Goal: Task Accomplishment & Management: Complete application form

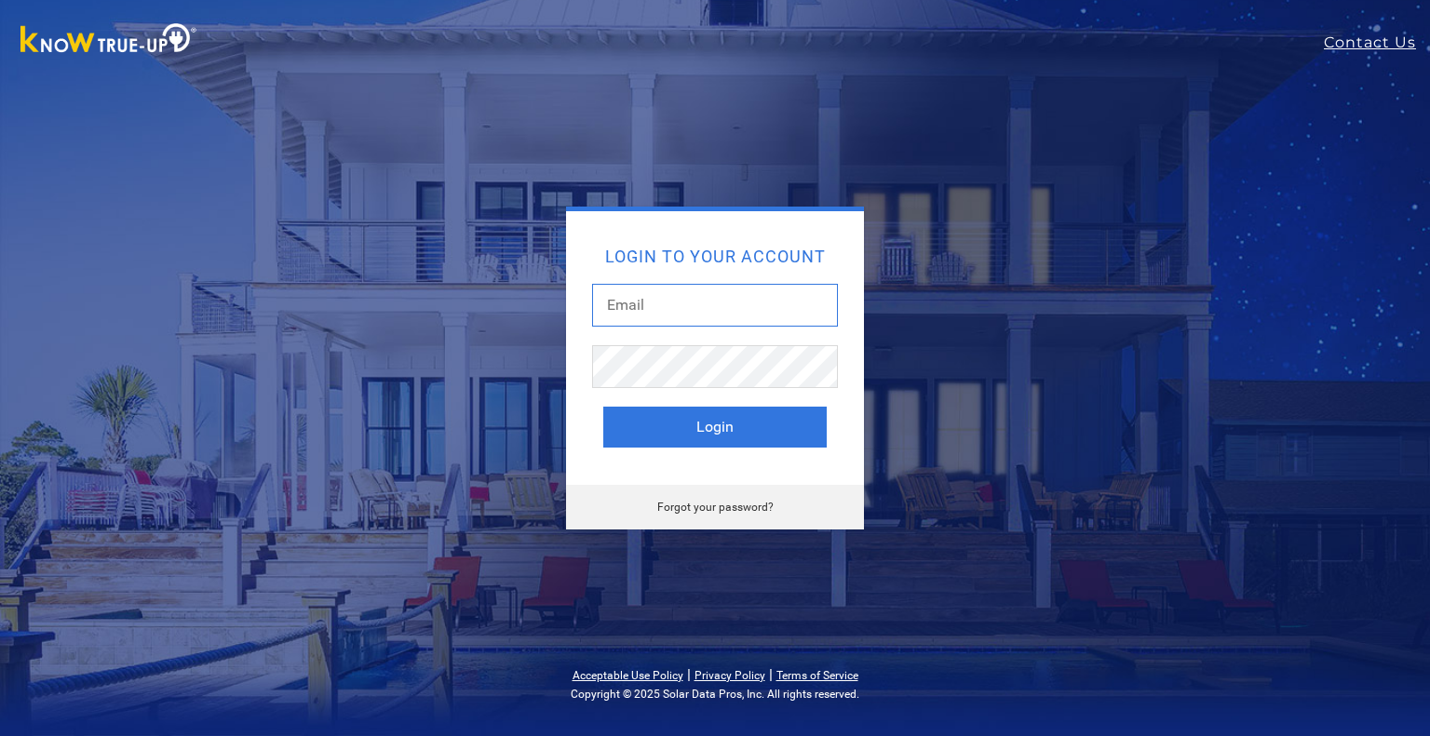
click at [706, 311] on input "text" at bounding box center [715, 305] width 246 height 43
click at [773, 313] on input "text" at bounding box center [715, 305] width 246 height 43
type input "forrest@solarnegotiators.com"
click at [603, 407] on button "Login" at bounding box center [714, 427] width 223 height 41
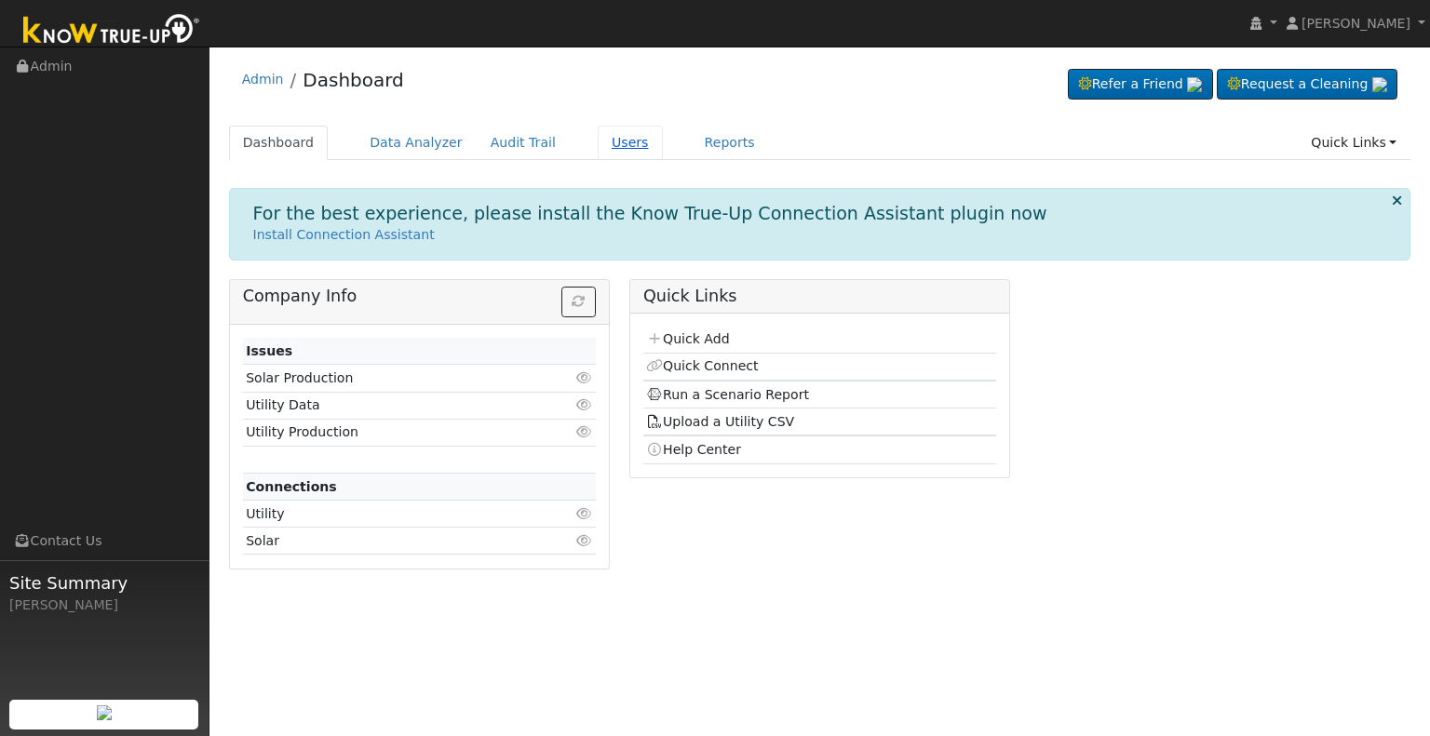
click at [598, 148] on link "Users" at bounding box center [630, 143] width 65 height 34
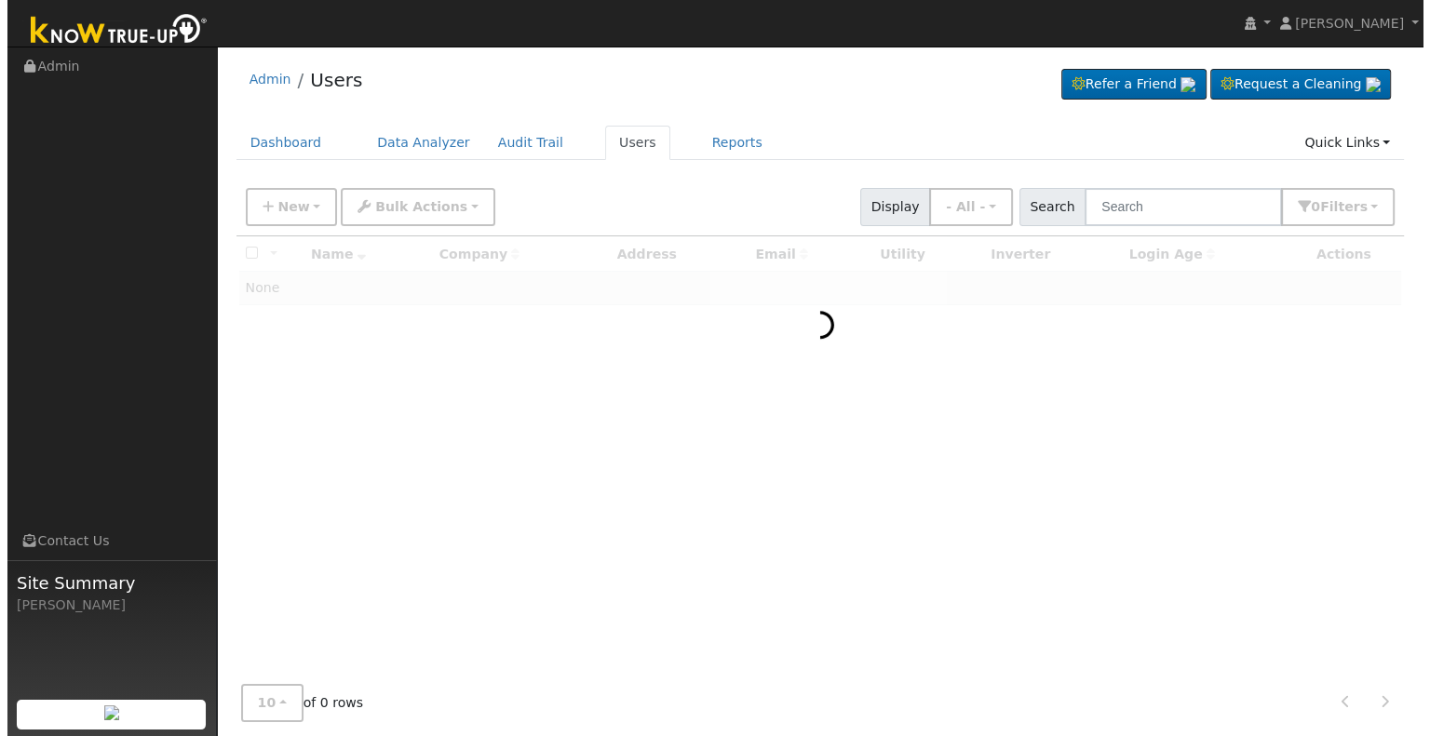
scroll to position [15, 0]
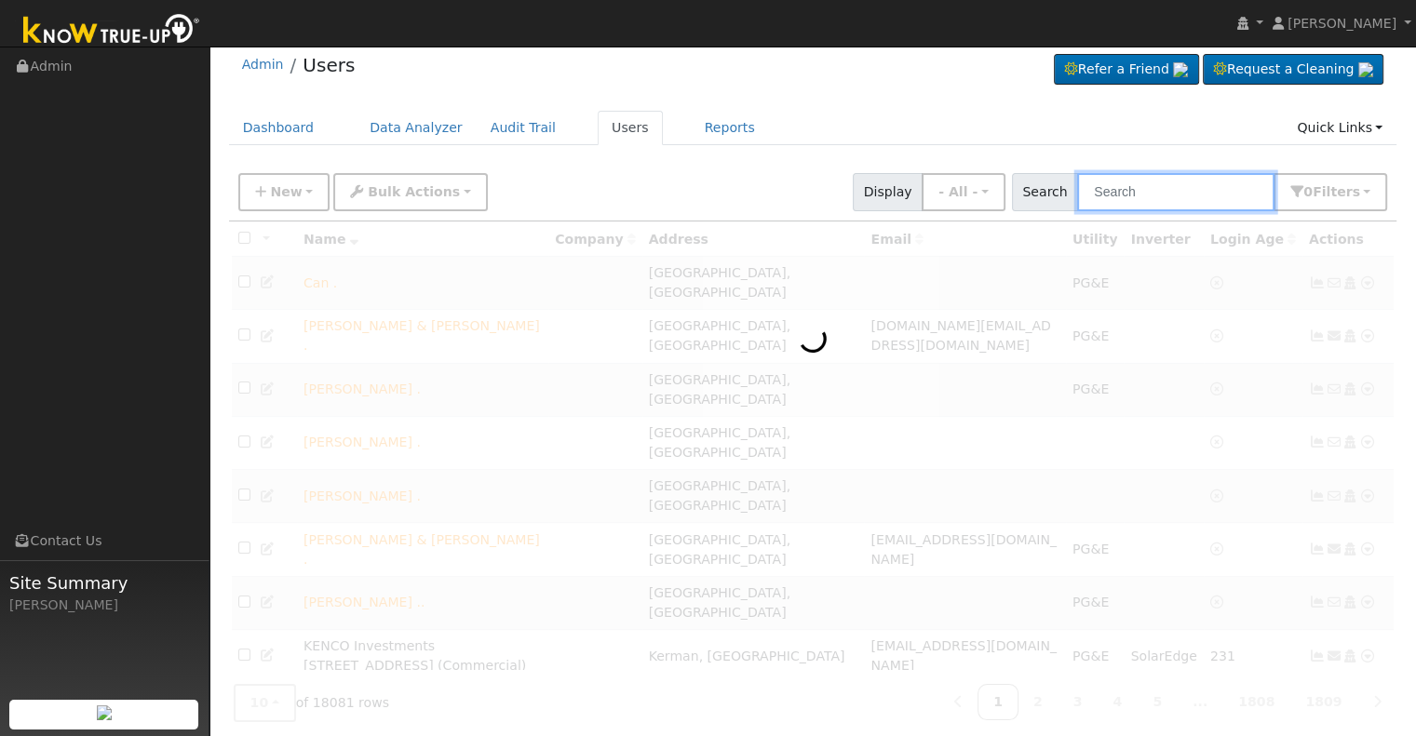
click at [1173, 182] on input "text" at bounding box center [1175, 192] width 197 height 38
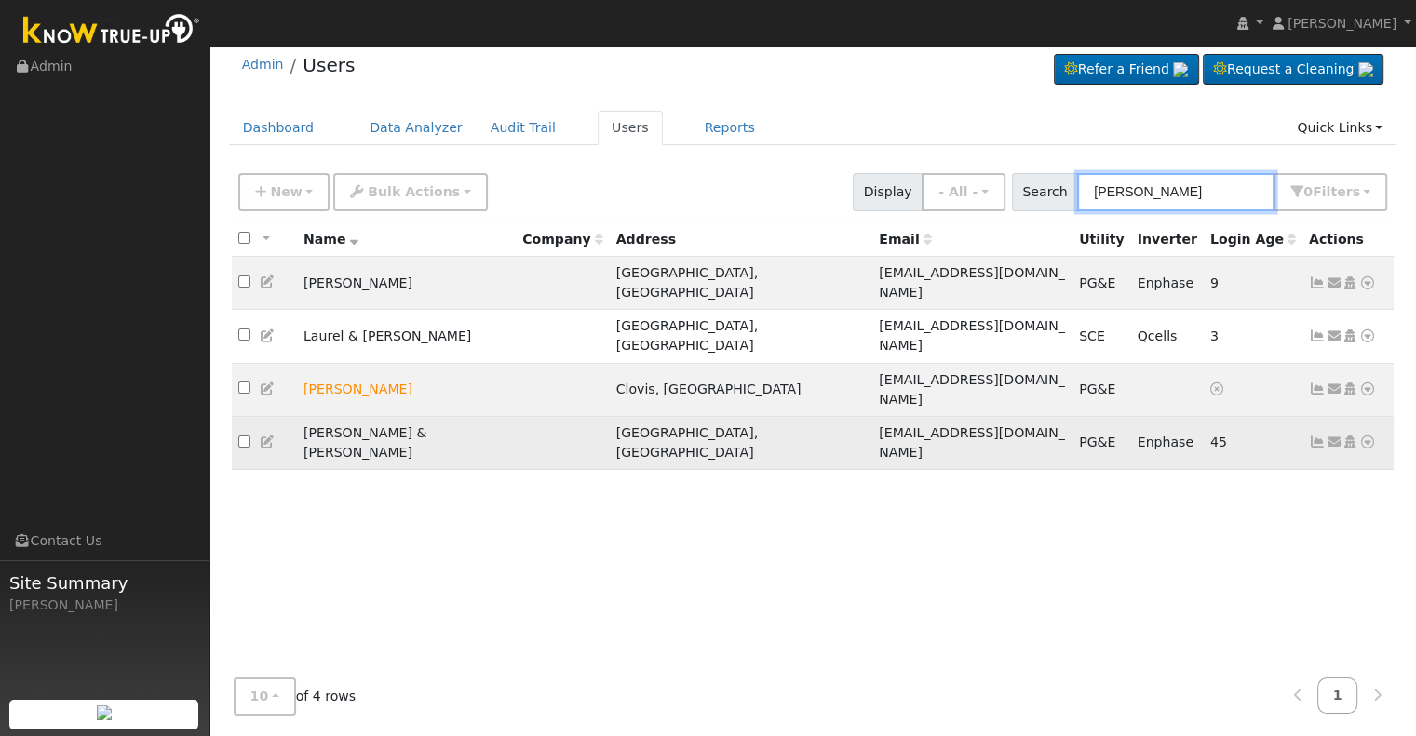
type input "garver"
click at [1314, 436] on icon at bounding box center [1317, 442] width 17 height 13
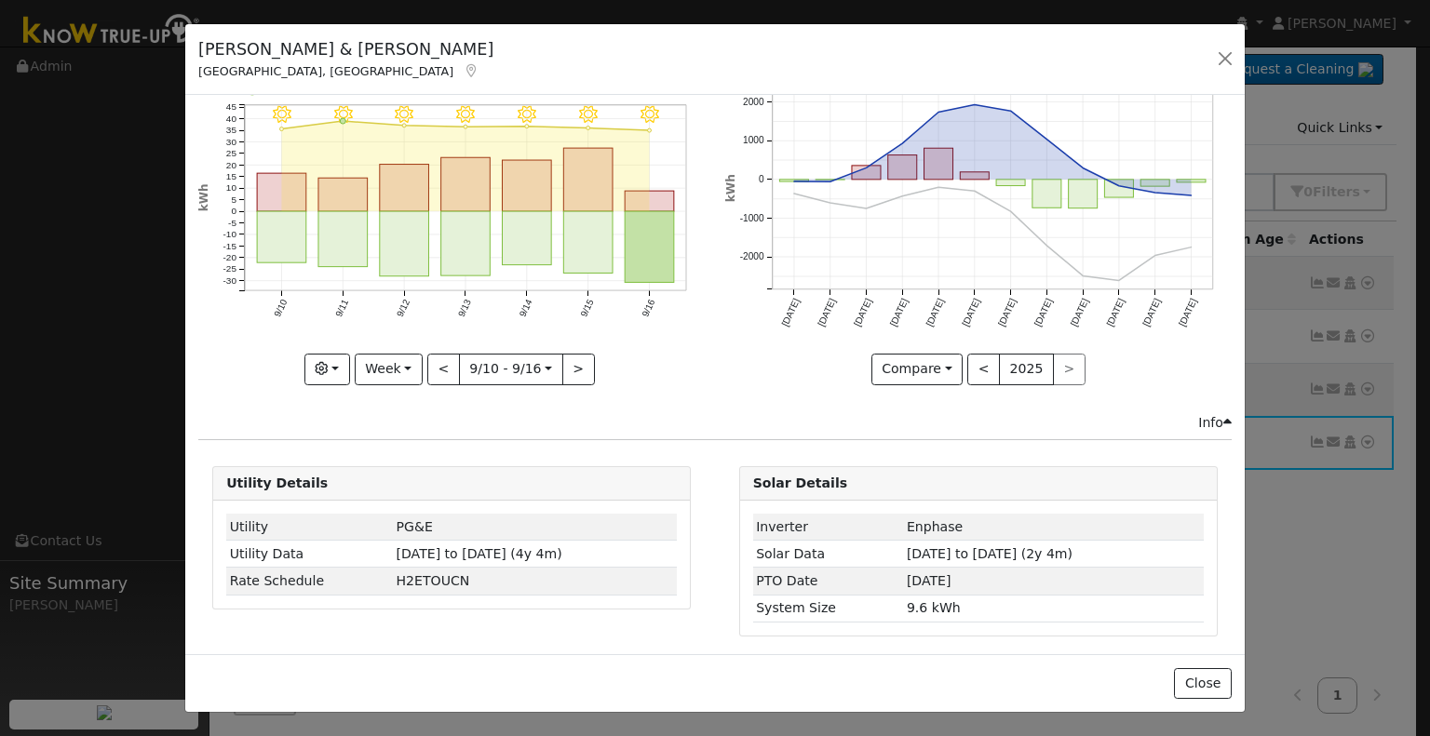
scroll to position [0, 0]
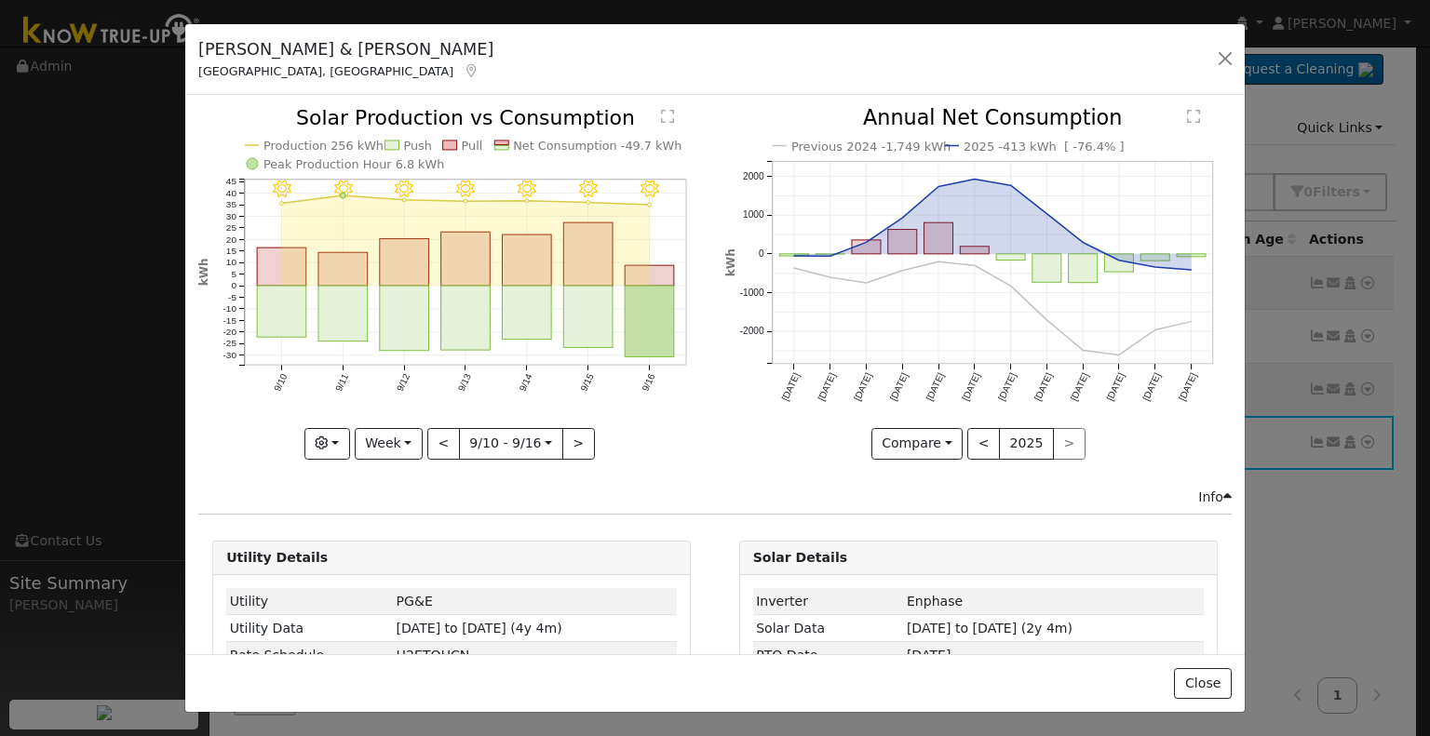
click at [369, 420] on icon "9/16 - Clear 9/15 - Clear 9/14 - Clear 9/13 - Clear 9/12 - Clear 9/11 - MostlyC…" at bounding box center [451, 282] width 506 height 349
click at [383, 428] on button "Week" at bounding box center [389, 444] width 68 height 32
click at [421, 527] on link "Month" at bounding box center [420, 533] width 129 height 26
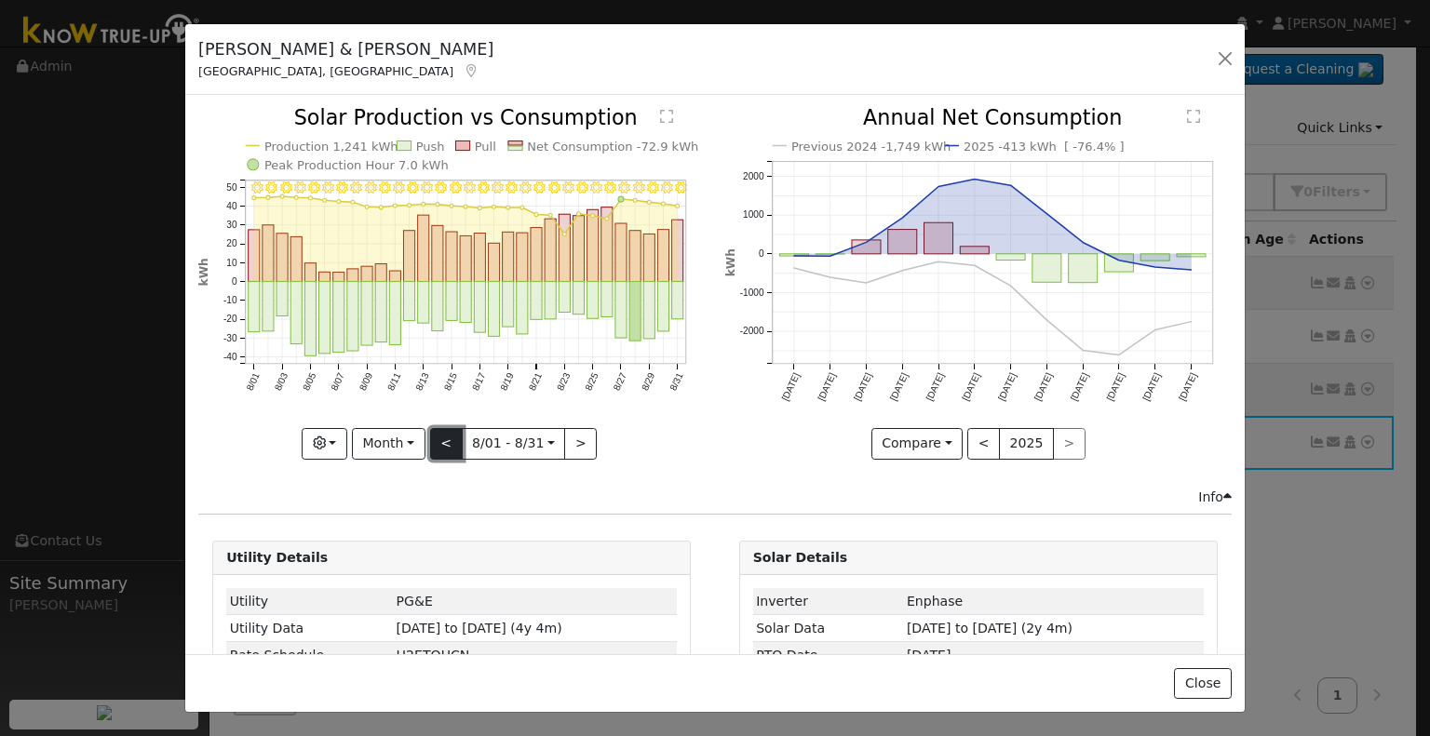
click at [445, 440] on button "<" at bounding box center [446, 444] width 33 height 32
type input "2025-07-01"
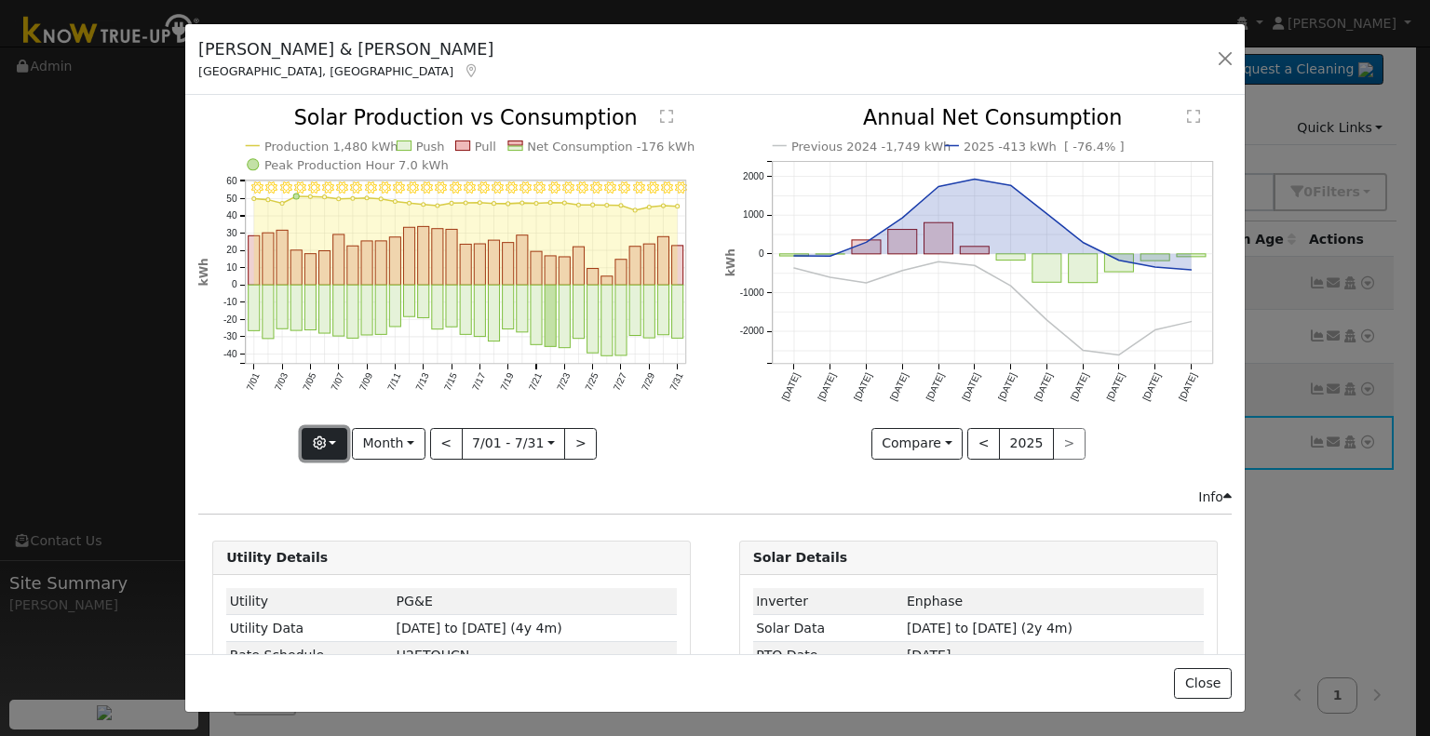
click at [335, 443] on button "button" at bounding box center [325, 444] width 46 height 32
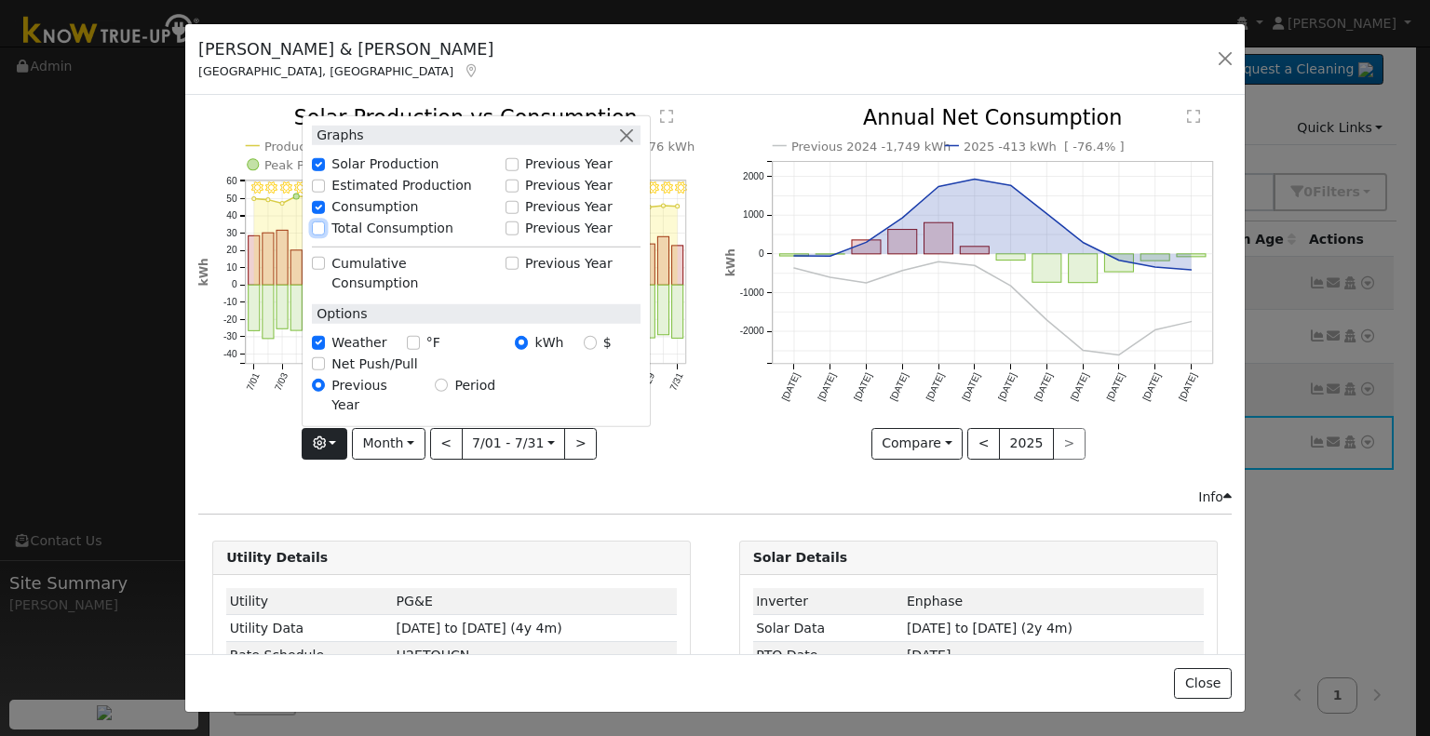
click at [324, 235] on input "Total Consumption" at bounding box center [318, 228] width 13 height 13
checkbox input "true"
click at [668, 443] on icon "7/31 - Clear 7/30 - Clear 7/29 - Clear 7/28 - MostlyClear 7/27 - Clear 7/26 - C…" at bounding box center [451, 282] width 506 height 349
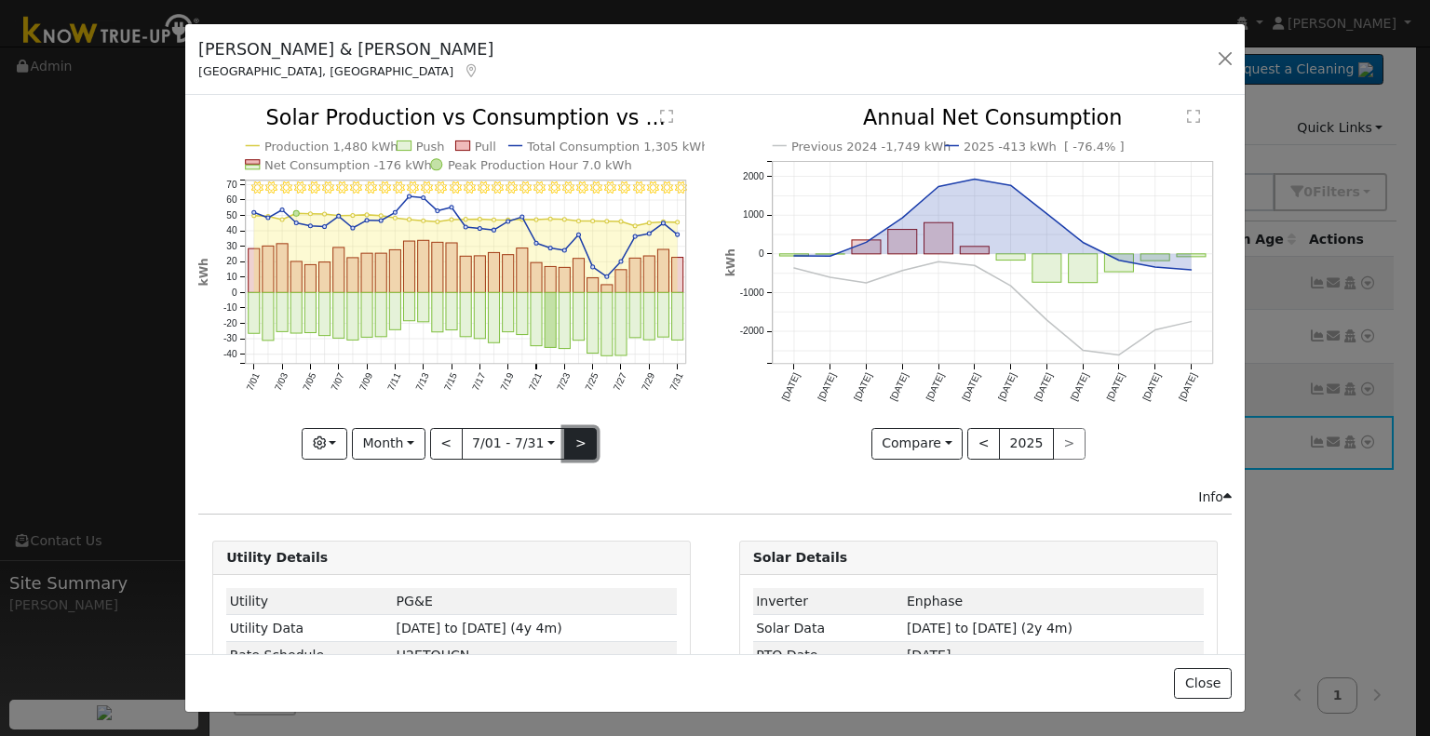
click at [574, 445] on button ">" at bounding box center [580, 444] width 33 height 32
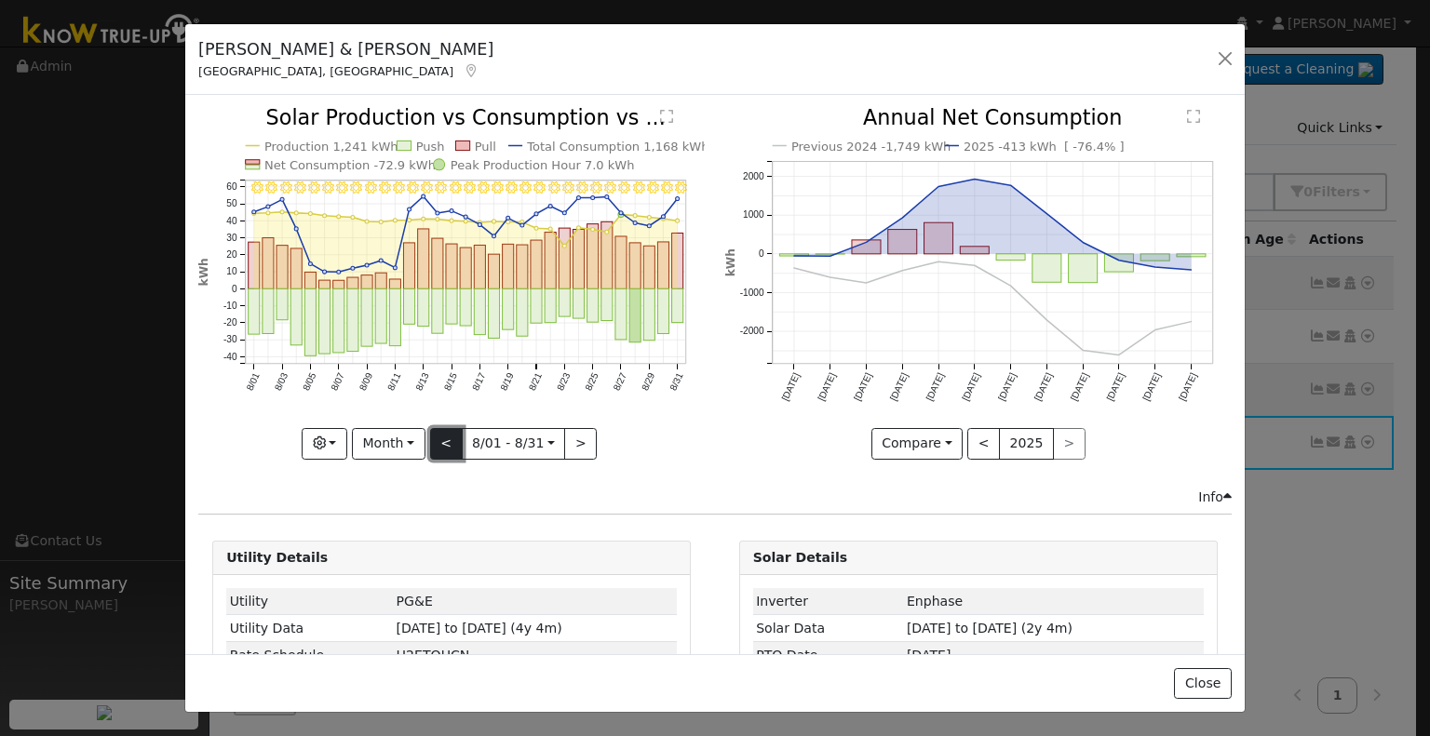
click at [435, 432] on button "<" at bounding box center [446, 444] width 33 height 32
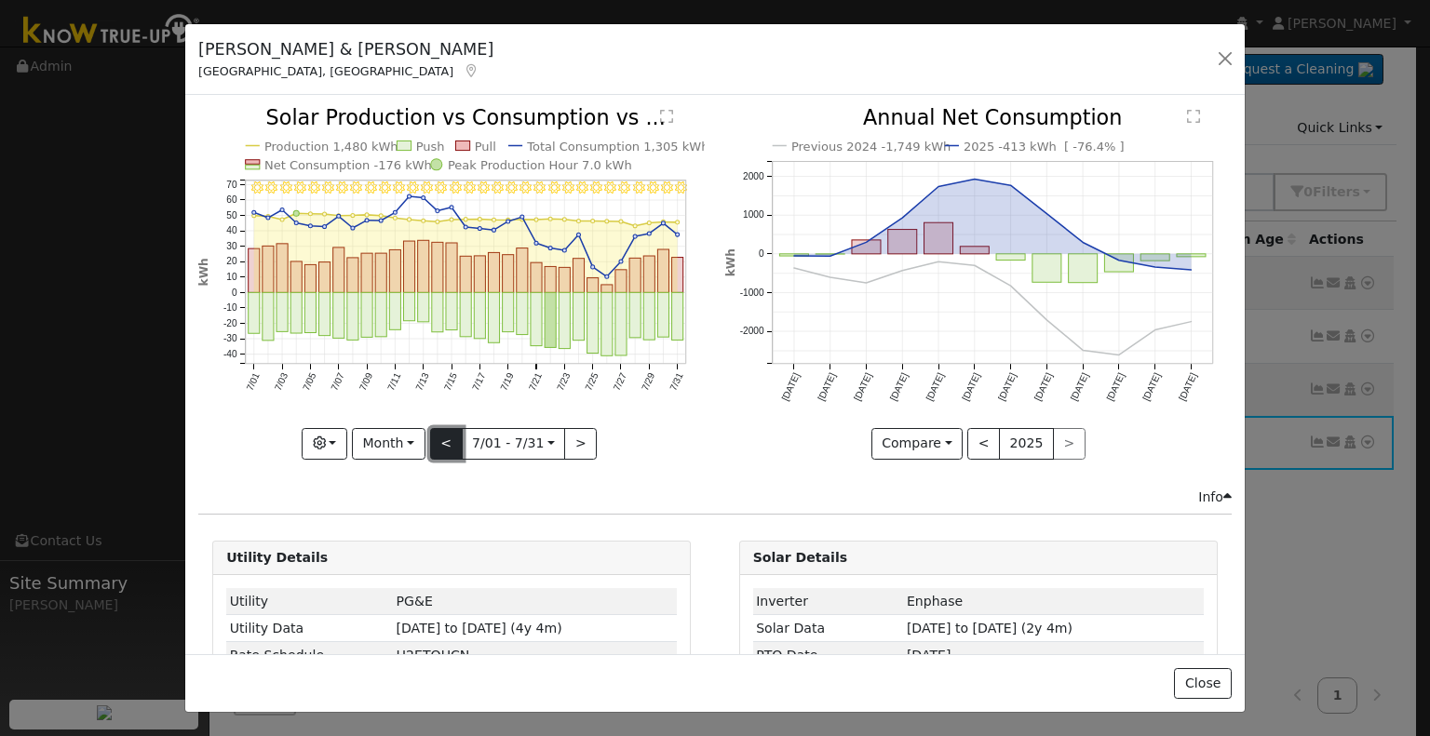
click at [435, 432] on button "<" at bounding box center [446, 444] width 33 height 32
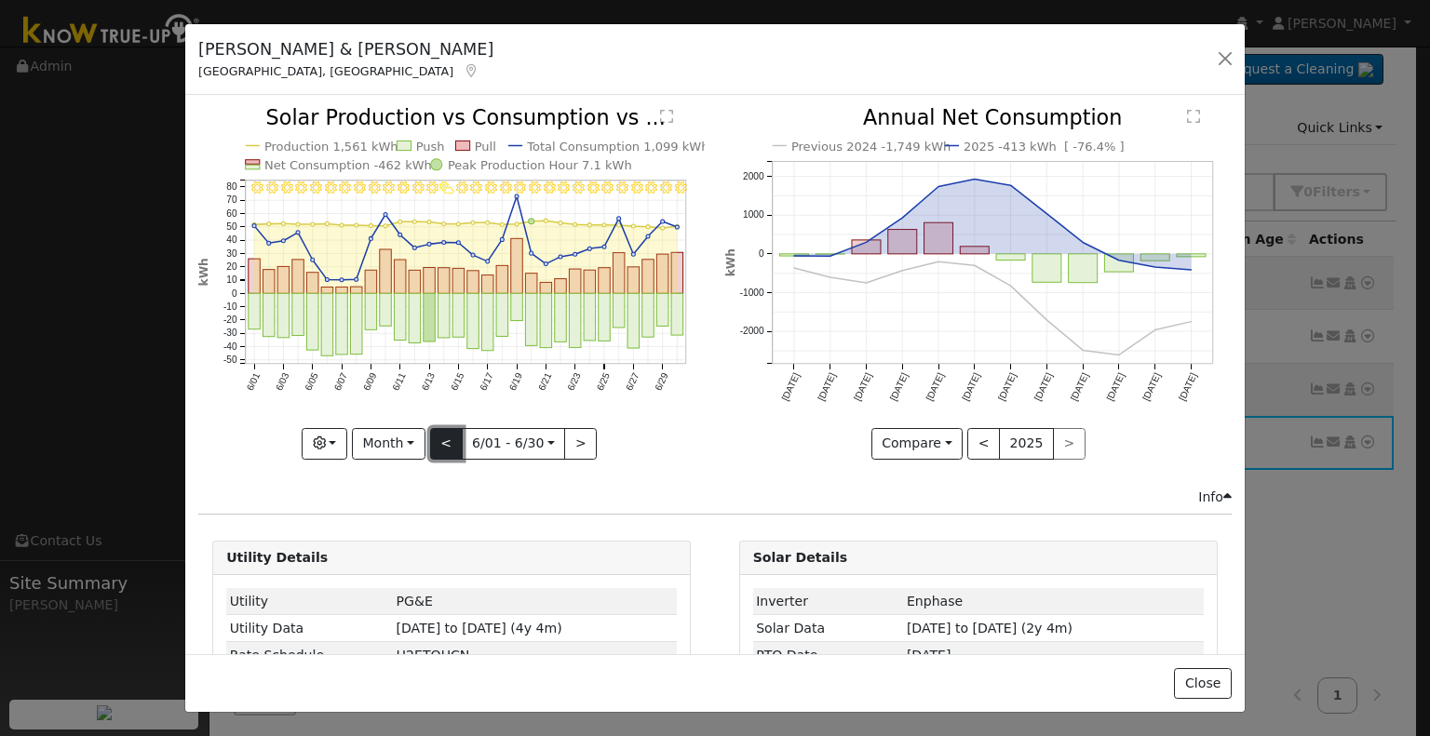
click at [436, 432] on button "<" at bounding box center [446, 444] width 33 height 32
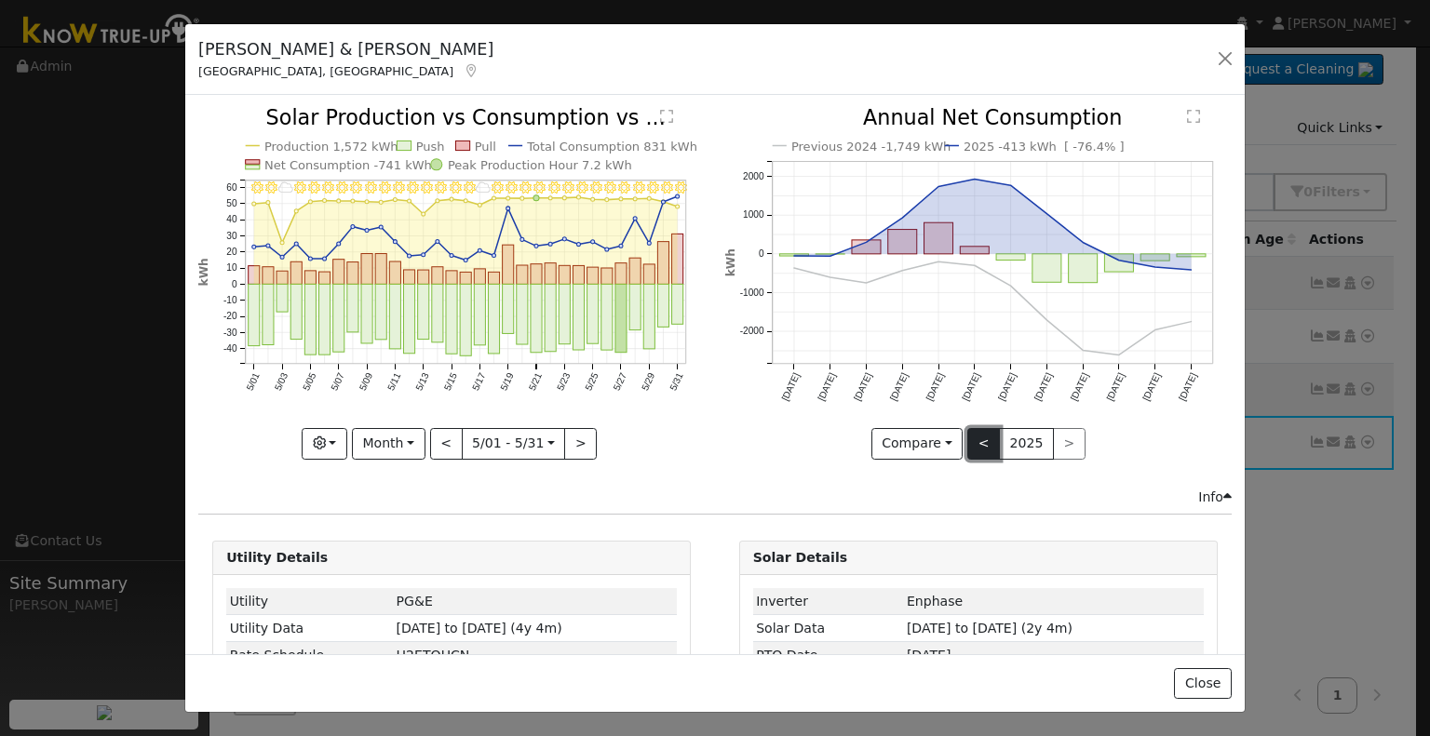
click at [979, 438] on button "<" at bounding box center [983, 444] width 33 height 32
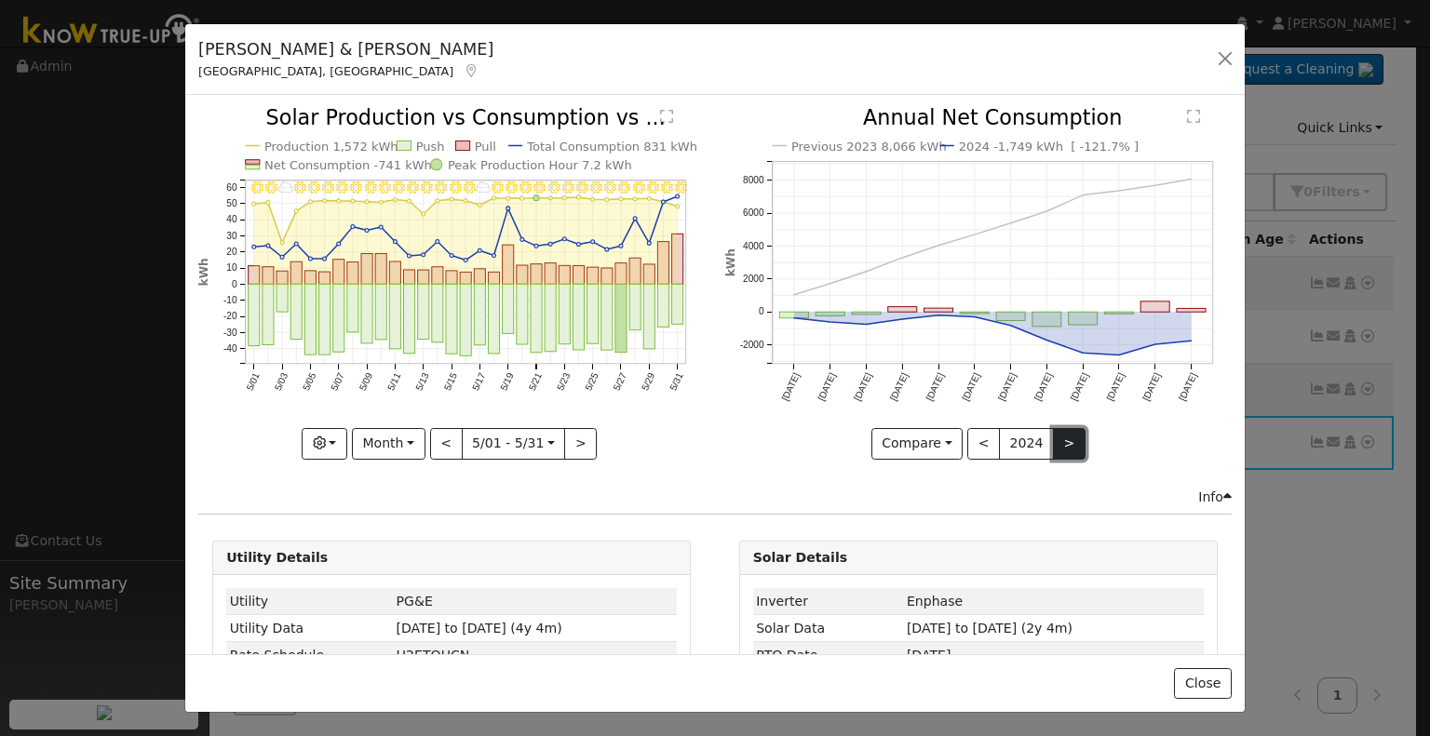
click at [1054, 440] on button ">" at bounding box center [1069, 444] width 33 height 32
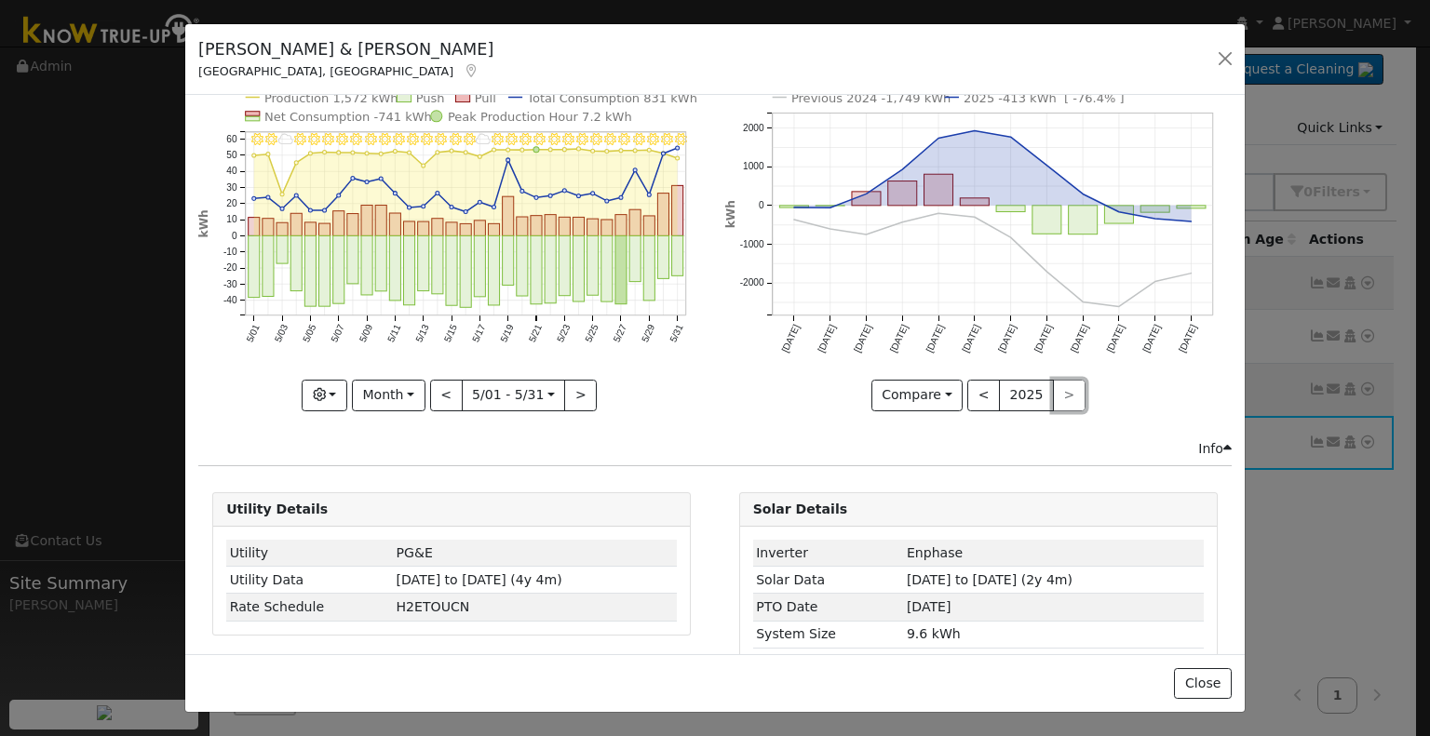
scroll to position [74, 0]
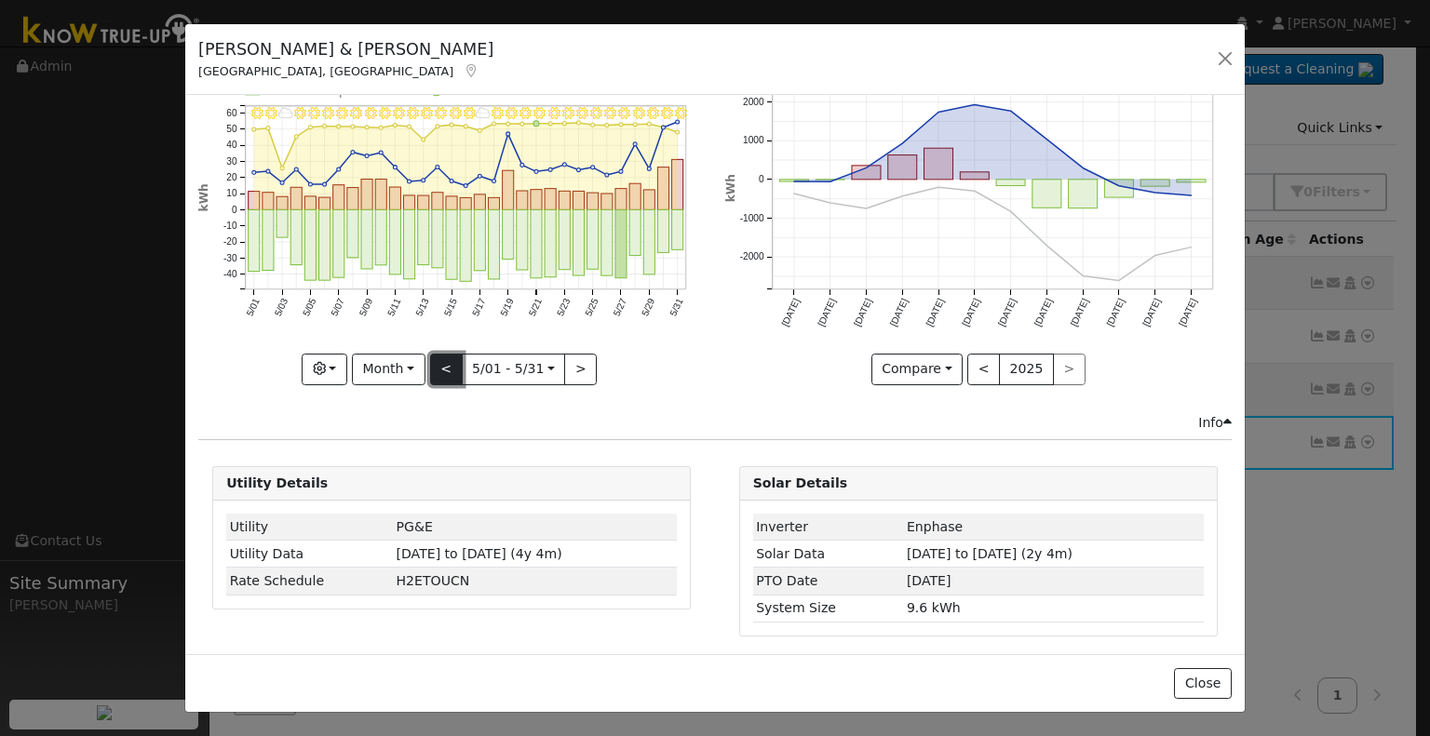
click at [434, 362] on button "<" at bounding box center [446, 370] width 33 height 32
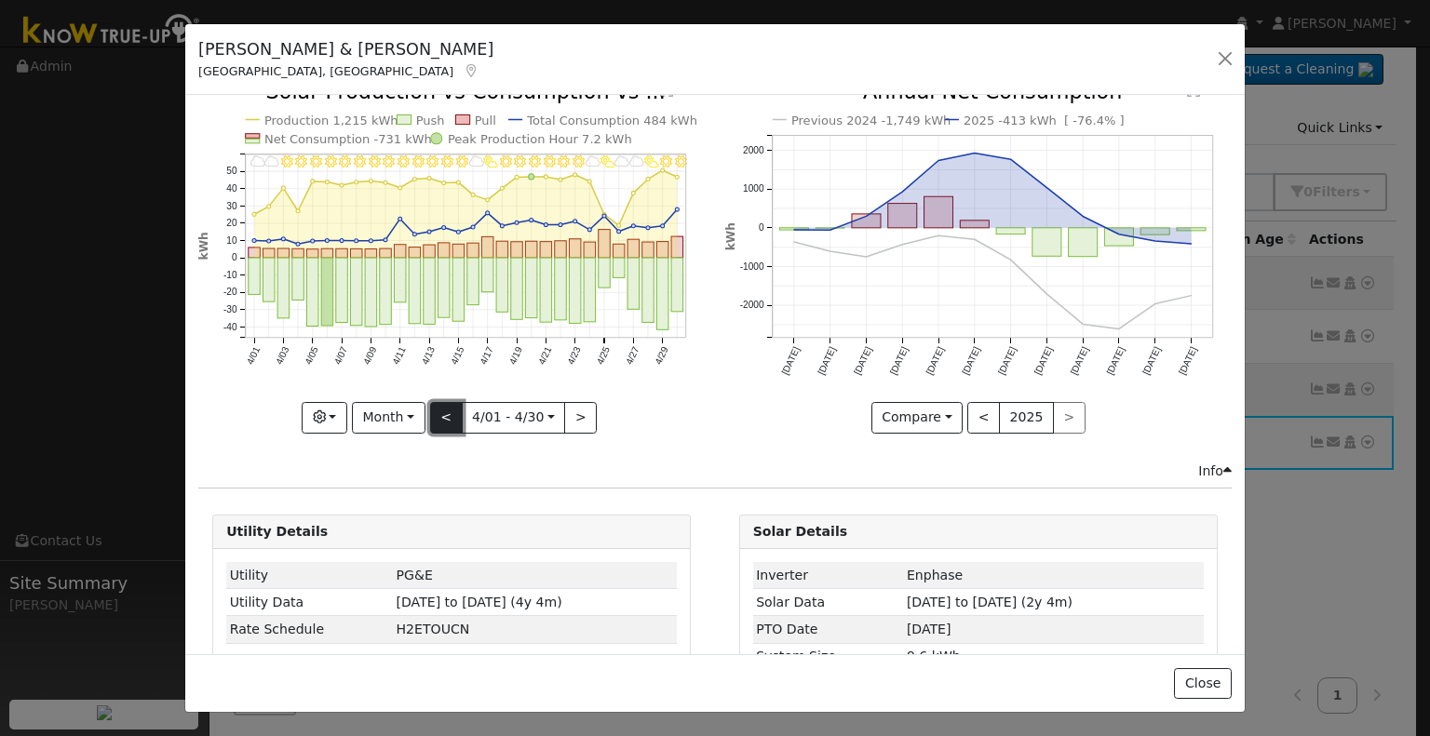
scroll to position [0, 0]
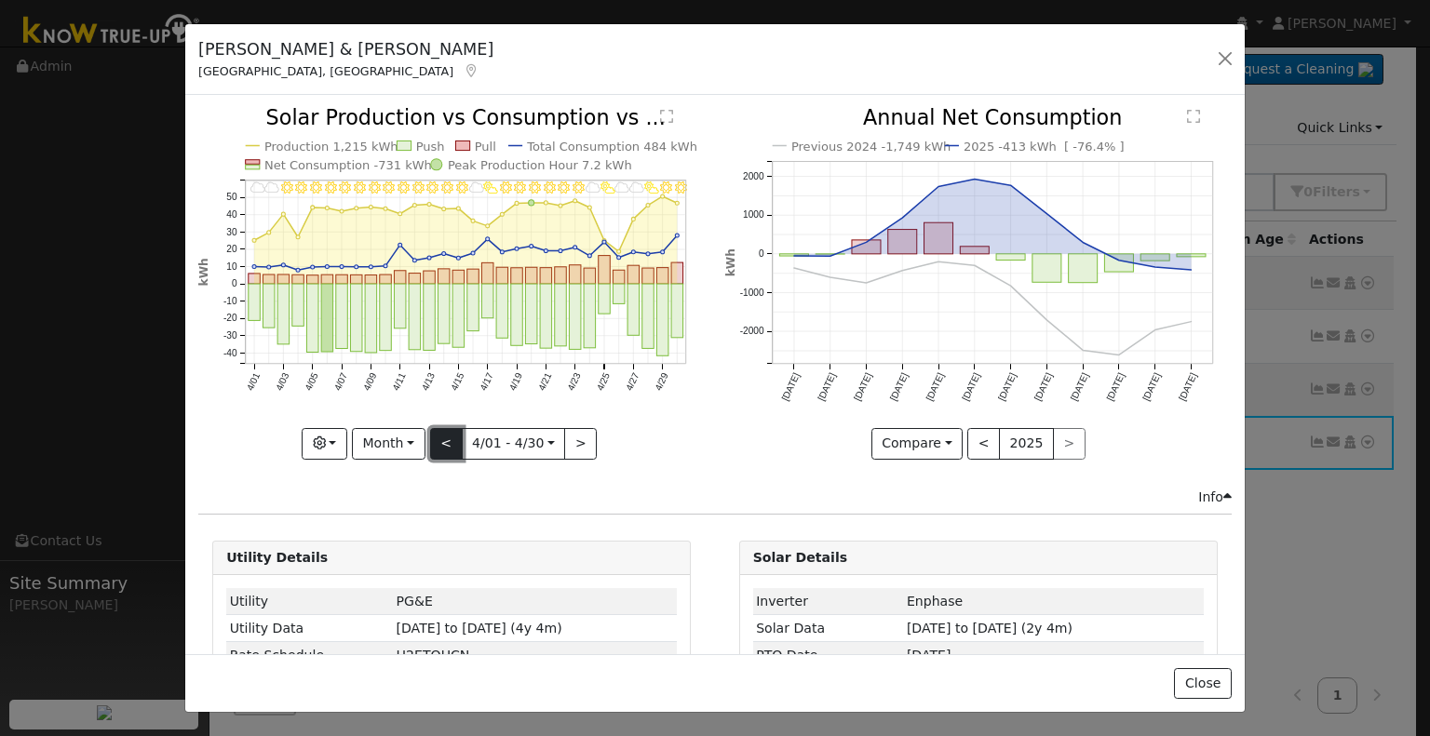
click at [448, 445] on button "<" at bounding box center [446, 444] width 33 height 32
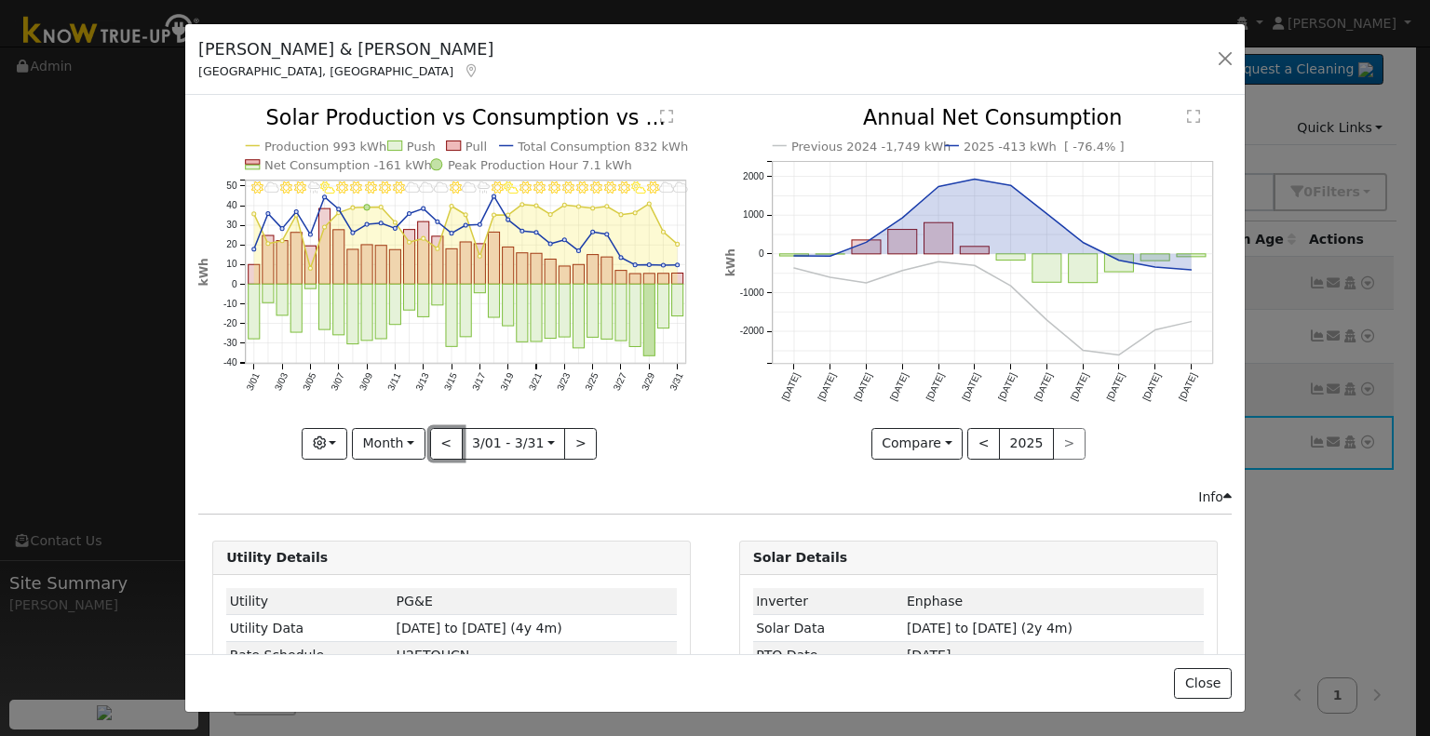
click at [437, 450] on button "<" at bounding box center [446, 444] width 33 height 32
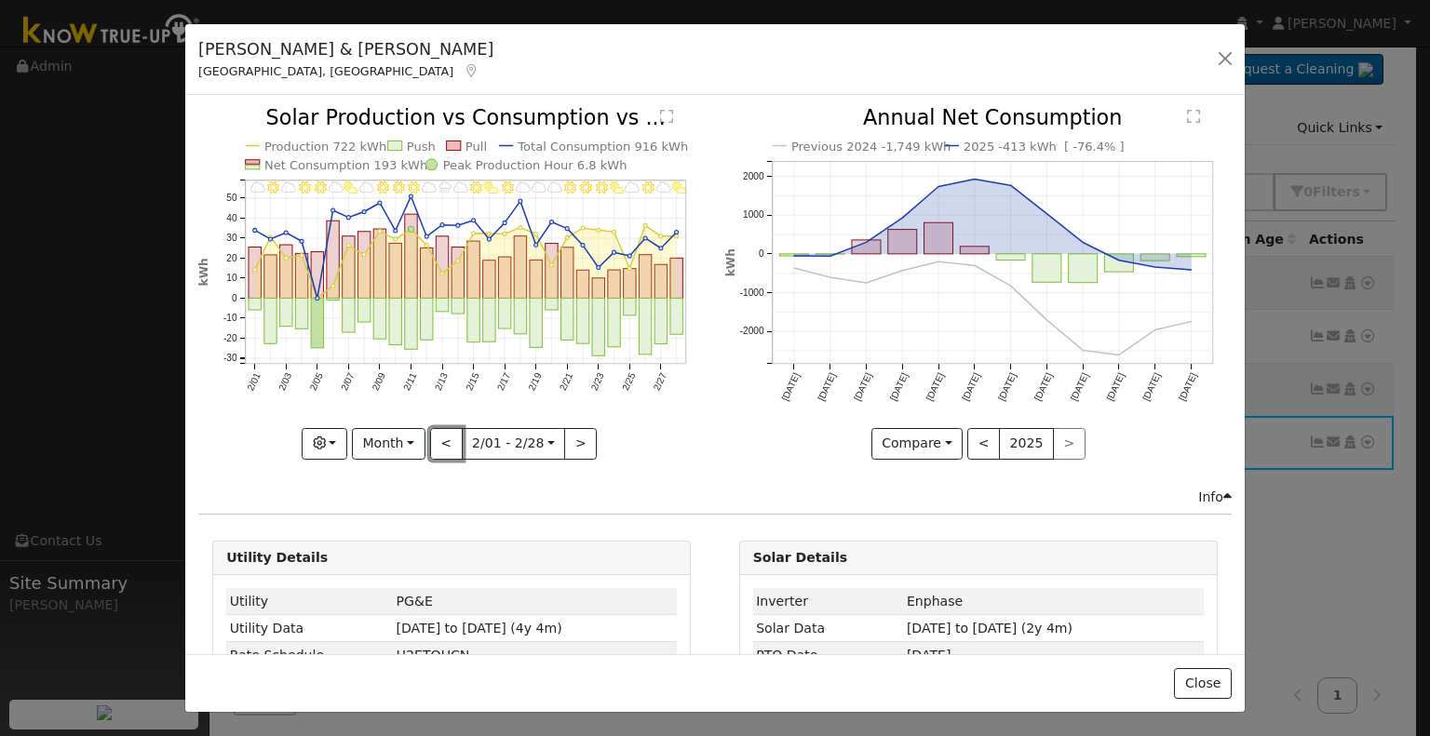
click at [437, 450] on button "<" at bounding box center [446, 444] width 33 height 32
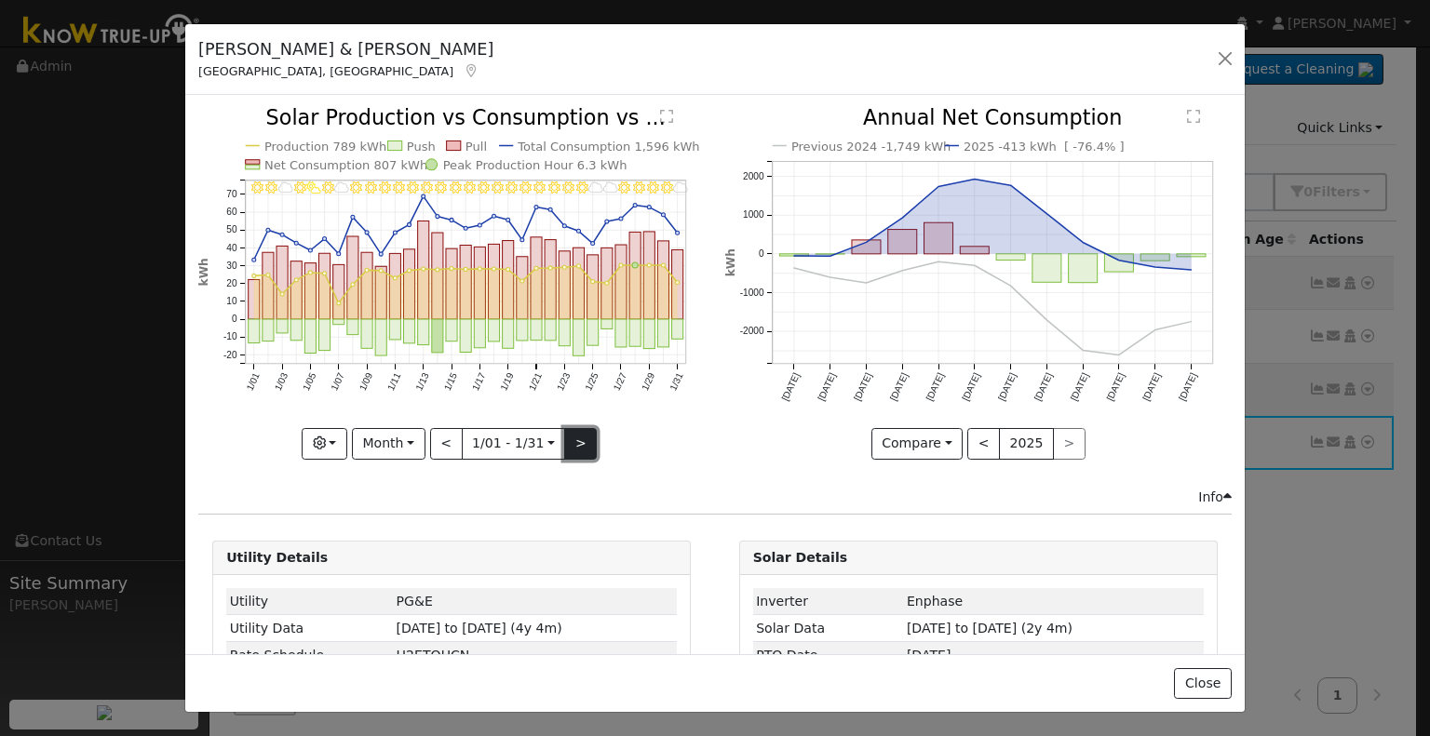
click at [584, 441] on button ">" at bounding box center [580, 444] width 33 height 32
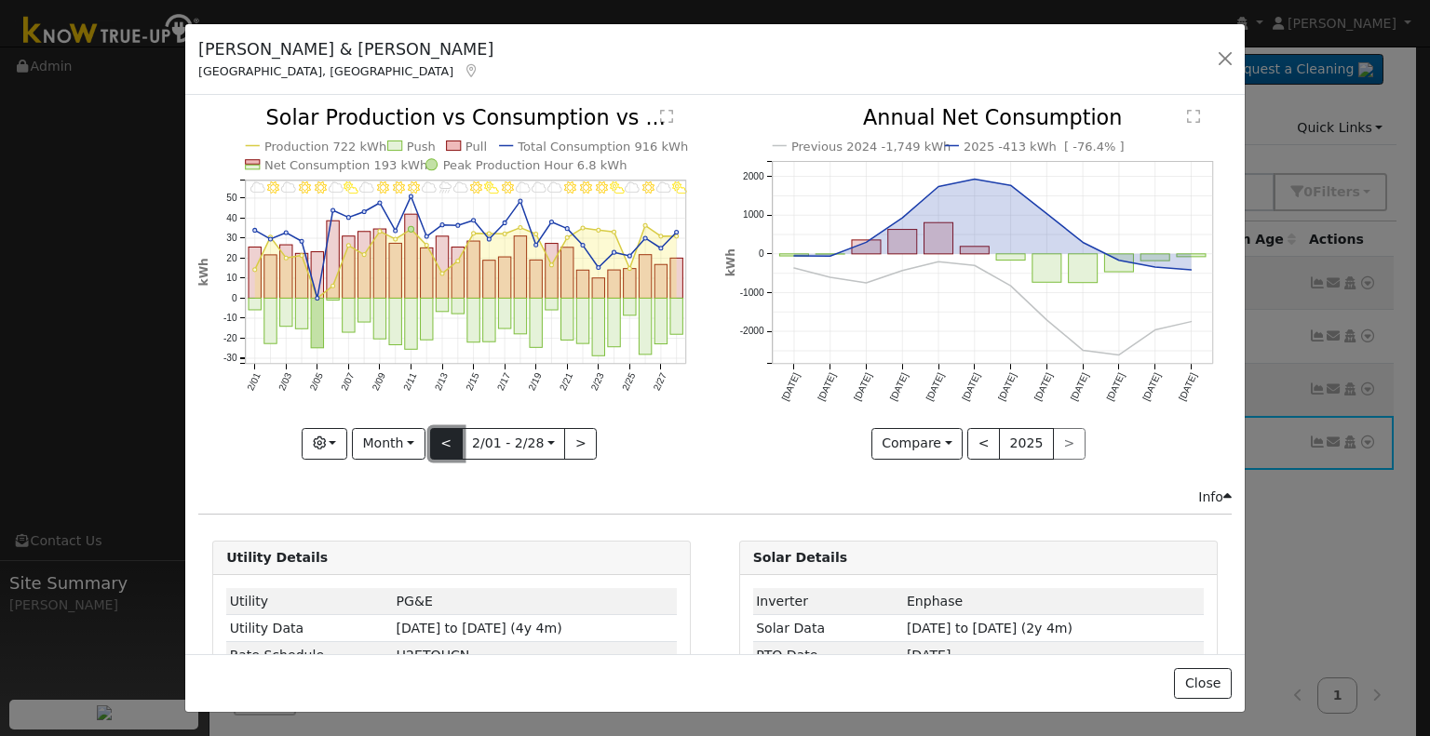
click at [435, 444] on button "<" at bounding box center [446, 444] width 33 height 32
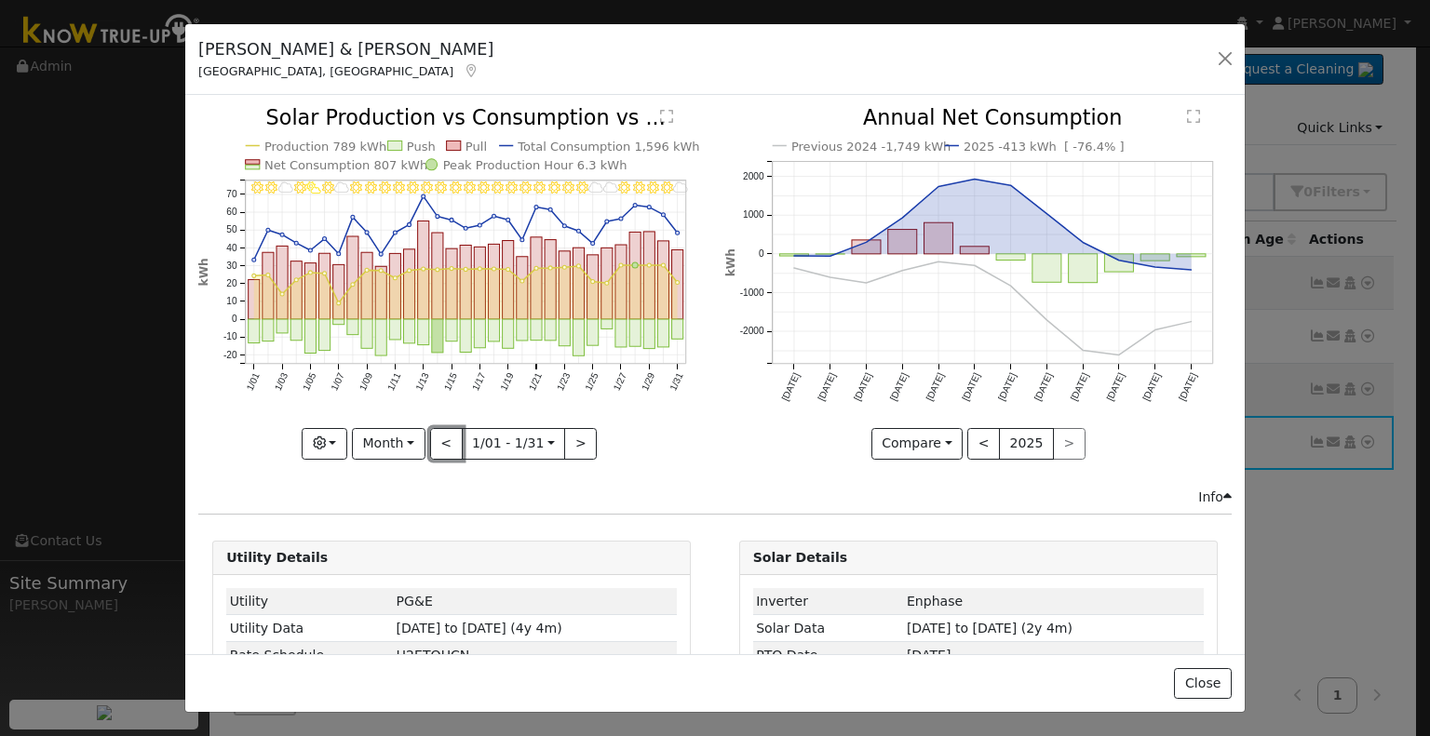
click at [436, 442] on button "<" at bounding box center [446, 444] width 33 height 32
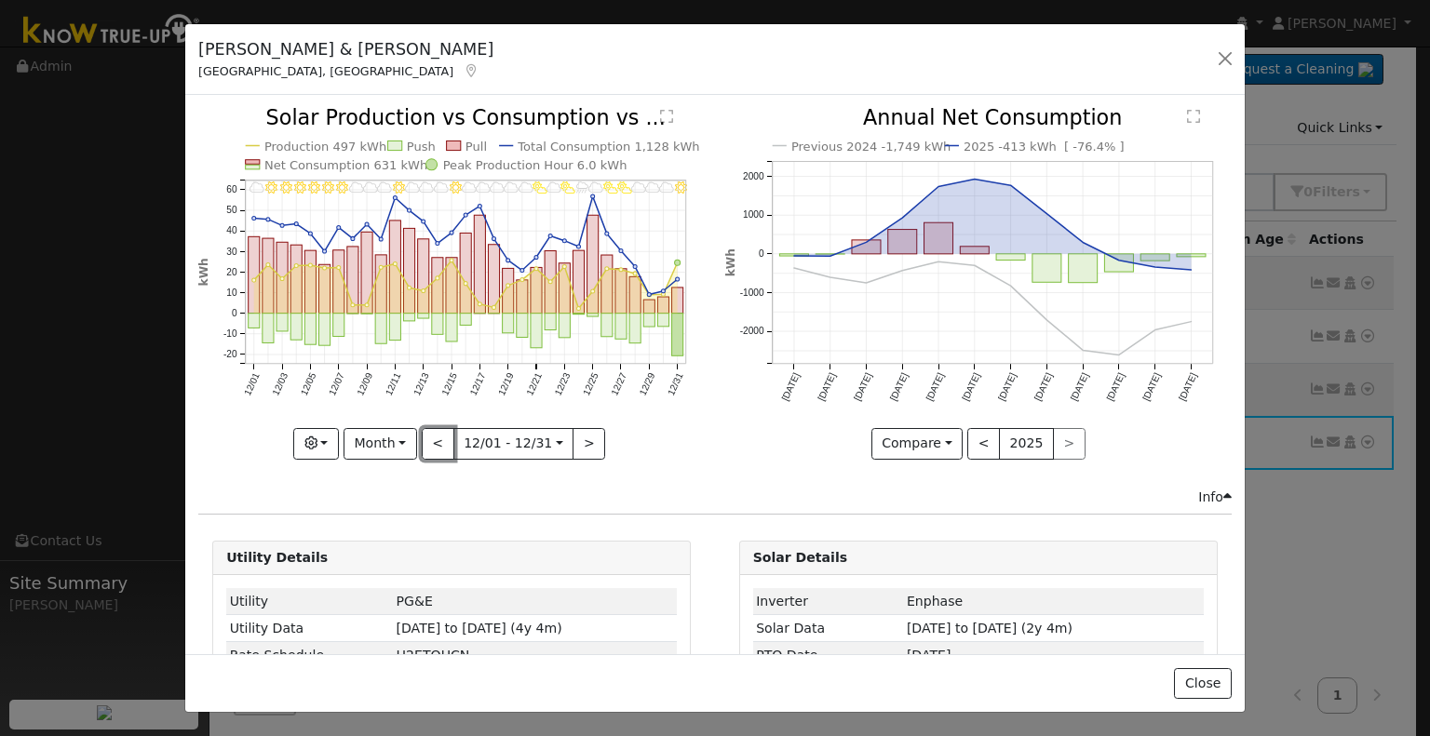
click at [436, 442] on button "<" at bounding box center [438, 444] width 33 height 32
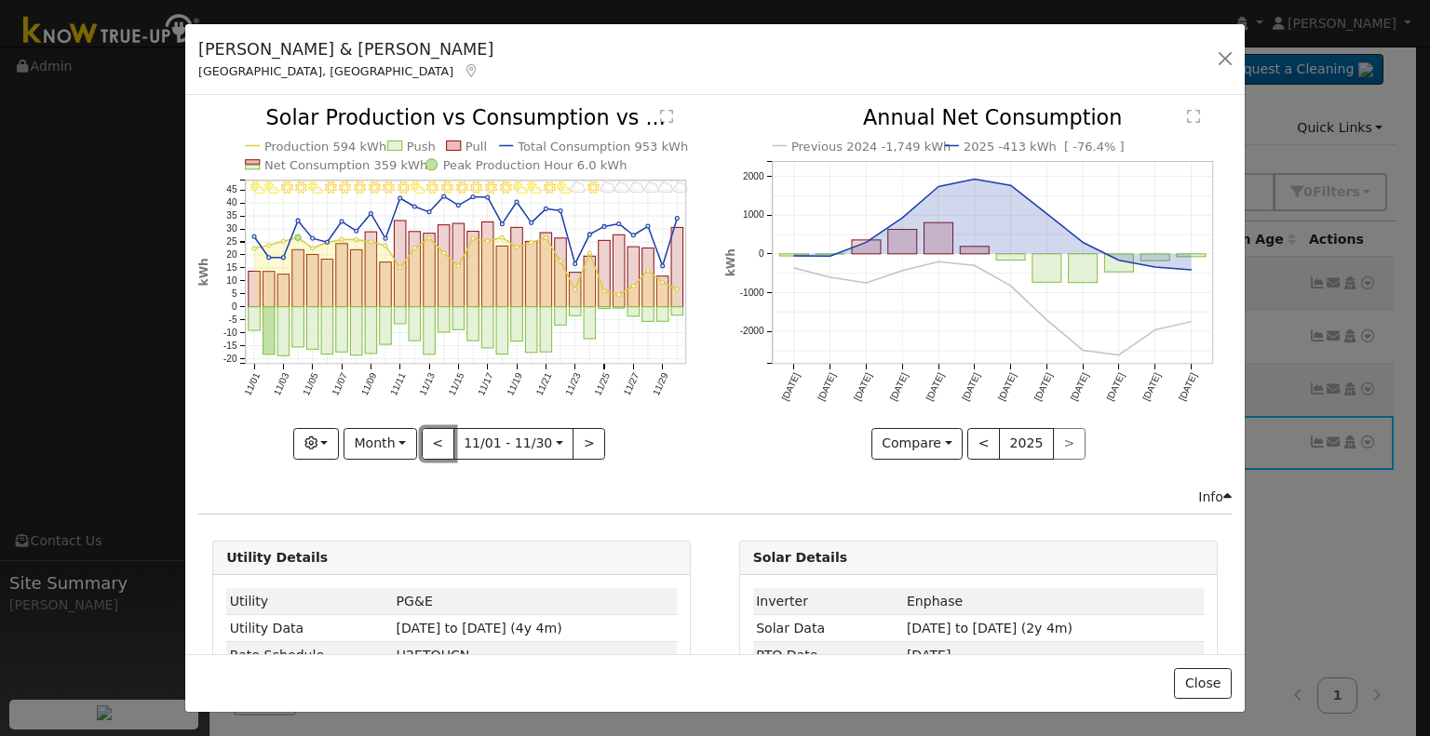
click at [436, 442] on button "<" at bounding box center [438, 444] width 33 height 32
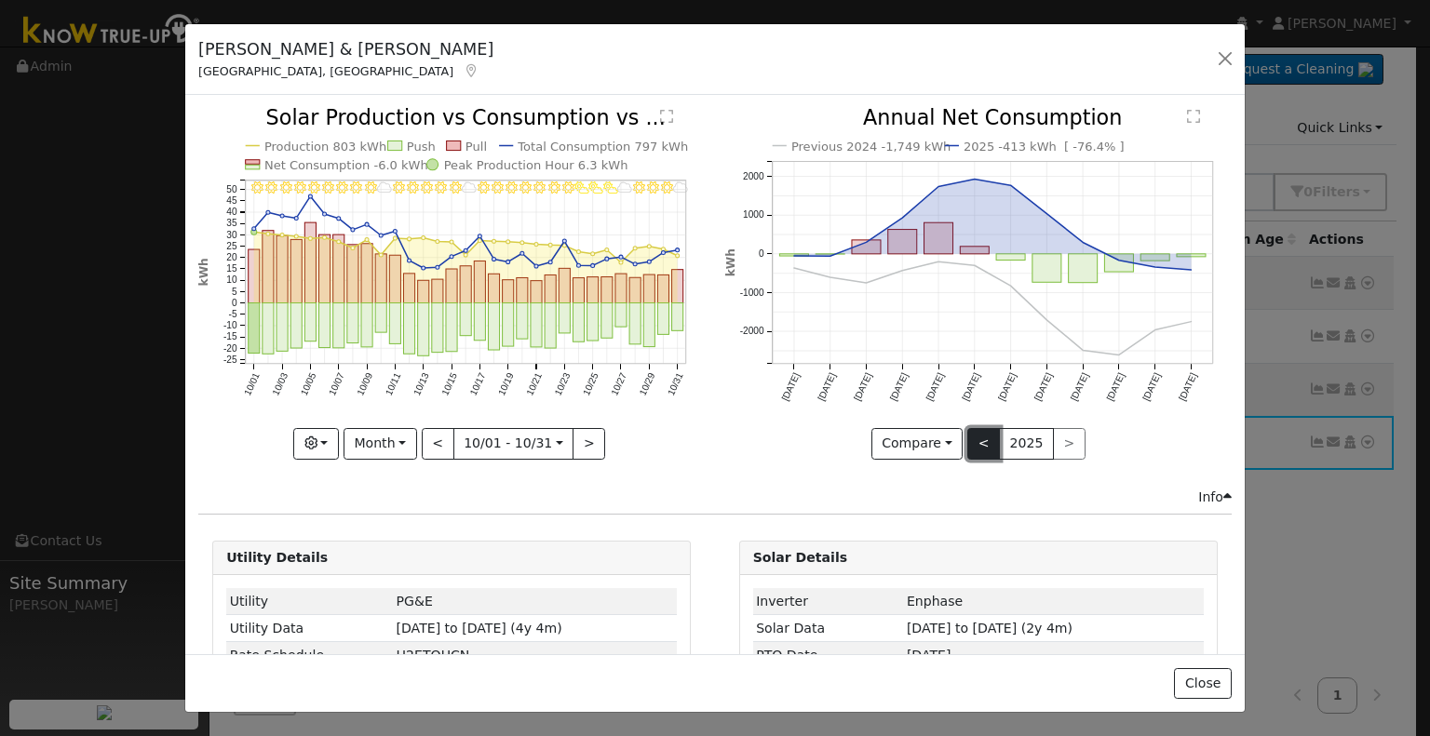
click at [973, 431] on button "<" at bounding box center [983, 444] width 33 height 32
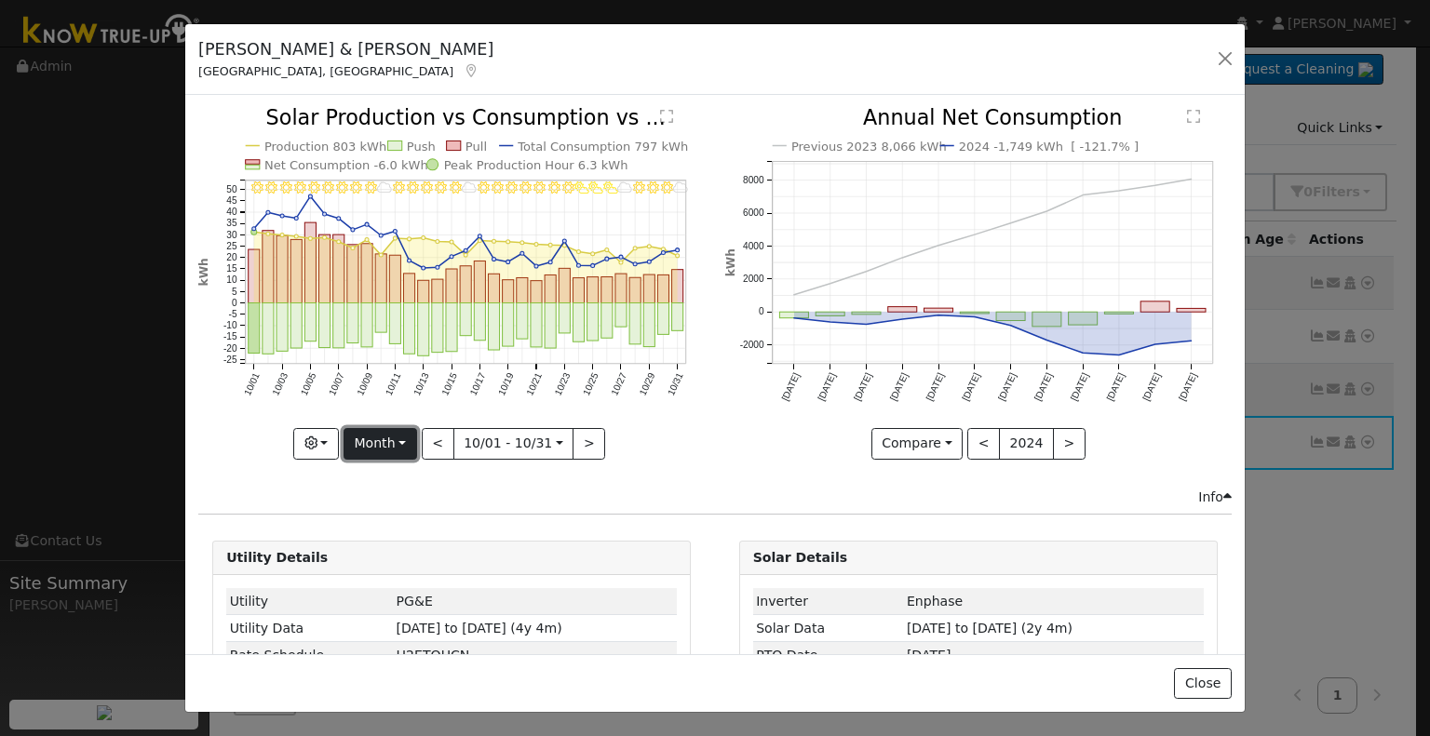
click at [406, 431] on button "Month" at bounding box center [380, 444] width 74 height 32
click at [665, 428] on icon "10/31 - MostlyCloudy 10/30 - MostlyClear 10/29 - Clear 10/28 - Clear 10/27 - Mo…" at bounding box center [451, 282] width 506 height 349
click at [399, 443] on button "Month" at bounding box center [380, 444] width 74 height 32
click at [392, 546] on link "Year" at bounding box center [408, 559] width 129 height 26
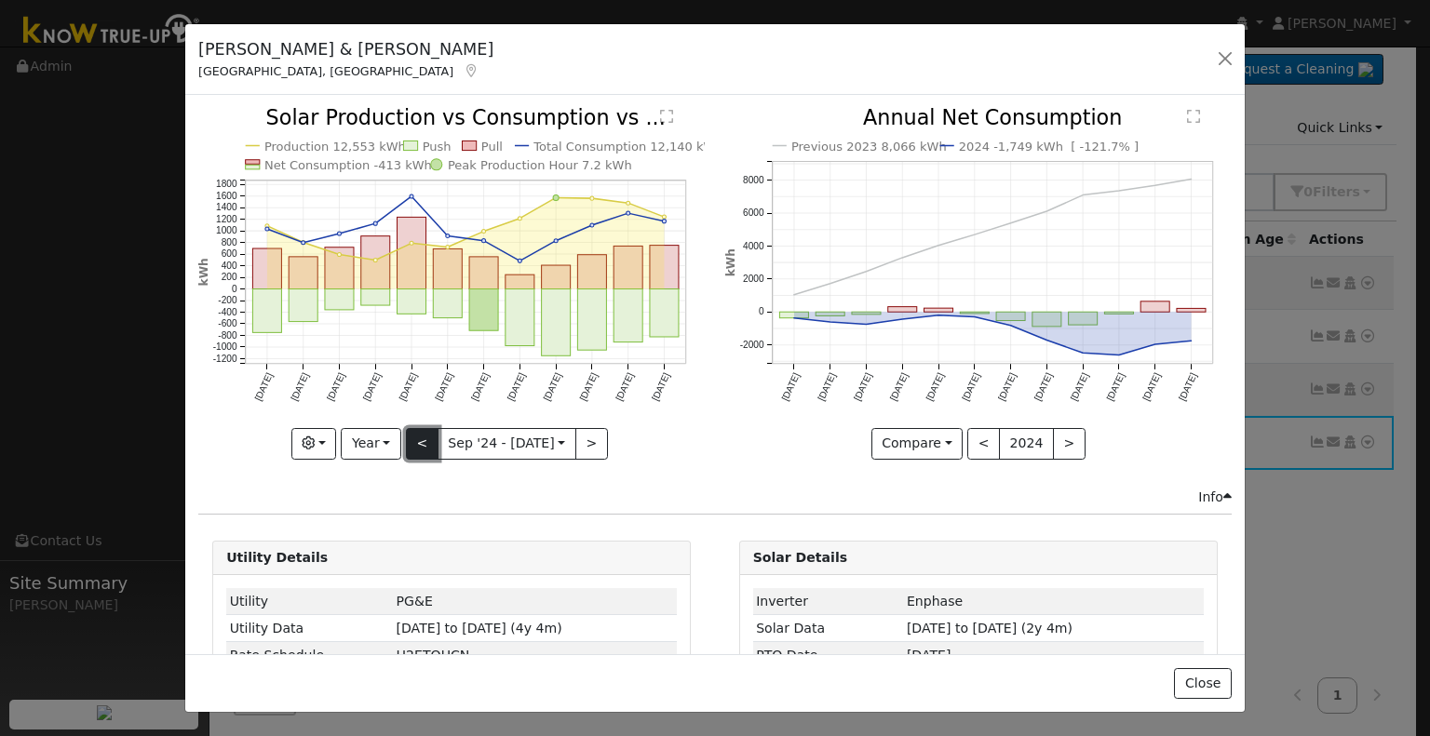
click at [410, 432] on button "<" at bounding box center [422, 444] width 33 height 32
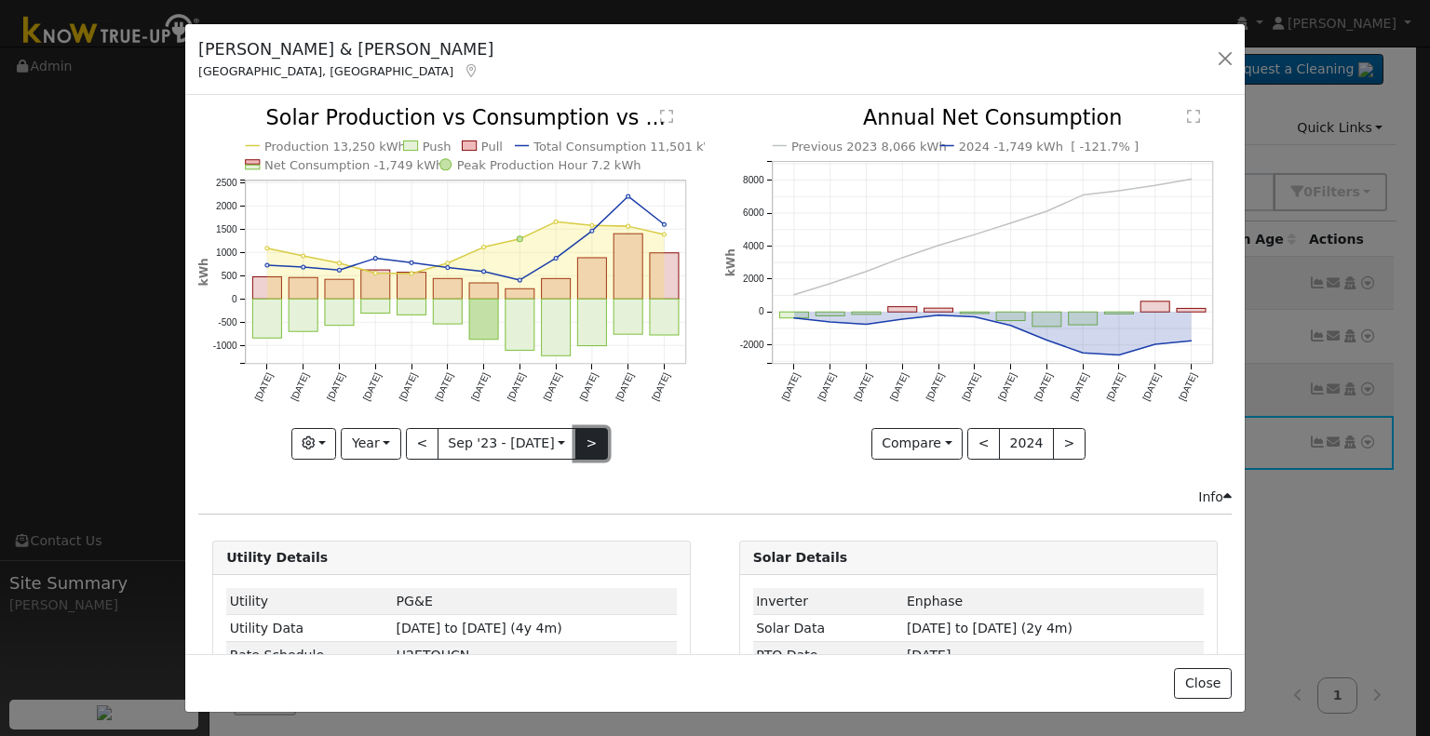
click at [584, 442] on button ">" at bounding box center [591, 444] width 33 height 32
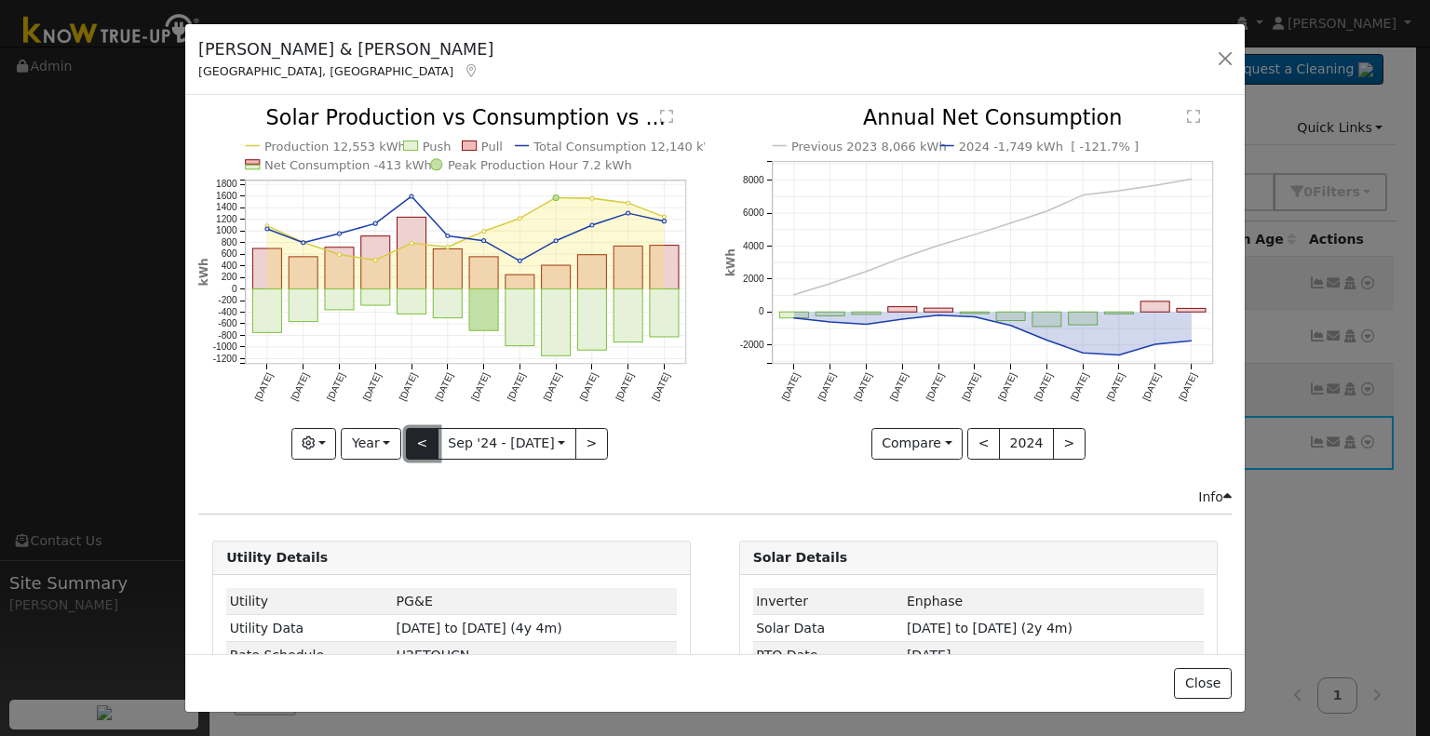
click at [417, 438] on button "<" at bounding box center [422, 444] width 33 height 32
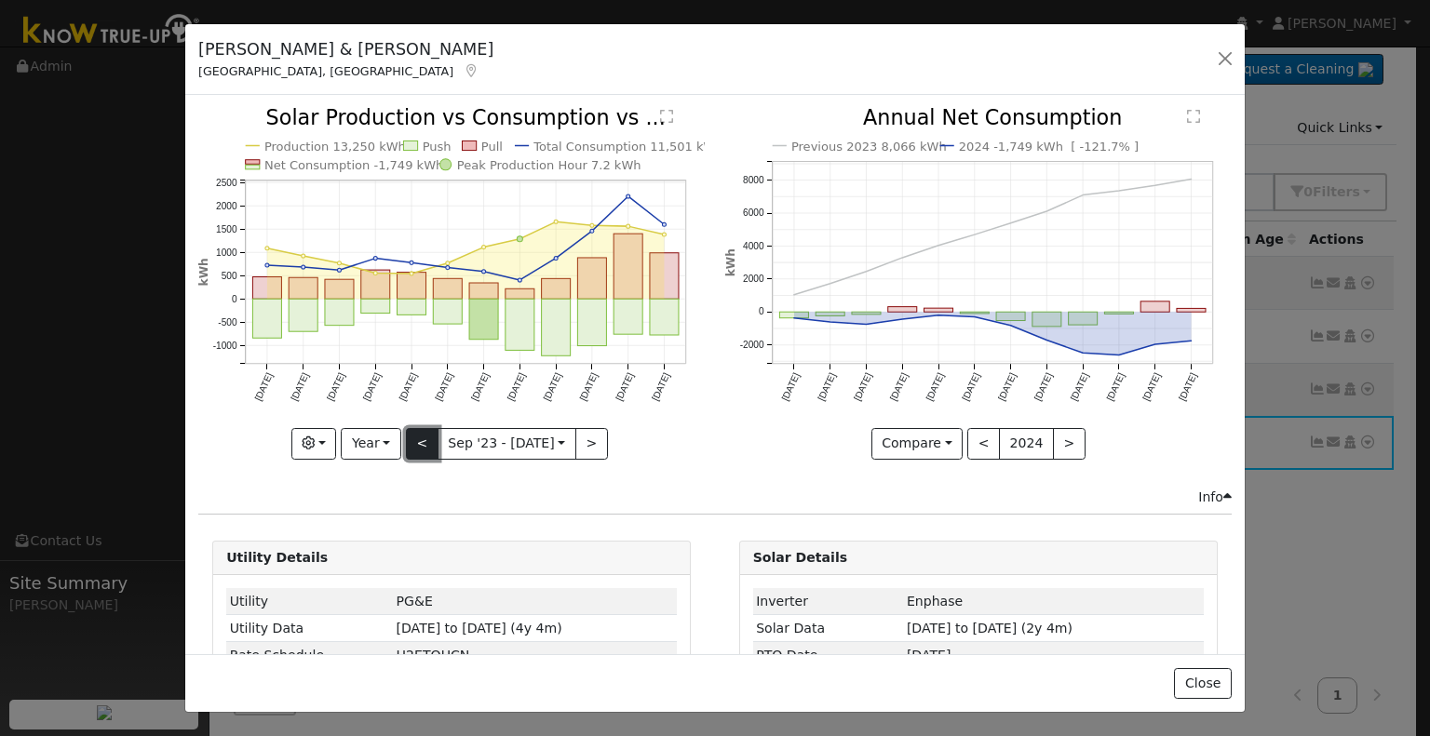
click at [420, 436] on button "<" at bounding box center [422, 444] width 33 height 32
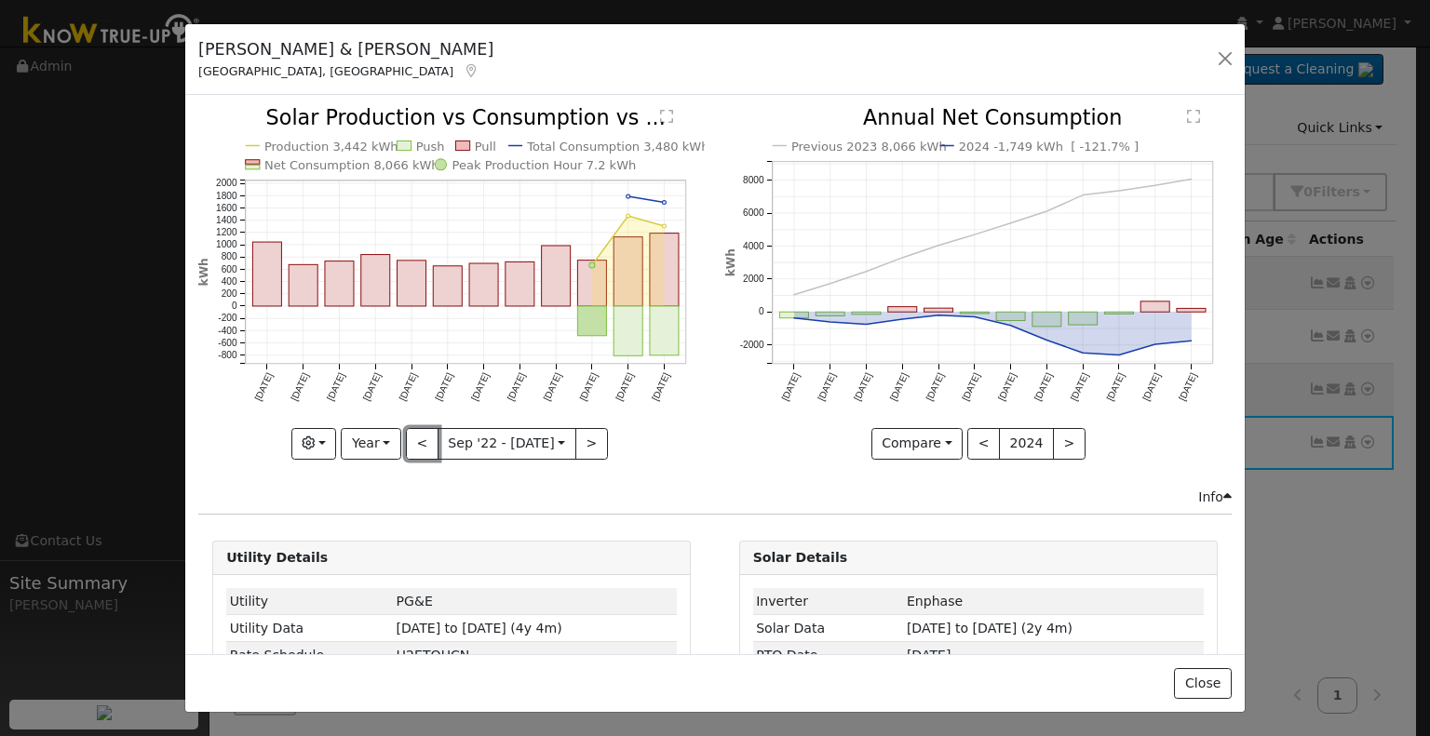
click at [420, 436] on button "<" at bounding box center [422, 444] width 33 height 32
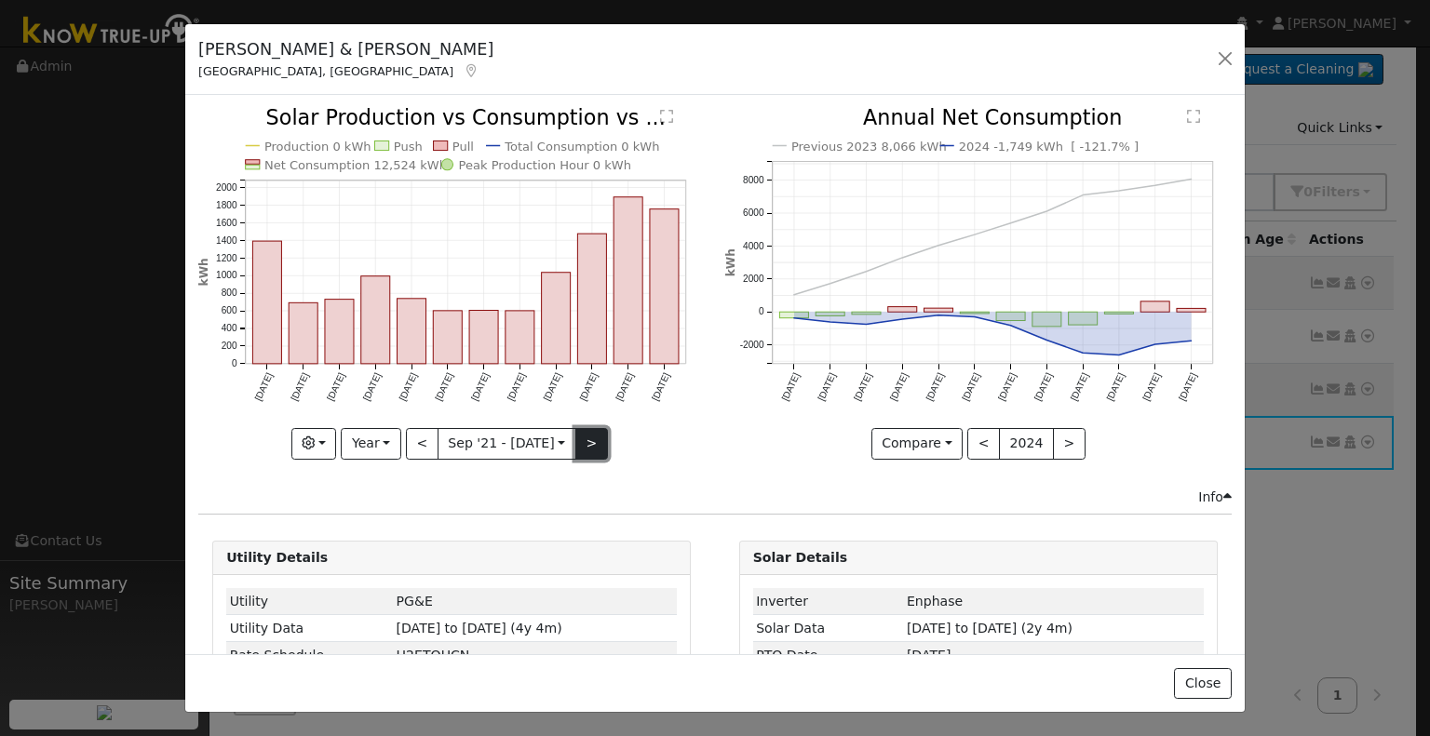
click at [584, 439] on button ">" at bounding box center [591, 444] width 33 height 32
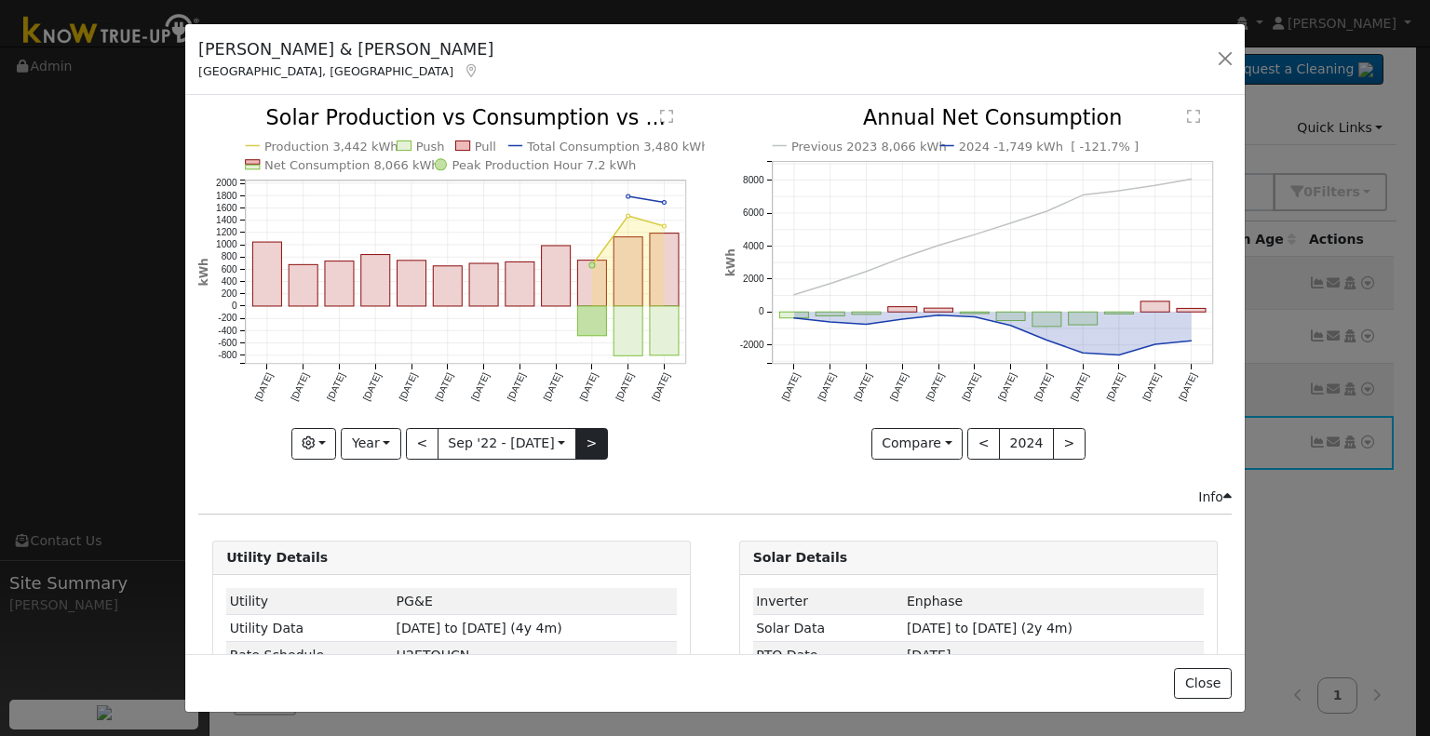
click at [584, 439] on div "Production 3,442 kWh Push Pull Total Consumption 3,480 kWh Net Consumption 8,06…" at bounding box center [451, 283] width 506 height 351
click at [584, 439] on button ">" at bounding box center [591, 444] width 33 height 32
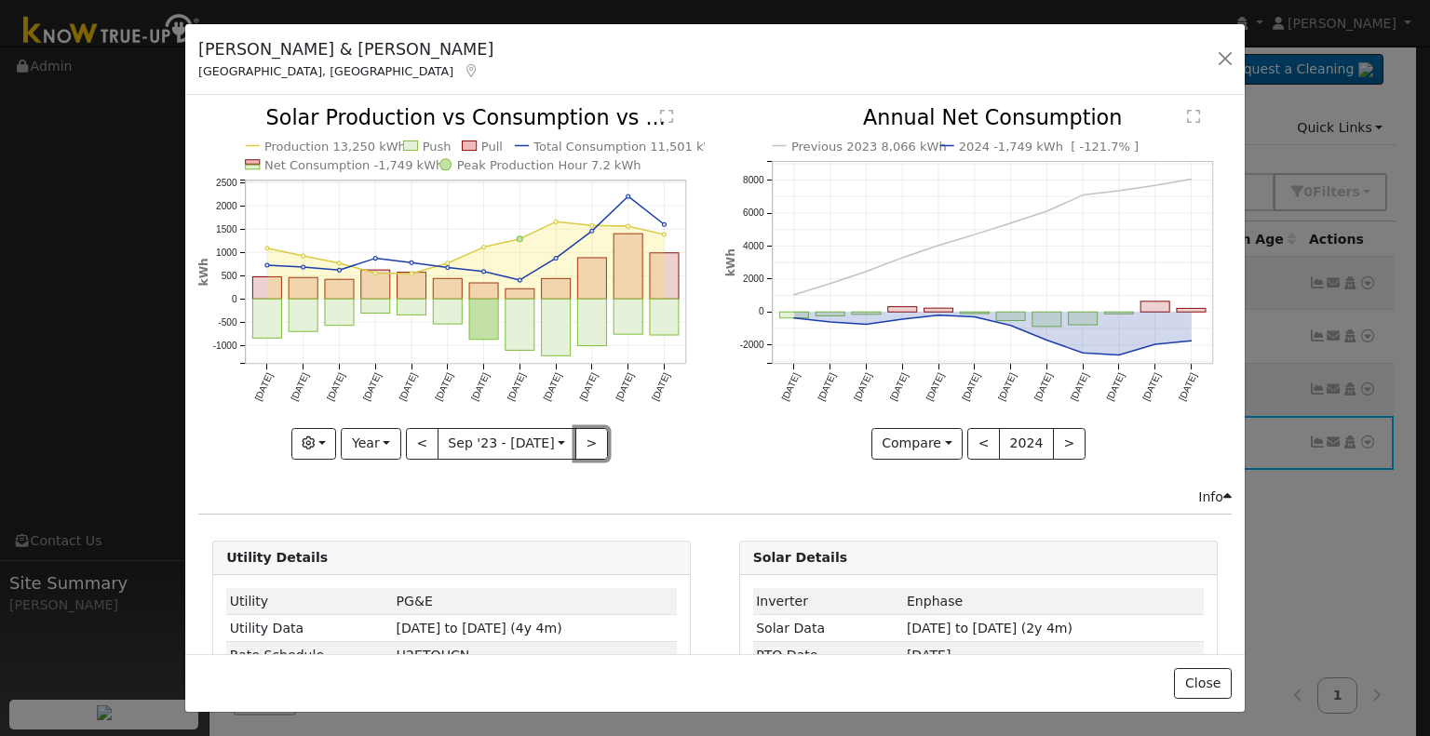
click at [580, 434] on button ">" at bounding box center [591, 444] width 33 height 32
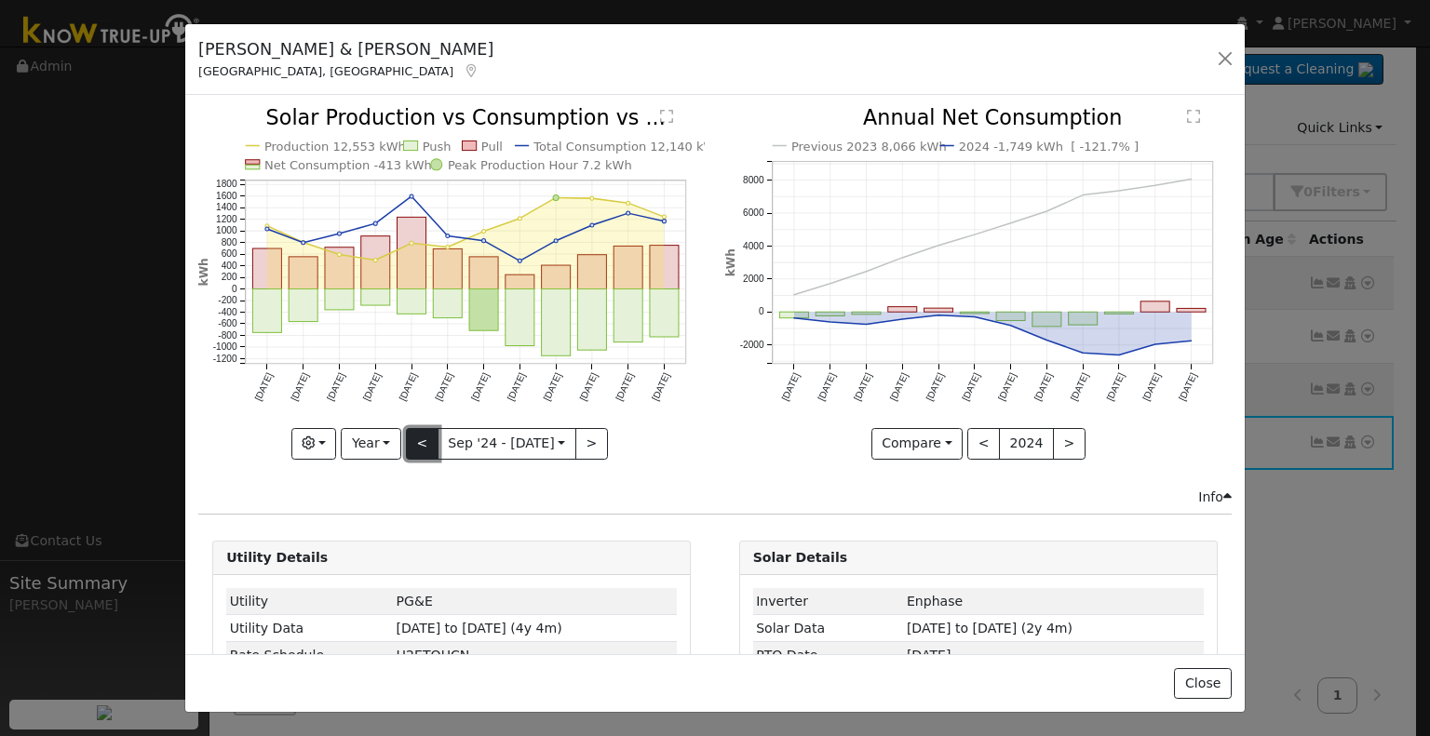
click at [412, 440] on button "<" at bounding box center [422, 444] width 33 height 32
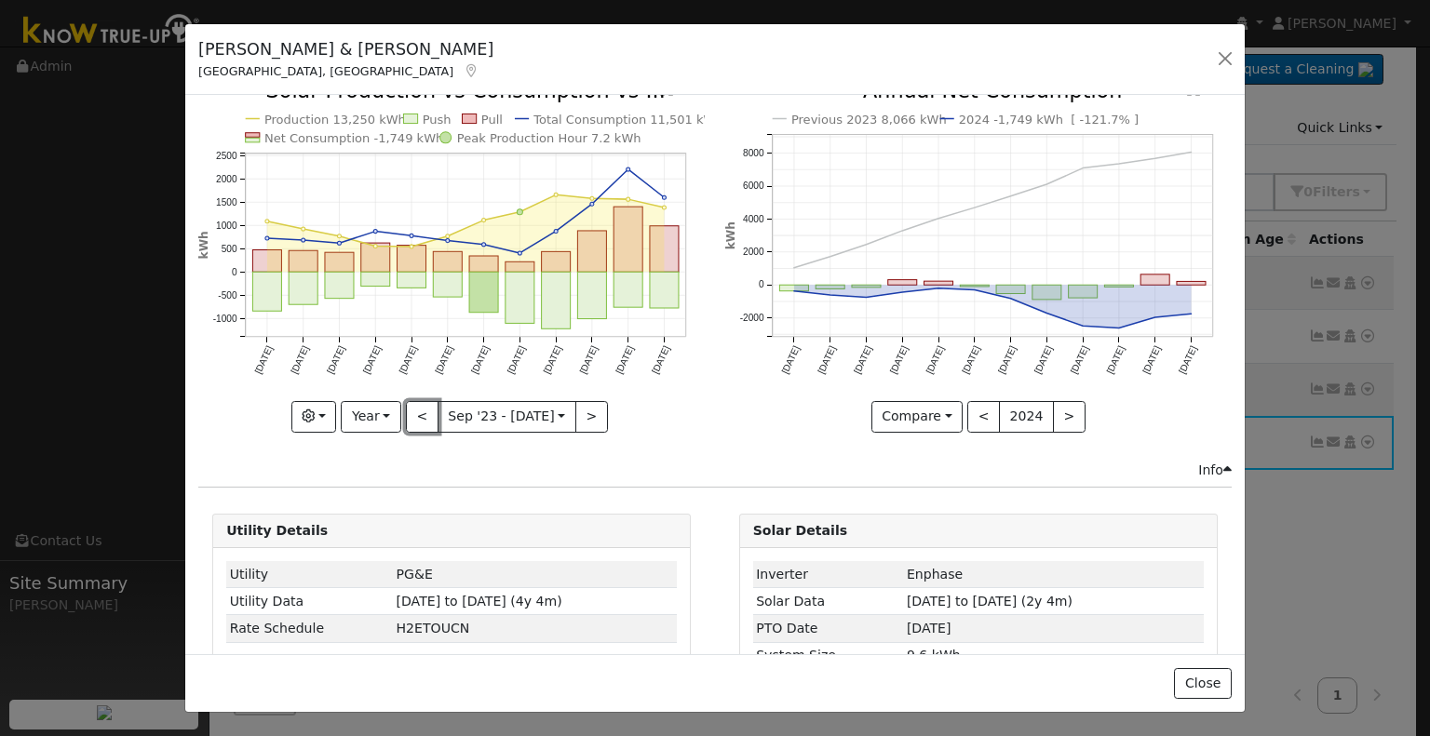
scroll to position [74, 0]
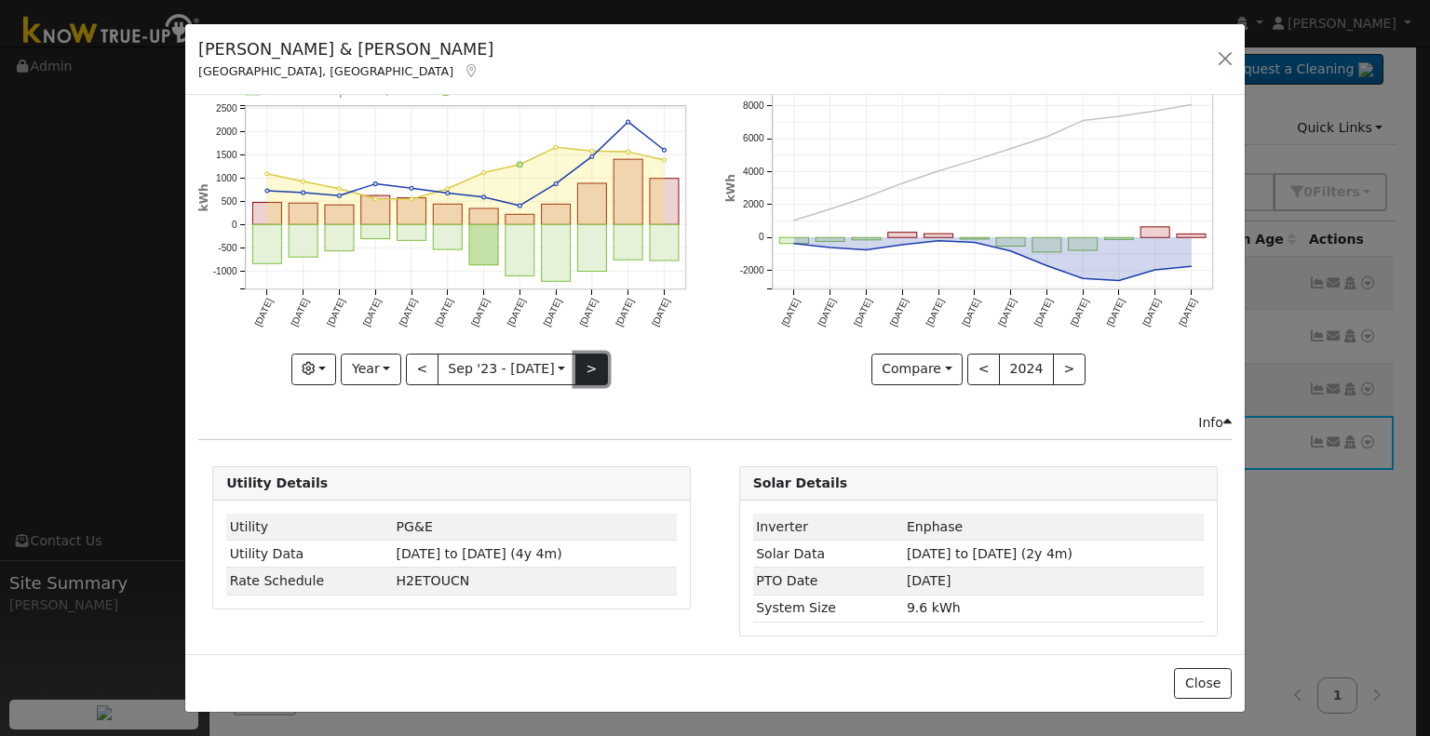
click at [577, 359] on button ">" at bounding box center [591, 370] width 33 height 32
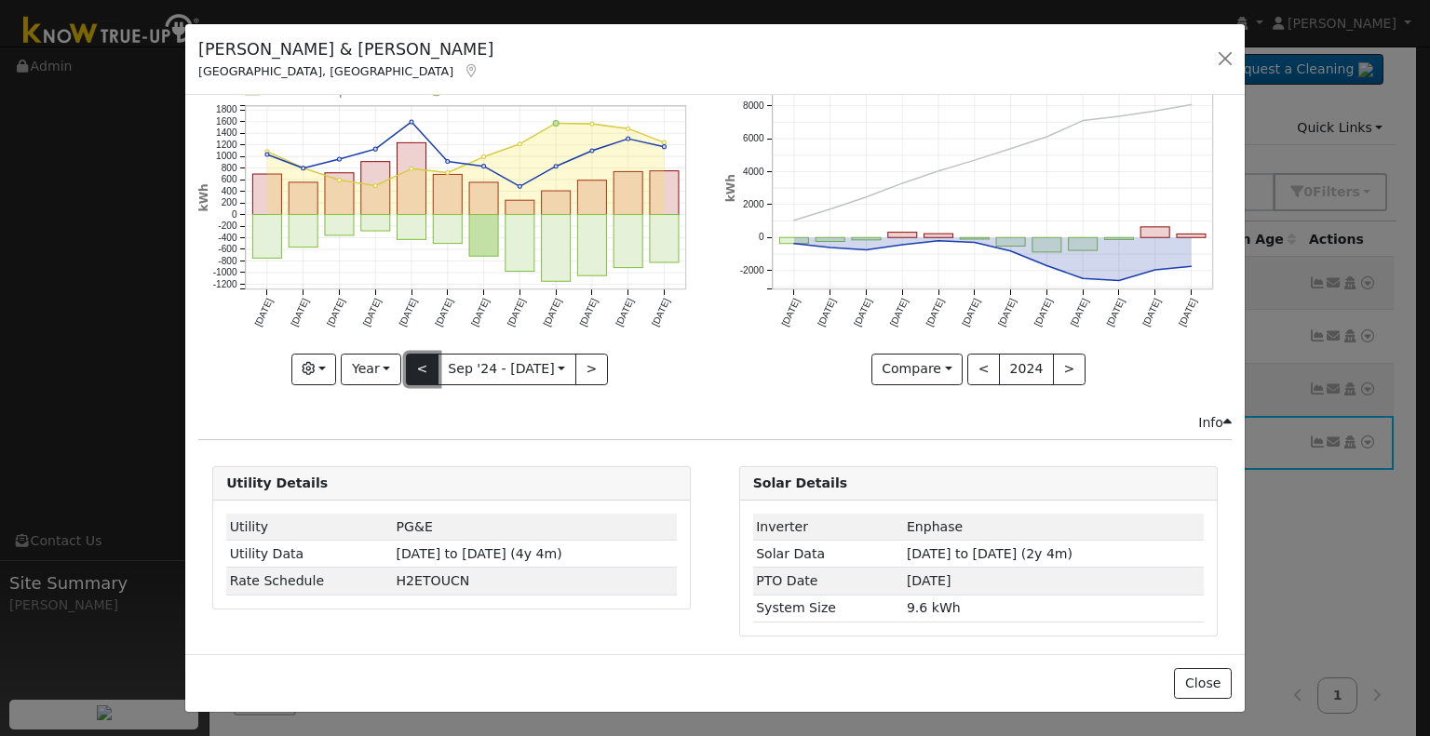
click at [417, 366] on button "<" at bounding box center [422, 370] width 33 height 32
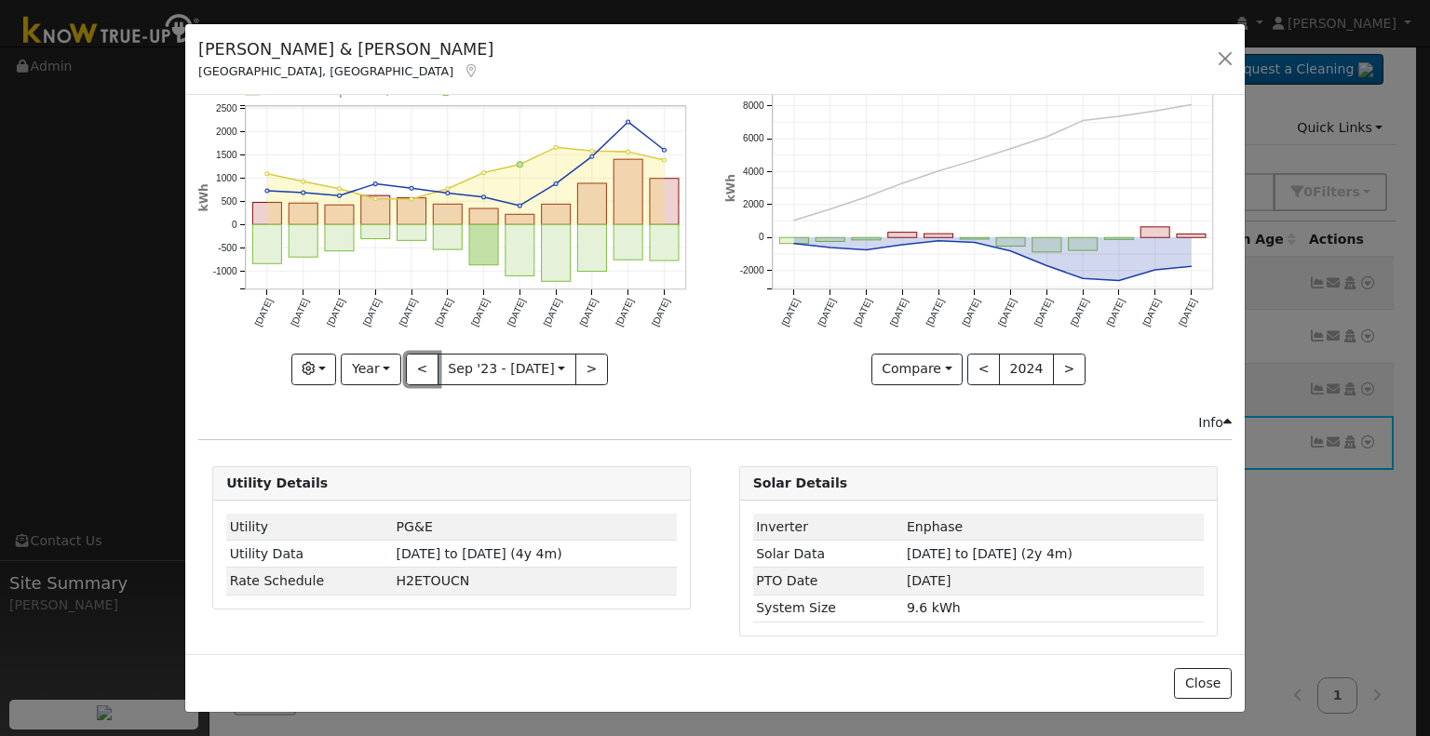
click at [417, 366] on button "<" at bounding box center [422, 370] width 33 height 32
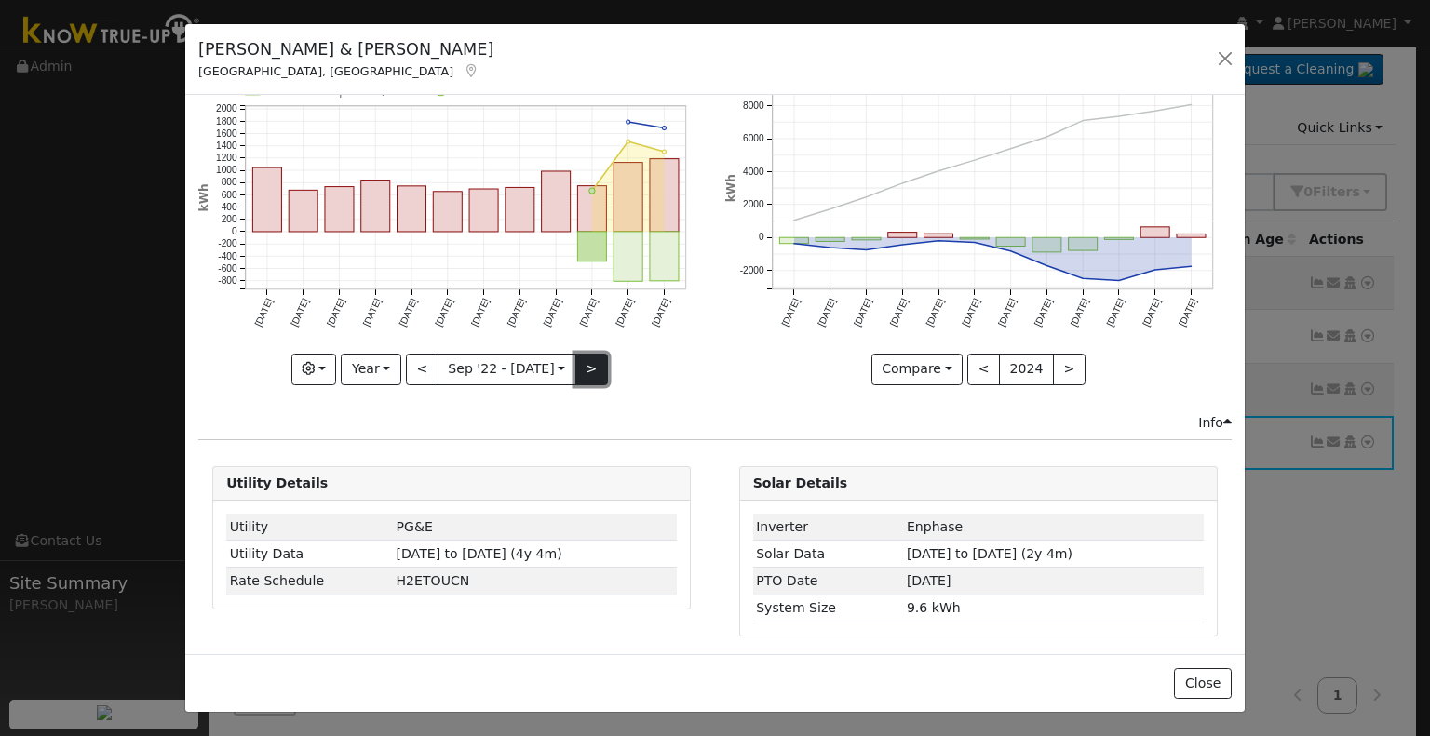
click at [577, 362] on button ">" at bounding box center [591, 370] width 33 height 32
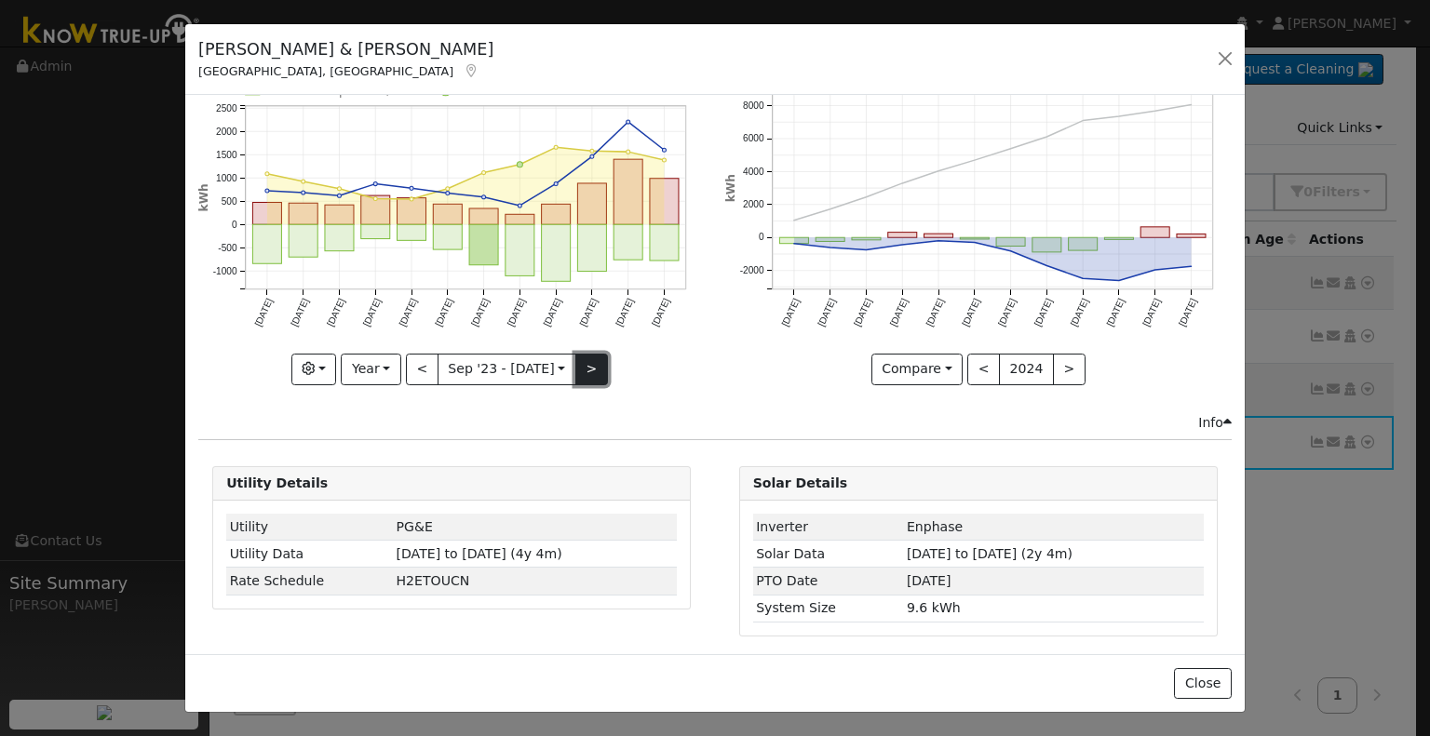
click at [577, 362] on button ">" at bounding box center [591, 370] width 33 height 32
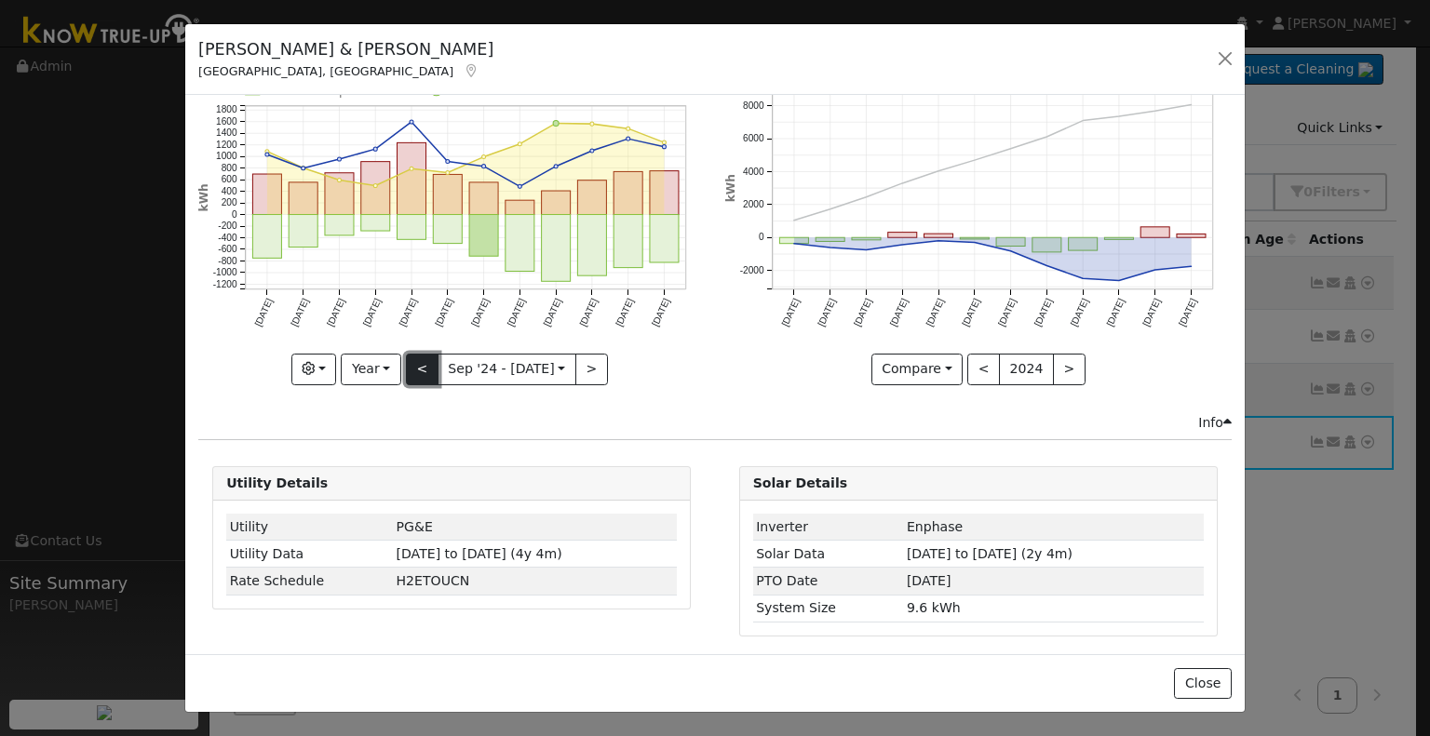
click at [411, 364] on button "<" at bounding box center [422, 370] width 33 height 32
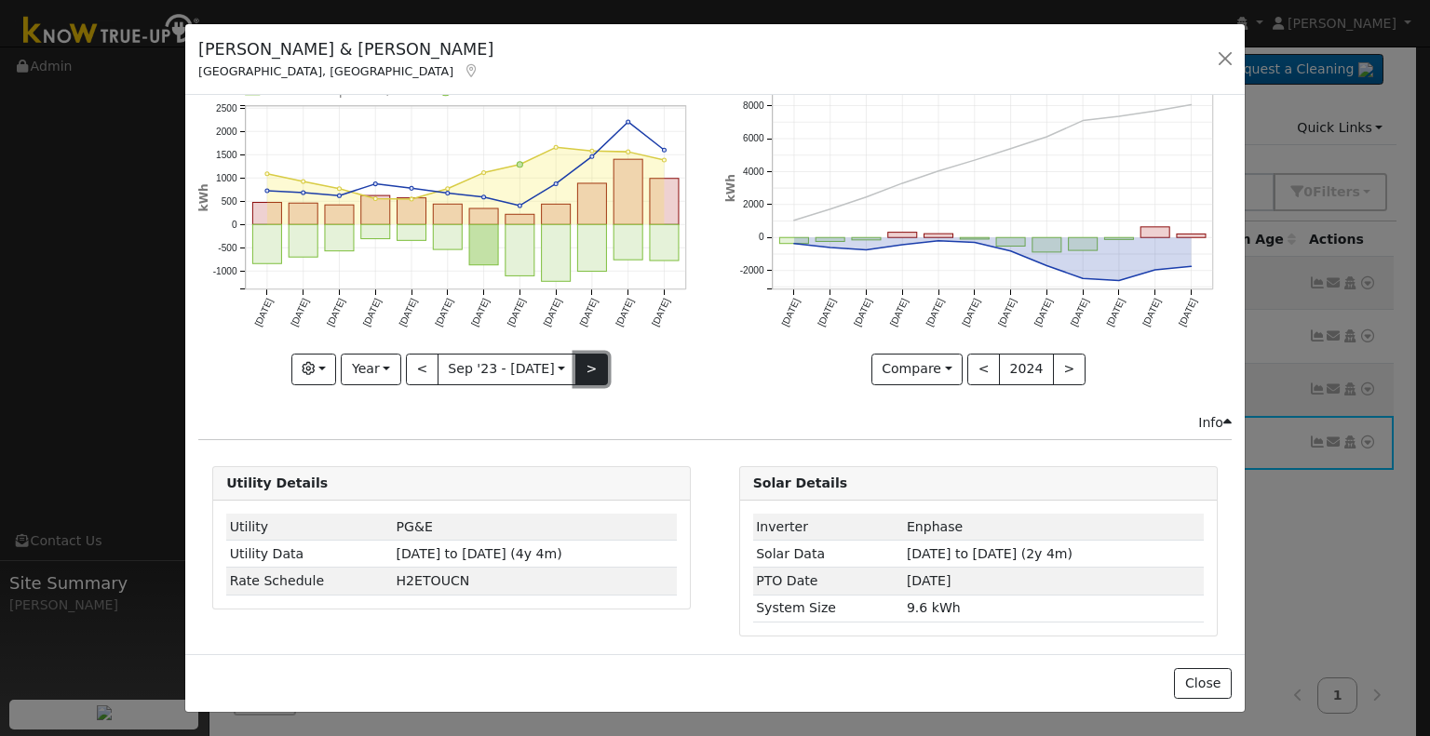
click at [590, 356] on button ">" at bounding box center [591, 370] width 33 height 32
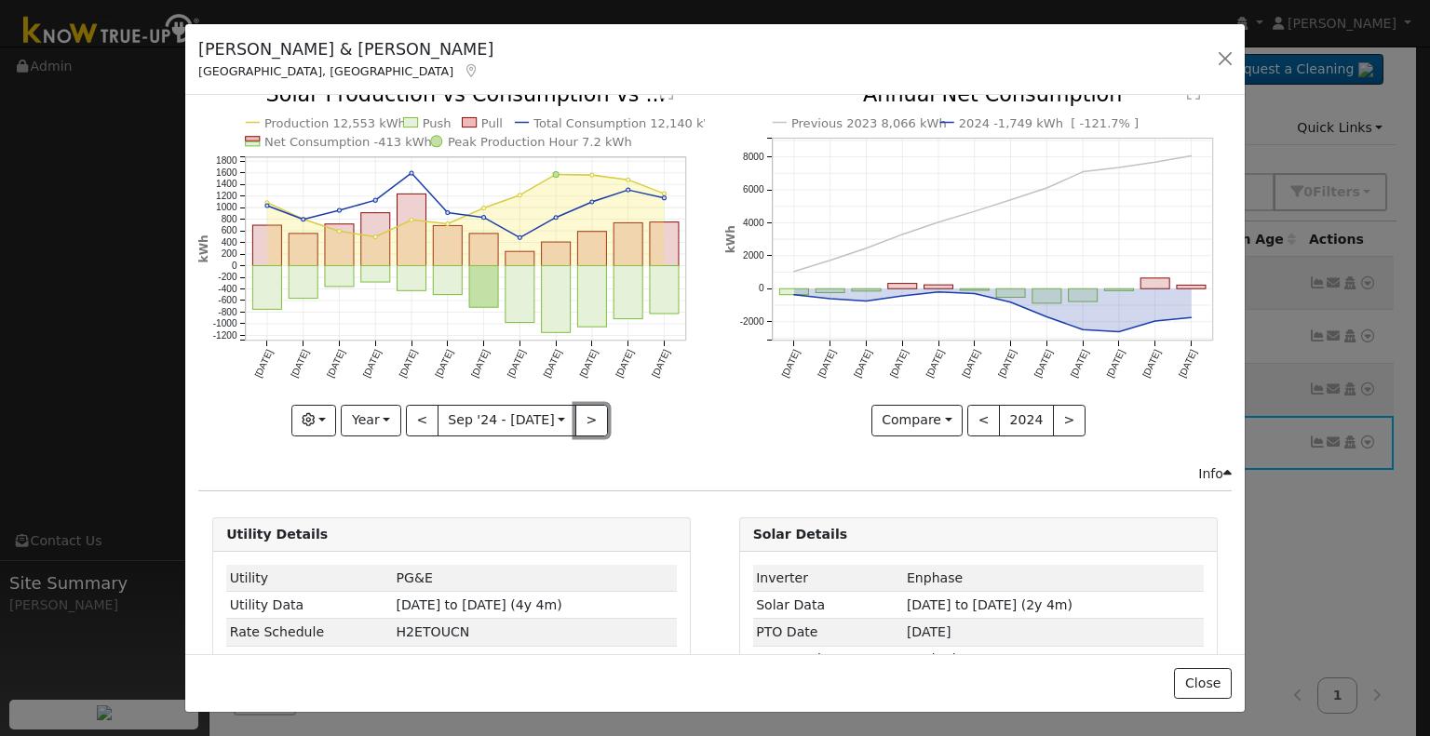
scroll to position [0, 0]
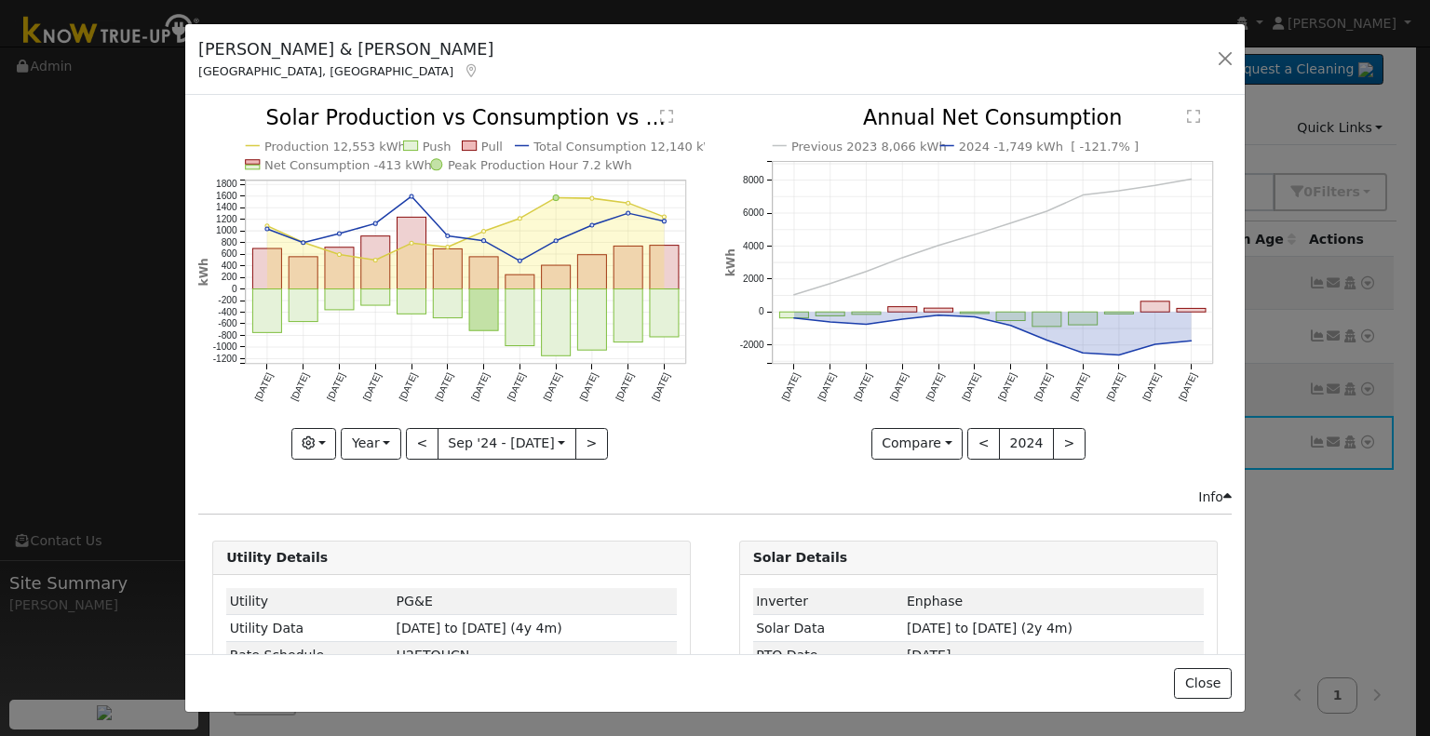
click at [661, 112] on text "" at bounding box center [667, 117] width 13 height 15
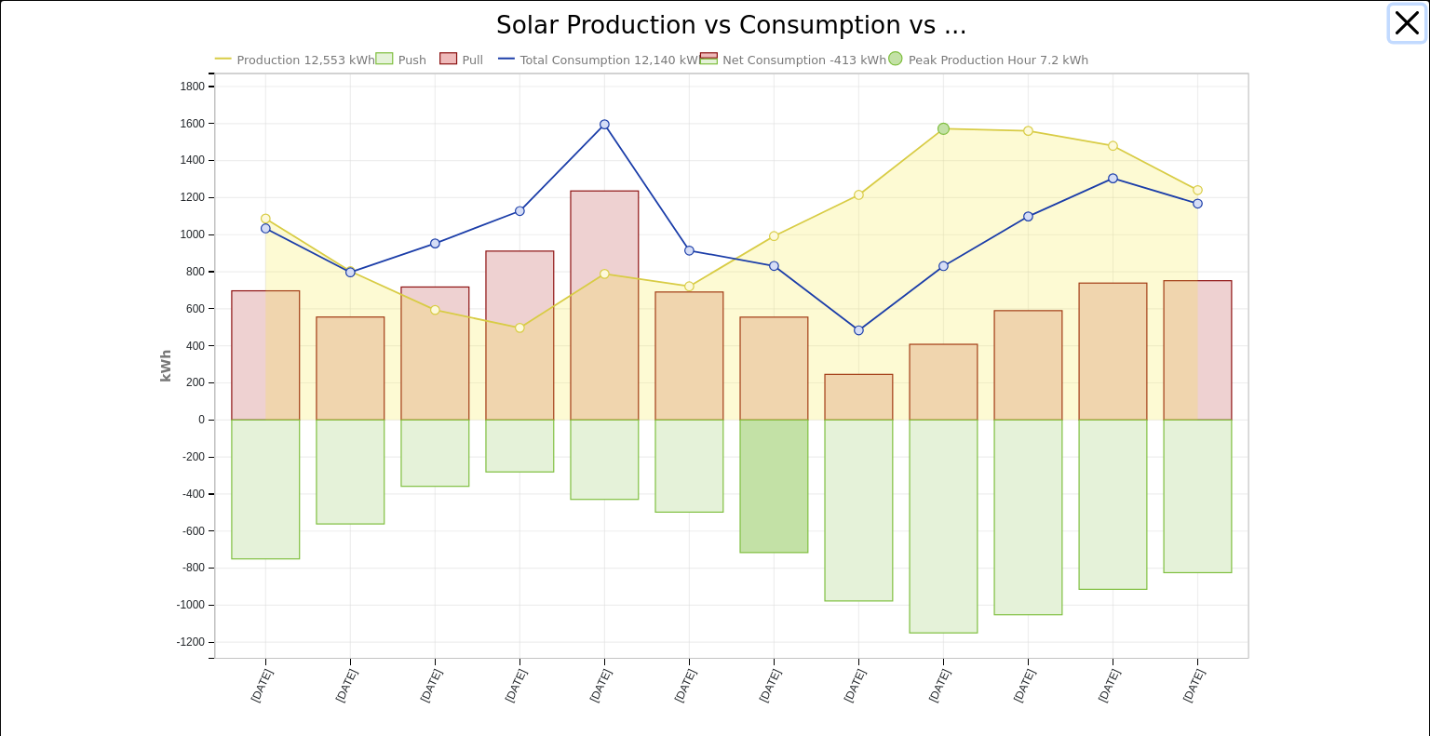
click at [1390, 20] on button "button" at bounding box center [1407, 23] width 35 height 35
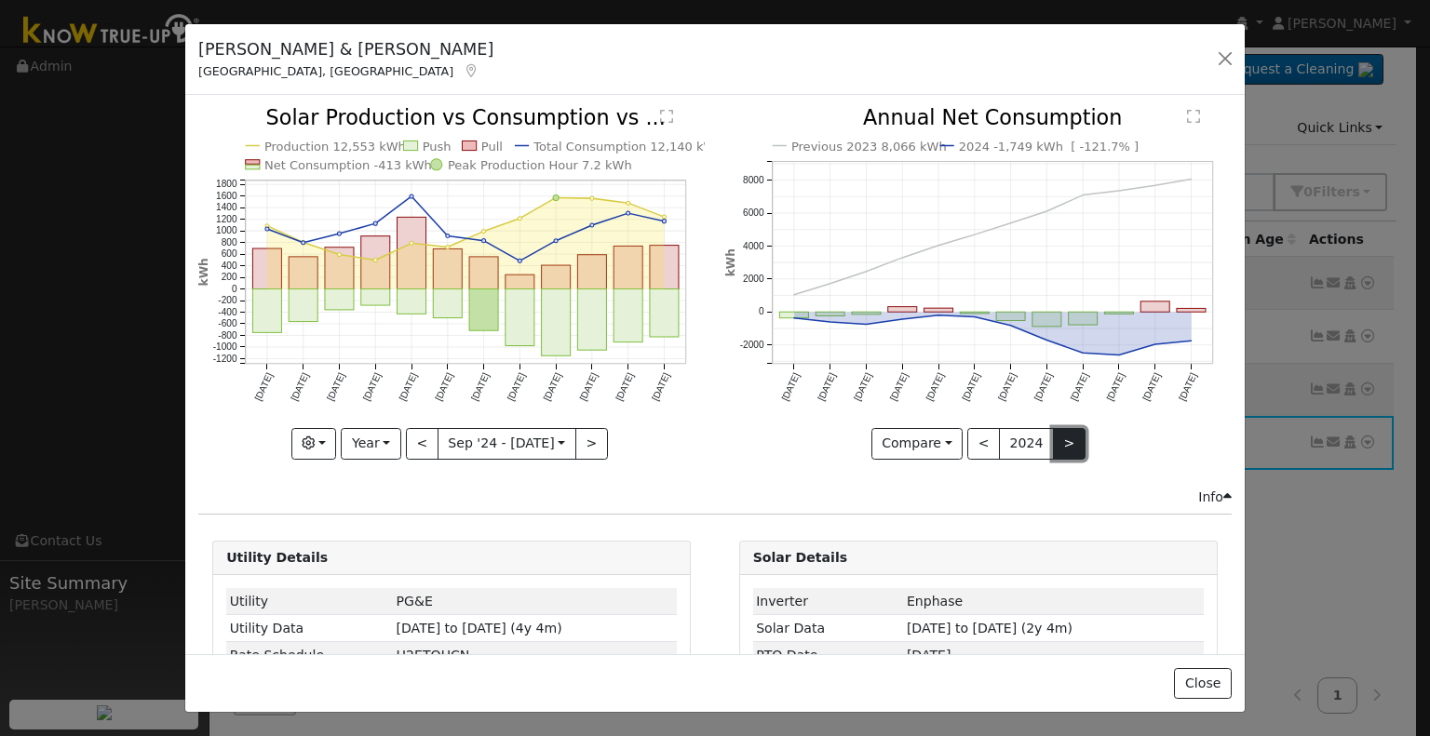
click at [1054, 438] on button ">" at bounding box center [1069, 444] width 33 height 32
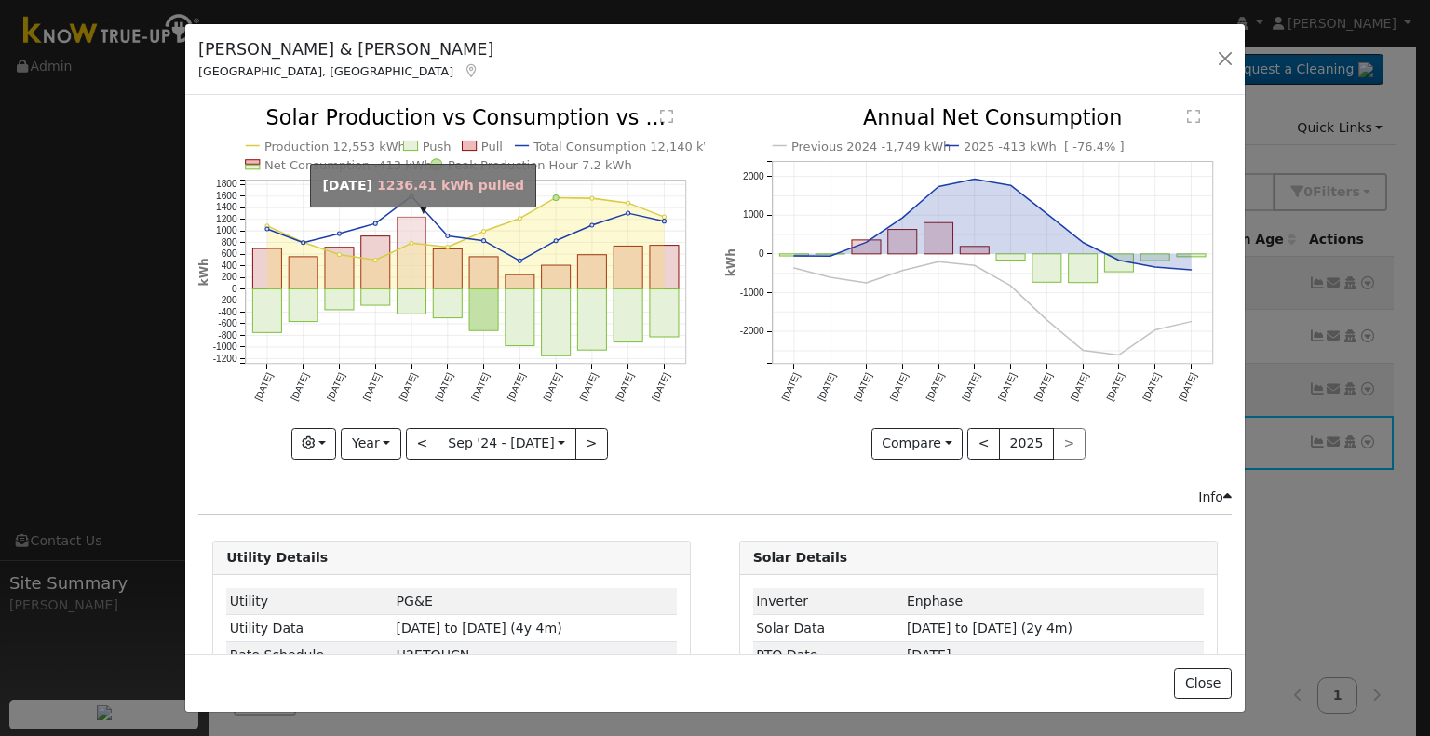
click at [402, 273] on rect "onclick=""" at bounding box center [411, 254] width 29 height 72
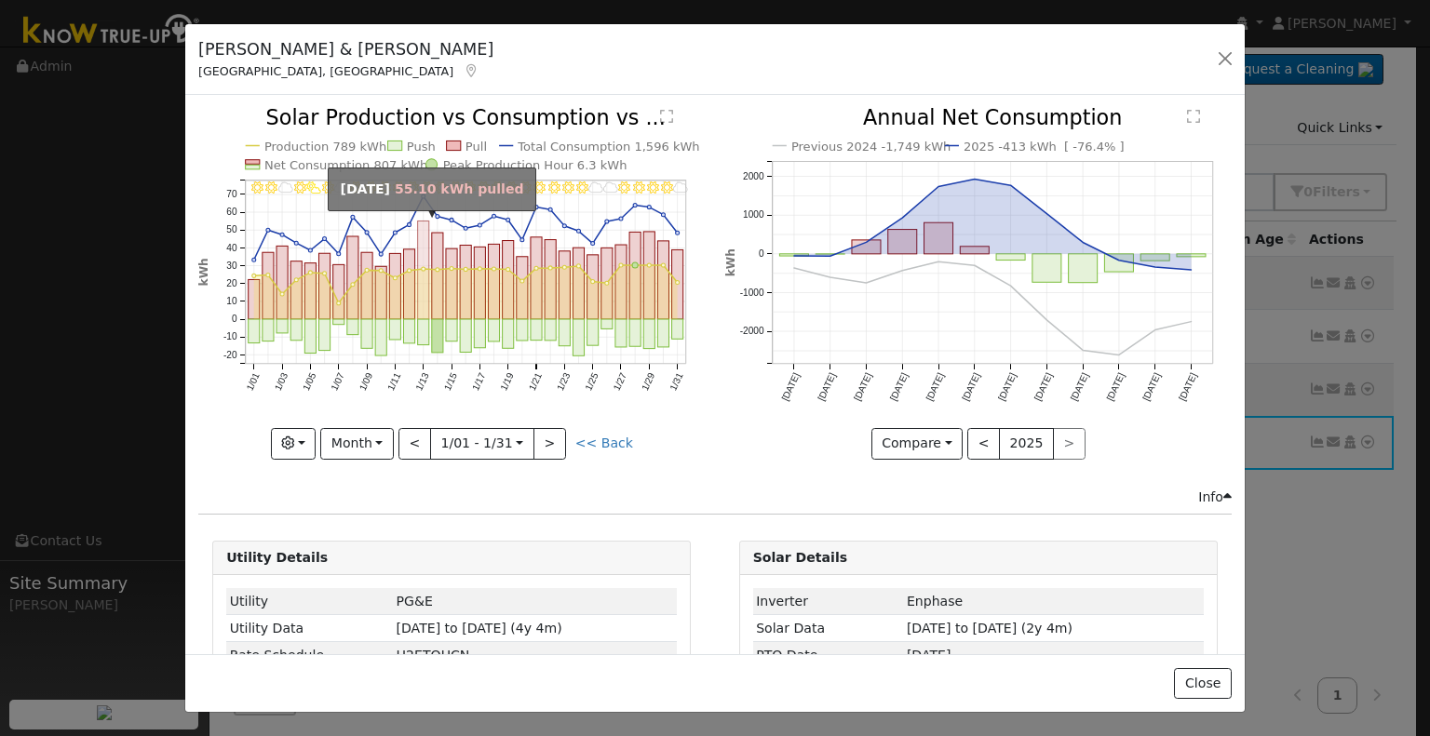
click at [418, 237] on rect "onclick=""" at bounding box center [423, 271] width 11 height 99
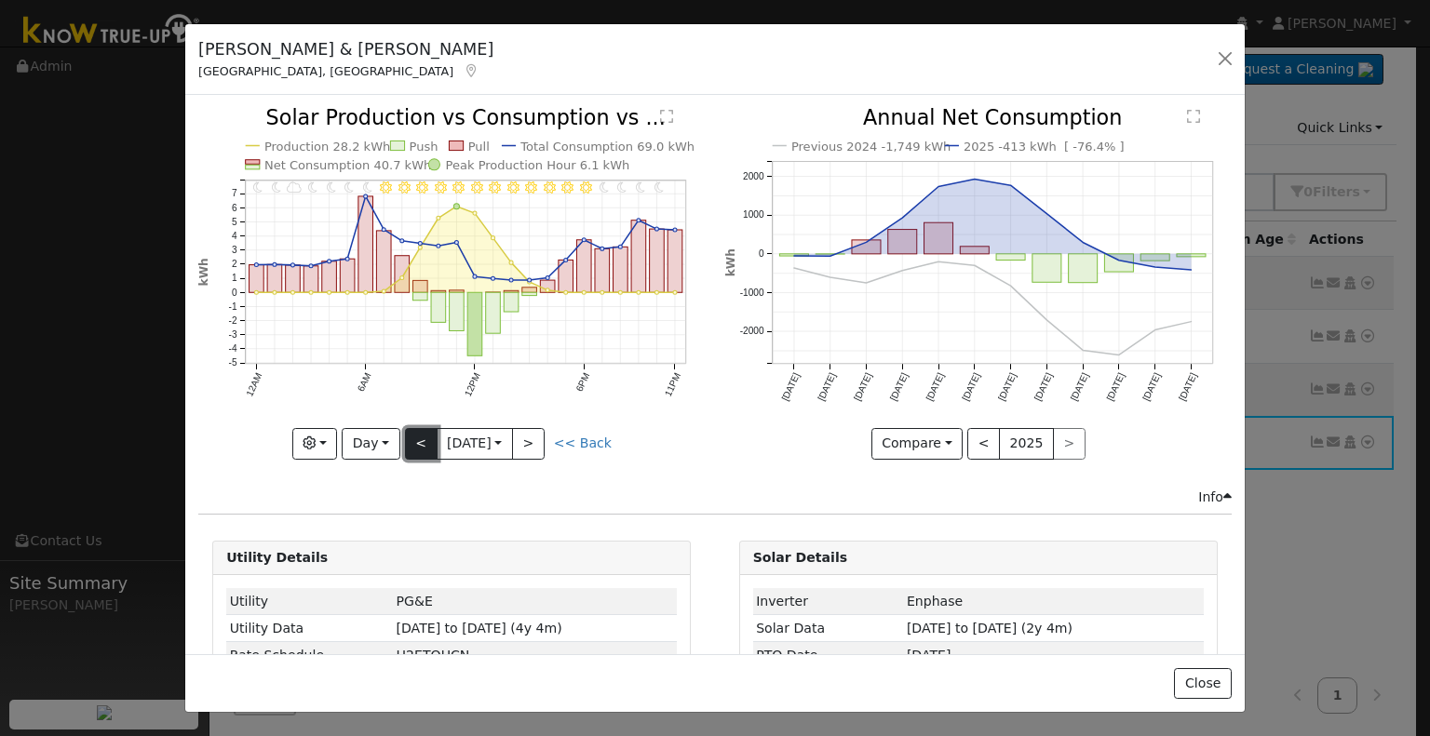
click at [405, 439] on button "<" at bounding box center [421, 444] width 33 height 32
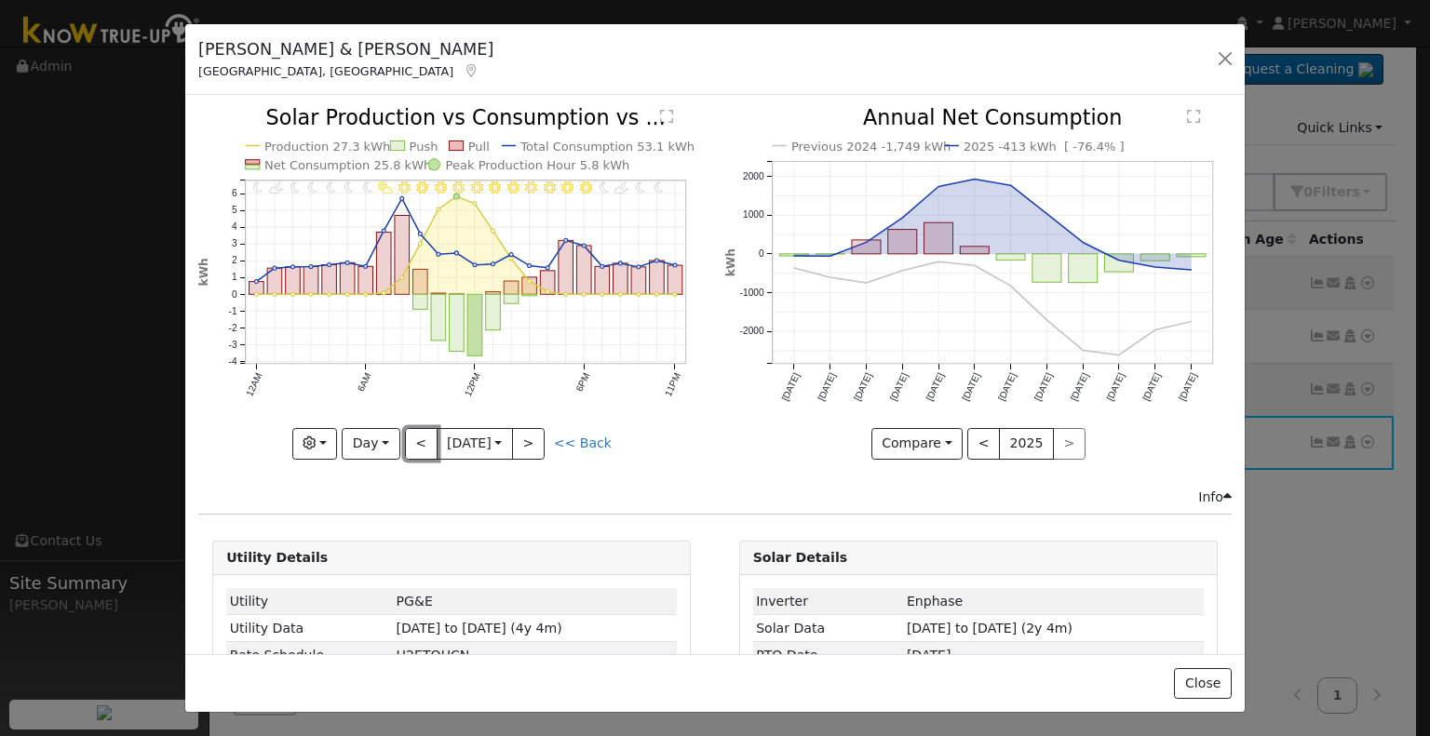
click at [410, 435] on button "<" at bounding box center [421, 444] width 33 height 32
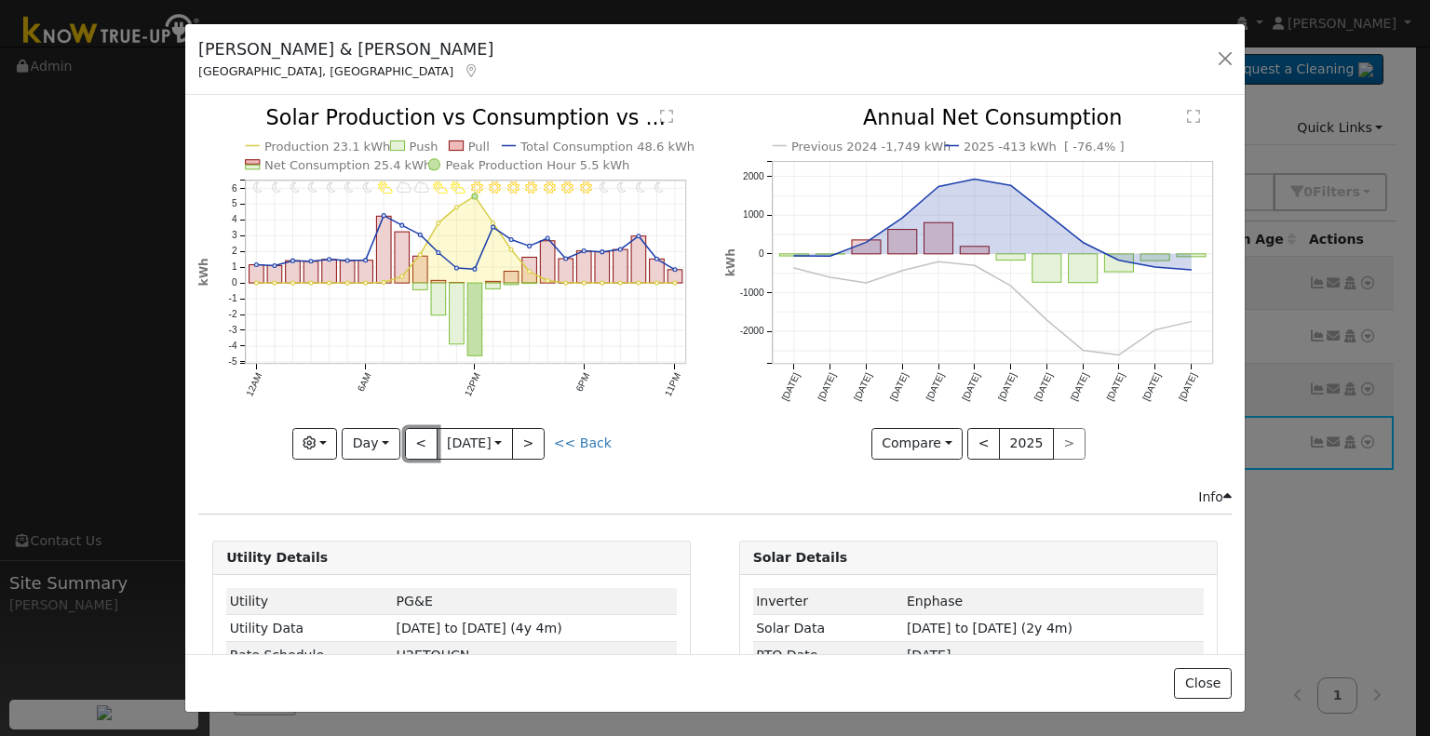
click at [410, 435] on button "<" at bounding box center [421, 444] width 33 height 32
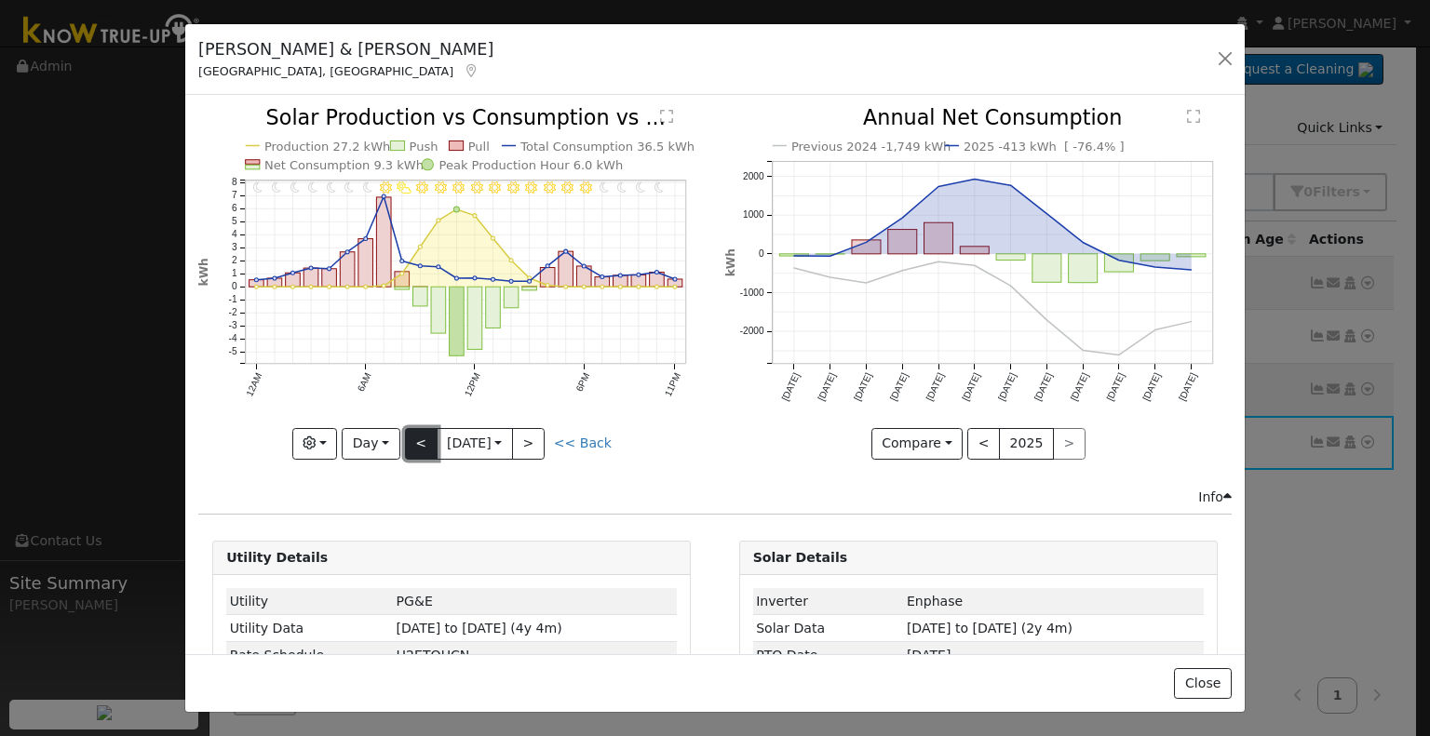
click at [421, 433] on button "<" at bounding box center [421, 444] width 33 height 32
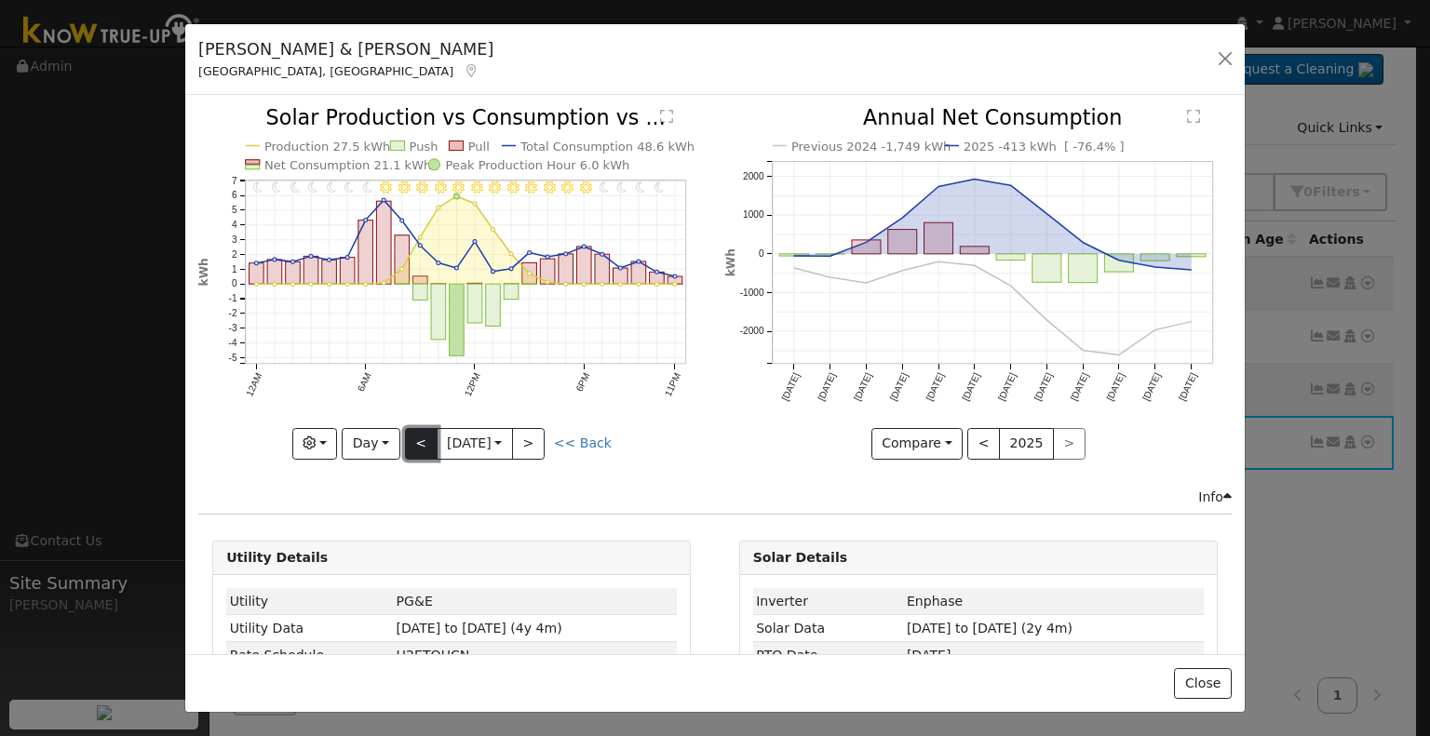
click at [421, 437] on button "<" at bounding box center [421, 444] width 33 height 32
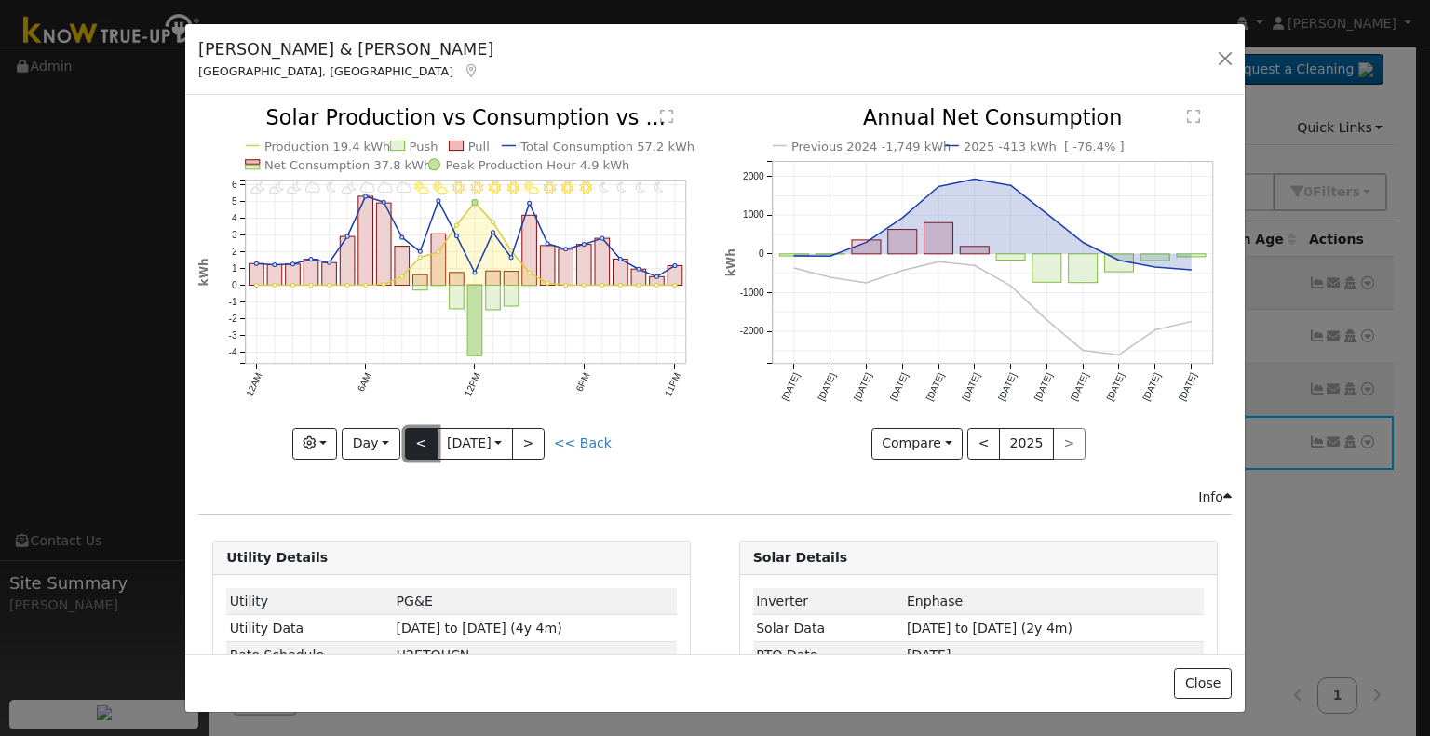
click at [412, 442] on button "<" at bounding box center [421, 444] width 33 height 32
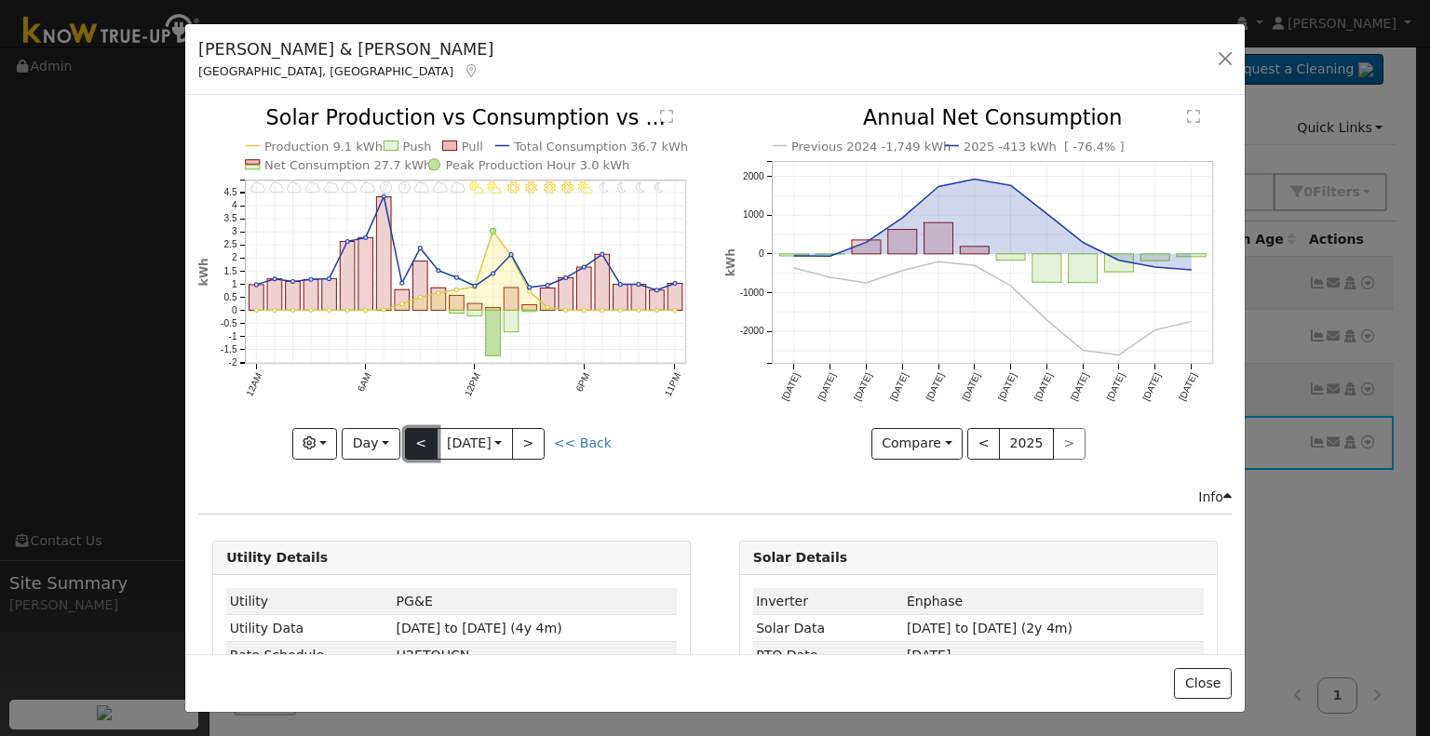
click at [411, 442] on button "<" at bounding box center [421, 444] width 33 height 32
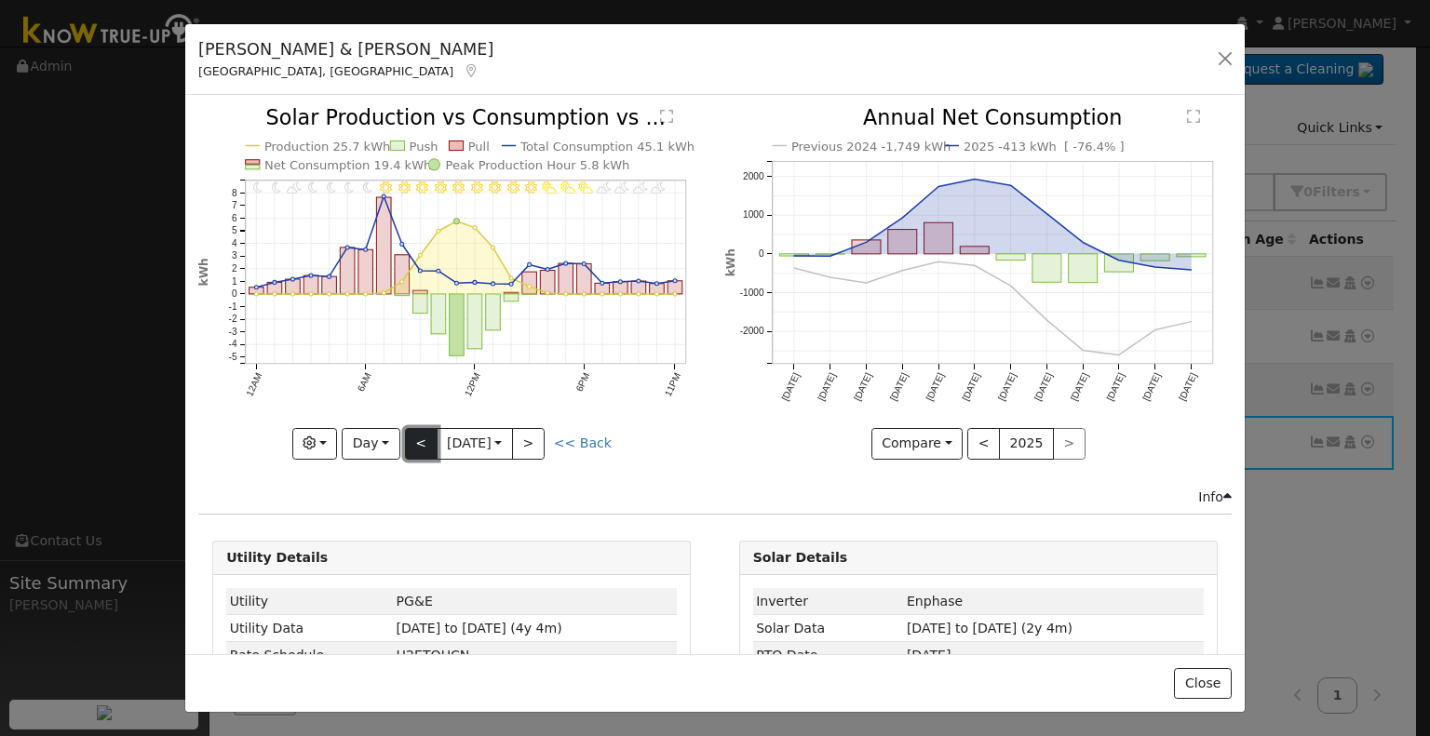
click at [411, 442] on button "<" at bounding box center [421, 444] width 33 height 32
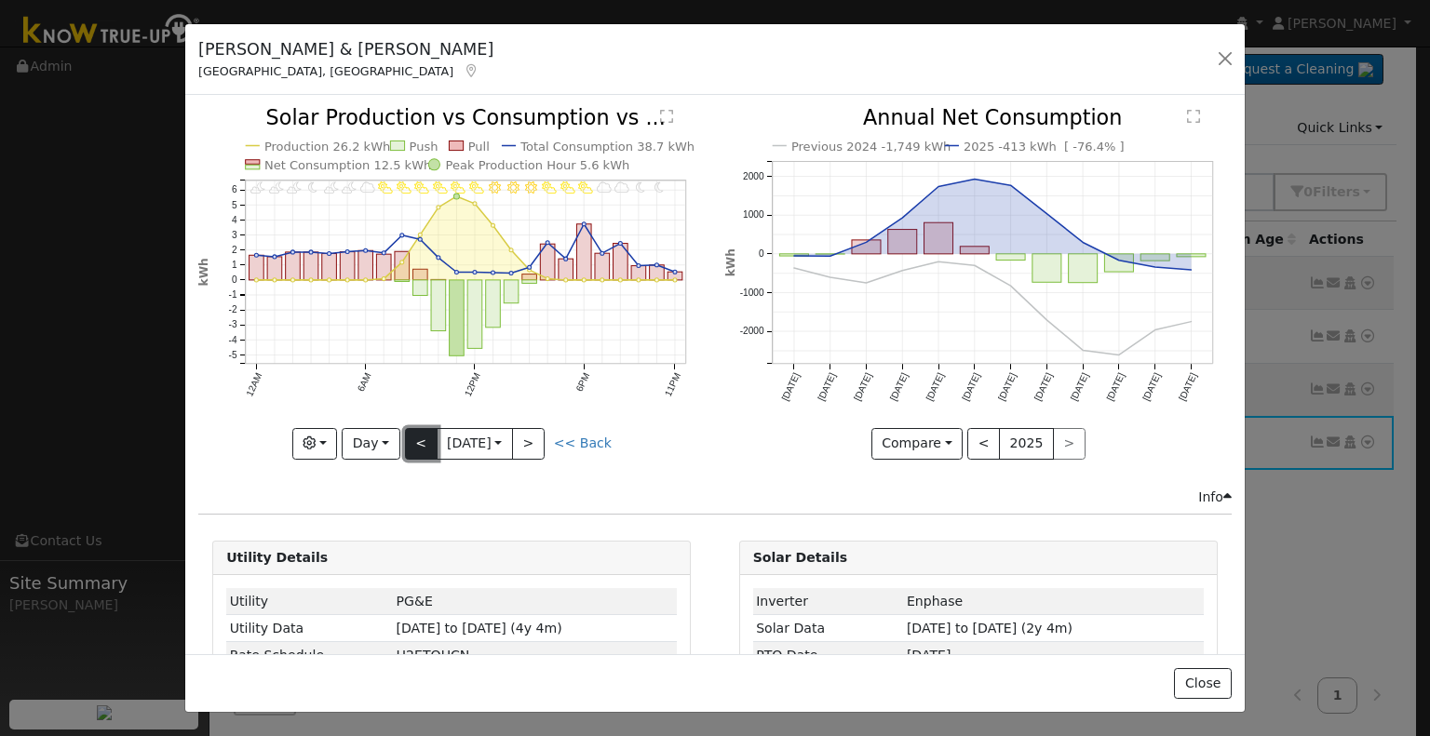
click at [411, 442] on button "<" at bounding box center [421, 444] width 33 height 32
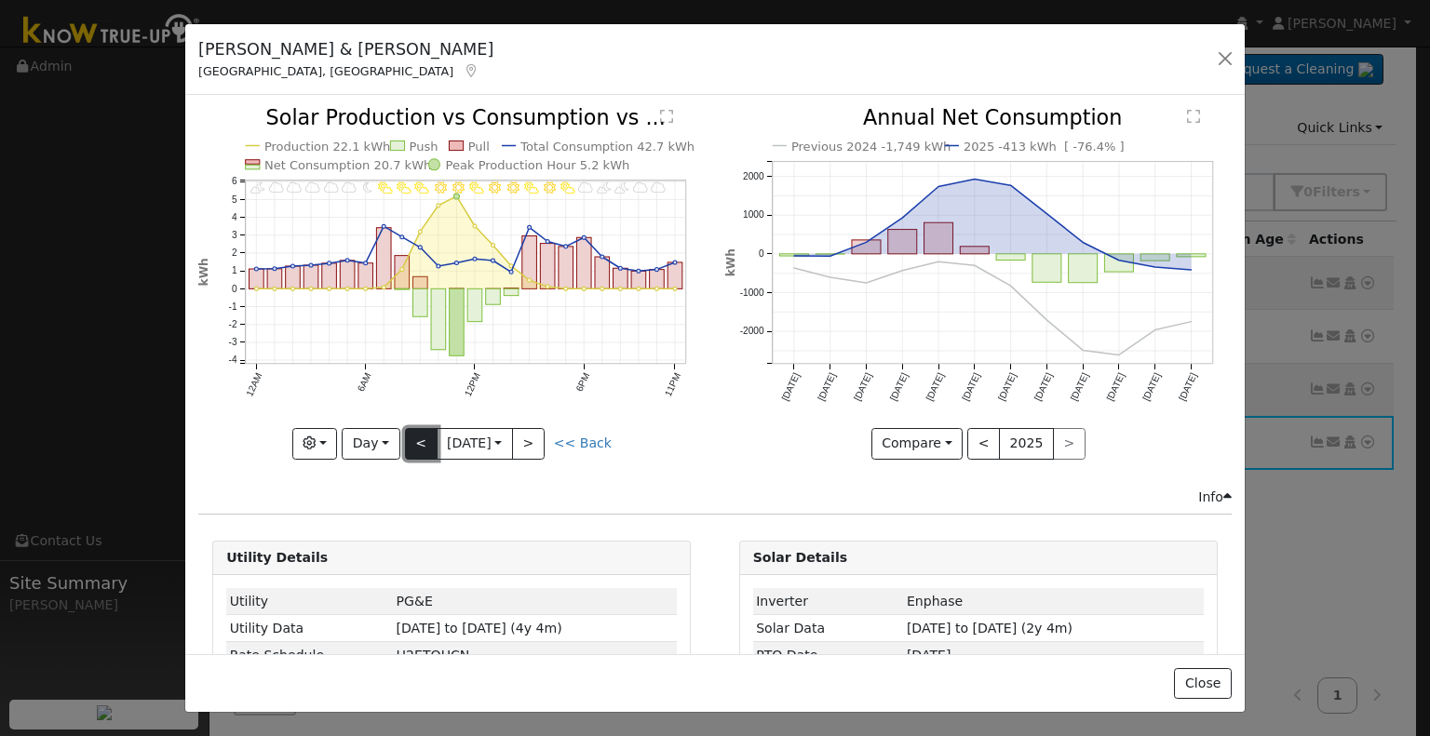
click at [411, 442] on button "<" at bounding box center [421, 444] width 33 height 32
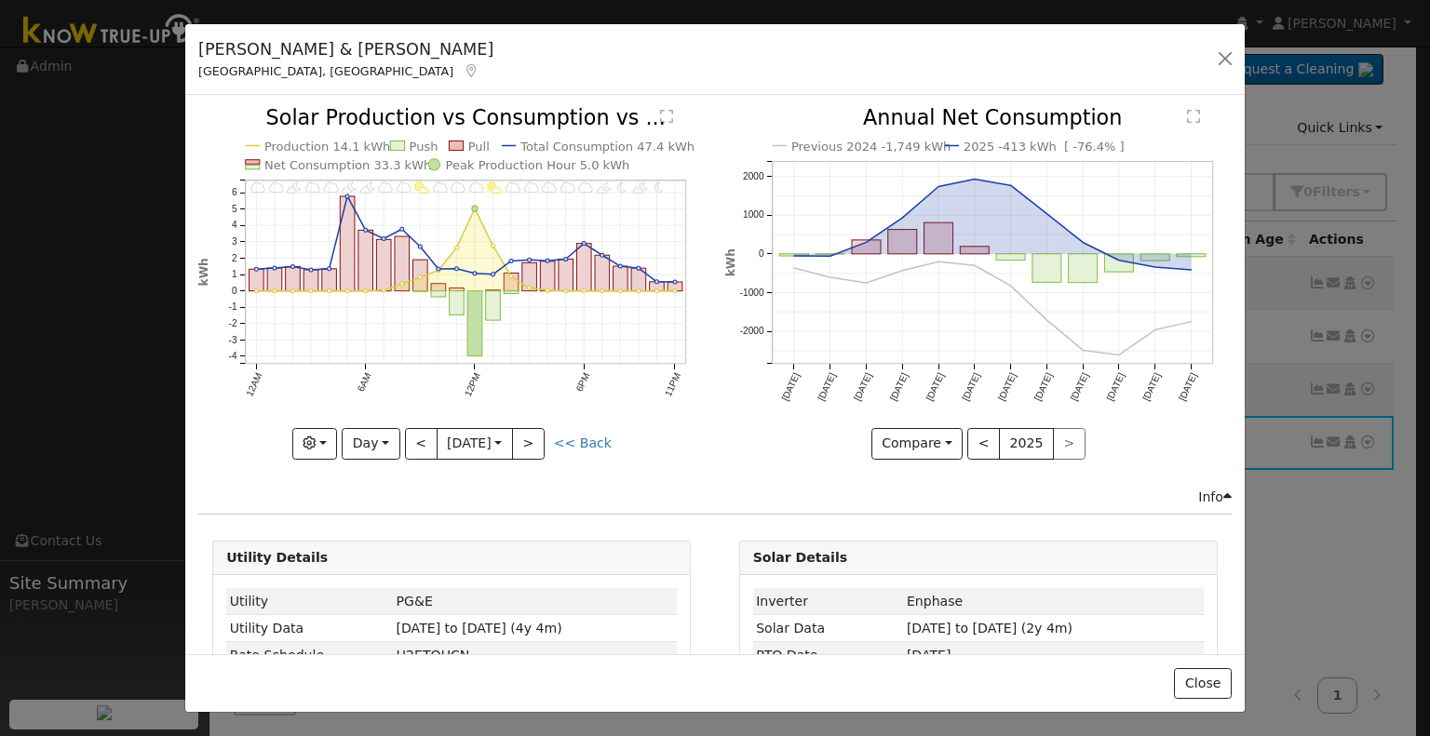
click at [384, 187] on icon at bounding box center [385, 187] width 15 height 12
click at [422, 440] on button "<" at bounding box center [421, 444] width 33 height 32
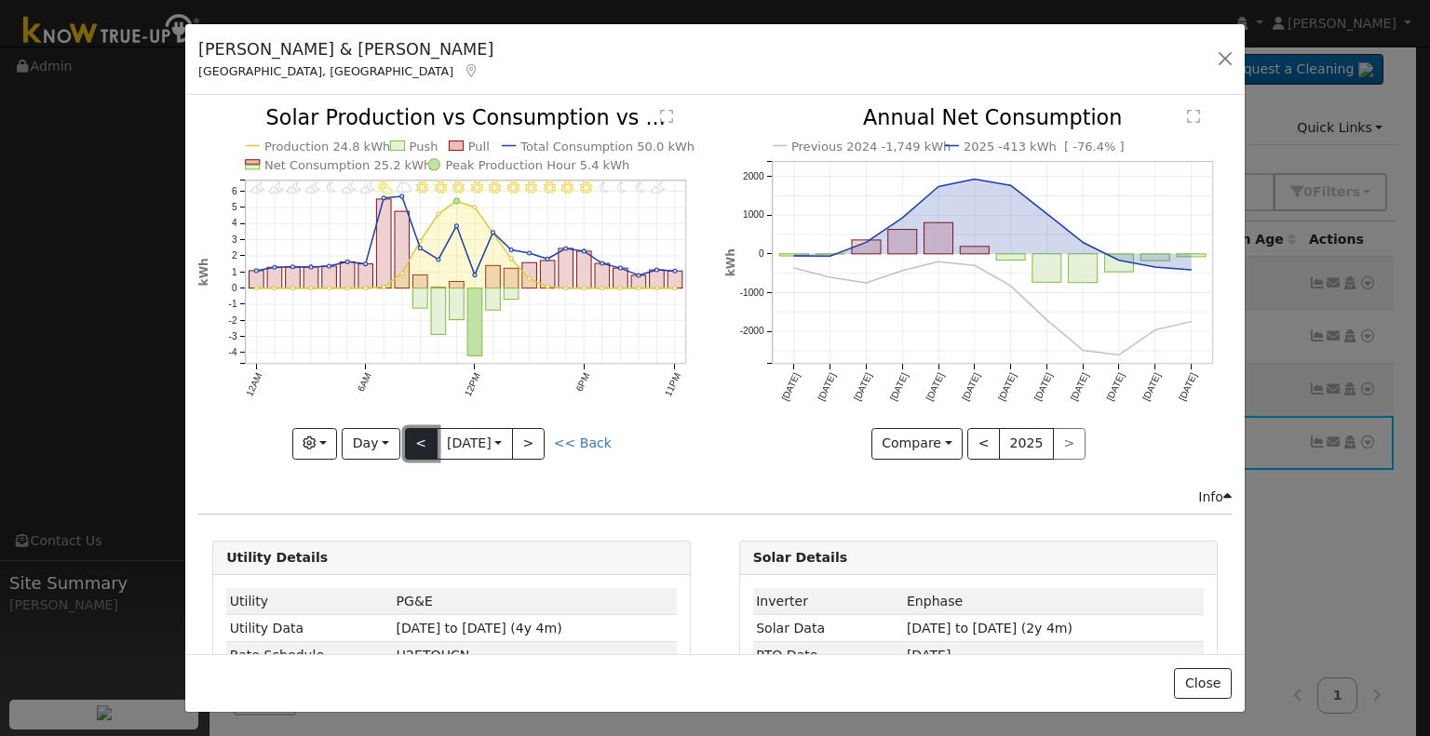
click at [422, 440] on button "<" at bounding box center [421, 444] width 33 height 32
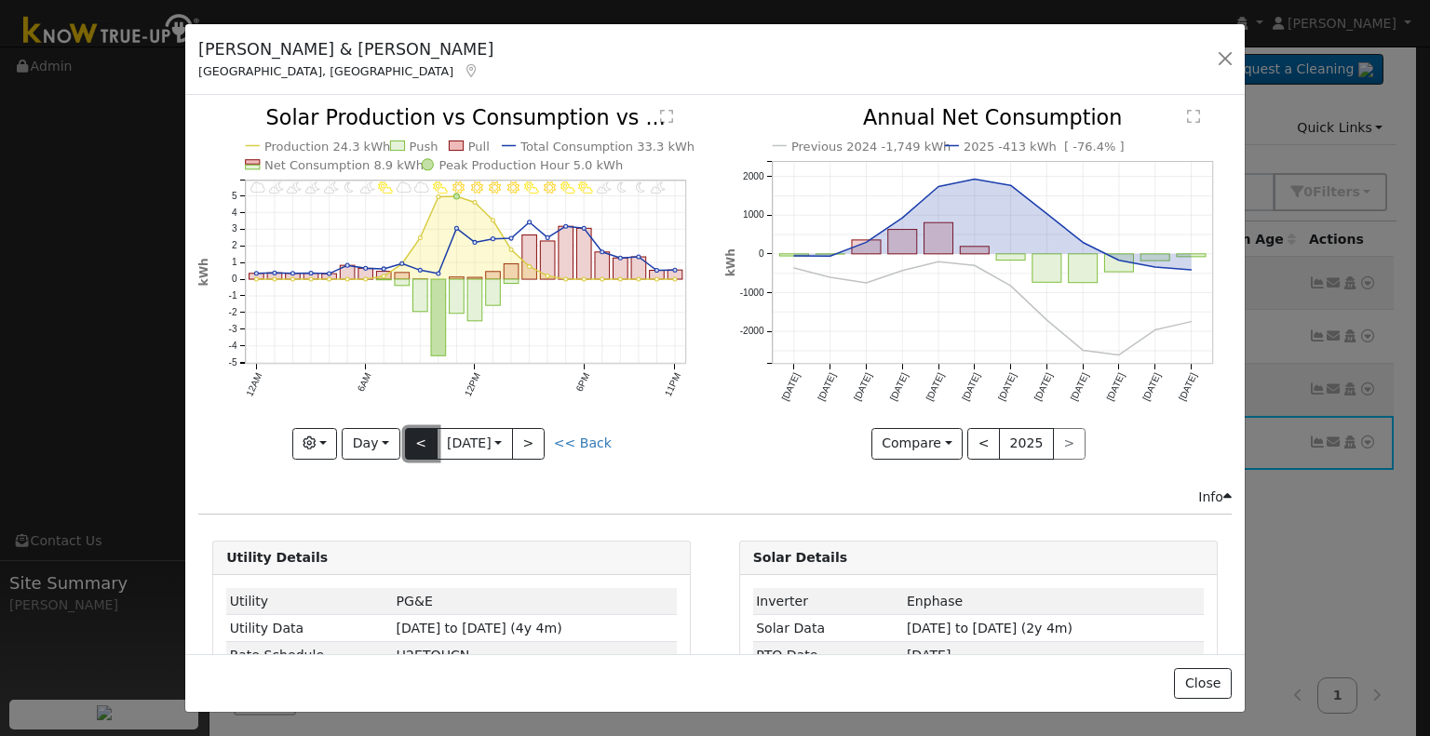
click at [422, 440] on button "<" at bounding box center [421, 444] width 33 height 32
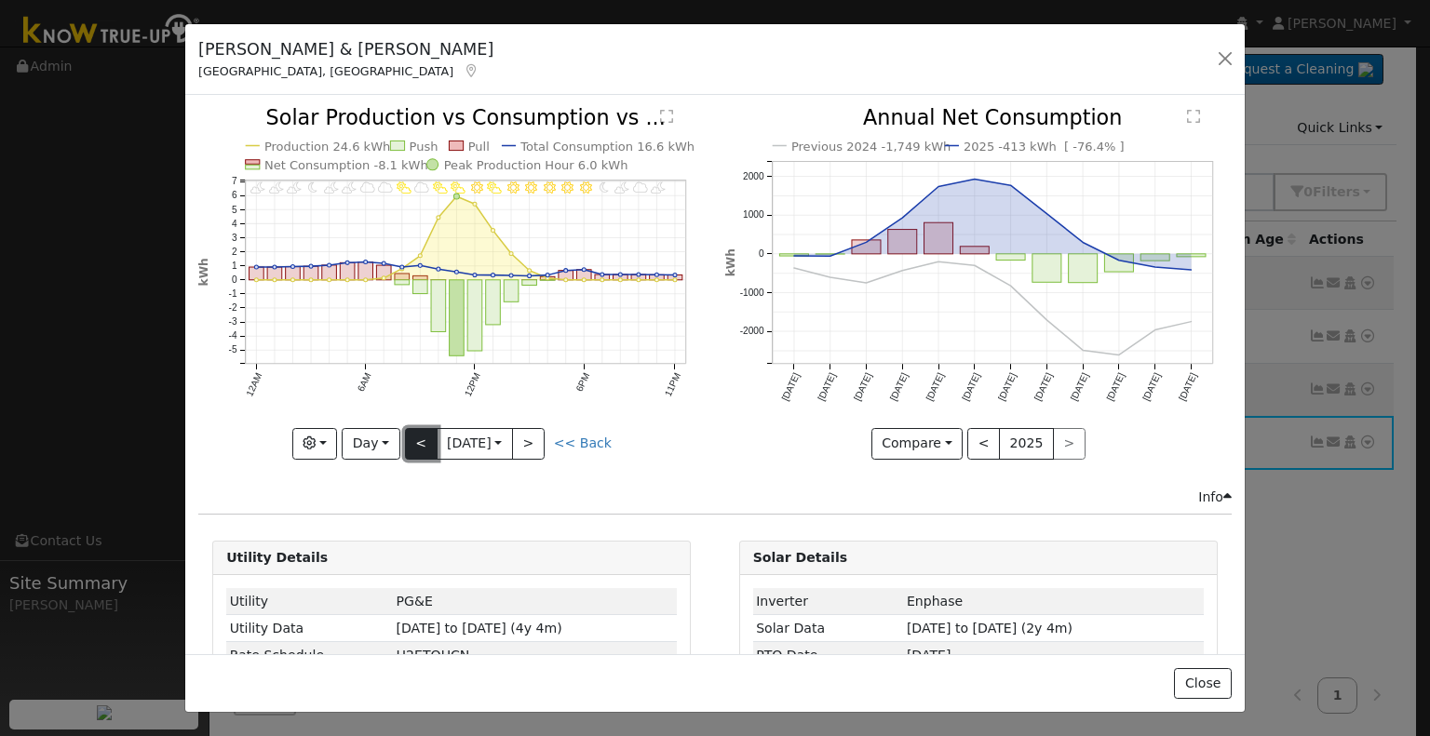
click at [422, 440] on button "<" at bounding box center [421, 444] width 33 height 32
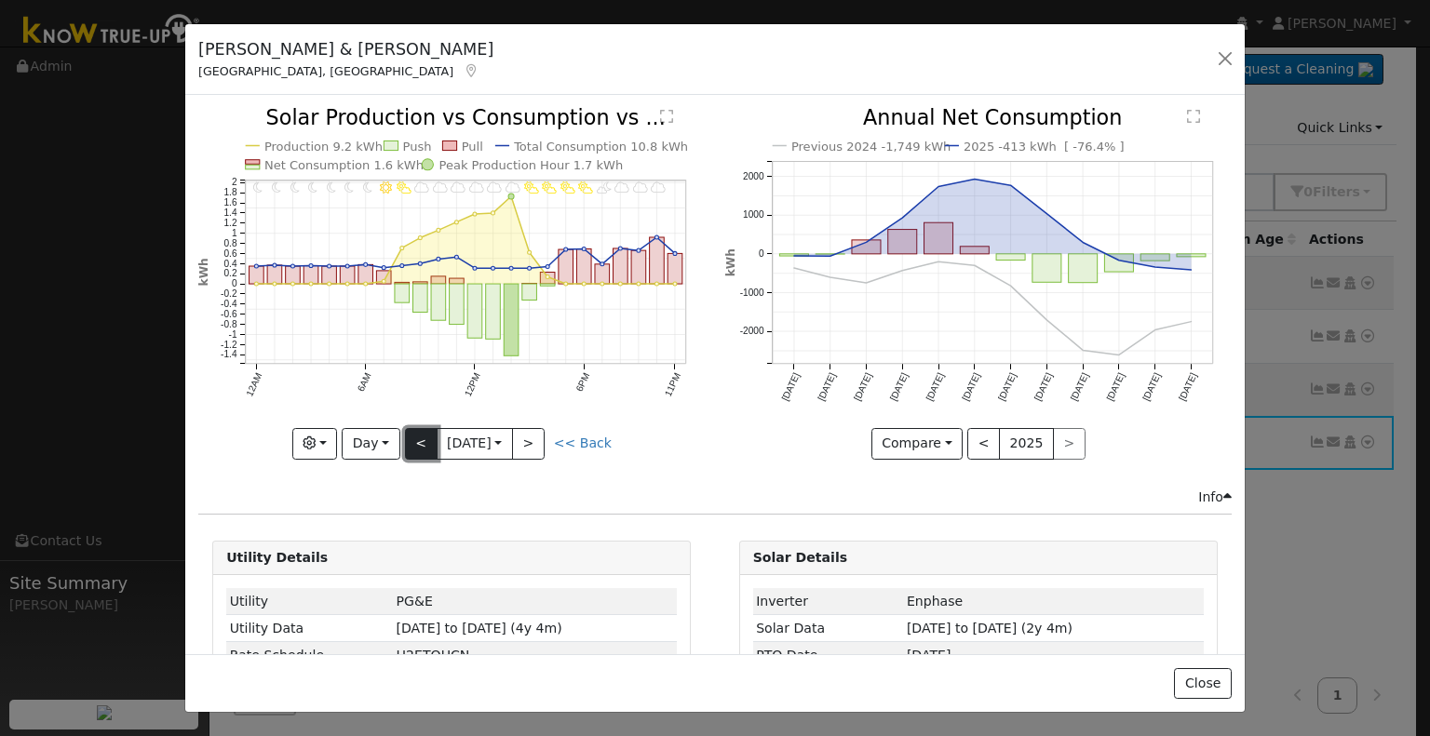
click at [421, 441] on button "<" at bounding box center [421, 444] width 33 height 32
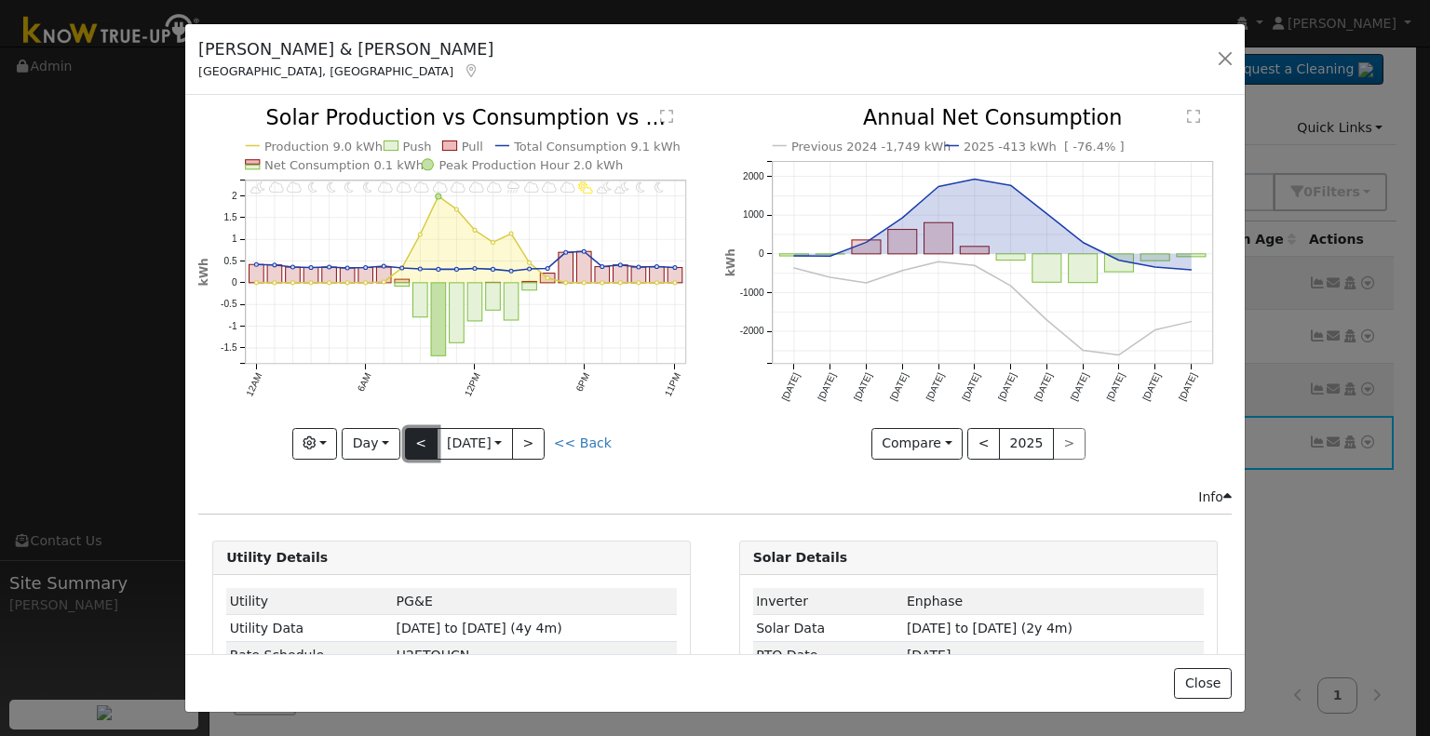
click at [421, 441] on button "<" at bounding box center [421, 444] width 33 height 32
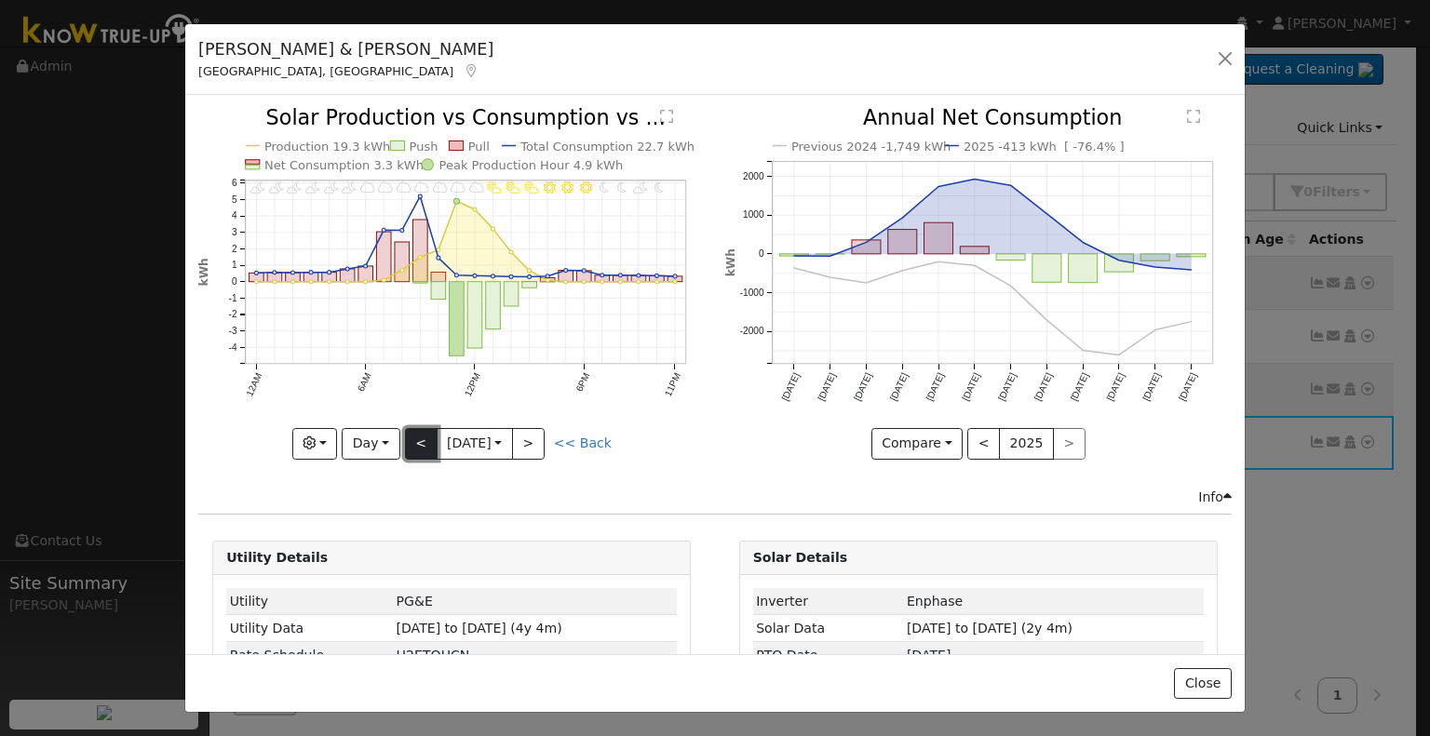
click at [421, 441] on button "<" at bounding box center [421, 444] width 33 height 32
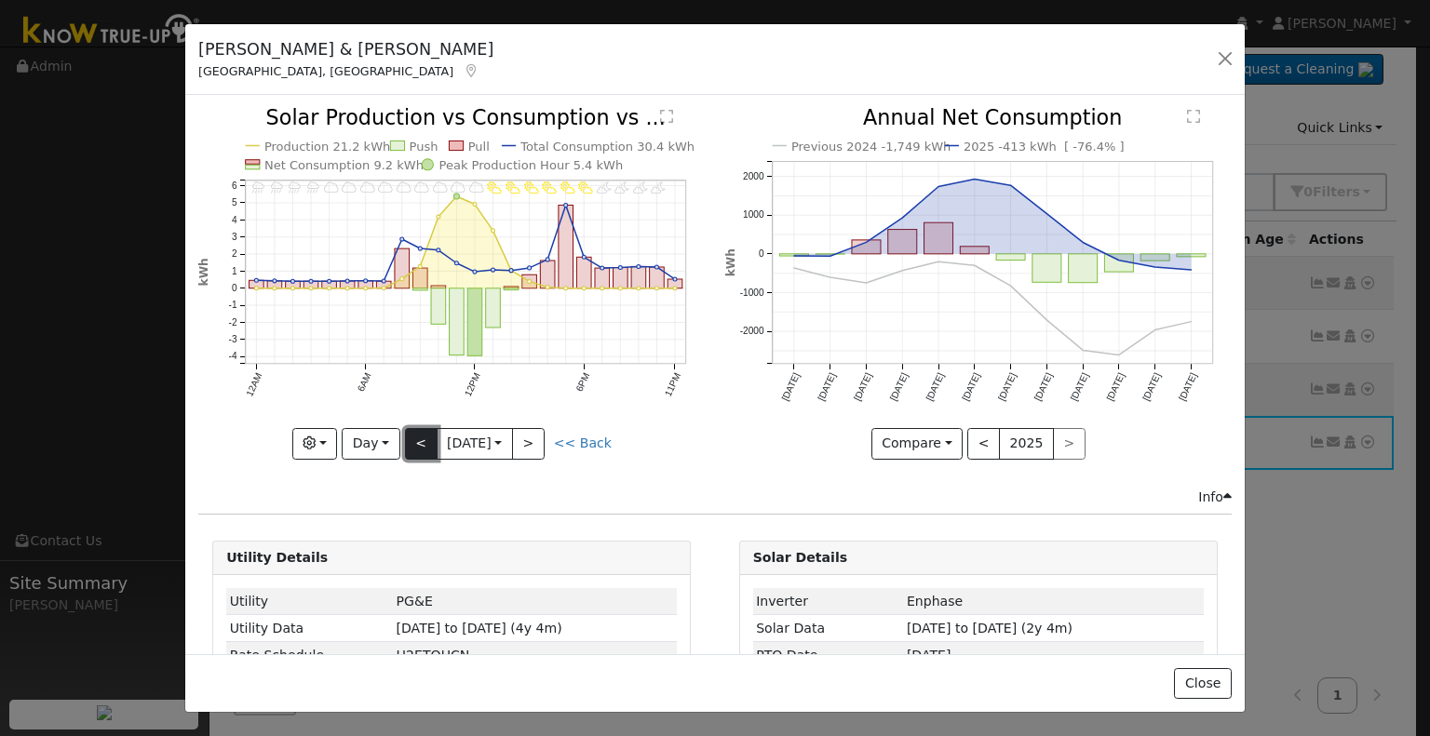
click at [421, 441] on button "<" at bounding box center [421, 444] width 33 height 32
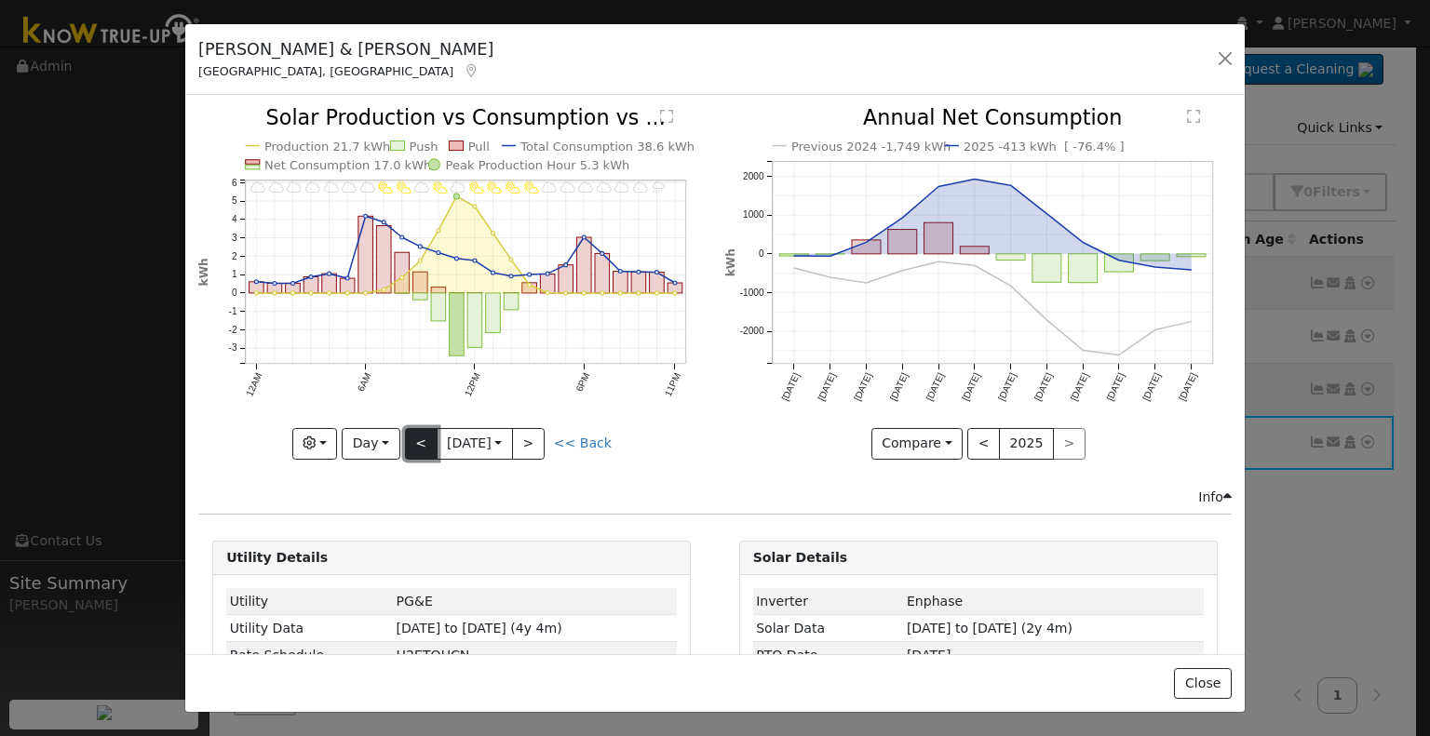
click at [421, 441] on button "<" at bounding box center [421, 444] width 33 height 32
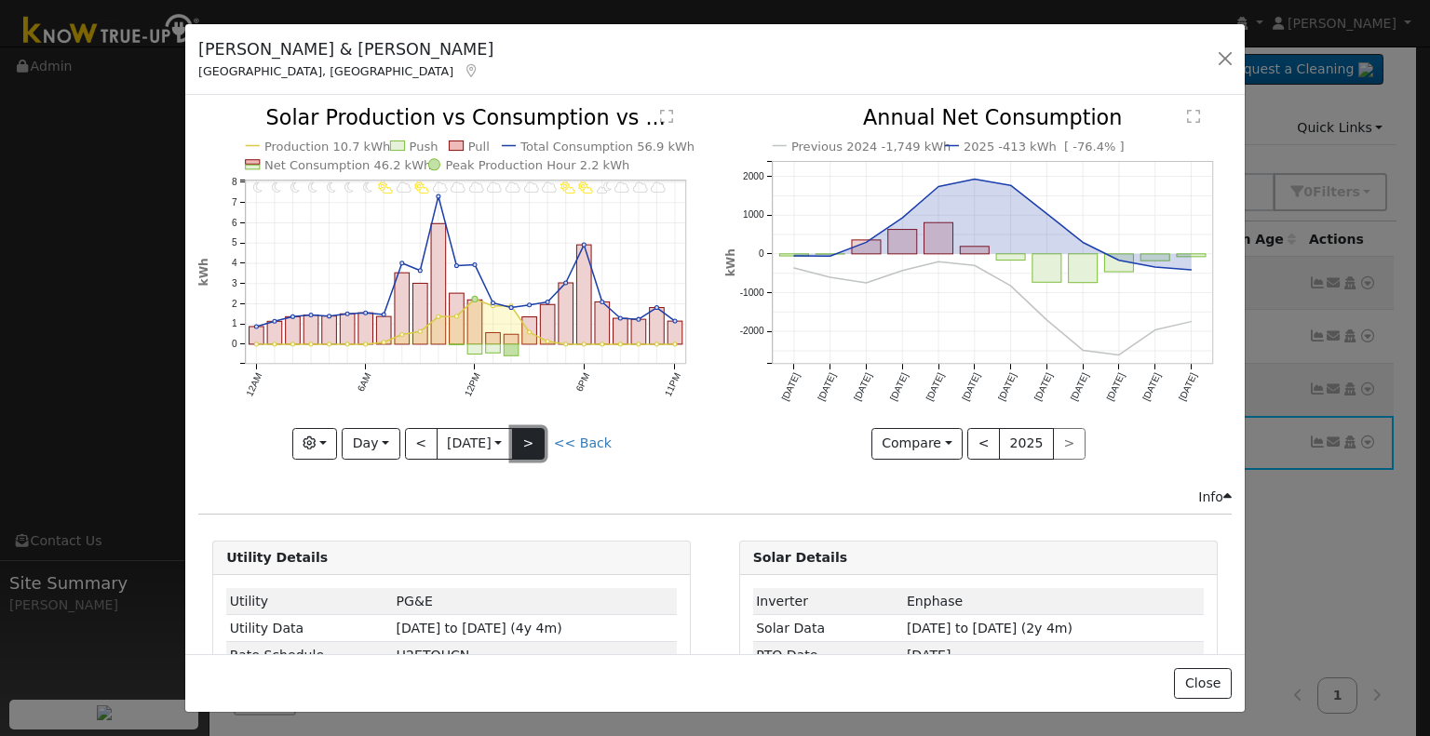
click at [532, 434] on button ">" at bounding box center [528, 444] width 33 height 32
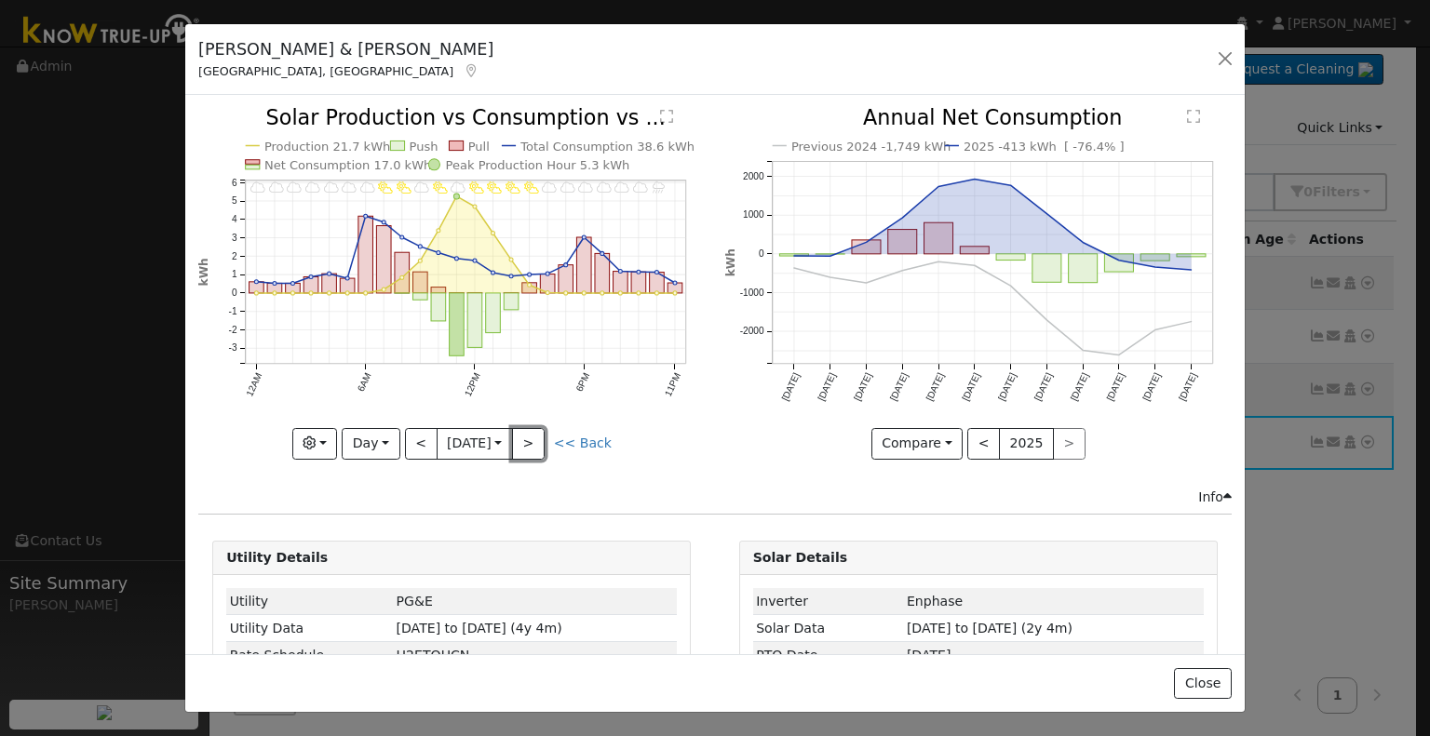
click at [539, 439] on button ">" at bounding box center [528, 444] width 33 height 32
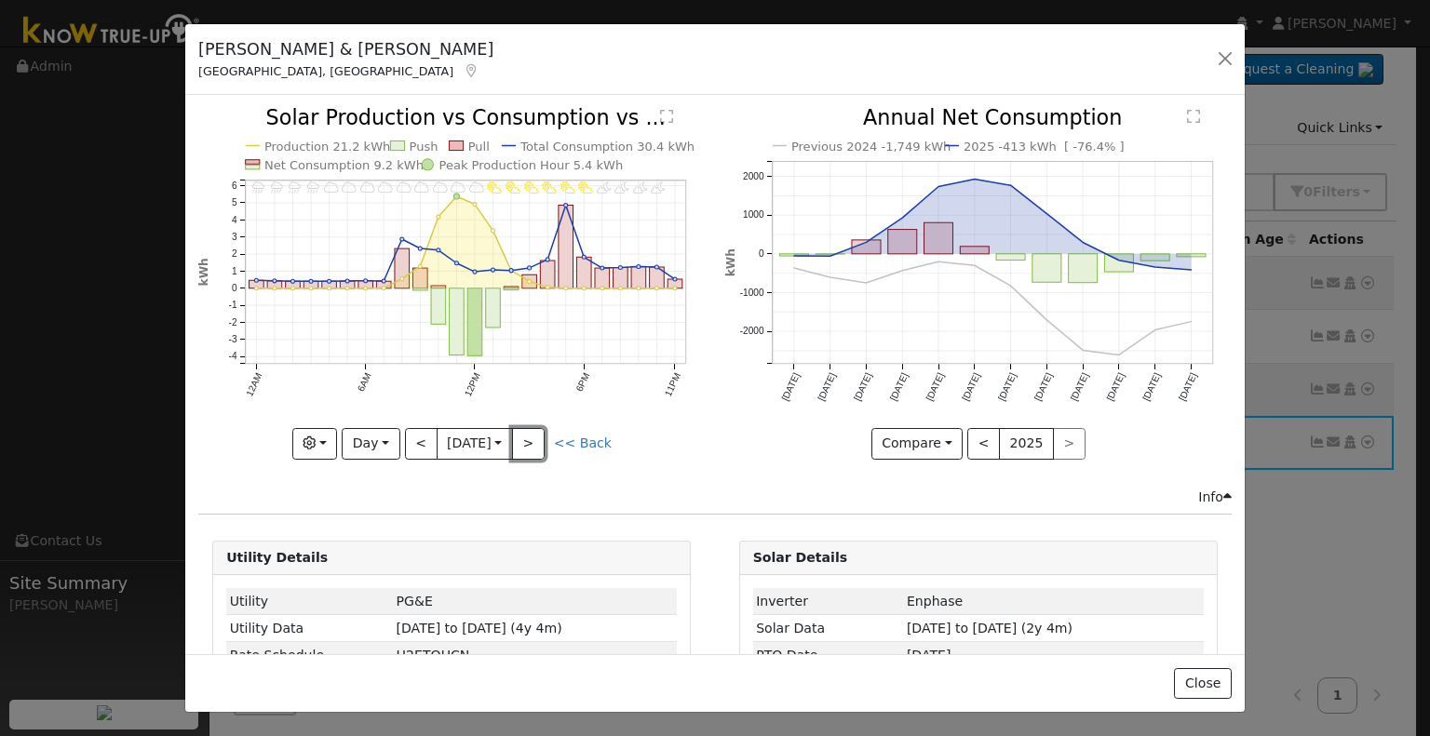
click at [539, 439] on button ">" at bounding box center [528, 444] width 33 height 32
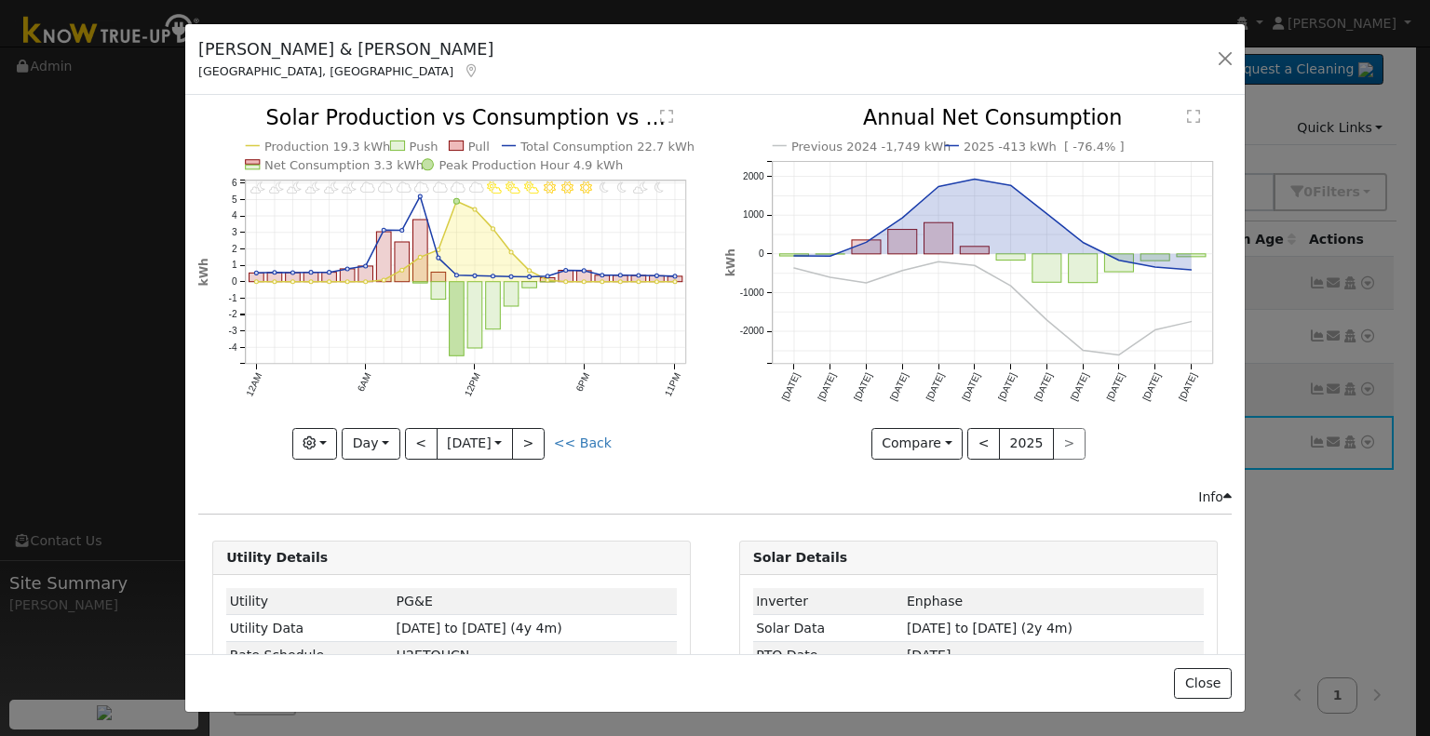
click at [539, 440] on div at bounding box center [451, 283] width 506 height 351
click at [539, 440] on button ">" at bounding box center [528, 444] width 33 height 32
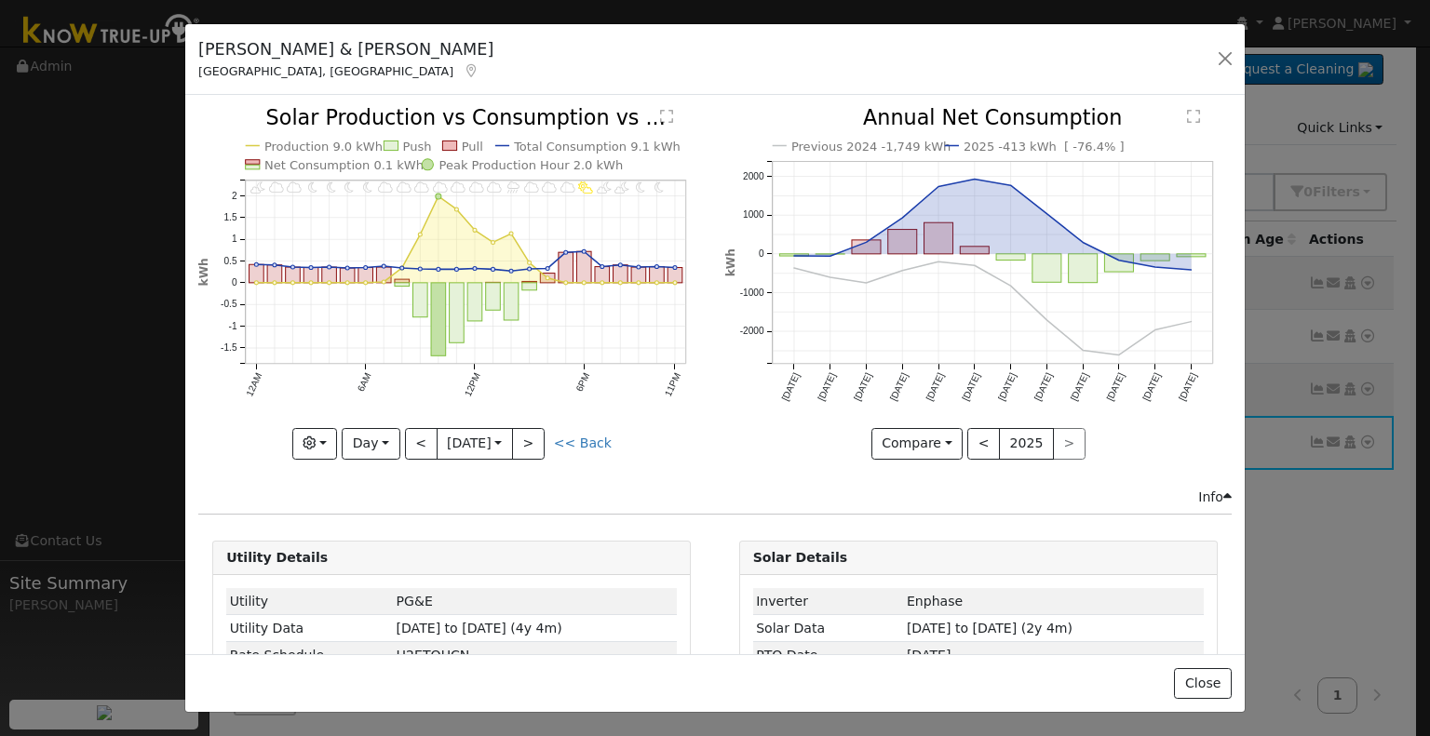
click at [539, 440] on div at bounding box center [451, 283] width 506 height 351
click at [539, 440] on button ">" at bounding box center [528, 444] width 33 height 32
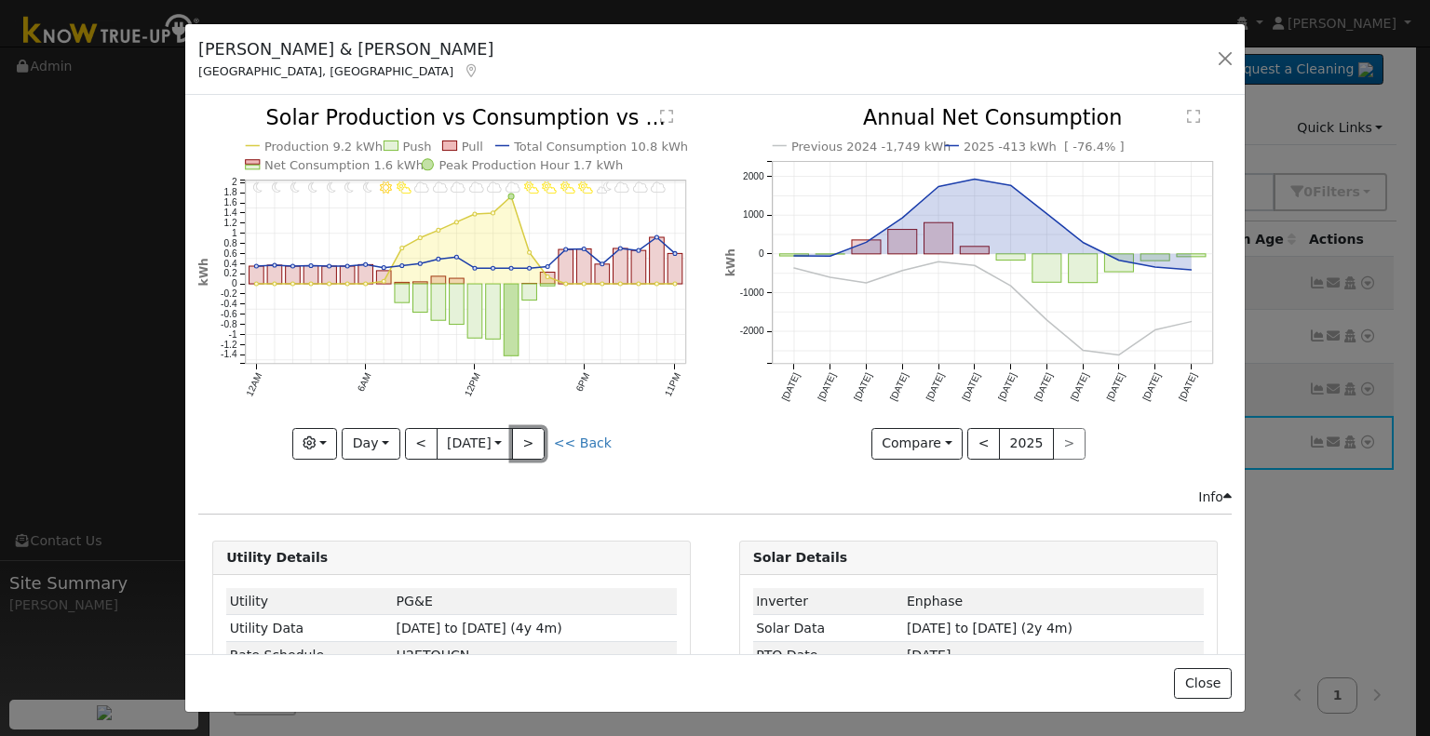
click at [539, 440] on button ">" at bounding box center [528, 444] width 33 height 32
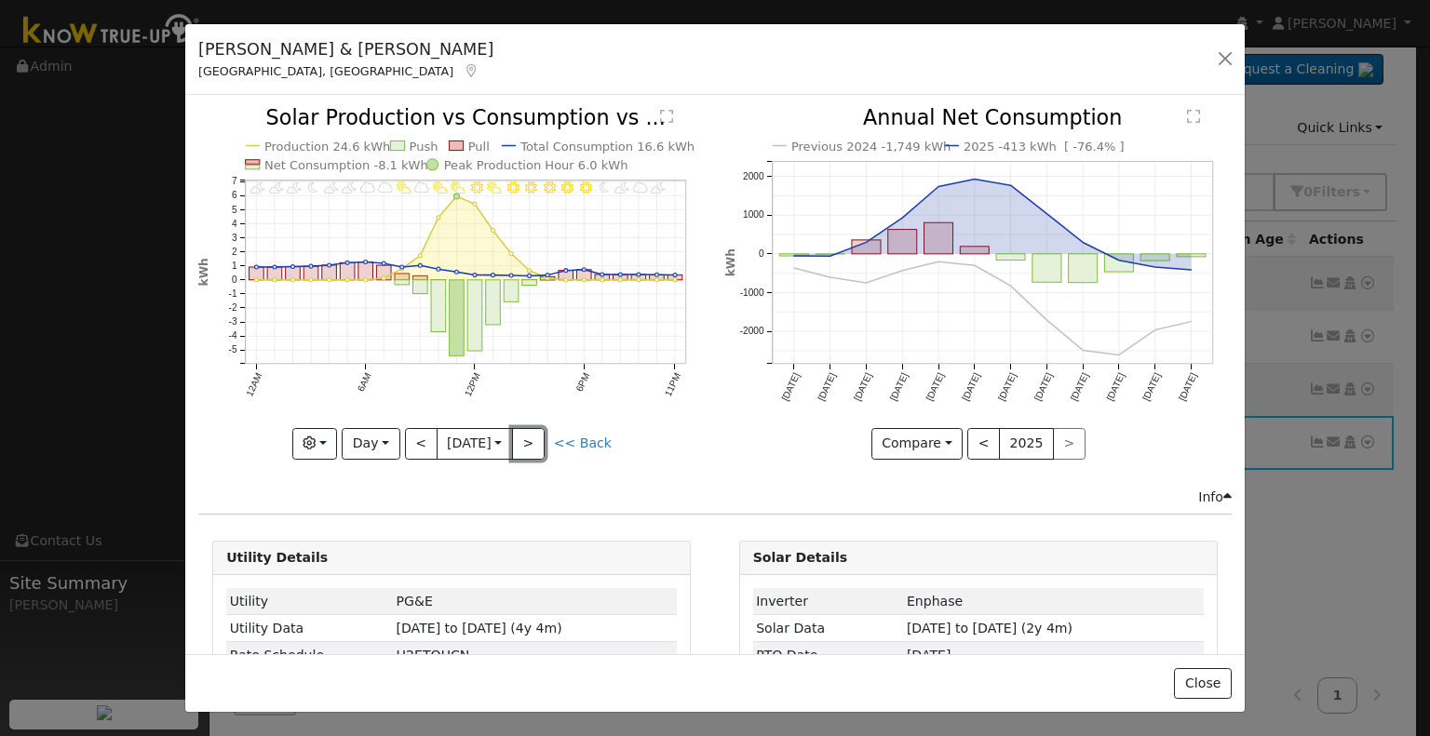
click at [539, 440] on button ">" at bounding box center [528, 444] width 33 height 32
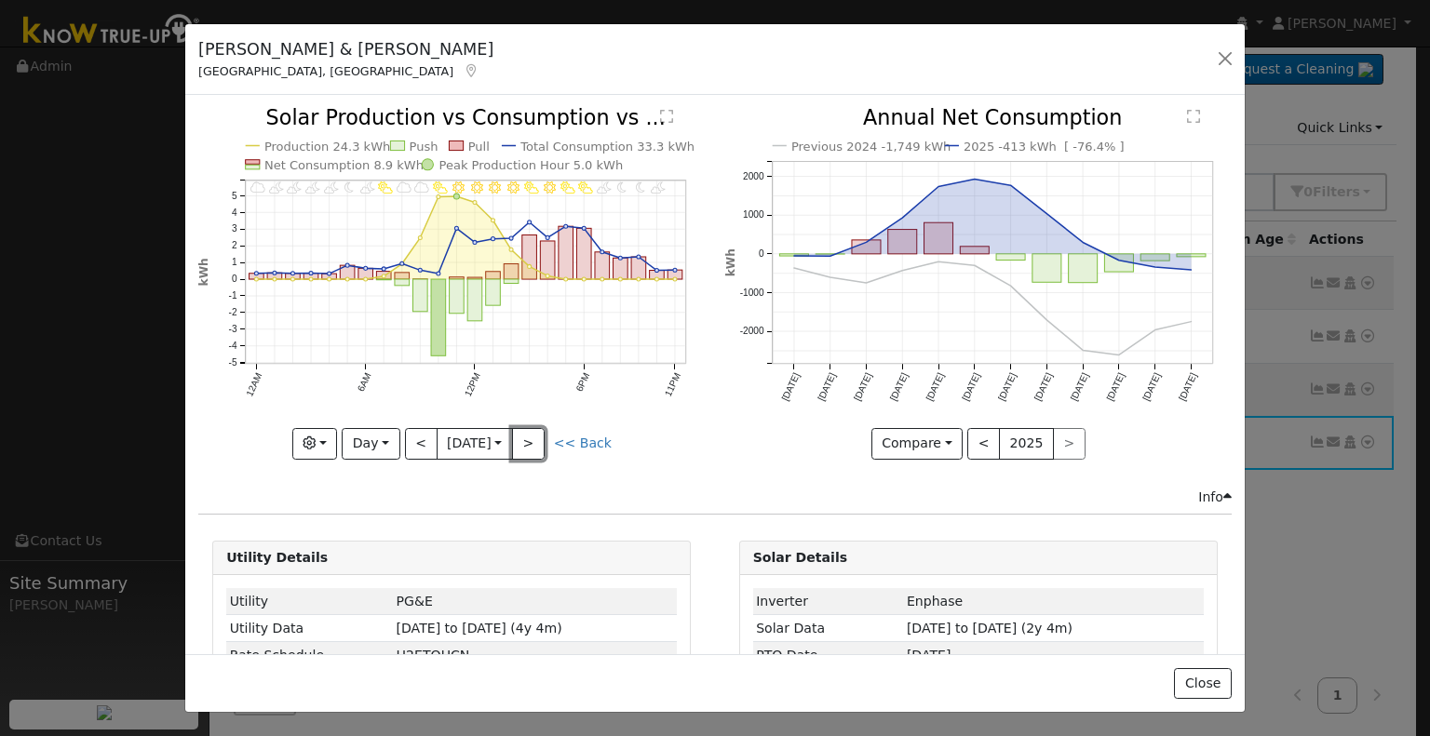
click at [539, 440] on button ">" at bounding box center [528, 444] width 33 height 32
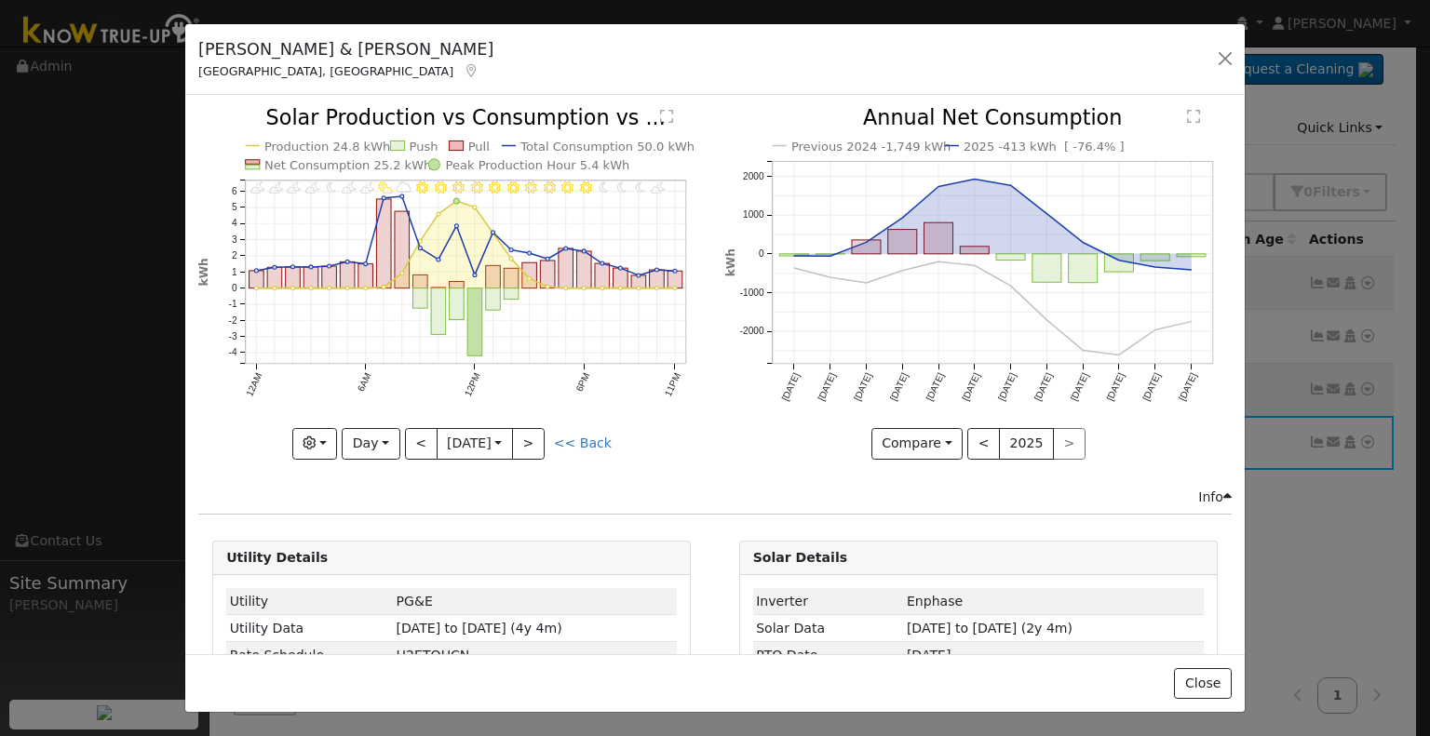
click at [539, 440] on div "11PM - undefined 10PM - PartlyCloudy 9PM - MostlyClear 8PM - Clear 7PM - Clear …" at bounding box center [451, 283] width 506 height 351
click at [539, 440] on button ">" at bounding box center [528, 444] width 33 height 32
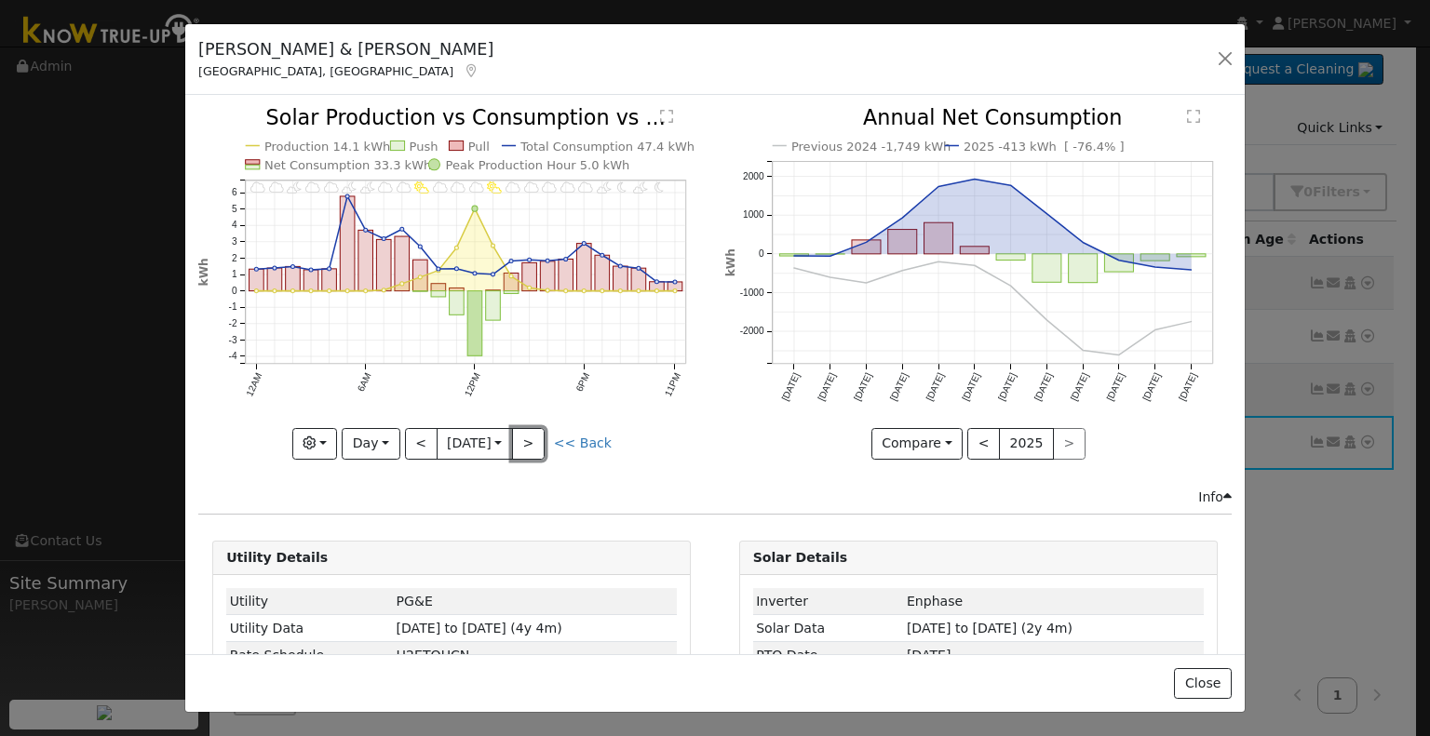
click at [539, 440] on button ">" at bounding box center [528, 444] width 33 height 32
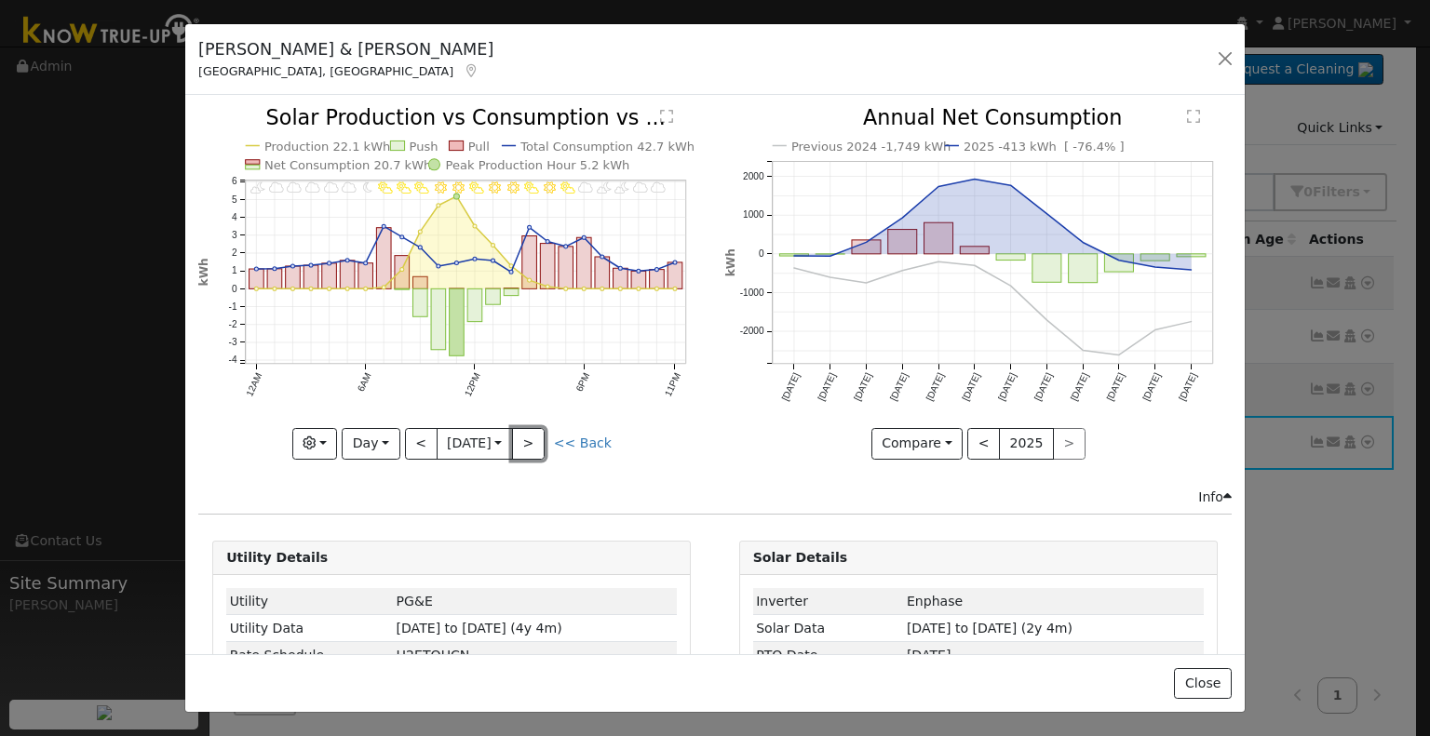
click at [539, 440] on button ">" at bounding box center [528, 444] width 33 height 32
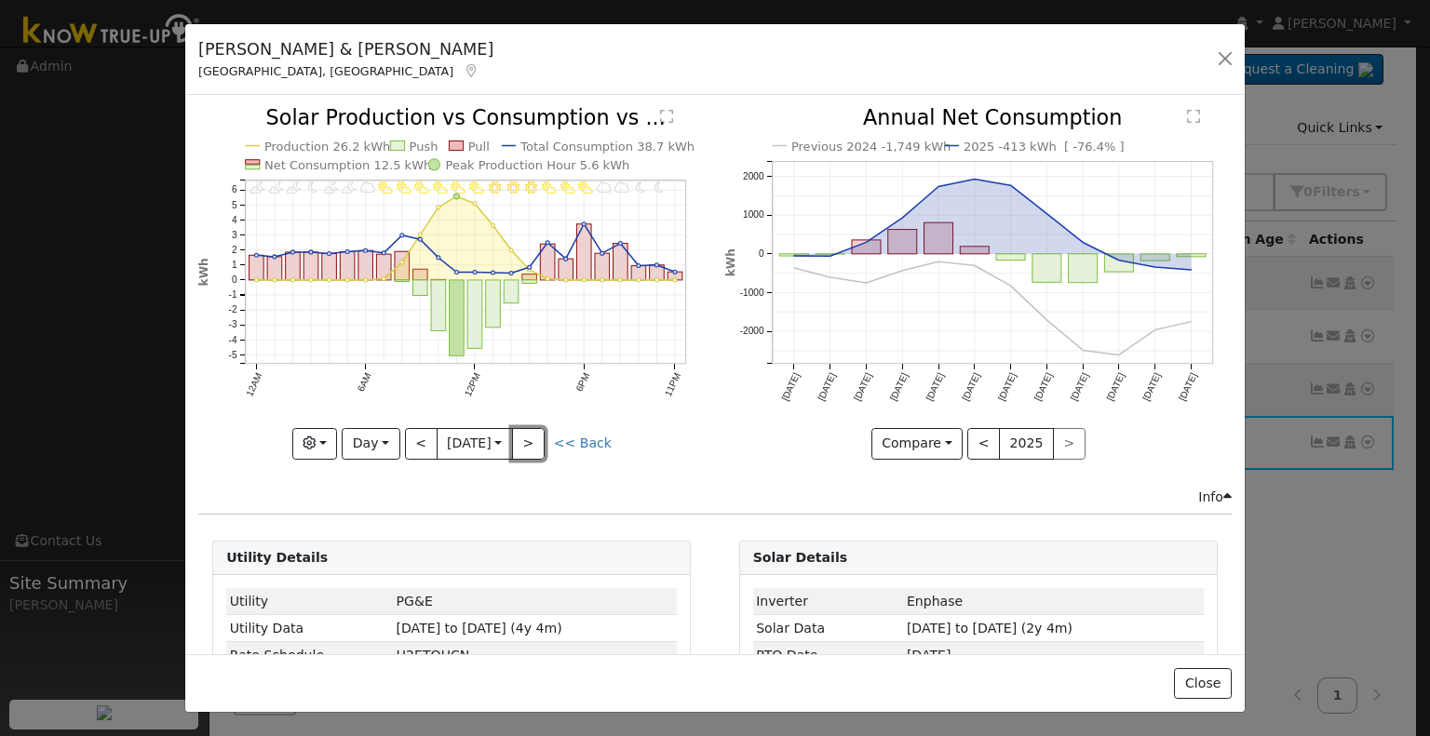
click at [539, 440] on button ">" at bounding box center [528, 444] width 33 height 32
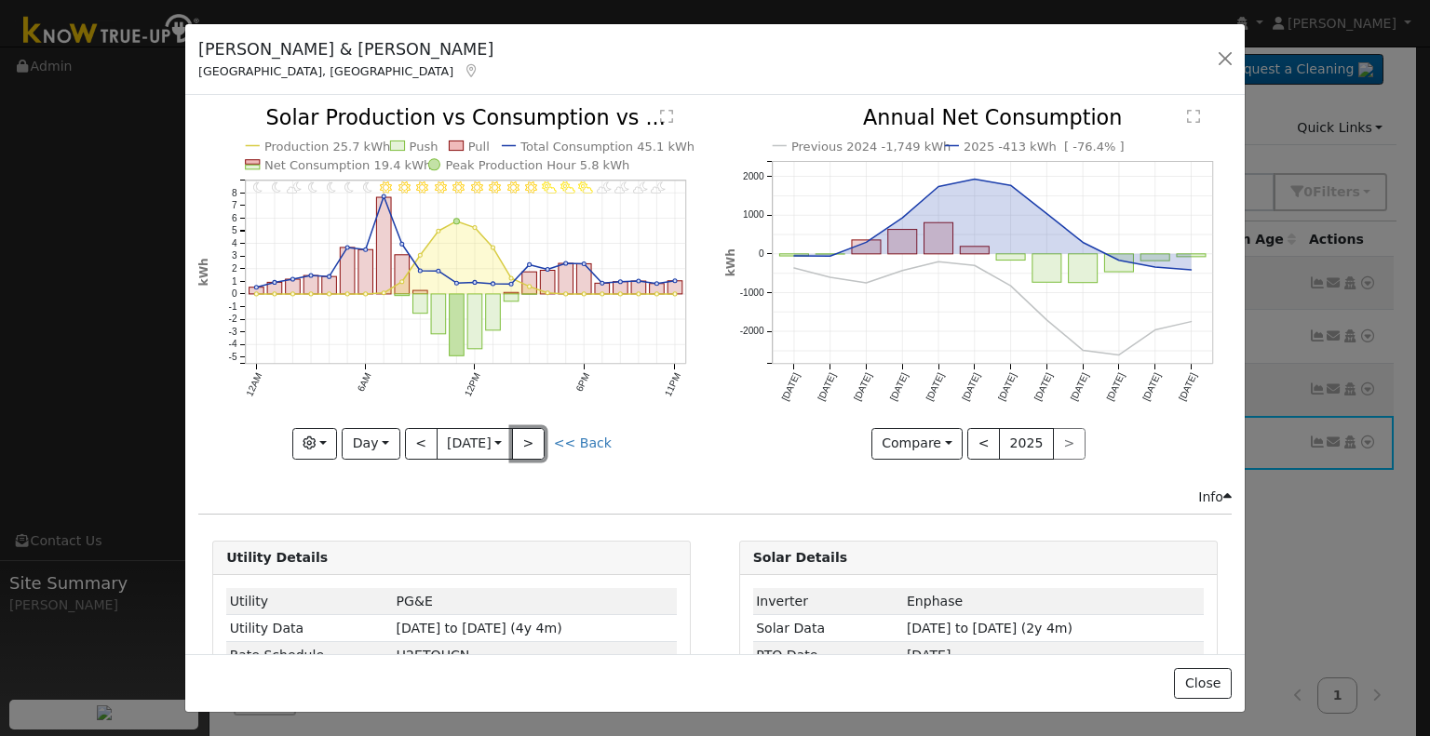
click at [539, 440] on button ">" at bounding box center [528, 444] width 33 height 32
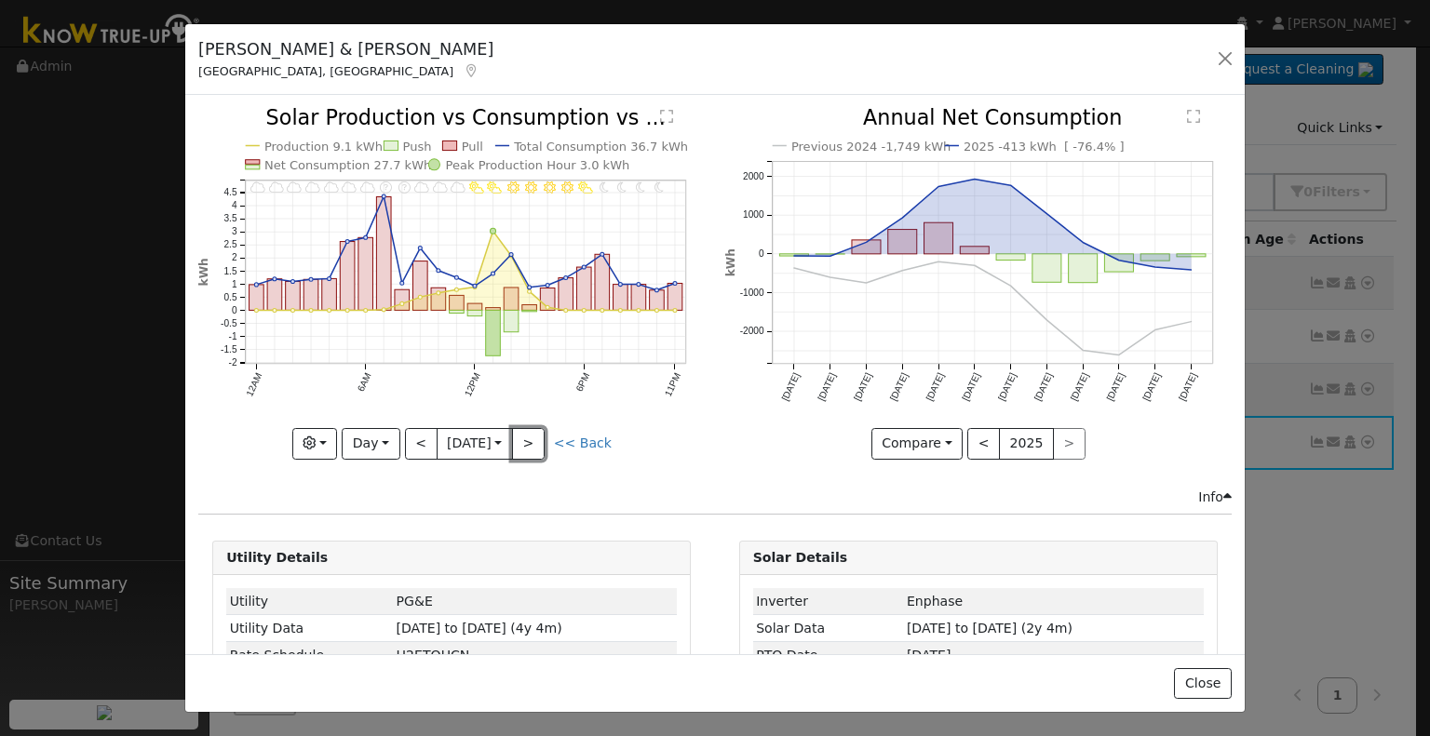
click at [539, 440] on button ">" at bounding box center [528, 444] width 33 height 32
type input "2025-01-08"
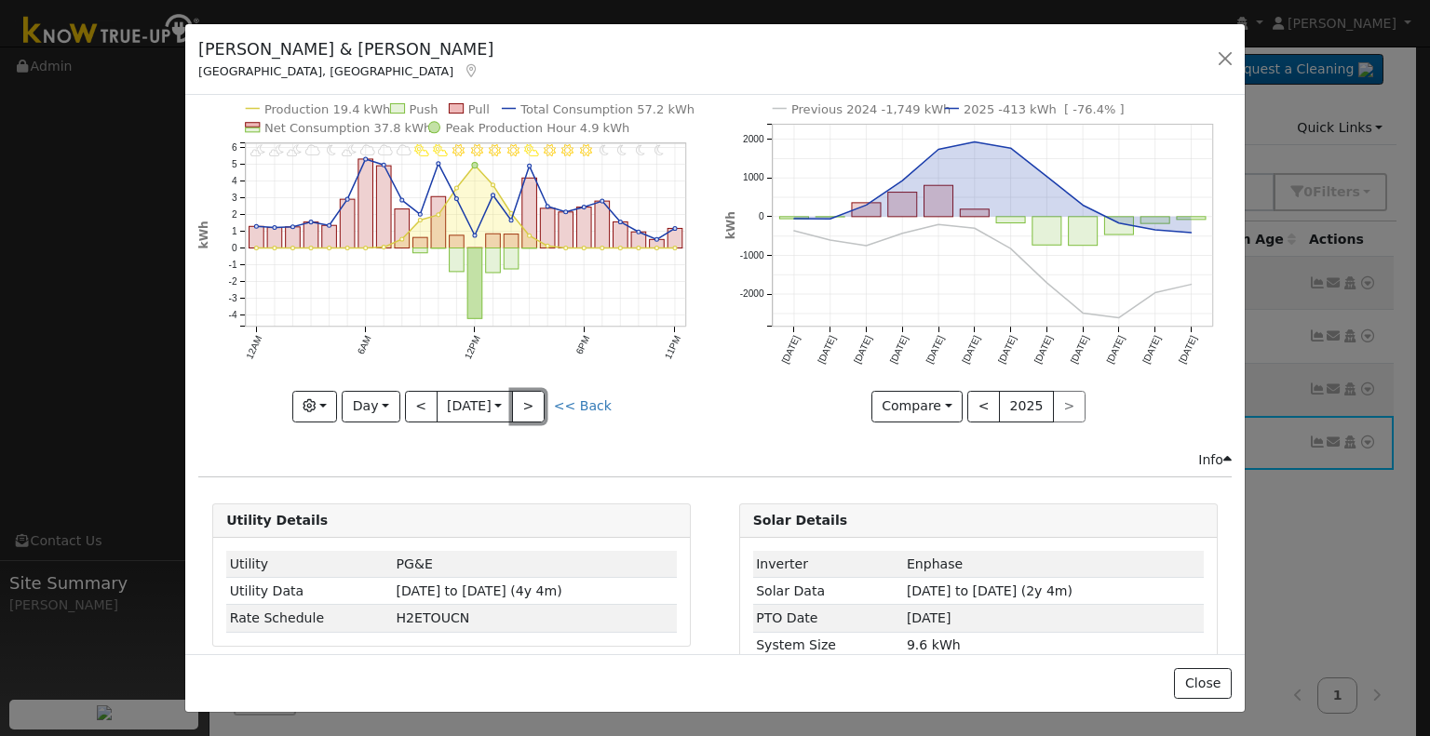
scroll to position [74, 0]
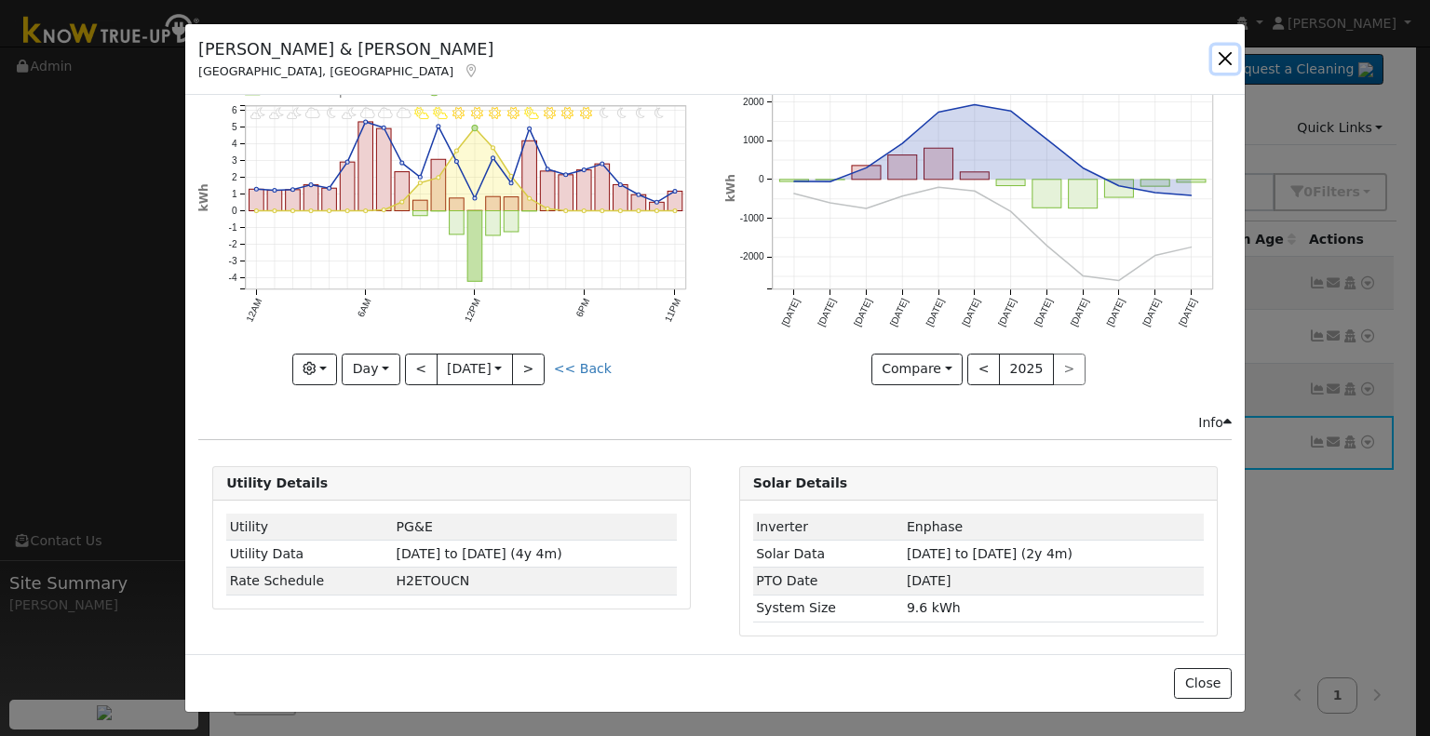
click at [1217, 52] on button "button" at bounding box center [1225, 59] width 26 height 26
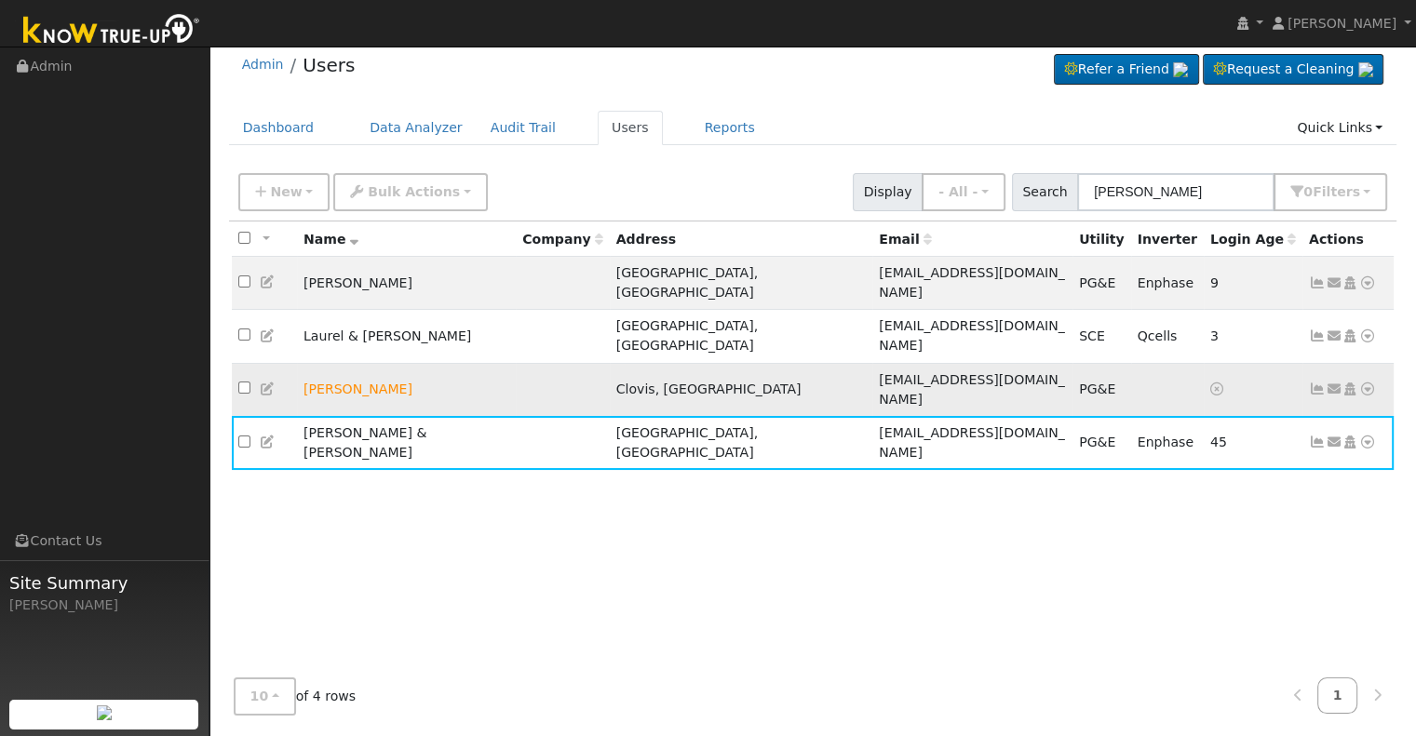
click at [1310, 383] on icon at bounding box center [1317, 389] width 17 height 13
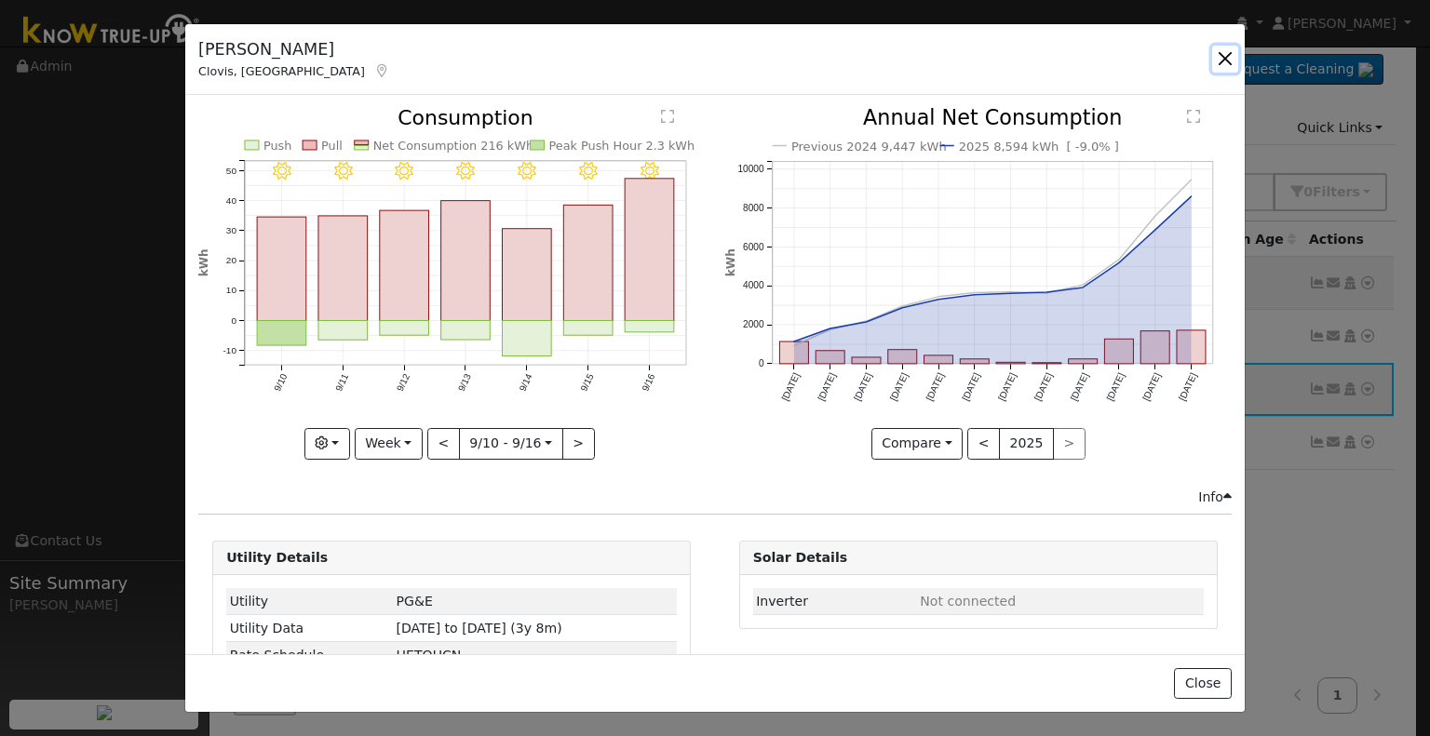
click at [1227, 70] on button "button" at bounding box center [1225, 59] width 26 height 26
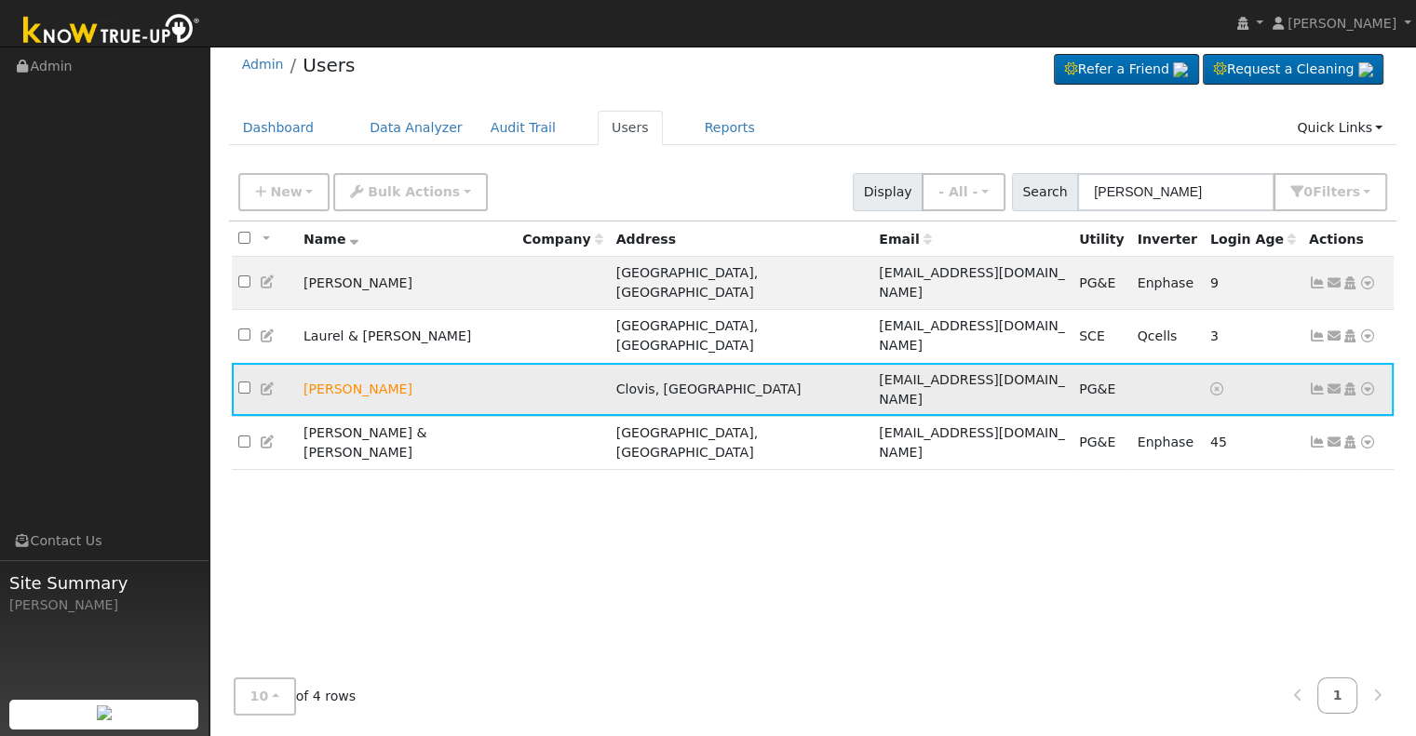
click at [1314, 383] on icon at bounding box center [1317, 389] width 17 height 13
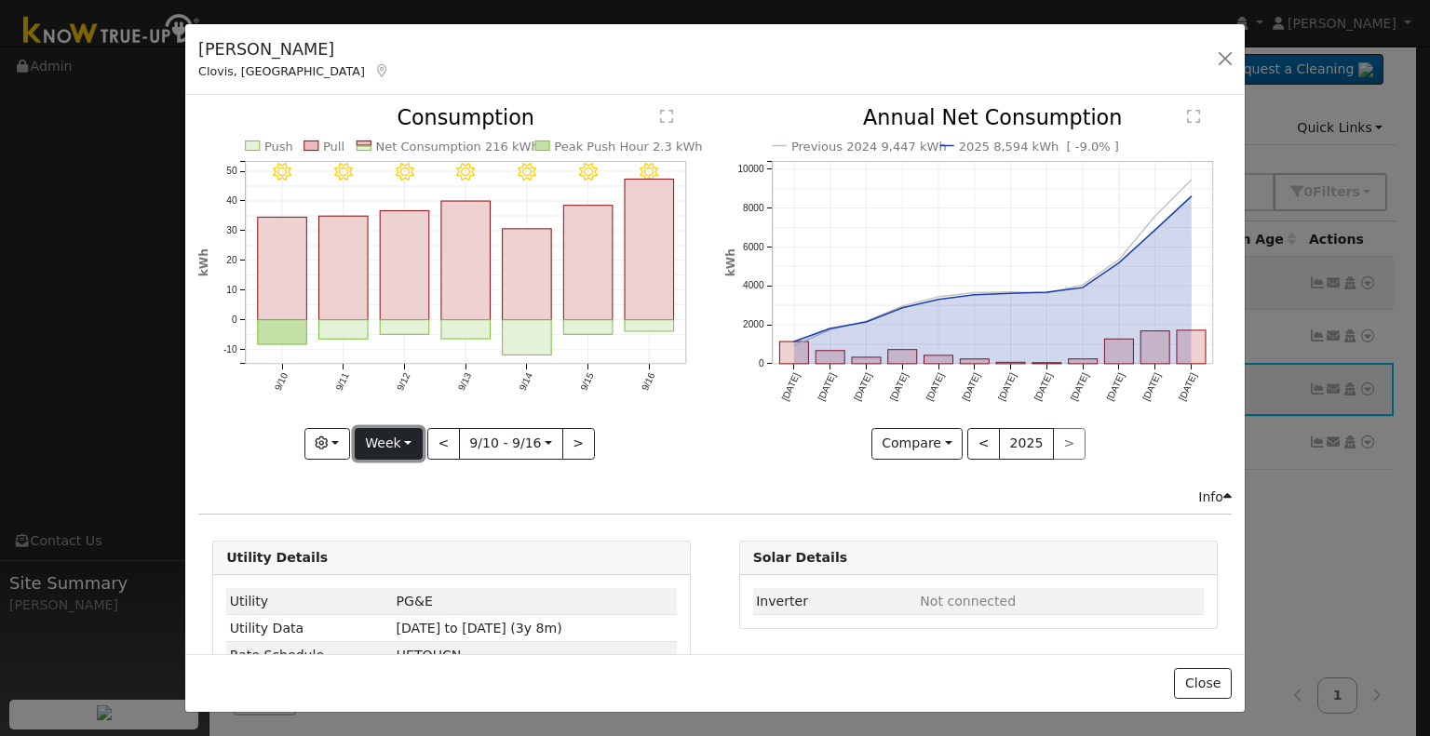
click at [390, 442] on button "Week" at bounding box center [389, 444] width 68 height 32
click at [432, 547] on link "Year" at bounding box center [420, 559] width 129 height 26
type input "[DATE]"
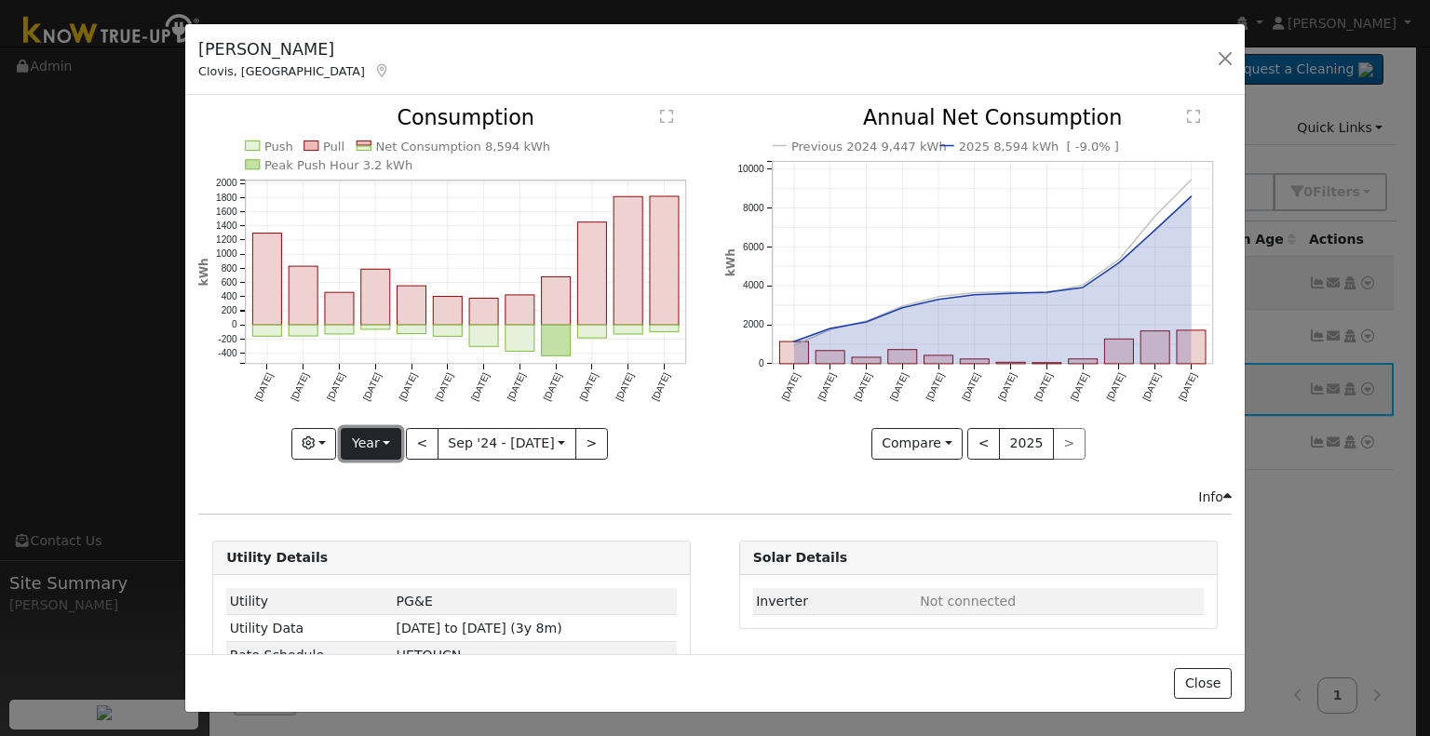
click at [356, 446] on button "Year" at bounding box center [371, 444] width 60 height 32
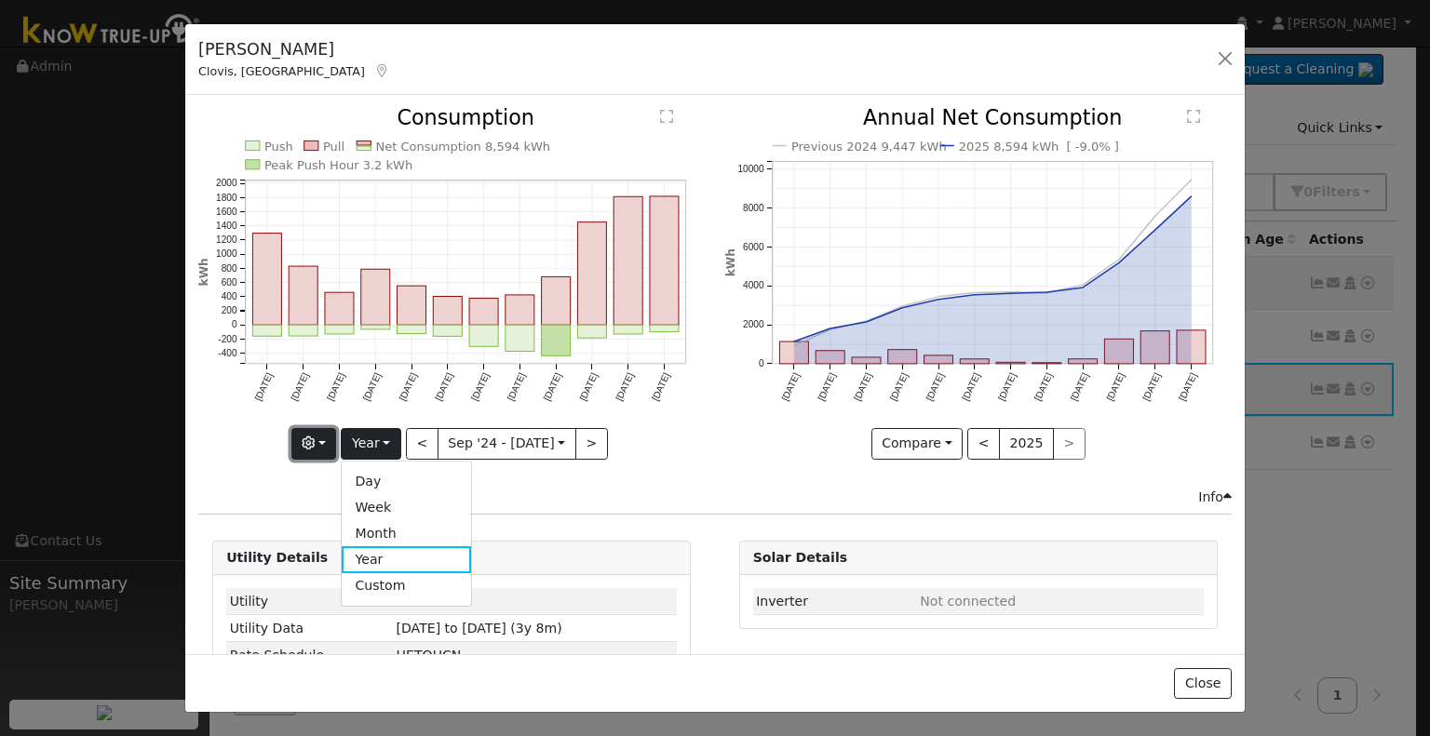
click at [329, 439] on button "button" at bounding box center [314, 444] width 46 height 32
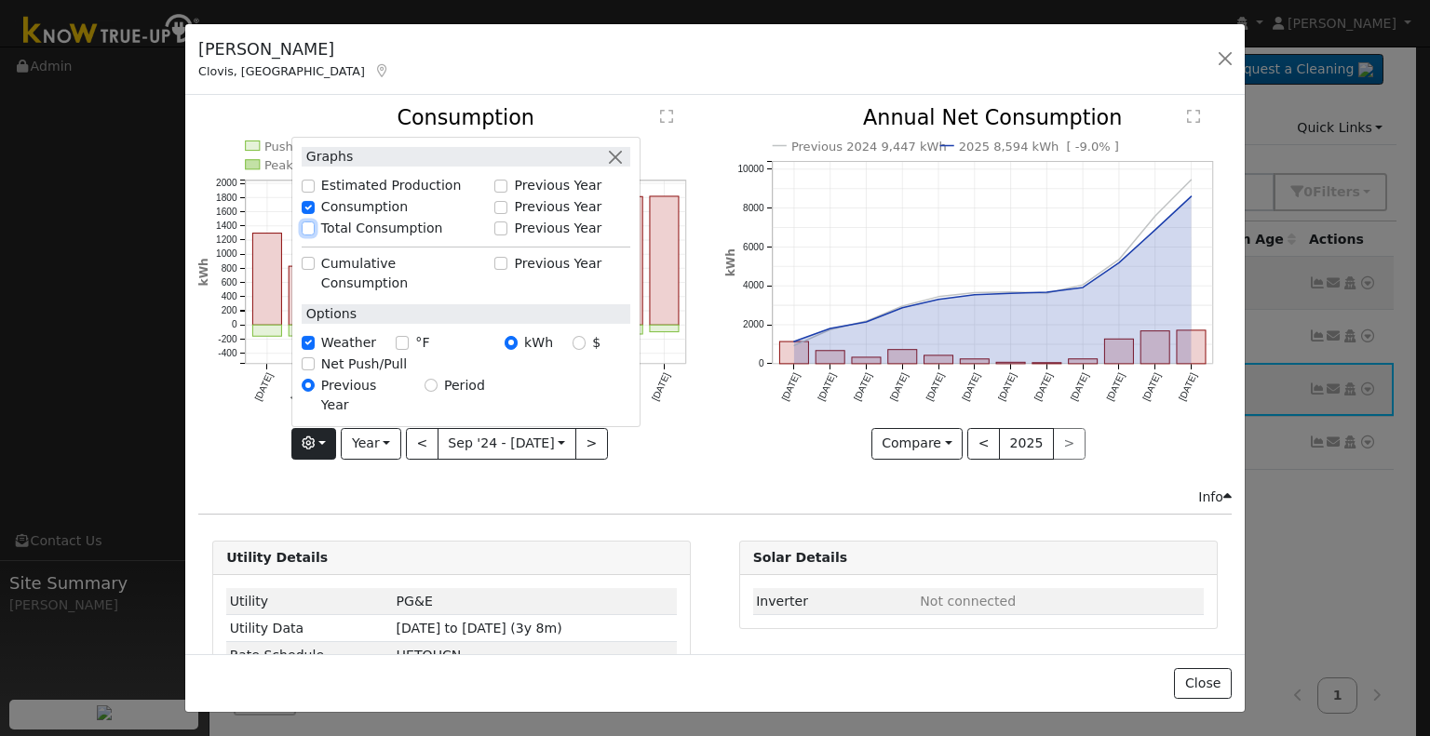
click at [315, 235] on input "Total Consumption" at bounding box center [308, 228] width 13 height 13
checkbox input "true"
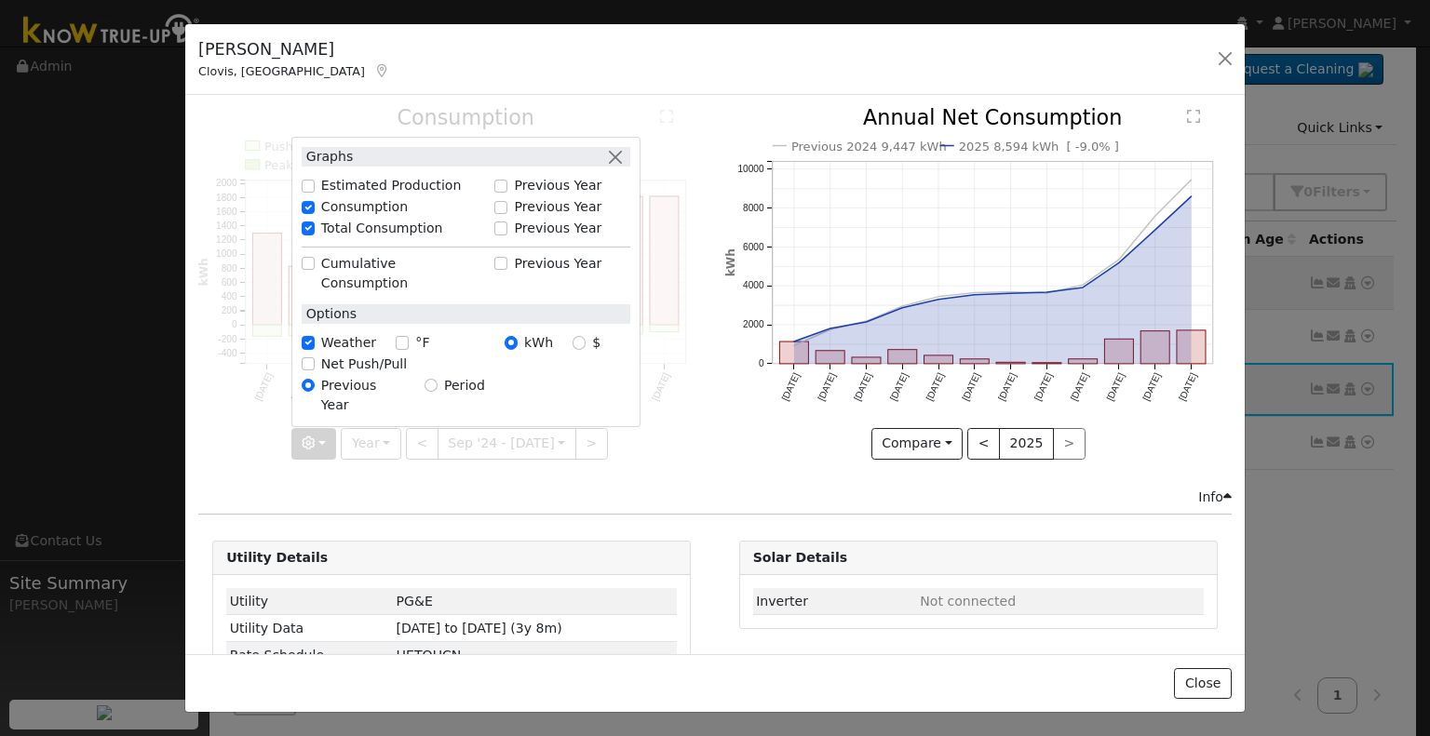
click at [700, 435] on div "Push Pull Net Consumption 8,594 kWh Peak Push Hour 3.2 kWh Sep '24 Oct '24 Nov …" at bounding box center [452, 297] width 526 height 379
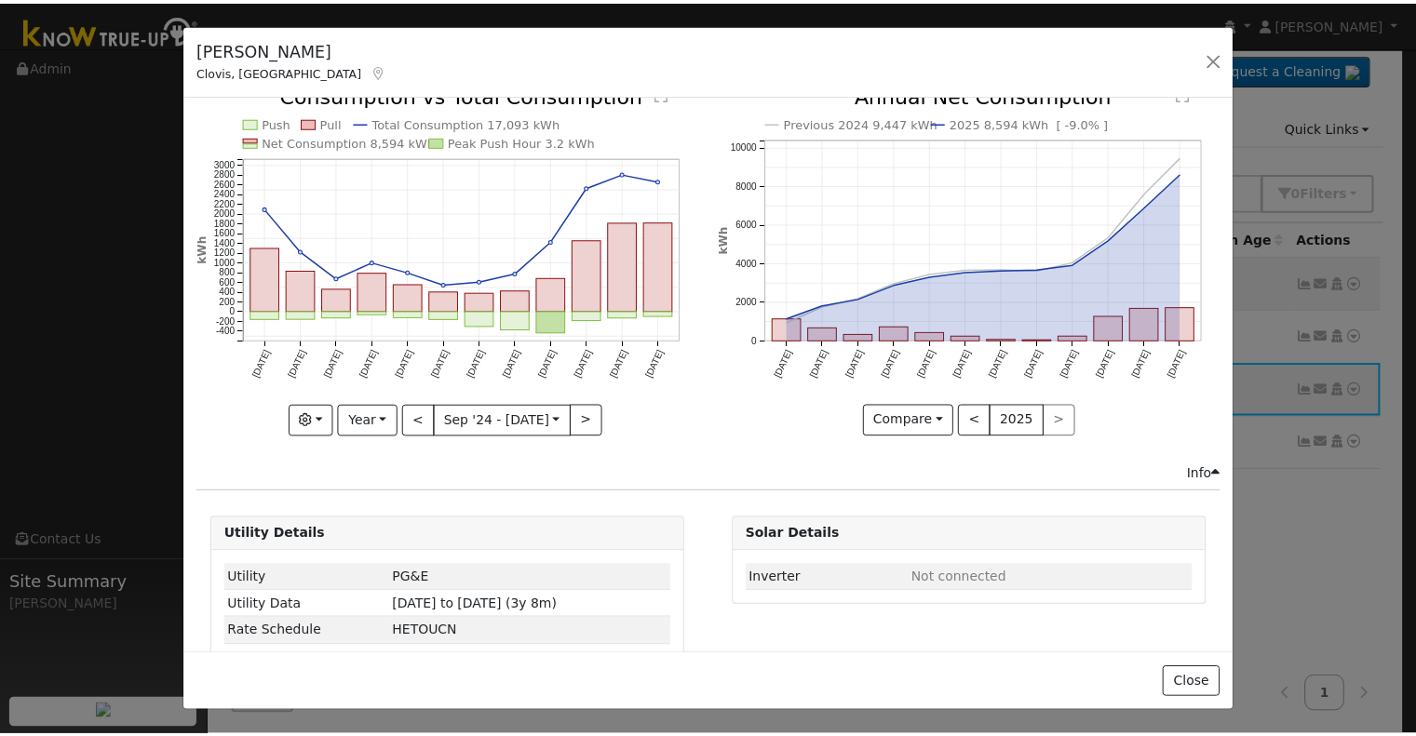
scroll to position [0, 0]
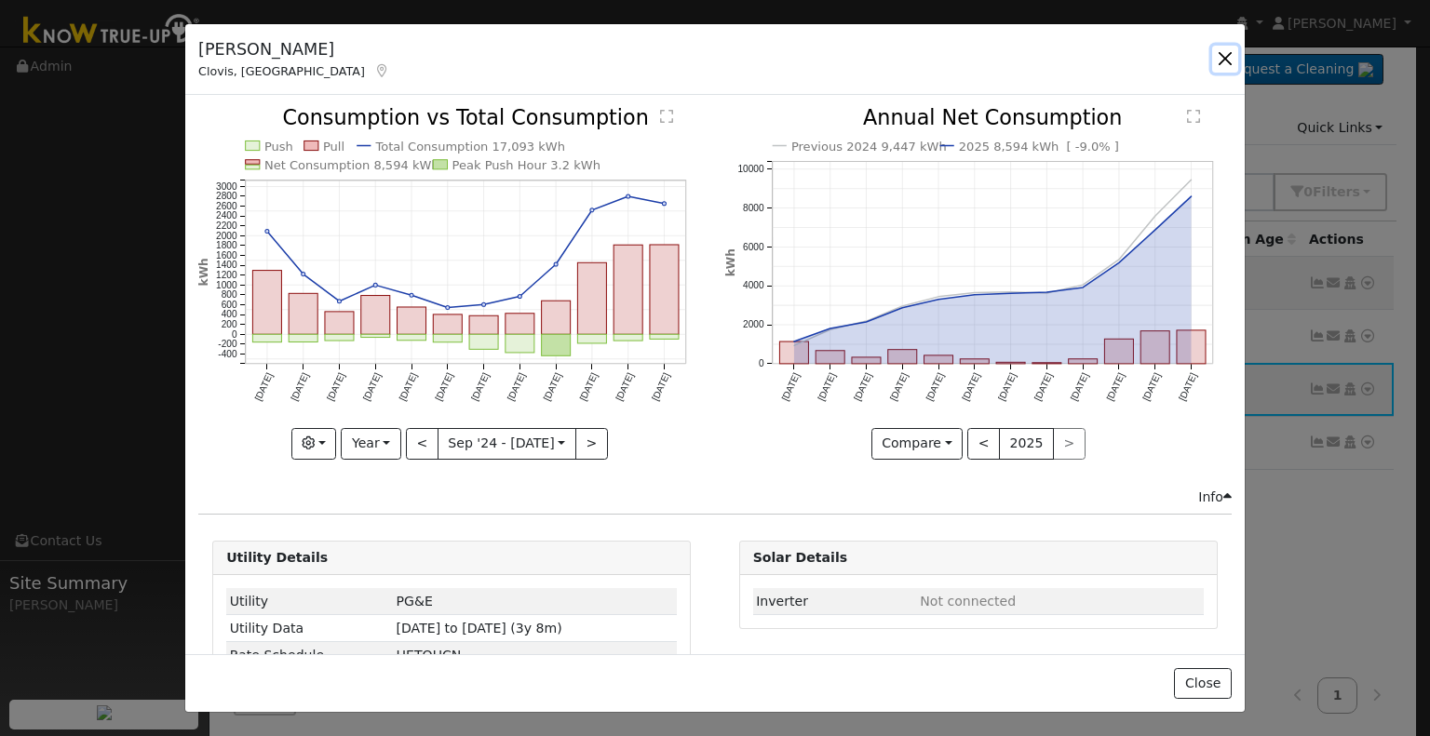
click at [1229, 59] on button "button" at bounding box center [1225, 59] width 26 height 26
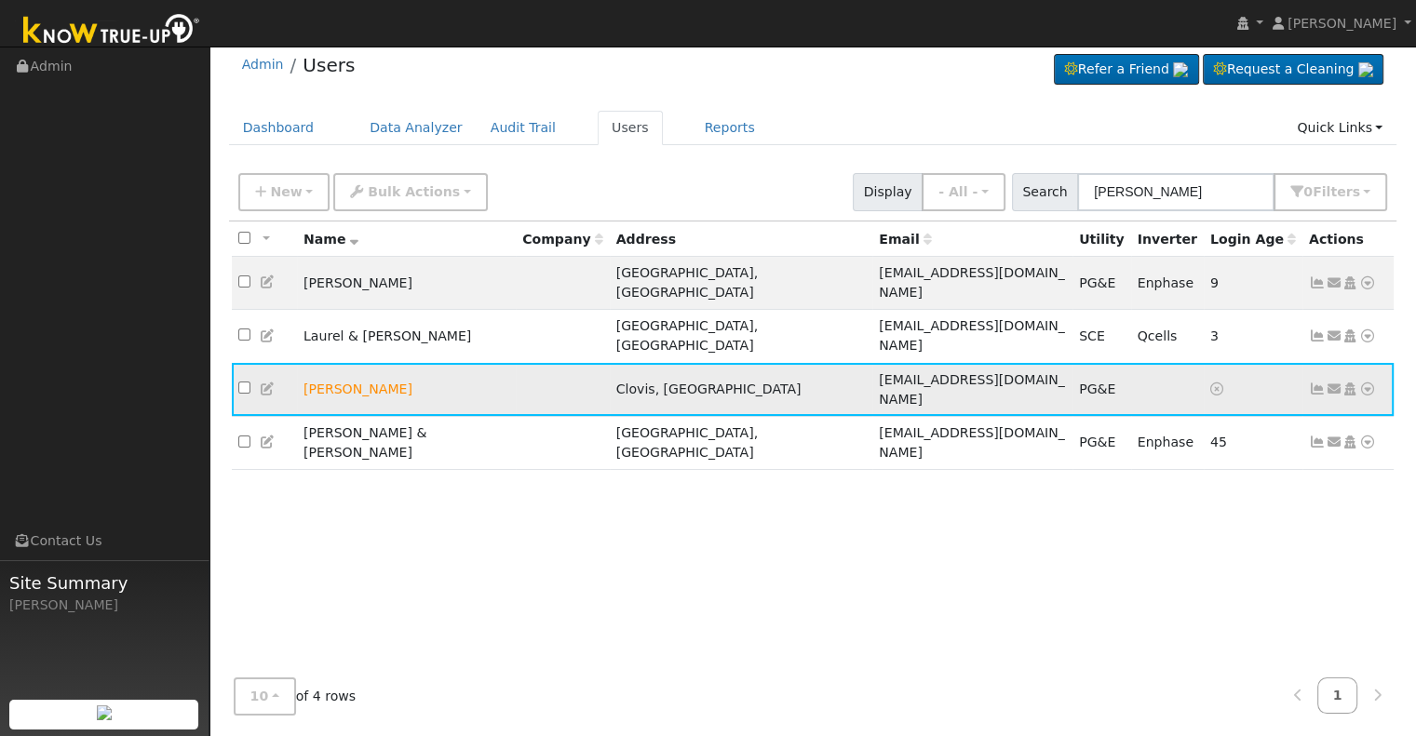
click at [1370, 383] on icon at bounding box center [1367, 389] width 17 height 13
click at [322, 363] on td "Tim Garver" at bounding box center [406, 389] width 219 height 53
click at [264, 383] on icon at bounding box center [268, 389] width 17 height 13
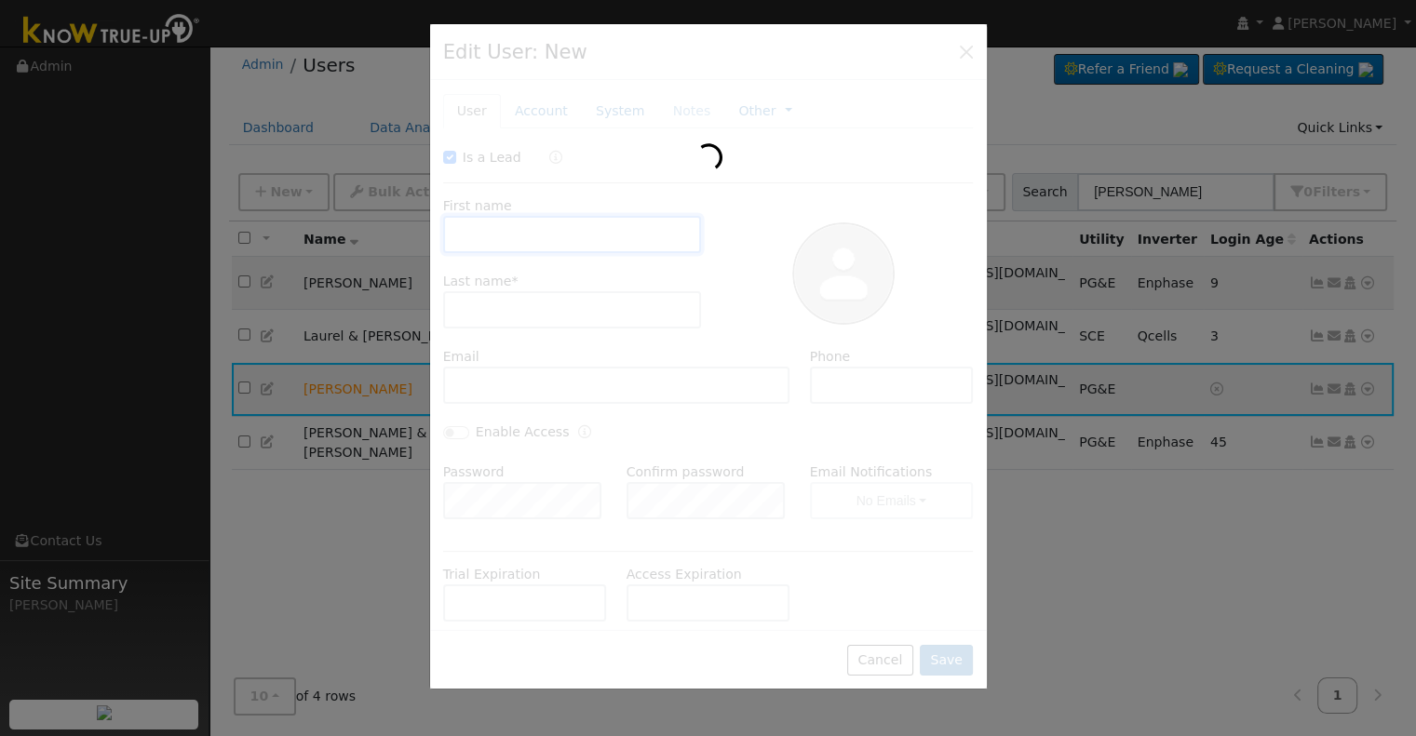
checkbox input "true"
type input "Tim"
type input "Garver"
type input "tgarver@pacbell.net"
type input "559-352-1210"
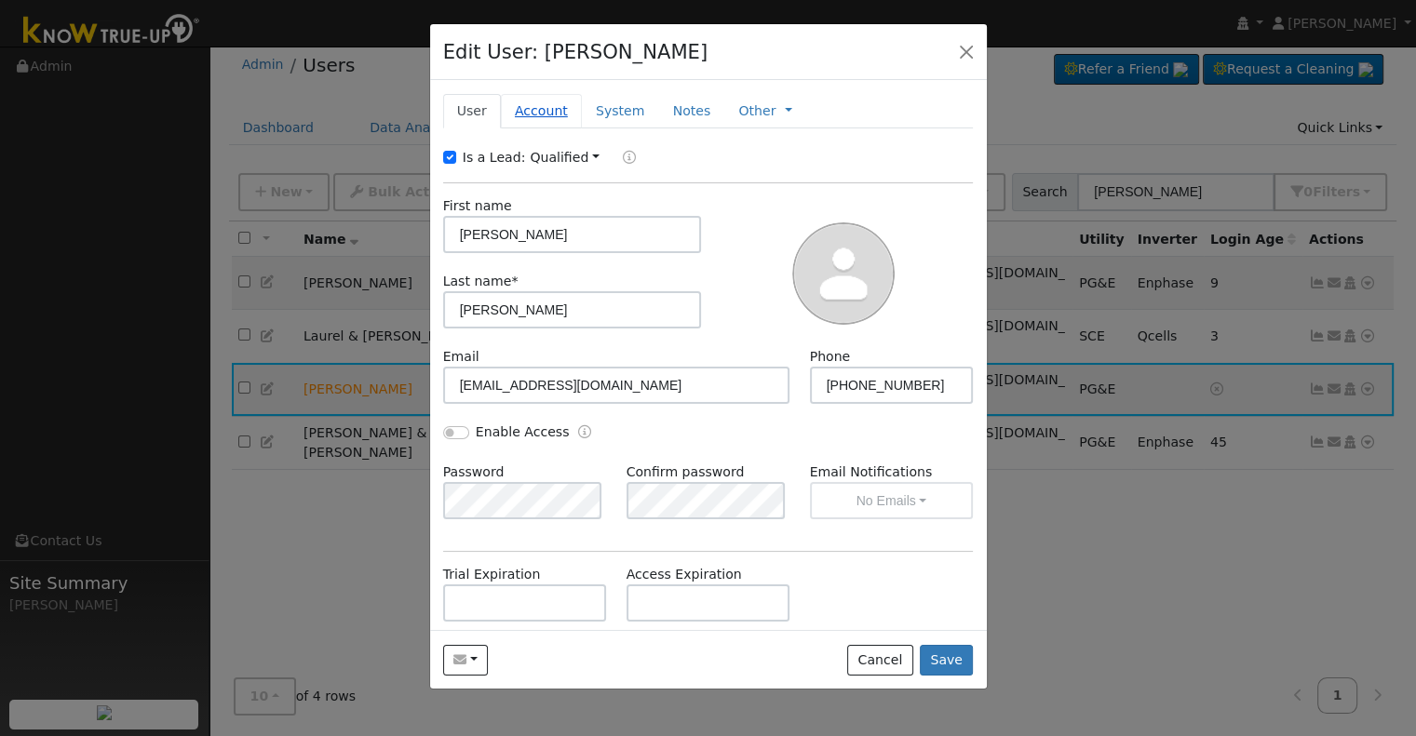
click at [535, 114] on link "Account" at bounding box center [541, 111] width 81 height 34
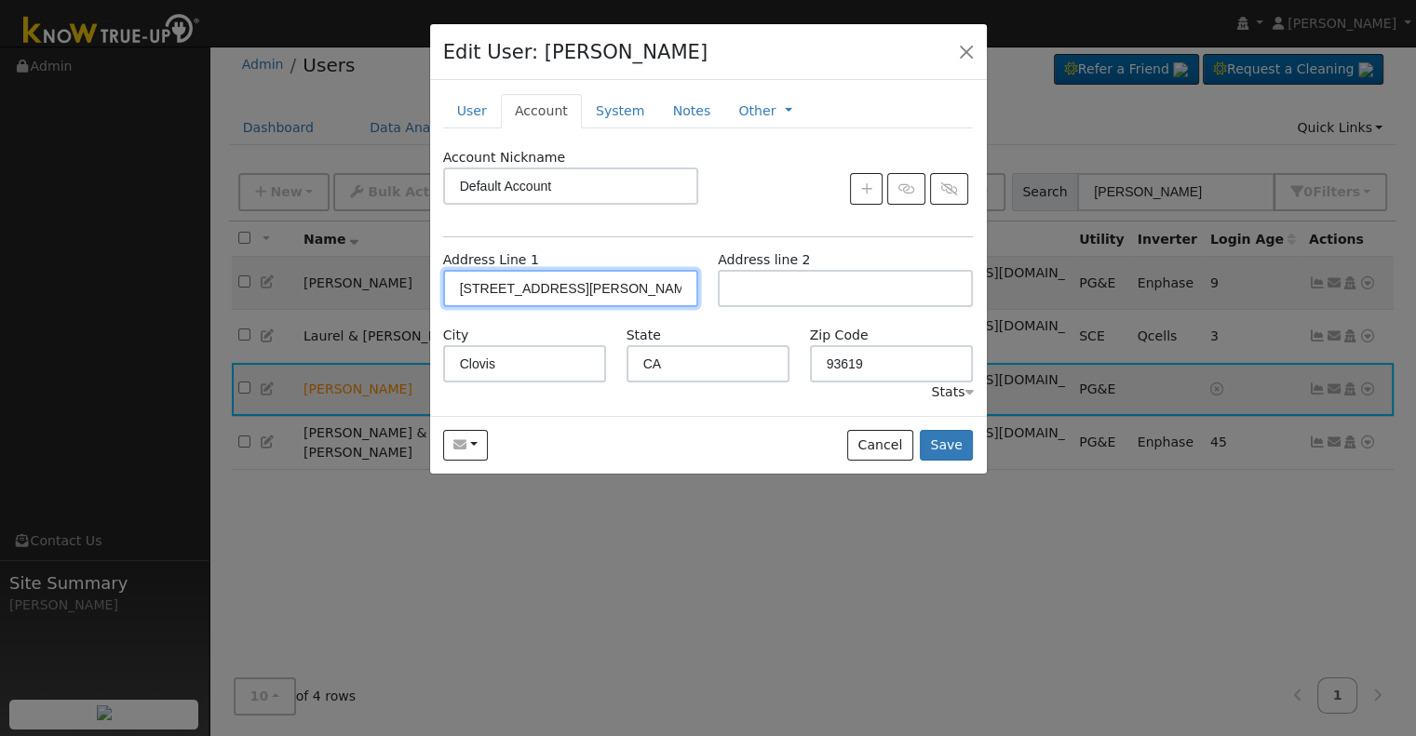
drag, startPoint x: 646, startPoint y: 289, endPoint x: 376, endPoint y: 289, distance: 269.9
click at [376, 289] on div "Edit User: Tim Garver Default Account Default Account 1810 North McKelvy Avenue…" at bounding box center [708, 368] width 1416 height 736
click at [971, 50] on button "button" at bounding box center [966, 51] width 26 height 26
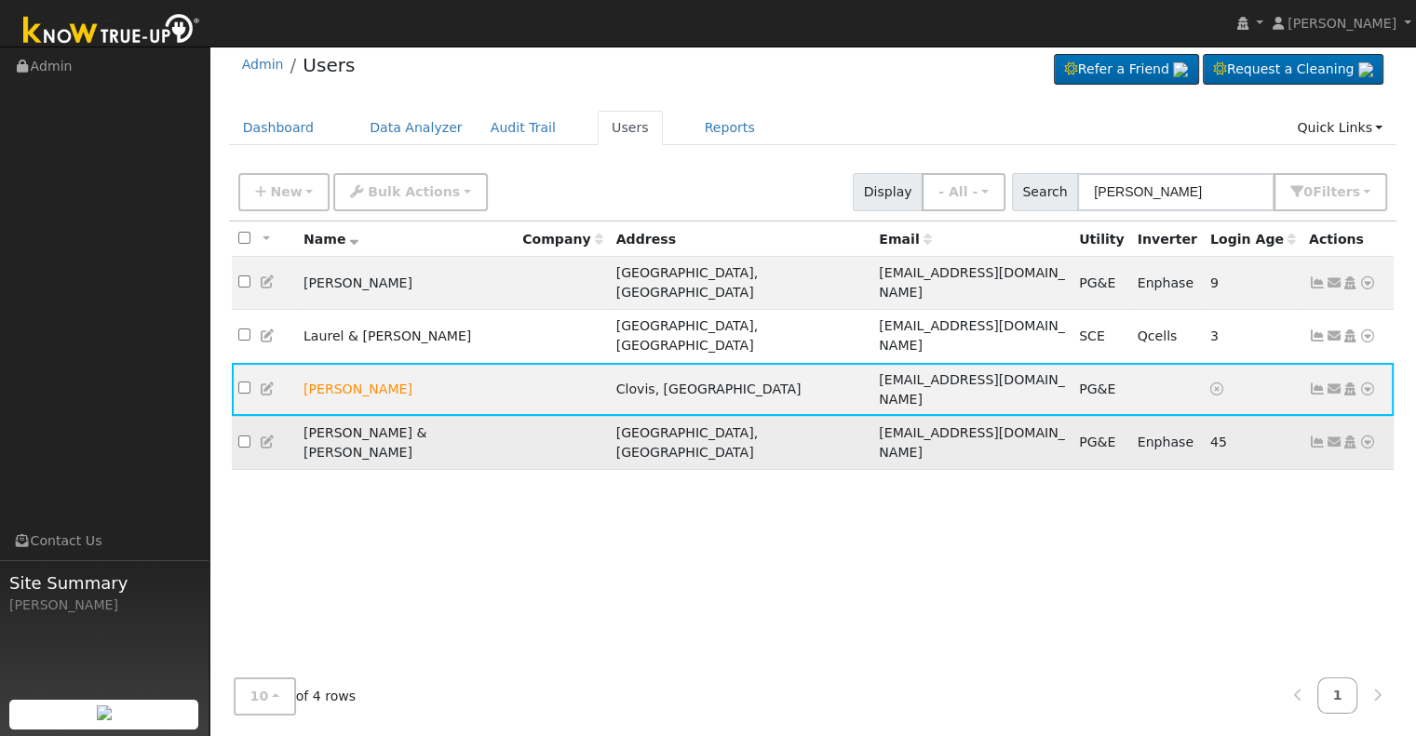
click at [269, 436] on icon at bounding box center [268, 442] width 17 height 13
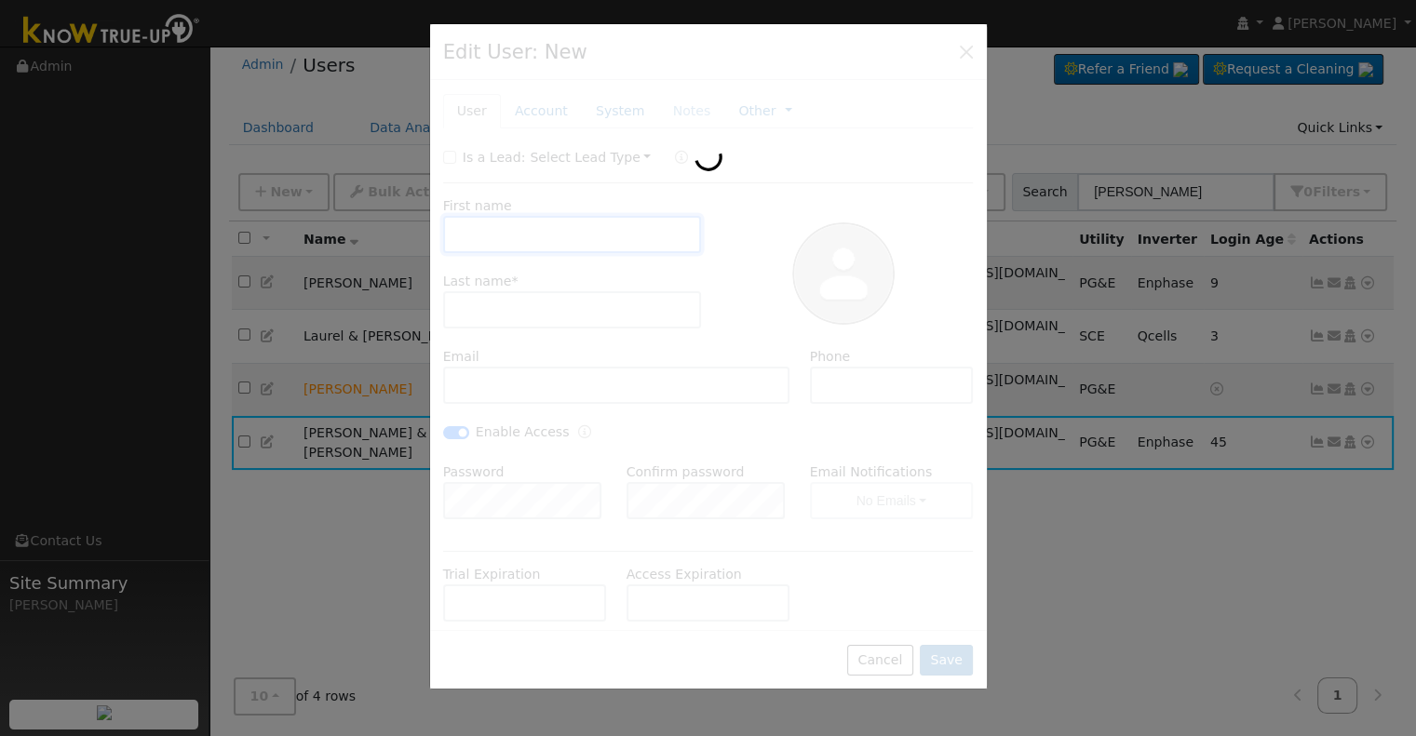
checkbox input "false"
type input "Tim & Lisa"
type input "Garver"
type input "tgarv@msn.com"
type input "(559) 801-2668"
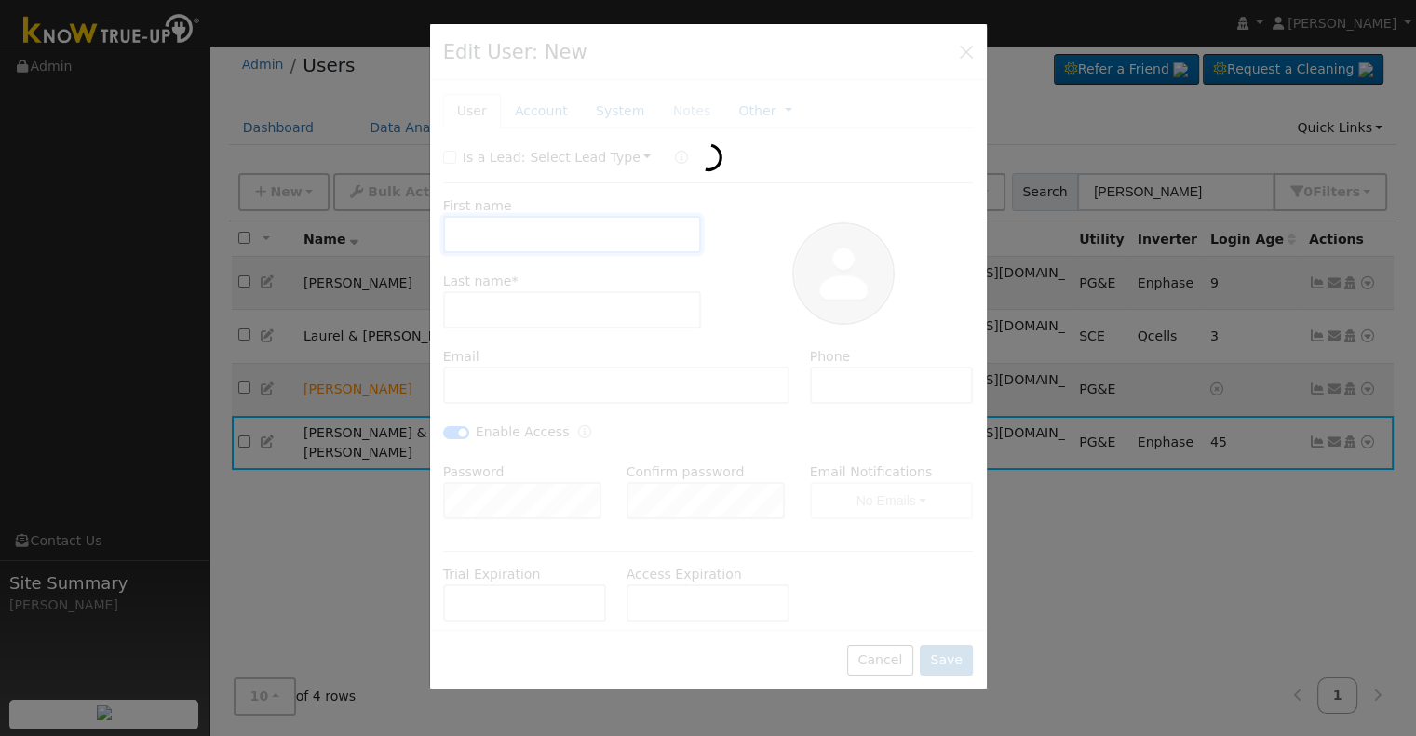
checkbox input "true"
type input "Default Account"
type input "5544 North El Adobe Drive"
type input "Fresno"
type input "CA"
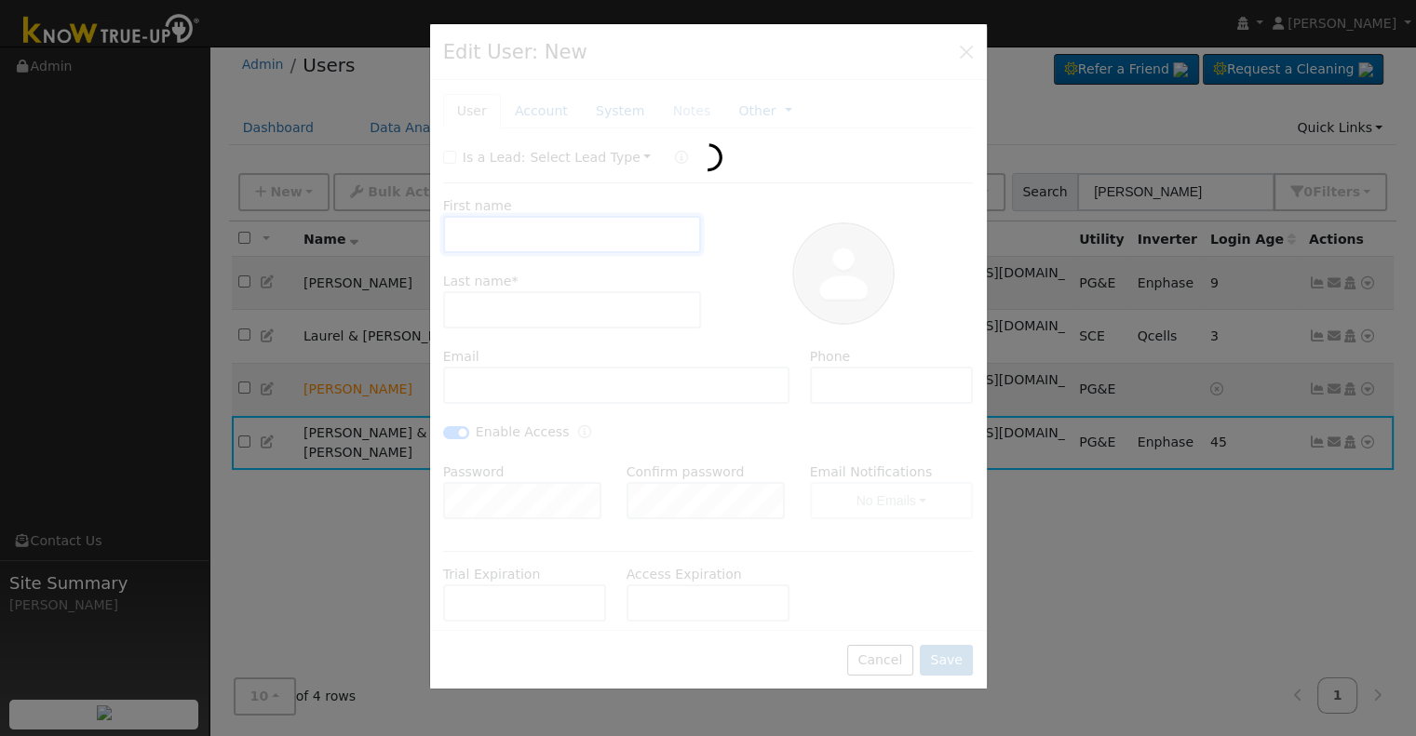
type input "93711"
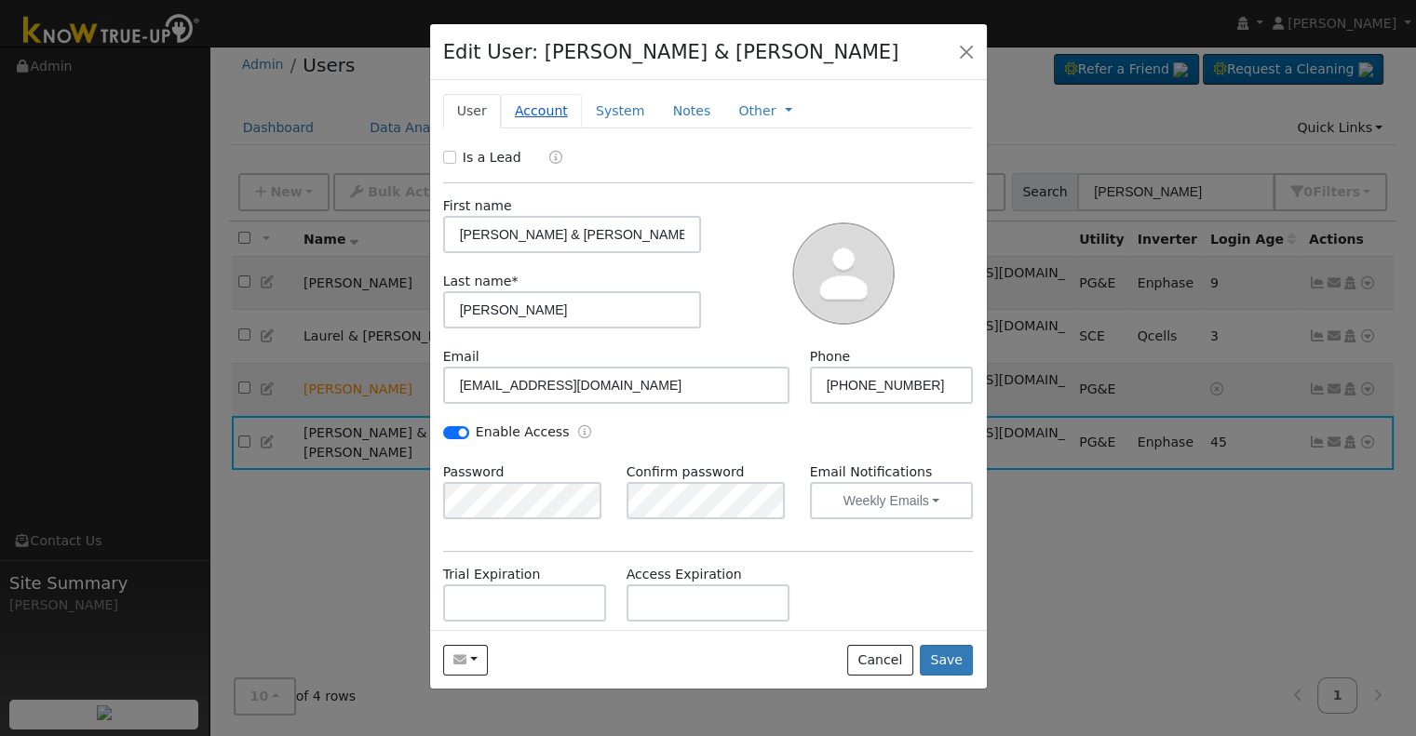
click at [538, 107] on link "Account" at bounding box center [541, 111] width 81 height 34
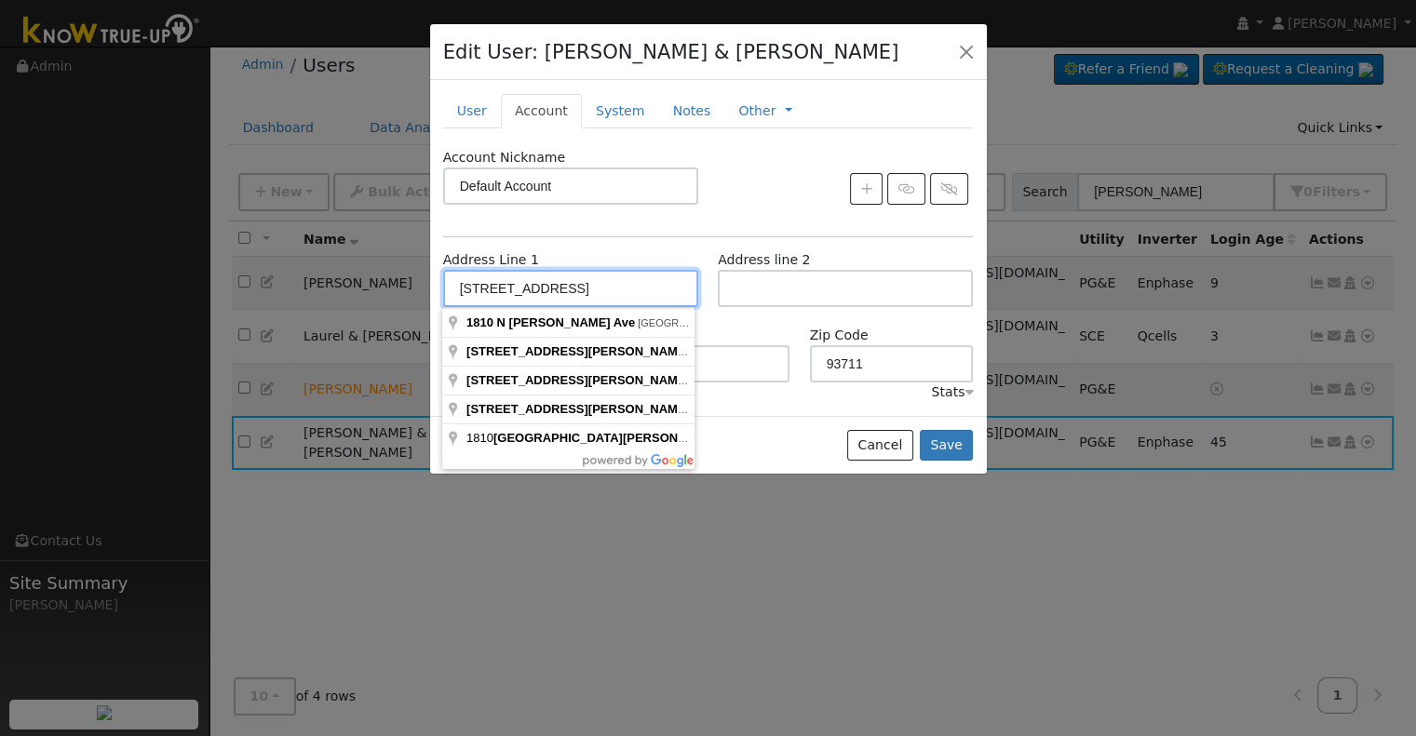
drag, startPoint x: 652, startPoint y: 283, endPoint x: 392, endPoint y: 317, distance: 262.9
click at [392, 317] on div "Edit User: Tim & Lisa Garver Default Account Default Account 5544 North El Adob…" at bounding box center [708, 368] width 1416 height 736
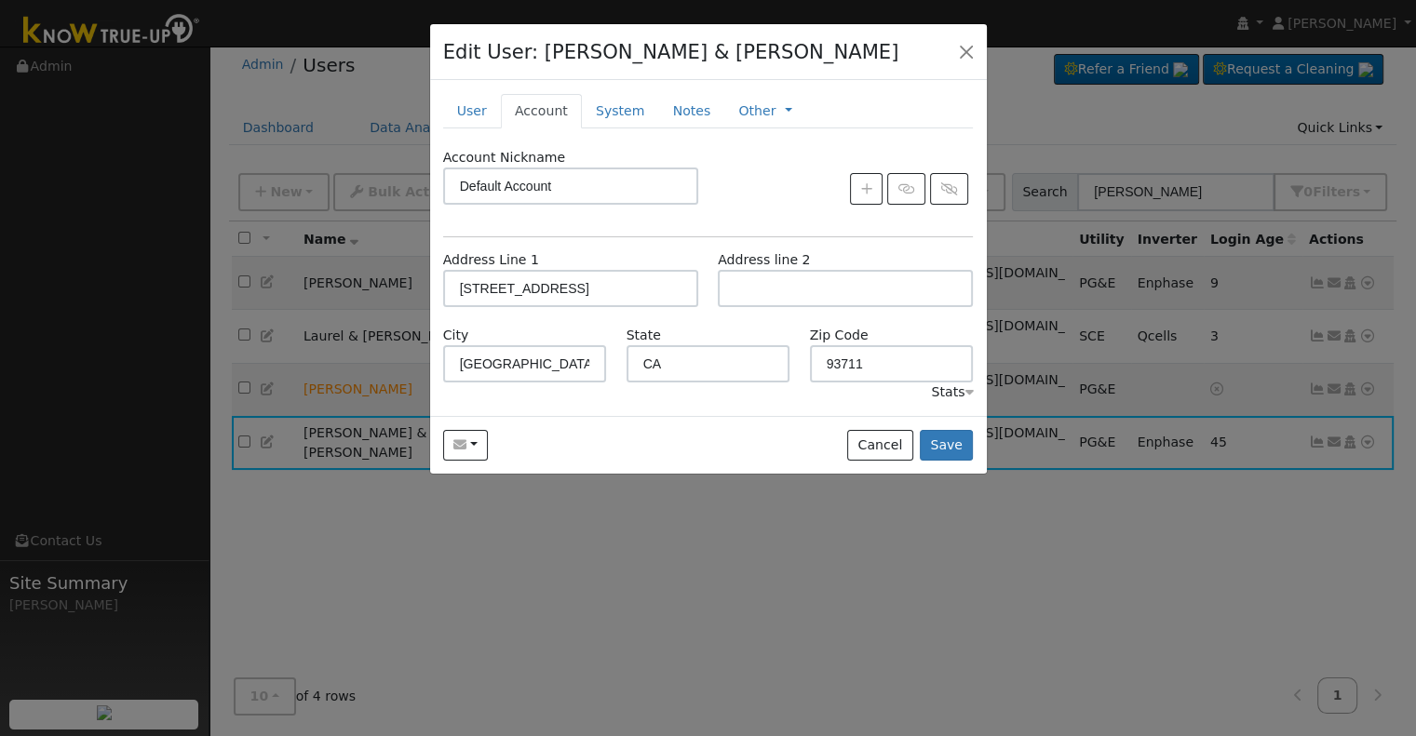
click at [1256, 485] on div at bounding box center [708, 368] width 1416 height 736
click at [889, 443] on button "Cancel" at bounding box center [880, 446] width 66 height 32
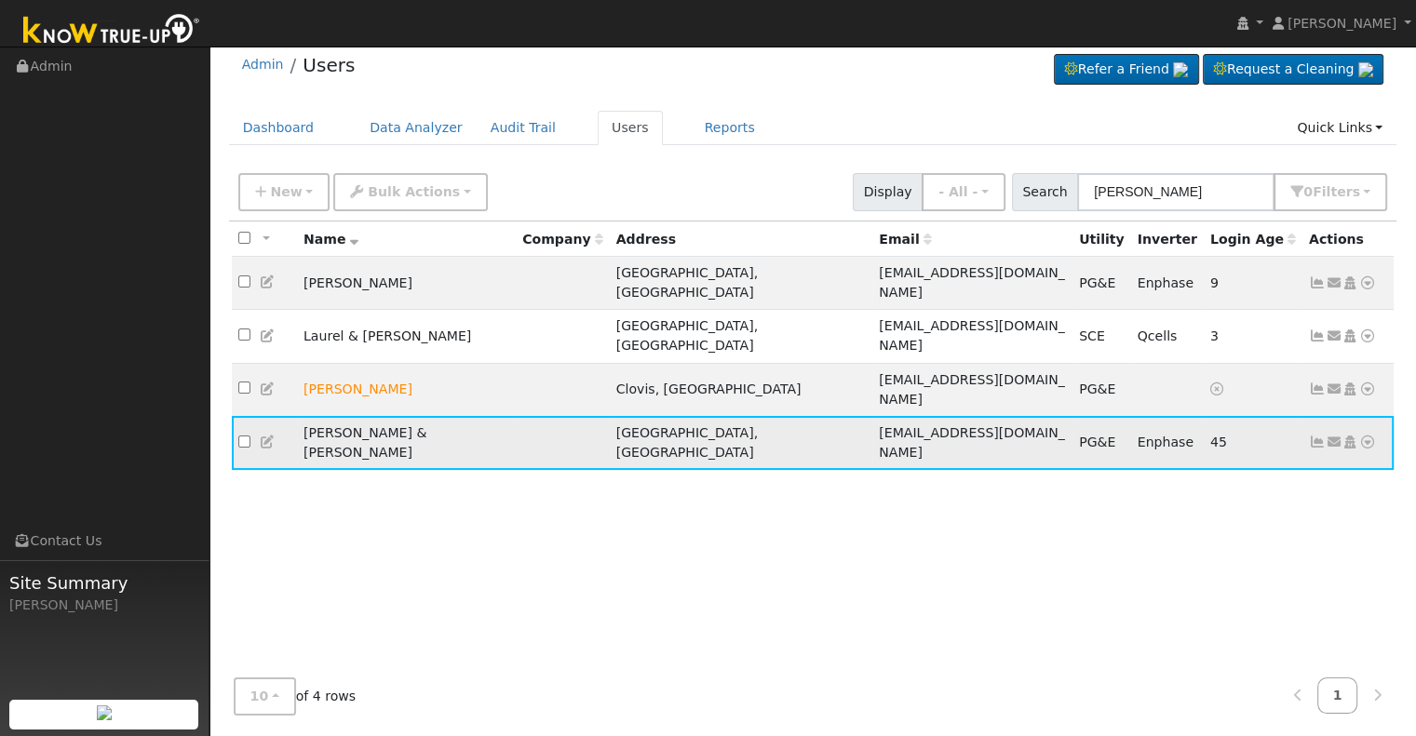
click at [1315, 436] on icon at bounding box center [1317, 442] width 17 height 13
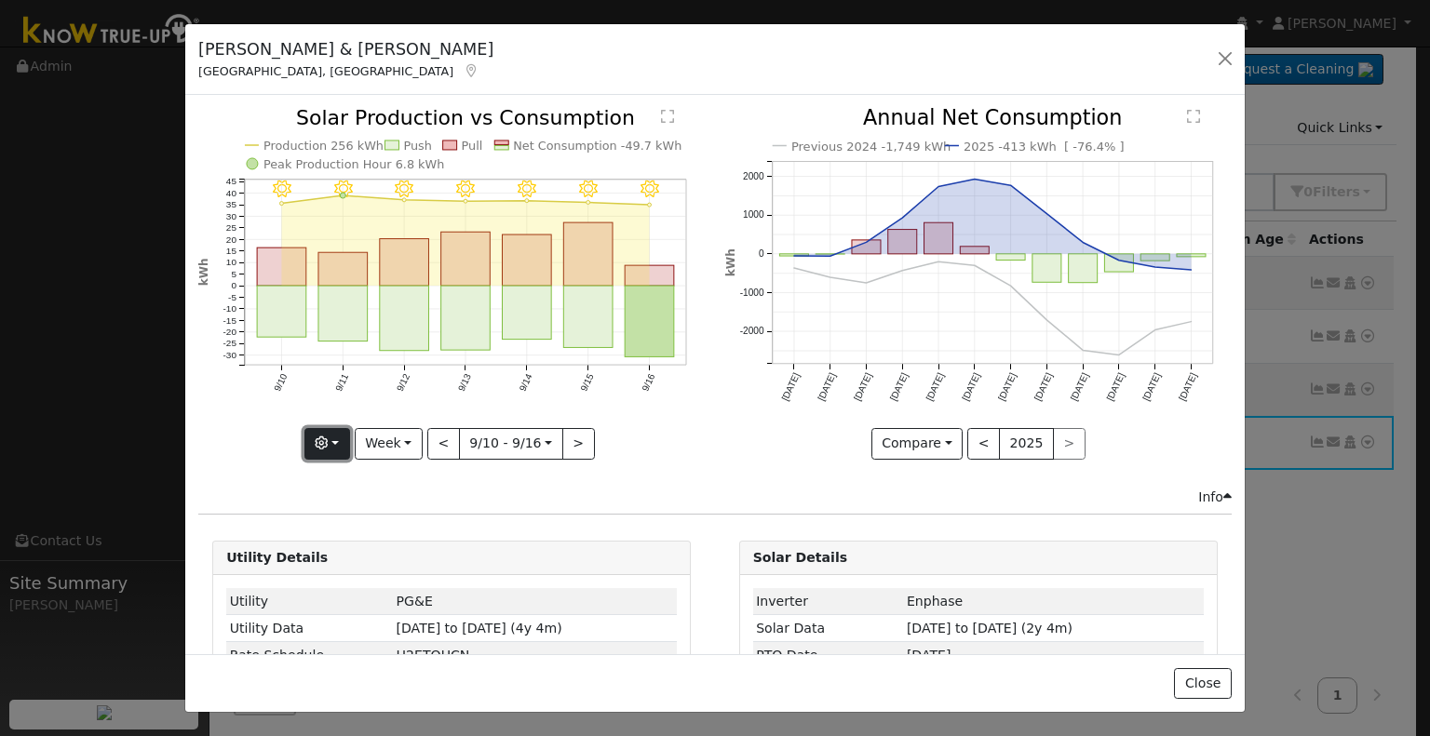
click at [317, 446] on button "button" at bounding box center [327, 444] width 46 height 32
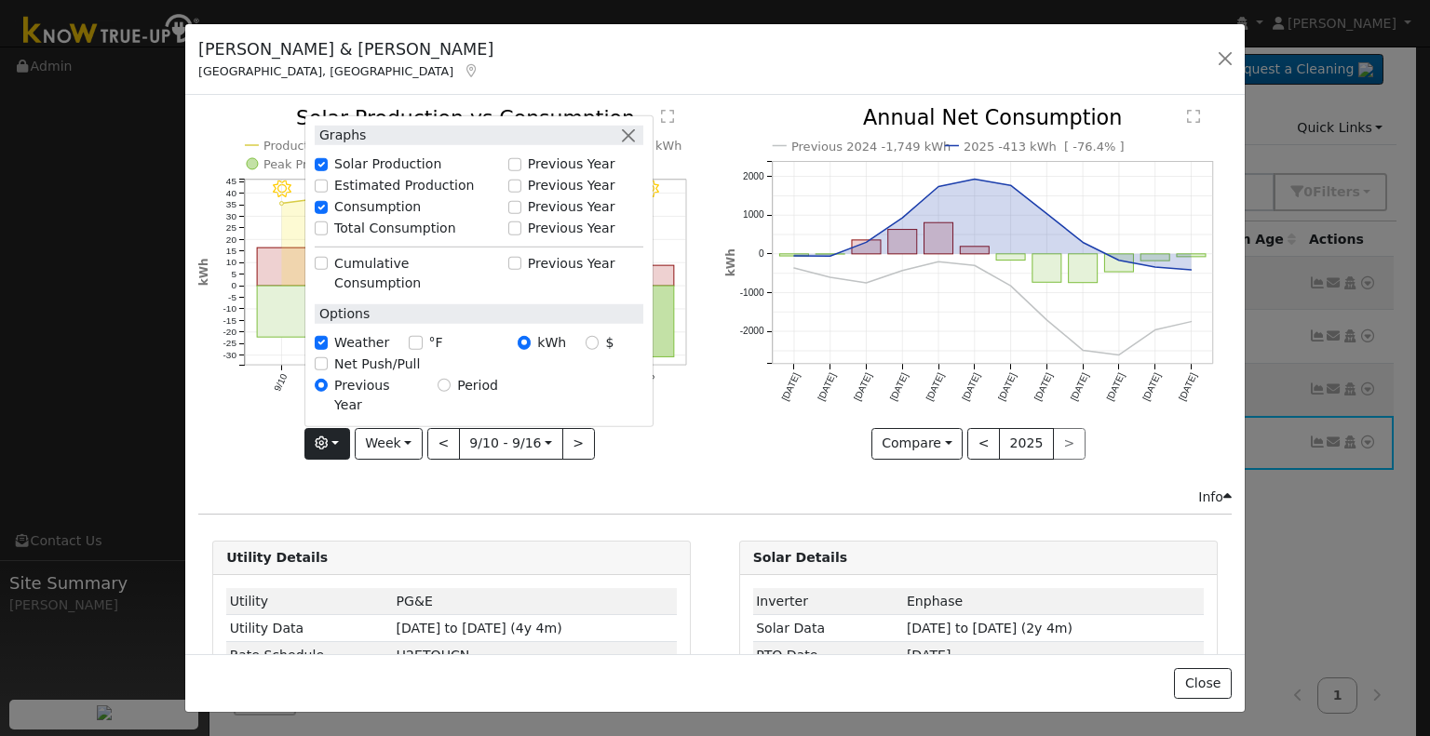
click at [341, 238] on label "Total Consumption" at bounding box center [395, 229] width 122 height 20
click at [328, 235] on input "Total Consumption" at bounding box center [321, 228] width 13 height 13
checkbox input "true"
click at [771, 463] on div "Previous 2024 -1,749 kWh 2025 -413 kWh [ -76.4% ] Sep '24 Oct '24 Nov '24 Dec '…" at bounding box center [978, 297] width 526 height 379
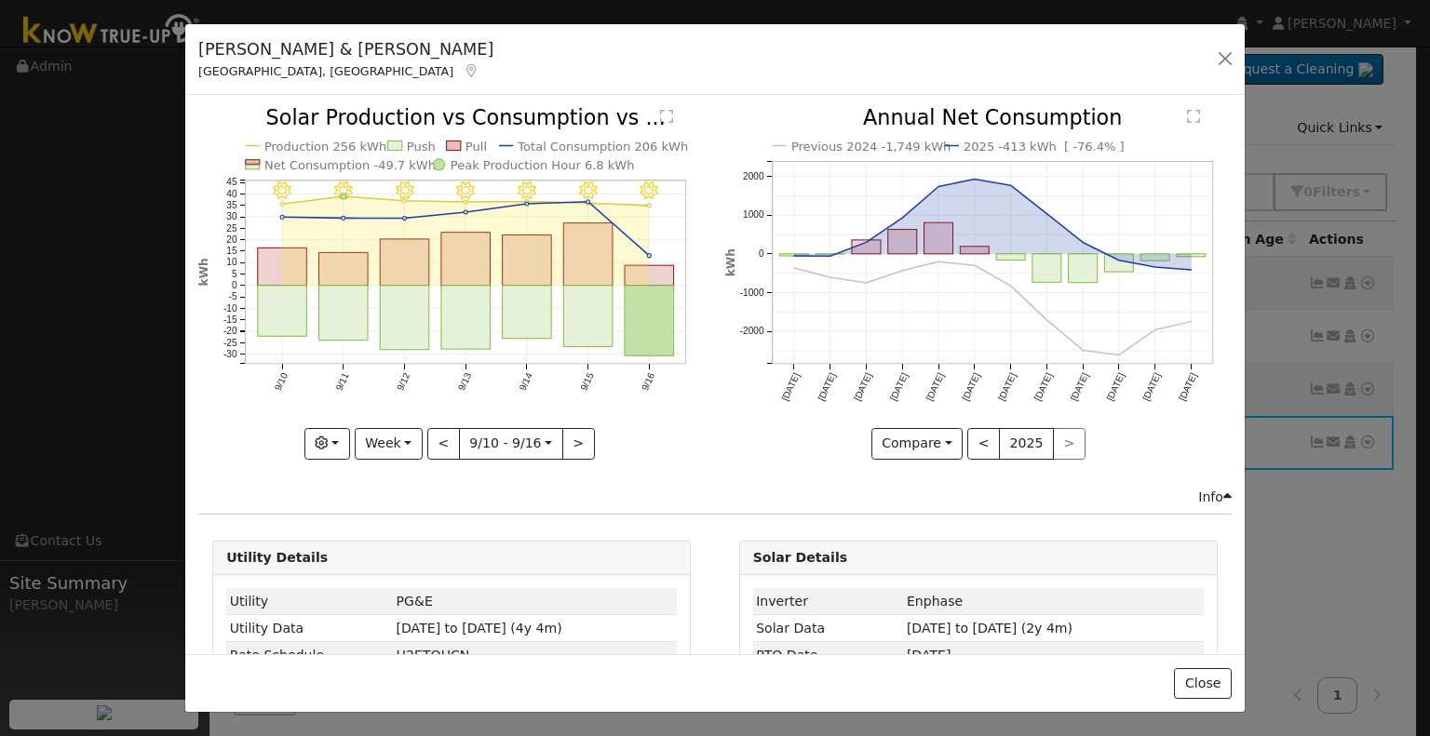
click at [954, 430] on icon "Previous 2024 -1,749 kWh 2025 -413 kWh [ -76.4% ] Sep '24 Oct '24 Nov '24 Dec '…" at bounding box center [978, 278] width 506 height 340
click at [967, 436] on button "<" at bounding box center [983, 444] width 33 height 32
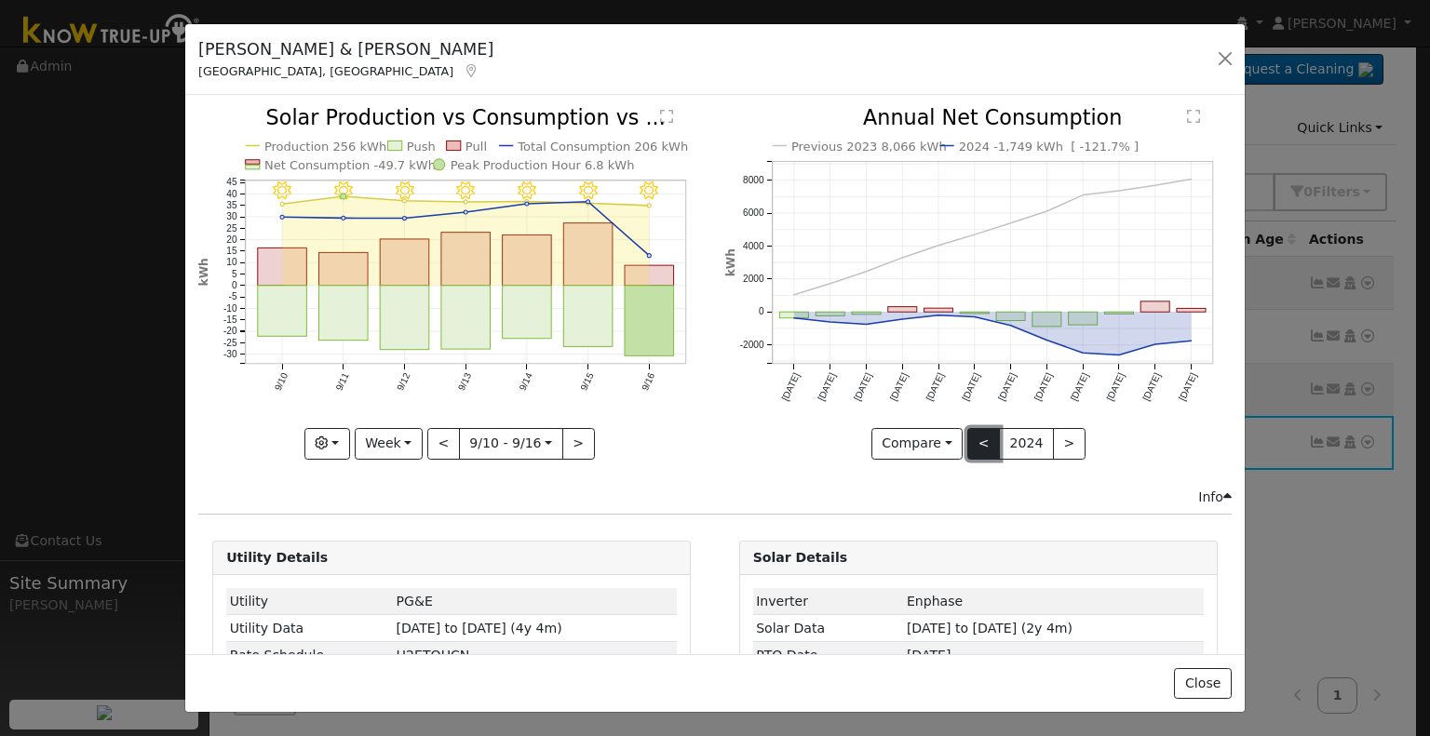
click at [968, 438] on button "<" at bounding box center [983, 444] width 33 height 32
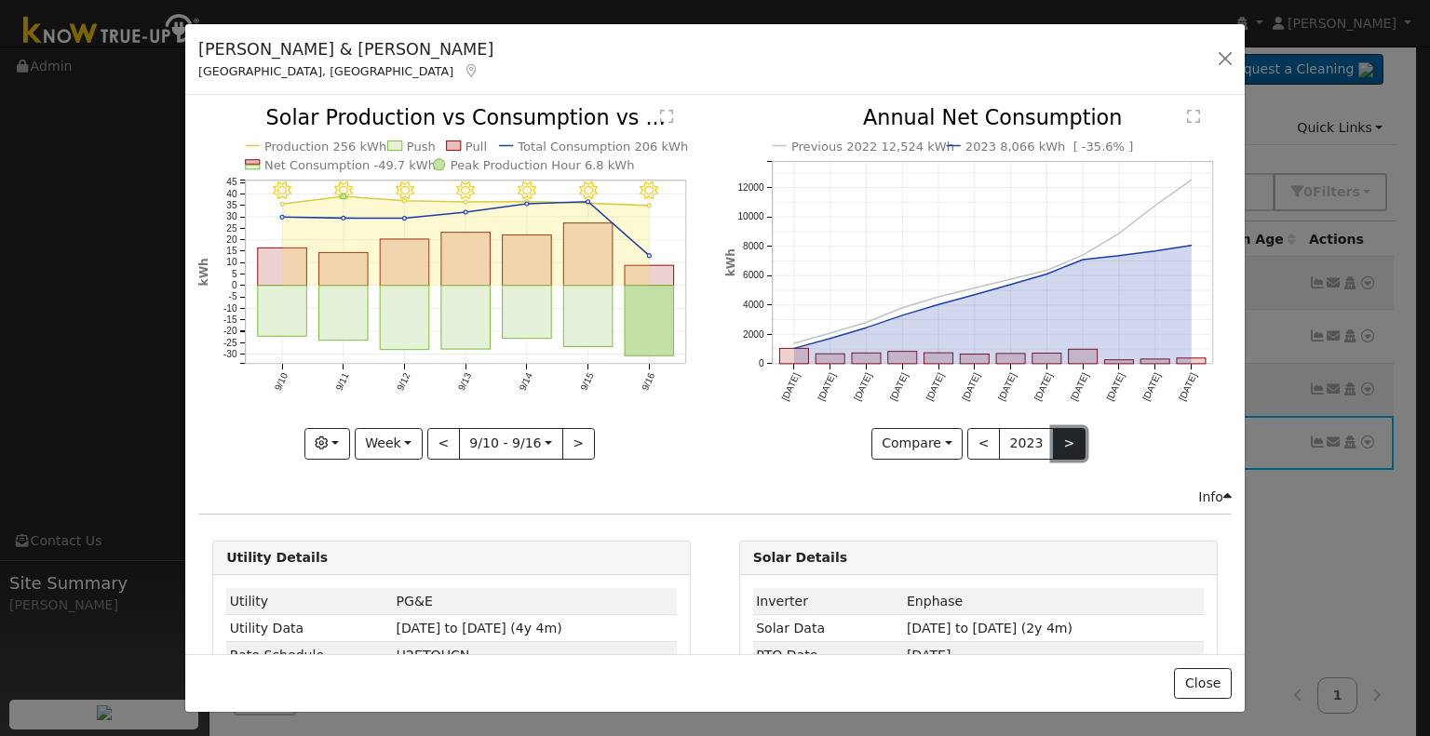
click at [1053, 439] on button ">" at bounding box center [1069, 444] width 33 height 32
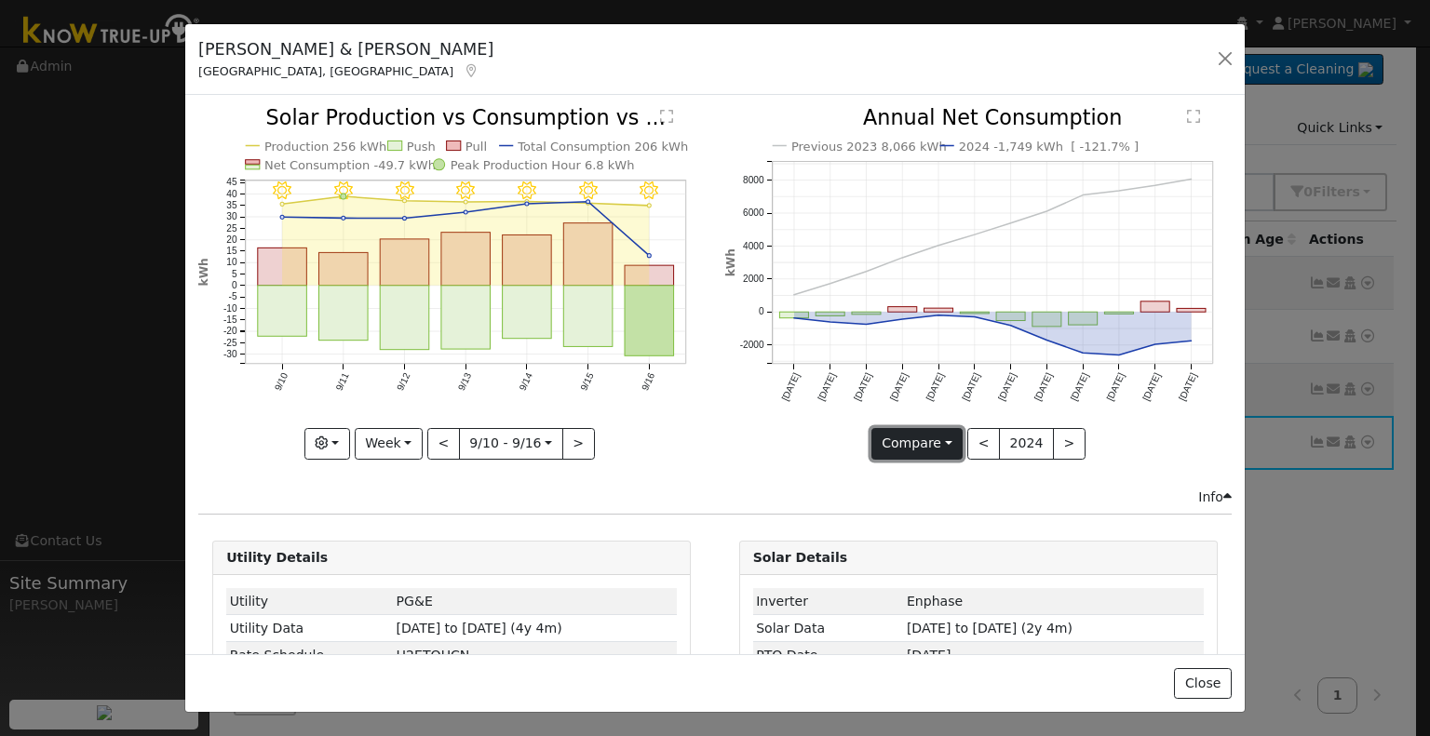
click at [912, 431] on button "Compare" at bounding box center [917, 444] width 92 height 32
click at [1074, 473] on div "Previous 2023 8,066 kWh 2024 -1,749 kWh [ -121.7% ] Sep '23 Oct '23 Nov '23 Dec…" at bounding box center [978, 297] width 526 height 379
click at [972, 436] on button "<" at bounding box center [983, 444] width 33 height 32
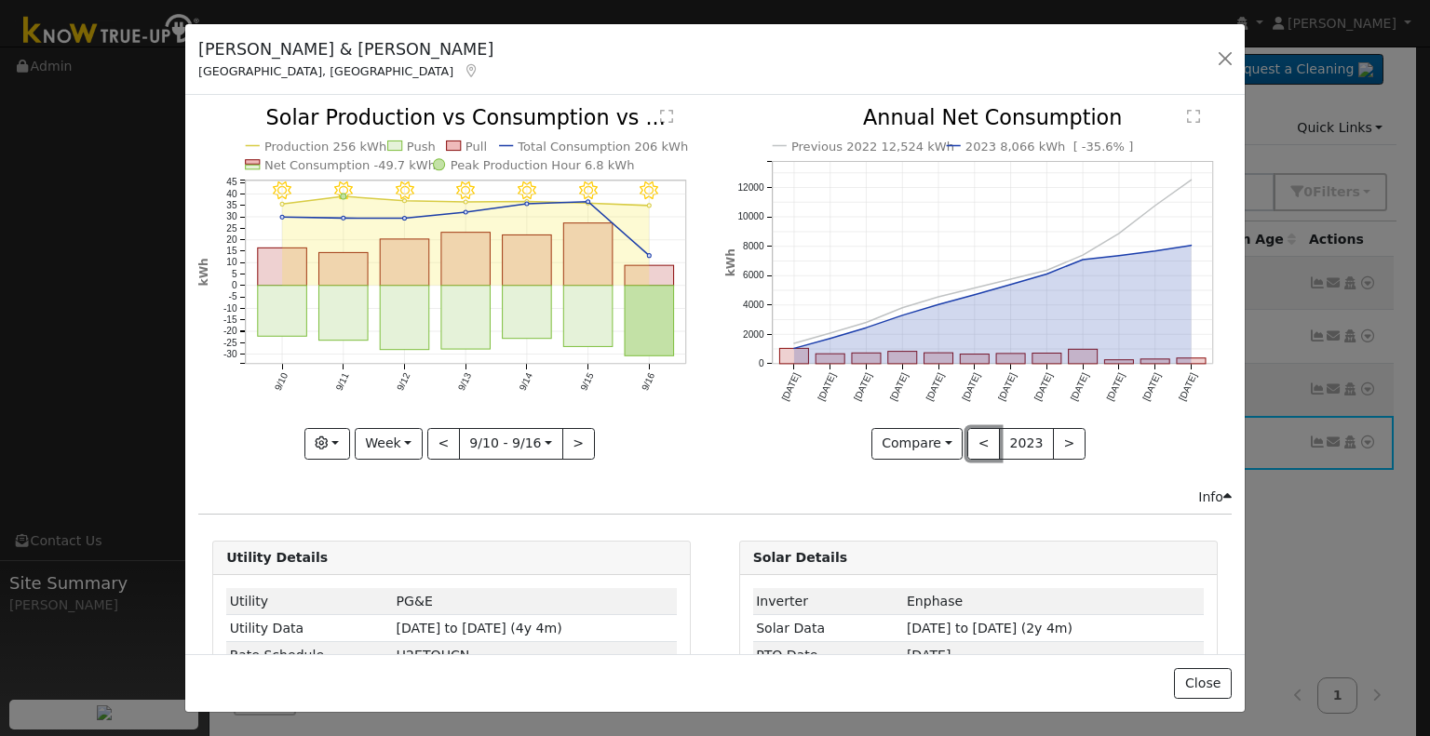
click at [972, 436] on button "<" at bounding box center [983, 444] width 33 height 32
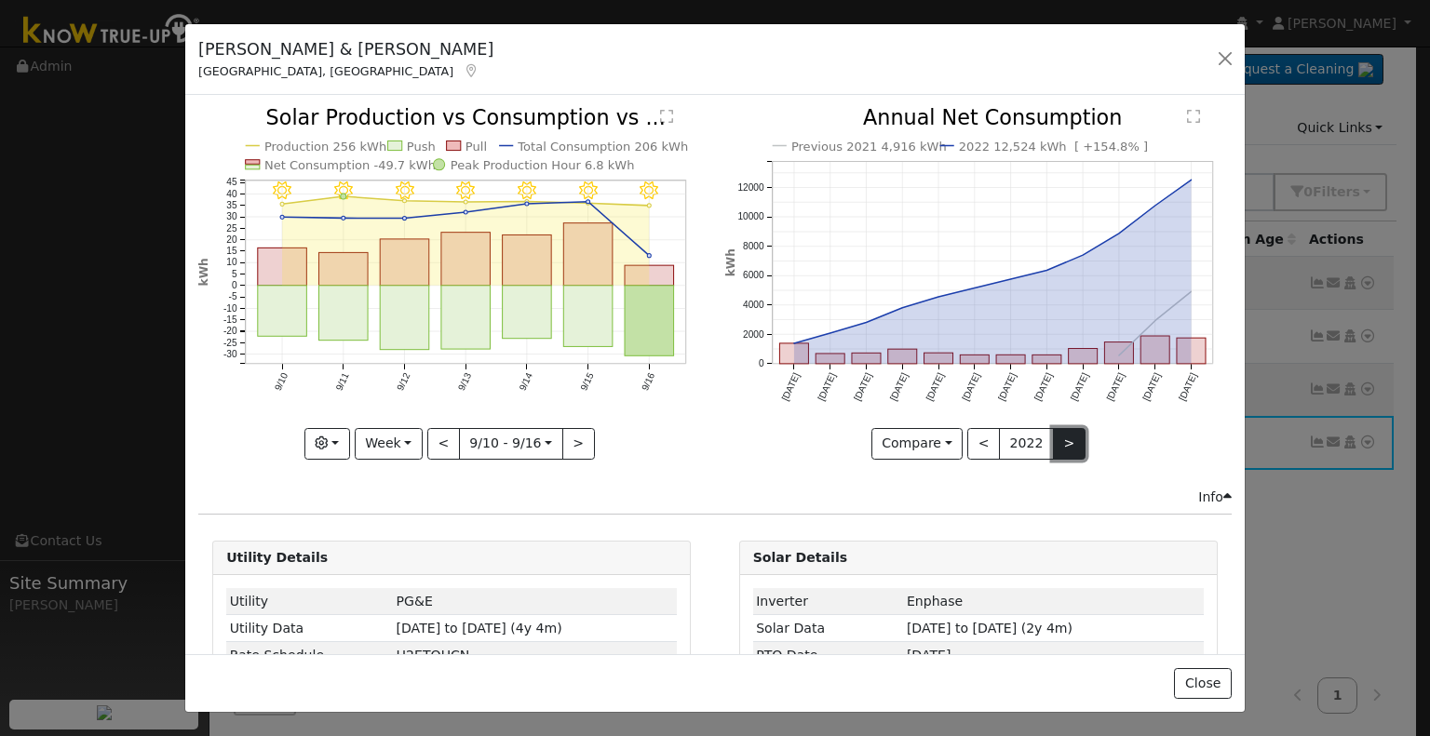
click at [1054, 442] on button ">" at bounding box center [1069, 444] width 33 height 32
click at [1053, 428] on button ">" at bounding box center [1069, 444] width 33 height 32
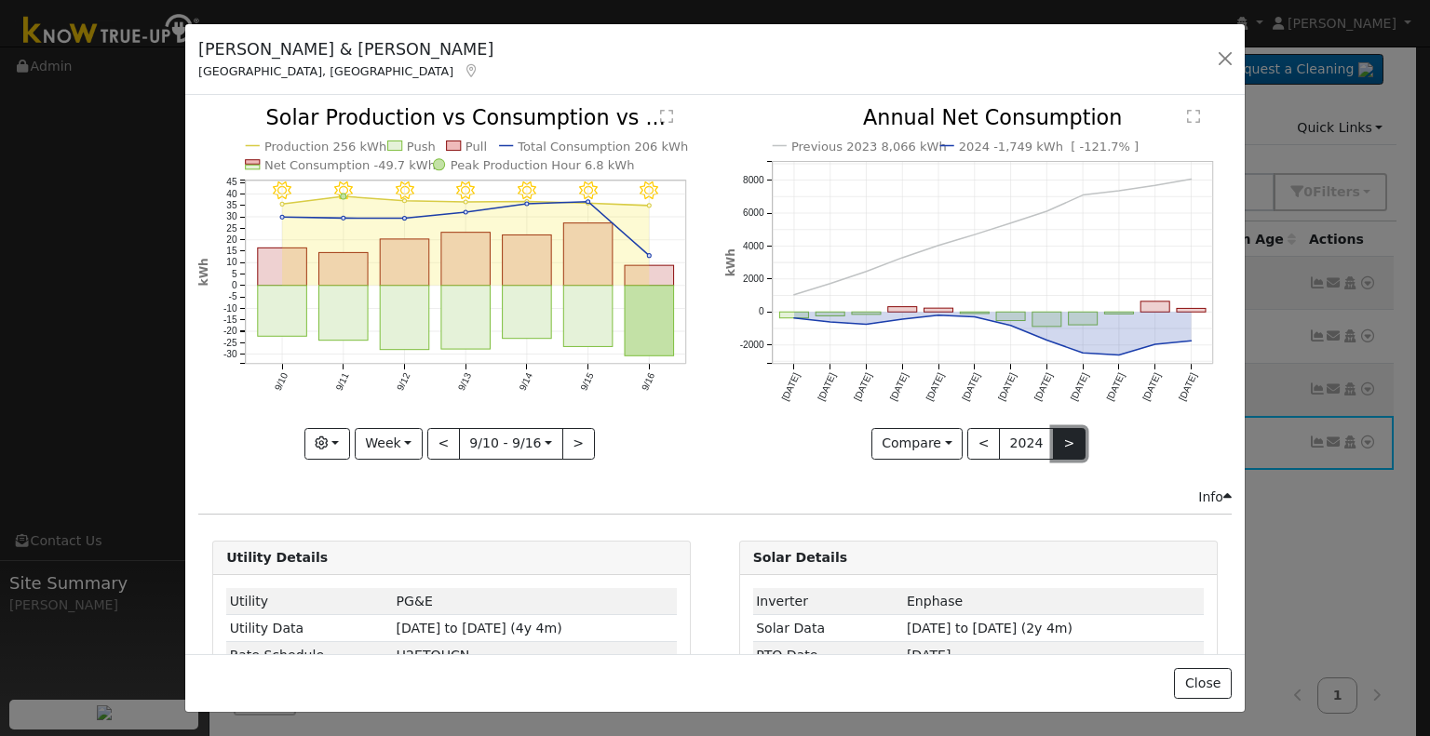
click at [1053, 436] on button ">" at bounding box center [1069, 444] width 33 height 32
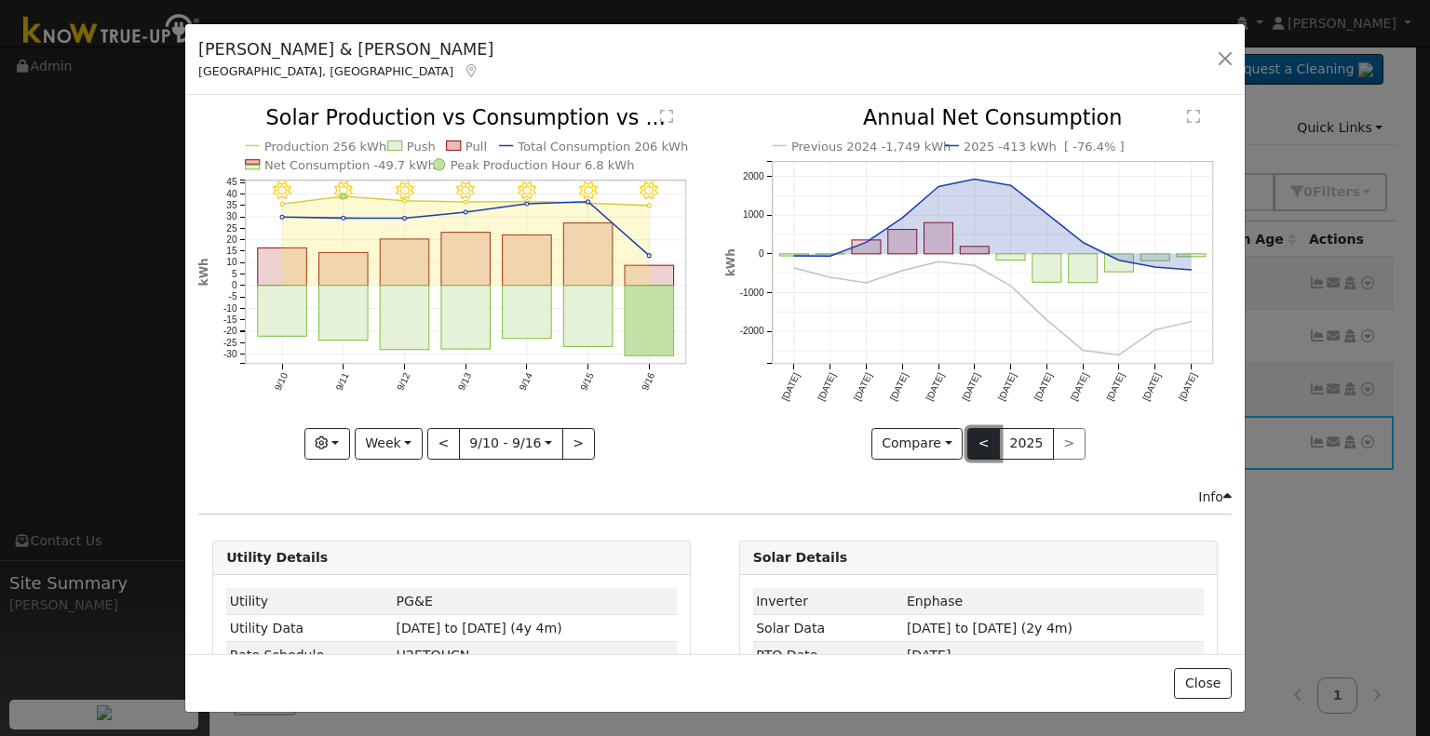
click at [981, 434] on button "<" at bounding box center [983, 444] width 33 height 32
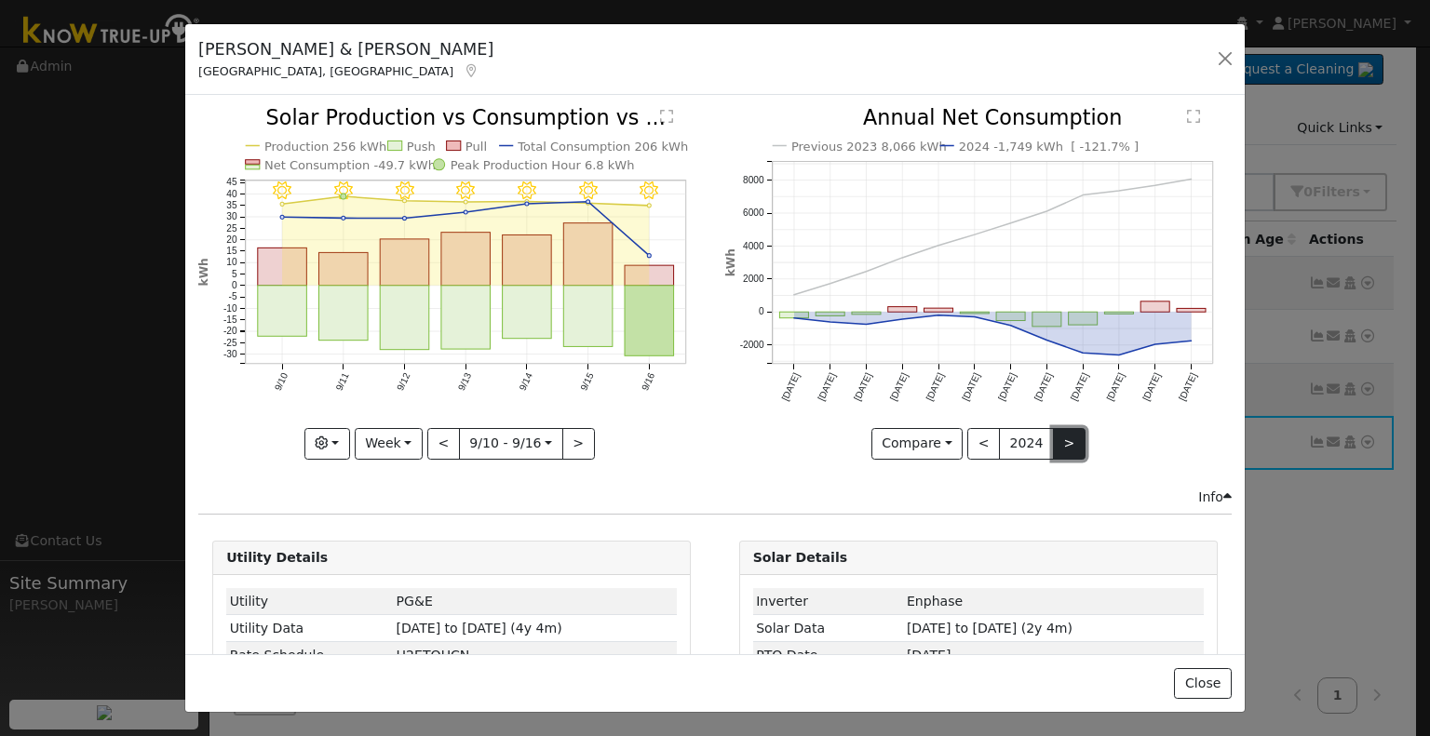
click at [1054, 436] on button ">" at bounding box center [1069, 444] width 33 height 32
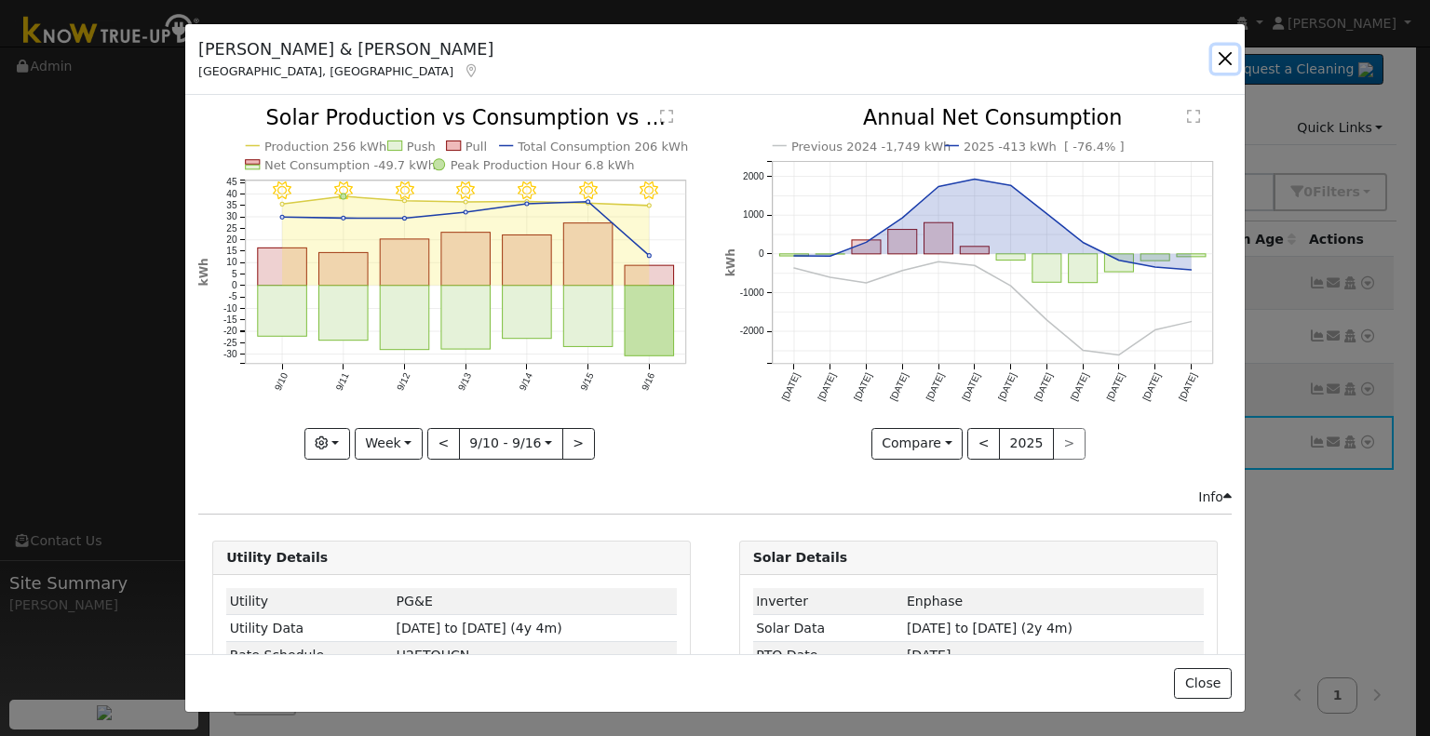
click at [1226, 67] on button "button" at bounding box center [1225, 59] width 26 height 26
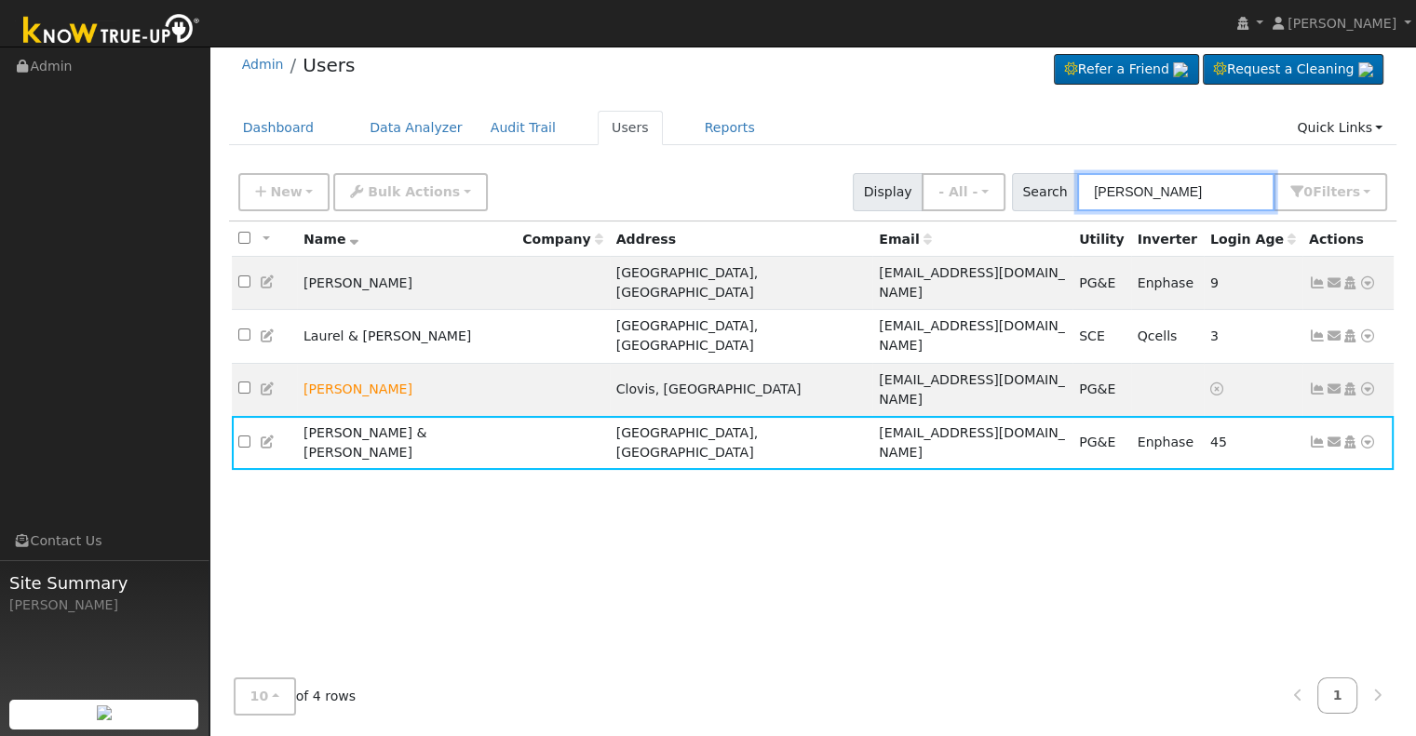
drag, startPoint x: 1162, startPoint y: 182, endPoint x: 1070, endPoint y: 185, distance: 91.3
click at [1070, 185] on div "Search garver 0 Filter s My accounts Role Show - All - Show Leads Admin Billing…" at bounding box center [1200, 192] width 376 height 38
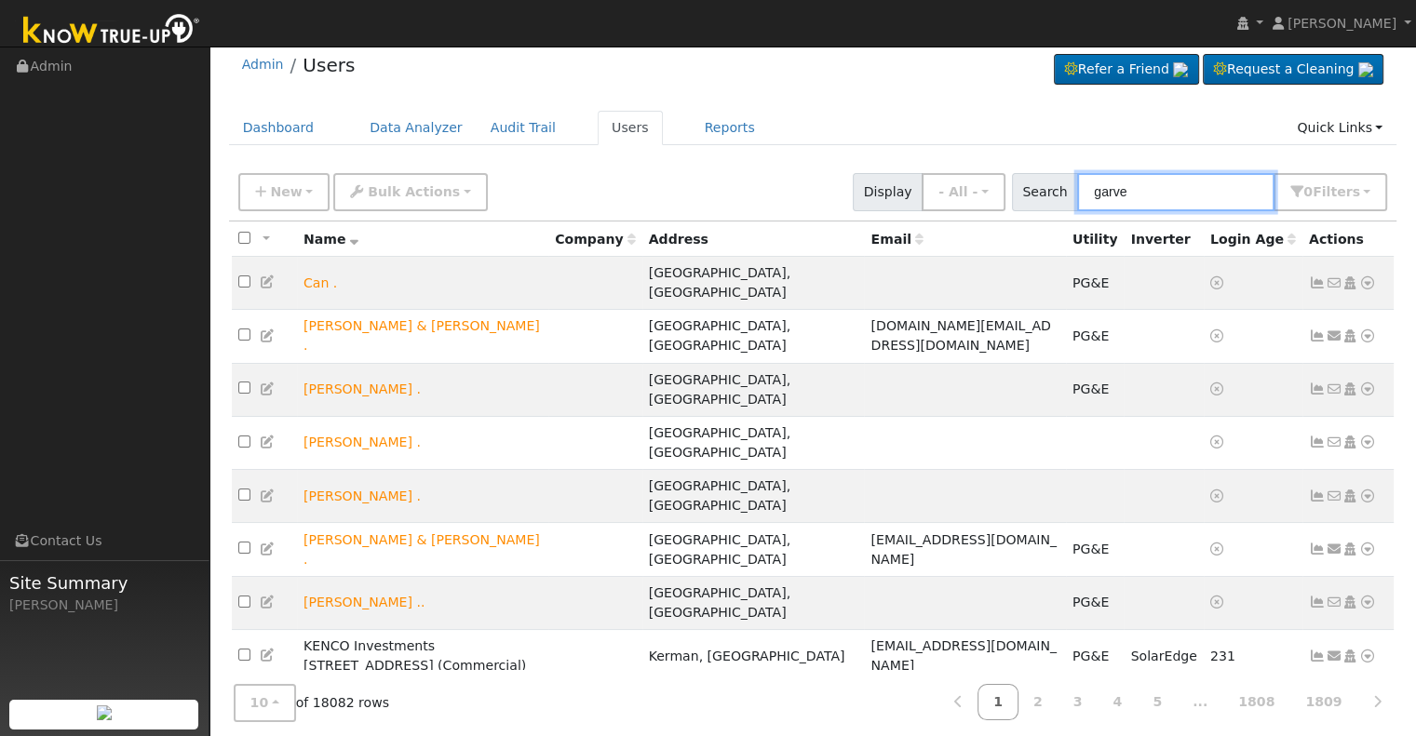
type input "garver"
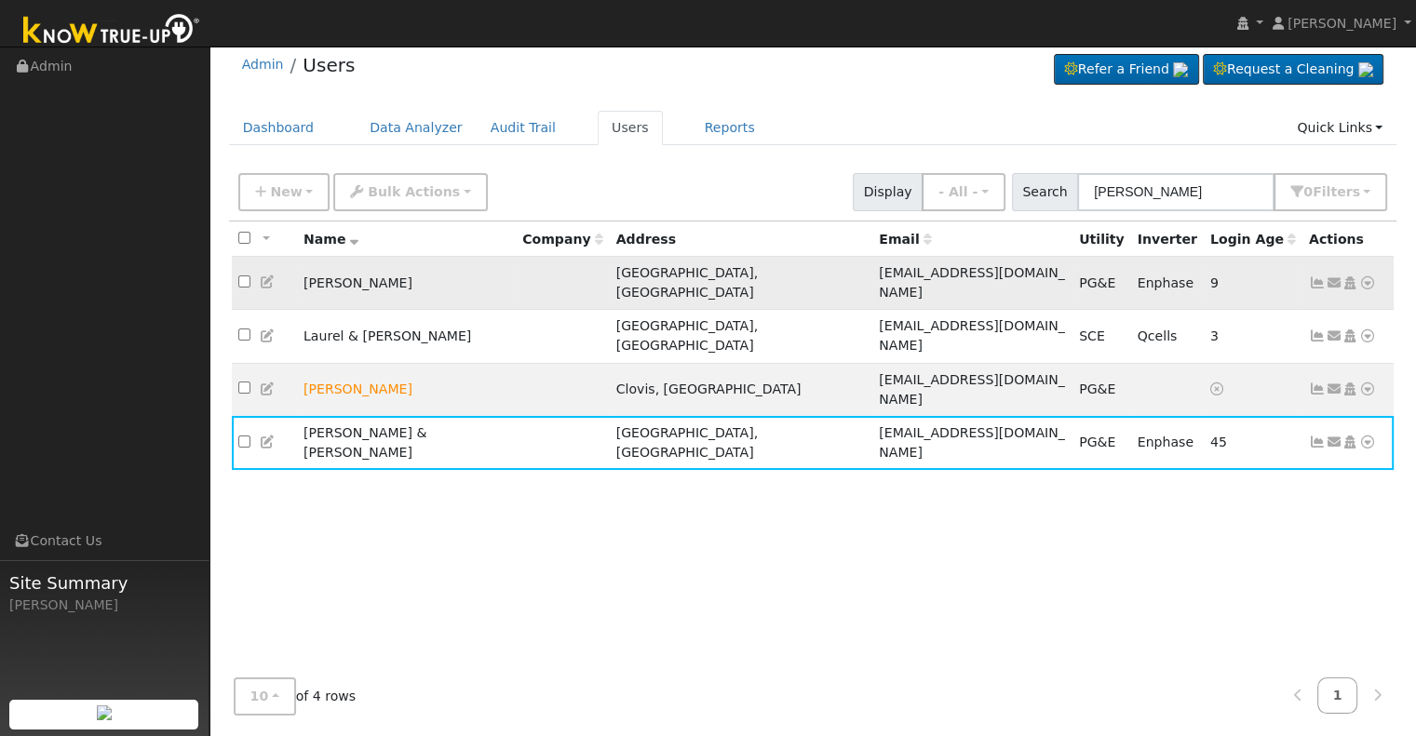
click at [1313, 276] on icon at bounding box center [1317, 282] width 17 height 13
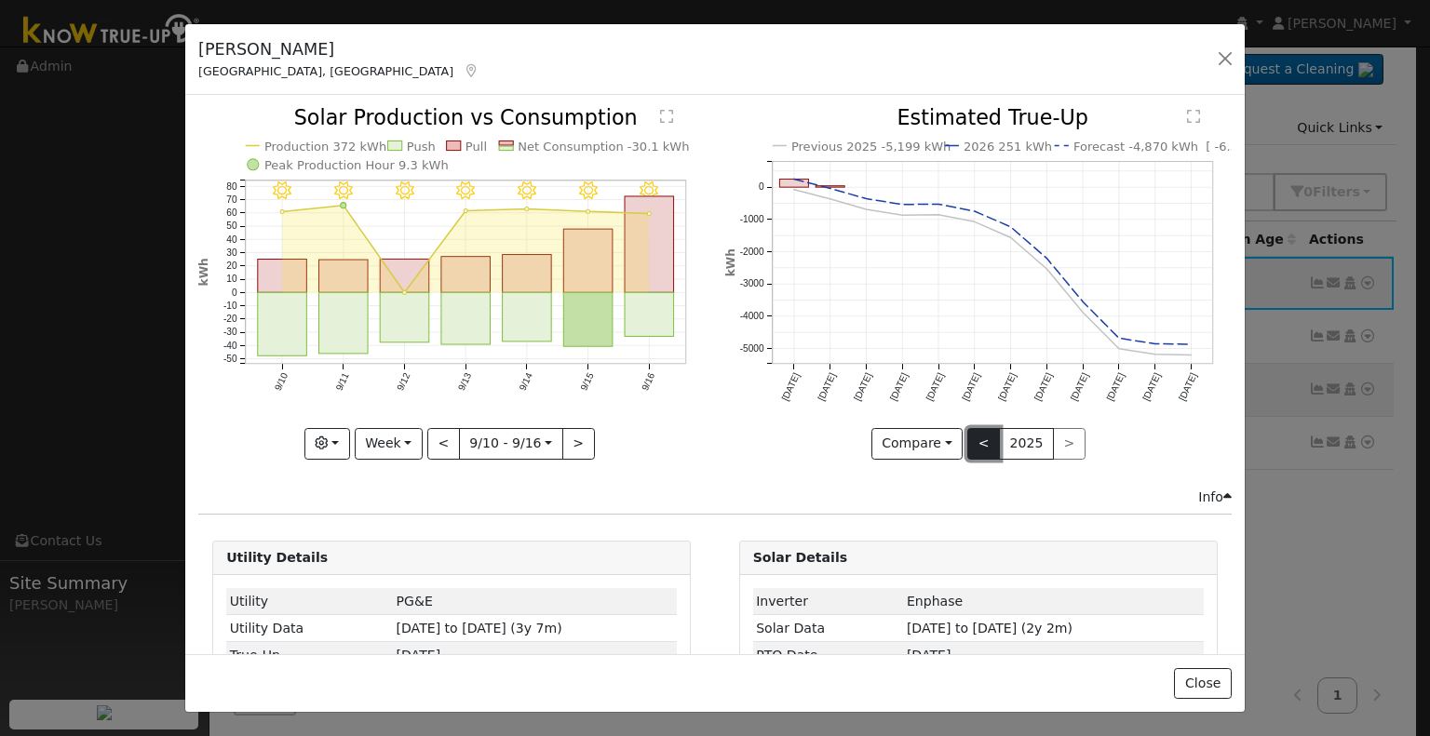
click at [975, 446] on button "<" at bounding box center [983, 444] width 33 height 32
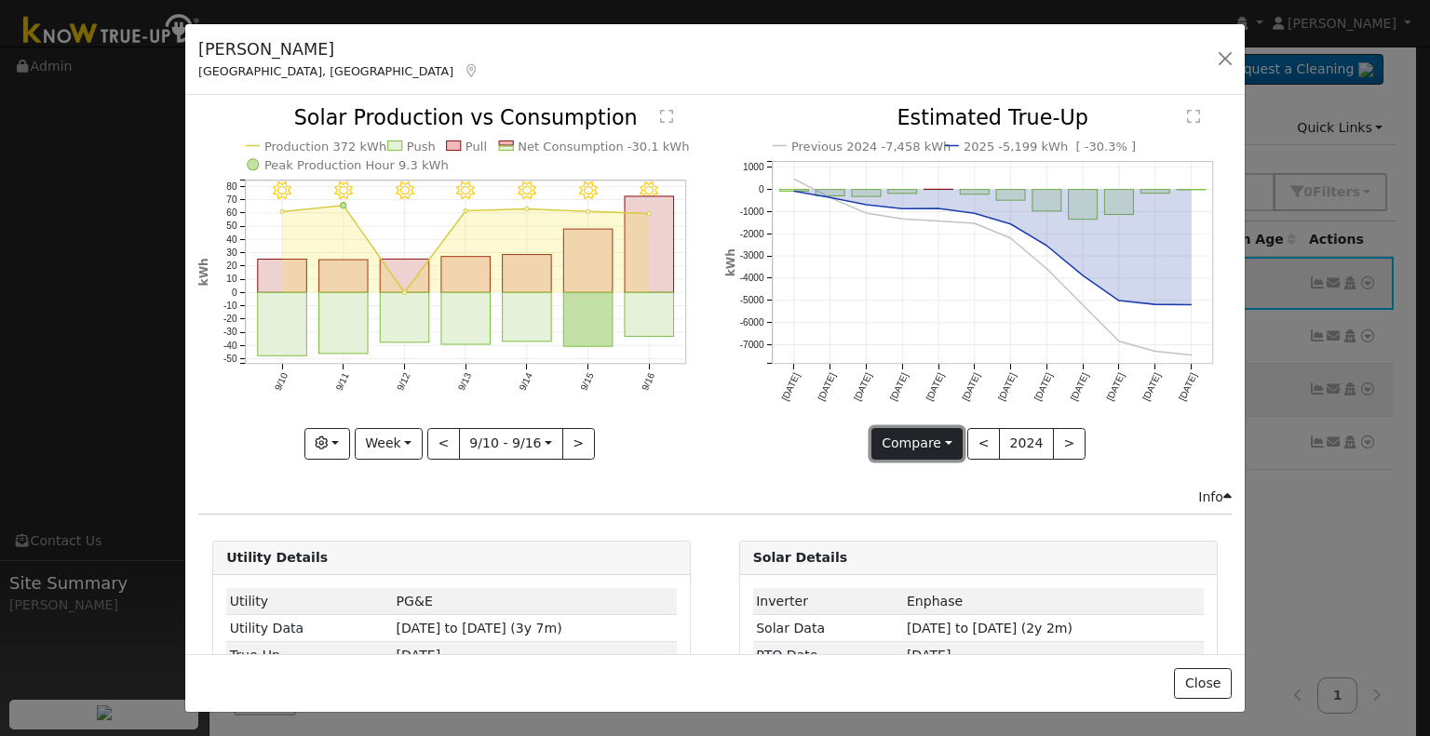
click at [928, 448] on button "Compare" at bounding box center [917, 444] width 92 height 32
click at [1117, 431] on icon "Previous 2024 -7,458 kWh 2025 -5,199 kWh [ -30.3% ] Aug '24 Sep '24 Oct '24 Nov…" at bounding box center [978, 278] width 506 height 340
click at [896, 436] on button "Compare" at bounding box center [917, 444] width 92 height 32
drag, startPoint x: 745, startPoint y: 435, endPoint x: 550, endPoint y: 411, distance: 195.9
click at [741, 435] on icon "Previous 2024 -7,458 kWh 2025 -5,199 kWh [ -30.3% ] Aug '24 Sep '24 Oct '24 Nov…" at bounding box center [978, 278] width 506 height 340
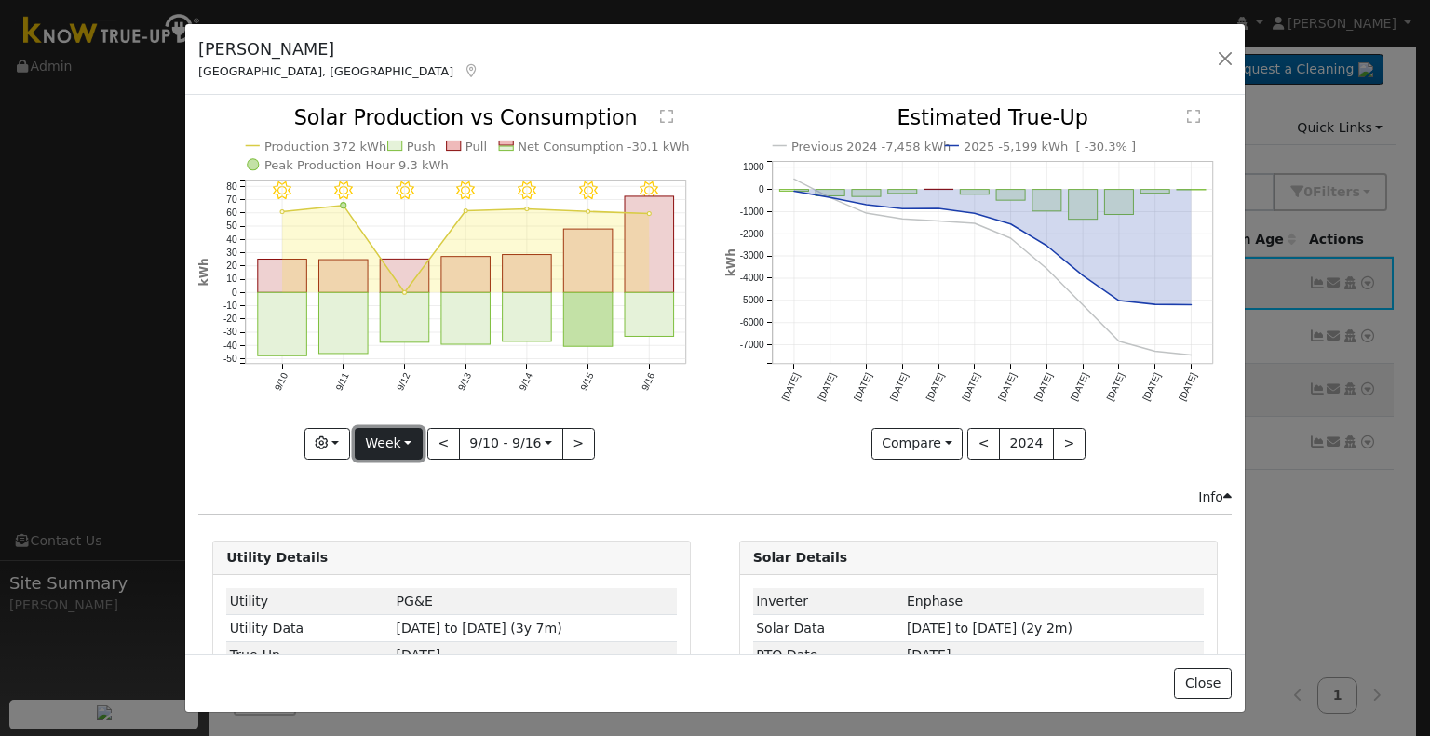
click at [406, 432] on button "Week" at bounding box center [389, 444] width 68 height 32
click at [410, 554] on link "Year" at bounding box center [420, 559] width 129 height 26
type input "[DATE]"
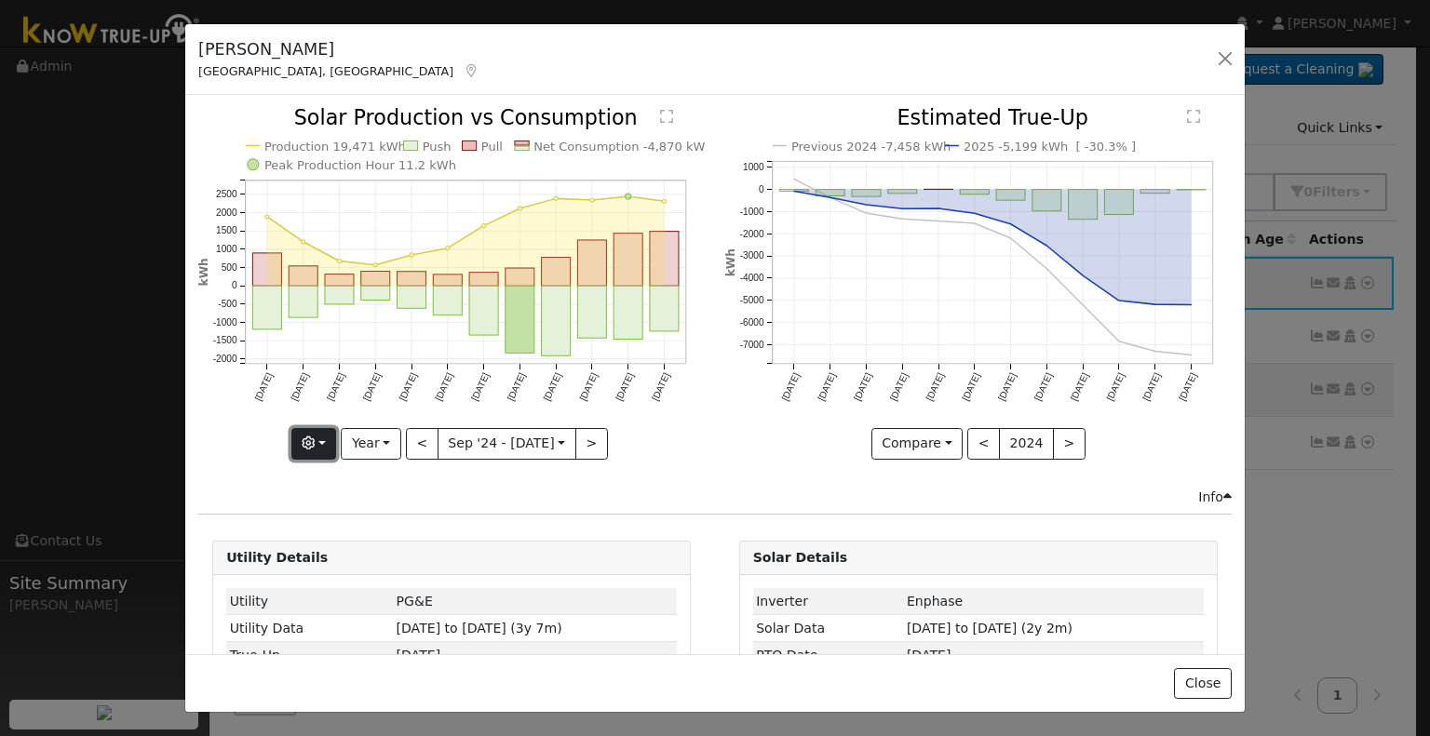
click at [315, 436] on icon "button" at bounding box center [308, 442] width 13 height 13
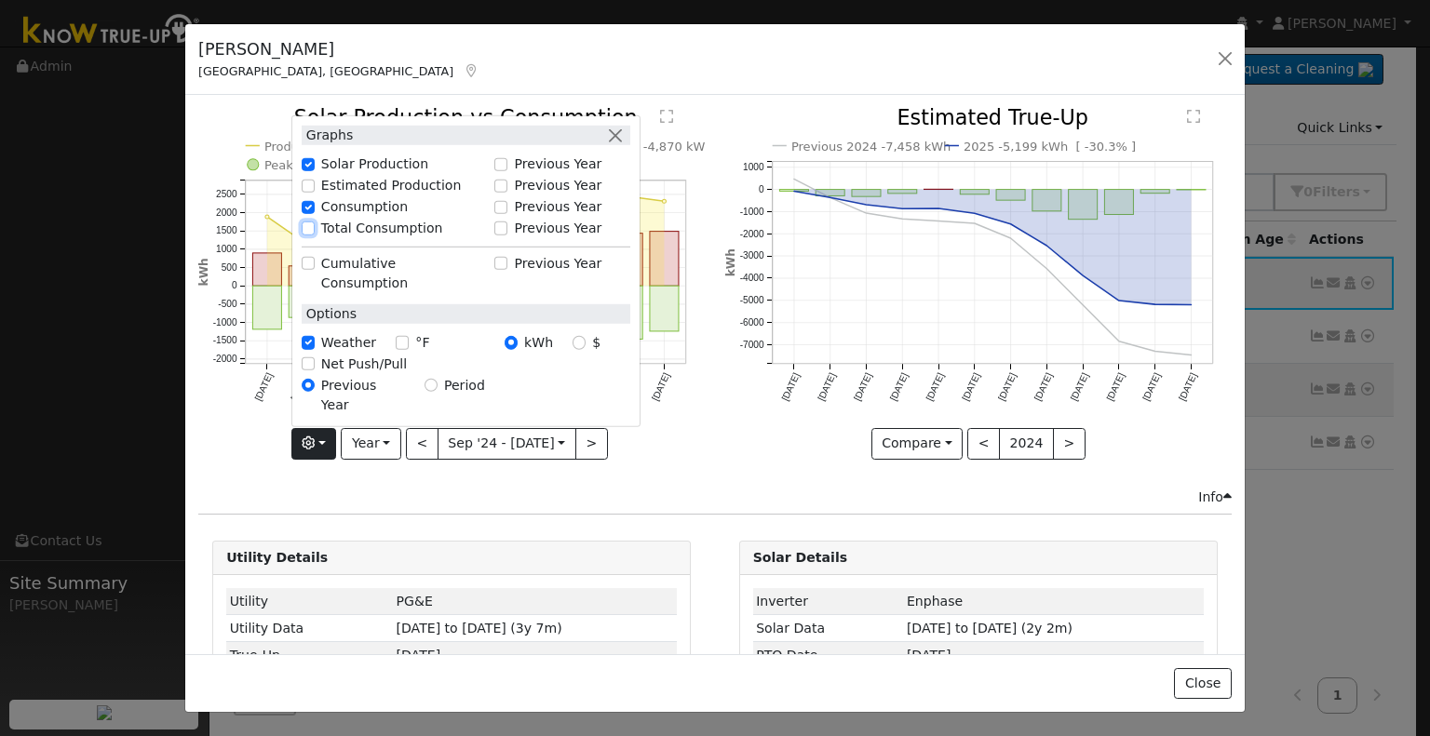
click at [313, 235] on input "Total Consumption" at bounding box center [308, 228] width 13 height 13
checkbox input "true"
click at [584, 392] on div "Previous Year Period" at bounding box center [465, 395] width 348 height 41
click at [696, 416] on icon "Production 19,471 kWh Push Pull Total Consumption 14,601 kWh Net Consumption -4…" at bounding box center [451, 282] width 506 height 349
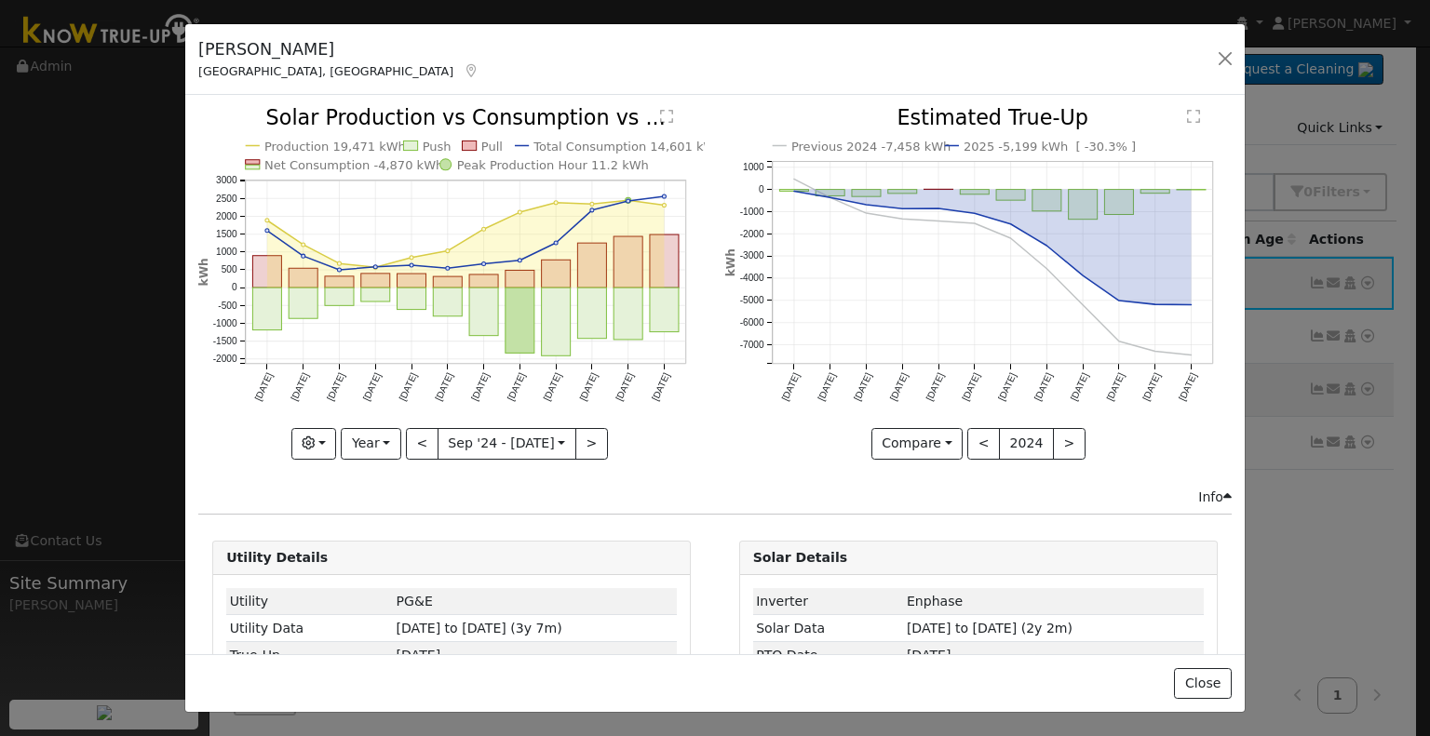
click at [690, 427] on icon "Production 19,471 kWh Push Pull Total Consumption 14,601 kWh Net Consumption -4…" at bounding box center [451, 282] width 506 height 349
click at [1221, 61] on button "button" at bounding box center [1225, 59] width 26 height 26
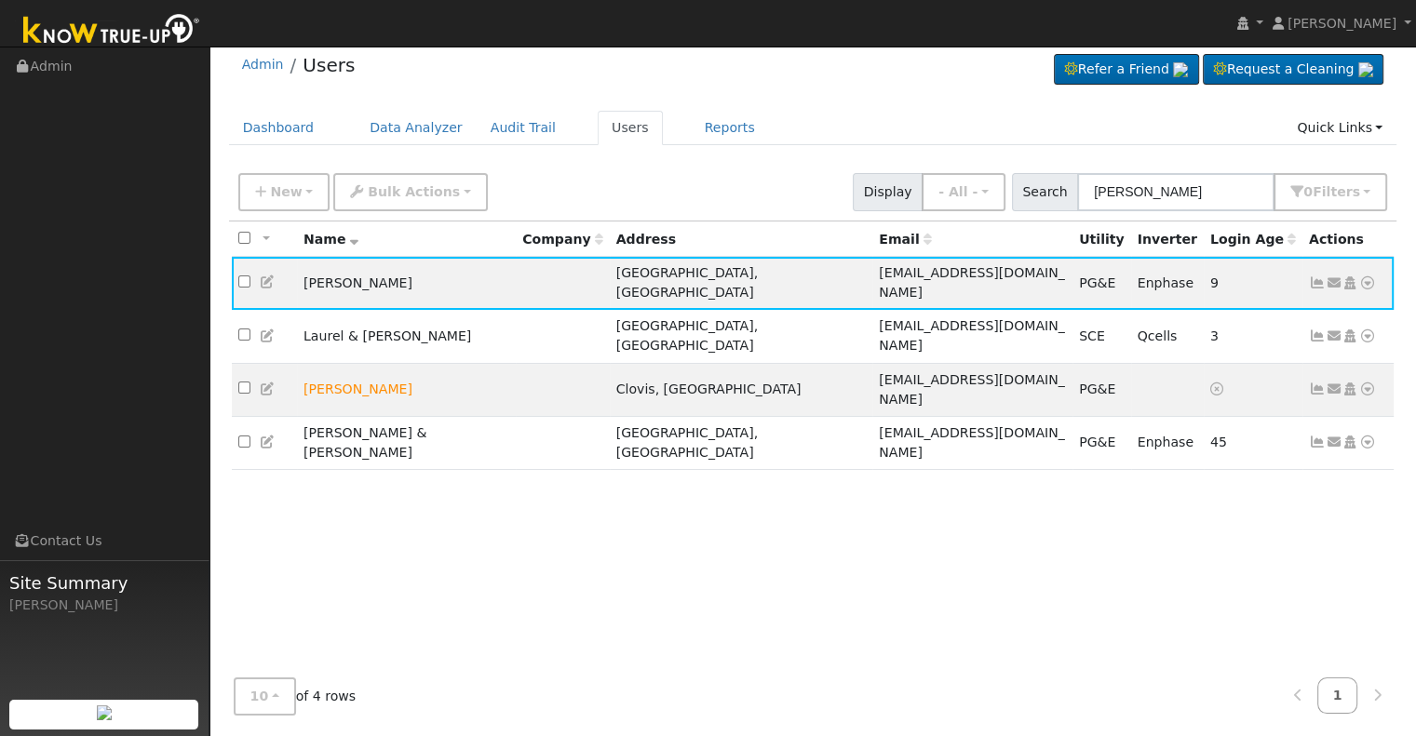
click at [918, 530] on div "All None All on page None on page Name Company Address Email Utility Inverter L…" at bounding box center [813, 443] width 1168 height 442
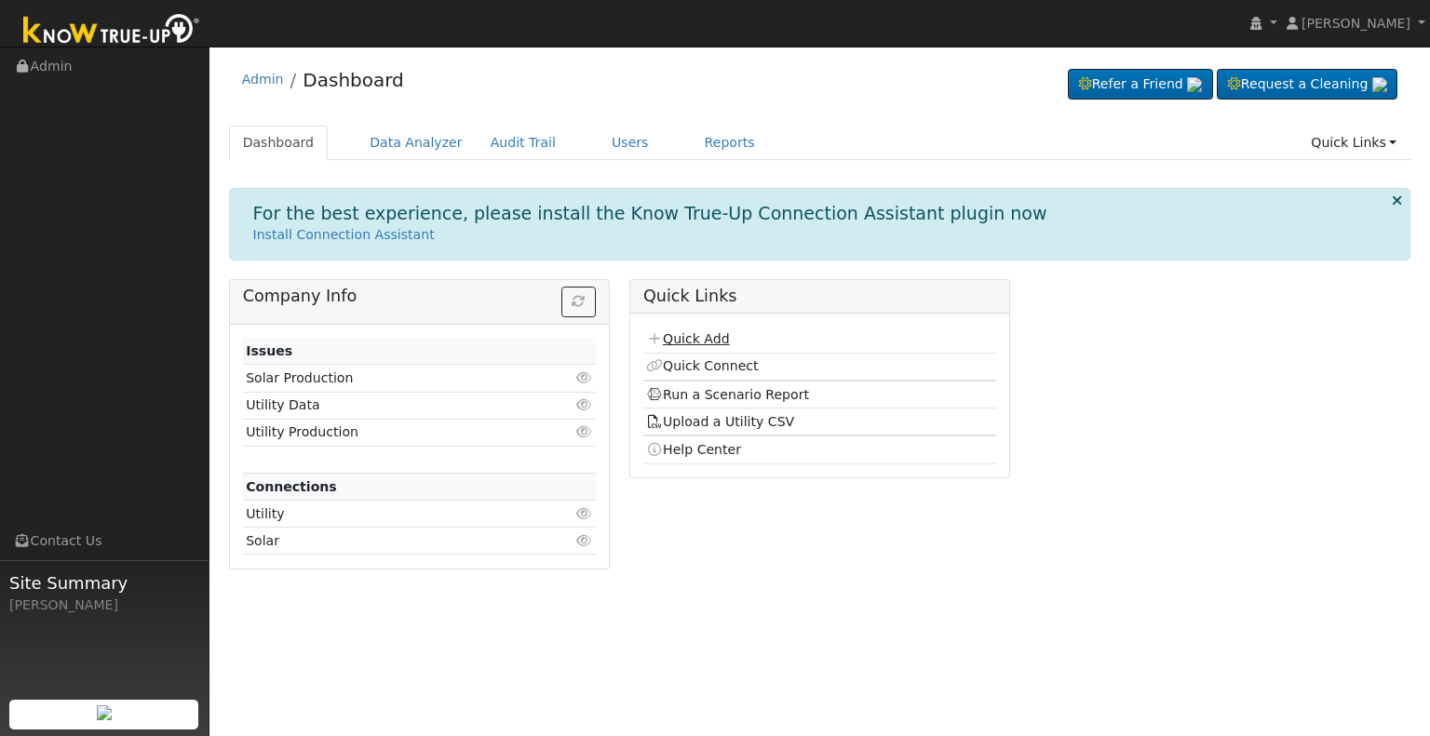
click at [689, 337] on link "Quick Add" at bounding box center [687, 338] width 83 height 15
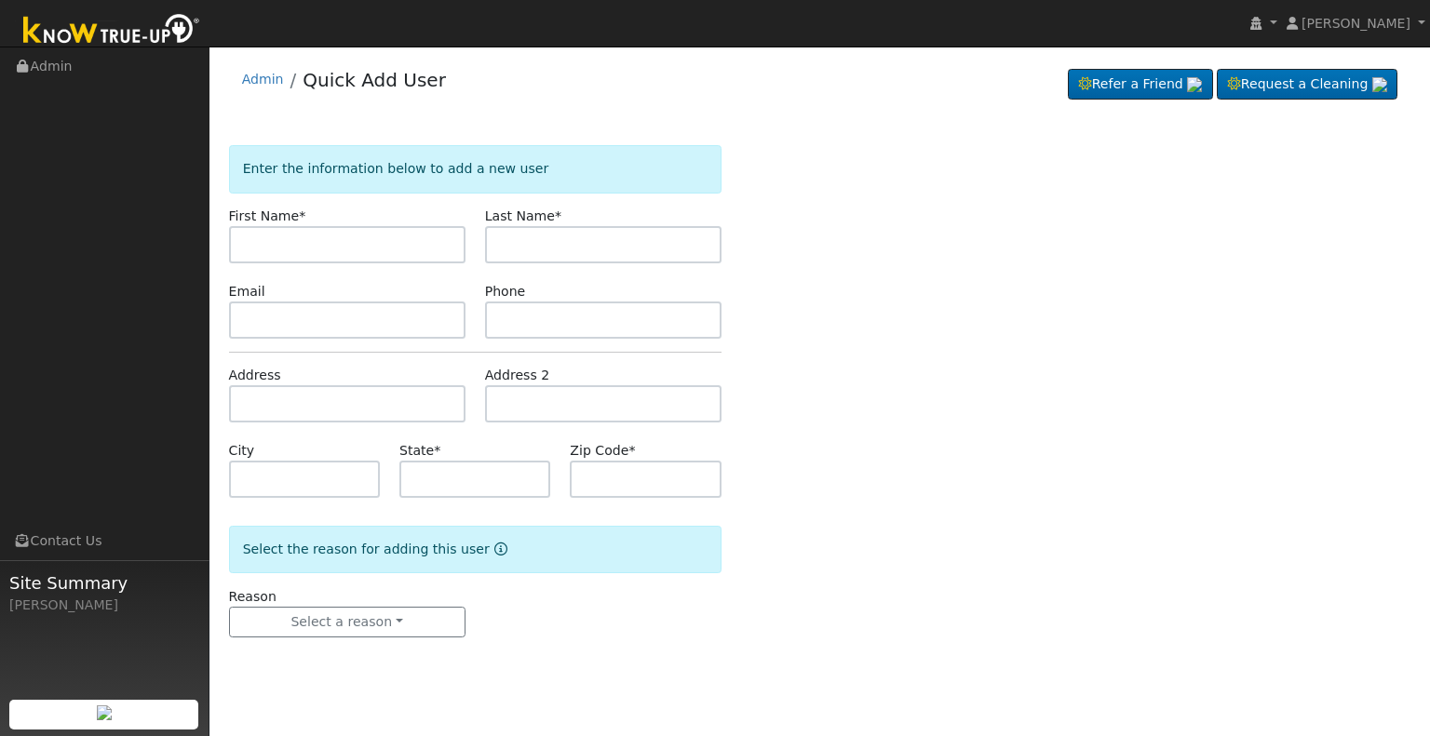
click at [384, 247] on input "text" at bounding box center [347, 244] width 236 height 37
type input "[PERSON_NAME]"
type input "Barcis"
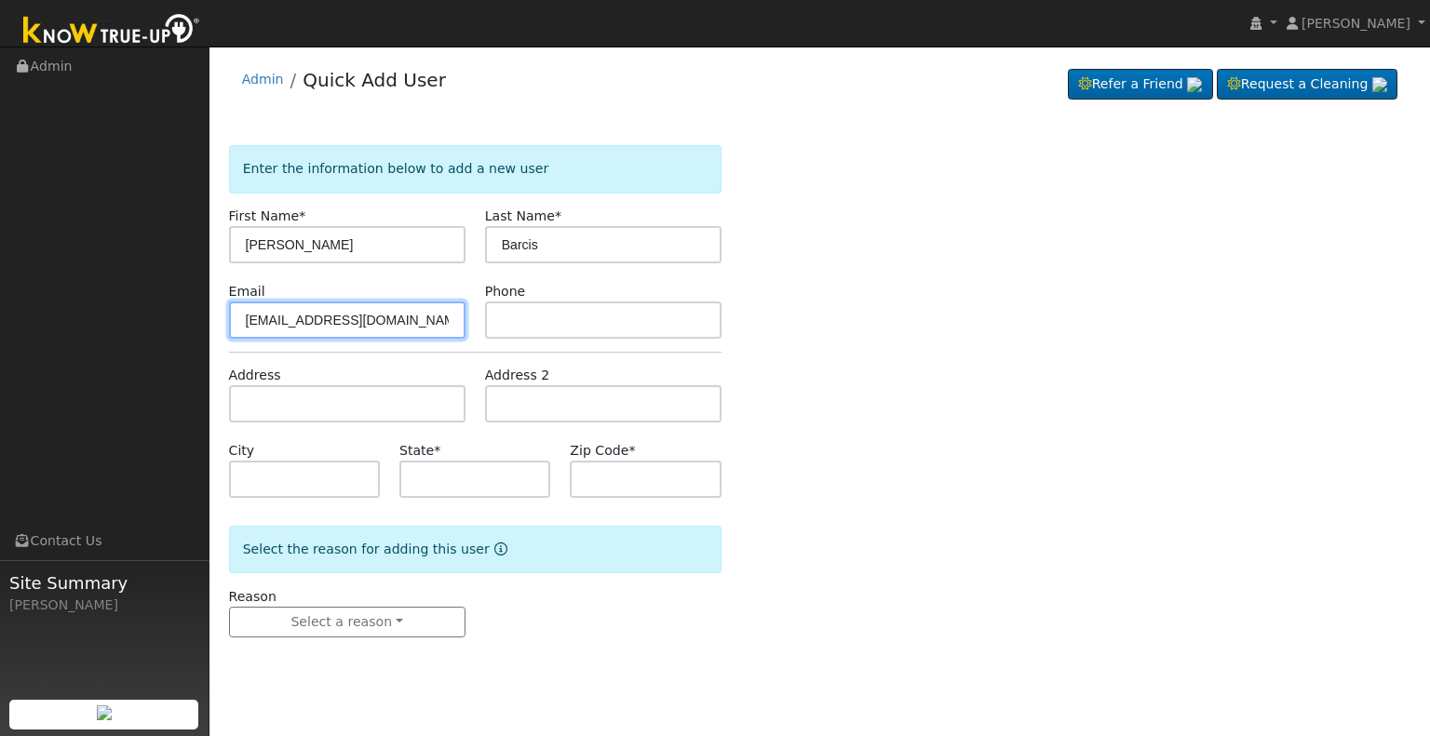
type input "[EMAIL_ADDRESS][DOMAIN_NAME]"
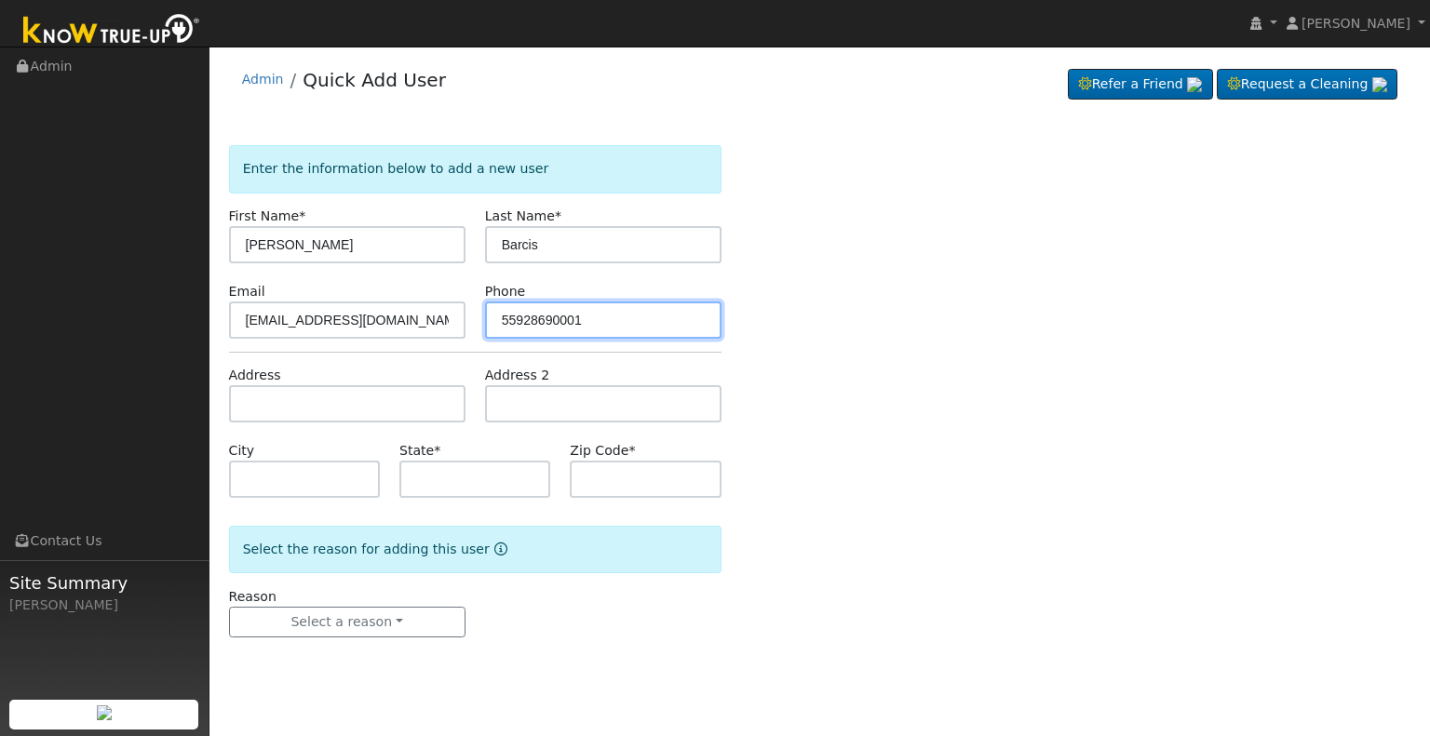
type input "55928690001"
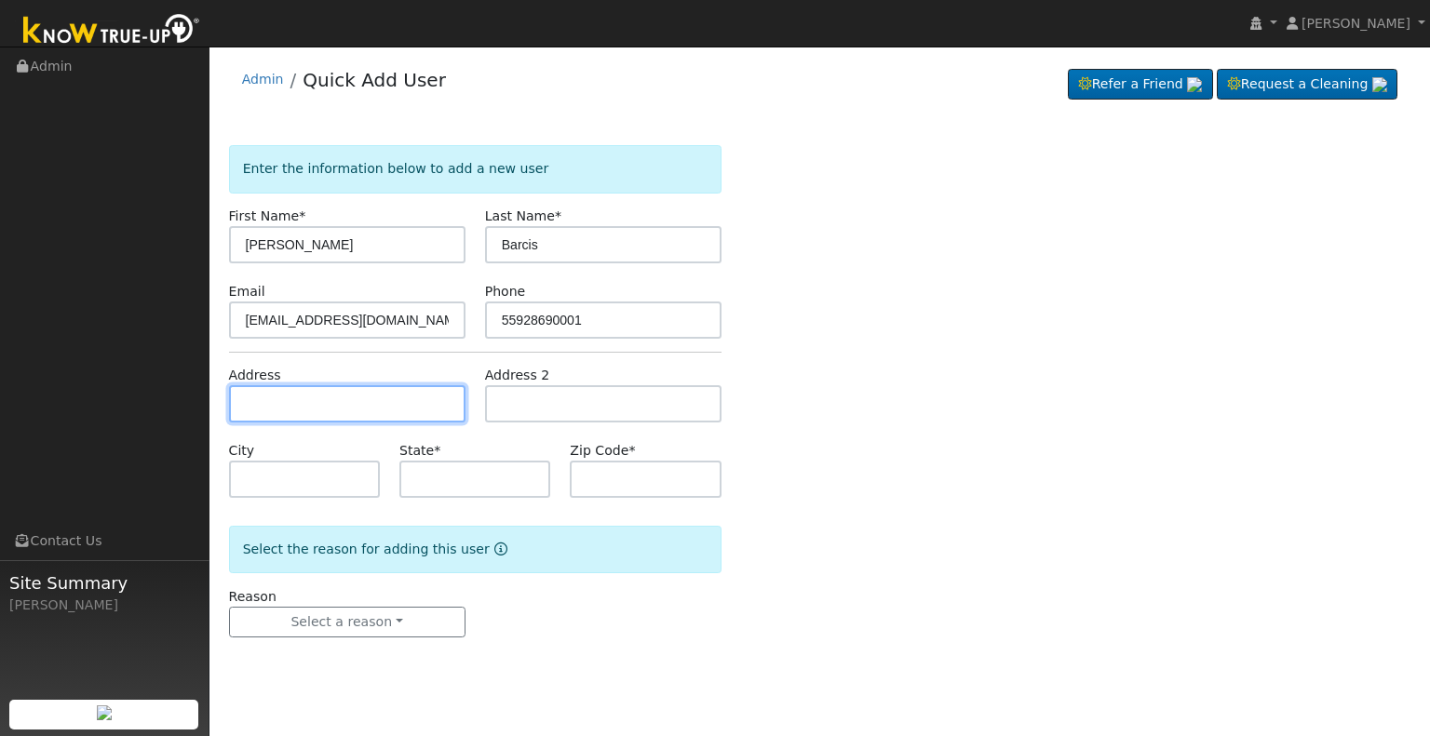
click at [333, 409] on input "text" at bounding box center [347, 403] width 236 height 37
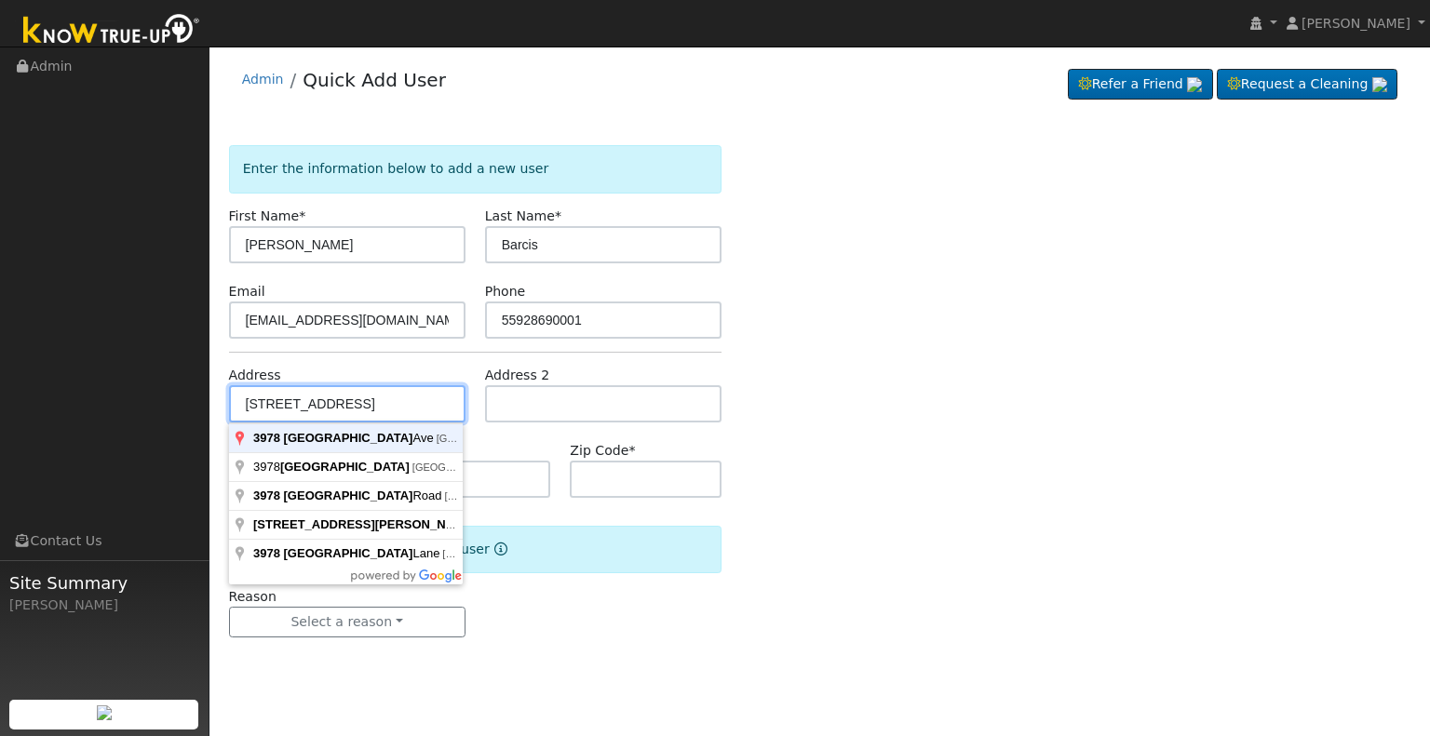
type input "[STREET_ADDRESS]"
type input "Clovis"
type input "CA"
type input "93619"
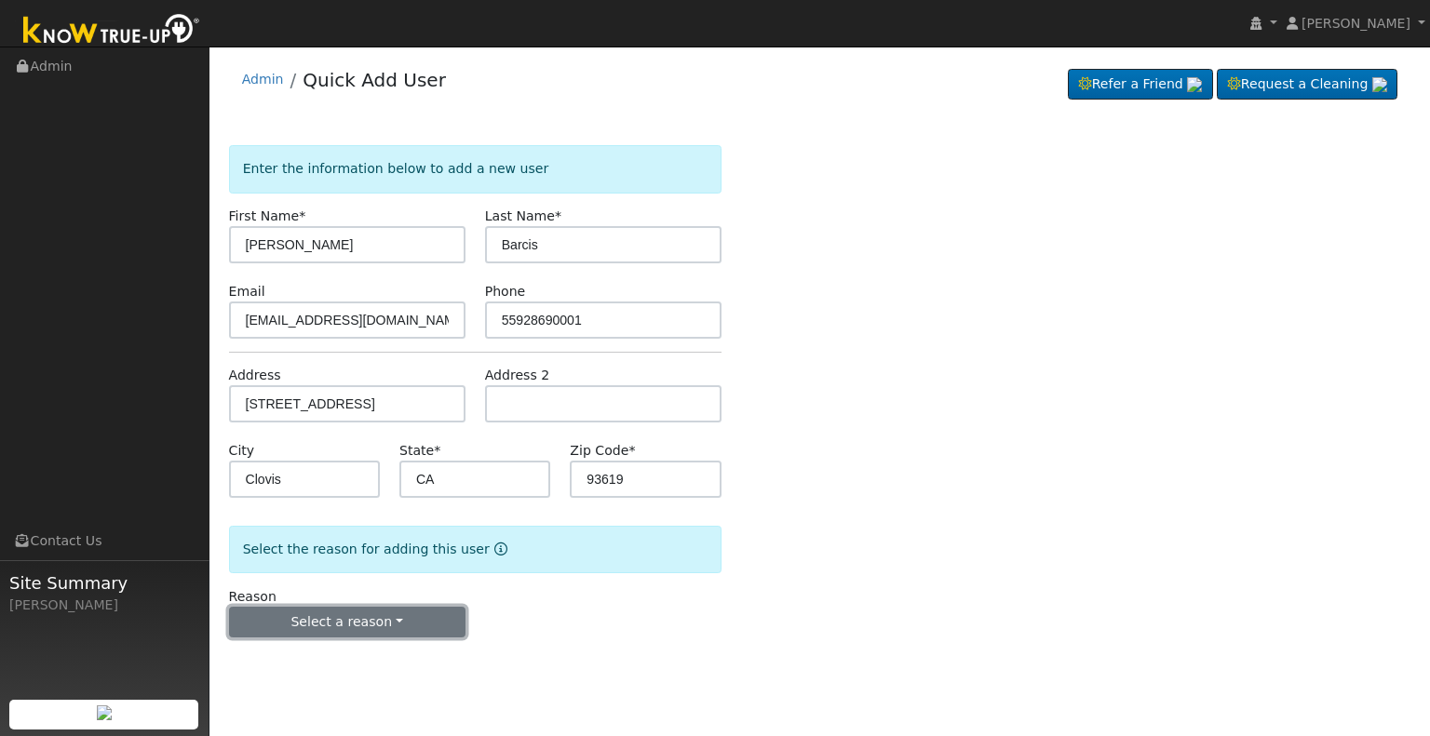
click at [405, 610] on button "Select a reason" at bounding box center [347, 623] width 236 height 32
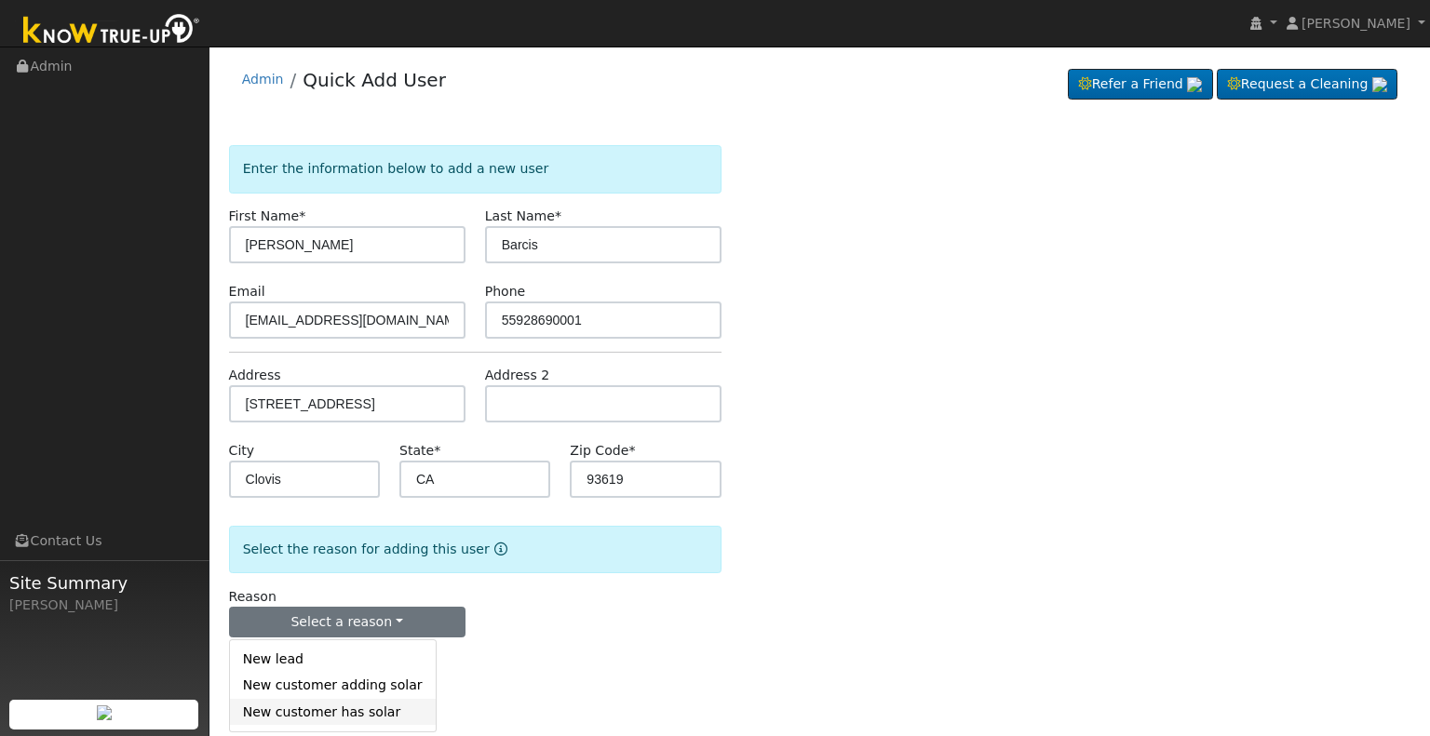
click at [359, 709] on link "New customer has solar" at bounding box center [333, 712] width 206 height 26
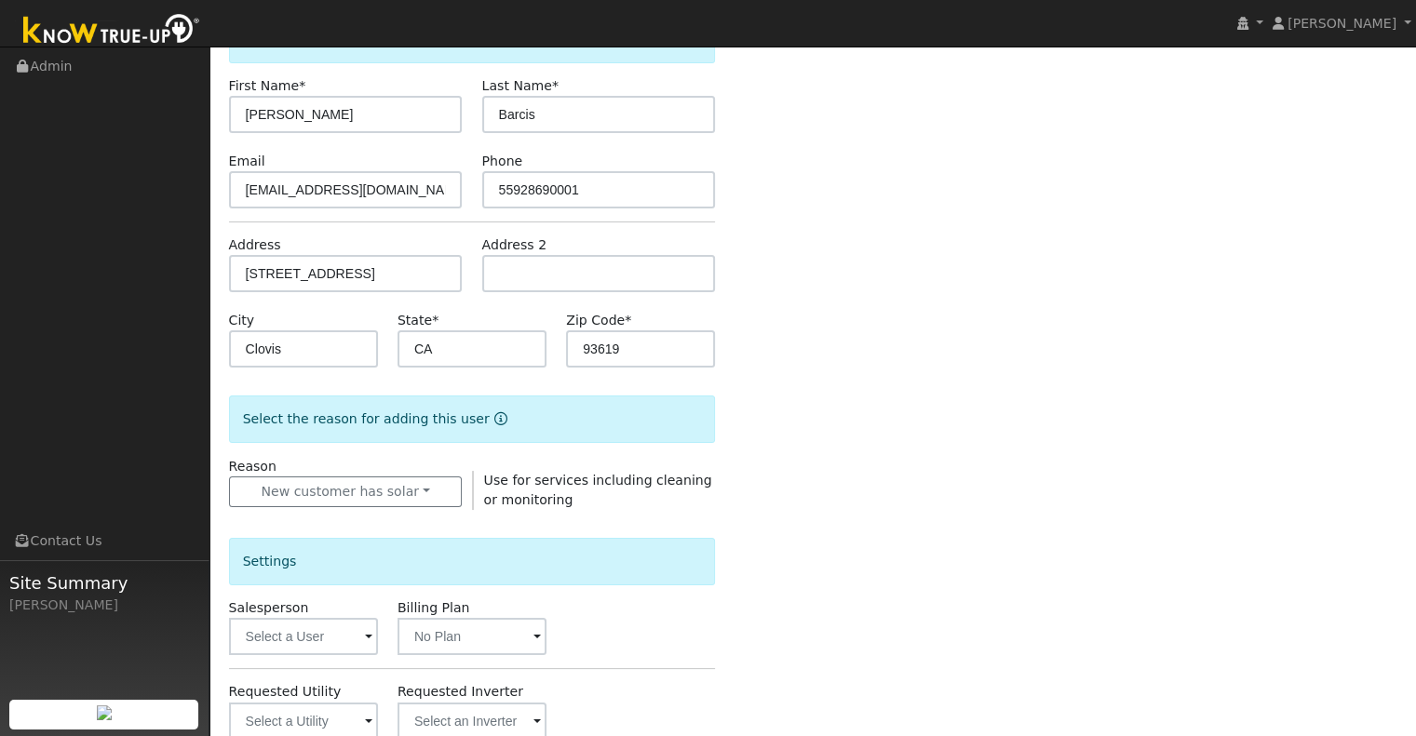
scroll to position [466, 0]
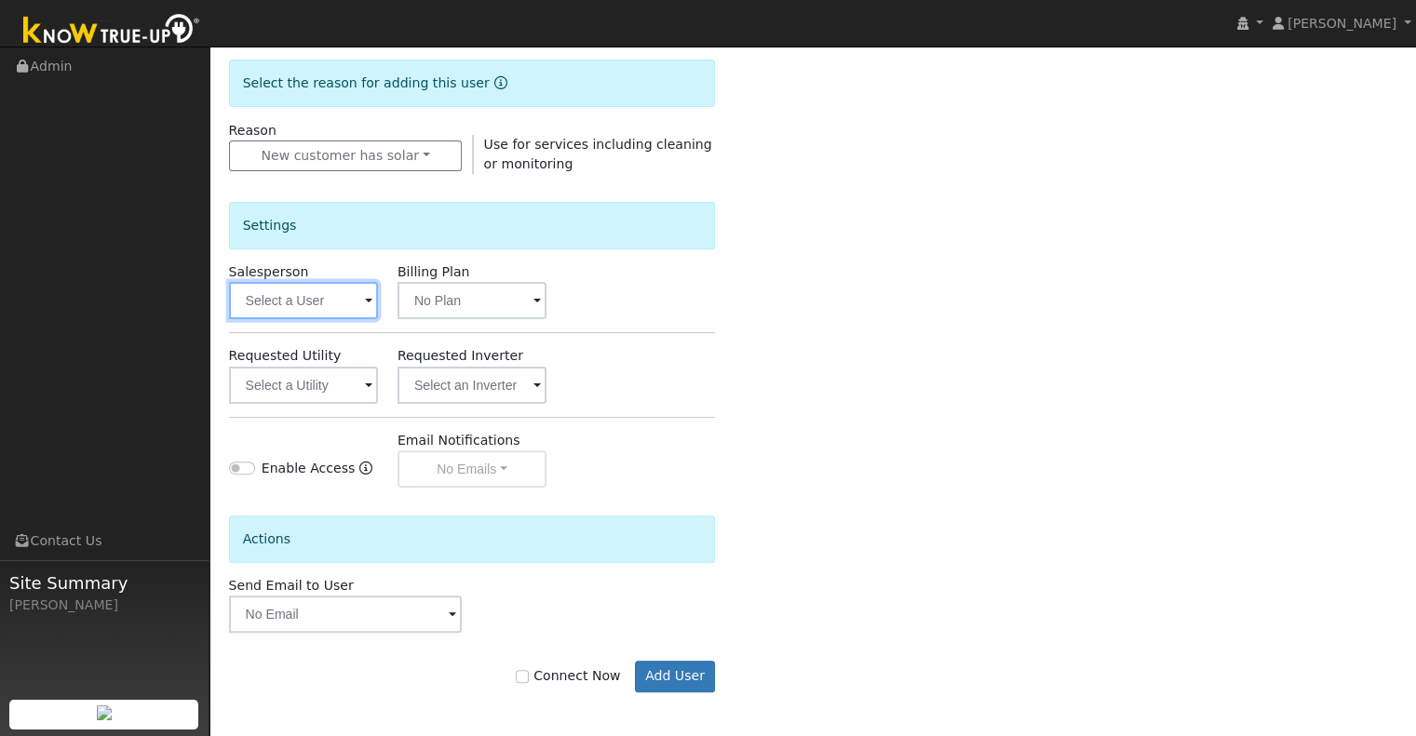
click at [342, 307] on input "text" at bounding box center [303, 300] width 149 height 37
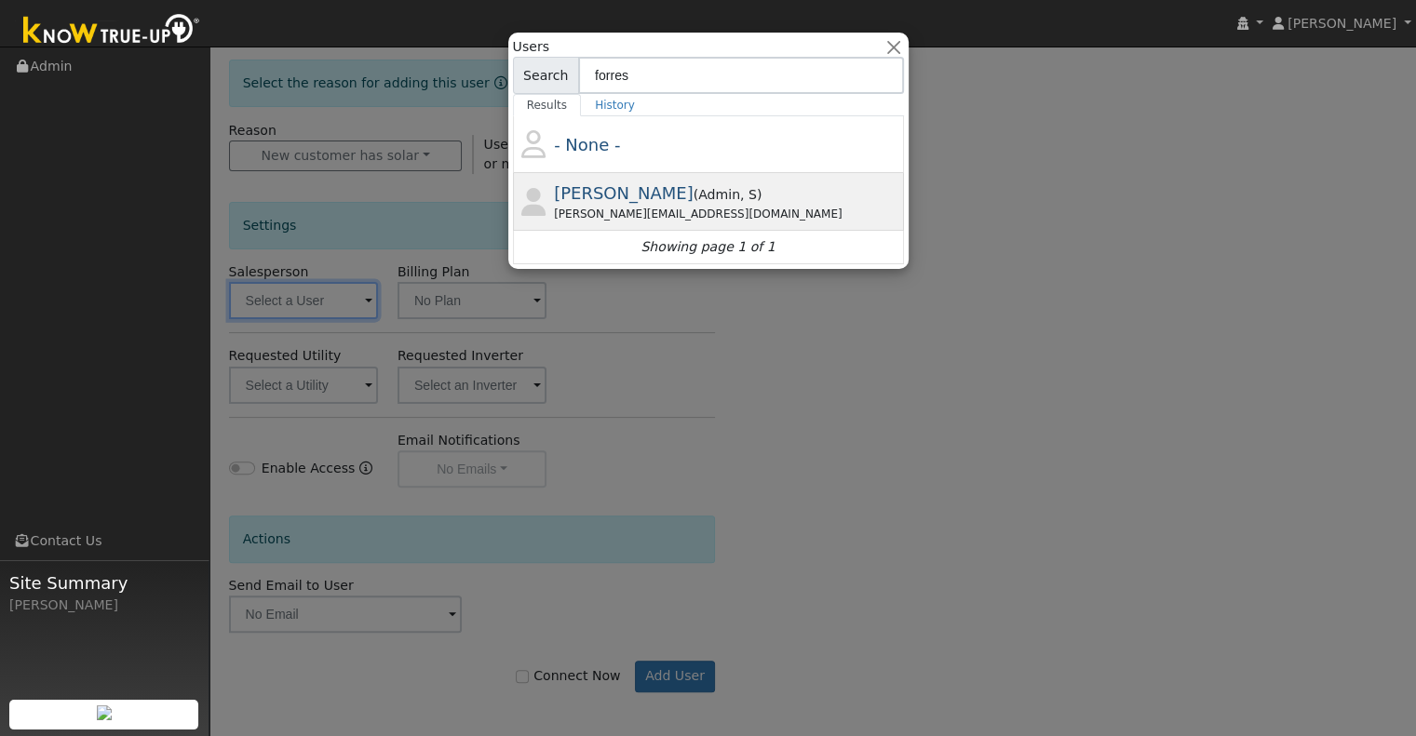
type input "forres"
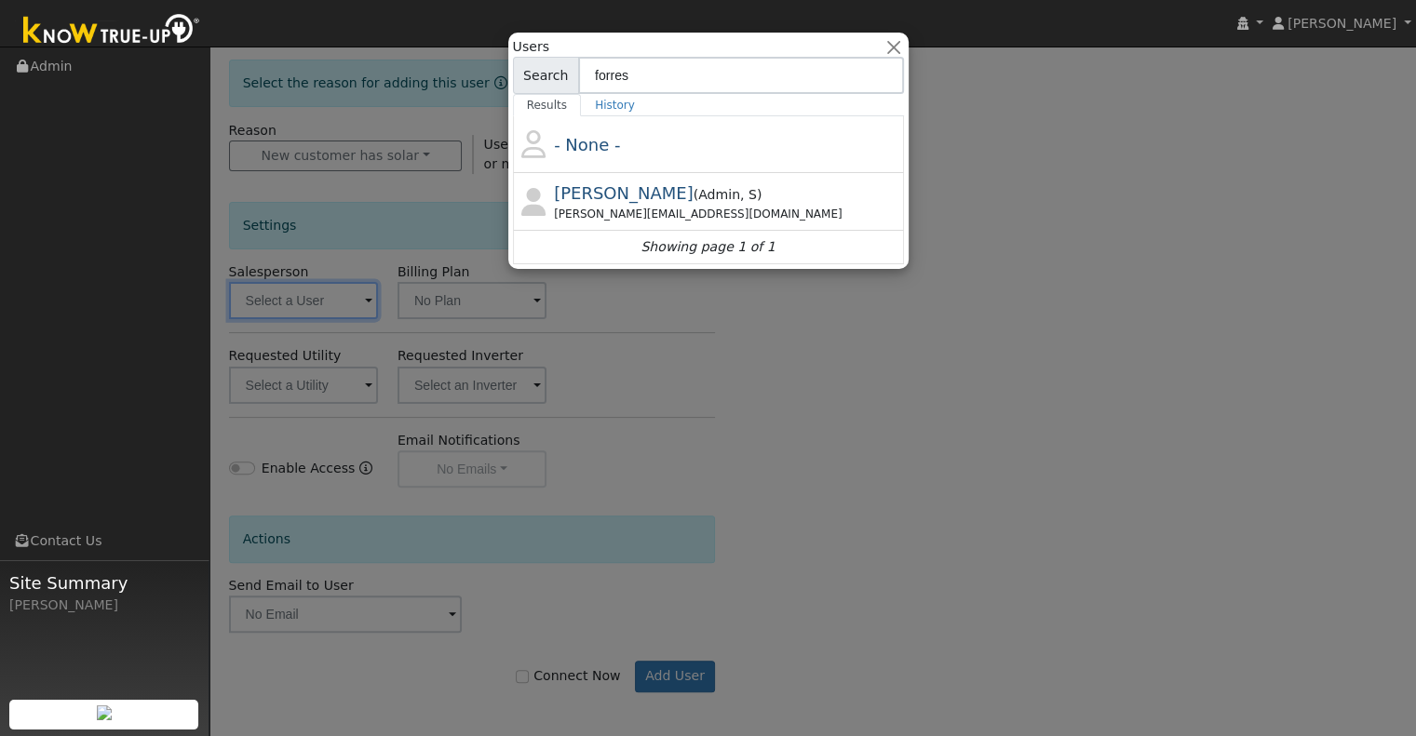
click at [652, 196] on span "[PERSON_NAME]" at bounding box center [624, 193] width 140 height 20
type input "[PERSON_NAME]"
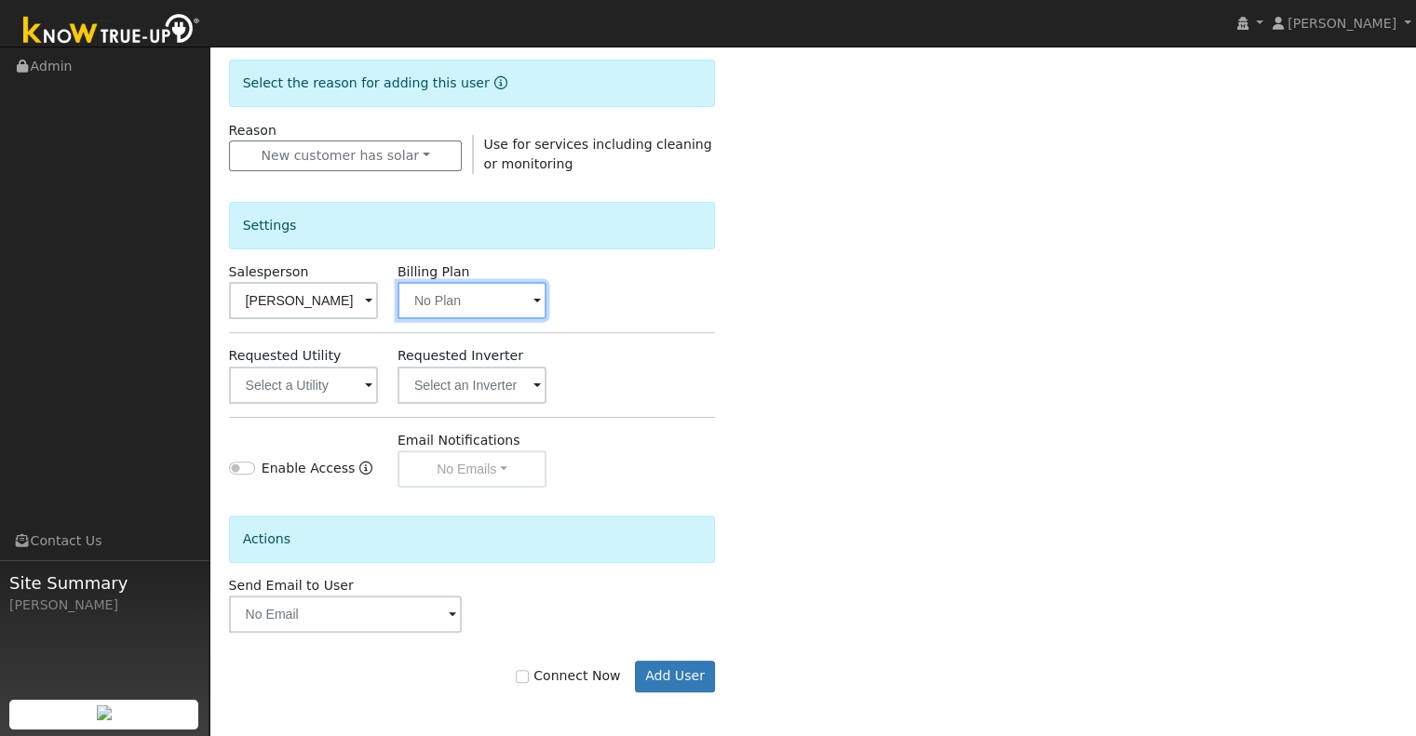
click at [514, 301] on input "text" at bounding box center [471, 300] width 149 height 37
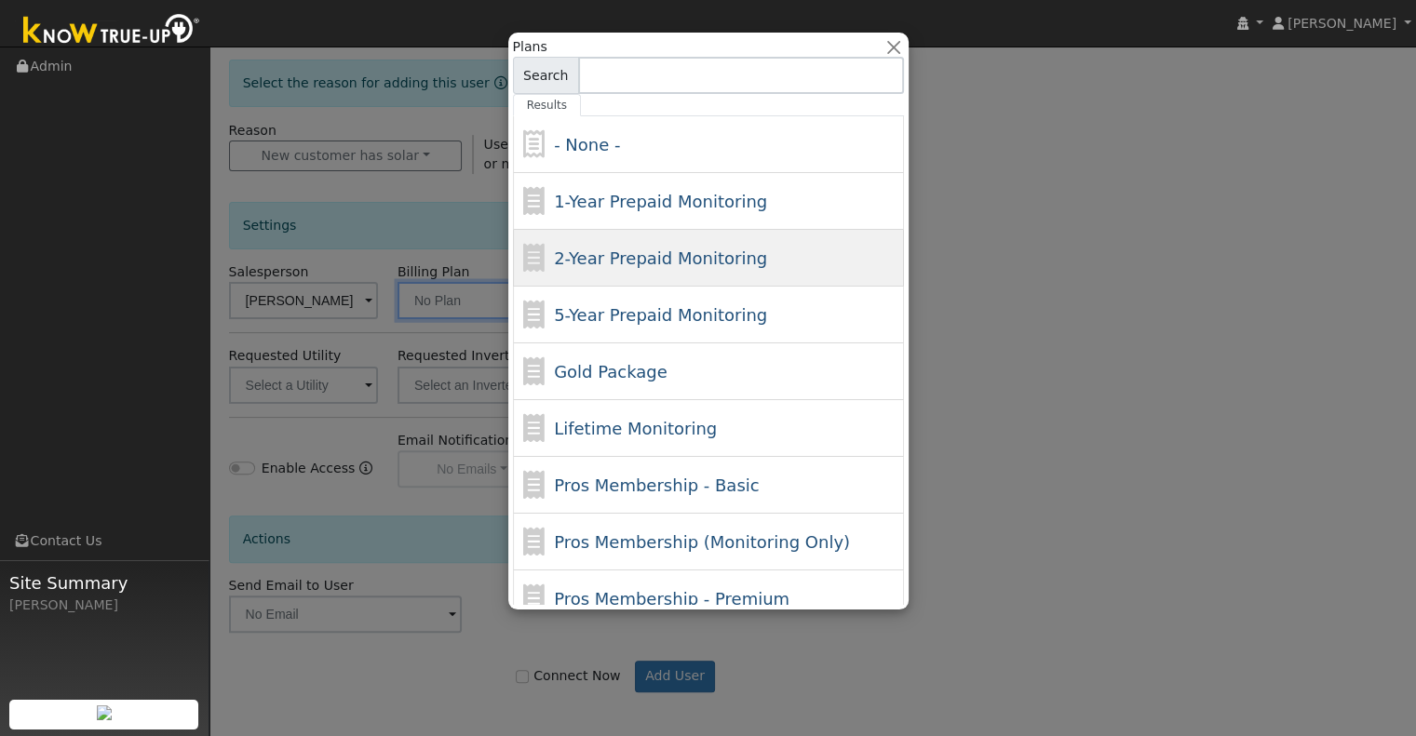
scroll to position [0, 0]
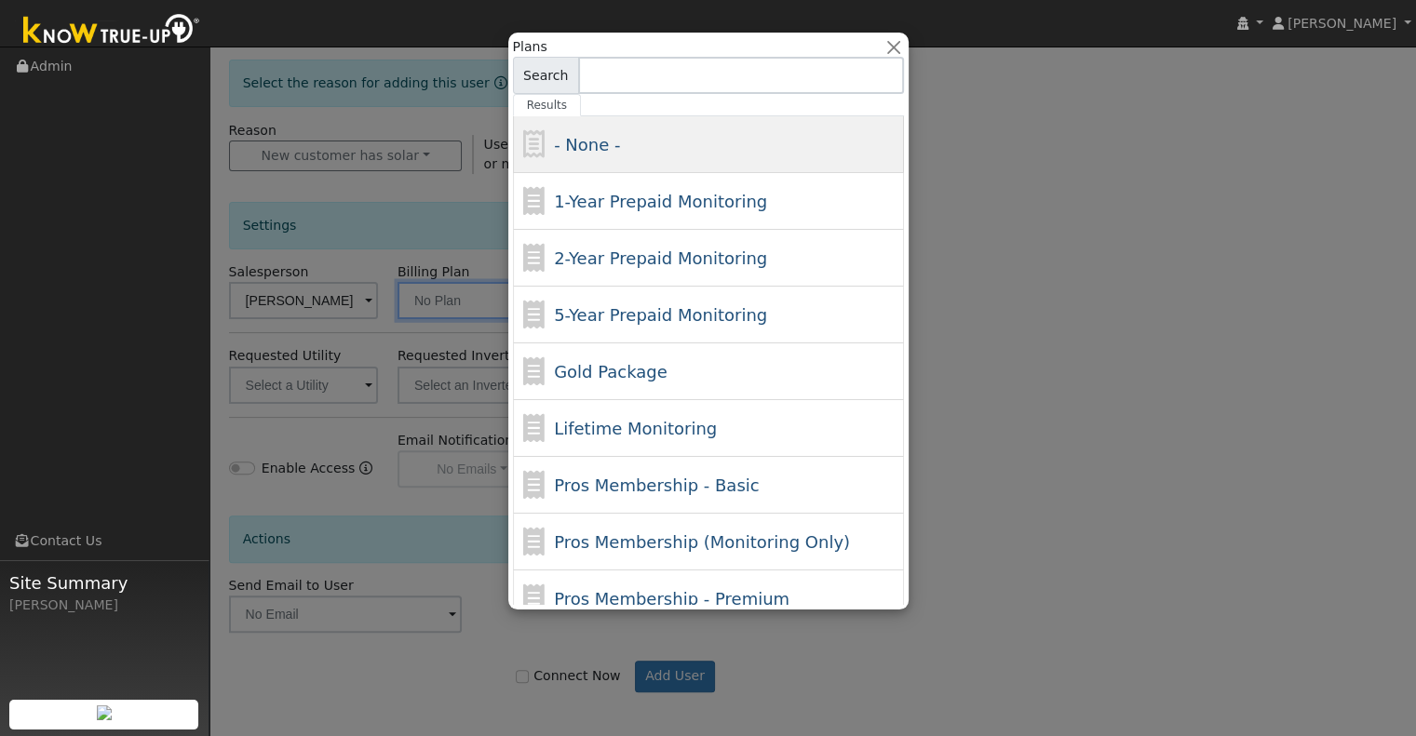
click at [619, 152] on div "- None -" at bounding box center [726, 144] width 345 height 25
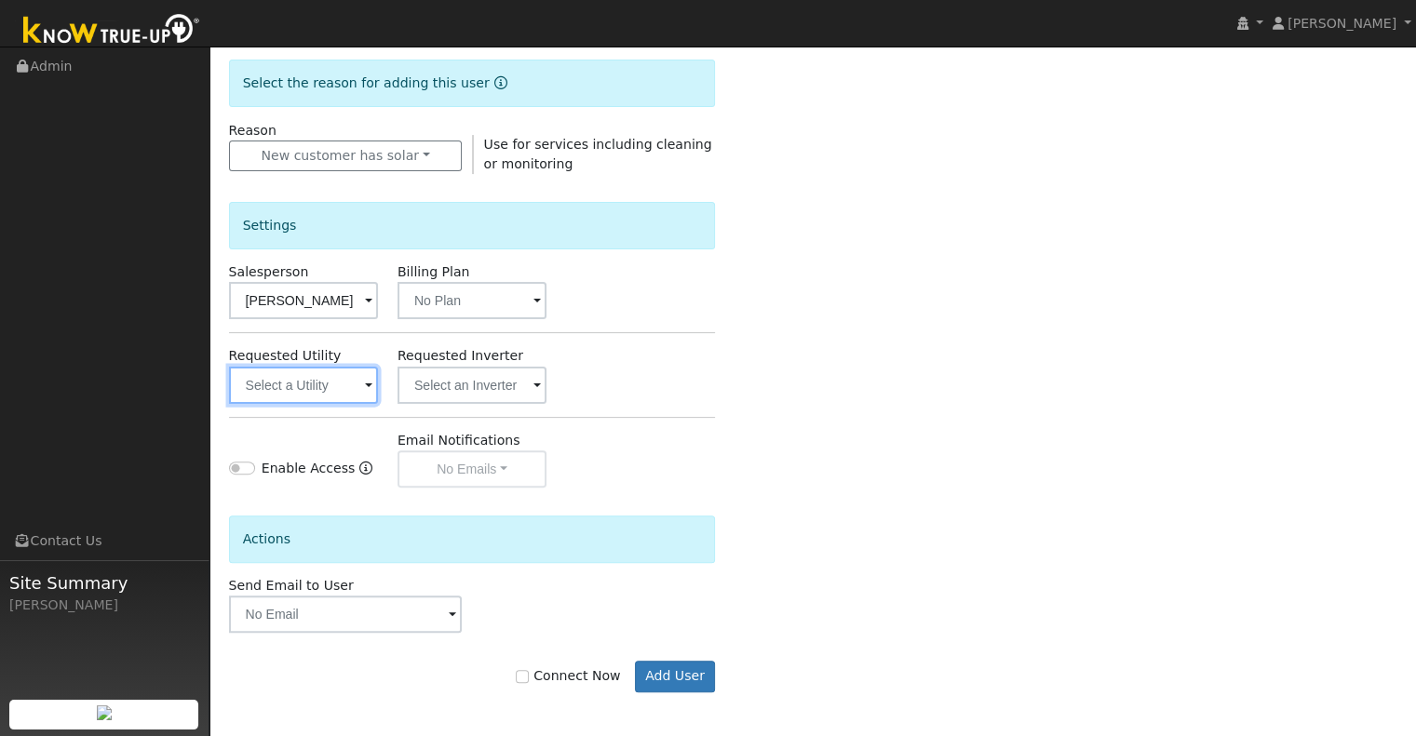
click at [345, 384] on input "text" at bounding box center [303, 385] width 149 height 37
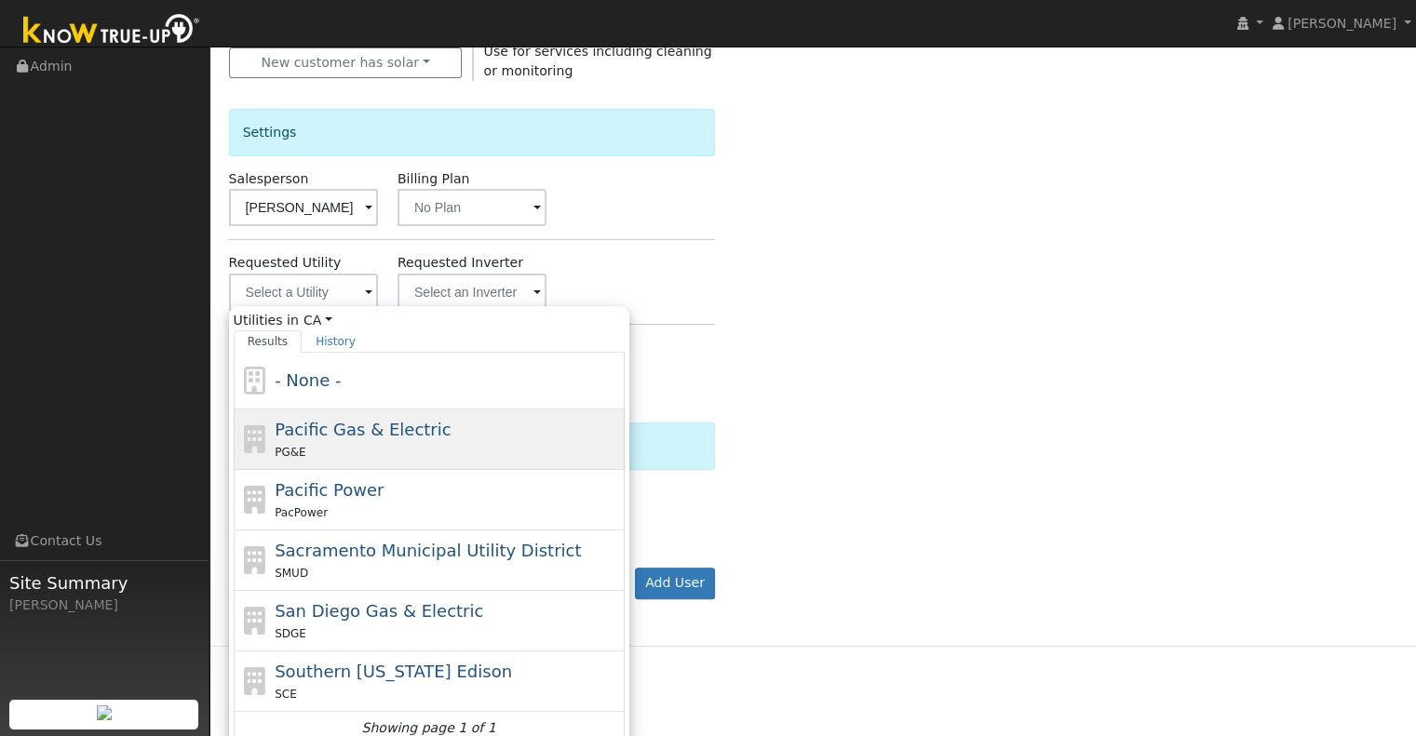
click at [360, 412] on div "Pacific Gas & Electric PG&E" at bounding box center [429, 440] width 391 height 60
type input "Pacific Gas & Electric"
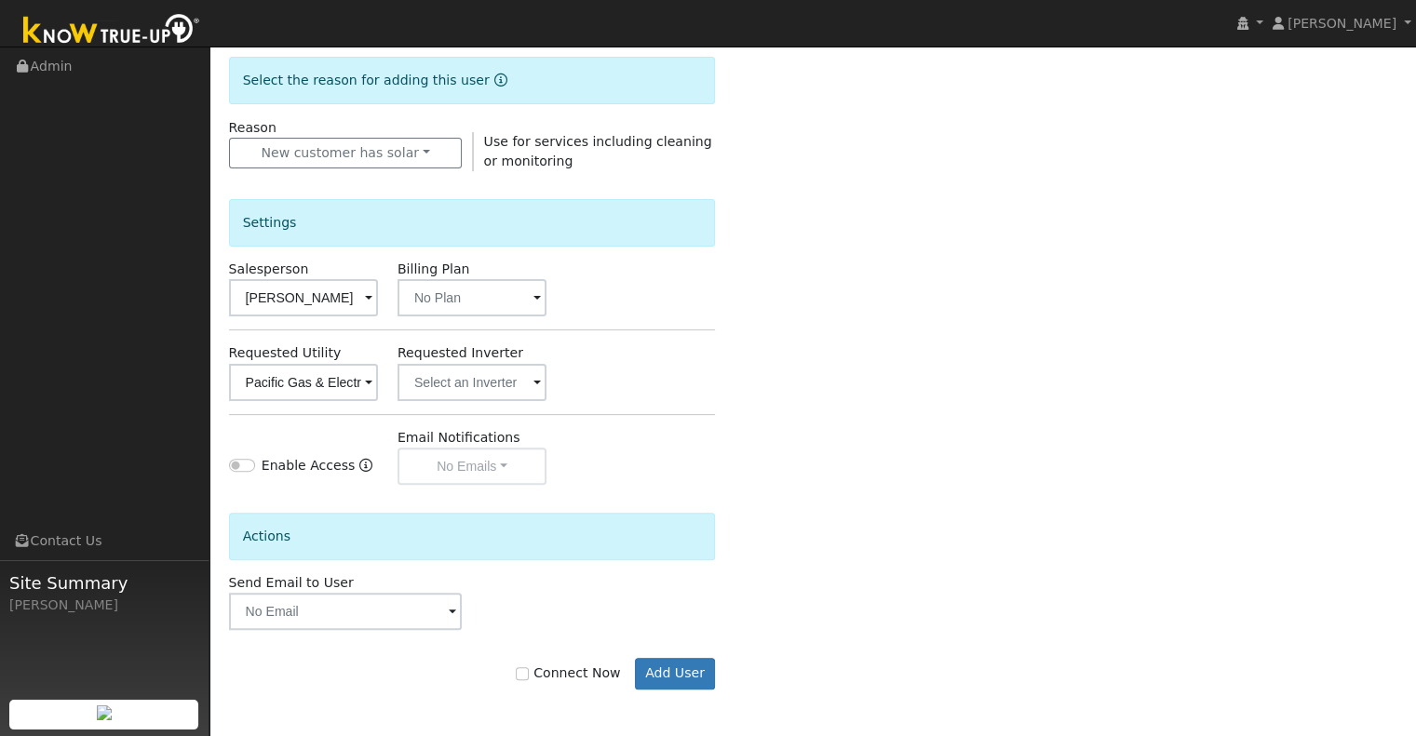
scroll to position [466, 0]
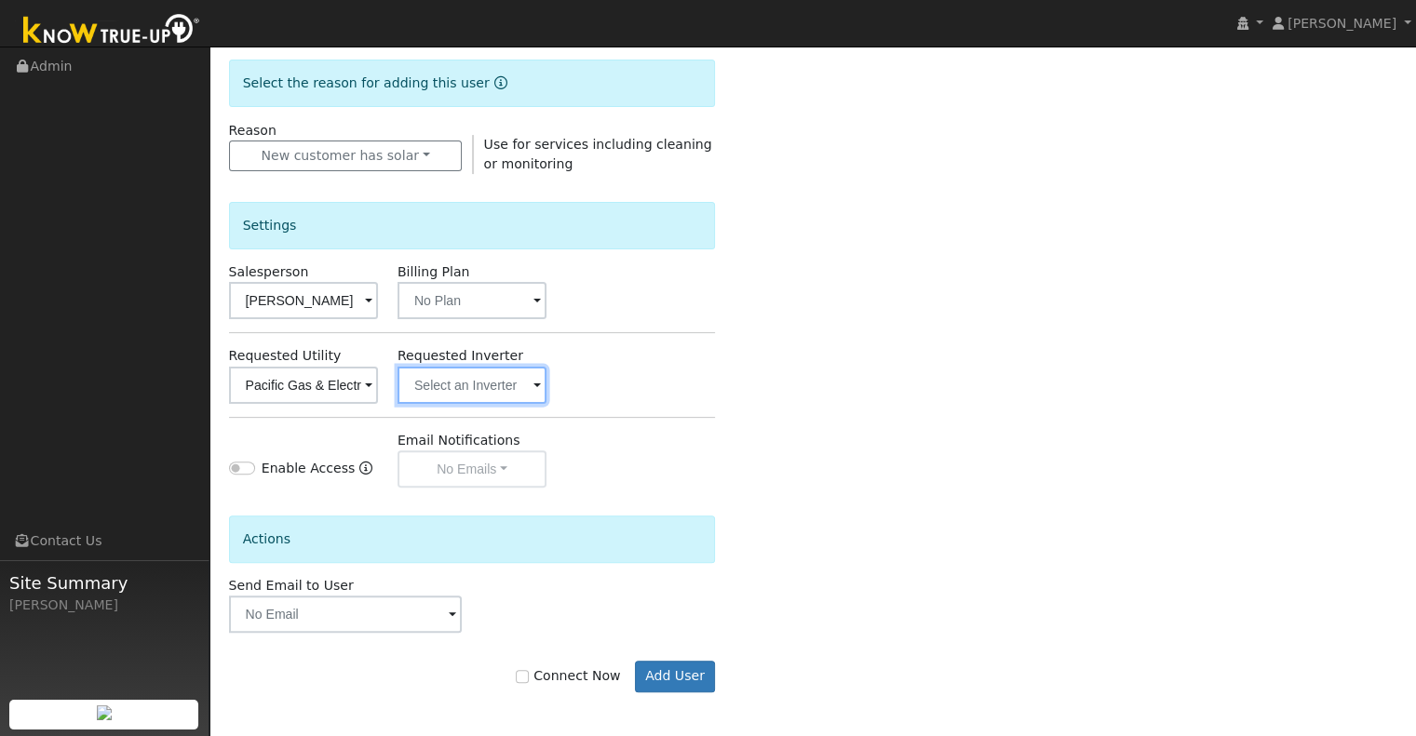
click at [471, 385] on input "text" at bounding box center [471, 385] width 149 height 37
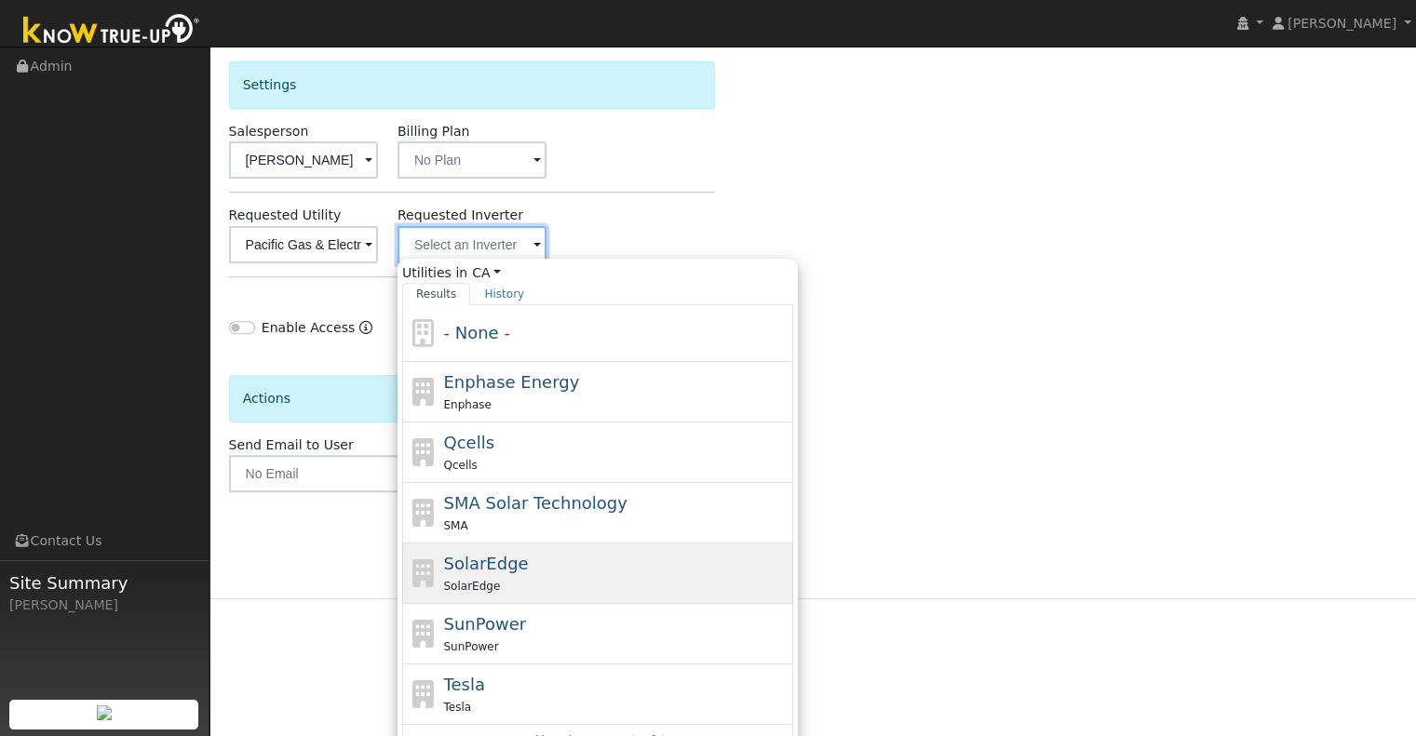
scroll to position [630, 0]
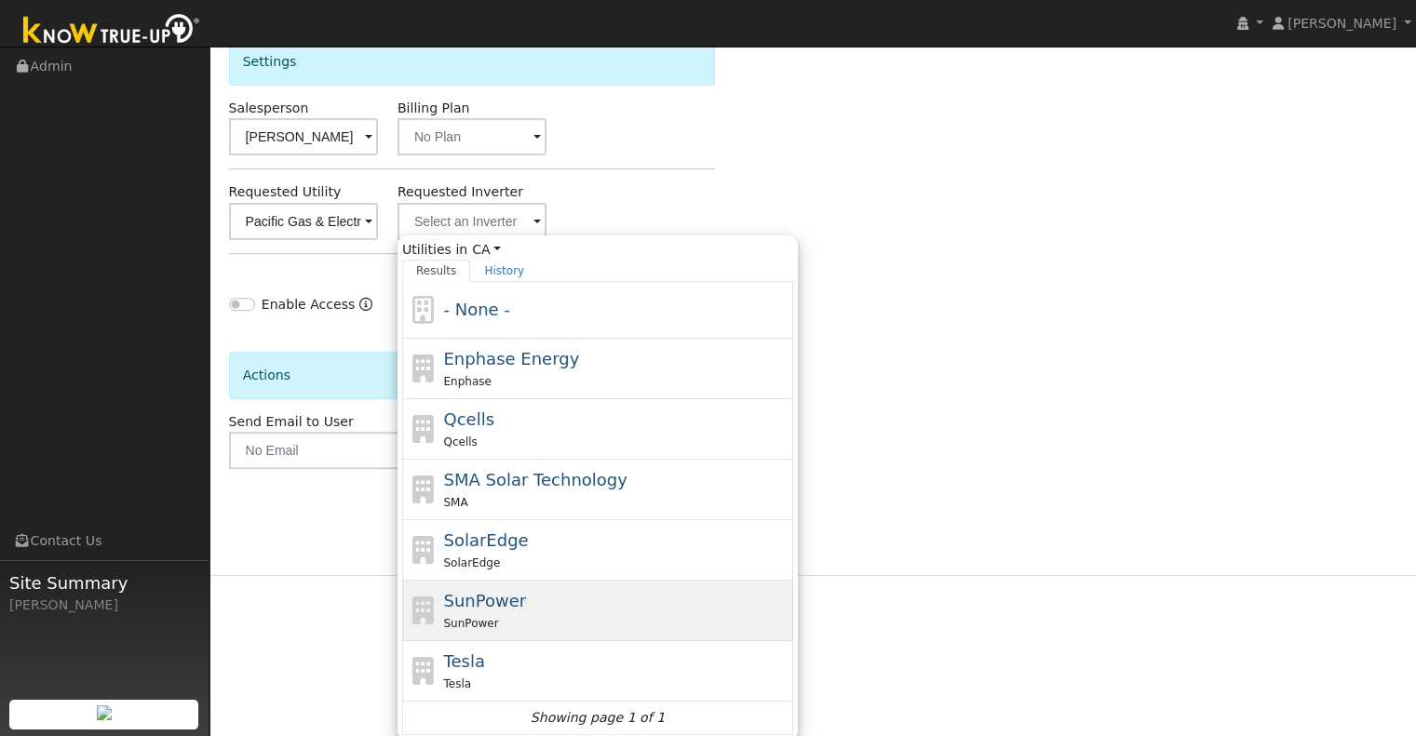
click at [581, 602] on div "SunPower SunPower" at bounding box center [615, 610] width 345 height 45
type input "SunPower"
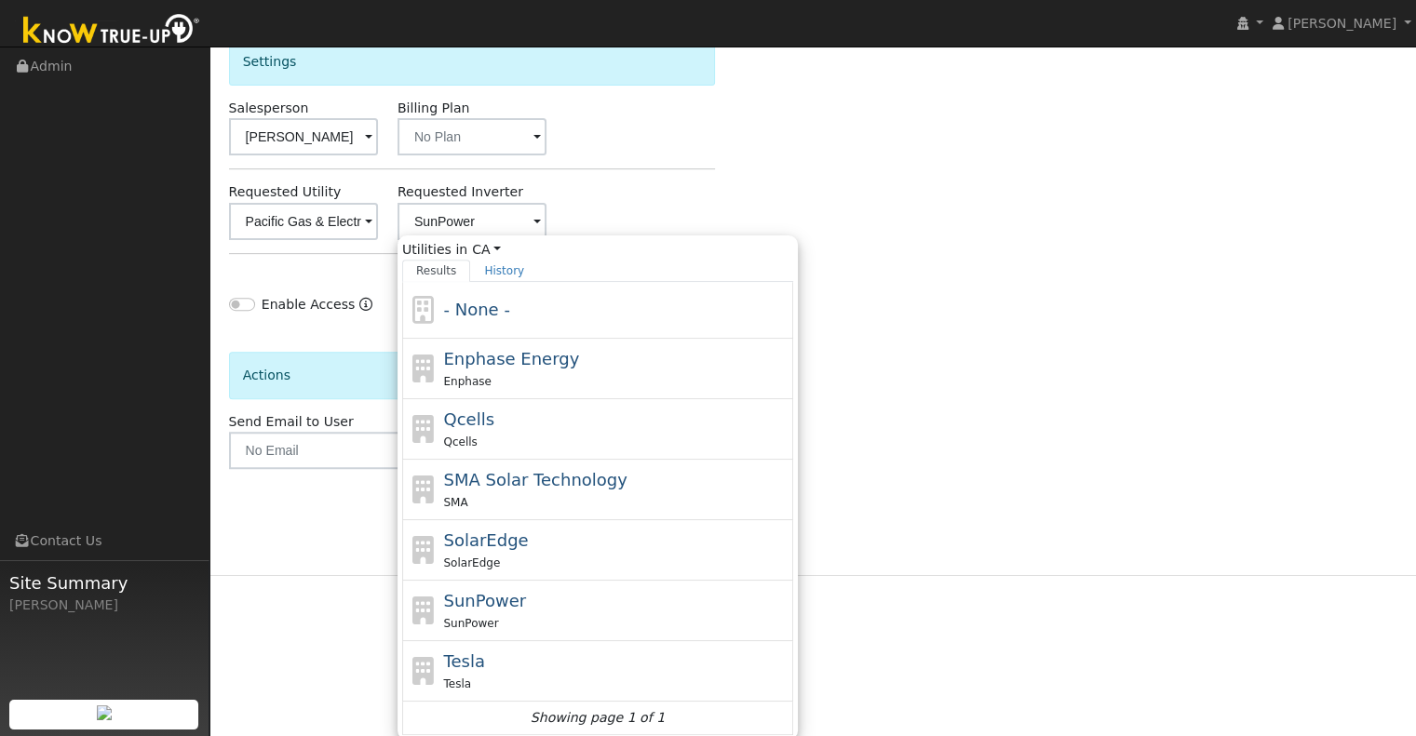
scroll to position [466, 0]
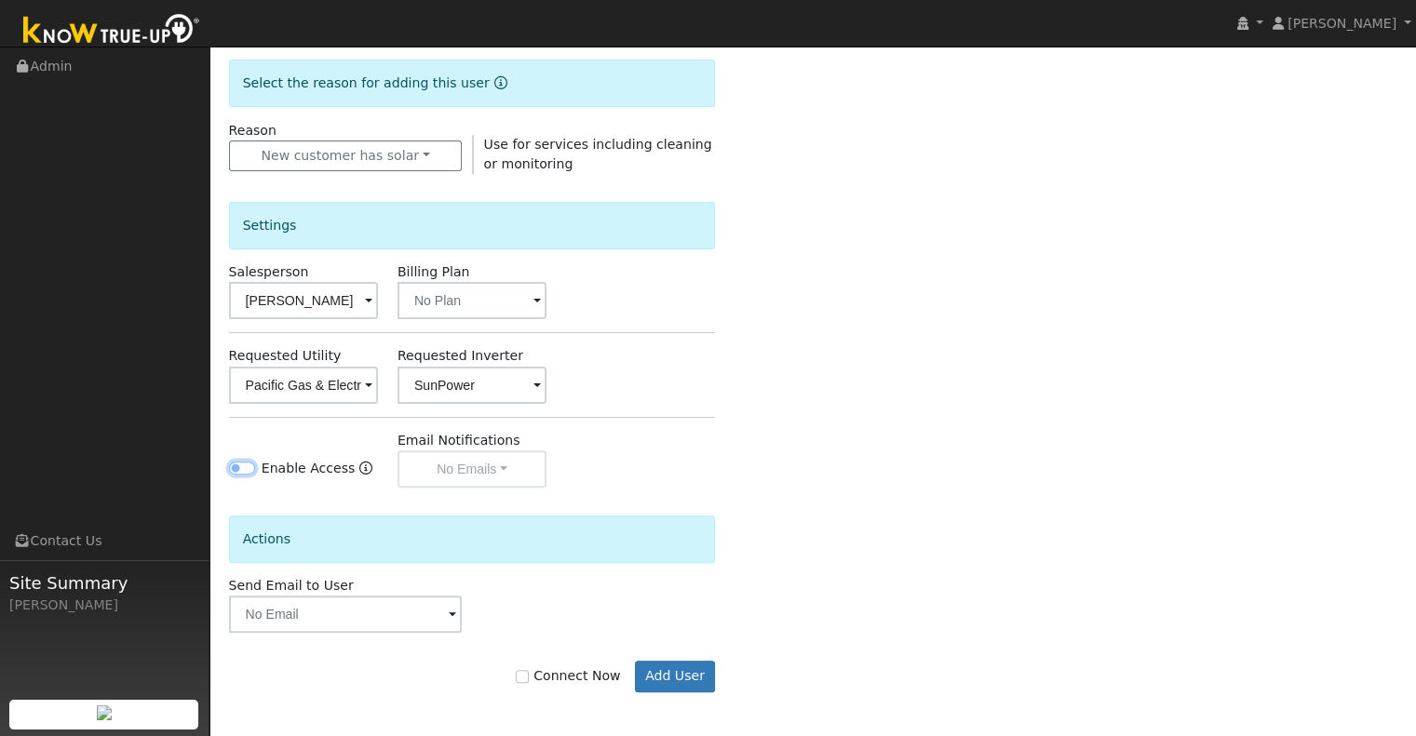
click at [236, 466] on input "Enable Access" at bounding box center [242, 468] width 26 height 13
checkbox input "true"
click at [464, 476] on button "No Emails" at bounding box center [471, 468] width 149 height 37
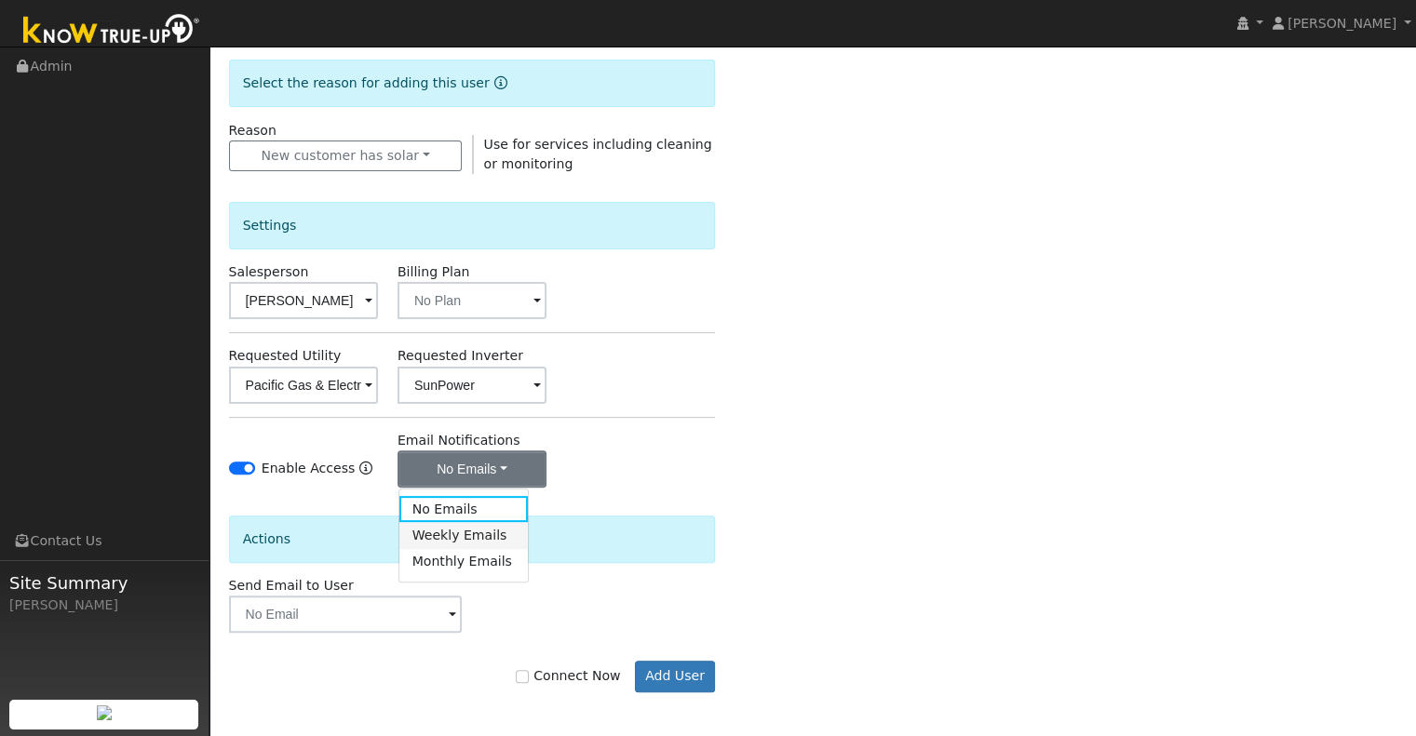
click at [471, 535] on link "Weekly Emails" at bounding box center [463, 535] width 129 height 26
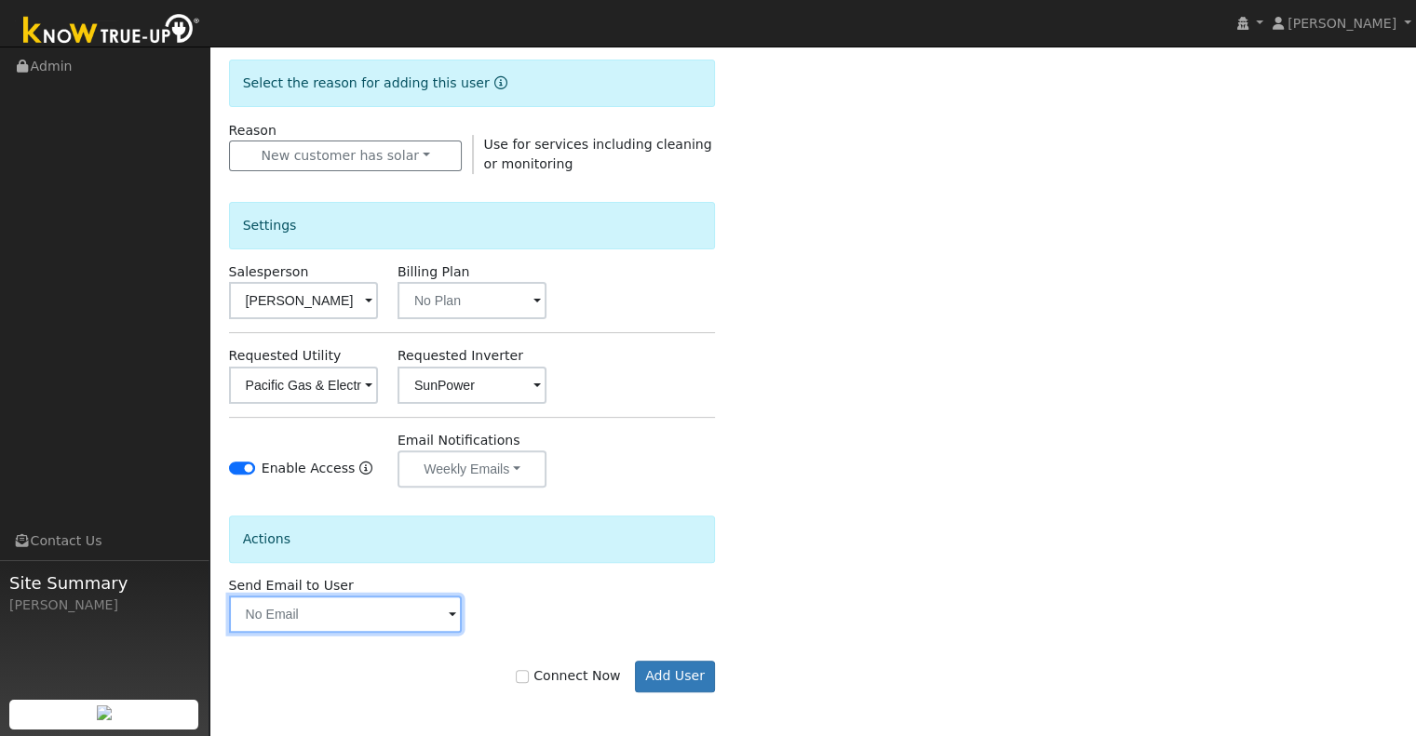
click at [403, 617] on input "text" at bounding box center [346, 614] width 234 height 37
click at [543, 580] on div "Send Email to User Delete Email Template Are you sure you want to delete ? Canc…" at bounding box center [472, 604] width 506 height 57
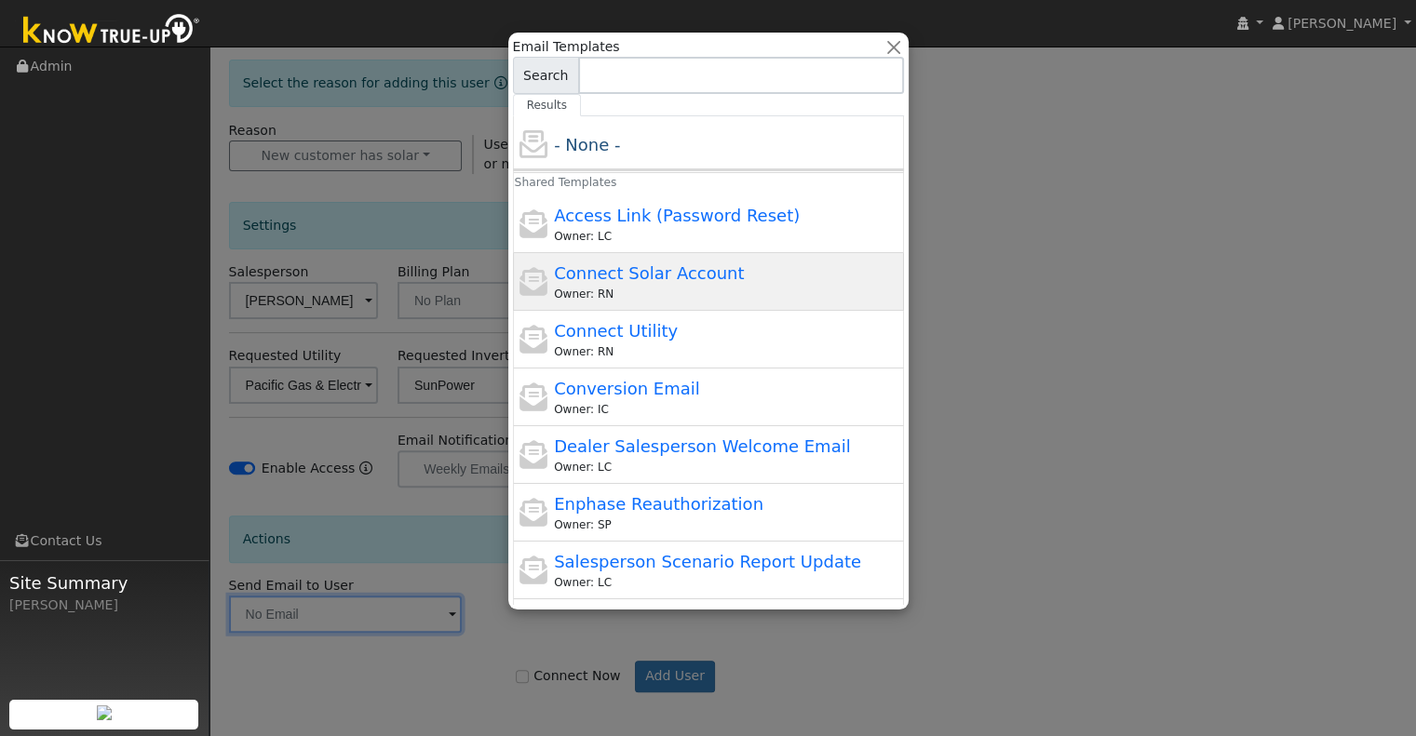
click at [656, 275] on span "Connect Solar Account" at bounding box center [649, 273] width 190 height 20
type input "Connect Solar Account"
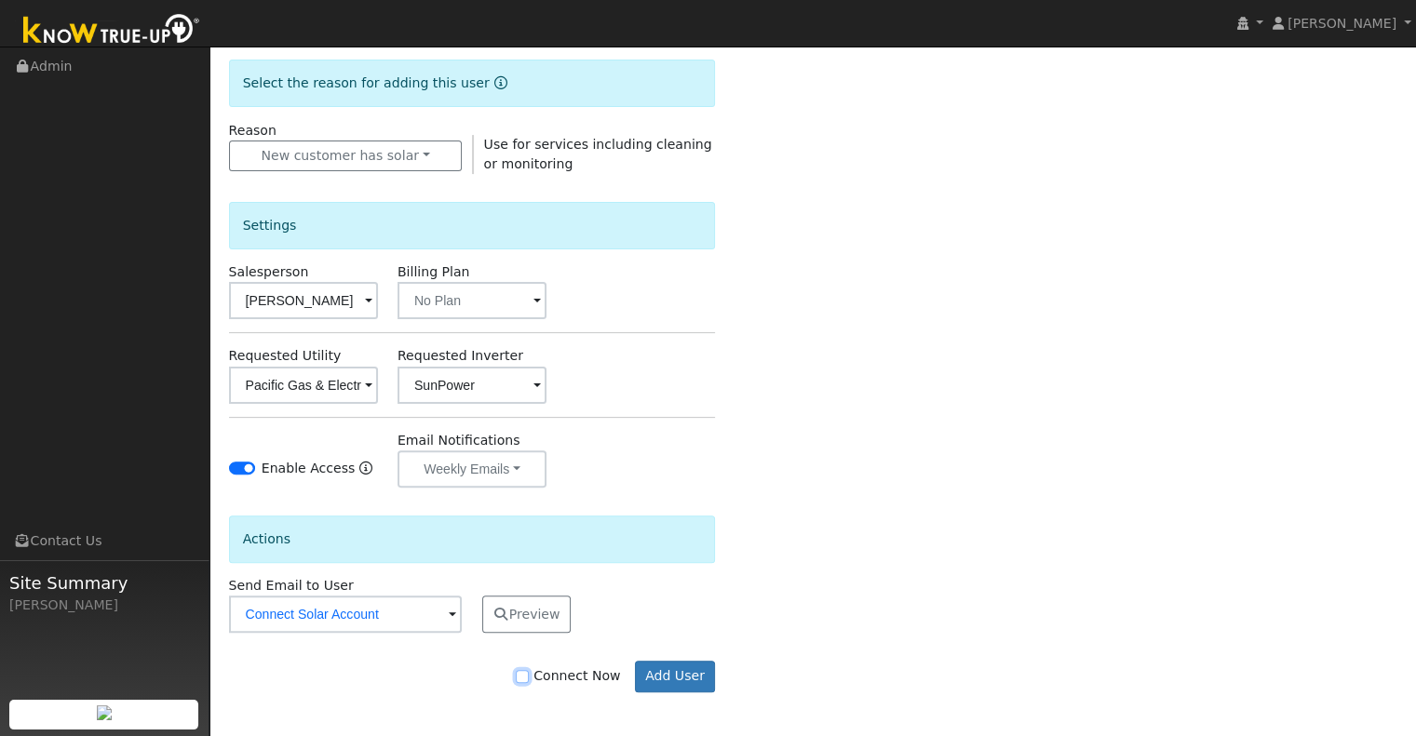
click at [529, 680] on input "Connect Now" at bounding box center [522, 676] width 13 height 13
checkbox input "true"
click at [689, 668] on button "Add User" at bounding box center [675, 677] width 81 height 32
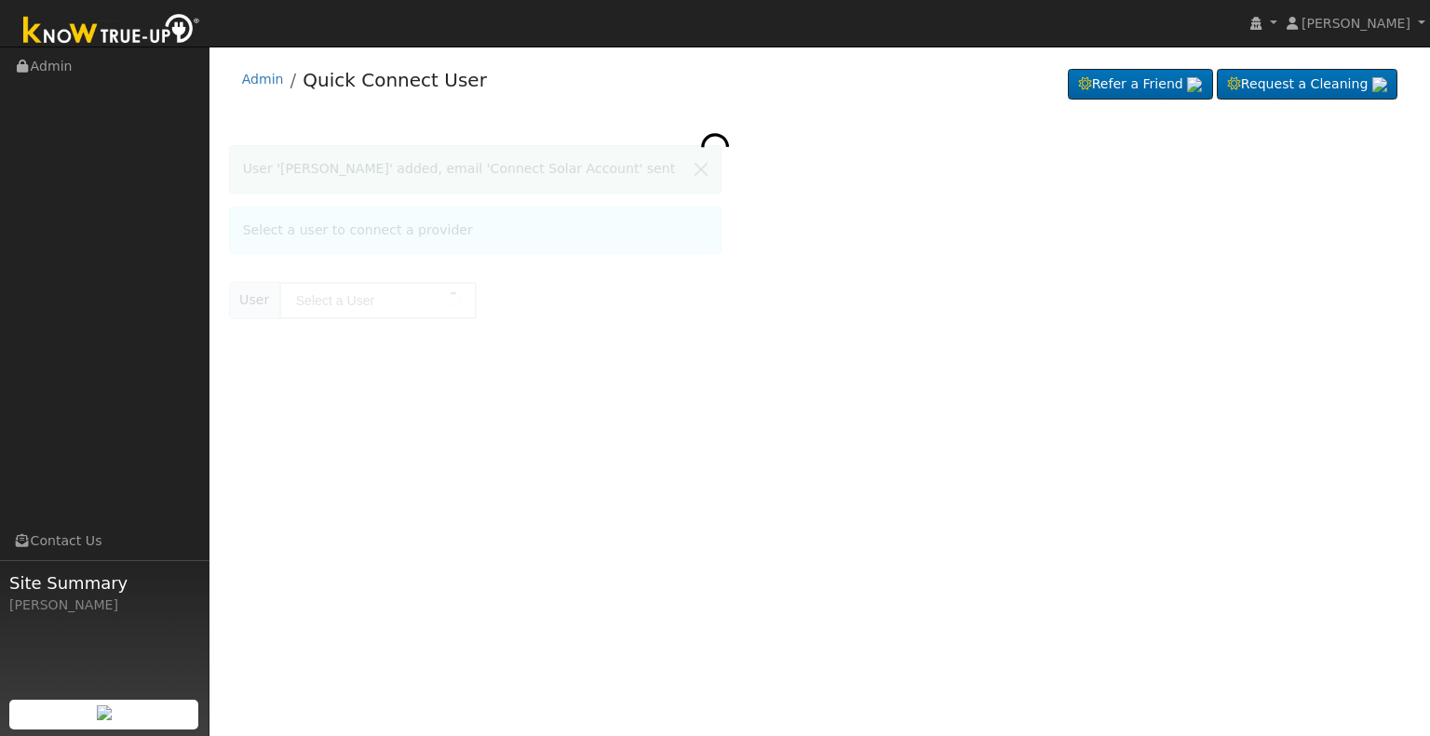
type input "[PERSON_NAME]"
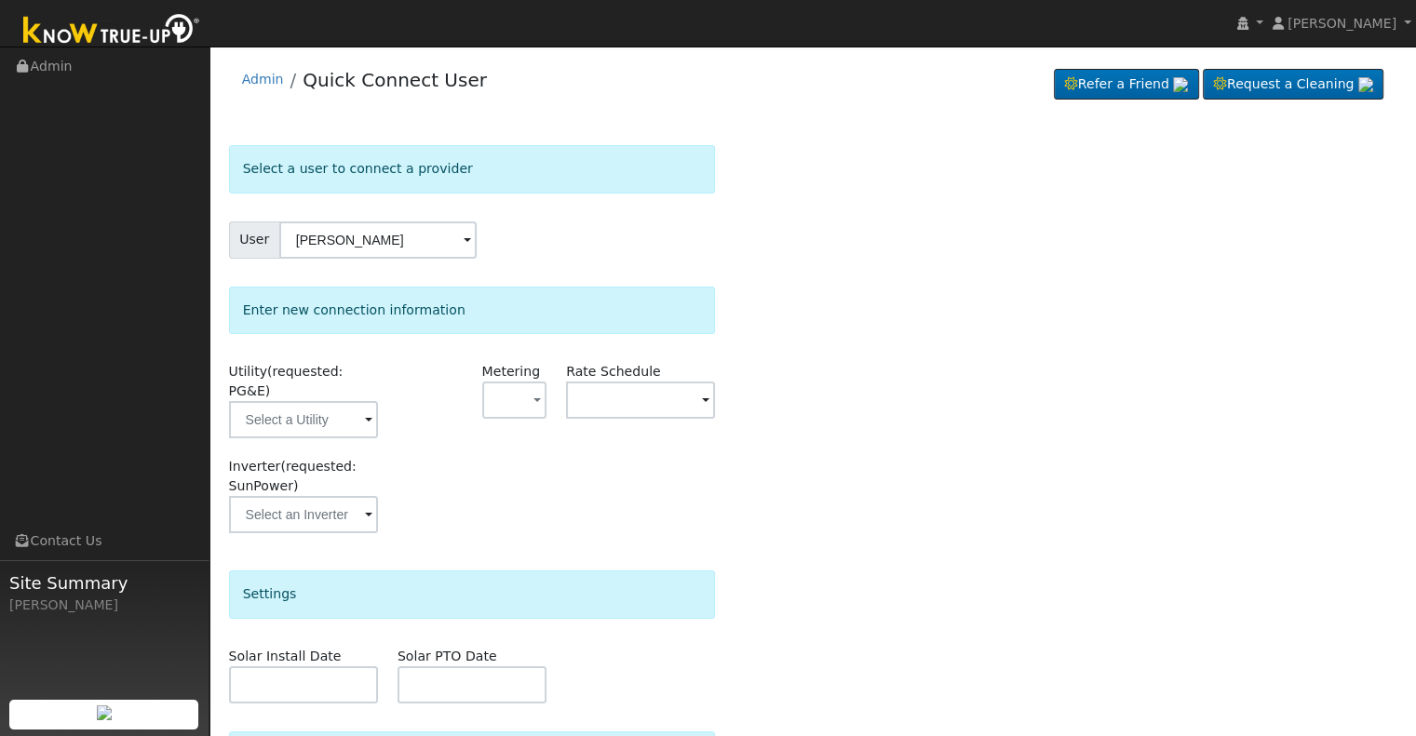
click at [422, 408] on div at bounding box center [429, 409] width 85 height 95
click at [321, 403] on input "text" at bounding box center [303, 419] width 149 height 37
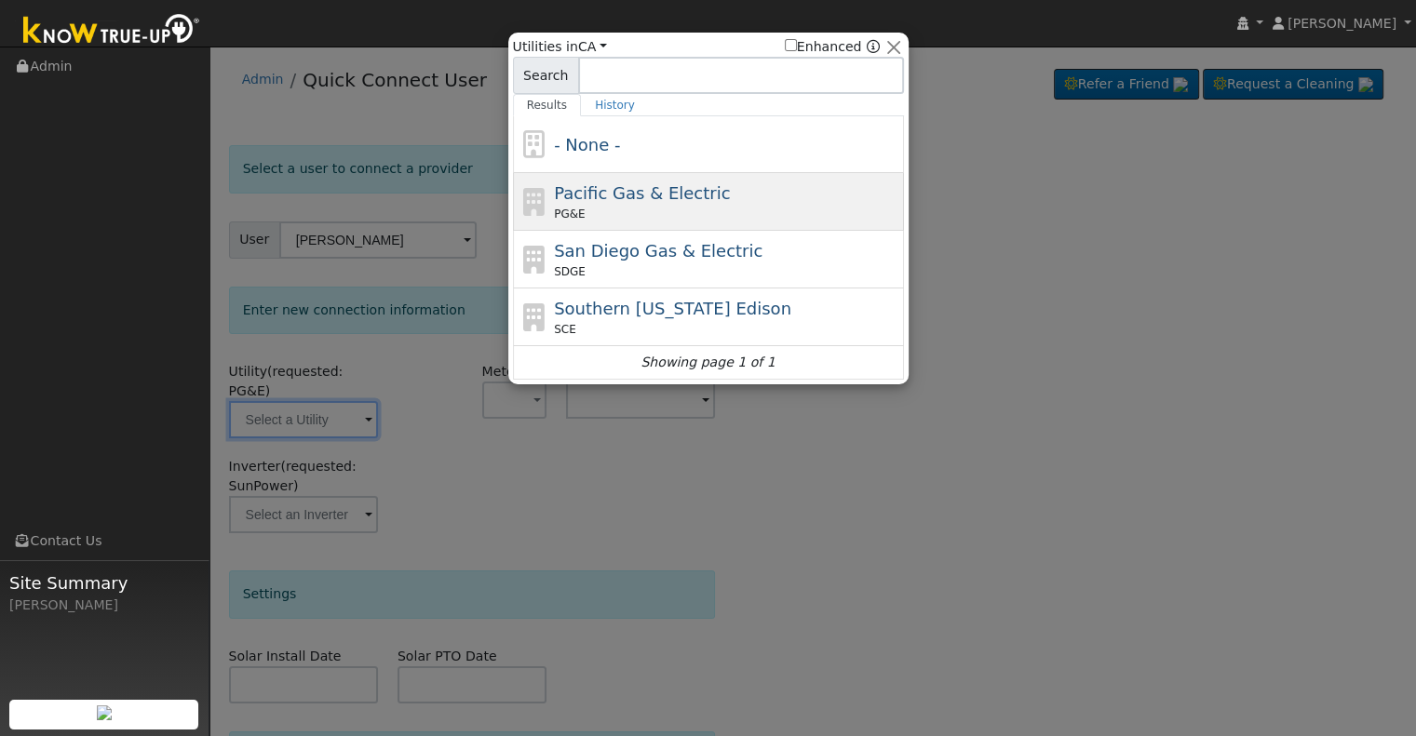
click at [719, 192] on div "Pacific Gas & Electric PG&E" at bounding box center [726, 202] width 345 height 42
type input "PG&E"
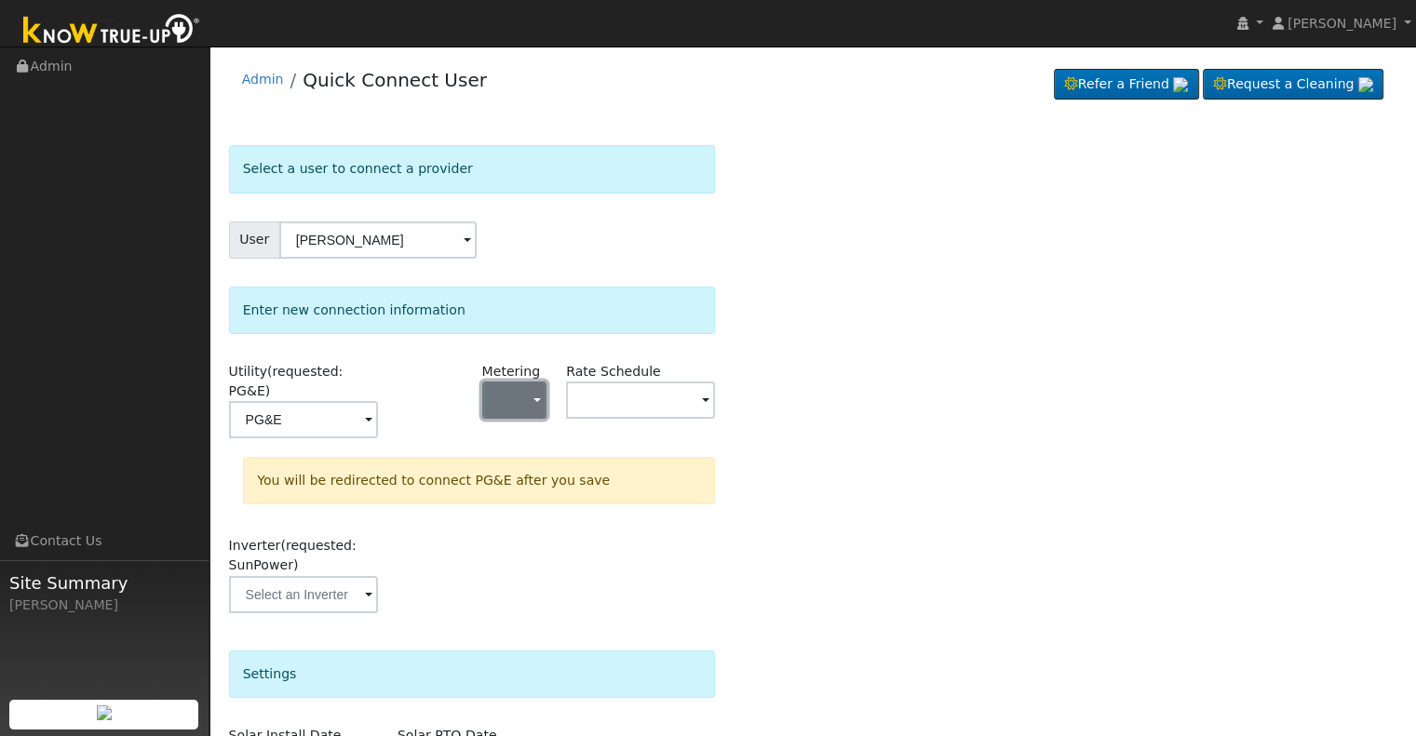
click at [524, 394] on button "button" at bounding box center [514, 400] width 65 height 37
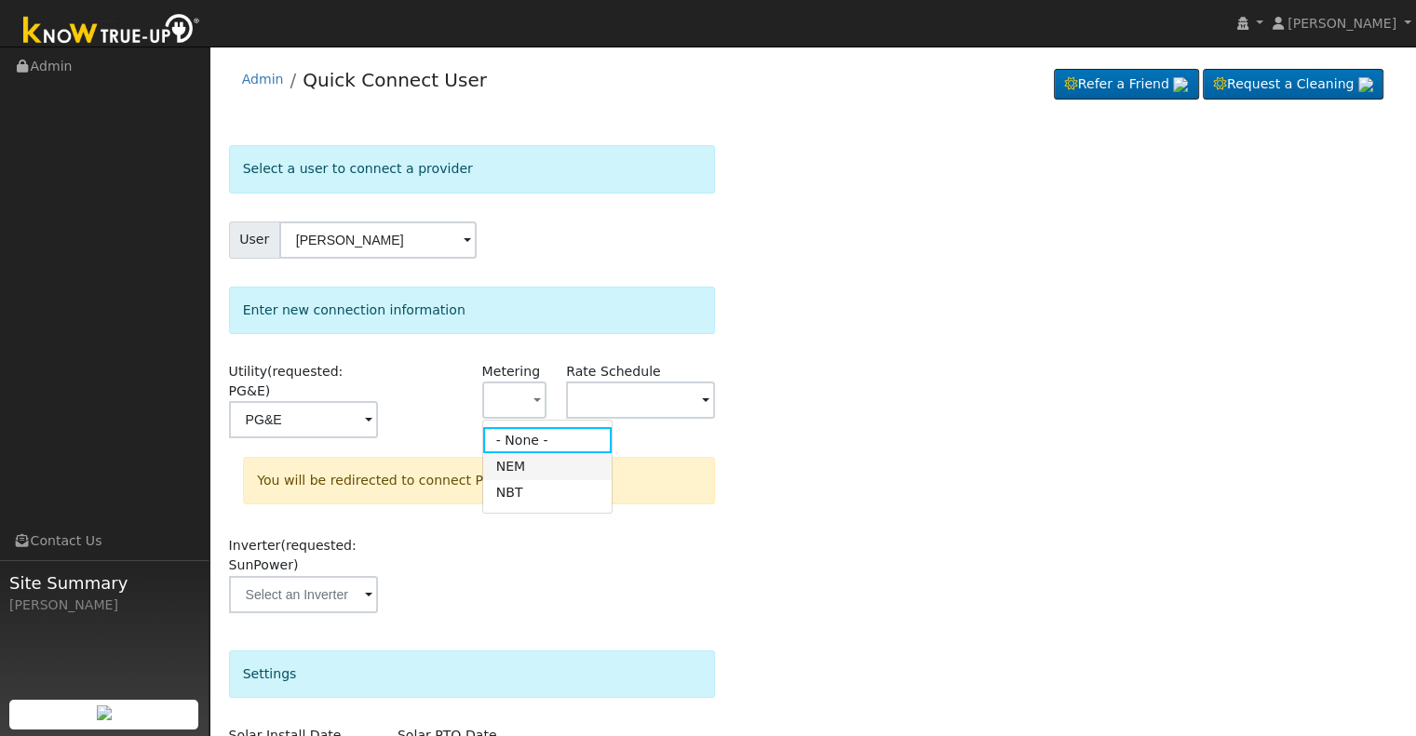
click at [536, 466] on link "NEM" at bounding box center [547, 466] width 129 height 26
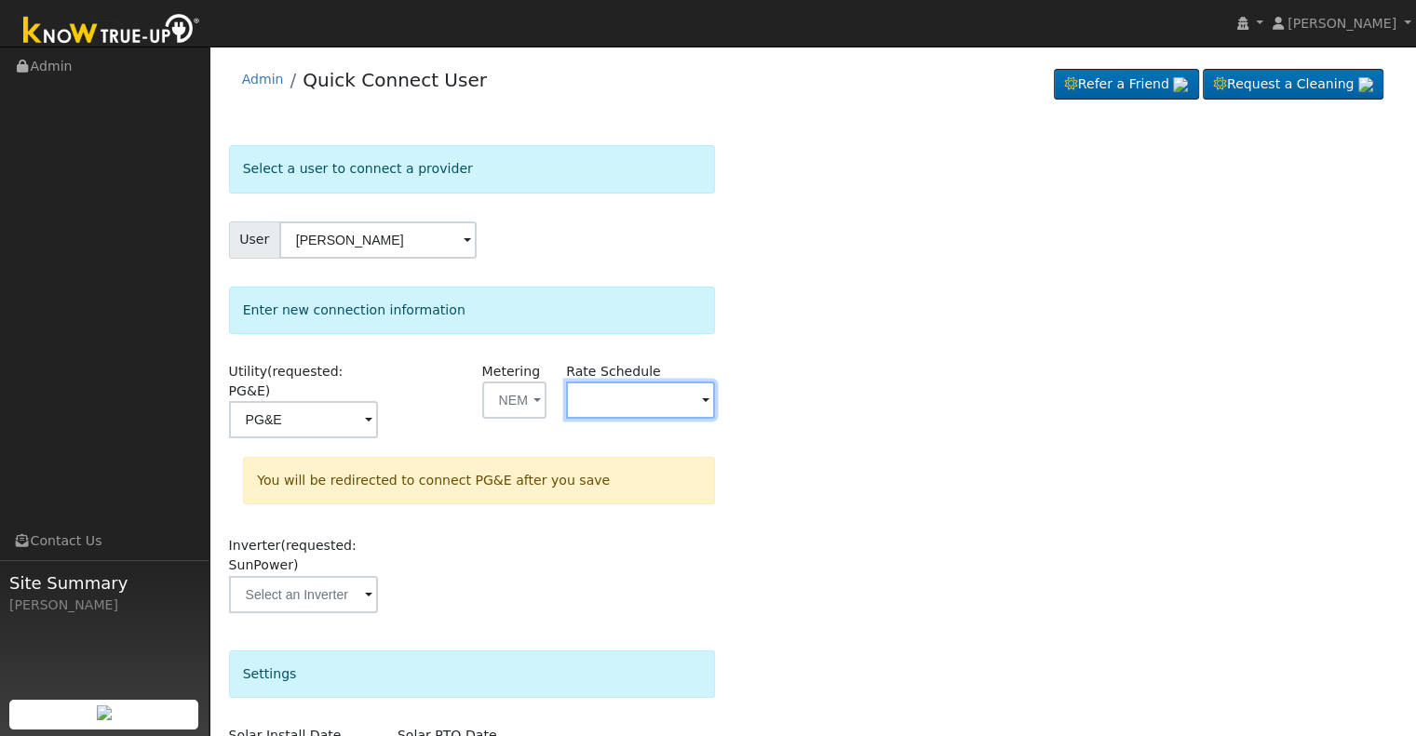
click at [624, 390] on input "text" at bounding box center [640, 400] width 149 height 37
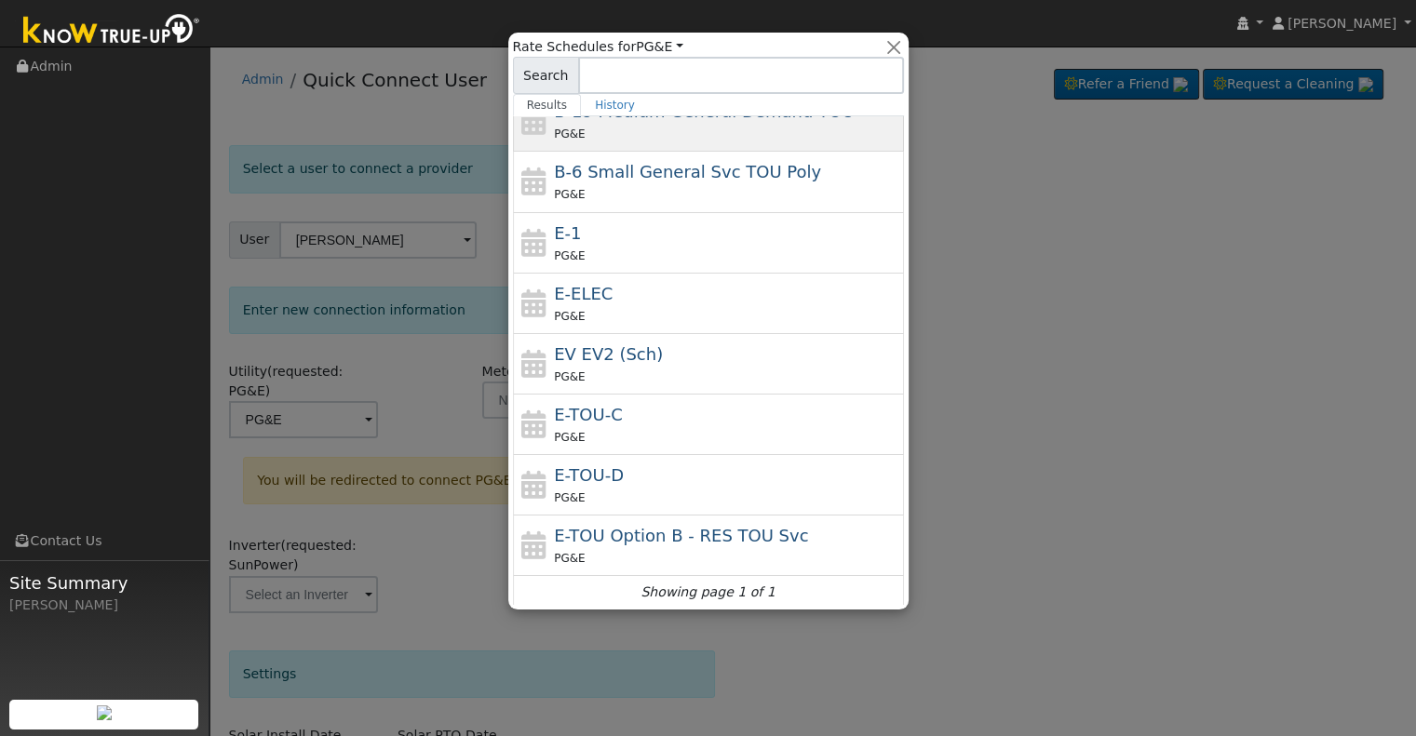
scroll to position [205, 0]
click at [707, 433] on div "PG&E" at bounding box center [726, 435] width 345 height 20
type input "E-TOU-C"
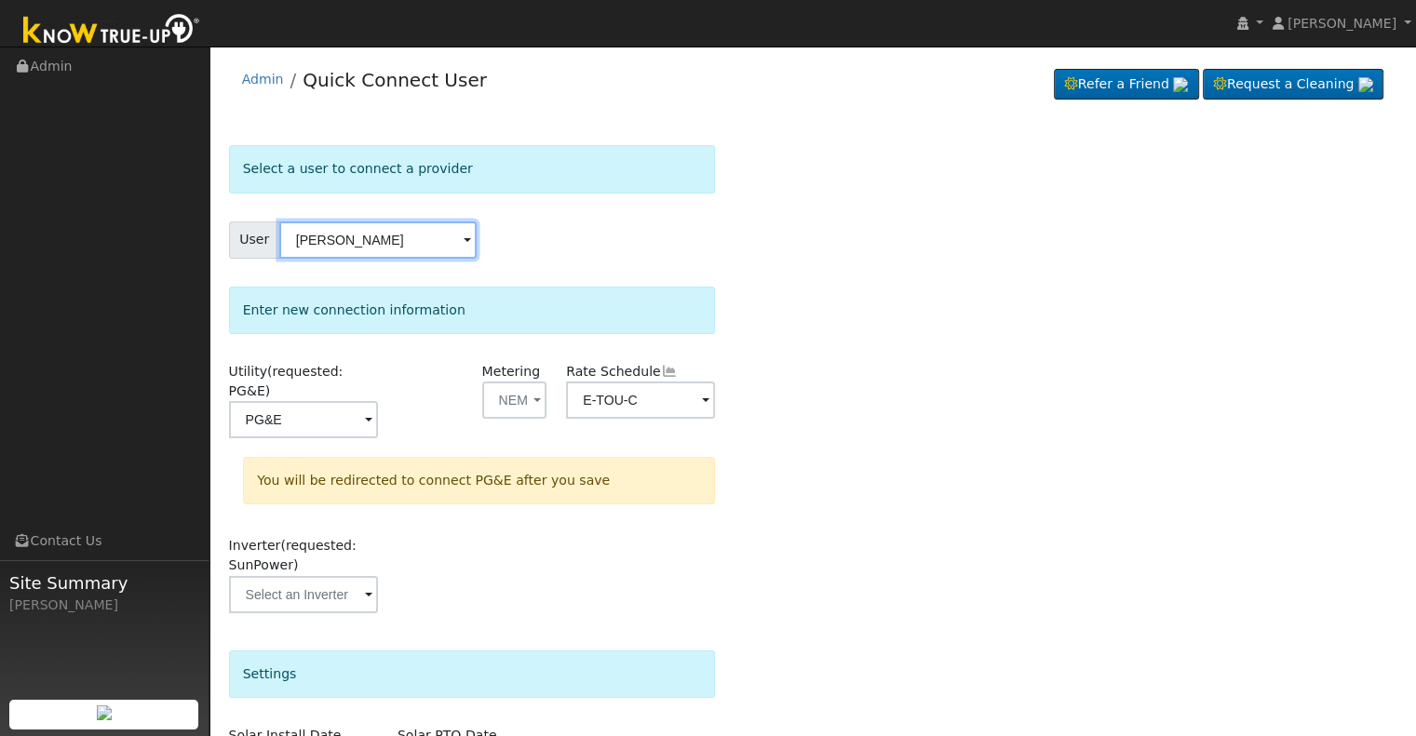
click at [369, 230] on input "Forrest Barcis" at bounding box center [377, 240] width 197 height 37
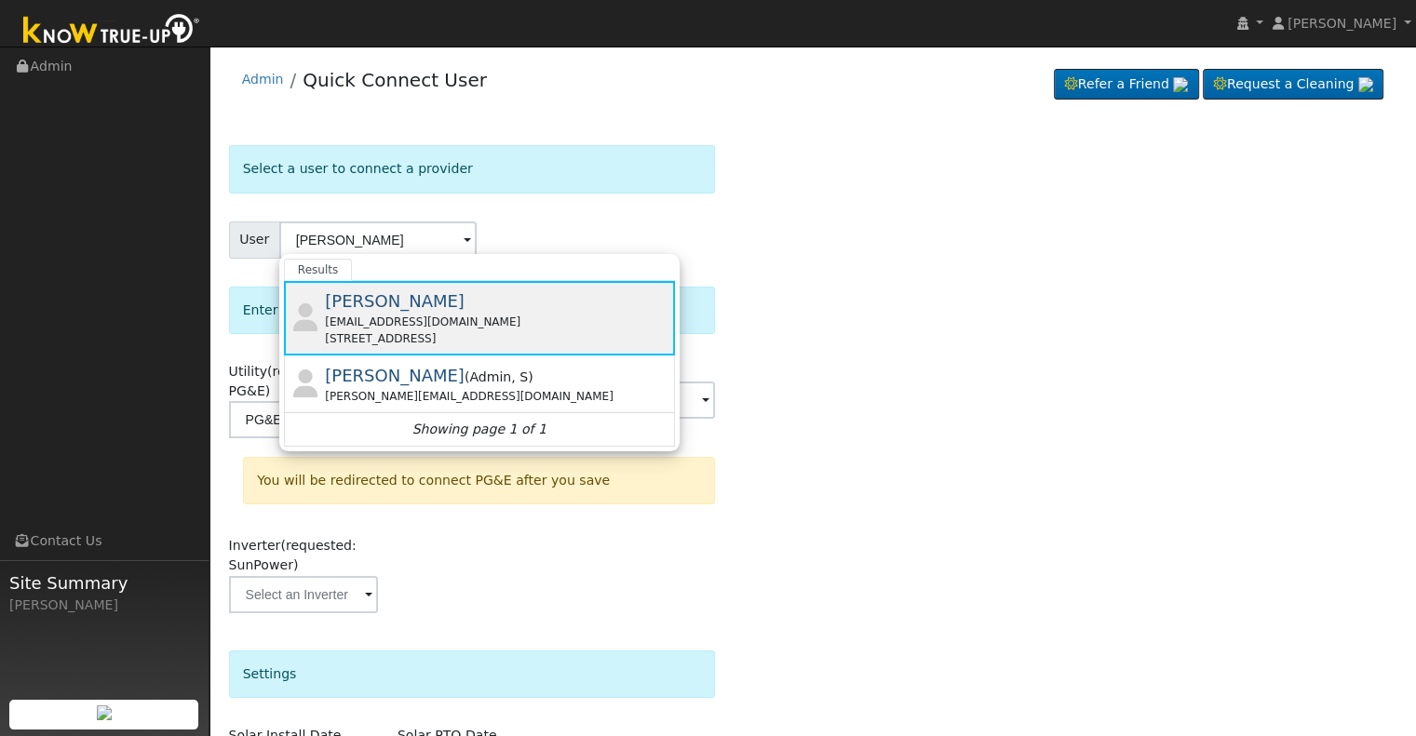
click at [478, 316] on div "forrestbarcus@gmail.com" at bounding box center [497, 322] width 345 height 17
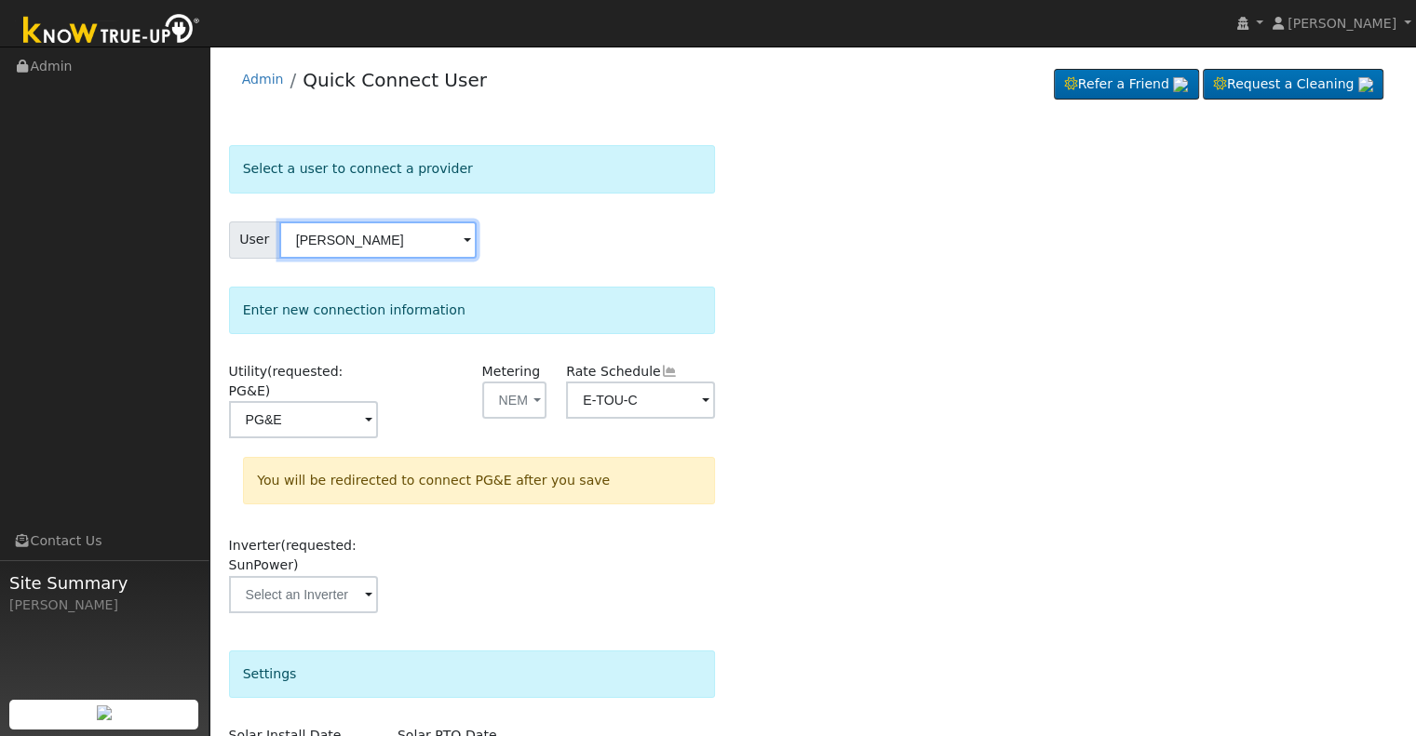
click at [398, 235] on input "Forrest Barc" at bounding box center [377, 240] width 197 height 37
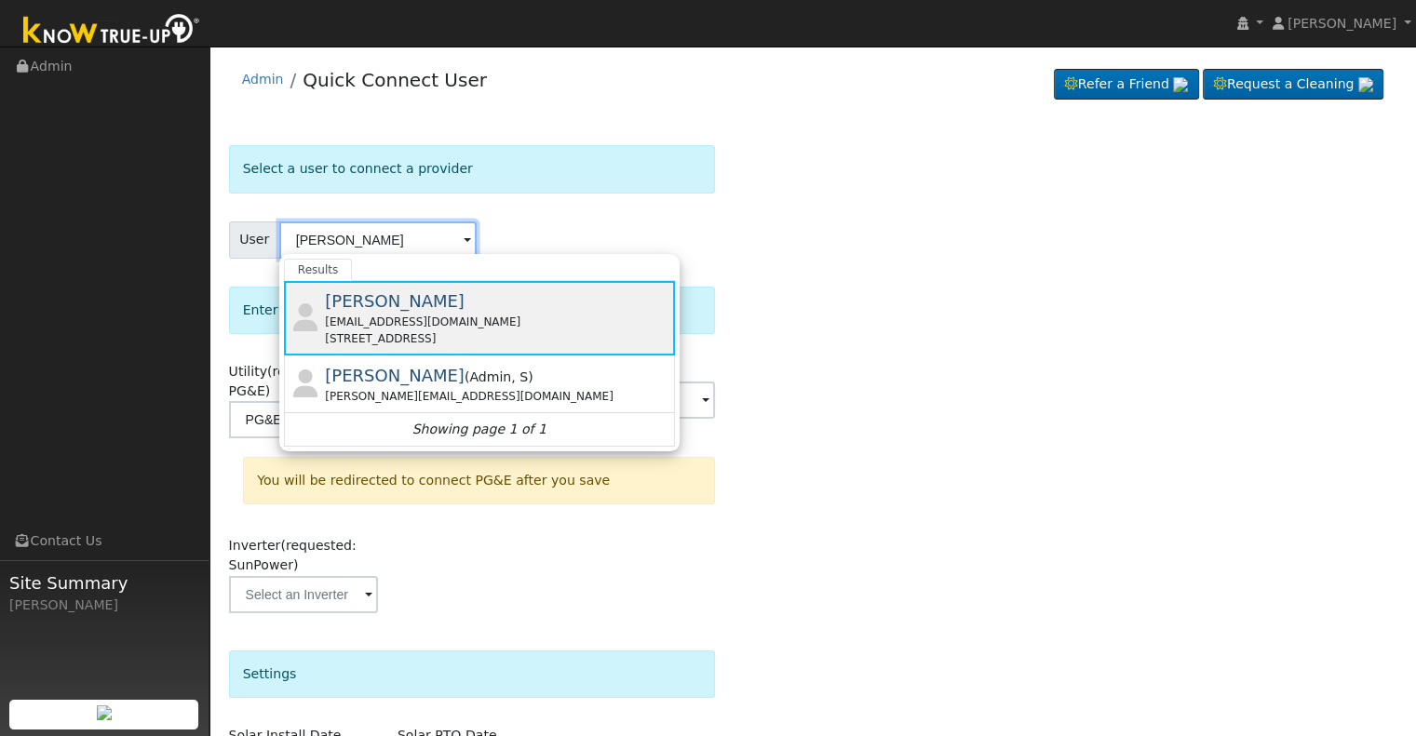
type input "Forrest Barcis"
click at [414, 299] on span "Forrest Barcis" at bounding box center [395, 301] width 140 height 20
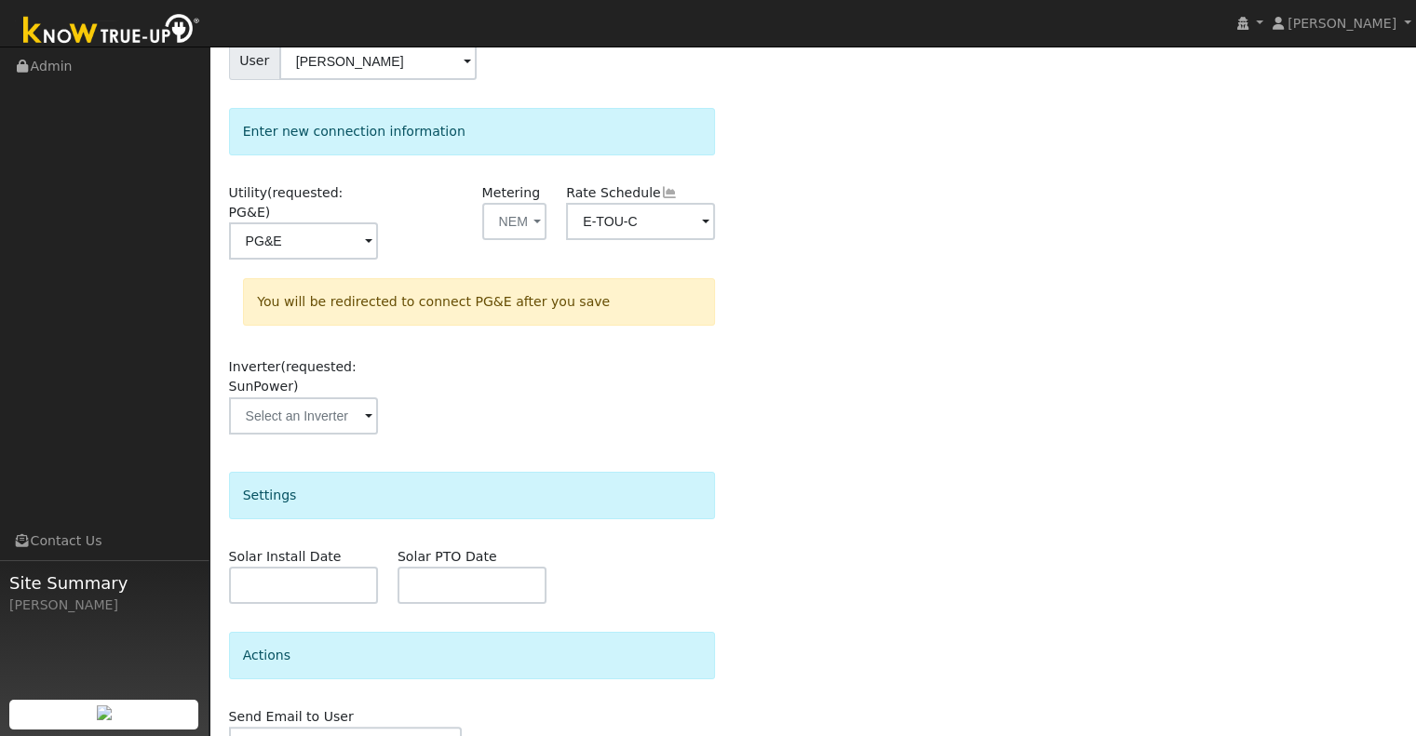
scroll to position [186, 0]
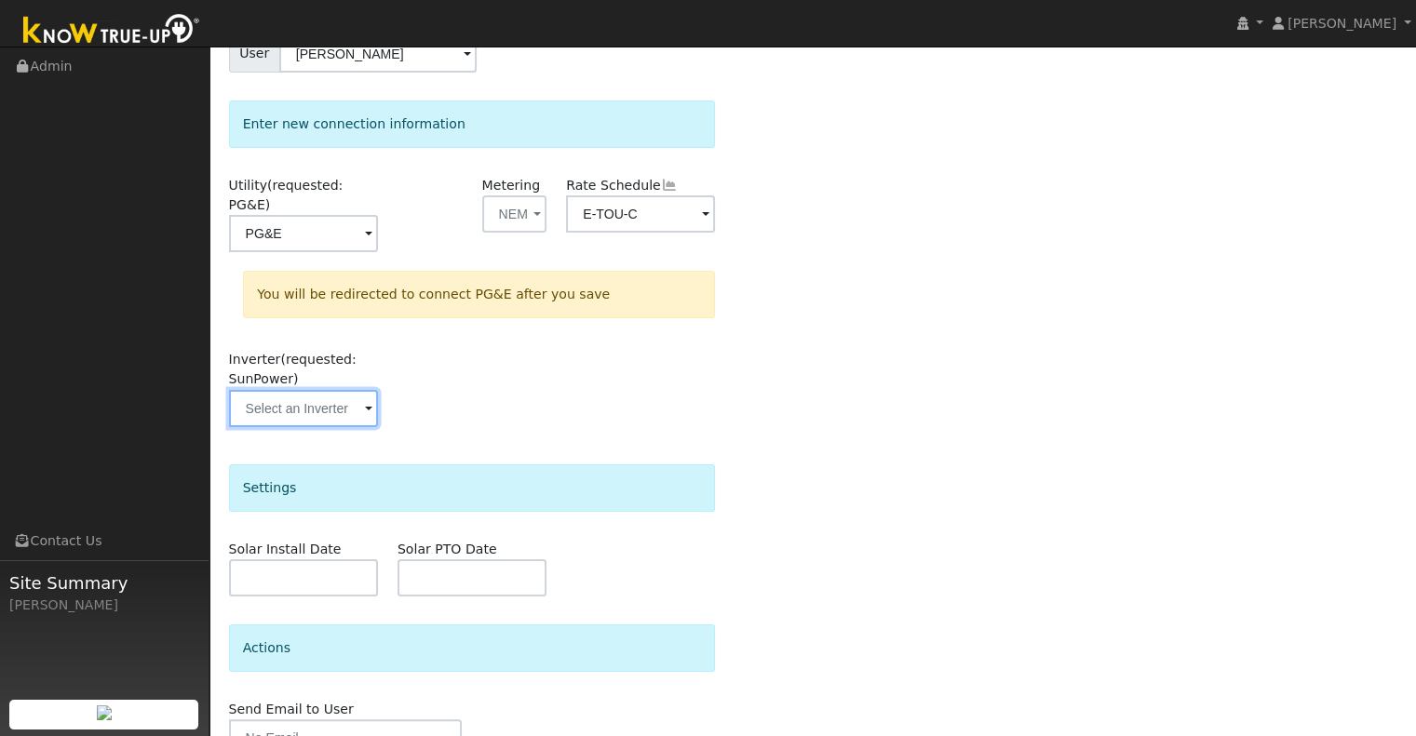
click at [360, 396] on input "text" at bounding box center [303, 408] width 149 height 37
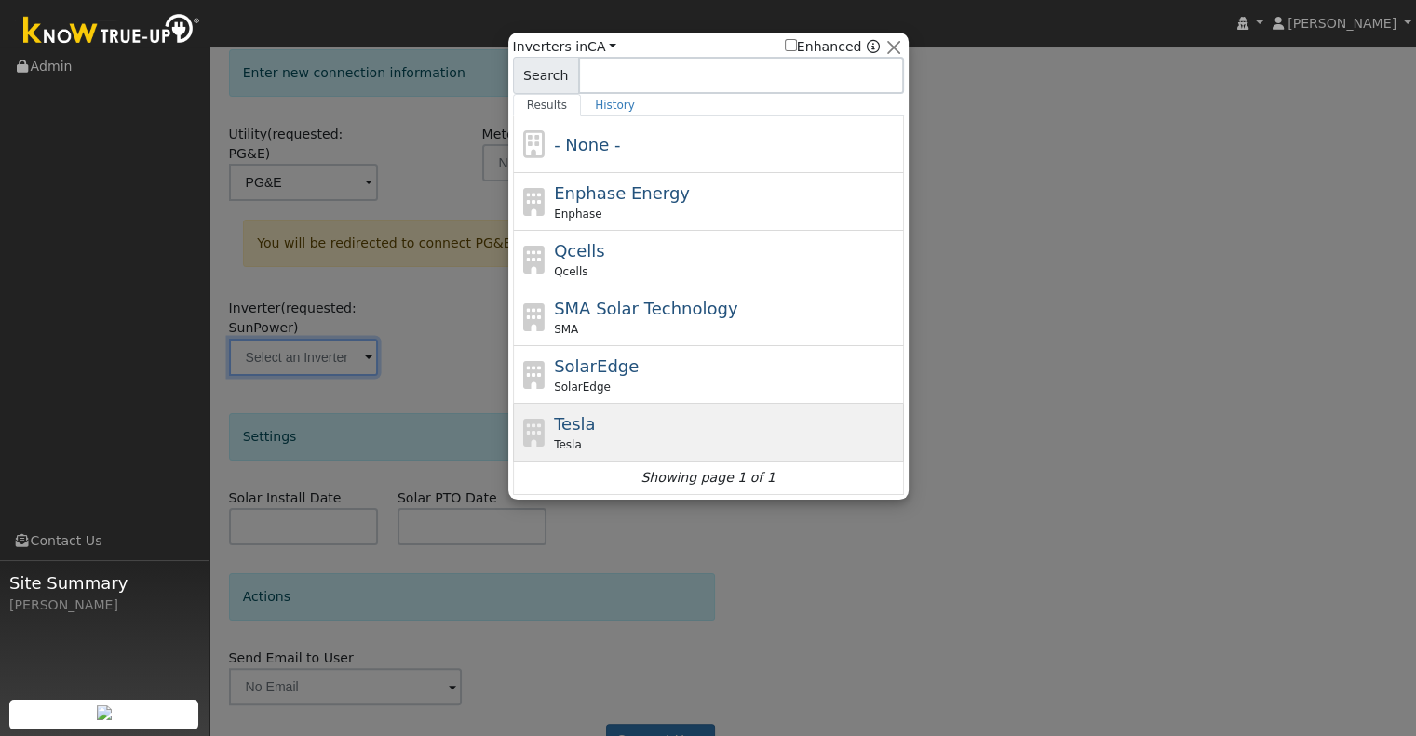
scroll to position [262, 0]
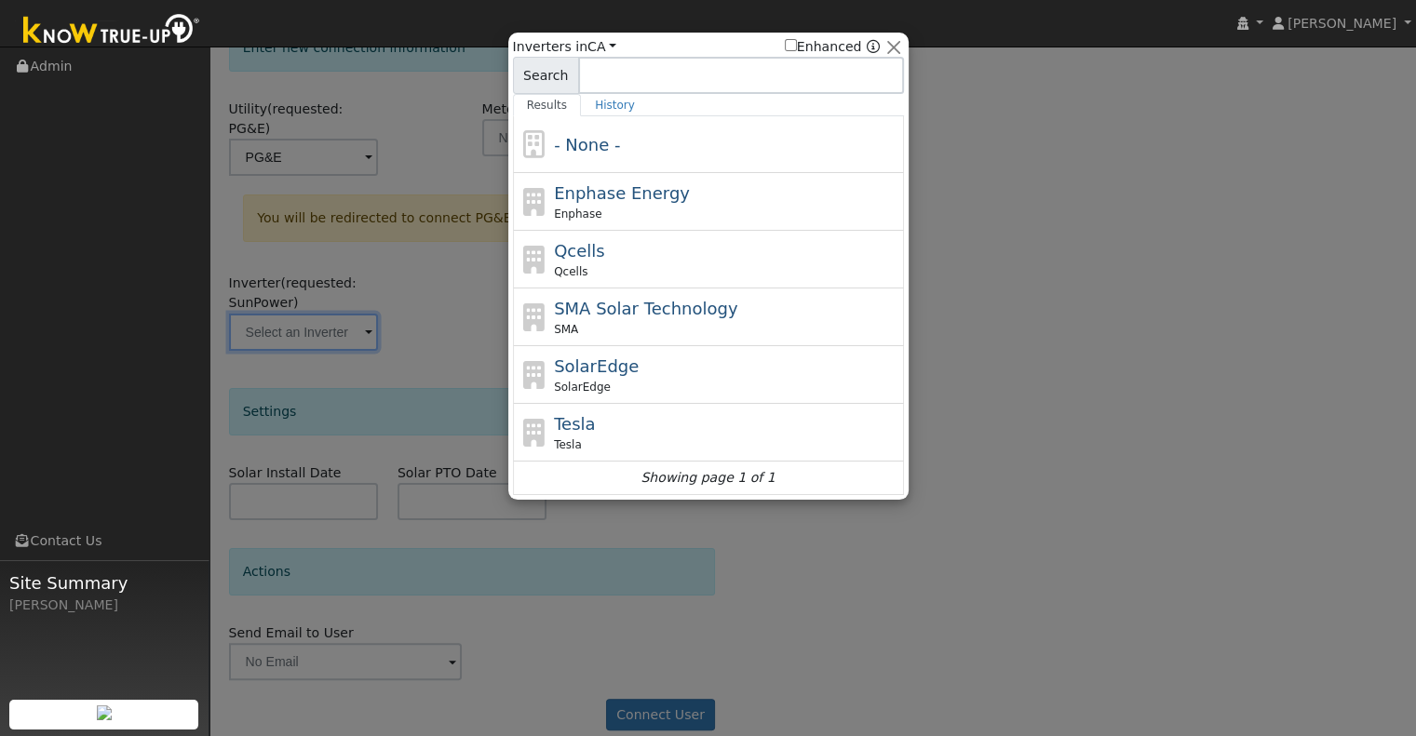
click at [423, 342] on div at bounding box center [708, 368] width 1416 height 736
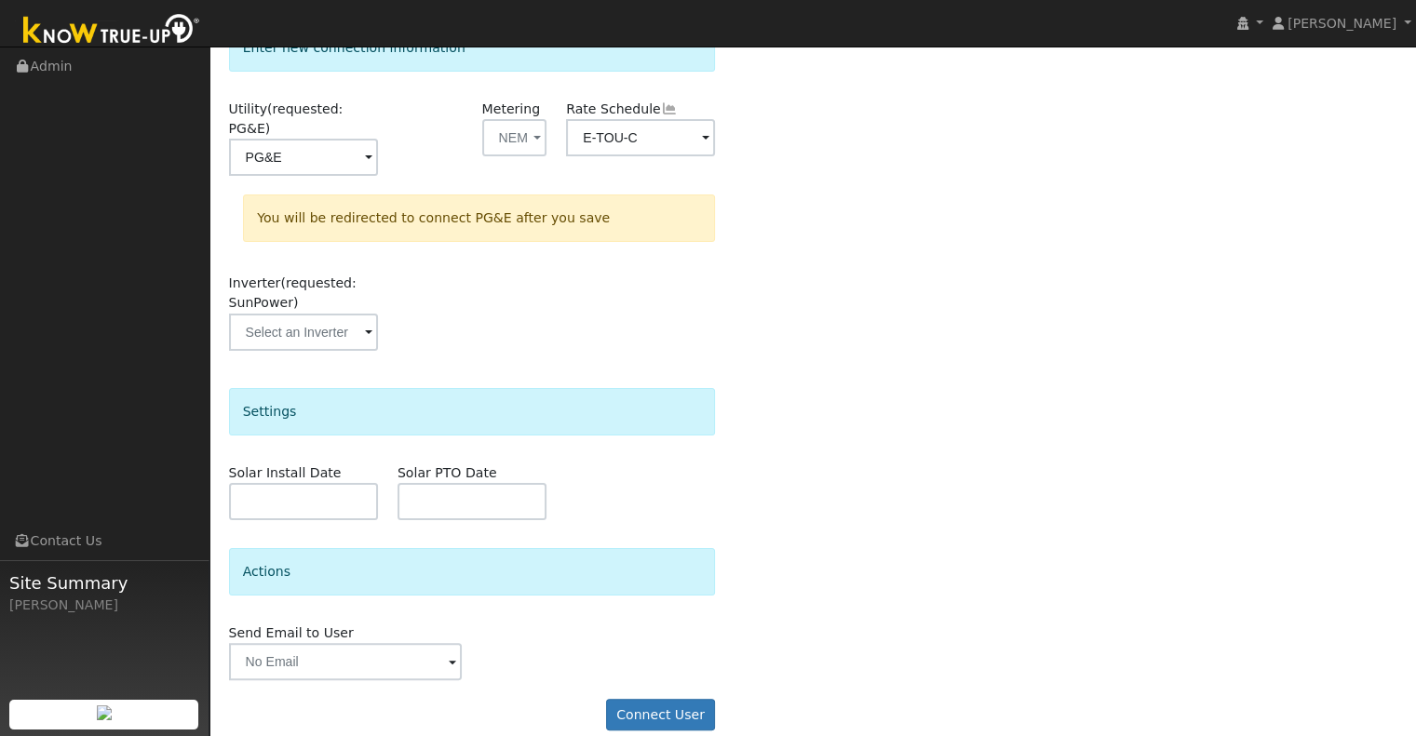
scroll to position [0, 0]
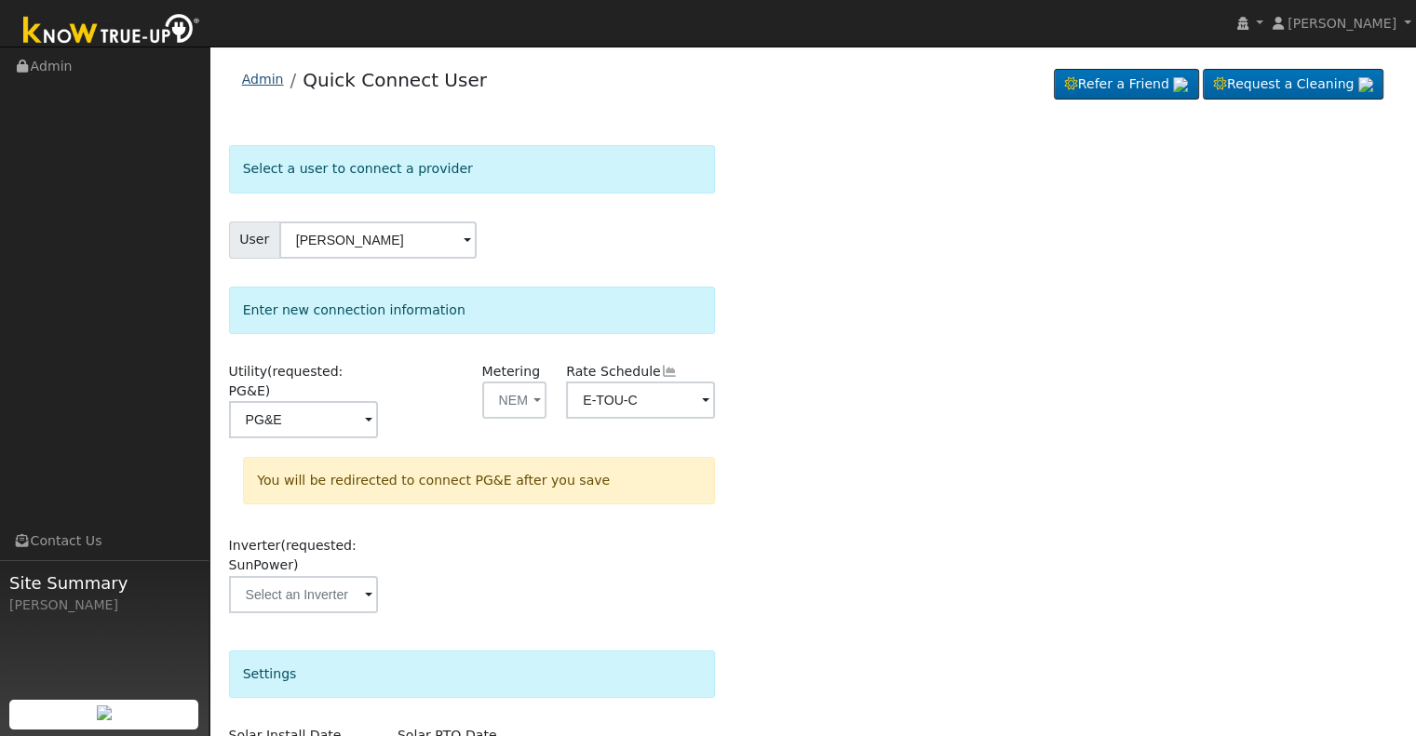
click at [258, 74] on link "Admin" at bounding box center [263, 79] width 42 height 15
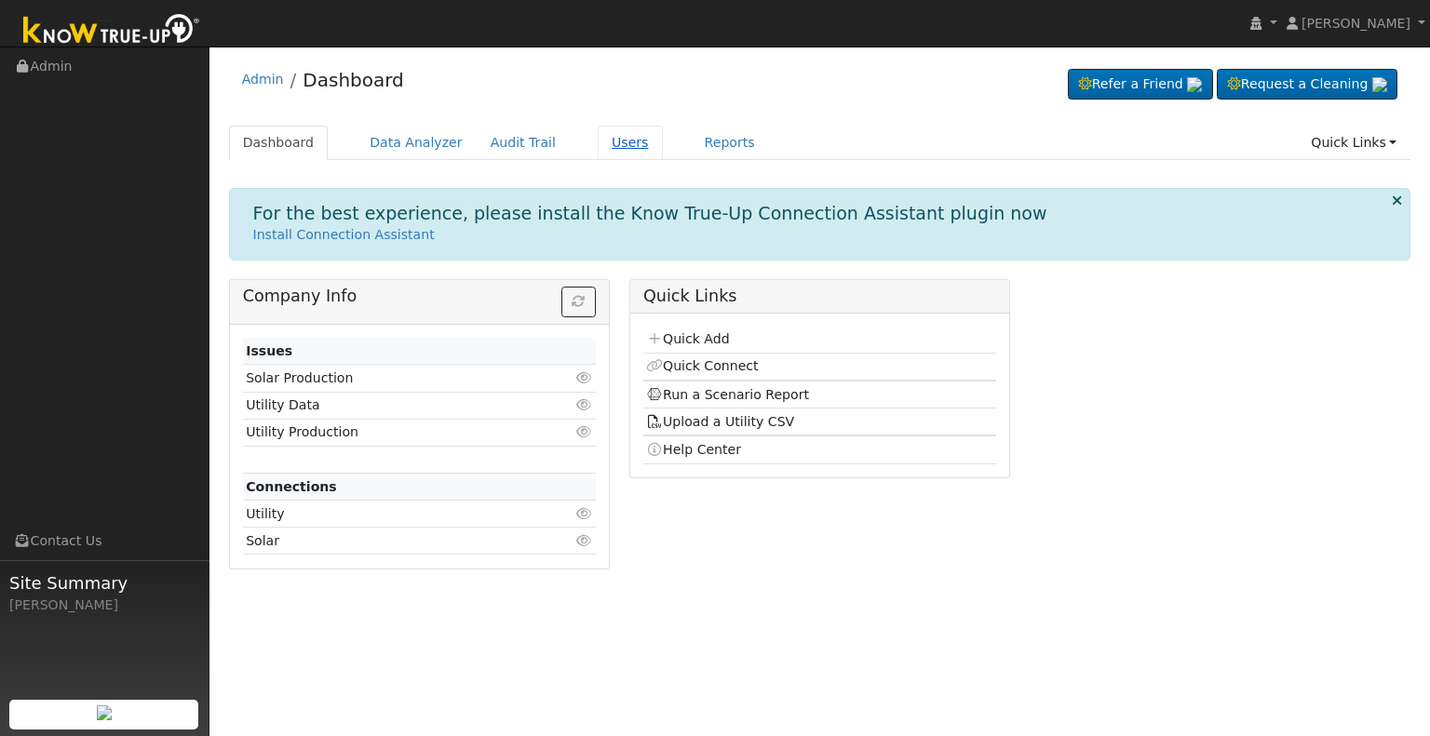
click at [598, 133] on link "Users" at bounding box center [630, 143] width 65 height 34
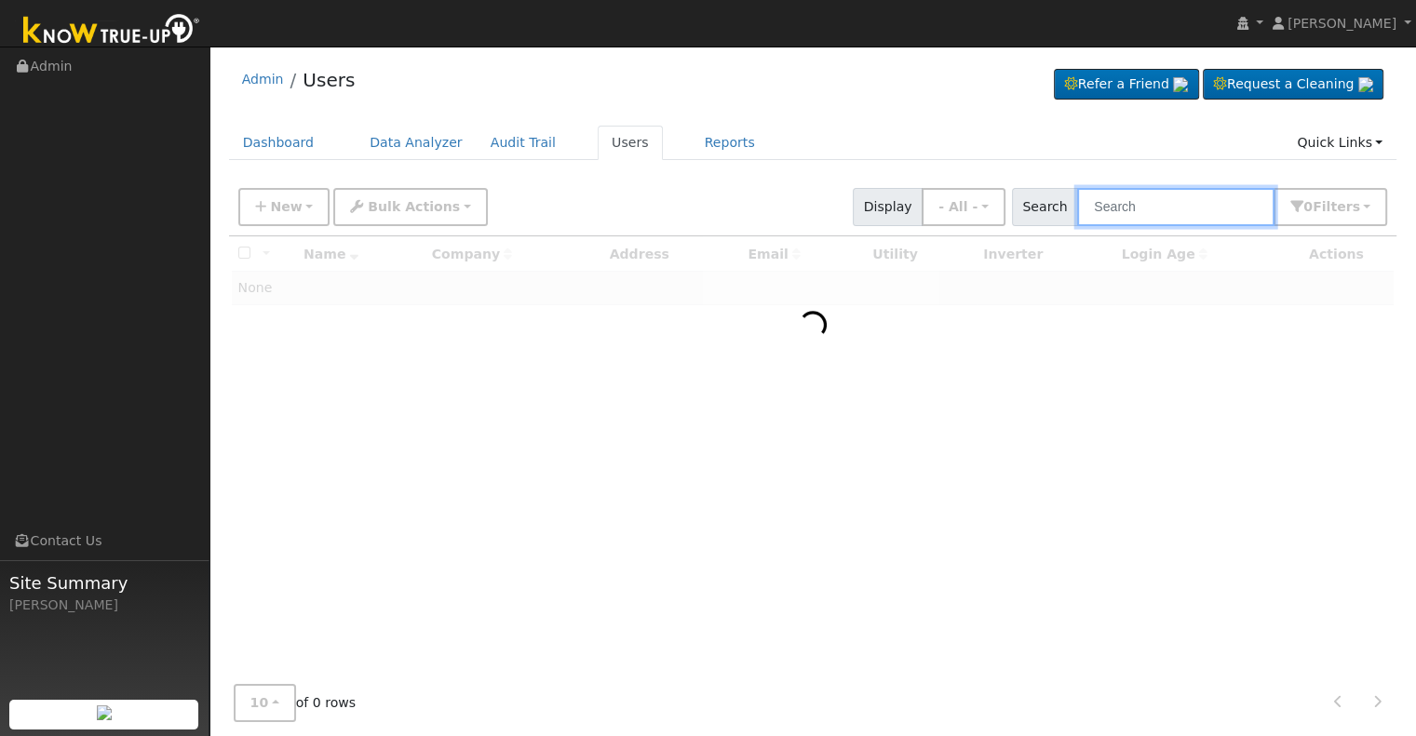
click at [1156, 202] on input "text" at bounding box center [1175, 207] width 197 height 38
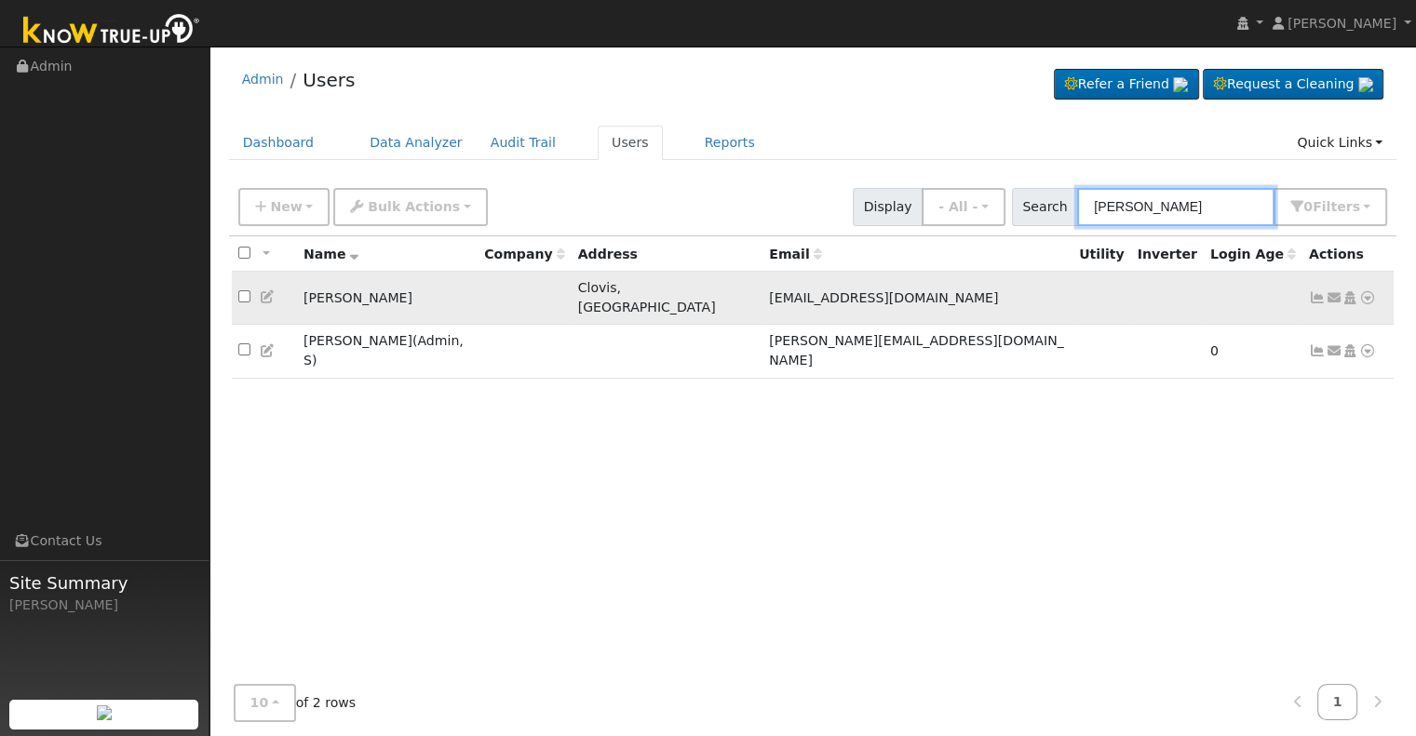
type input "[PERSON_NAME]"
click at [268, 290] on icon at bounding box center [268, 296] width 17 height 13
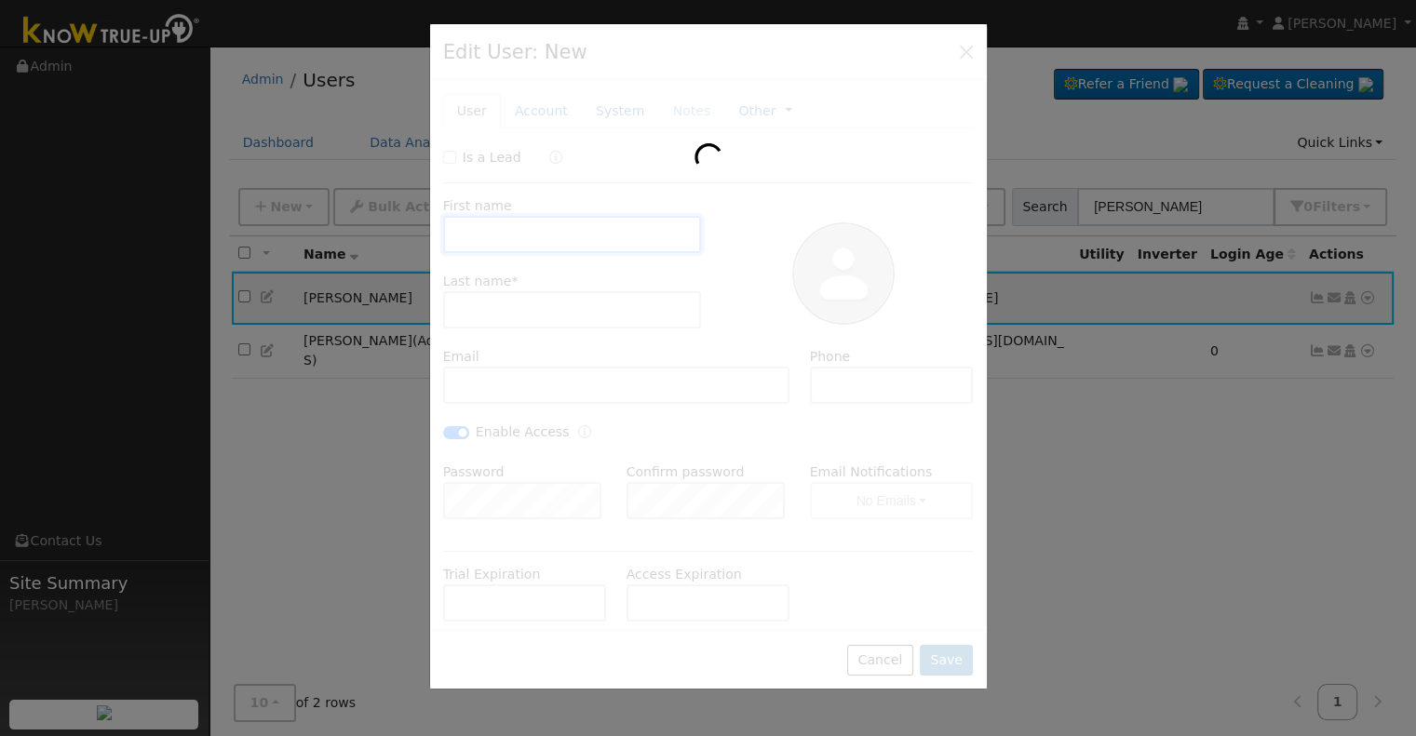
type input "[PERSON_NAME]"
type input "Barcis"
type input "[EMAIL_ADDRESS][DOMAIN_NAME]"
type input "55928690001"
checkbox input "true"
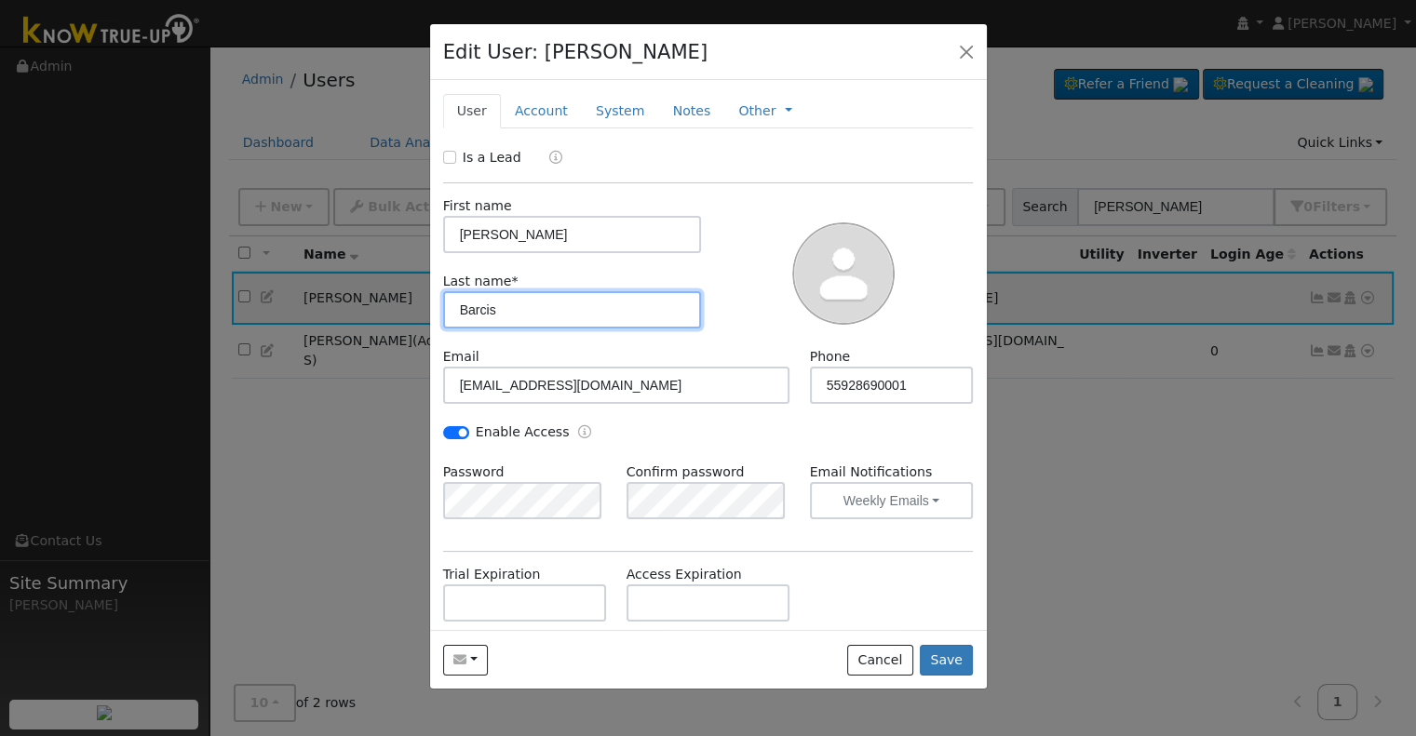
click at [493, 311] on input "Barcis" at bounding box center [572, 309] width 259 height 37
type input "Barcus"
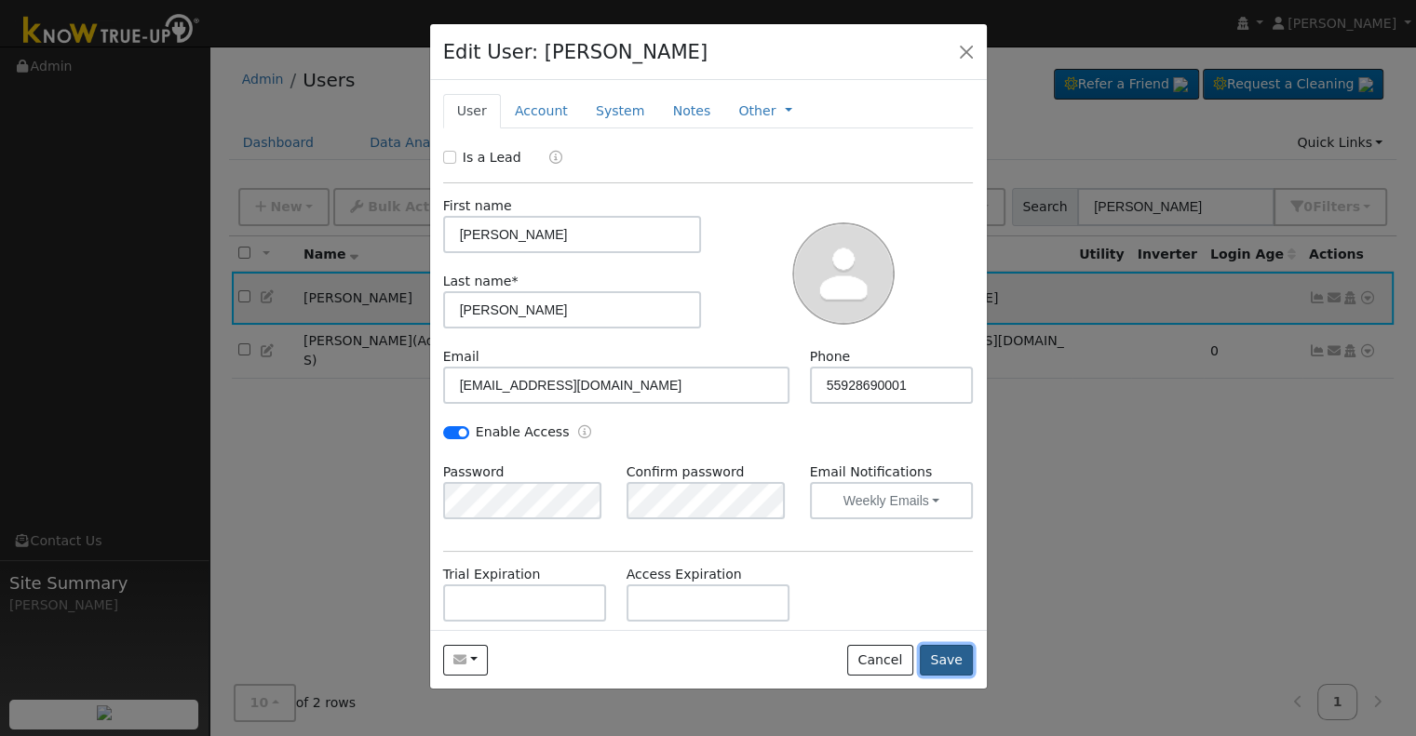
click at [960, 656] on button "Save" at bounding box center [947, 661] width 54 height 32
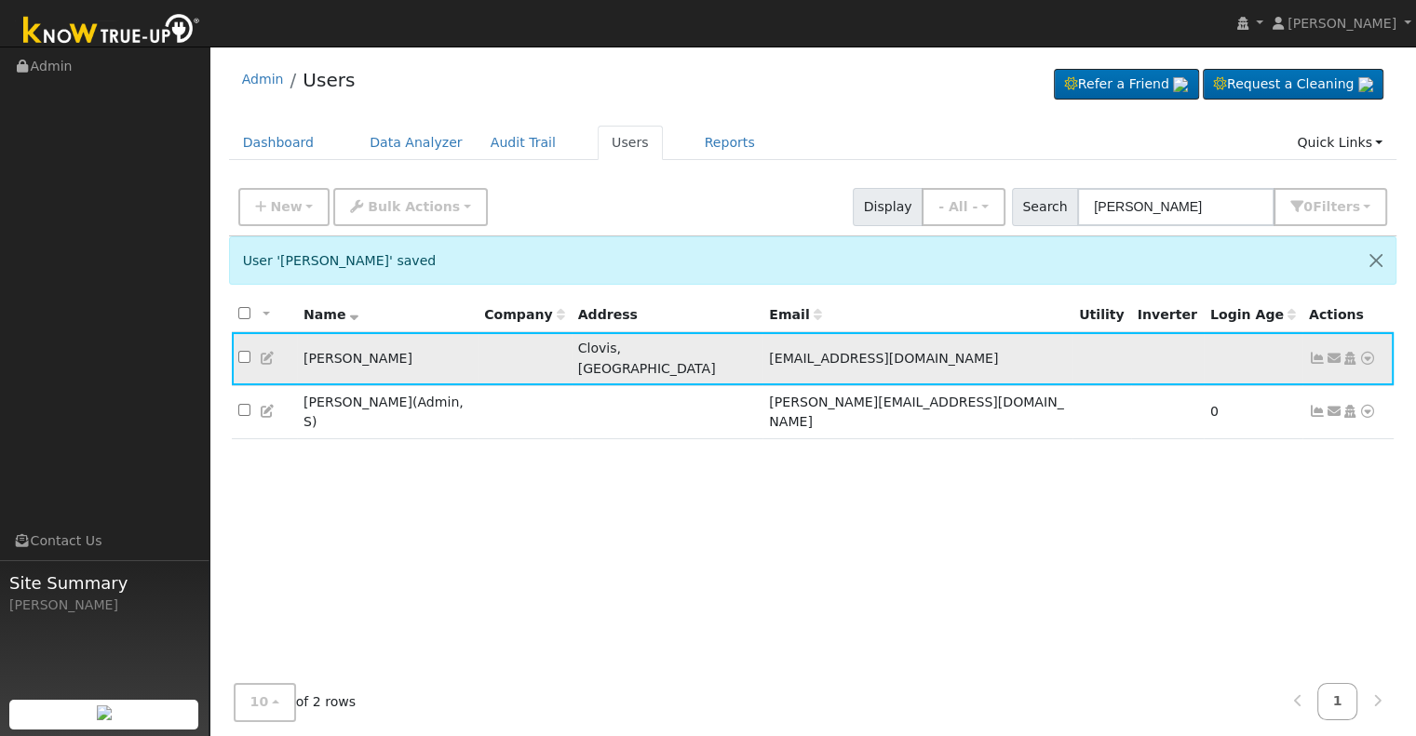
click at [1366, 352] on icon at bounding box center [1367, 358] width 17 height 13
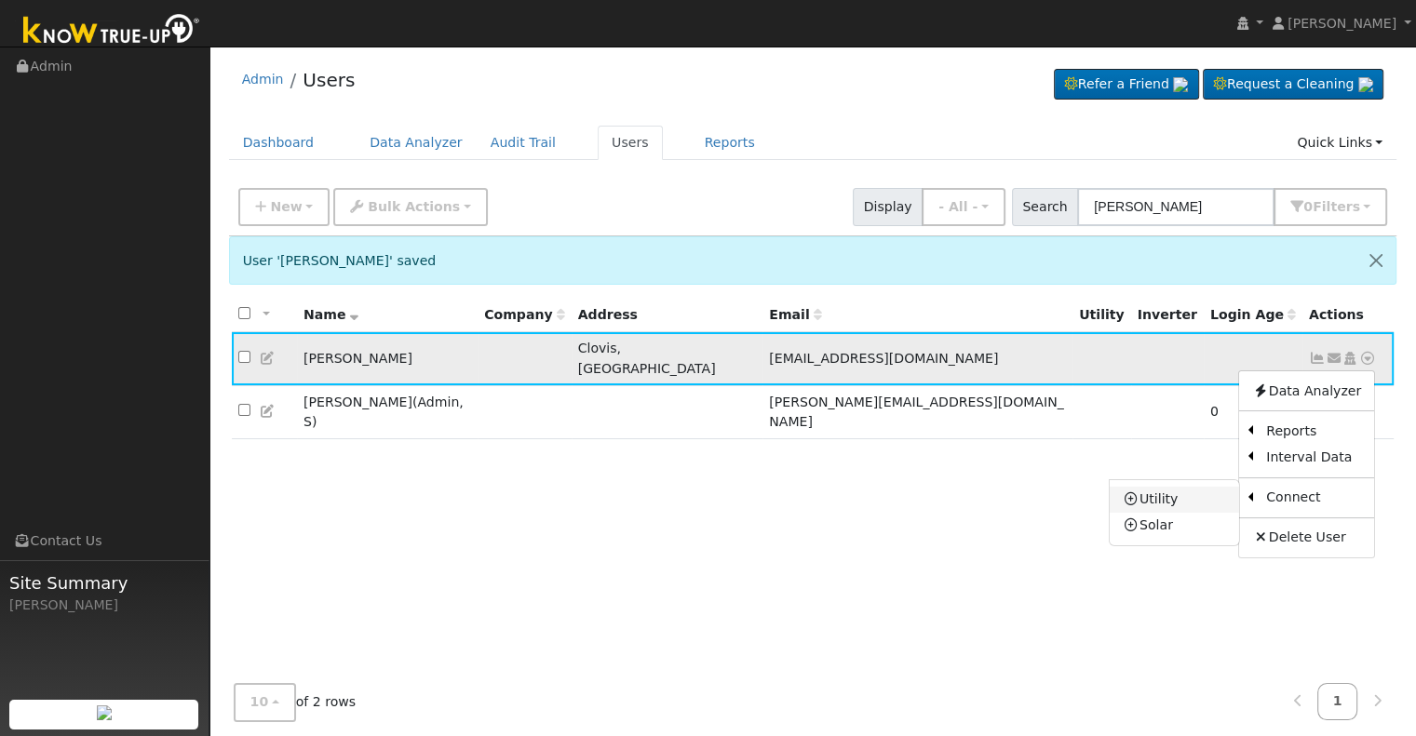
click at [1180, 494] on link "Utility" at bounding box center [1173, 500] width 129 height 26
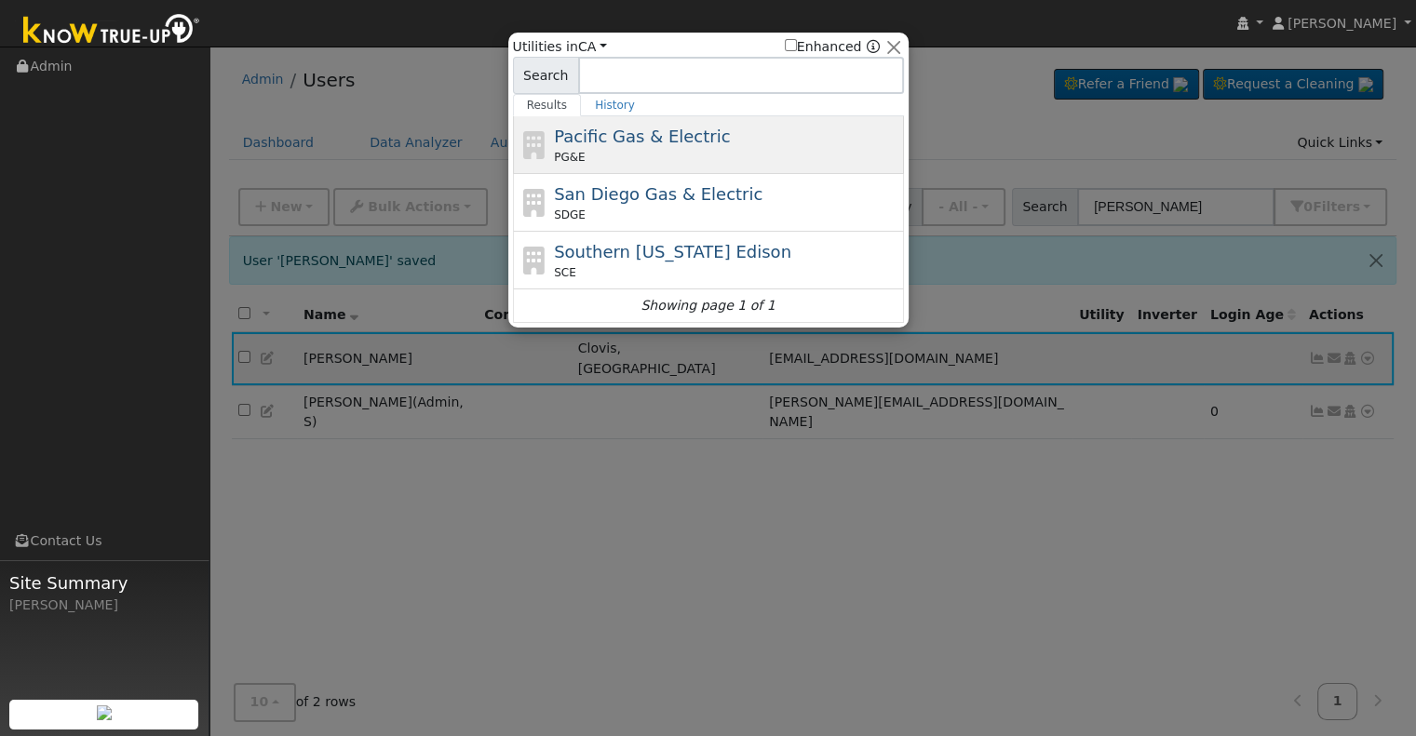
click at [678, 157] on div "PG&E" at bounding box center [726, 157] width 345 height 17
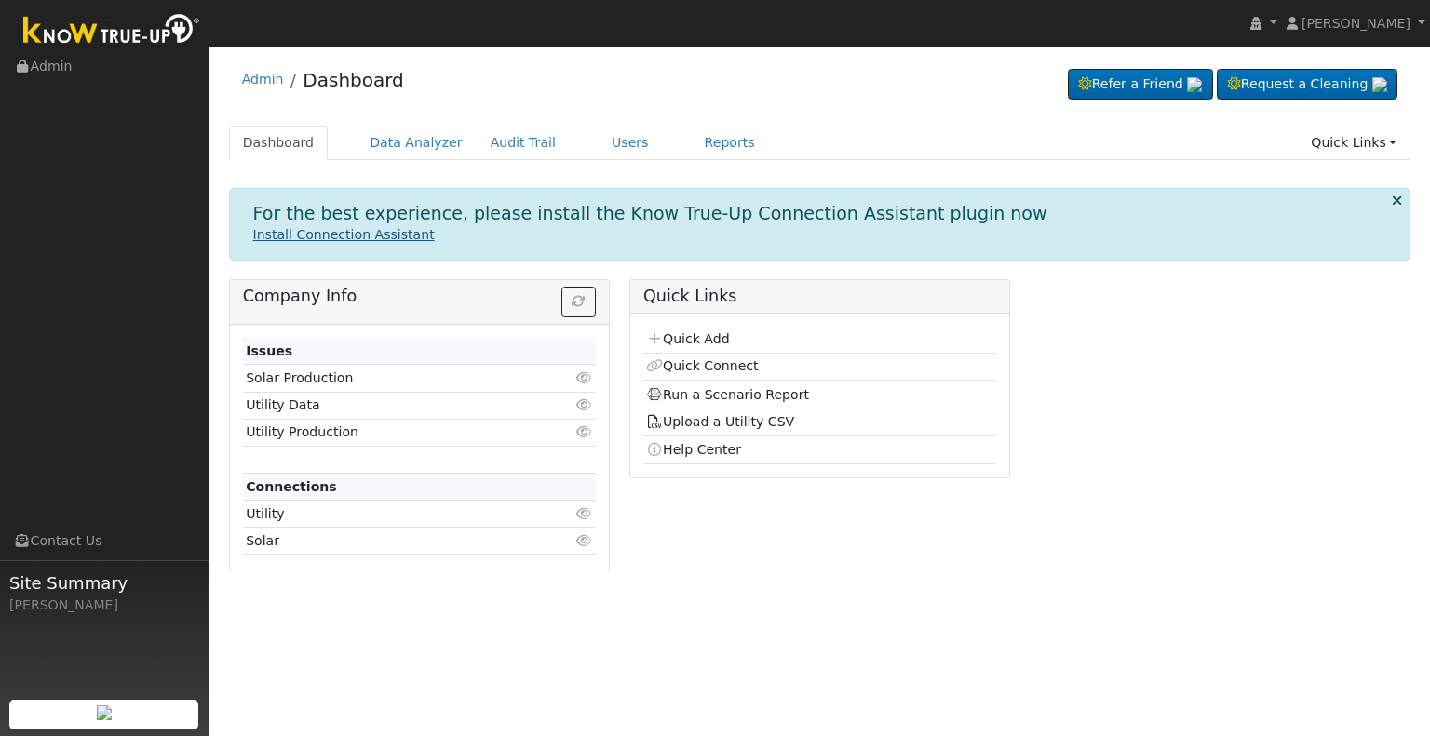
click at [316, 234] on link "Install Connection Assistant" at bounding box center [343, 234] width 181 height 15
click at [598, 139] on link "Users" at bounding box center [630, 143] width 65 height 34
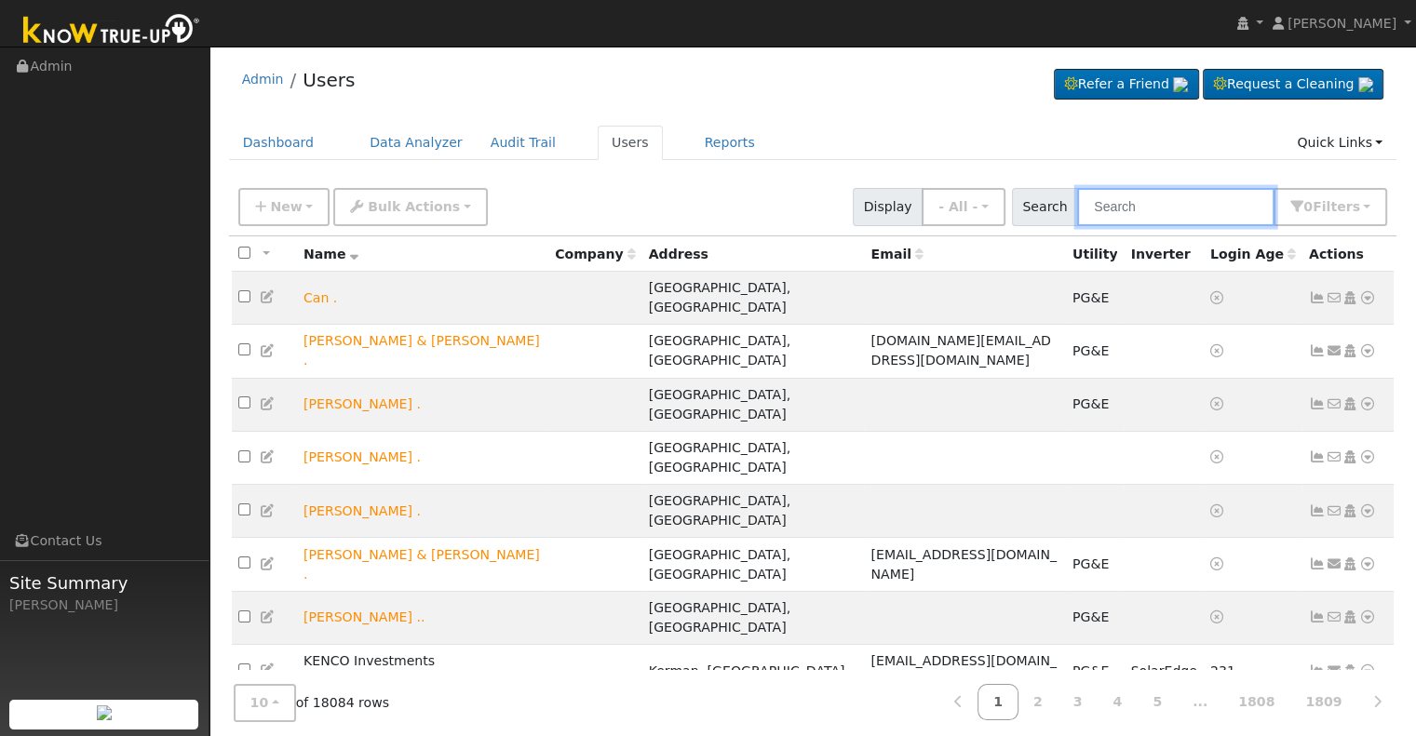
click at [1157, 204] on input "text" at bounding box center [1175, 207] width 197 height 38
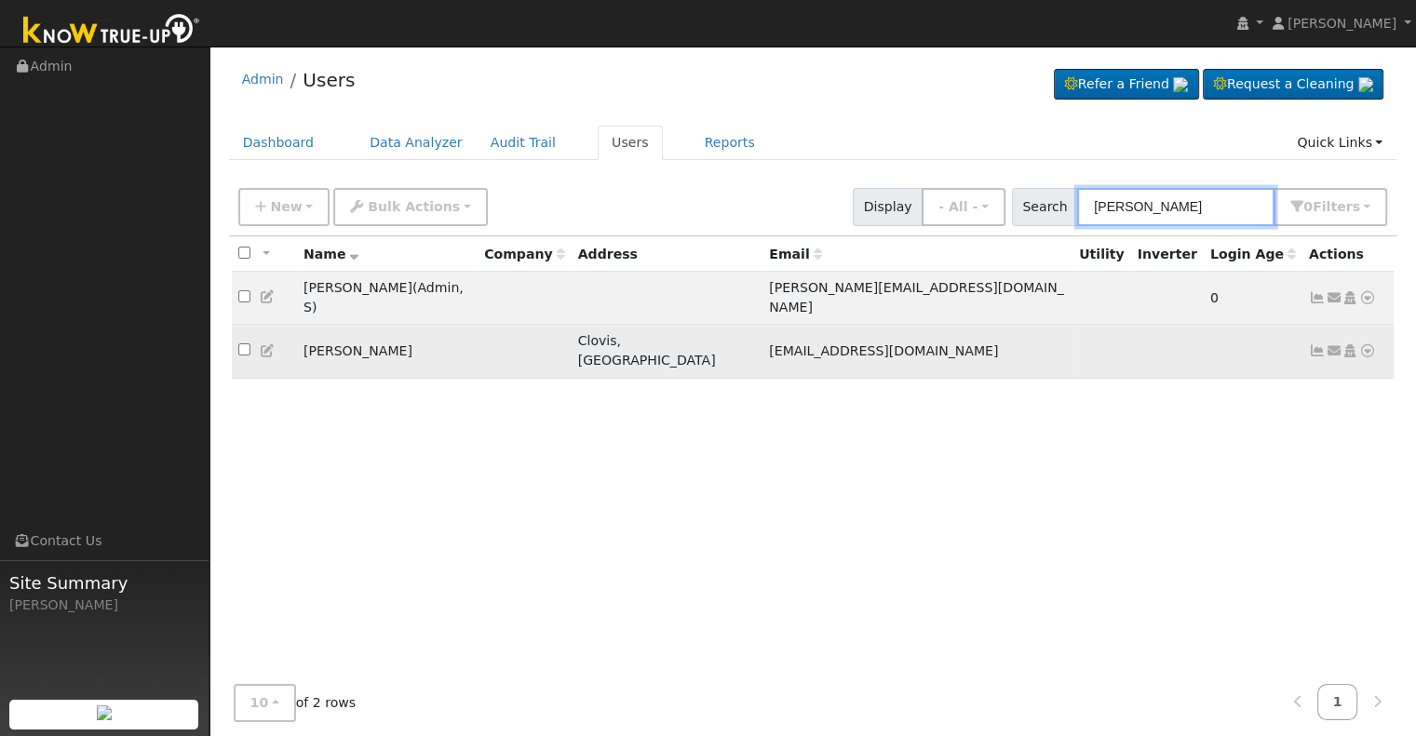
type input "[PERSON_NAME]"
click at [1315, 344] on icon at bounding box center [1317, 350] width 17 height 13
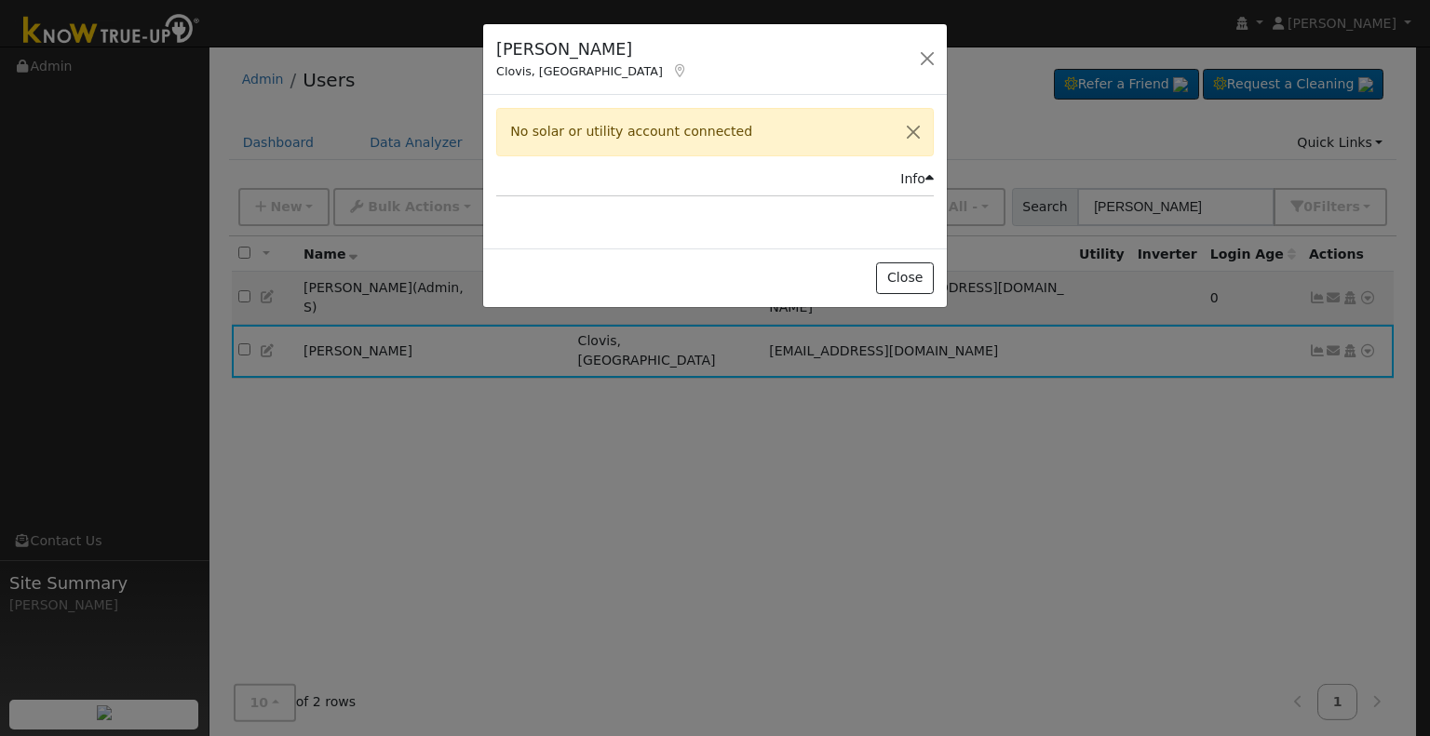
click at [916, 175] on div "Info" at bounding box center [917, 179] width 34 height 20
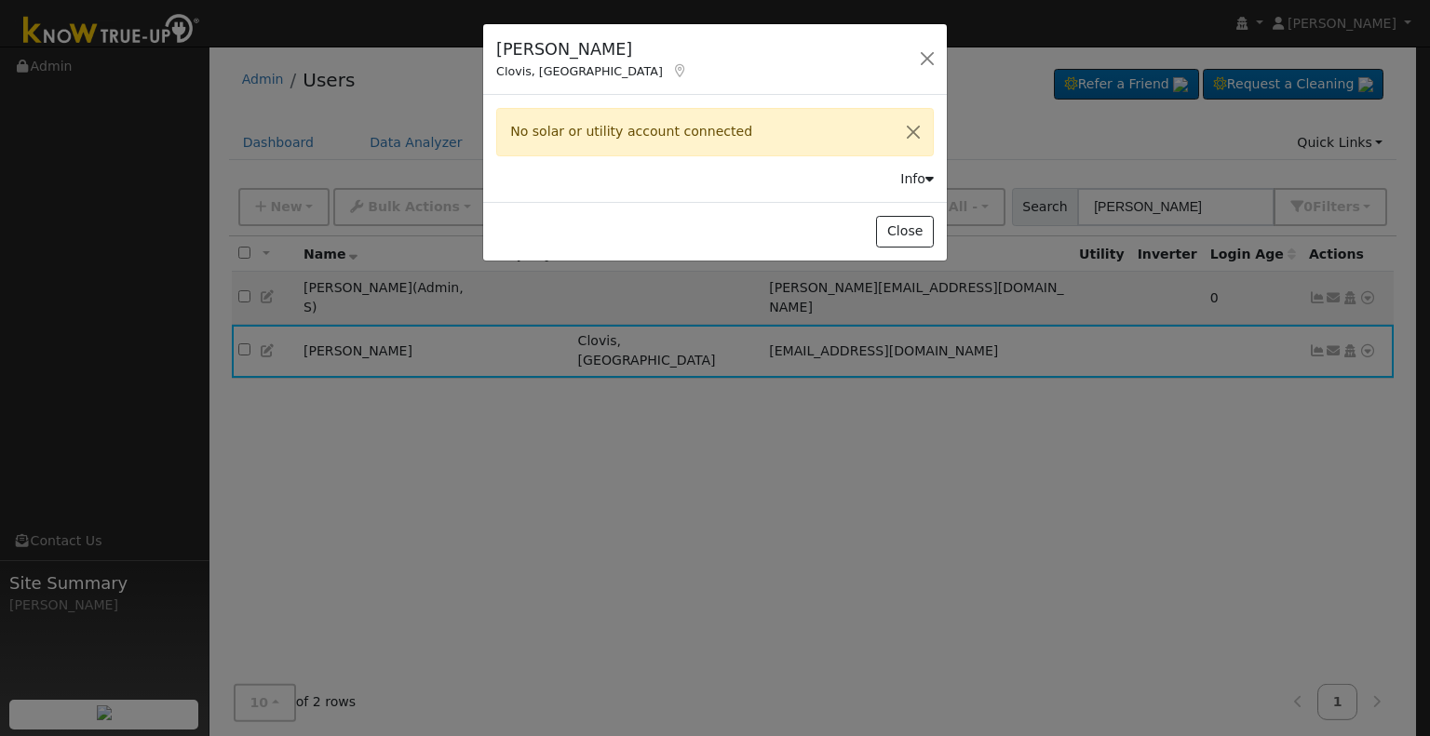
click at [1285, 420] on div "Forrest Barcus Clovis, CA Default Account Default Account 3978 Trenton Avenue, …" at bounding box center [715, 368] width 1430 height 736
click at [923, 55] on button "button" at bounding box center [927, 59] width 26 height 26
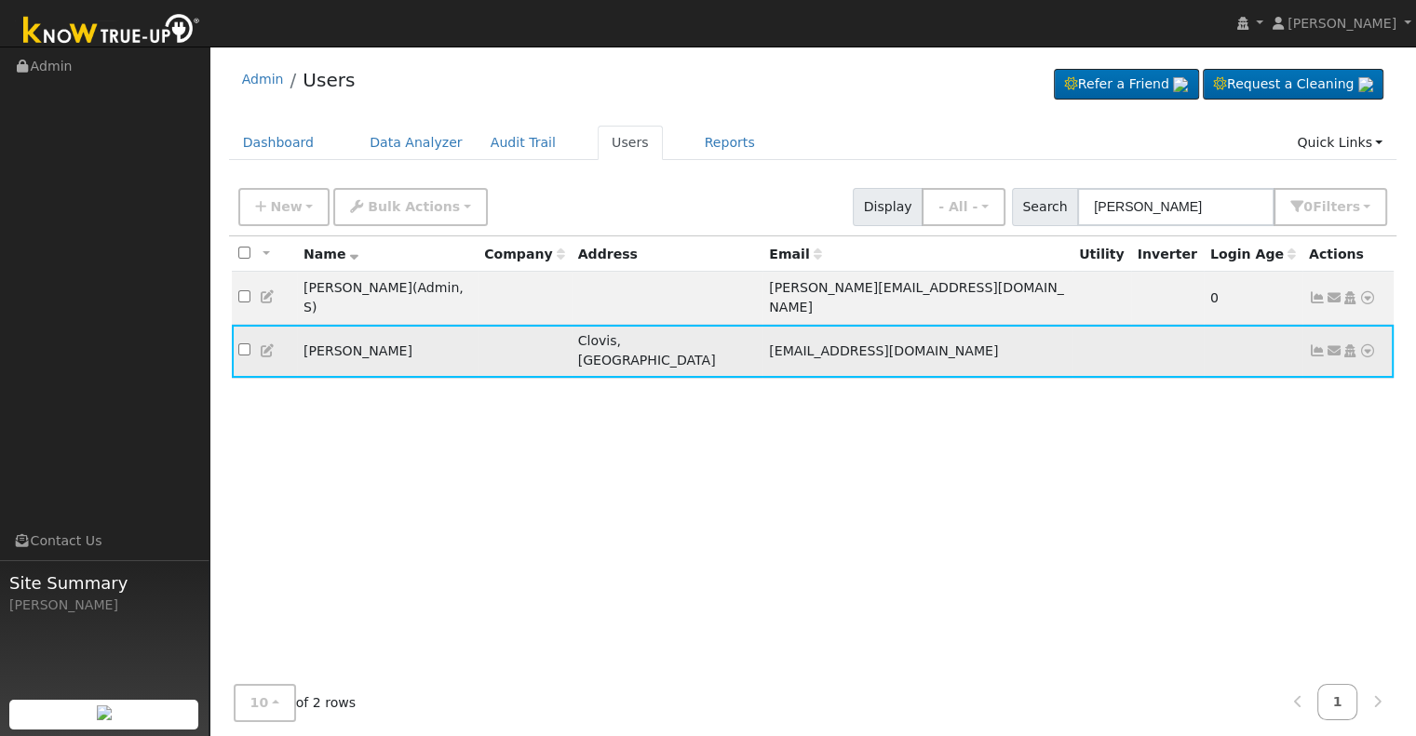
click at [1369, 344] on icon at bounding box center [1367, 350] width 17 height 13
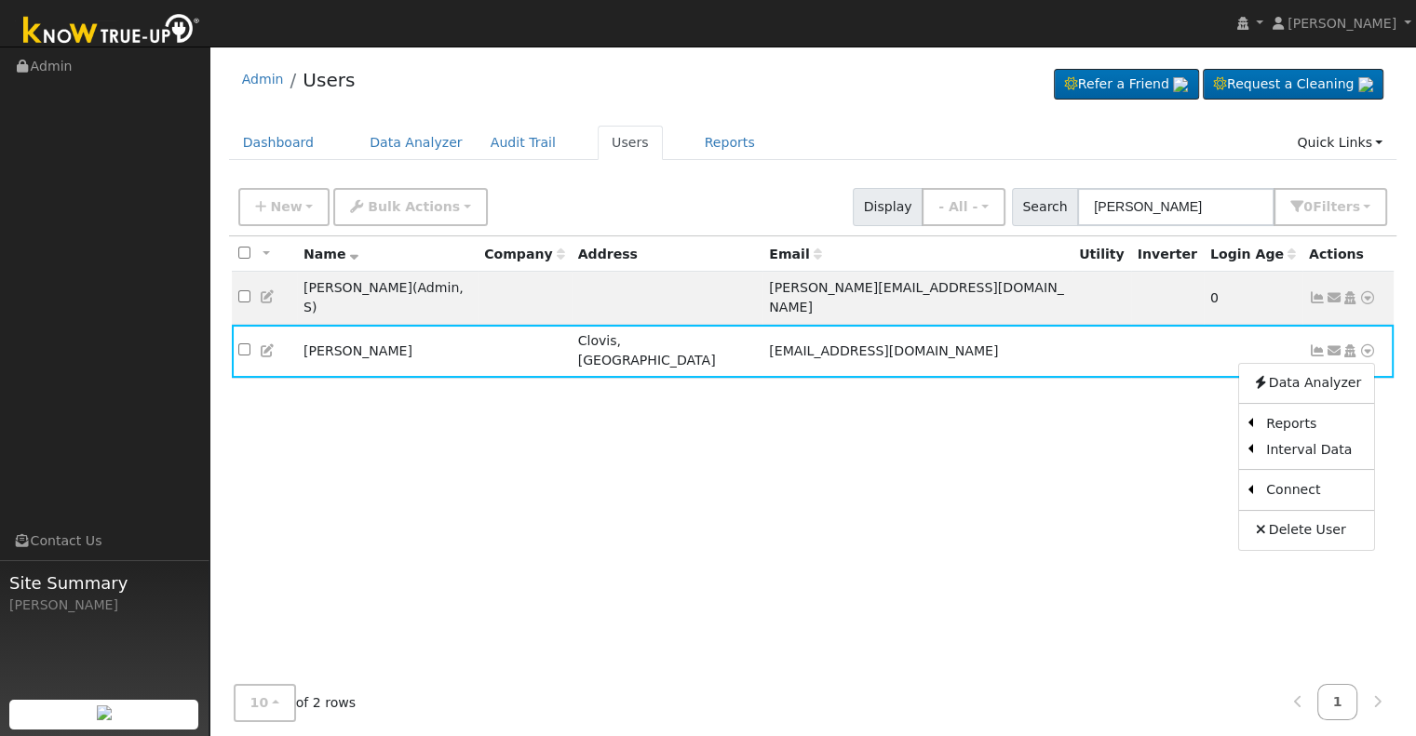
click at [0, 0] on link "Utility" at bounding box center [0, 0] width 0 height 0
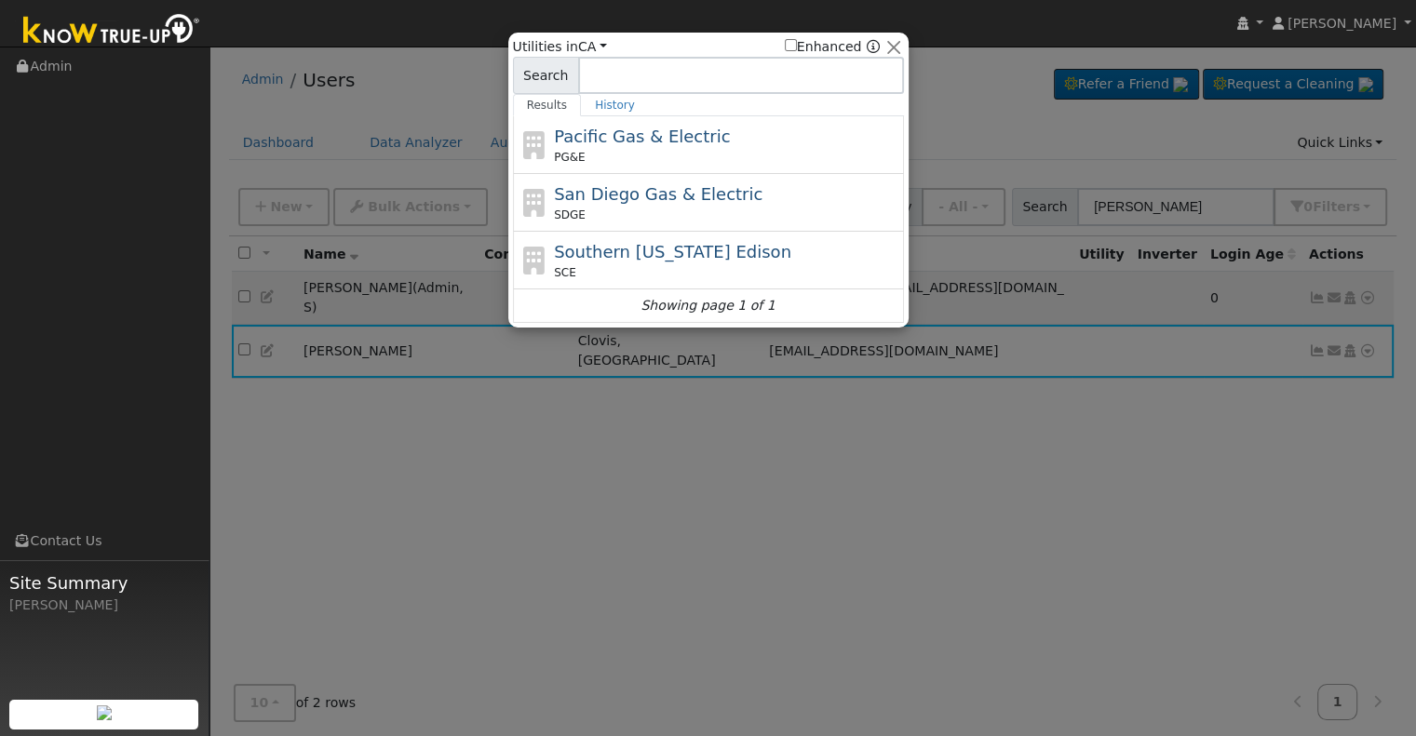
click at [640, 142] on span "Pacific Gas & Electric" at bounding box center [642, 137] width 176 height 20
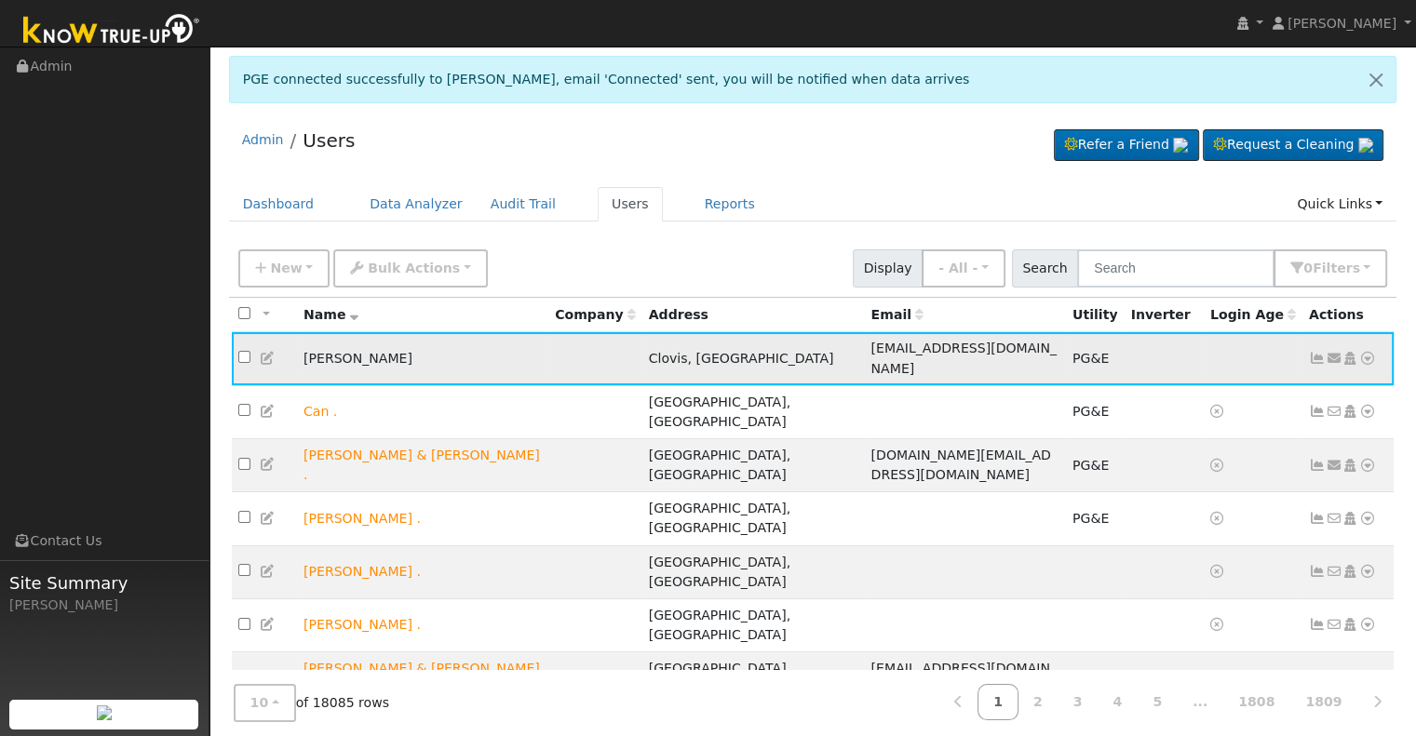
click at [1318, 354] on icon at bounding box center [1317, 358] width 17 height 13
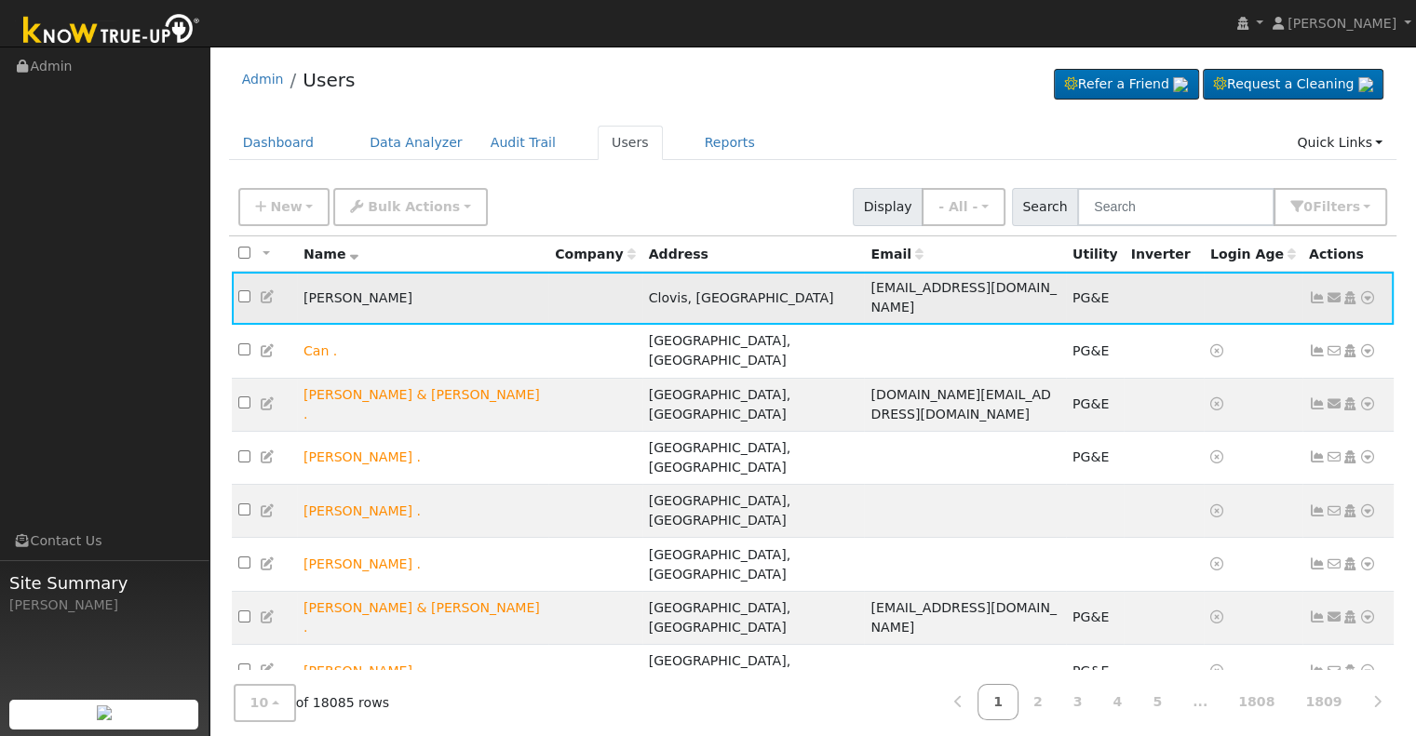
click at [1309, 291] on icon at bounding box center [1317, 297] width 17 height 13
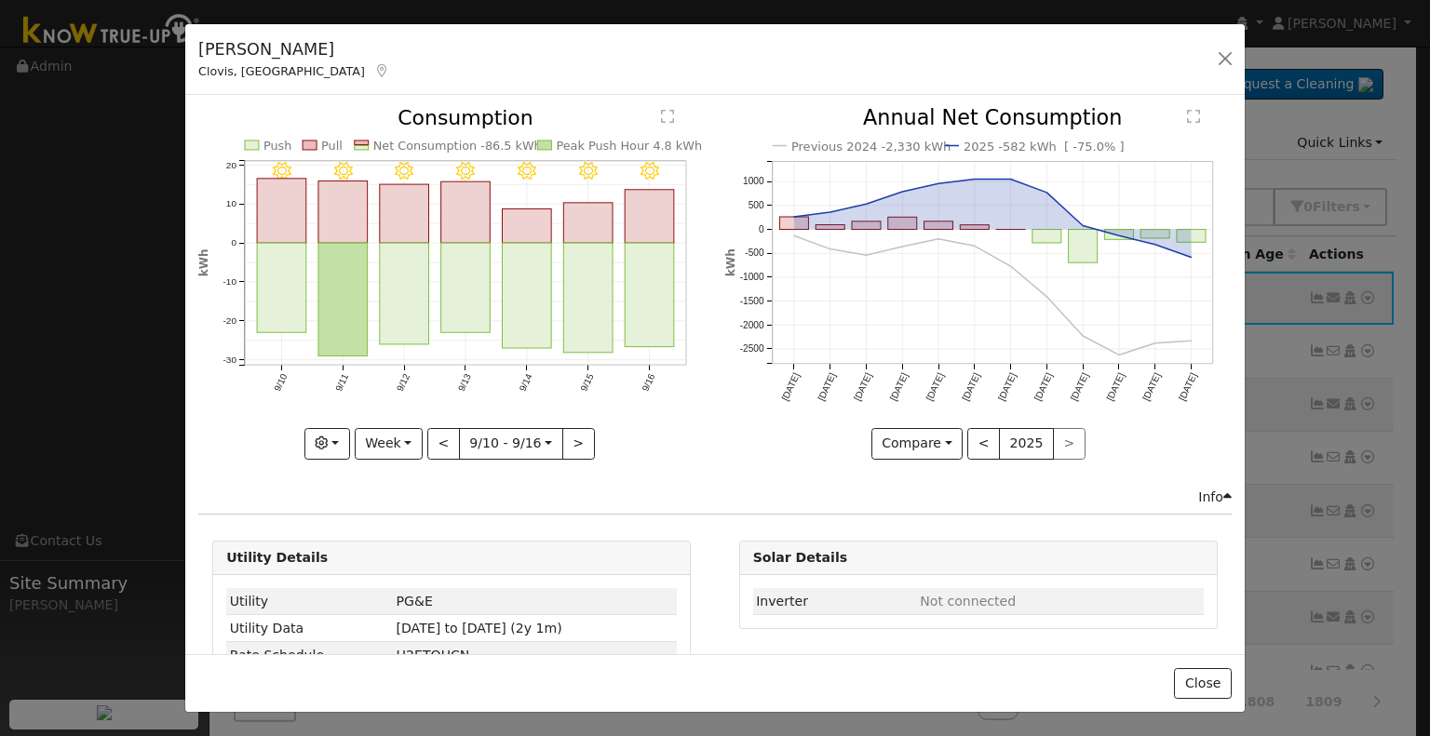
click at [383, 453] on div "9/16 - Clear 9/15 - Clear 9/14 - Clear 9/13 - Clear 9/12 - Clear 9/11 - MostlyC…" at bounding box center [452, 297] width 526 height 379
click at [397, 442] on button "Week" at bounding box center [389, 444] width 68 height 32
click at [412, 528] on link "Month" at bounding box center [420, 533] width 129 height 26
type input "[DATE]"
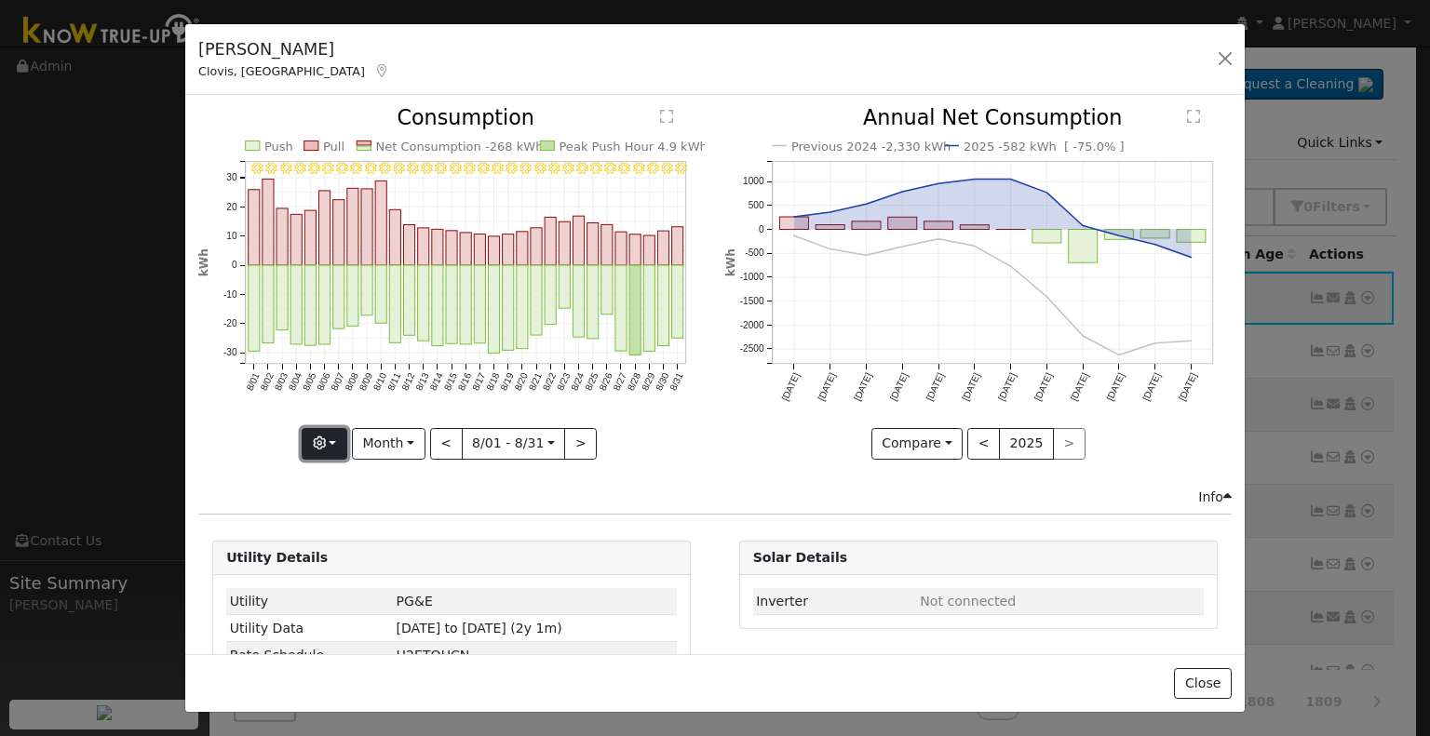
click at [342, 439] on button "button" at bounding box center [325, 444] width 46 height 32
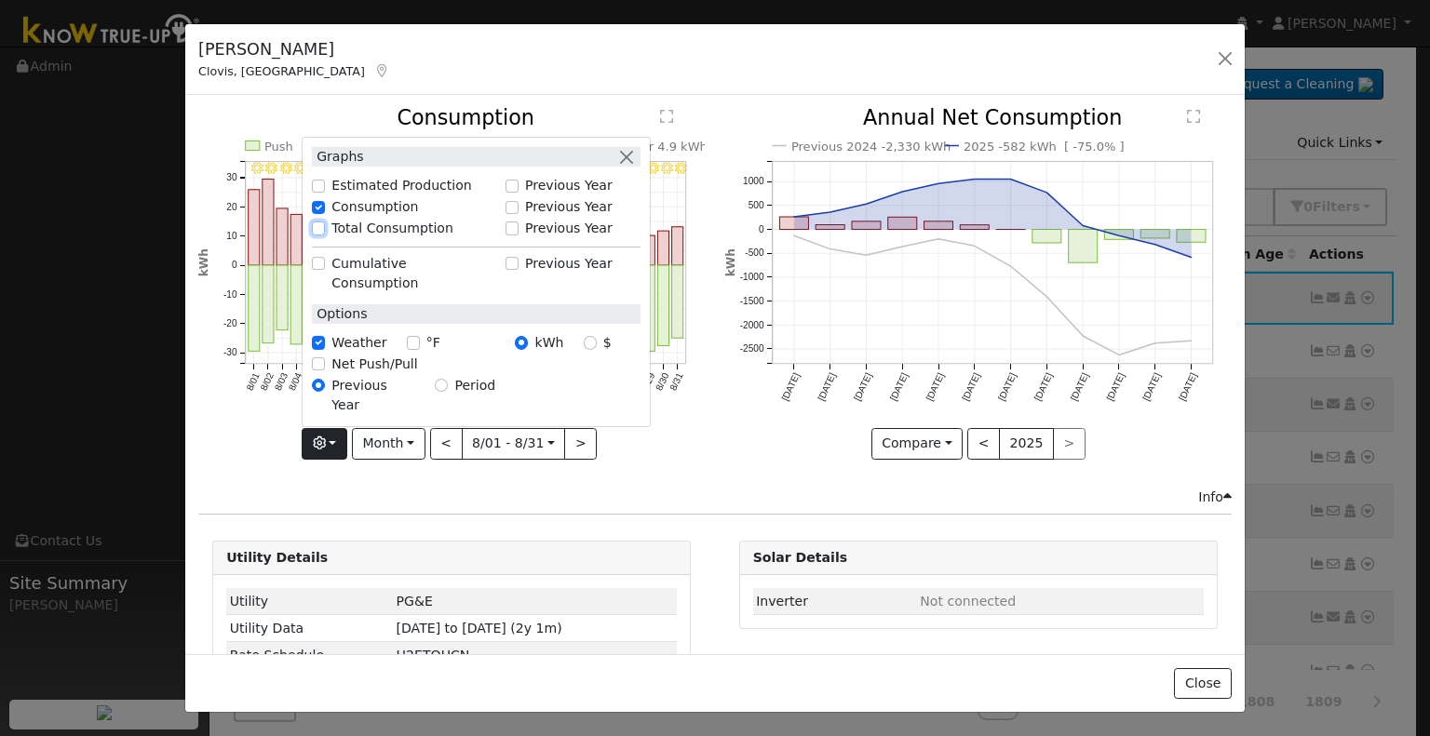
click at [324, 235] on input "Total Consumption" at bounding box center [318, 228] width 13 height 13
checkbox input "true"
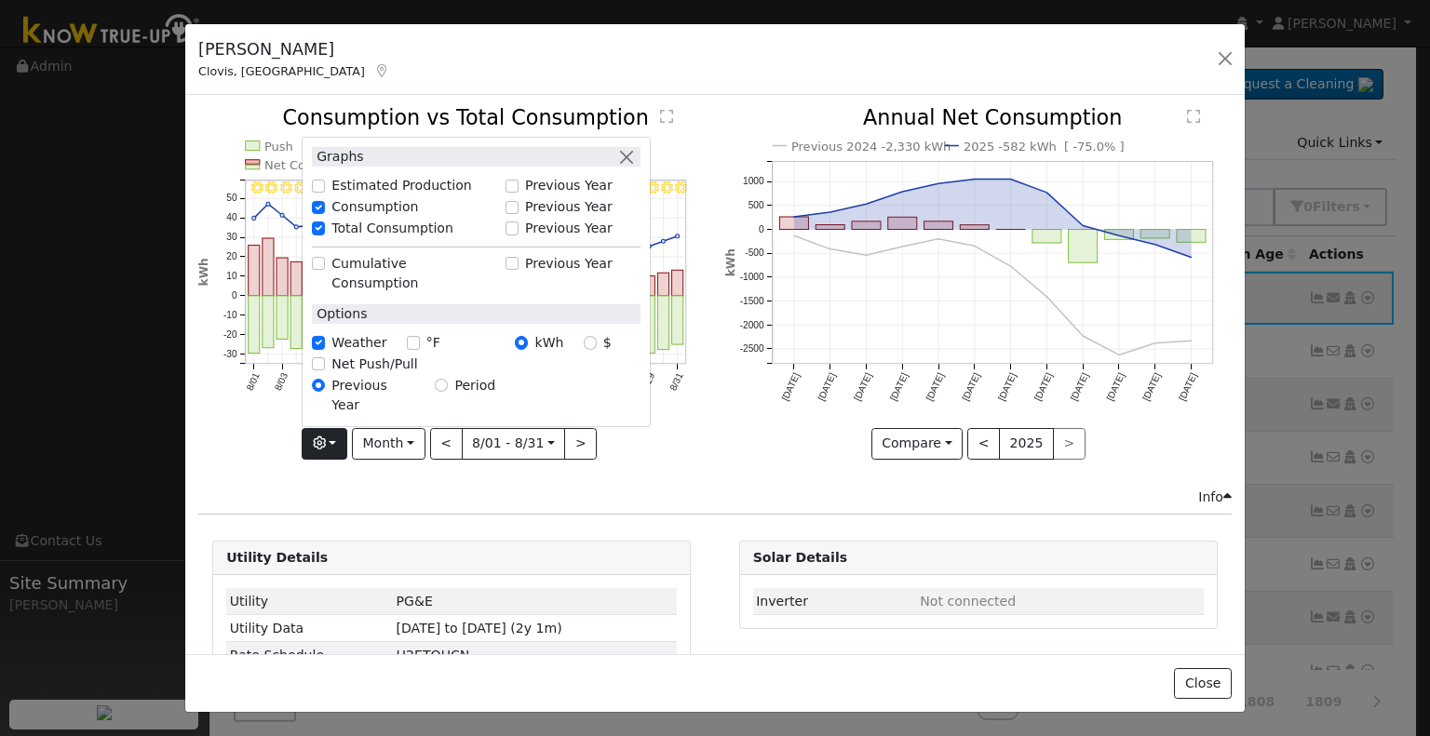
click at [686, 472] on div "8/31 - Clear 8/30 - Clear 8/29 - Clear 8/28 - Clear 8/27 - Clear 8/26 - MostlyC…" at bounding box center [452, 297] width 526 height 379
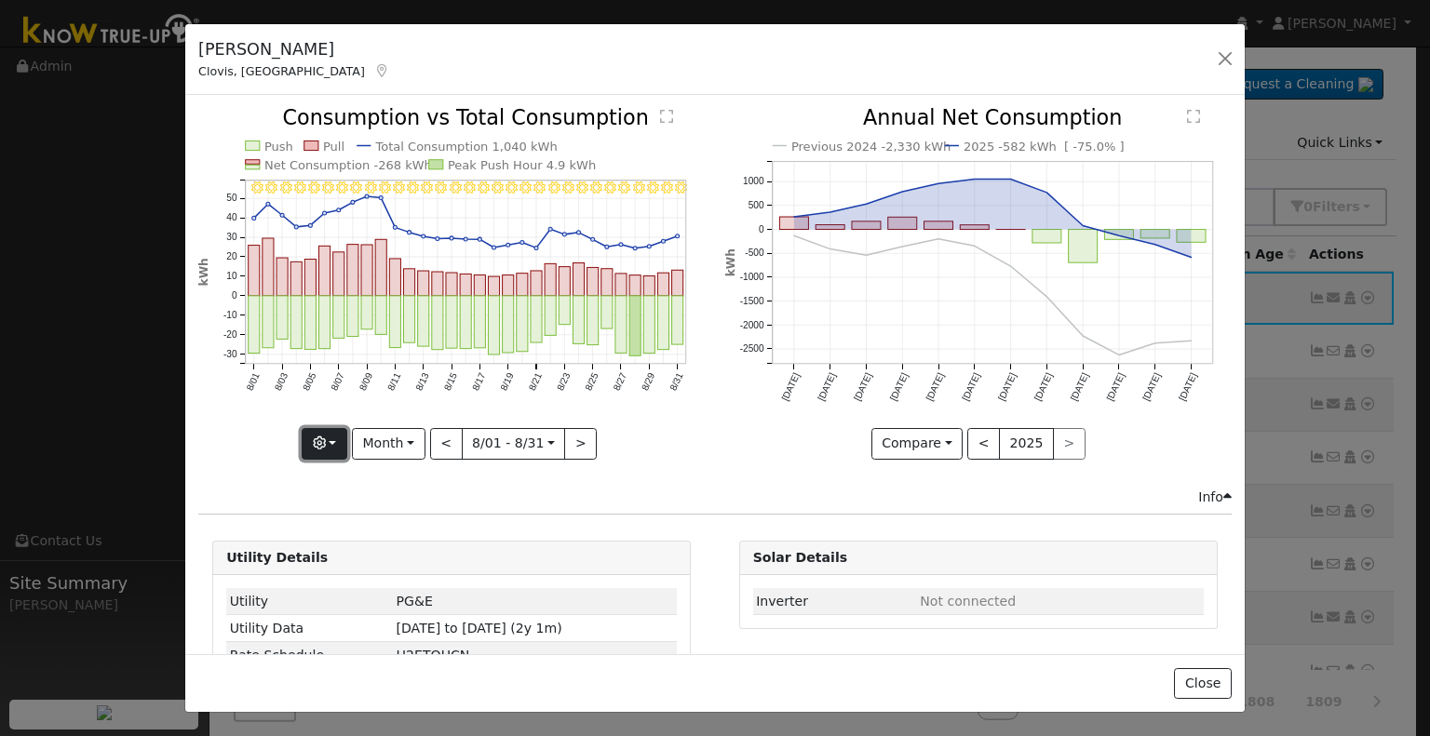
click at [326, 439] on icon "button" at bounding box center [319, 442] width 13 height 13
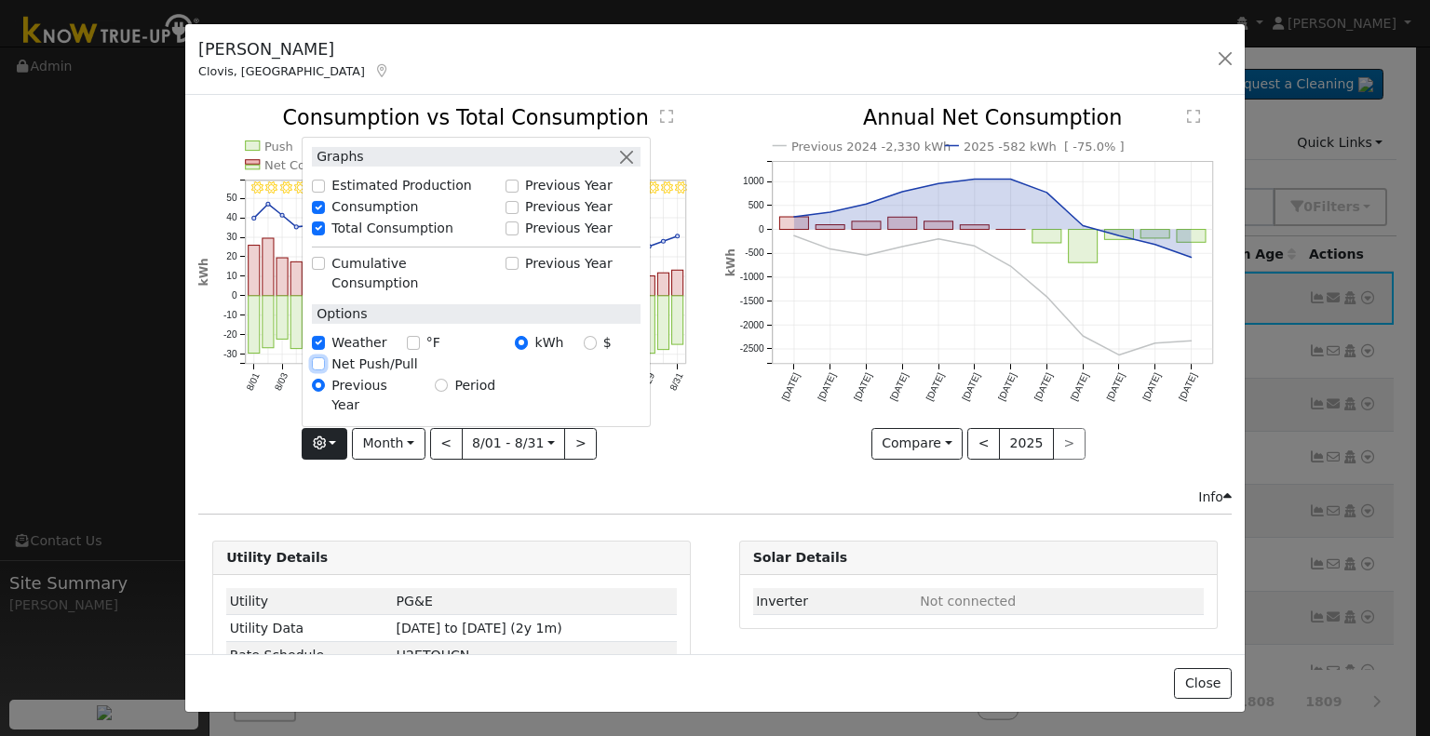
click at [323, 370] on input "Net Push/Pull" at bounding box center [318, 363] width 13 height 13
checkbox input "true"
click at [715, 459] on div "Previous 2024 -2,330 kWh 2025 -582 kWh [ -75.0% ] [DATE] Oct '[DATE] Dec '[DATE…" at bounding box center [978, 297] width 526 height 379
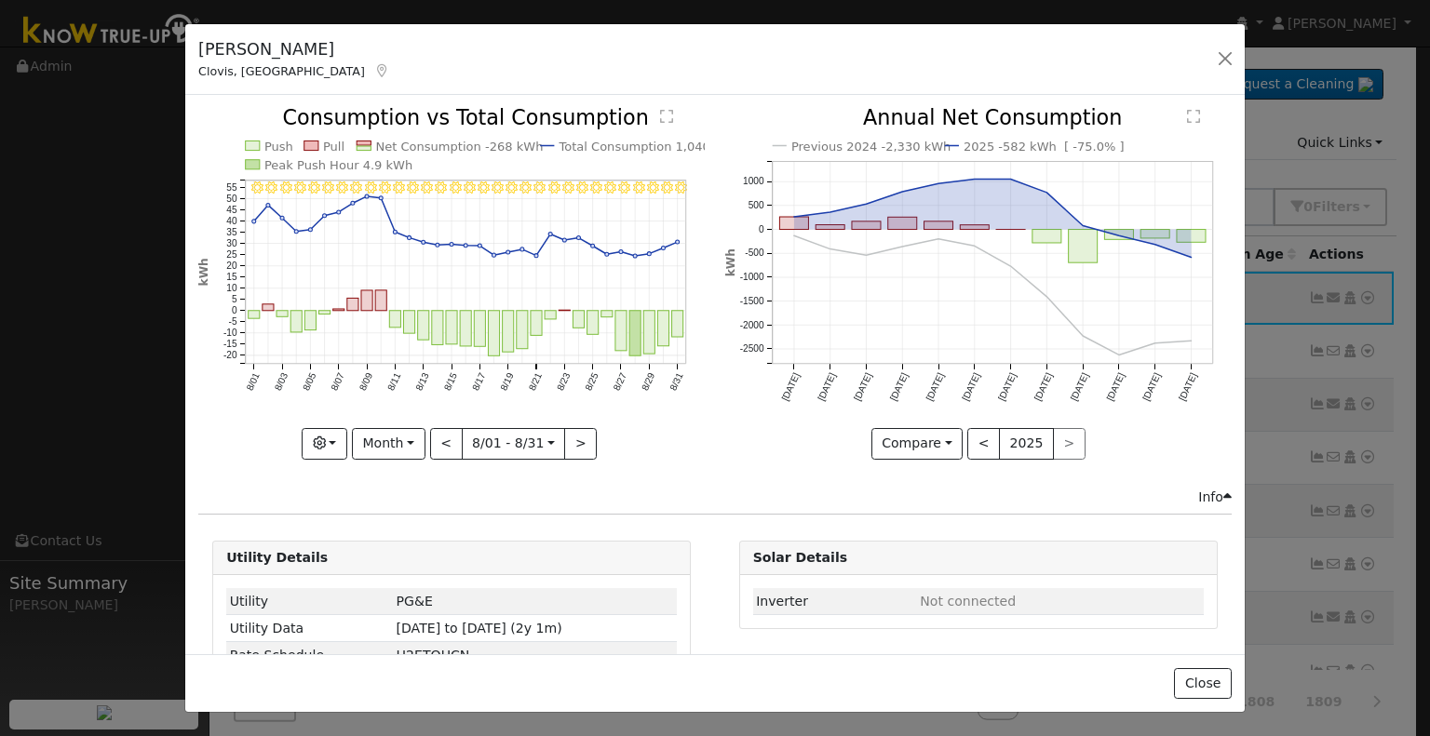
click at [351, 433] on icon "8/31 - Clear 8/30 - Clear 8/29 - Clear 8/28 - Clear 8/27 - Clear 8/26 - MostlyC…" at bounding box center [451, 282] width 506 height 349
click at [328, 442] on button "button" at bounding box center [325, 444] width 46 height 32
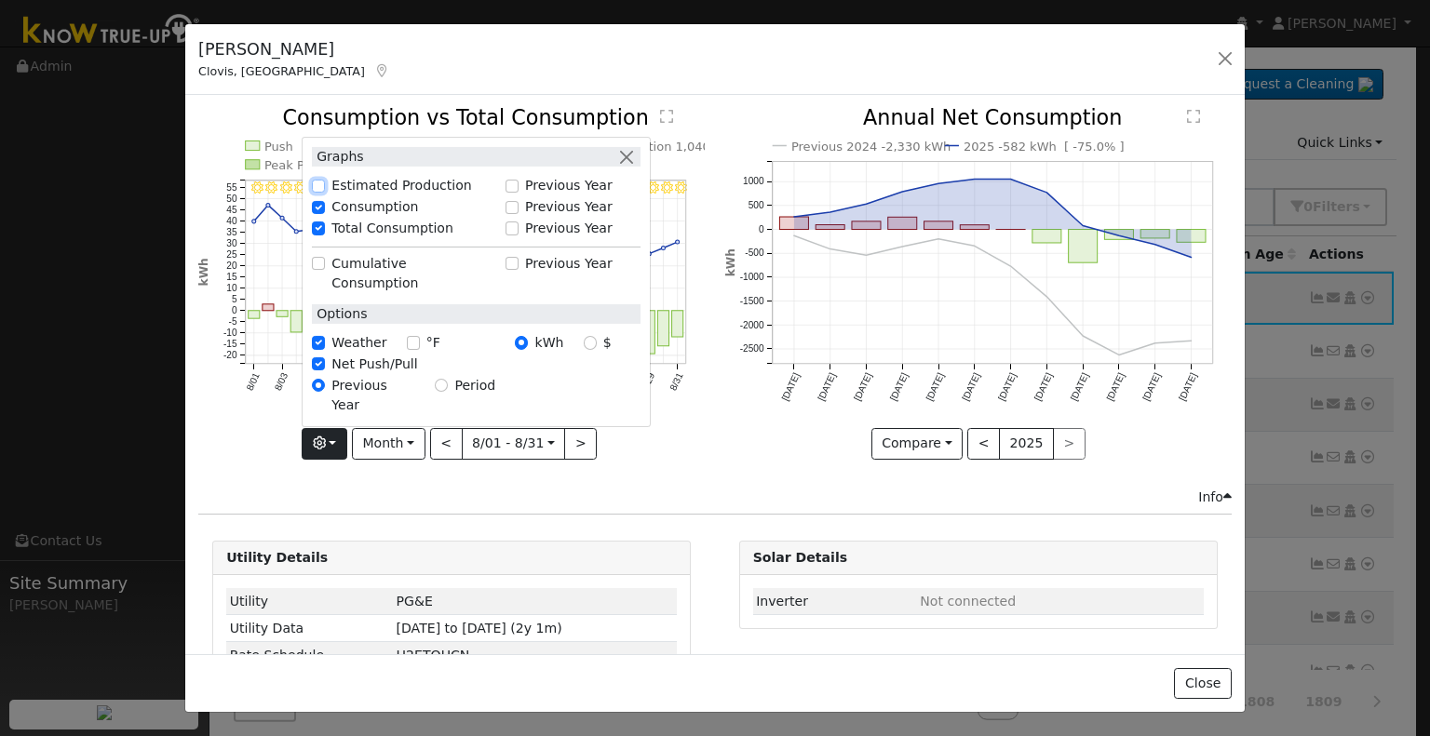
click at [319, 193] on input "Estimated Production" at bounding box center [318, 186] width 13 height 13
checkbox input "true"
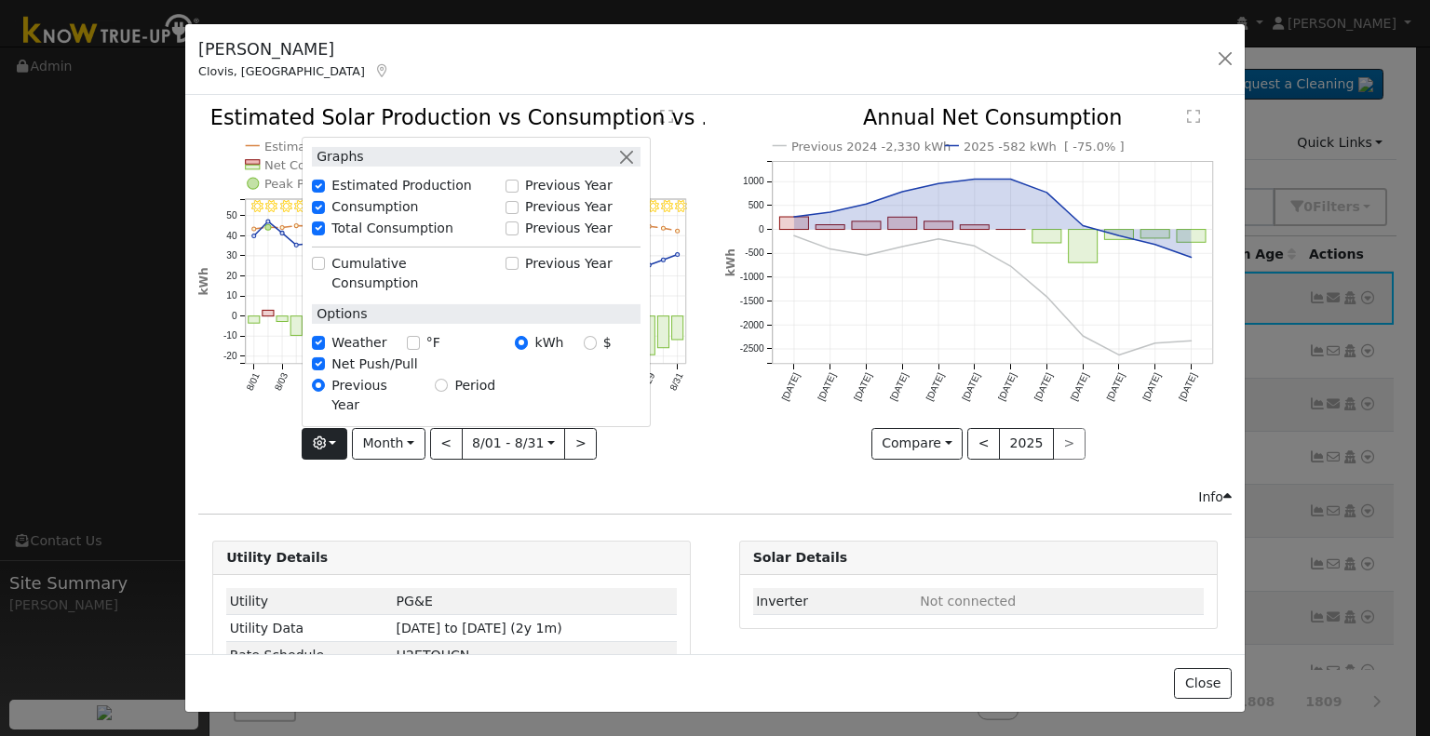
click at [746, 465] on div "Previous 2024 -2,330 kWh 2025 -582 kWh [ -75.0% ] [DATE] Oct '[DATE] Dec '[DATE…" at bounding box center [978, 297] width 526 height 379
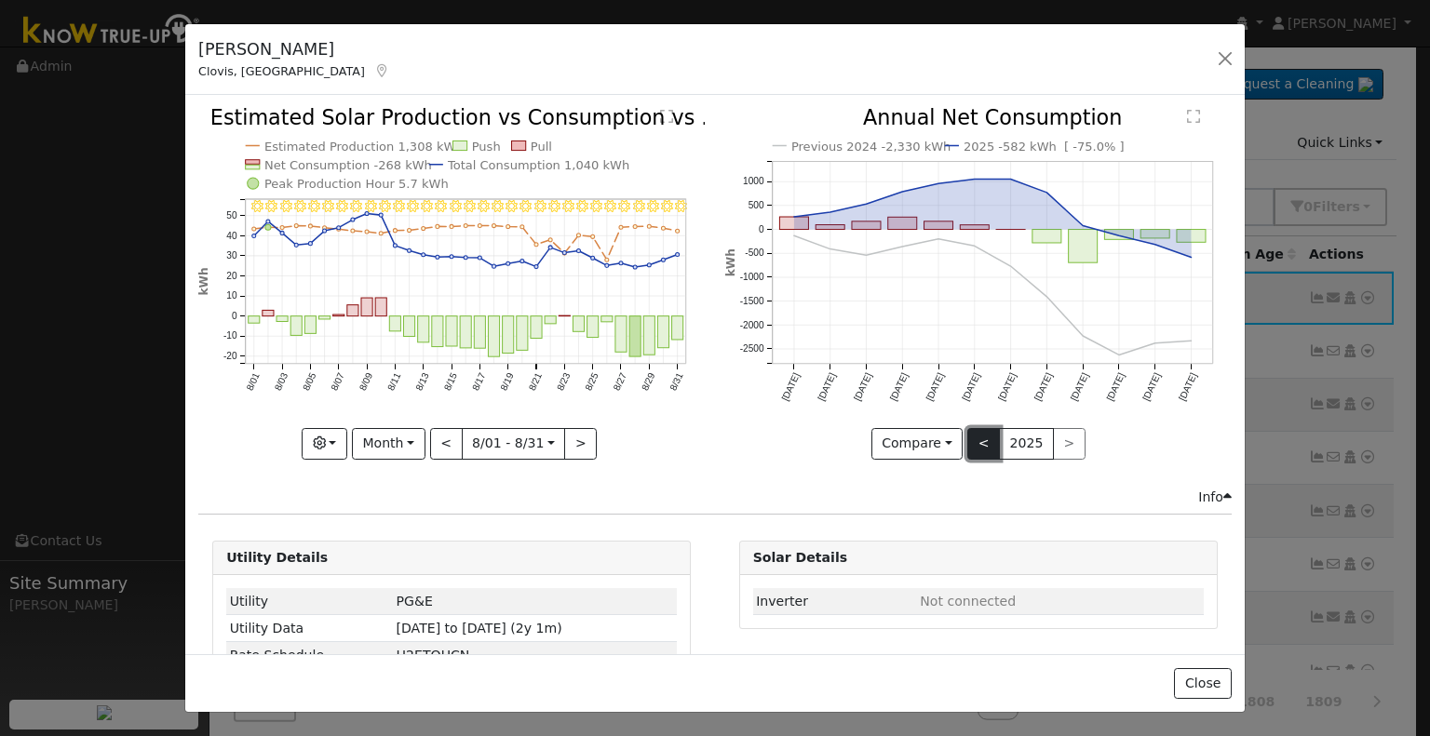
click at [975, 443] on button "<" at bounding box center [983, 444] width 33 height 32
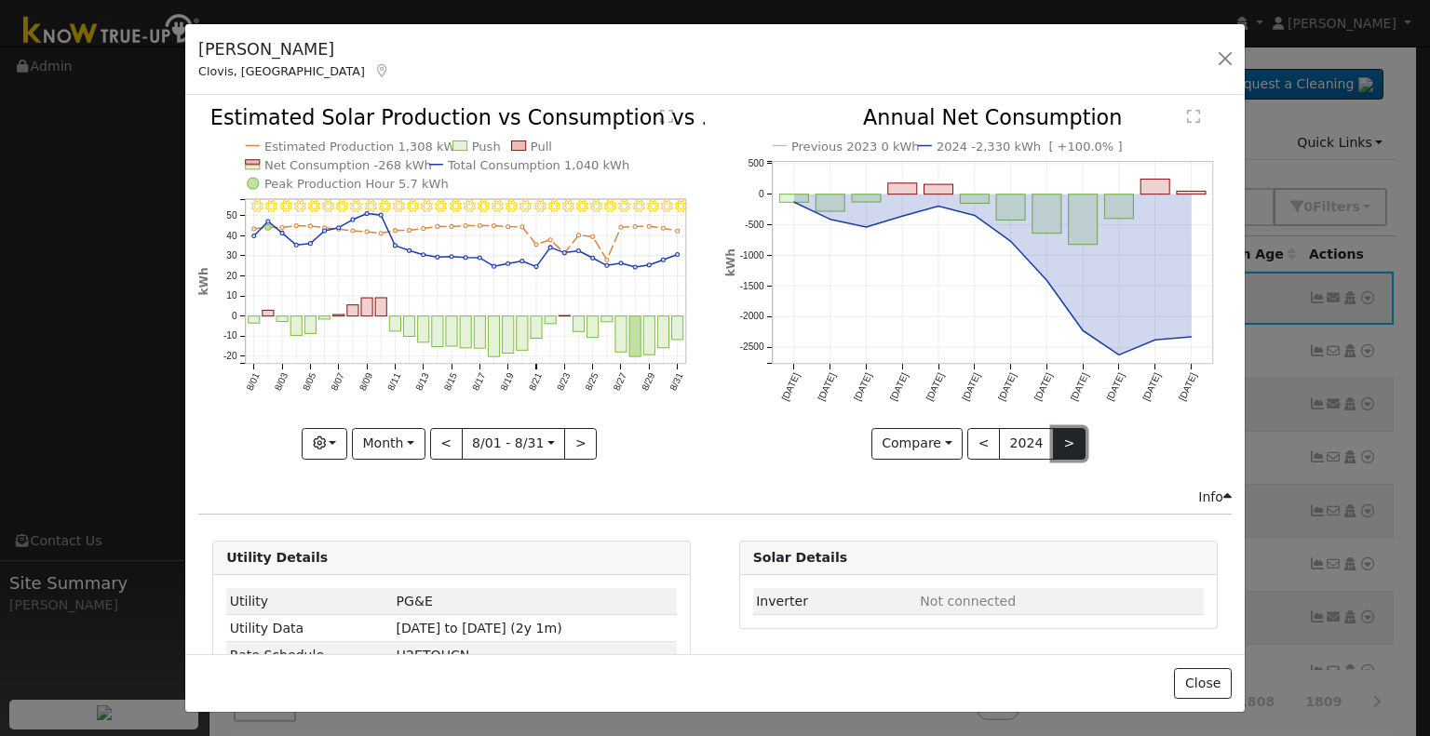
click at [1053, 435] on button ">" at bounding box center [1069, 444] width 33 height 32
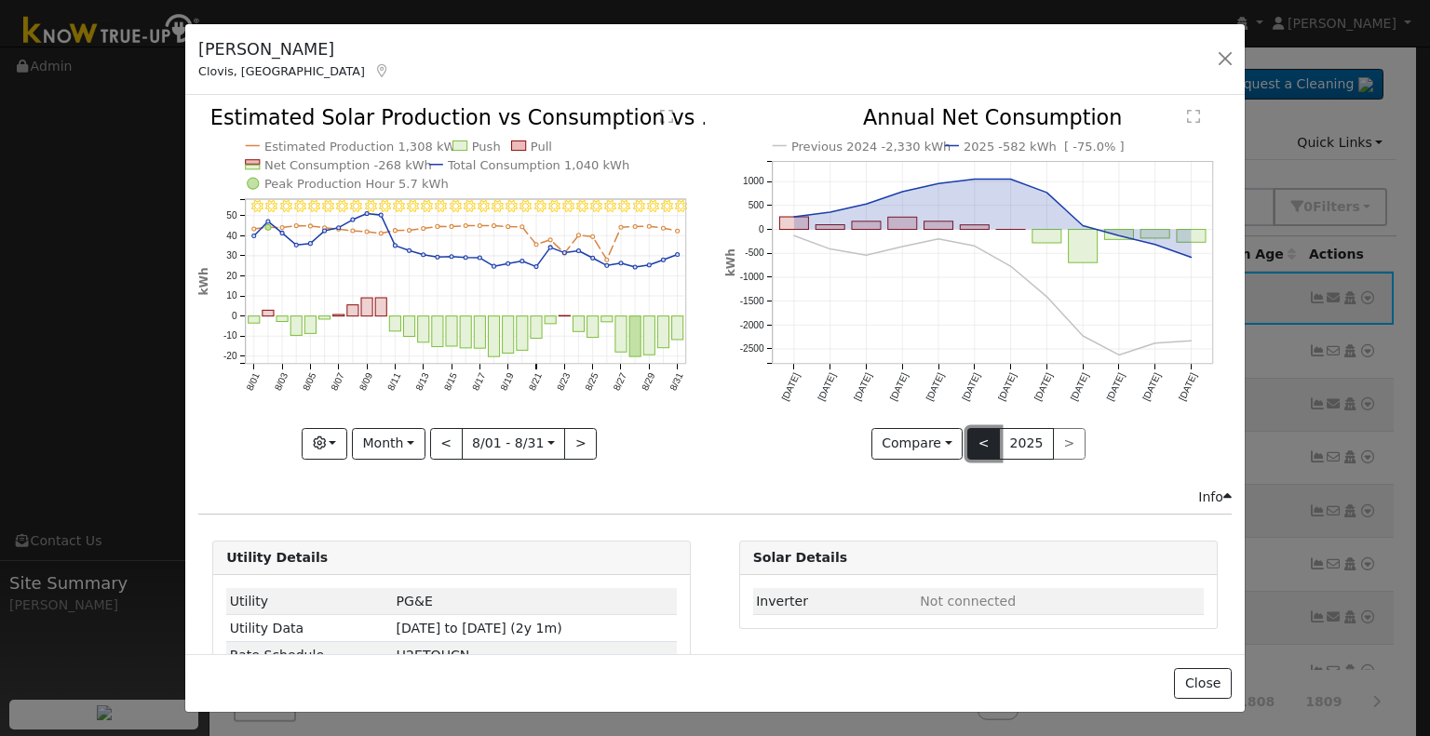
click at [975, 441] on button "<" at bounding box center [983, 444] width 33 height 32
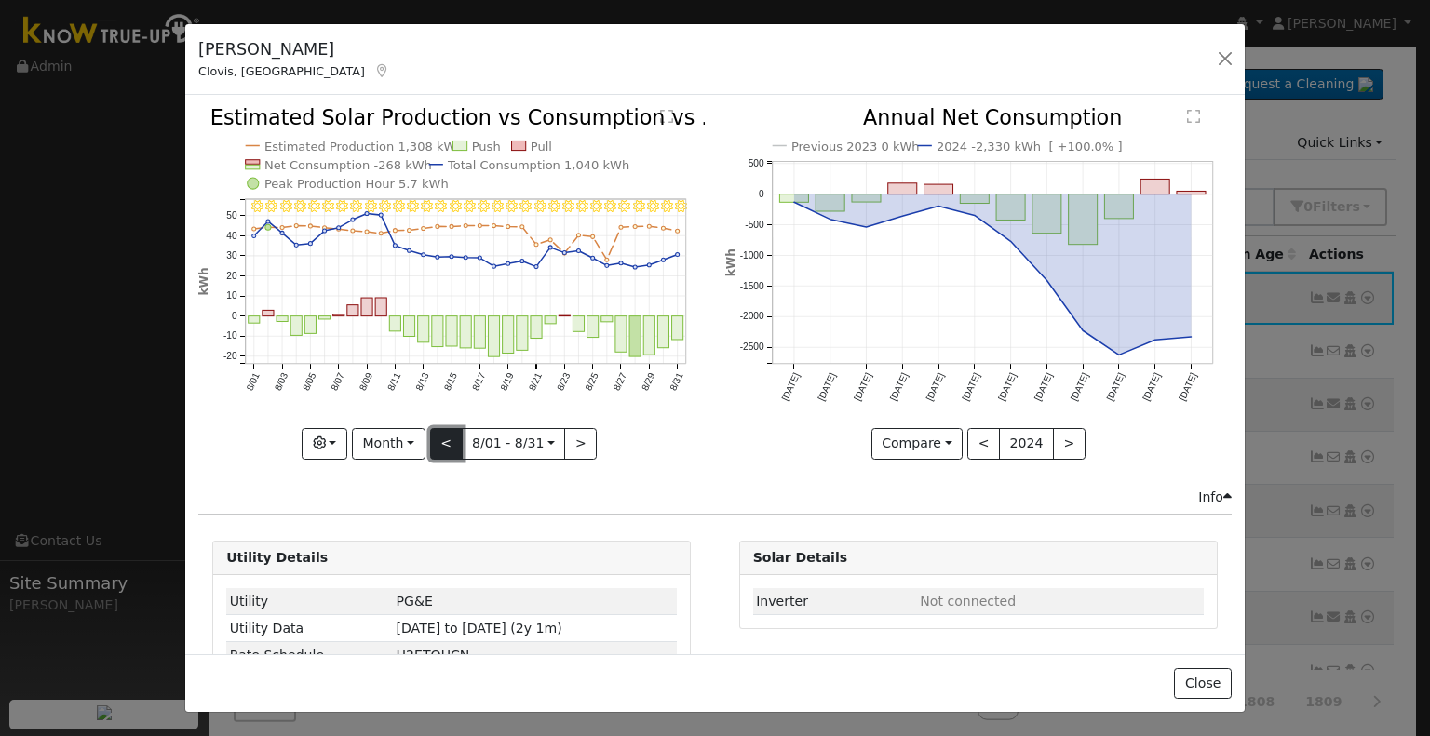
click at [445, 438] on button "<" at bounding box center [446, 444] width 33 height 32
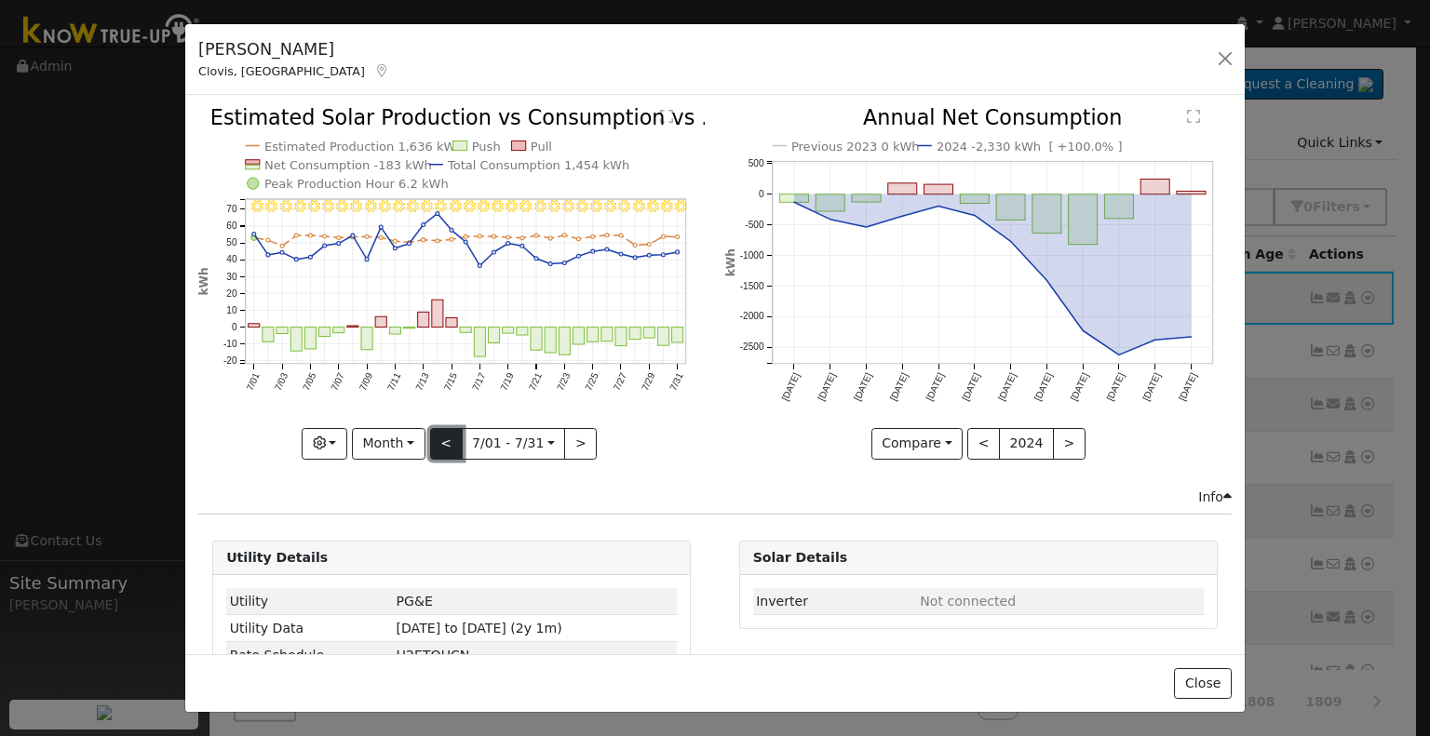
click at [445, 438] on button "<" at bounding box center [446, 444] width 33 height 32
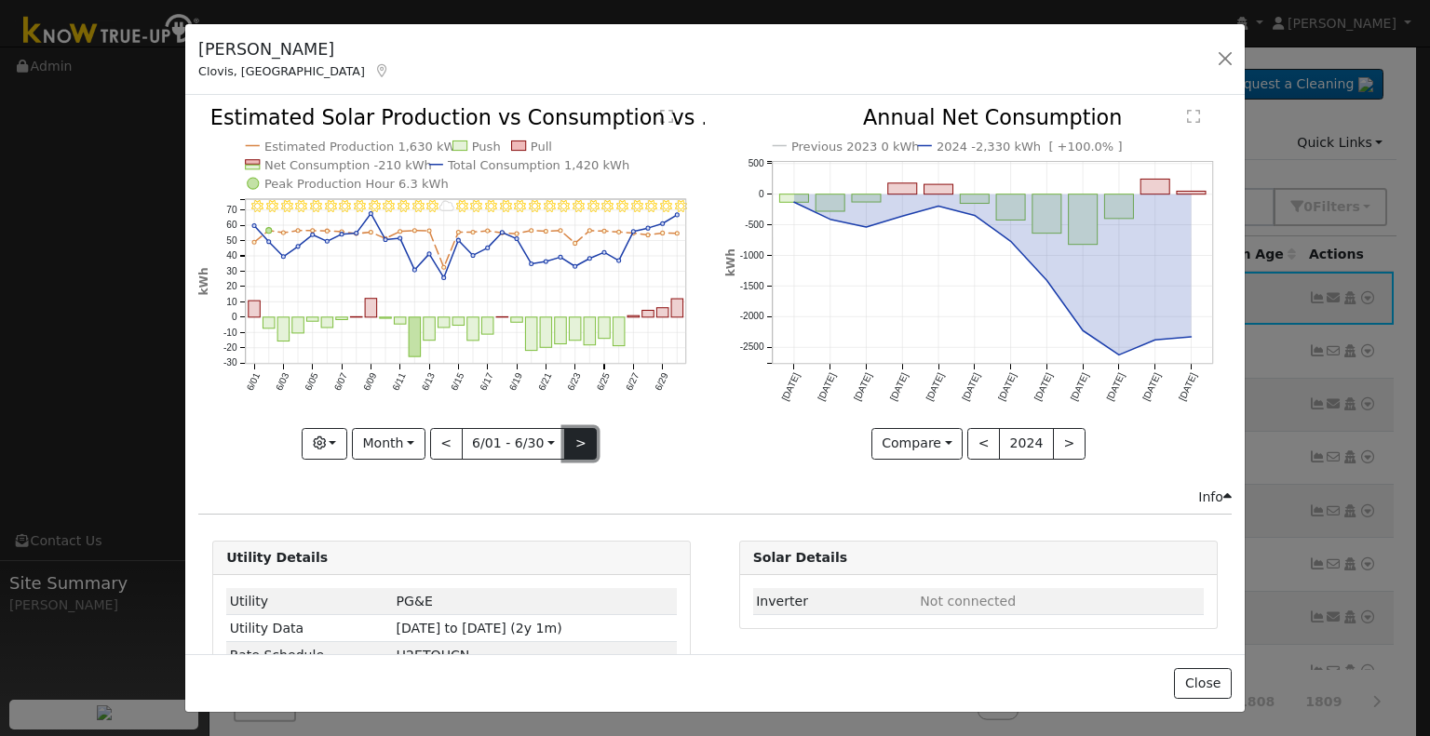
click at [577, 438] on button ">" at bounding box center [580, 444] width 33 height 32
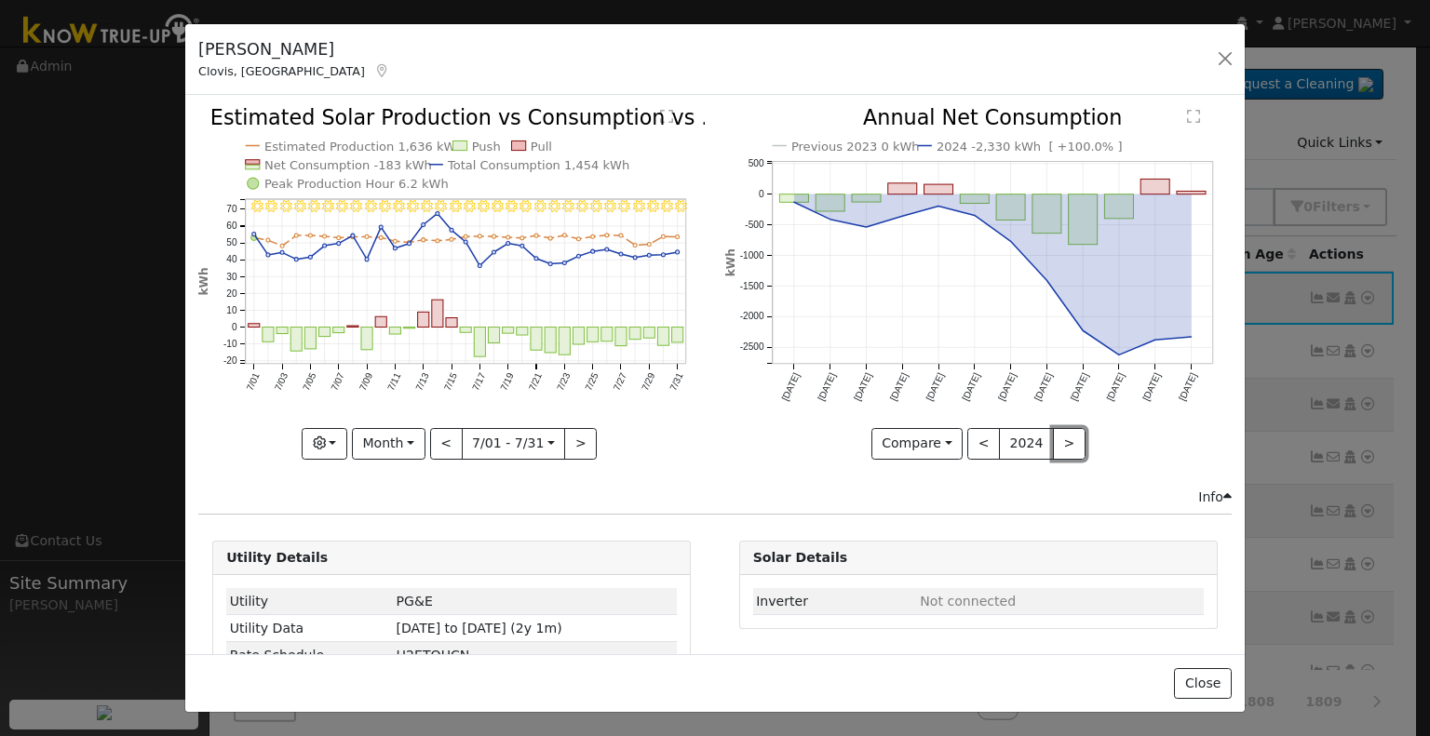
click at [1056, 429] on button ">" at bounding box center [1069, 444] width 33 height 32
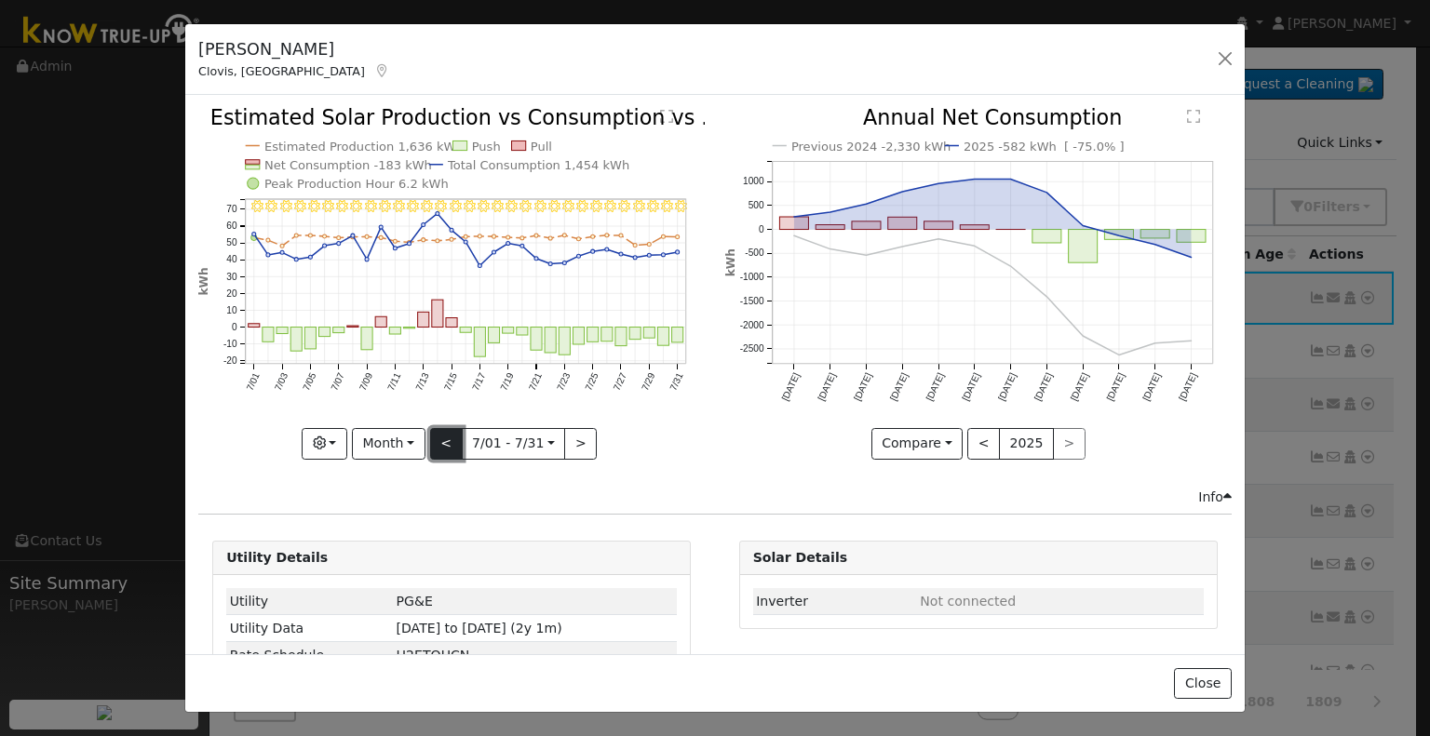
click at [447, 440] on button "<" at bounding box center [446, 444] width 33 height 32
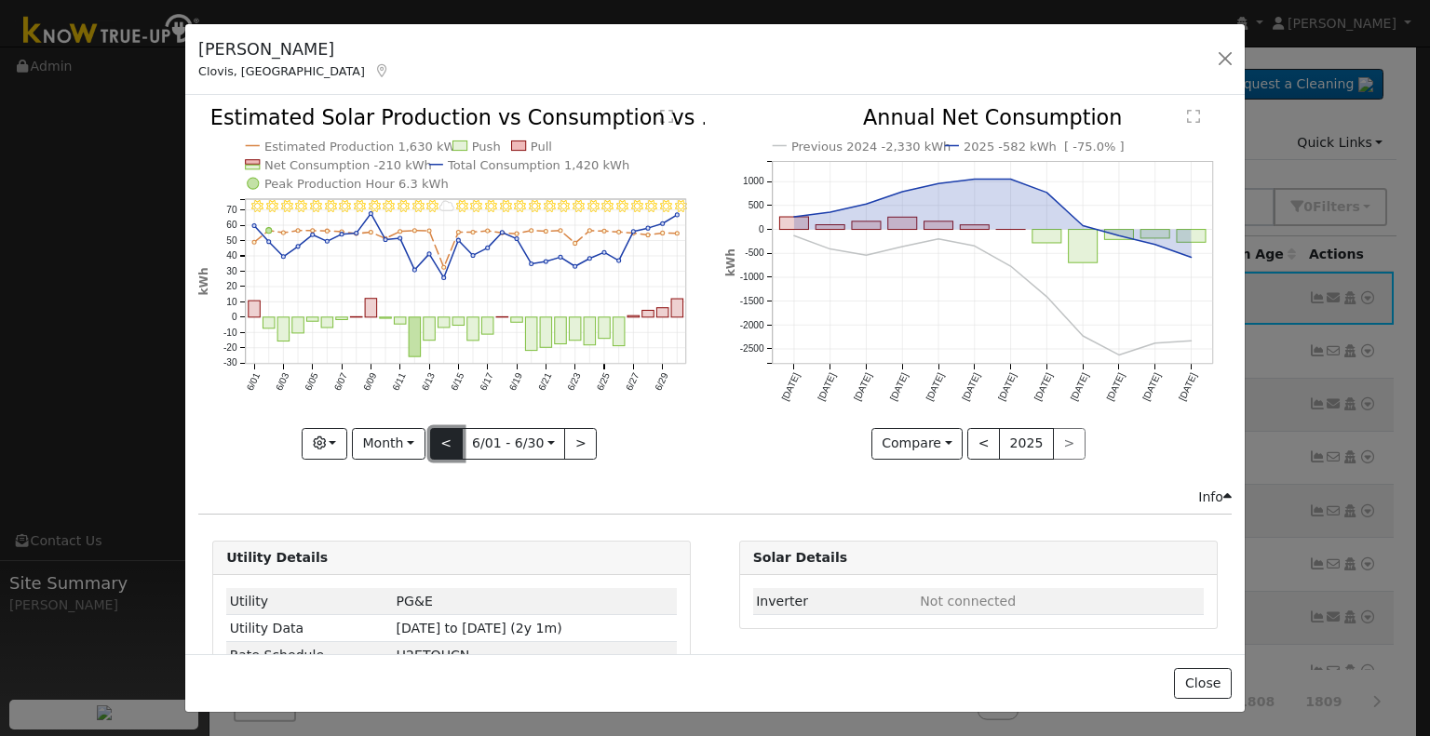
click at [446, 444] on button "<" at bounding box center [446, 444] width 33 height 32
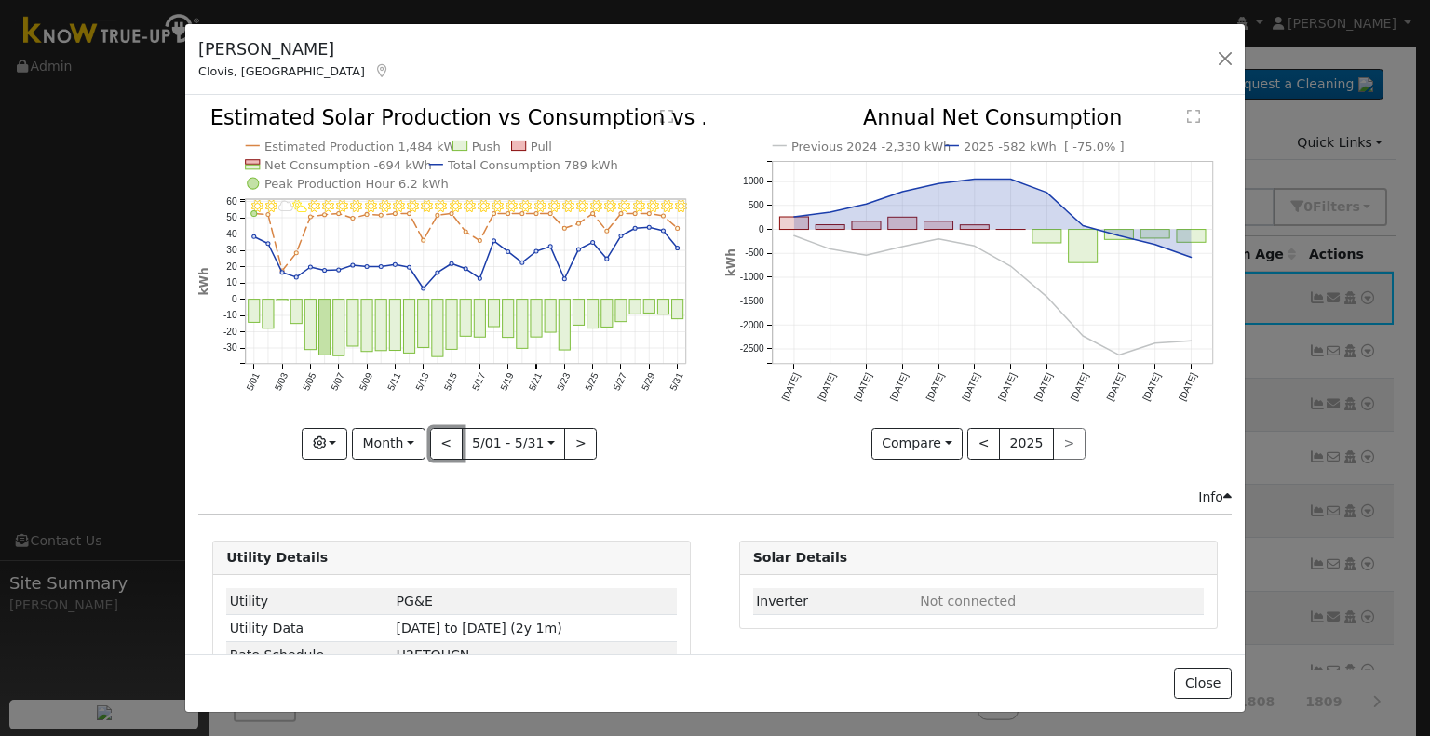
click at [446, 444] on button "<" at bounding box center [446, 444] width 33 height 32
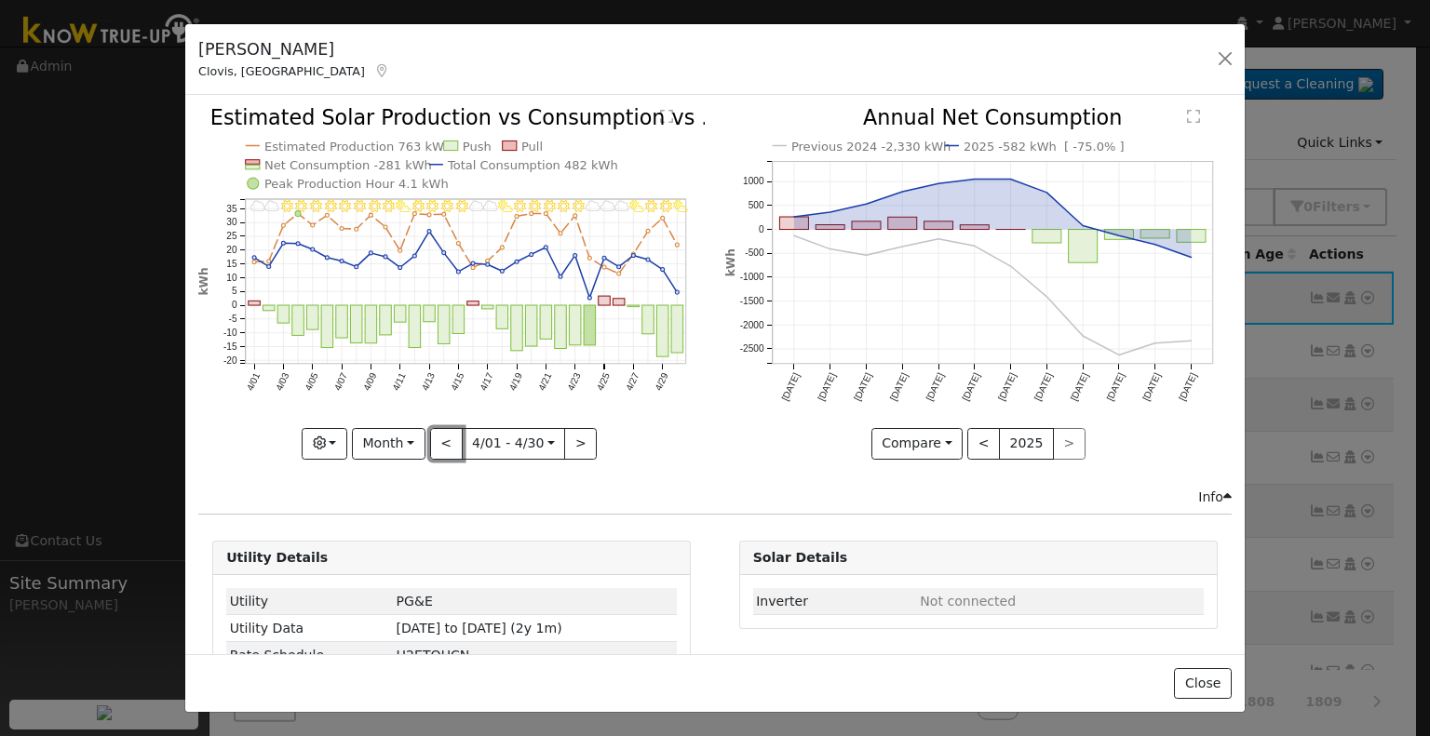
click at [446, 444] on button "<" at bounding box center [446, 444] width 33 height 32
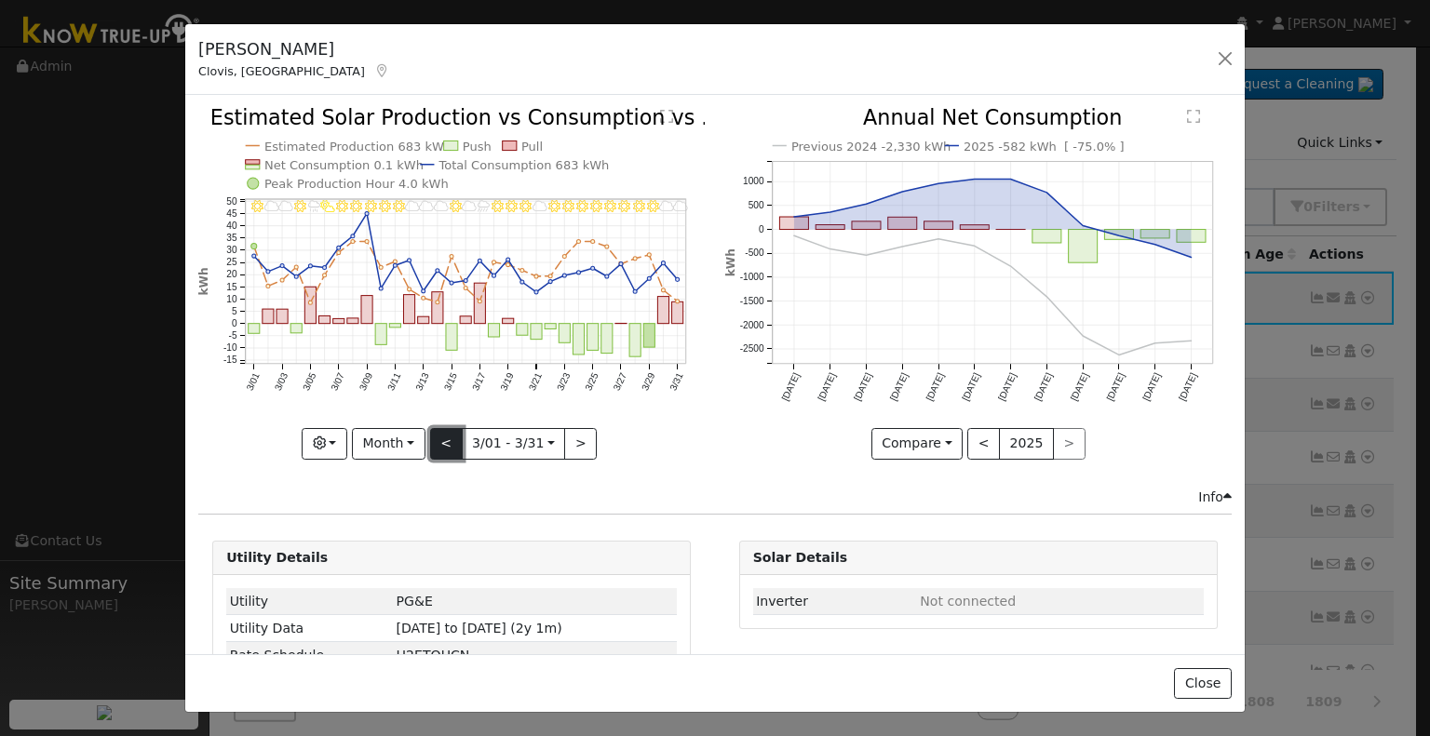
click at [449, 439] on button "<" at bounding box center [446, 444] width 33 height 32
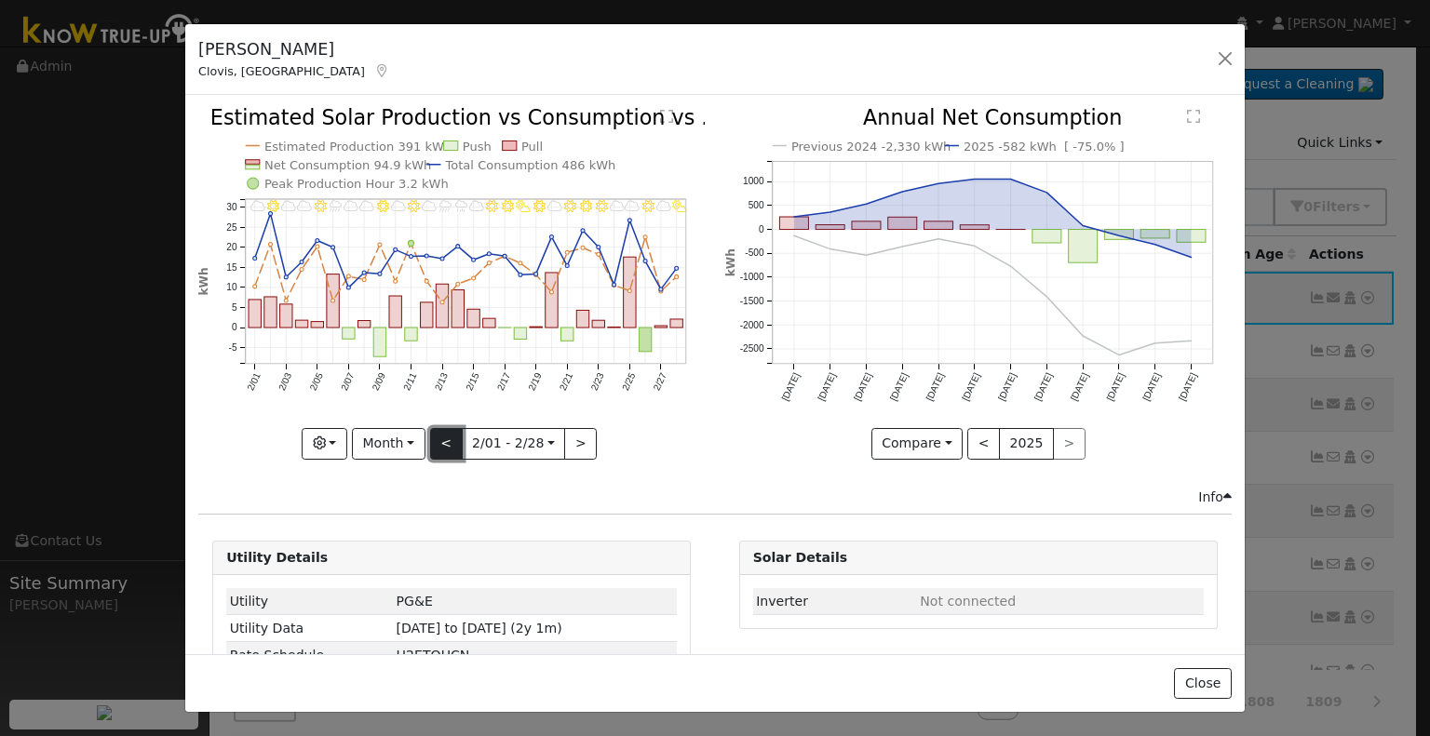
click at [442, 433] on button "<" at bounding box center [446, 444] width 33 height 32
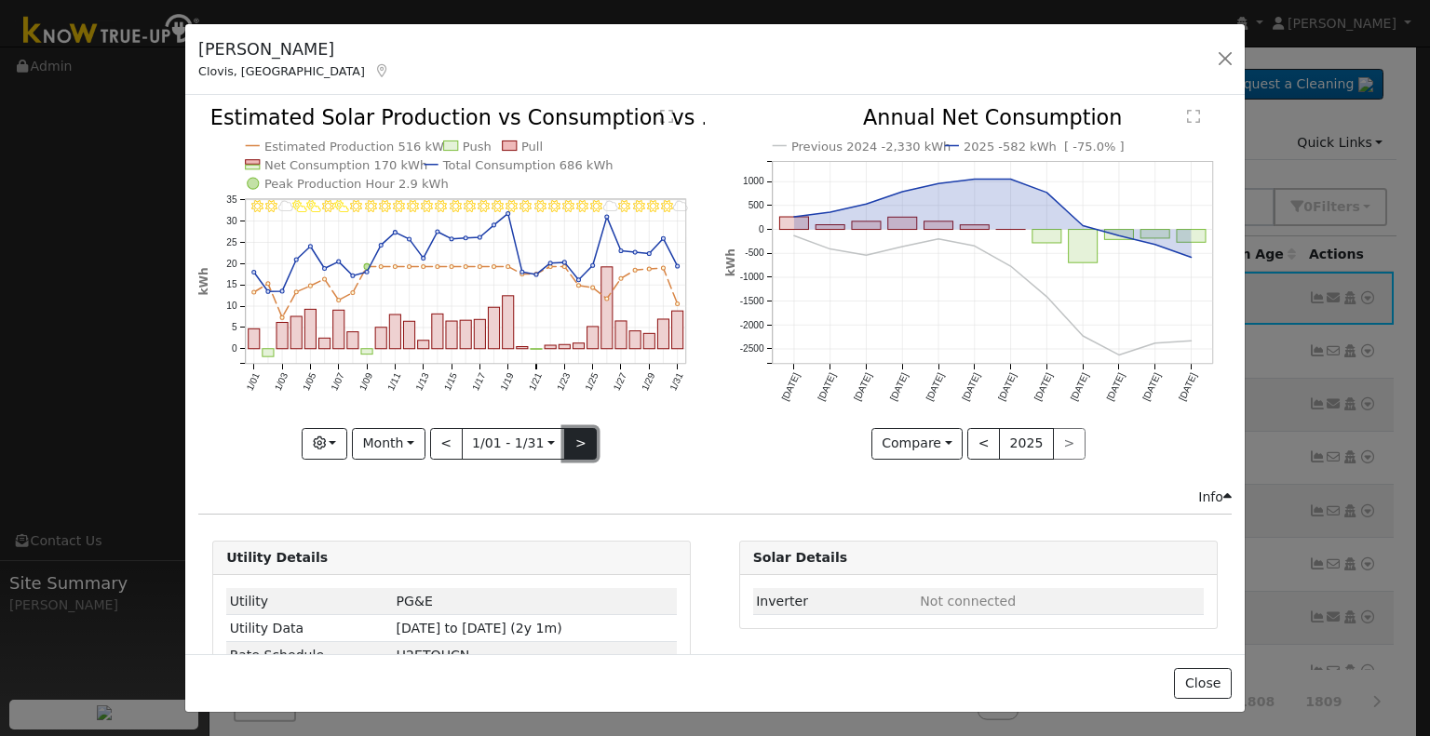
click at [577, 436] on button ">" at bounding box center [580, 444] width 33 height 32
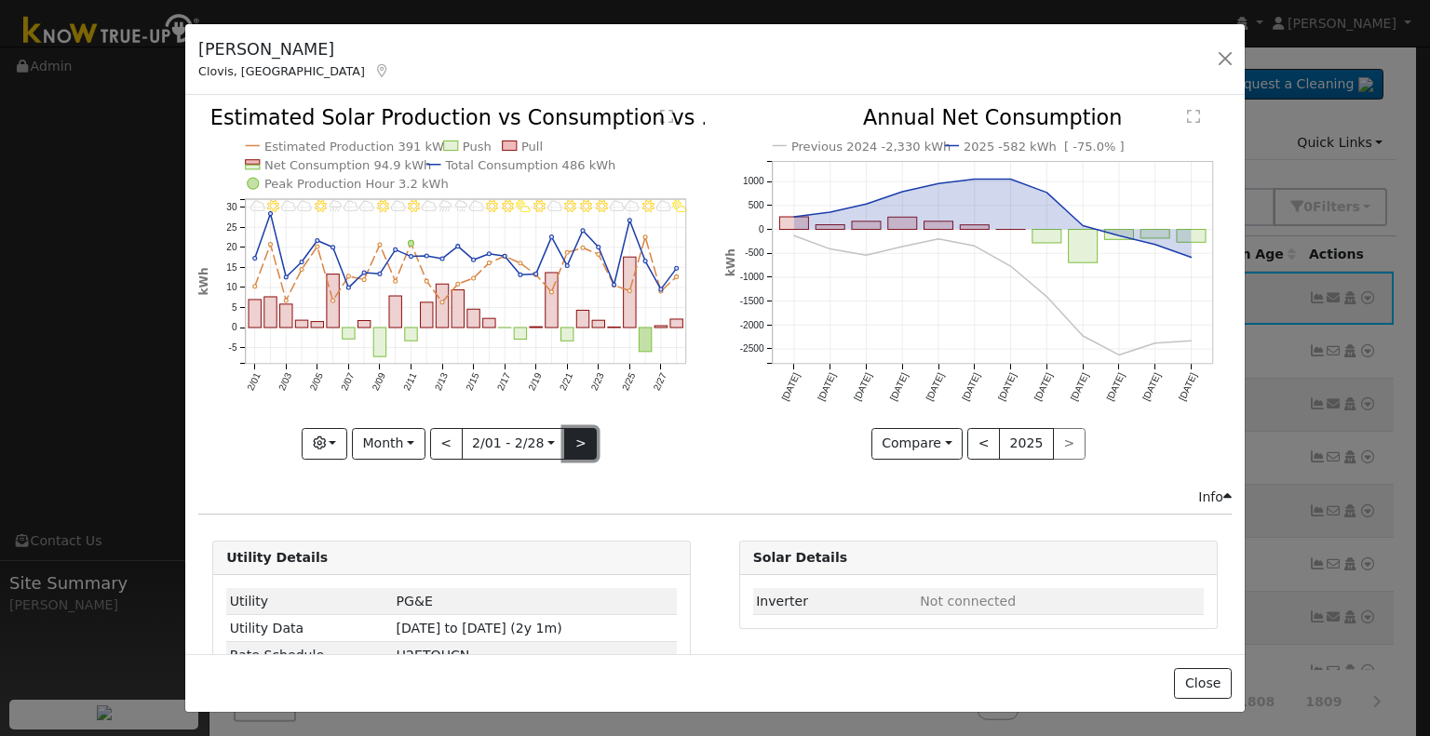
click at [577, 436] on button ">" at bounding box center [580, 444] width 33 height 32
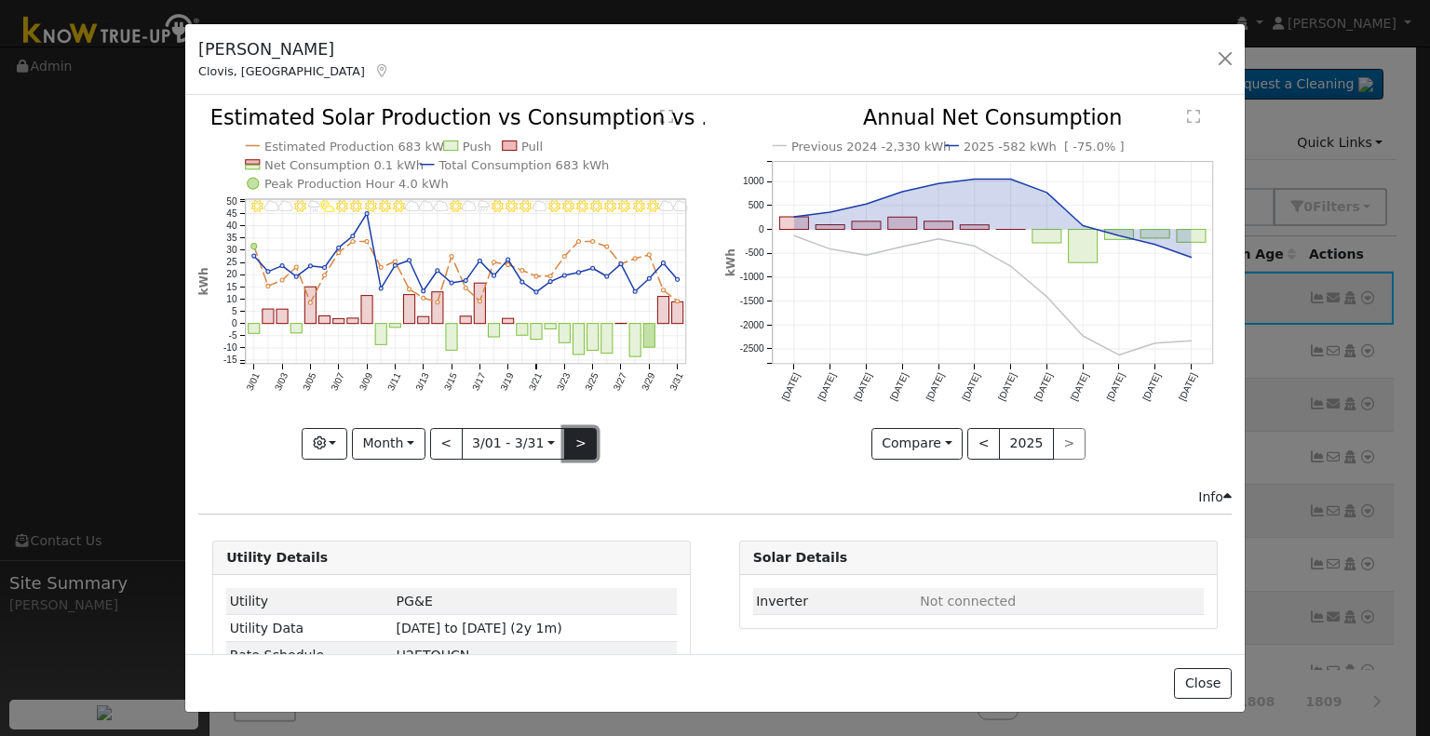
click at [577, 436] on button ">" at bounding box center [580, 444] width 33 height 32
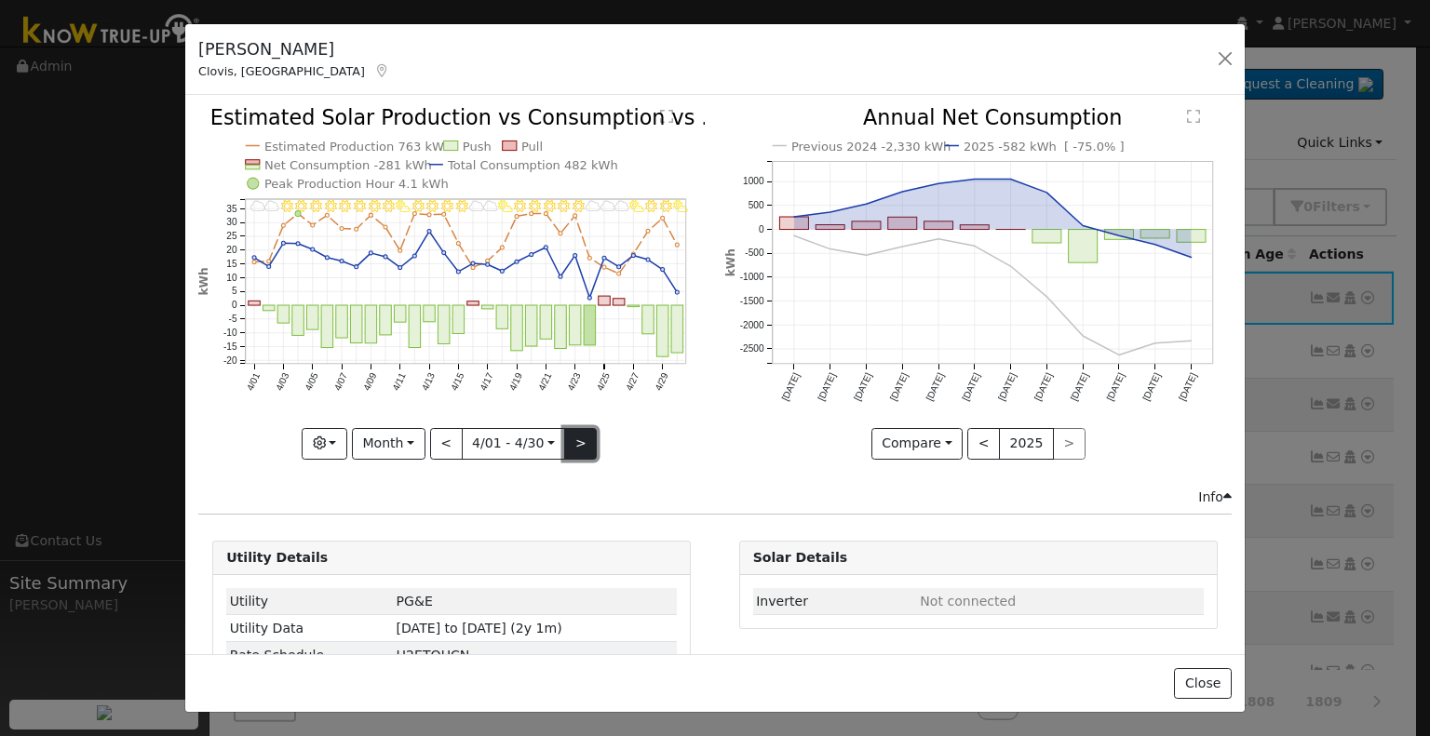
click at [577, 436] on button ">" at bounding box center [580, 444] width 33 height 32
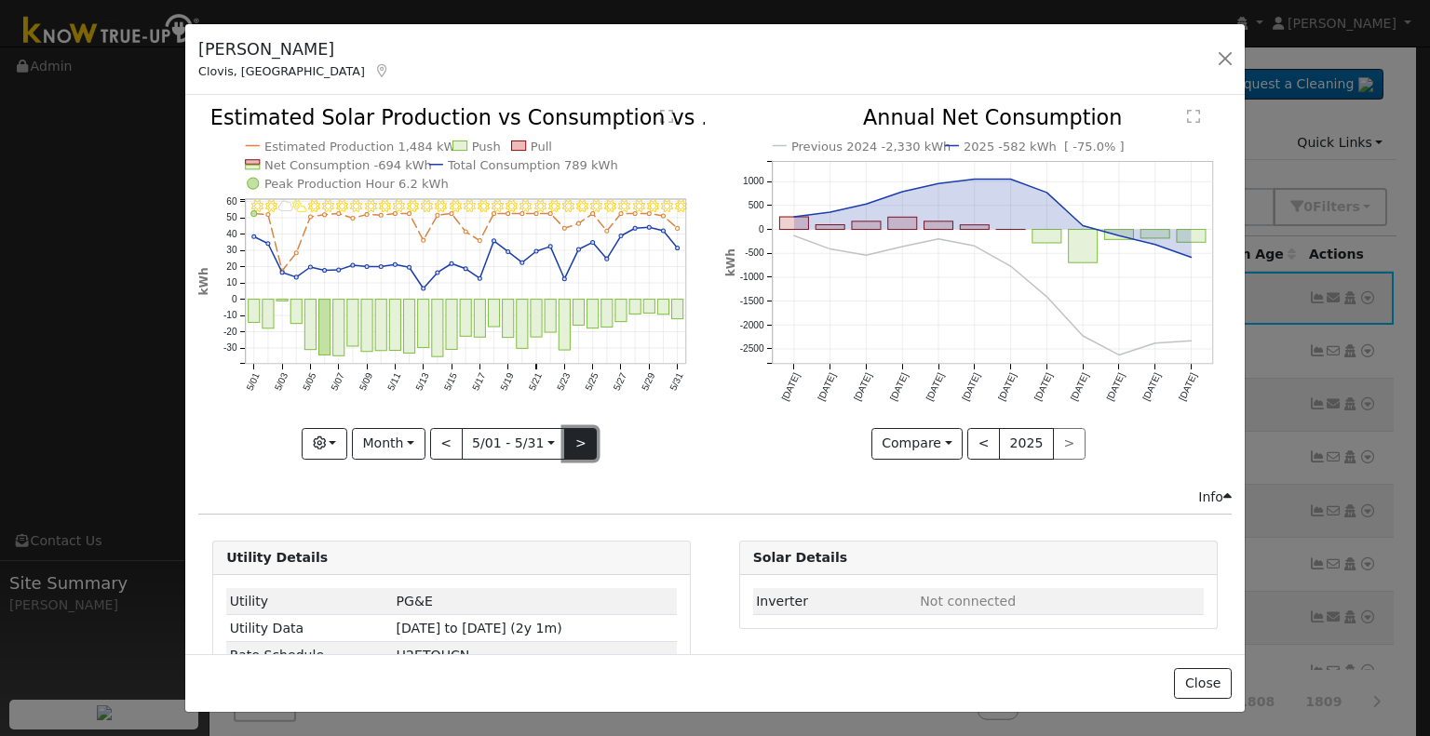
click at [577, 436] on button ">" at bounding box center [580, 444] width 33 height 32
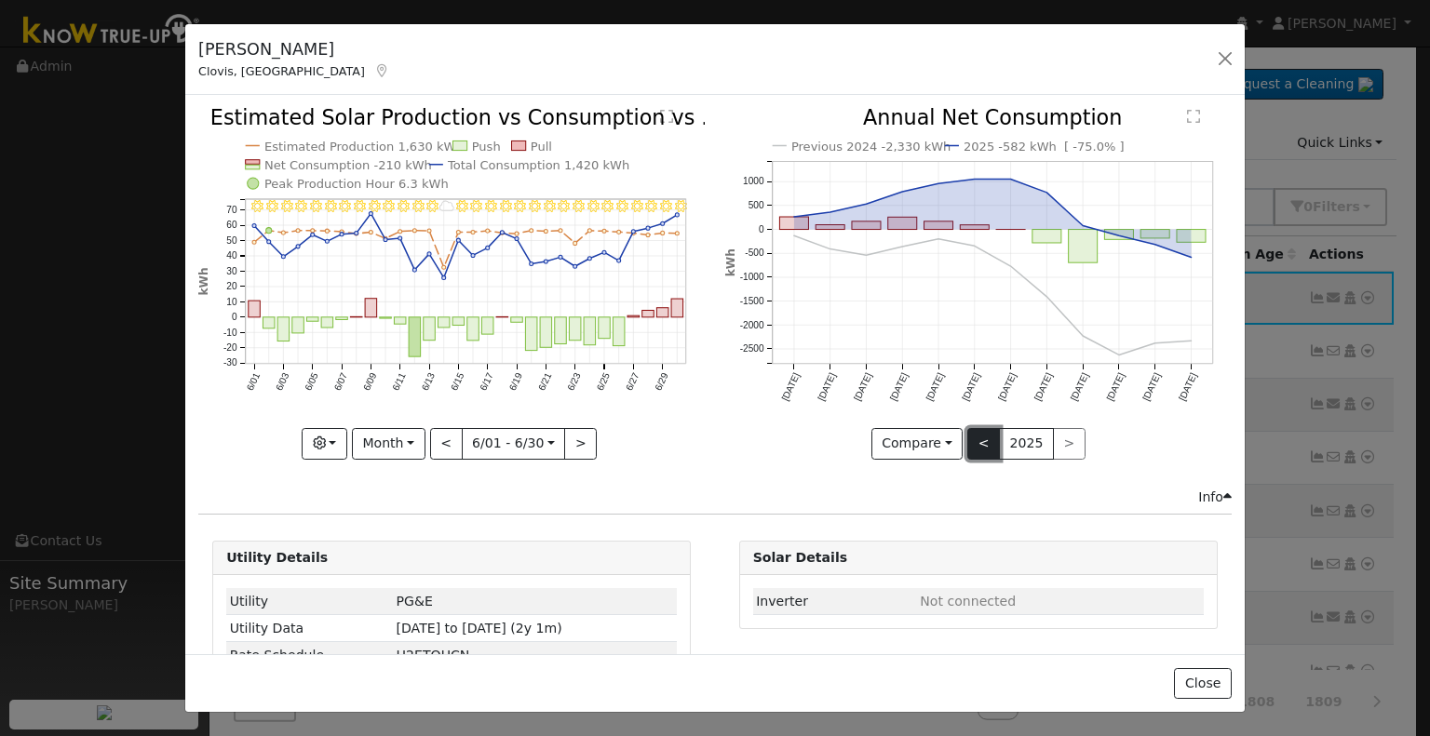
click at [979, 442] on button "<" at bounding box center [983, 444] width 33 height 32
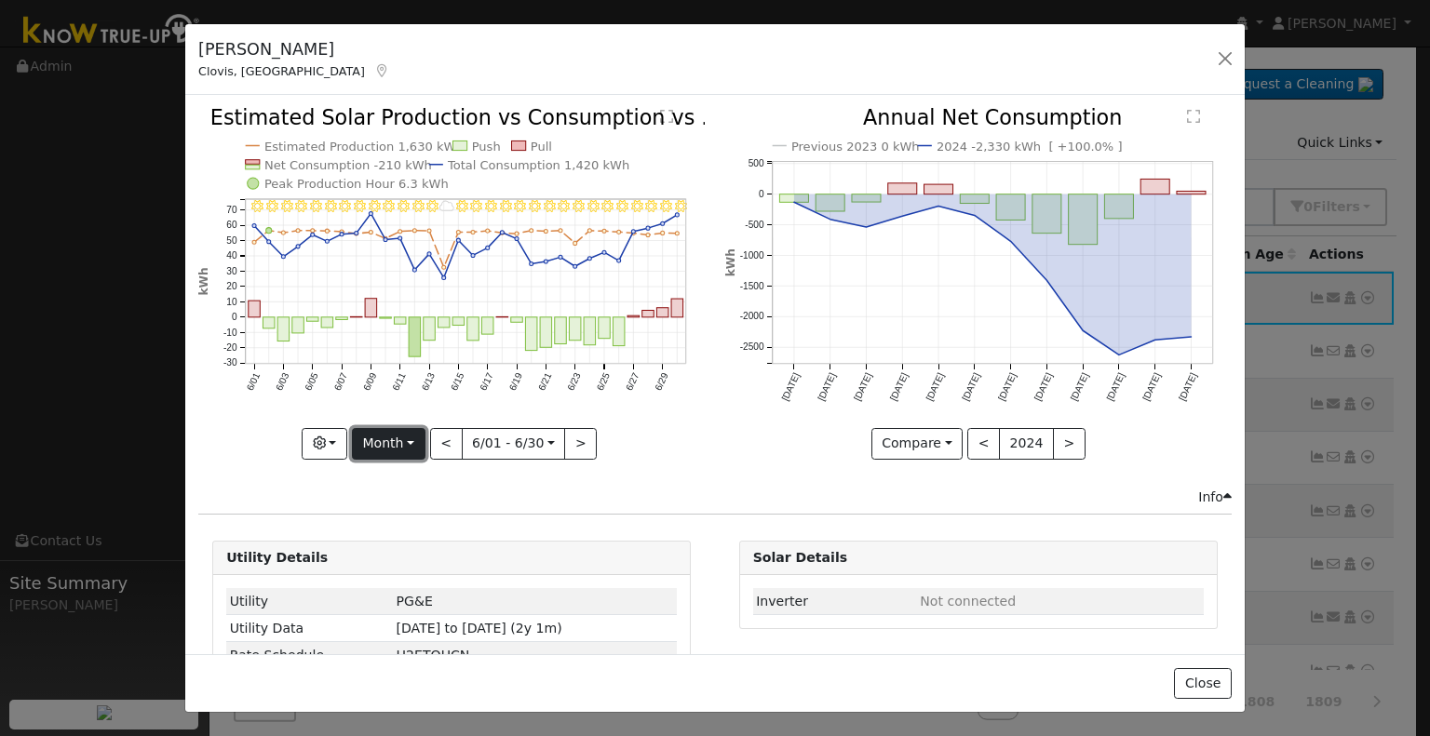
click at [421, 452] on button "Month" at bounding box center [389, 444] width 74 height 32
click at [414, 546] on link "Year" at bounding box center [417, 559] width 129 height 26
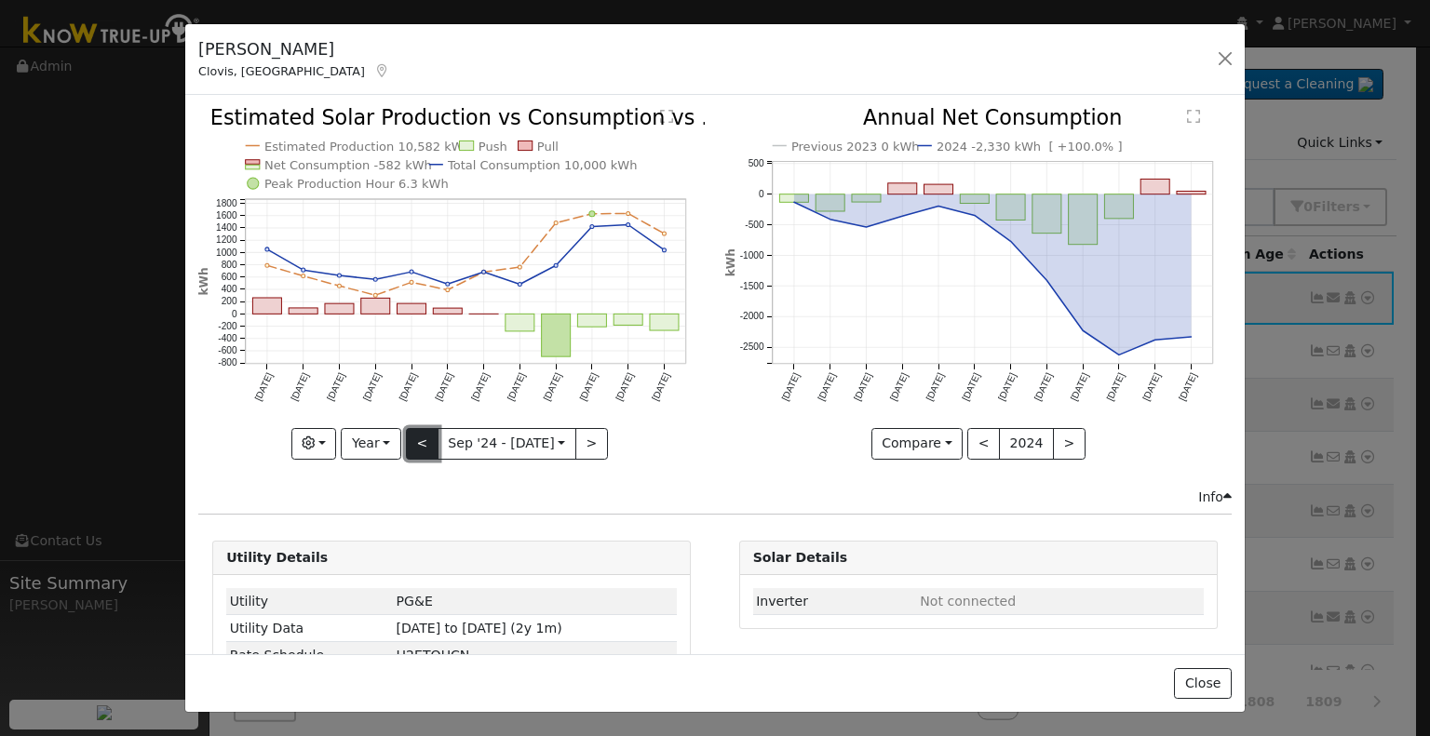
click at [414, 438] on button "<" at bounding box center [422, 444] width 33 height 32
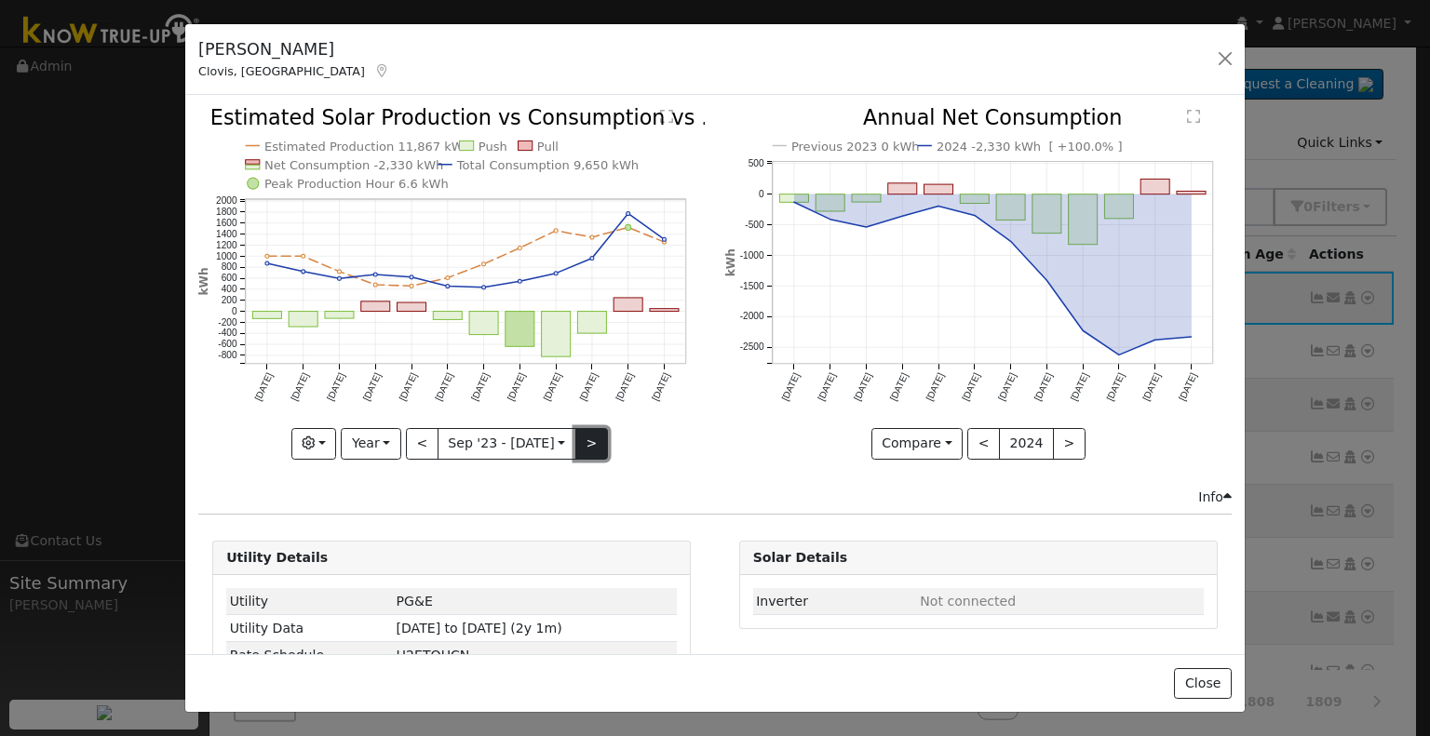
click at [584, 437] on button ">" at bounding box center [591, 444] width 33 height 32
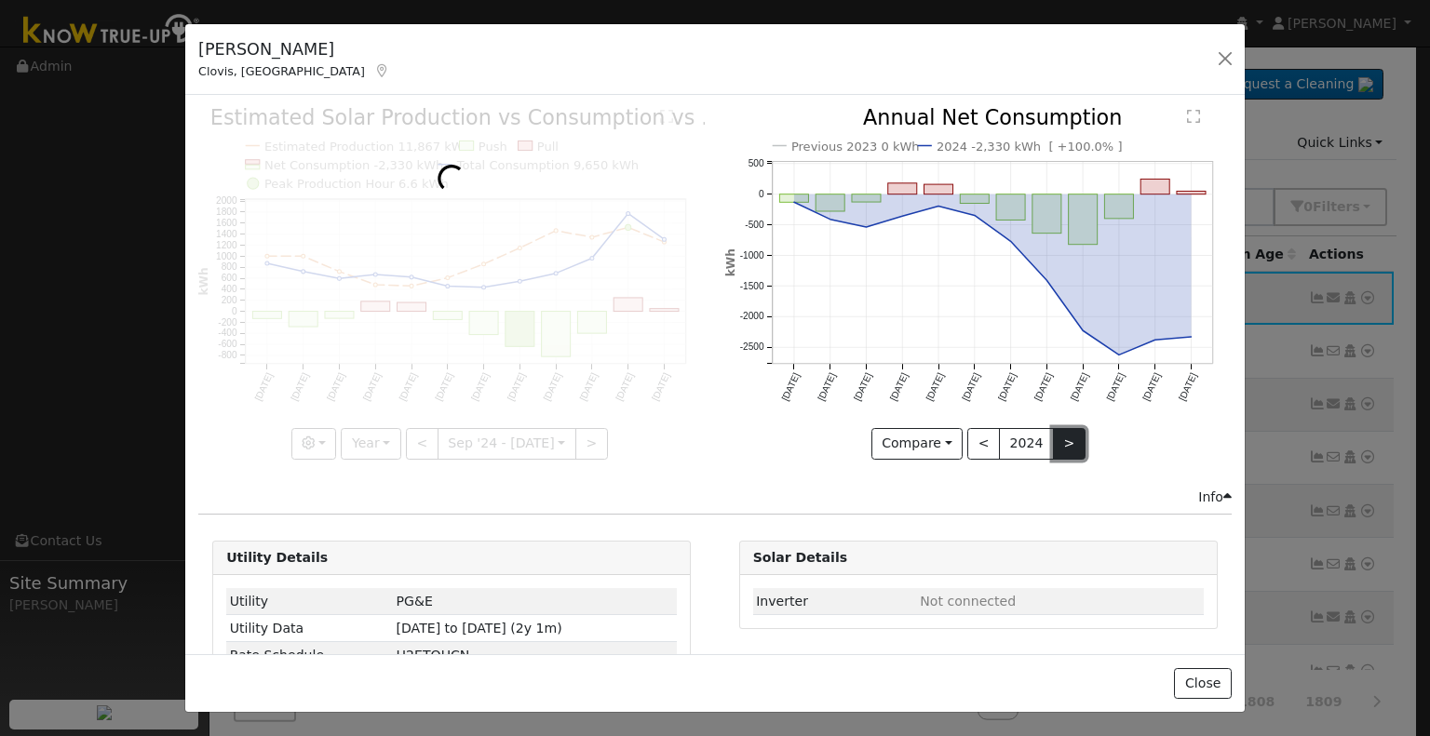
click at [1053, 450] on button ">" at bounding box center [1069, 444] width 33 height 32
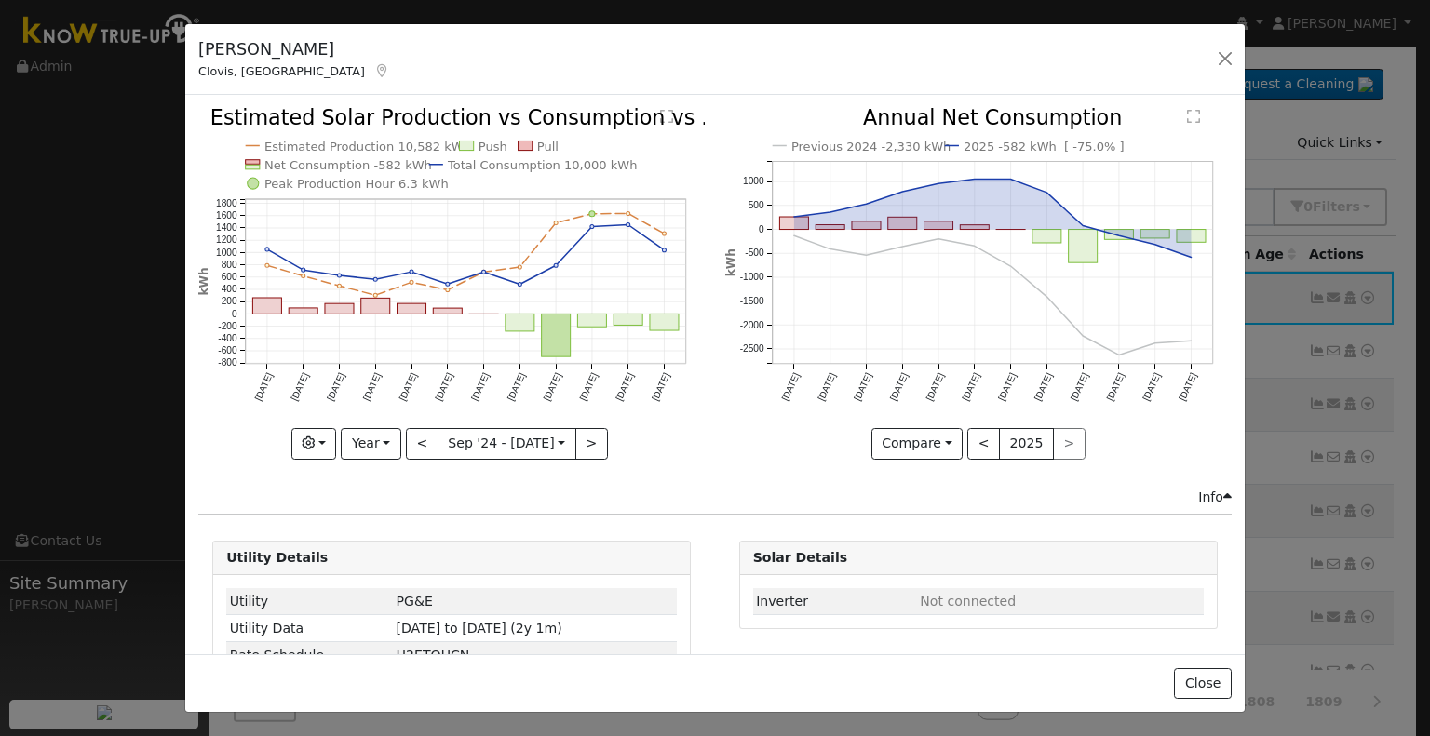
click at [1129, 436] on icon "Previous 2024 -2,330 kWh 2025 -582 kWh [ -75.0% ] [DATE] Oct '[DATE] Dec '[DATE…" at bounding box center [978, 278] width 506 height 340
click at [972, 428] on button "<" at bounding box center [983, 444] width 33 height 32
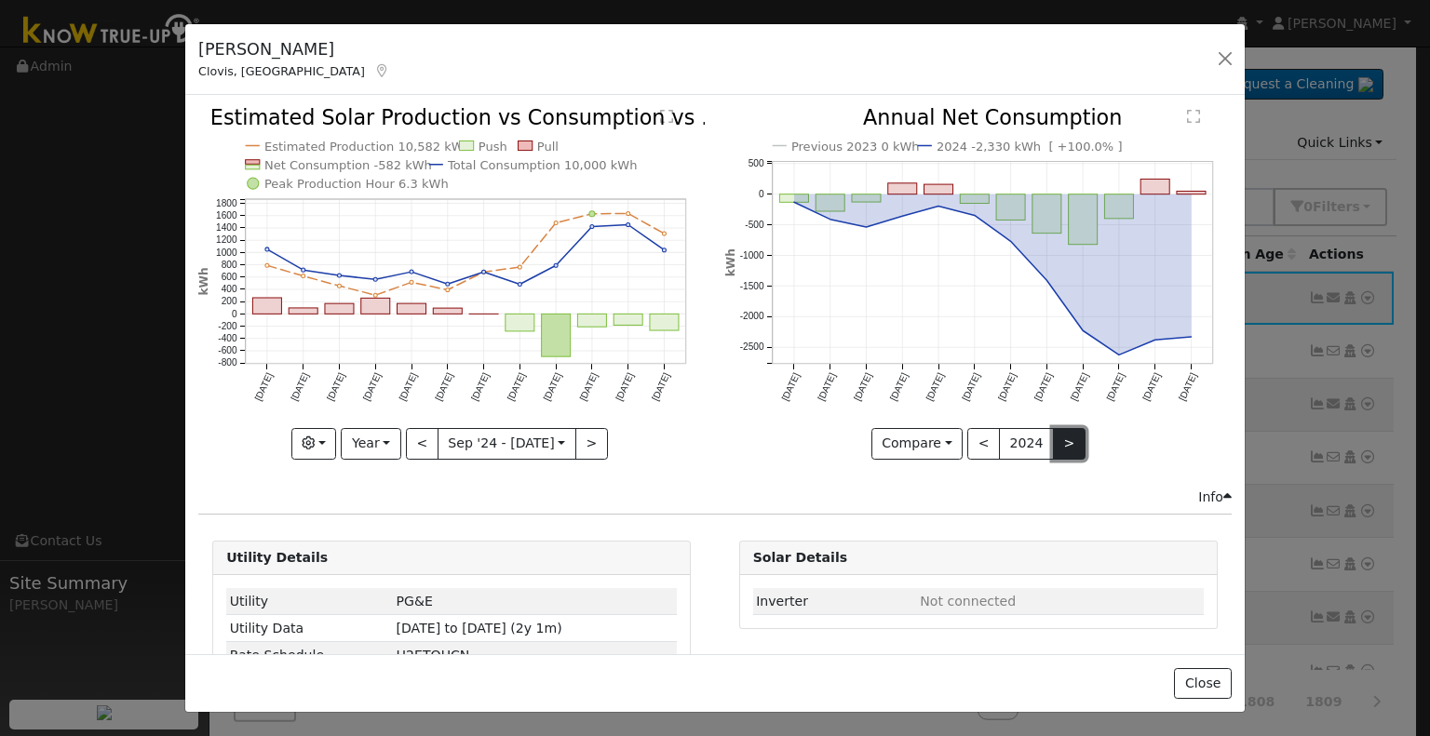
click at [1053, 436] on button ">" at bounding box center [1069, 444] width 33 height 32
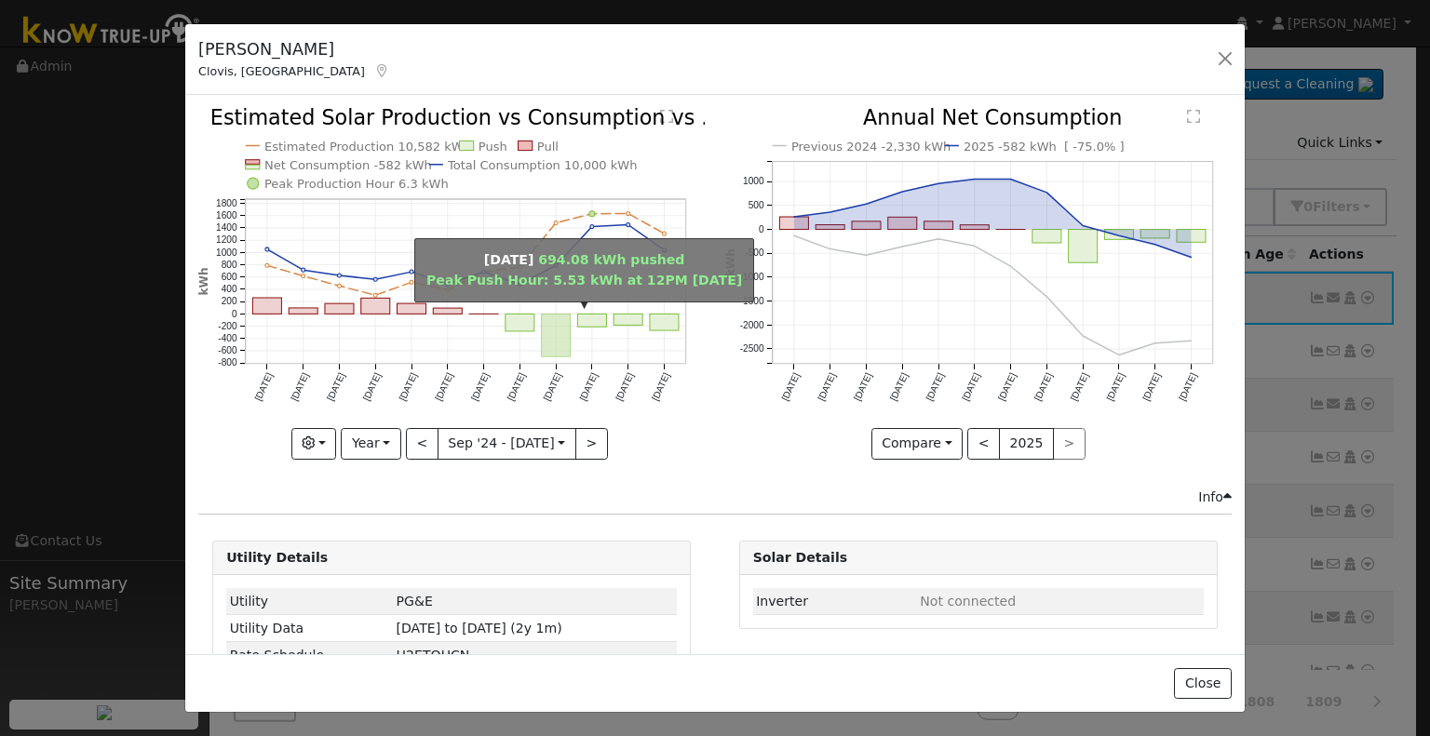
click at [549, 332] on rect "onclick=""" at bounding box center [556, 336] width 29 height 43
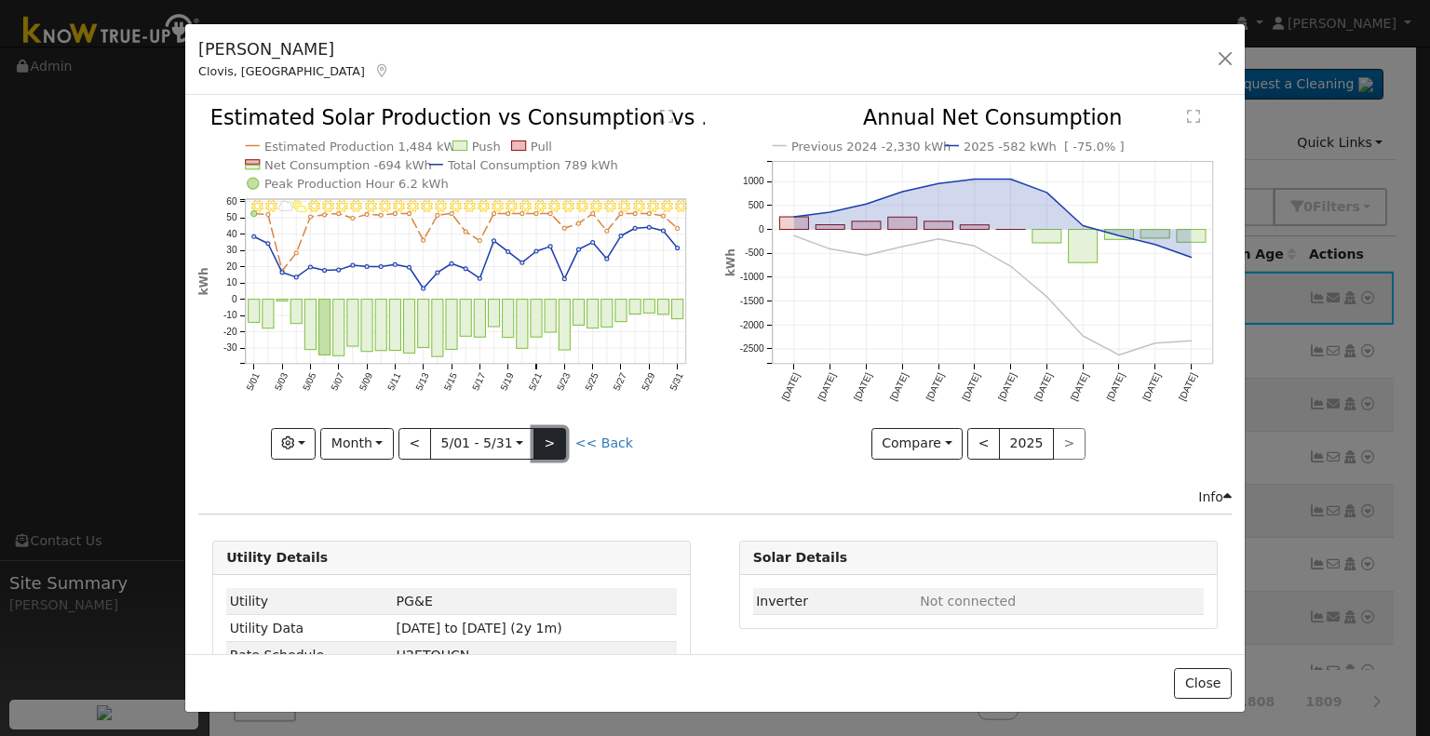
click at [544, 432] on button ">" at bounding box center [549, 444] width 33 height 32
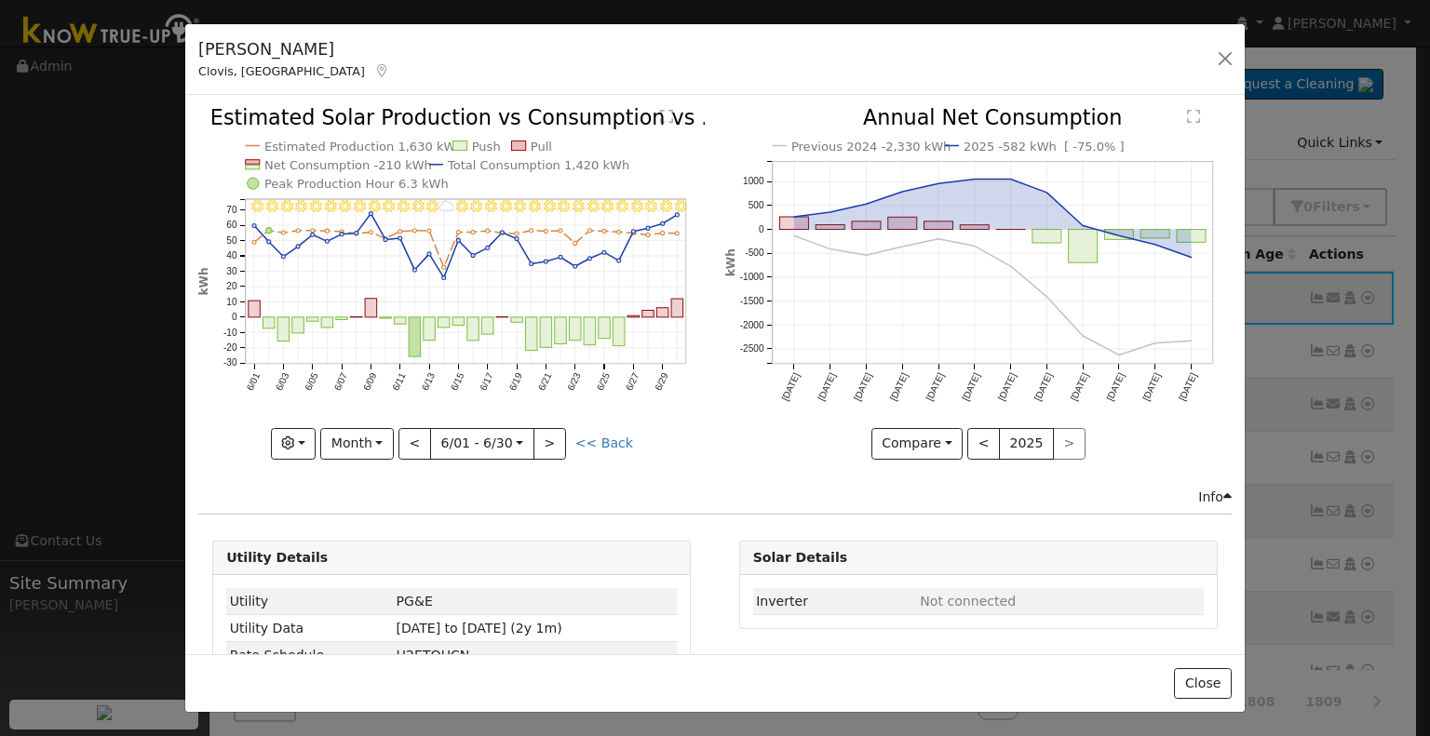
click at [785, 479] on div "Previous 2024 -2,330 kWh 2025 -582 kWh [ -75.0% ] [DATE] Oct '[DATE] Dec '[DATE…" at bounding box center [978, 297] width 526 height 379
click at [541, 431] on button ">" at bounding box center [549, 444] width 33 height 32
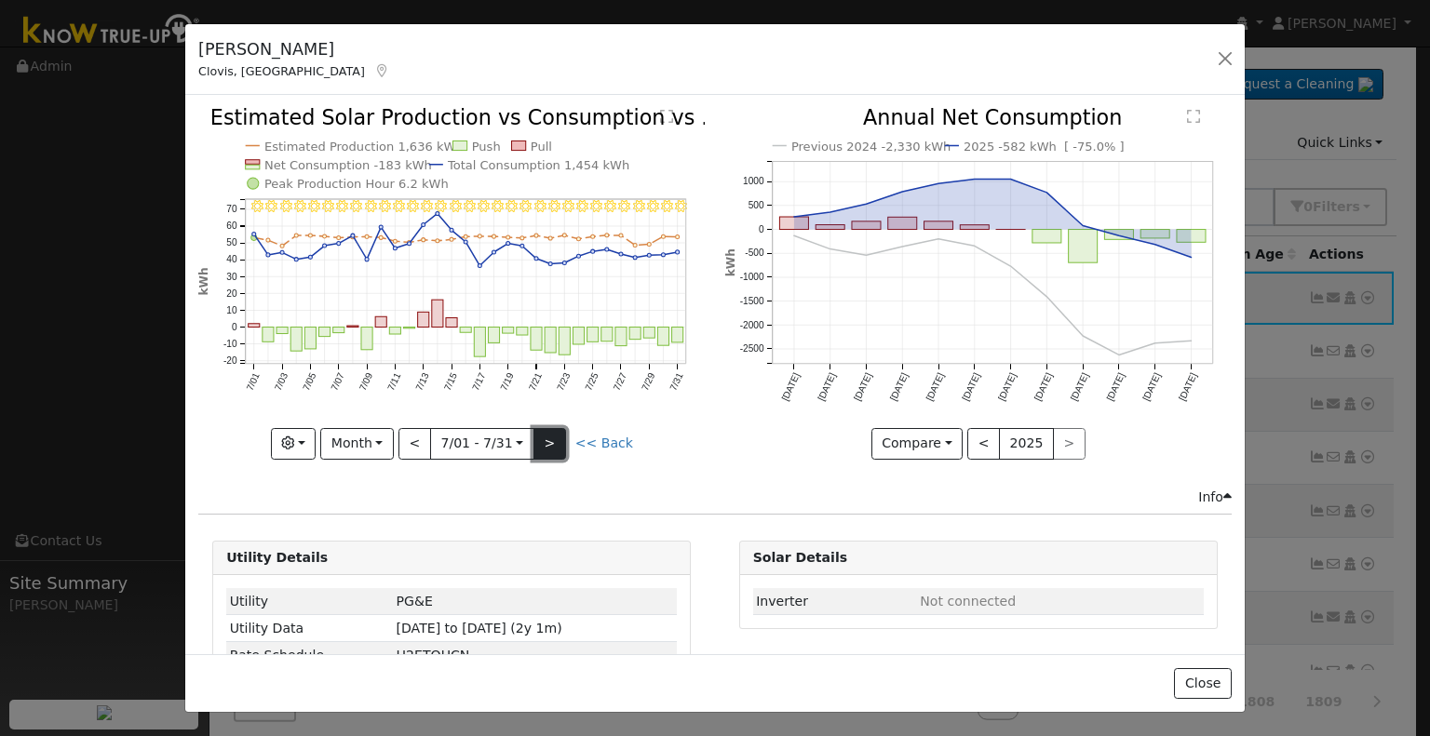
click at [549, 438] on button ">" at bounding box center [549, 444] width 33 height 32
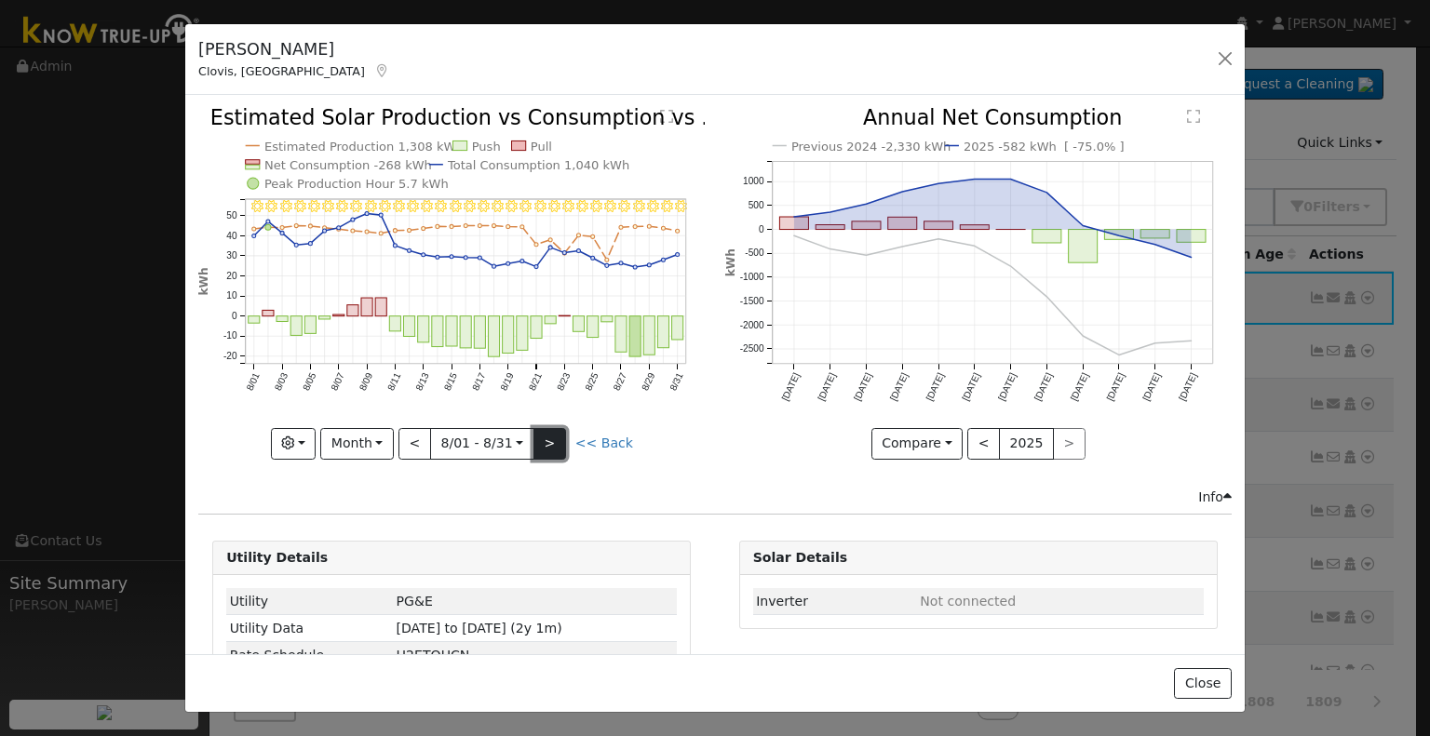
click at [545, 429] on button ">" at bounding box center [549, 444] width 33 height 32
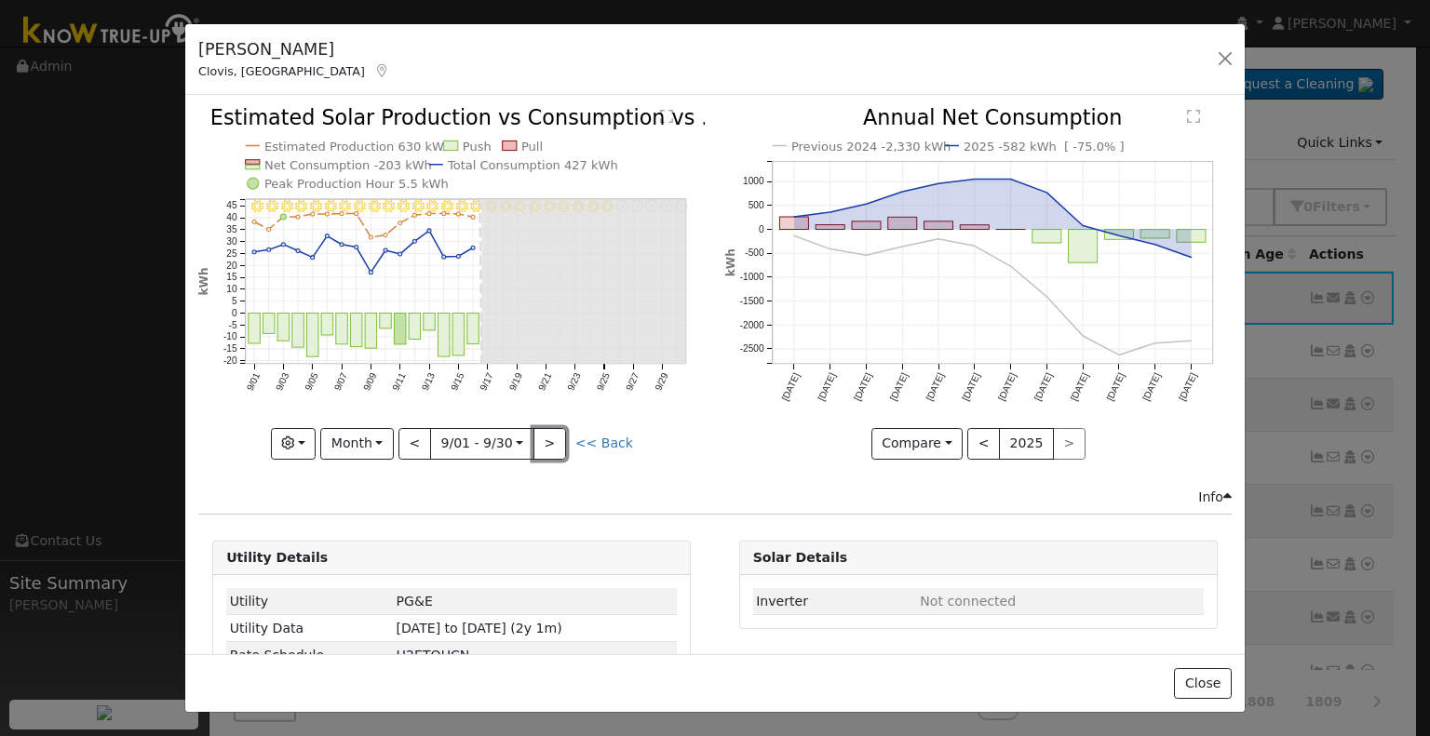
click at [558, 436] on button ">" at bounding box center [549, 444] width 33 height 32
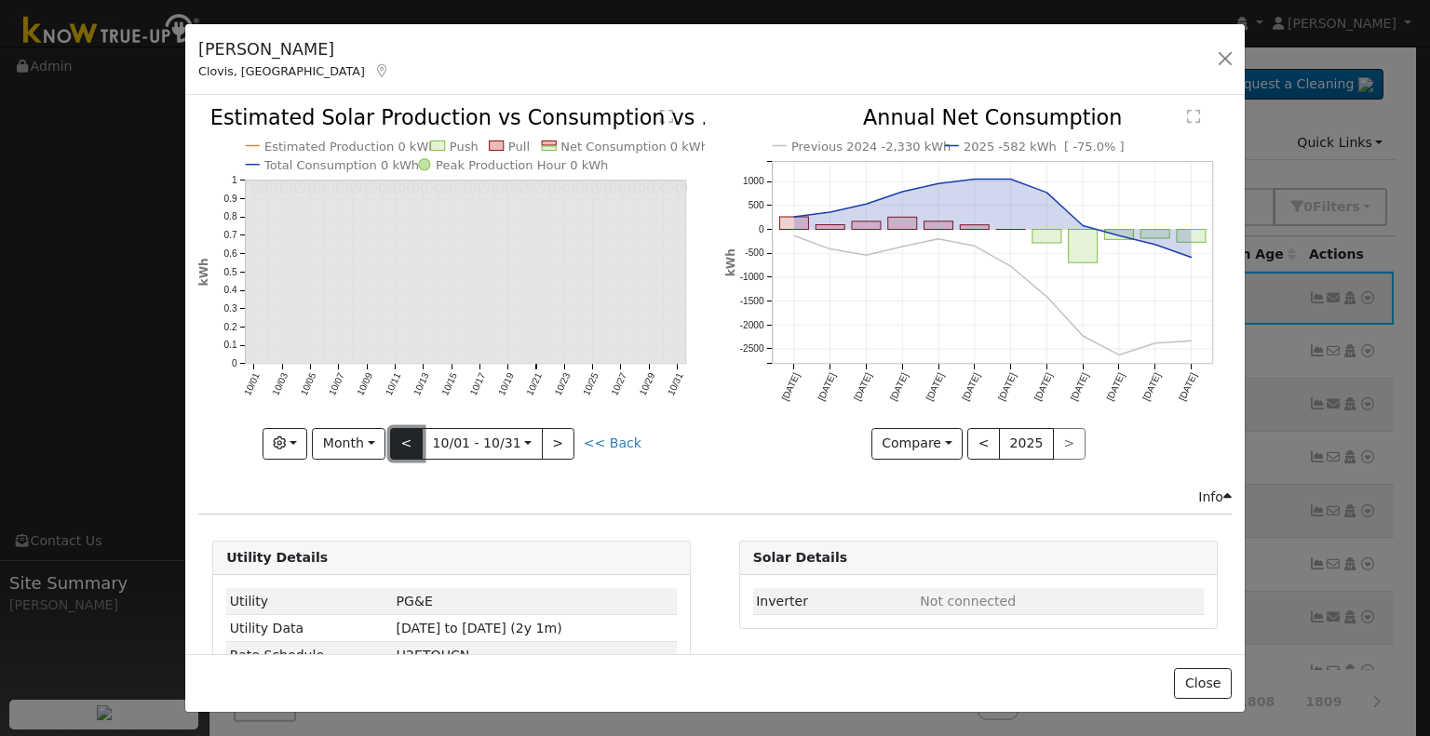
click at [410, 431] on button "<" at bounding box center [406, 444] width 33 height 32
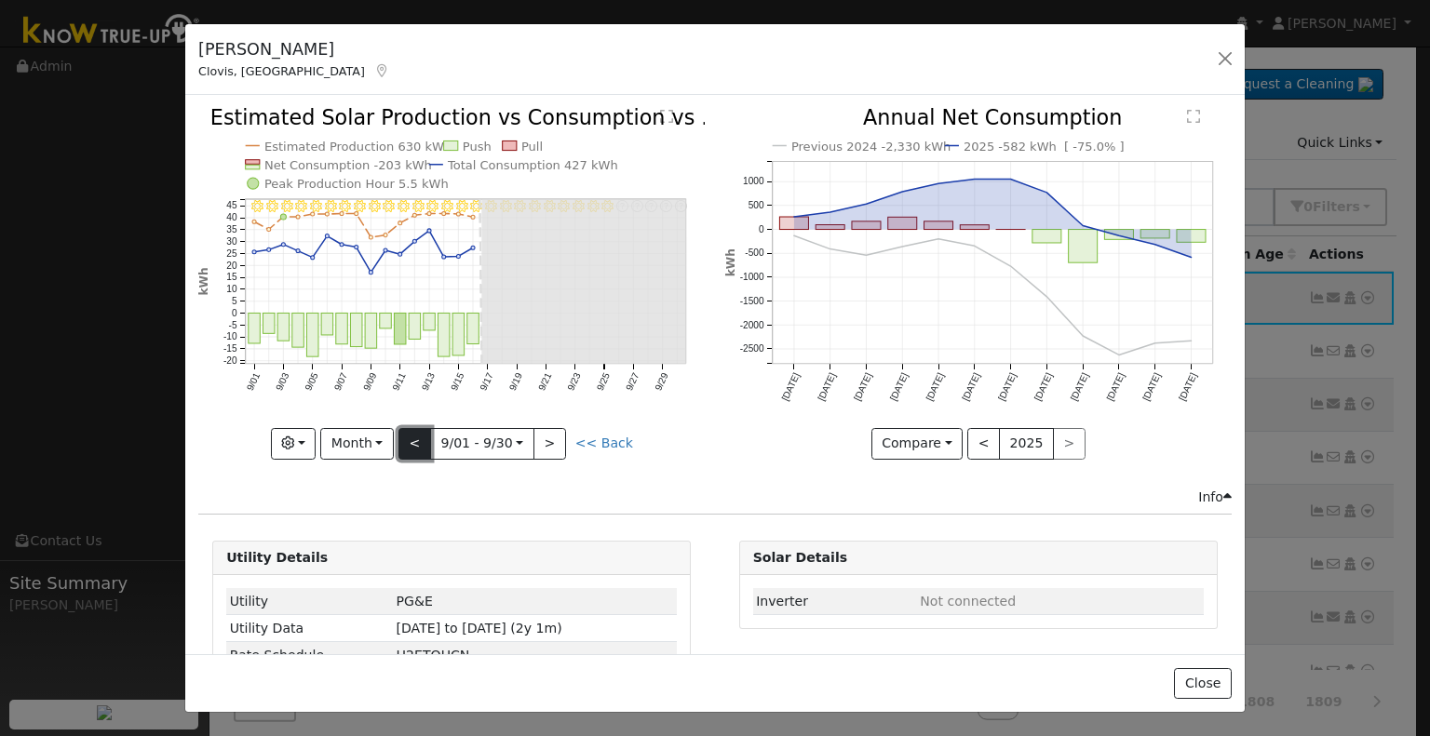
click at [413, 433] on button "<" at bounding box center [414, 444] width 33 height 32
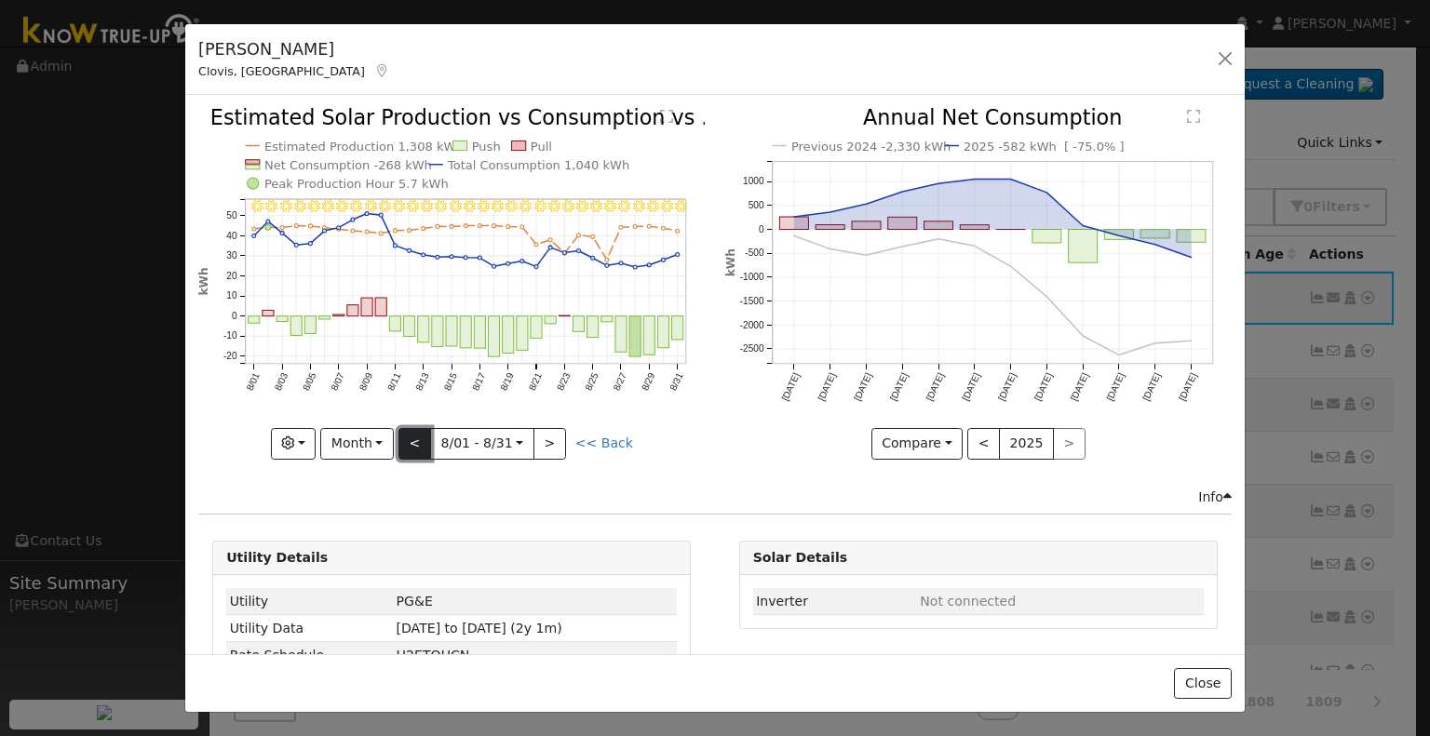
click at [410, 437] on button "<" at bounding box center [414, 444] width 33 height 32
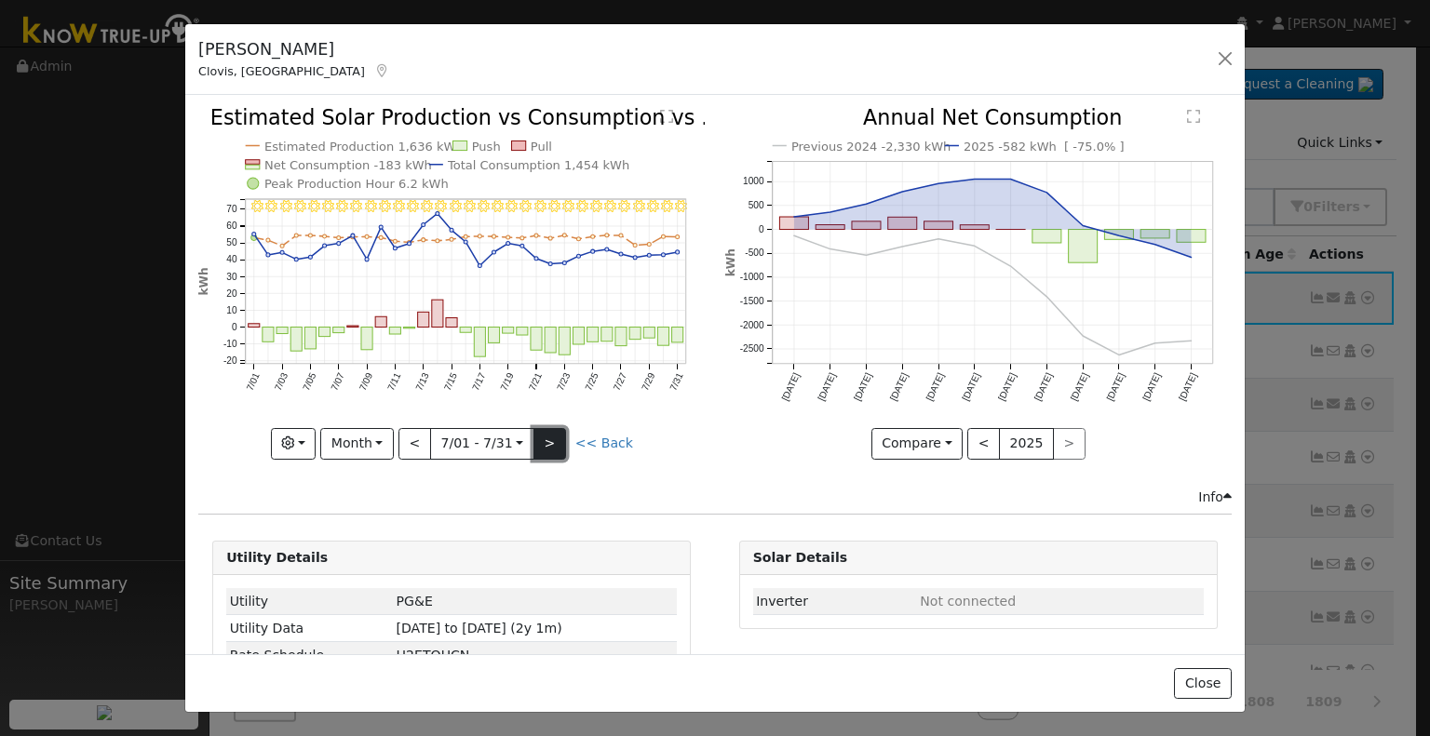
click at [541, 435] on button ">" at bounding box center [549, 444] width 33 height 32
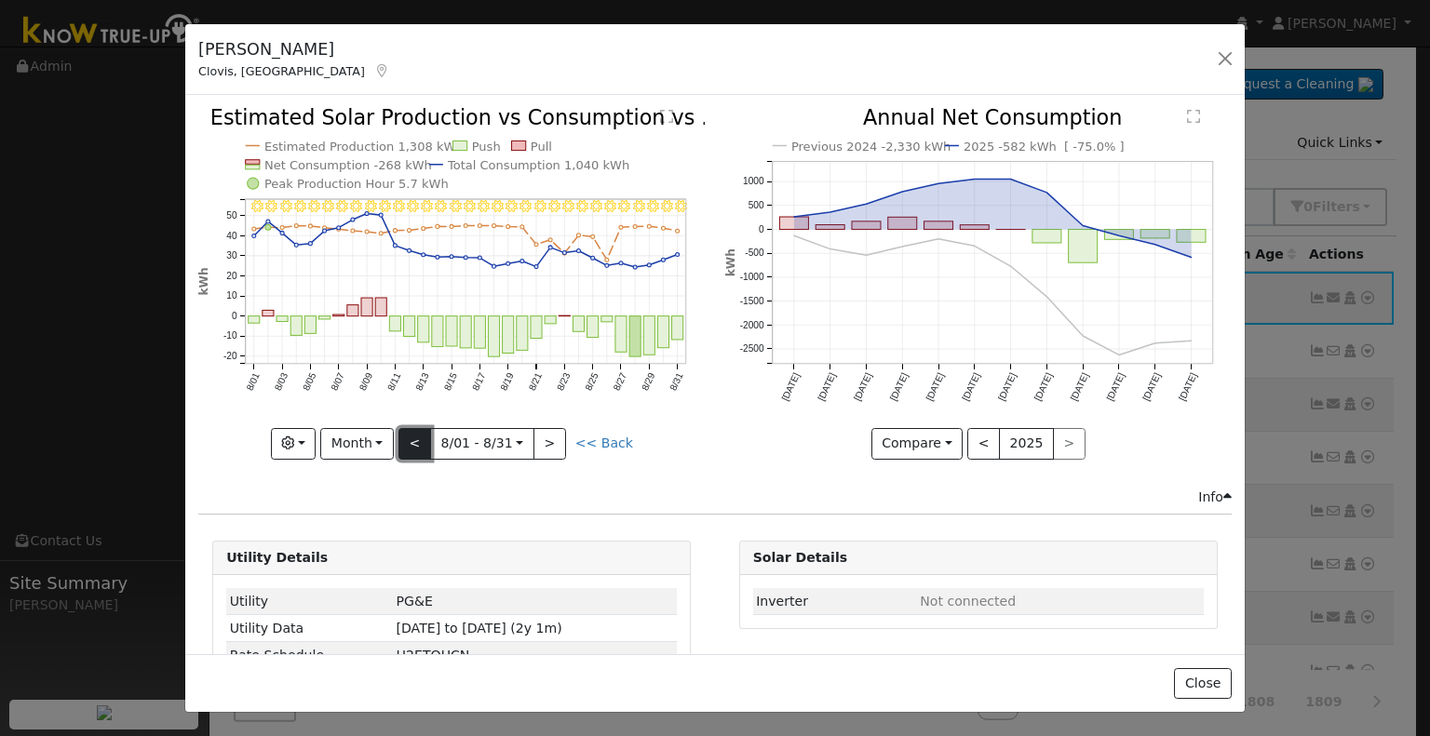
click at [421, 442] on button "<" at bounding box center [414, 444] width 33 height 32
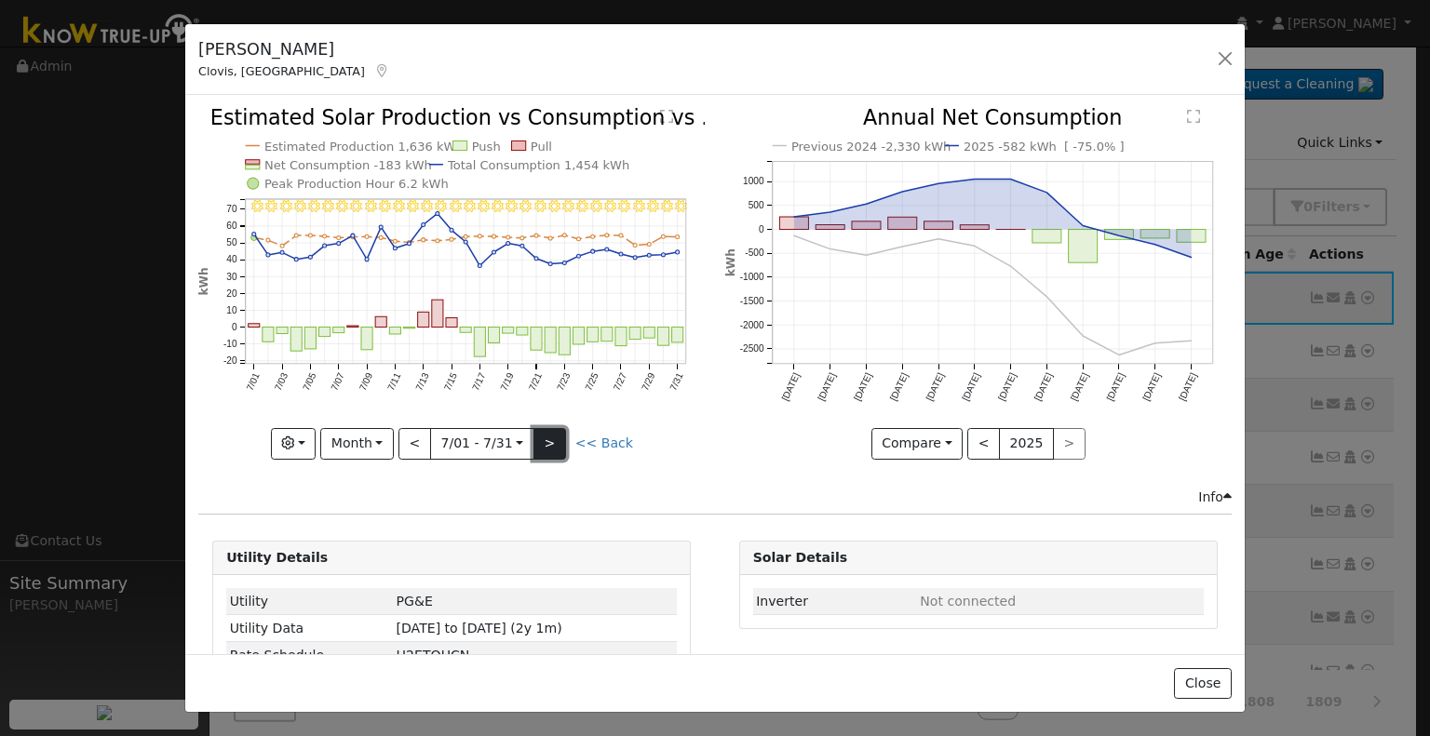
click at [549, 447] on button ">" at bounding box center [549, 444] width 33 height 32
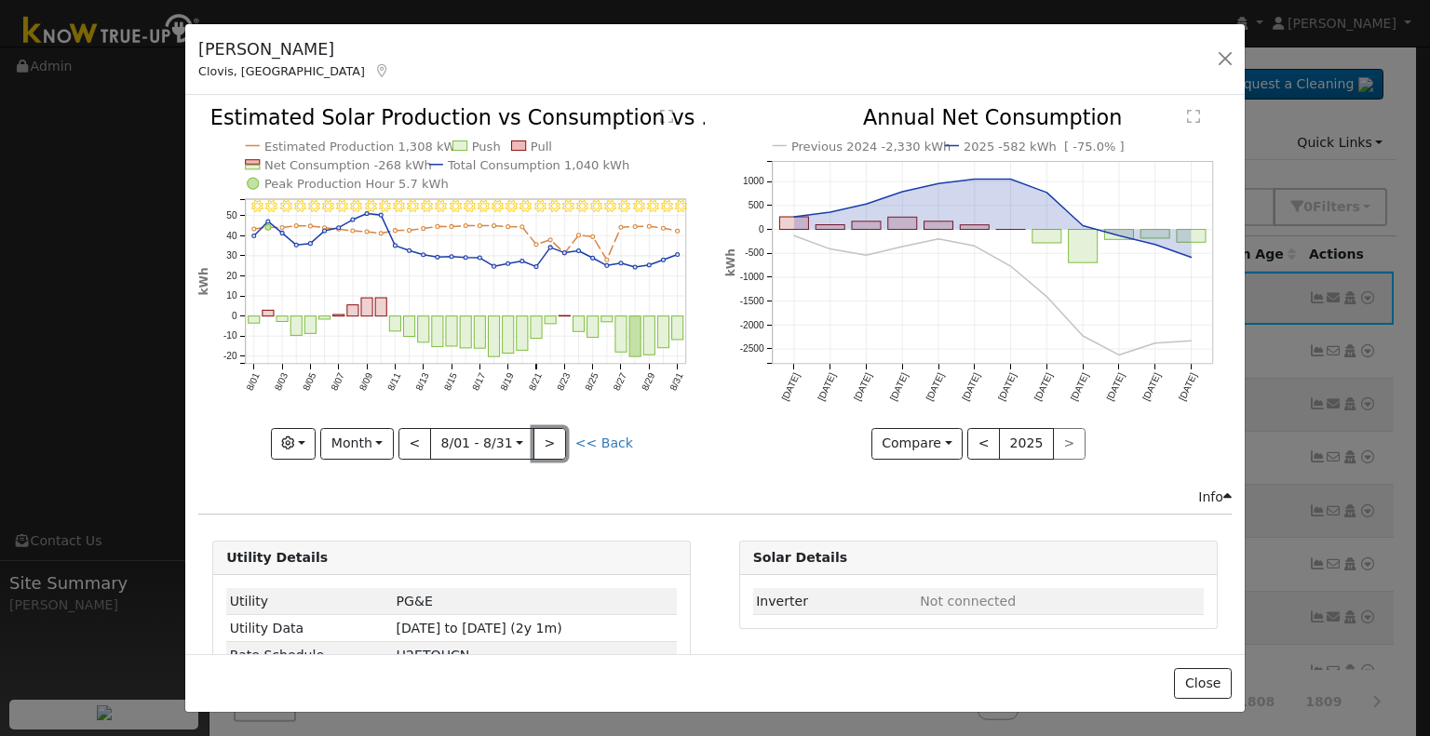
click at [549, 446] on button ">" at bounding box center [549, 444] width 33 height 32
type input "[DATE]"
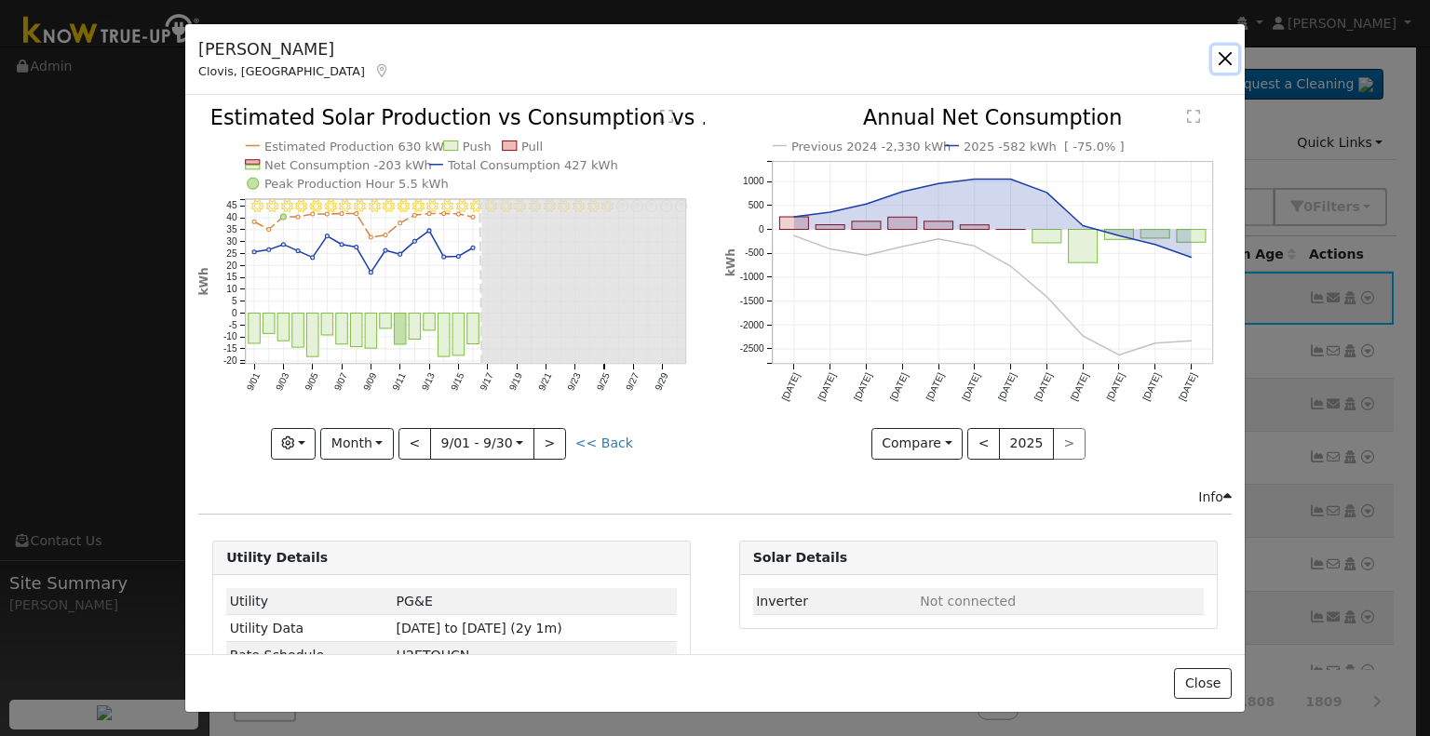
click at [1221, 55] on button "button" at bounding box center [1225, 59] width 26 height 26
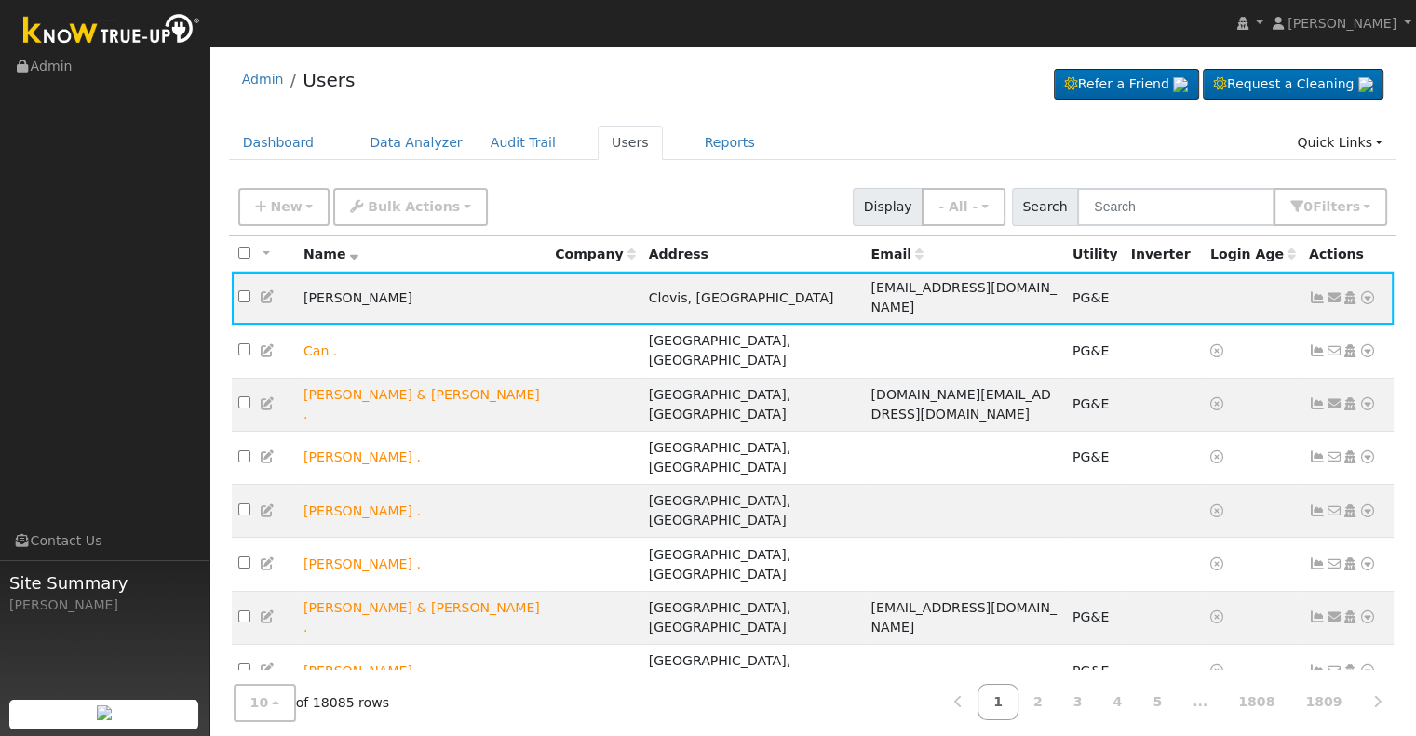
click at [838, 128] on ul "Dashboard Data Analyzer Audit Trail Users Reports Quick Links Quick Add Quick C…" at bounding box center [813, 143] width 1168 height 34
click at [1204, 206] on input "text" at bounding box center [1175, 207] width 197 height 38
type input "r"
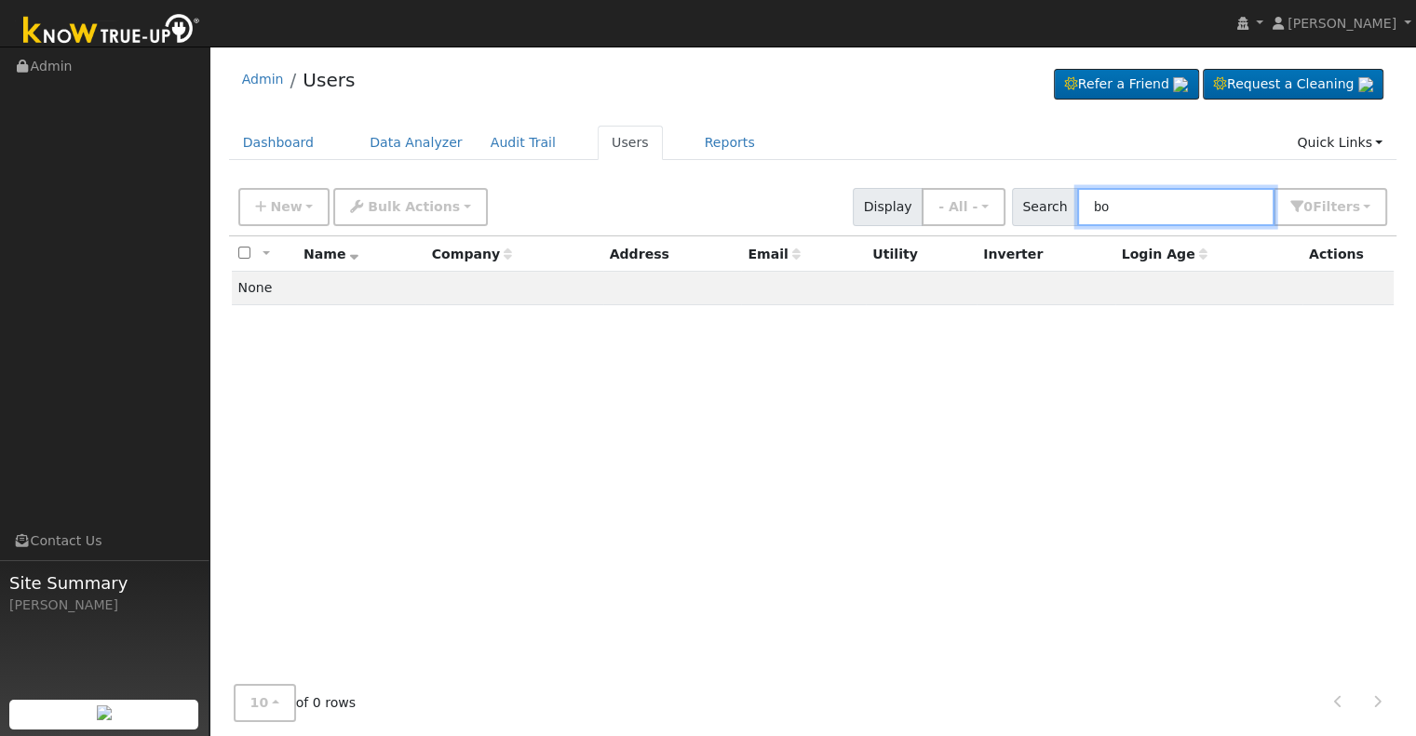
type input "b"
click at [1122, 203] on input "boerhinger" at bounding box center [1175, 207] width 197 height 38
type input "[PERSON_NAME]"
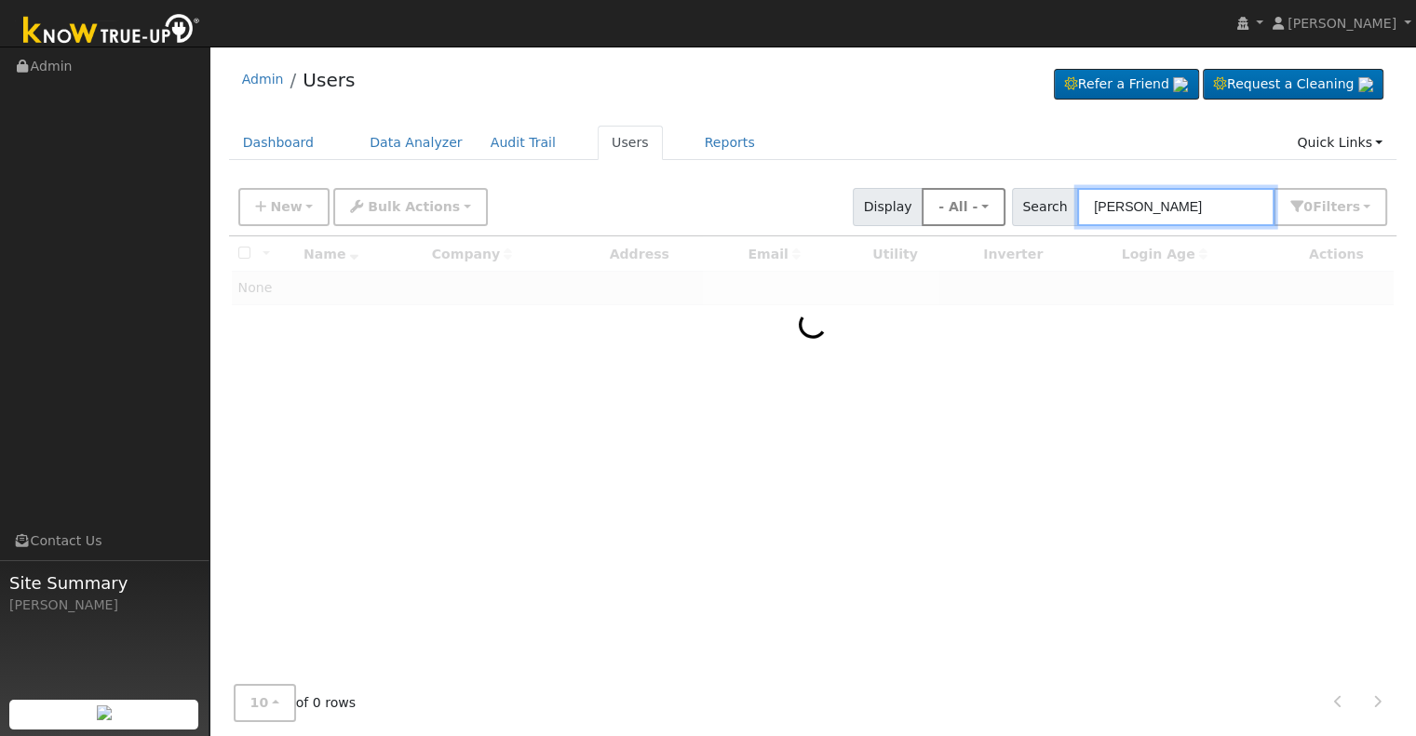
drag, startPoint x: 1214, startPoint y: 216, endPoint x: 1006, endPoint y: 204, distance: 207.9
click at [1006, 204] on div "New Add User Quick Add Quick Connect Quick Convert Lead Bulk Actions Send Email…" at bounding box center [813, 203] width 1156 height 45
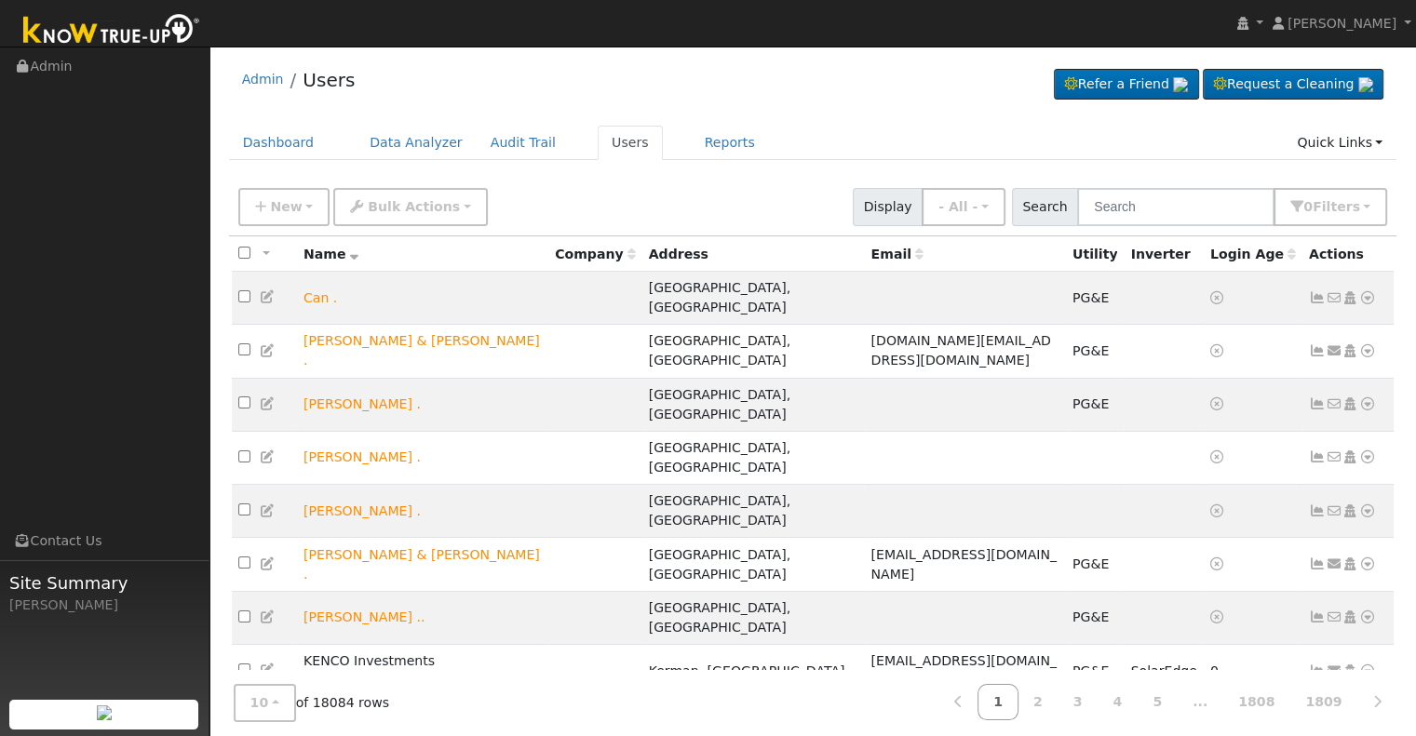
drag, startPoint x: 1225, startPoint y: 162, endPoint x: 1266, endPoint y: 174, distance: 42.7
click at [1226, 161] on div "Dashboard Data Analyzer Audit Trail Users Reports Quick Links Quick Add Quick C…" at bounding box center [813, 152] width 1168 height 53
click at [1316, 200] on button "0 Filter s" at bounding box center [1330, 207] width 114 height 38
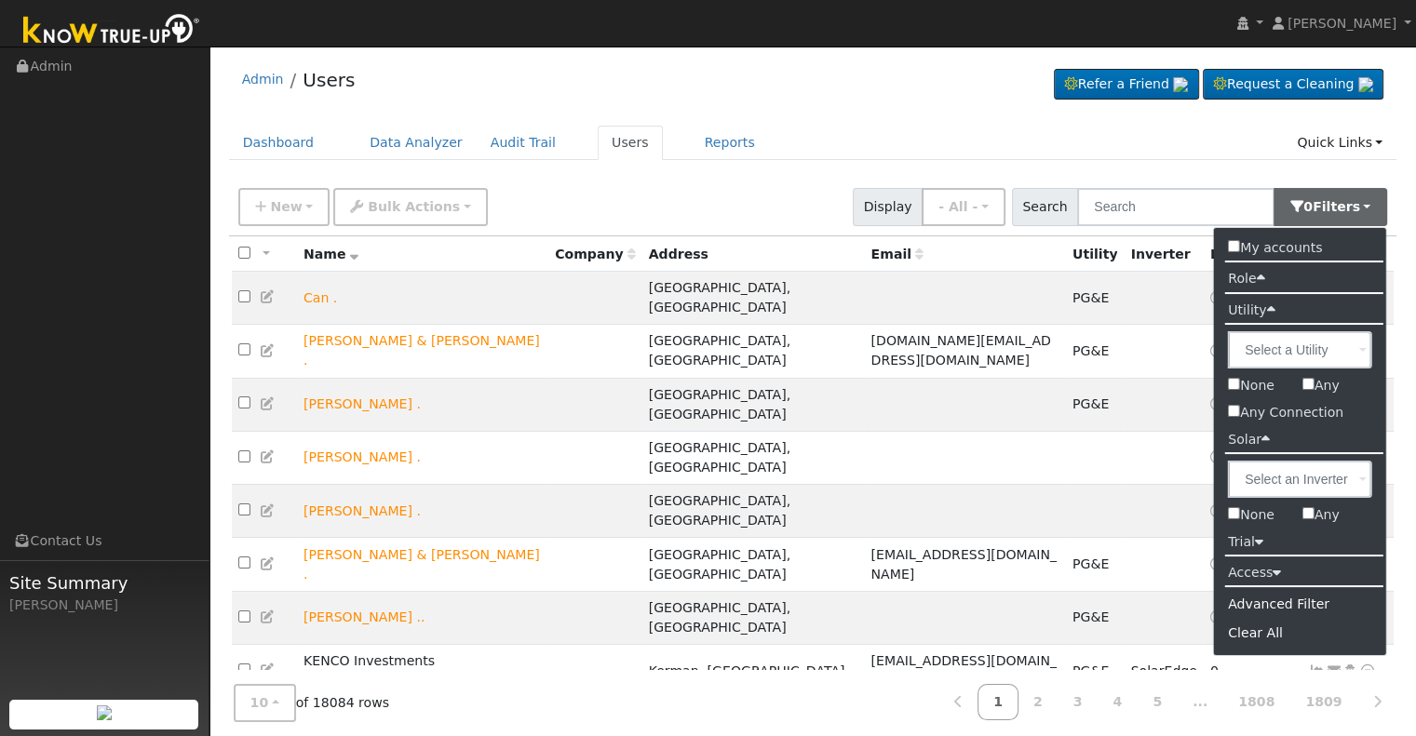
click at [812, 101] on div "Admin Users Refer a Friend Request a Cleaning" at bounding box center [813, 84] width 1168 height 57
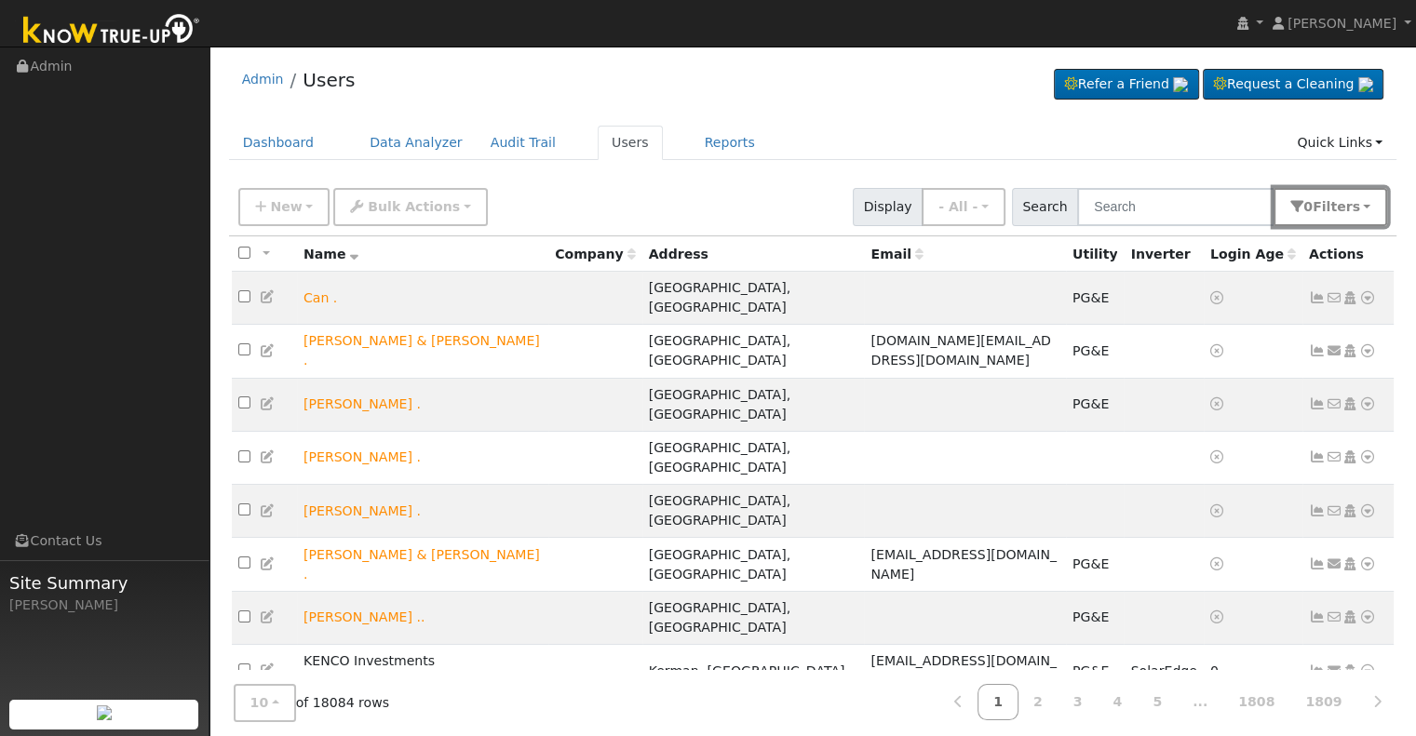
click at [1379, 211] on button "0 Filter s" at bounding box center [1330, 207] width 114 height 38
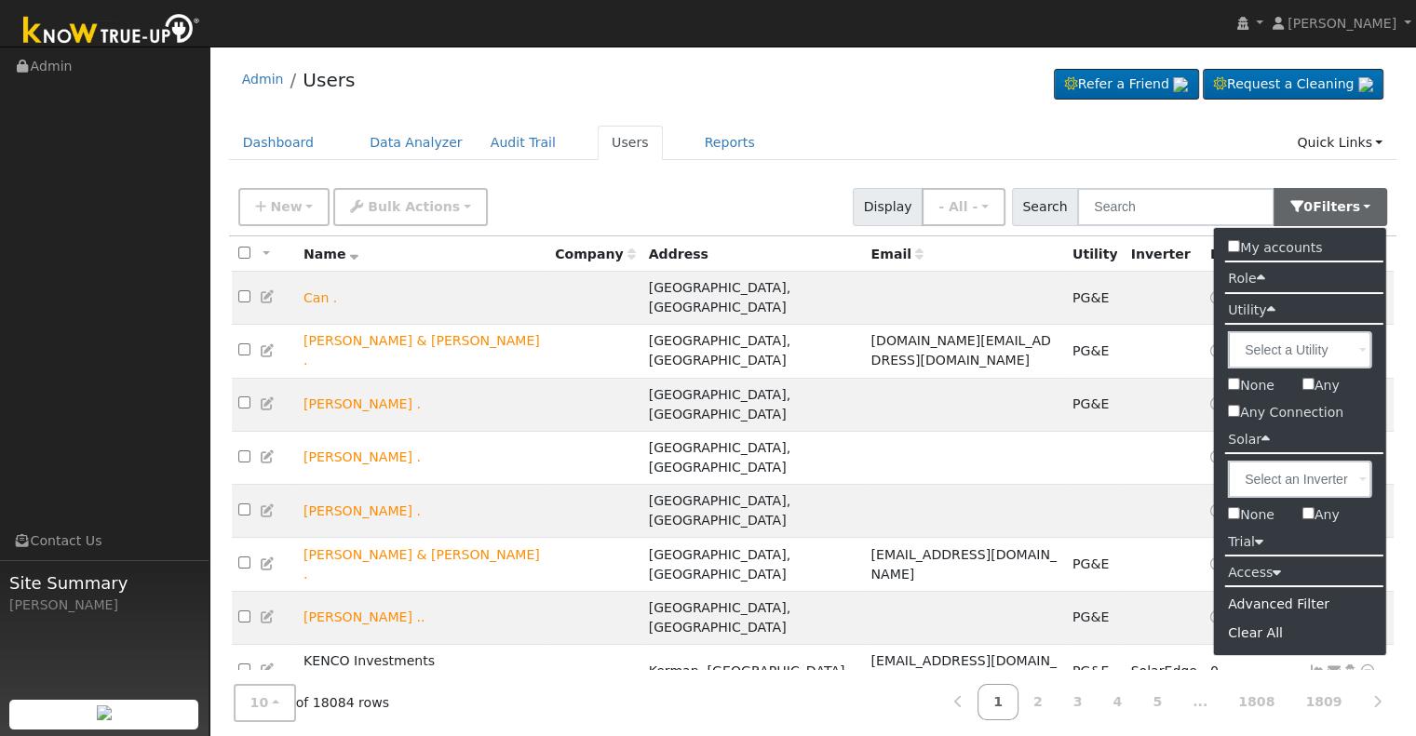
click at [1236, 244] on input "My accounts" at bounding box center [1234, 246] width 12 height 12
checkbox input "true"
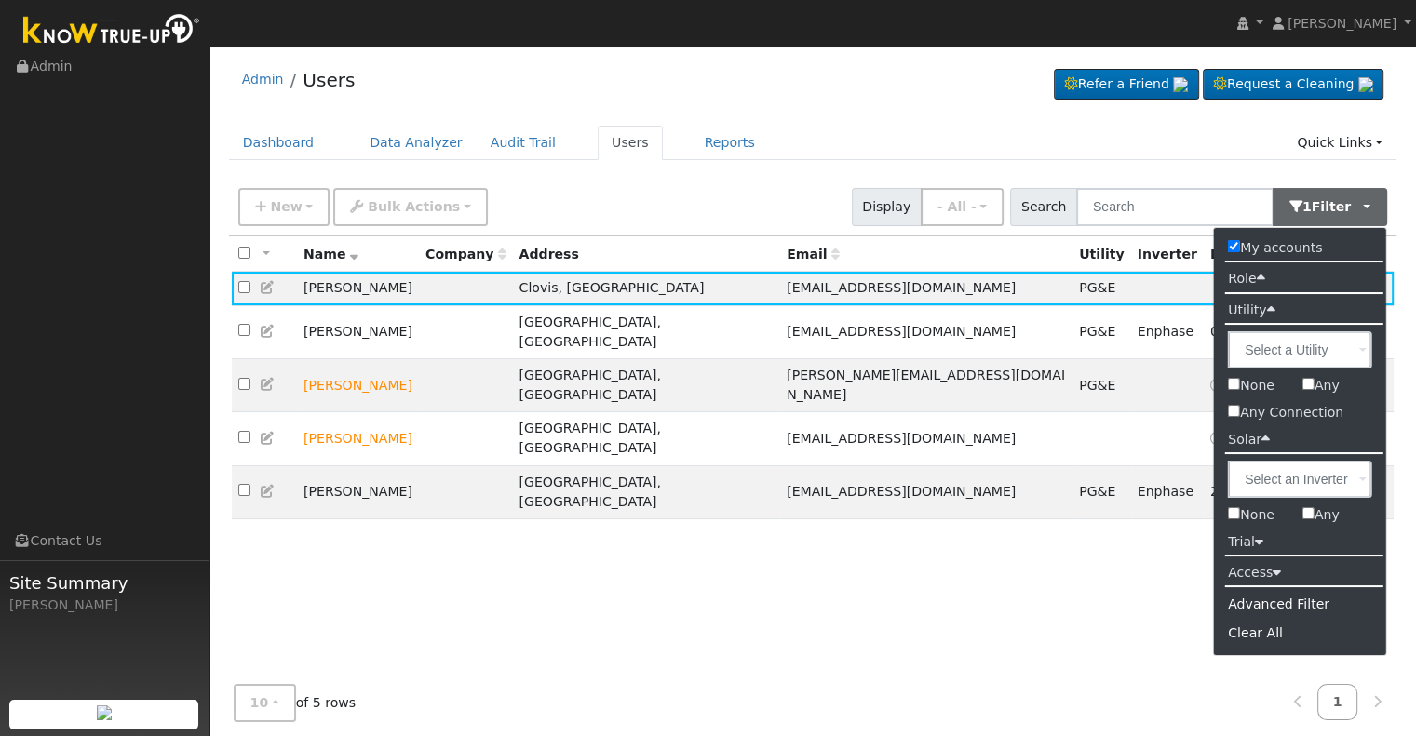
click at [974, 606] on div "All None All on page None on page Name Company Address Email Utility Inverter L…" at bounding box center [813, 457] width 1168 height 442
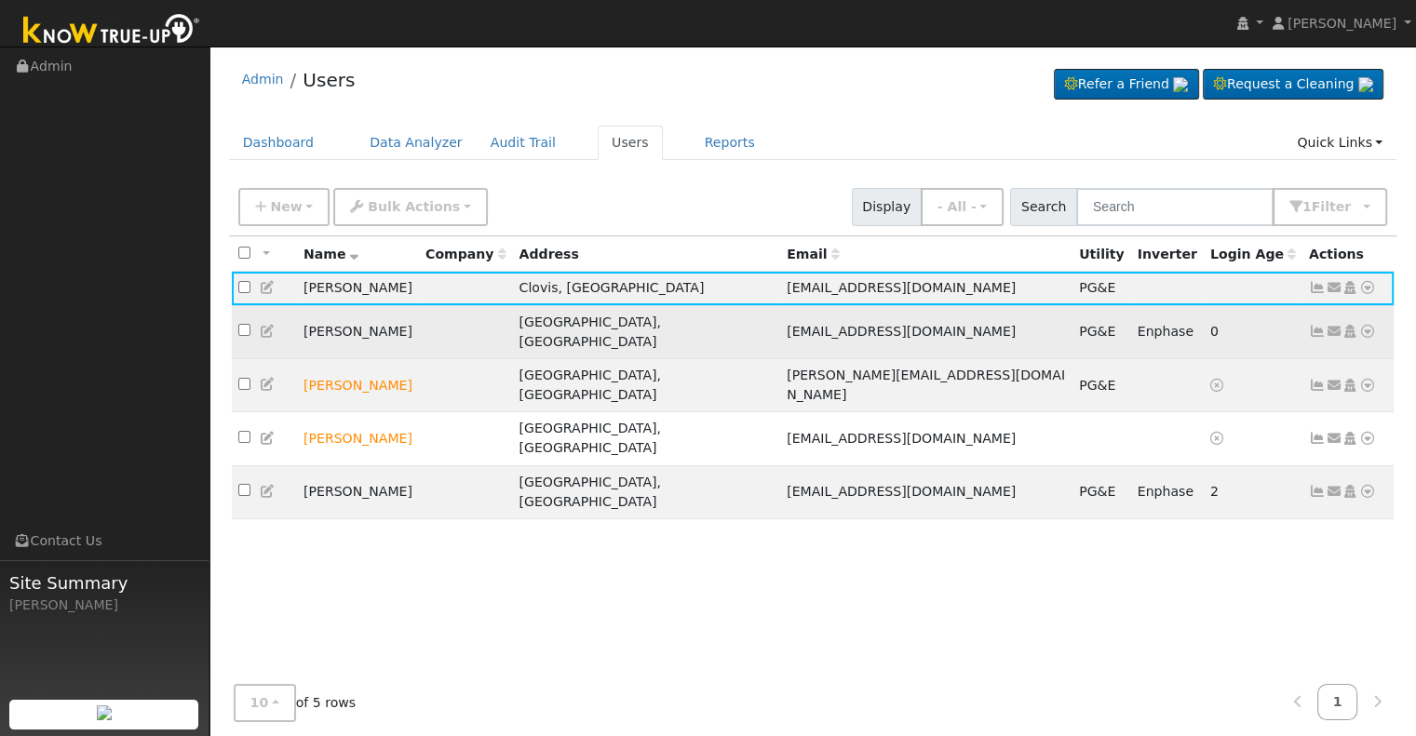
click at [1310, 325] on icon at bounding box center [1317, 331] width 17 height 13
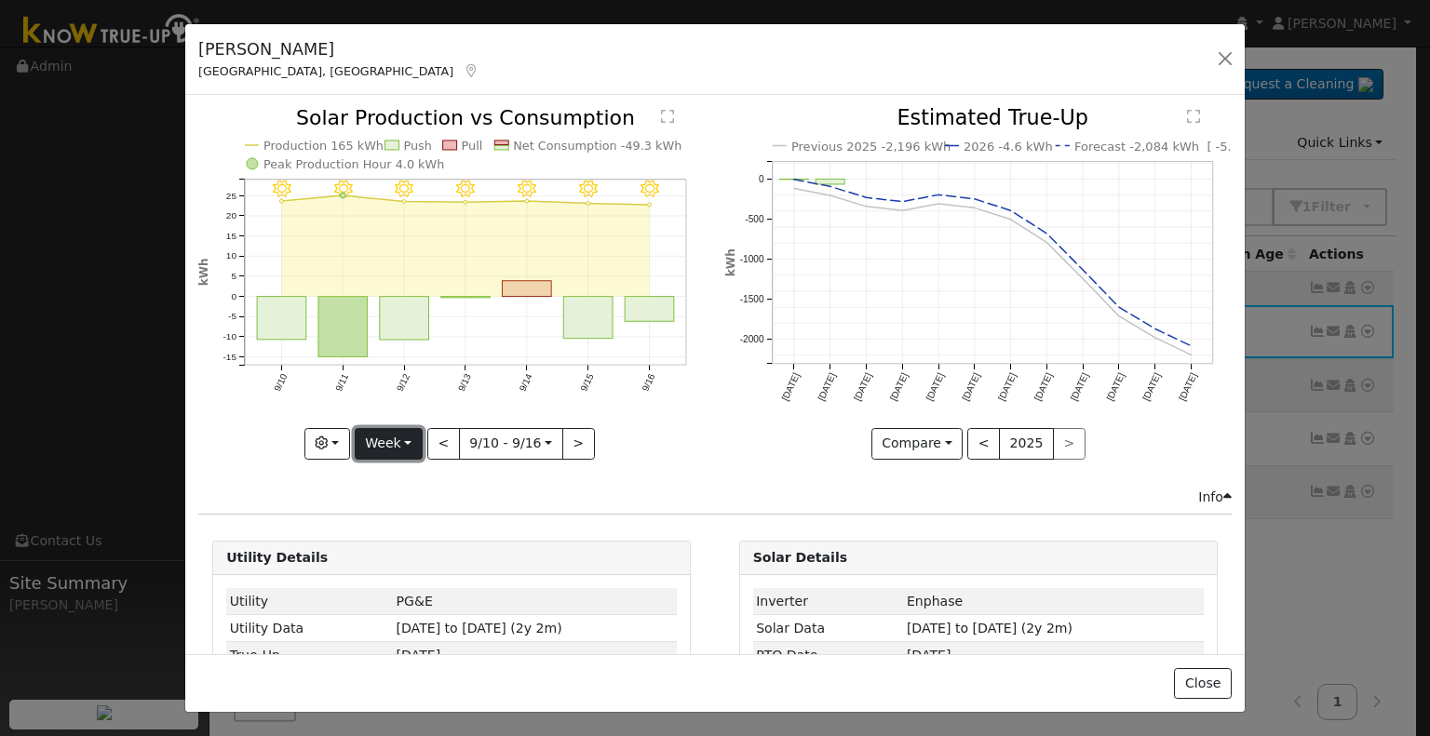
click at [398, 441] on button "Week" at bounding box center [389, 444] width 68 height 32
click at [412, 552] on link "Year" at bounding box center [420, 559] width 129 height 26
type input "[DATE]"
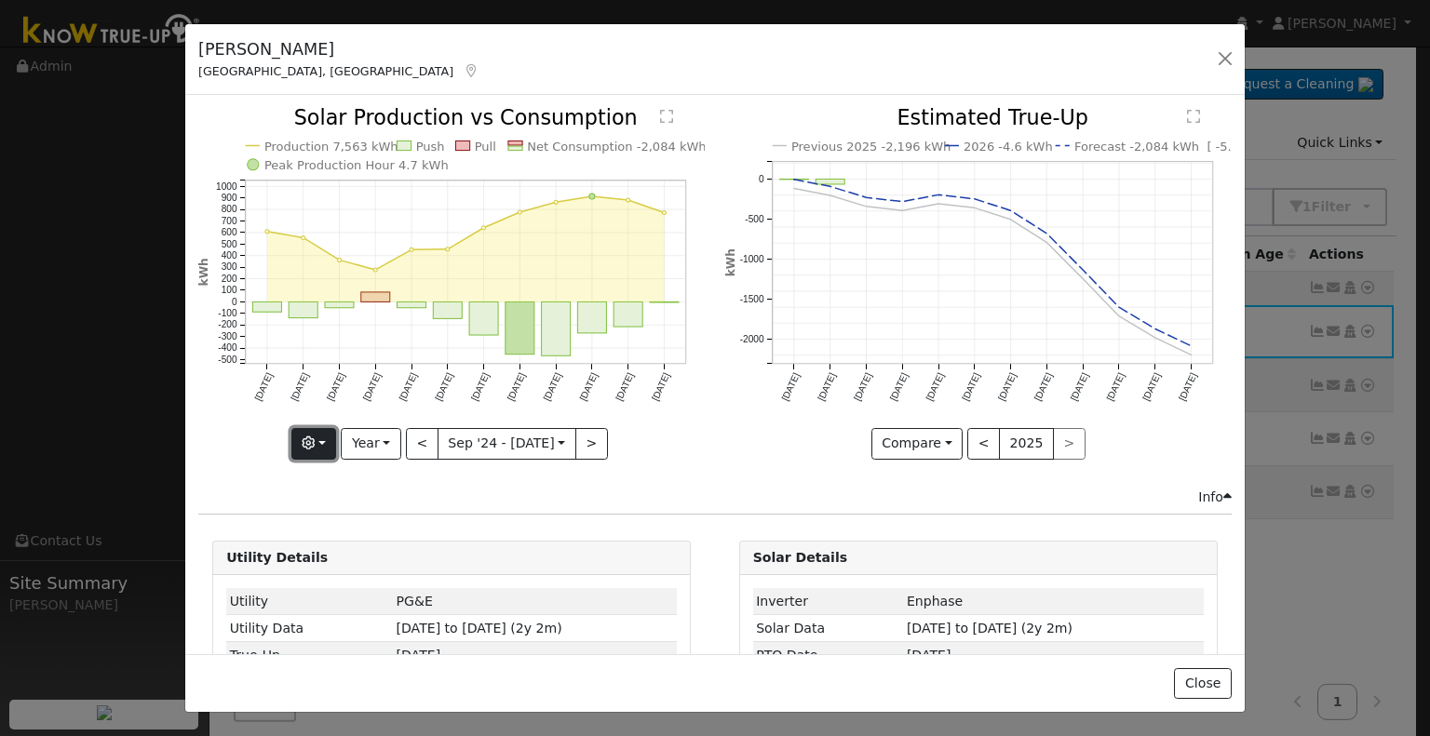
click at [320, 440] on button "button" at bounding box center [314, 444] width 46 height 32
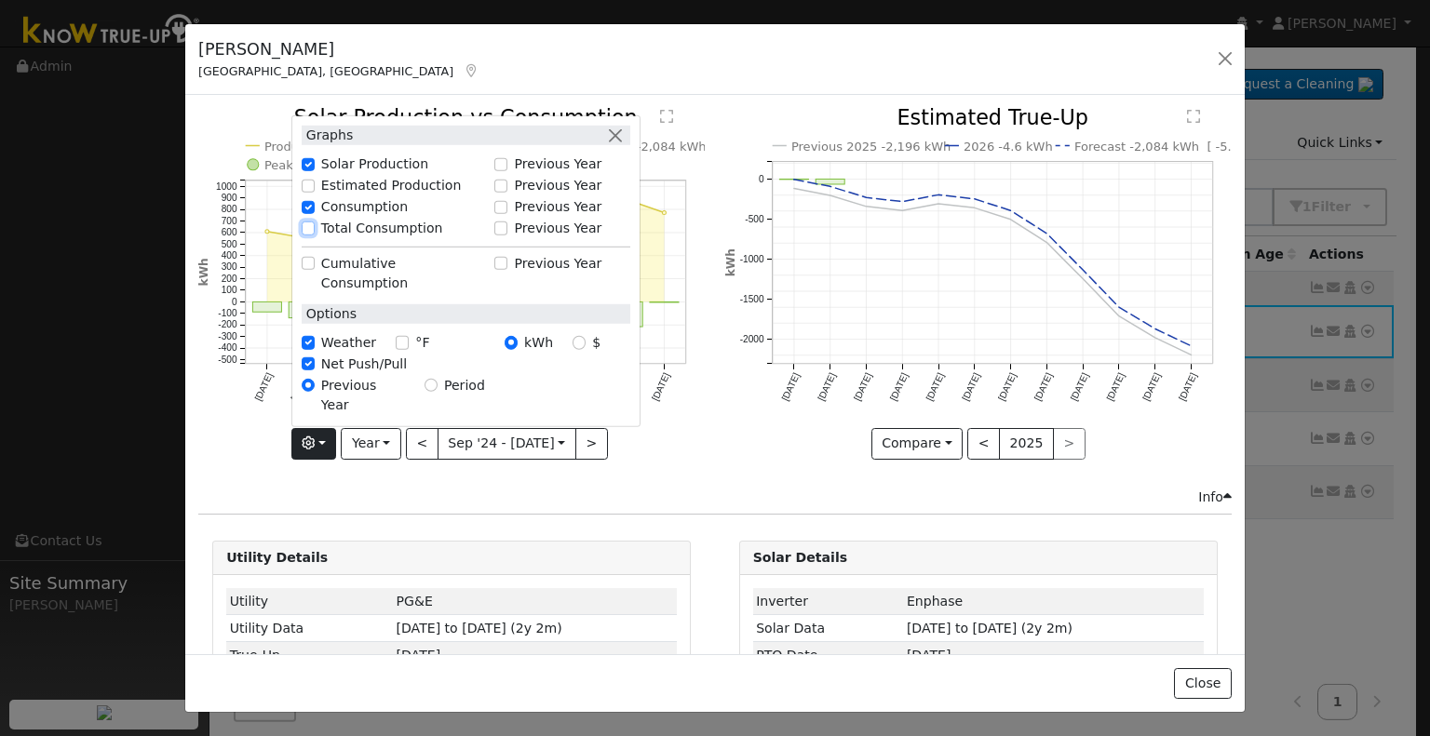
click at [313, 235] on input "Total Consumption" at bounding box center [308, 228] width 13 height 13
checkbox input "true"
click at [700, 488] on div "Info" at bounding box center [715, 498] width 1053 height 20
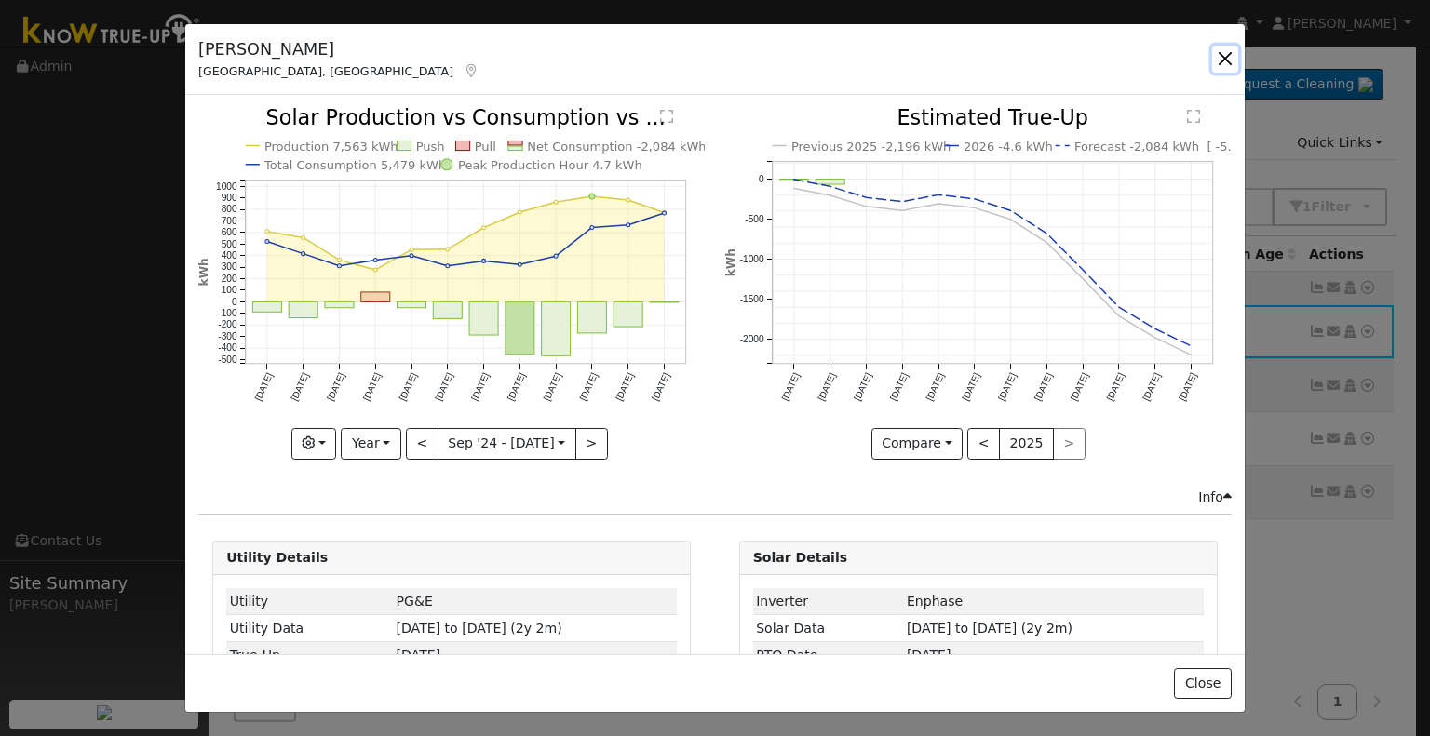
click at [1229, 59] on button "button" at bounding box center [1225, 59] width 26 height 26
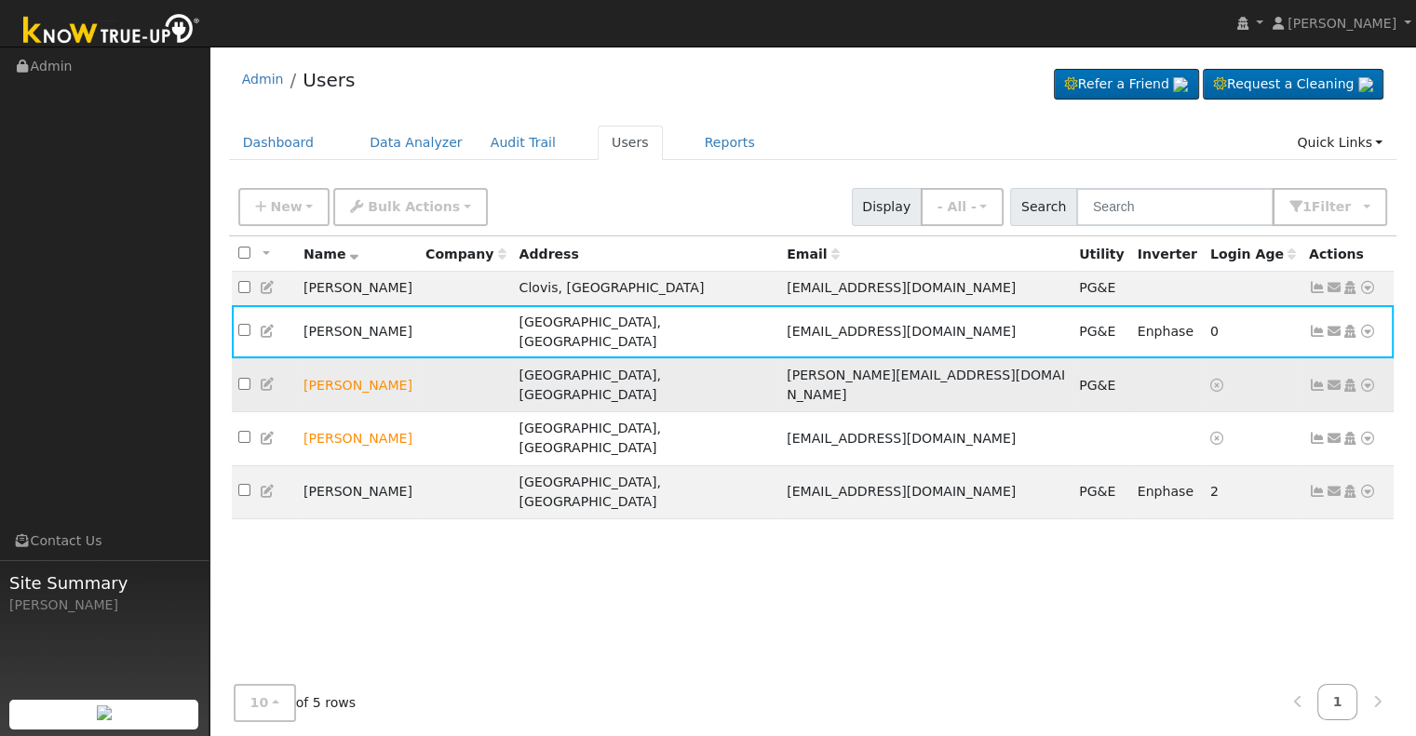
click at [1314, 379] on icon at bounding box center [1317, 385] width 17 height 13
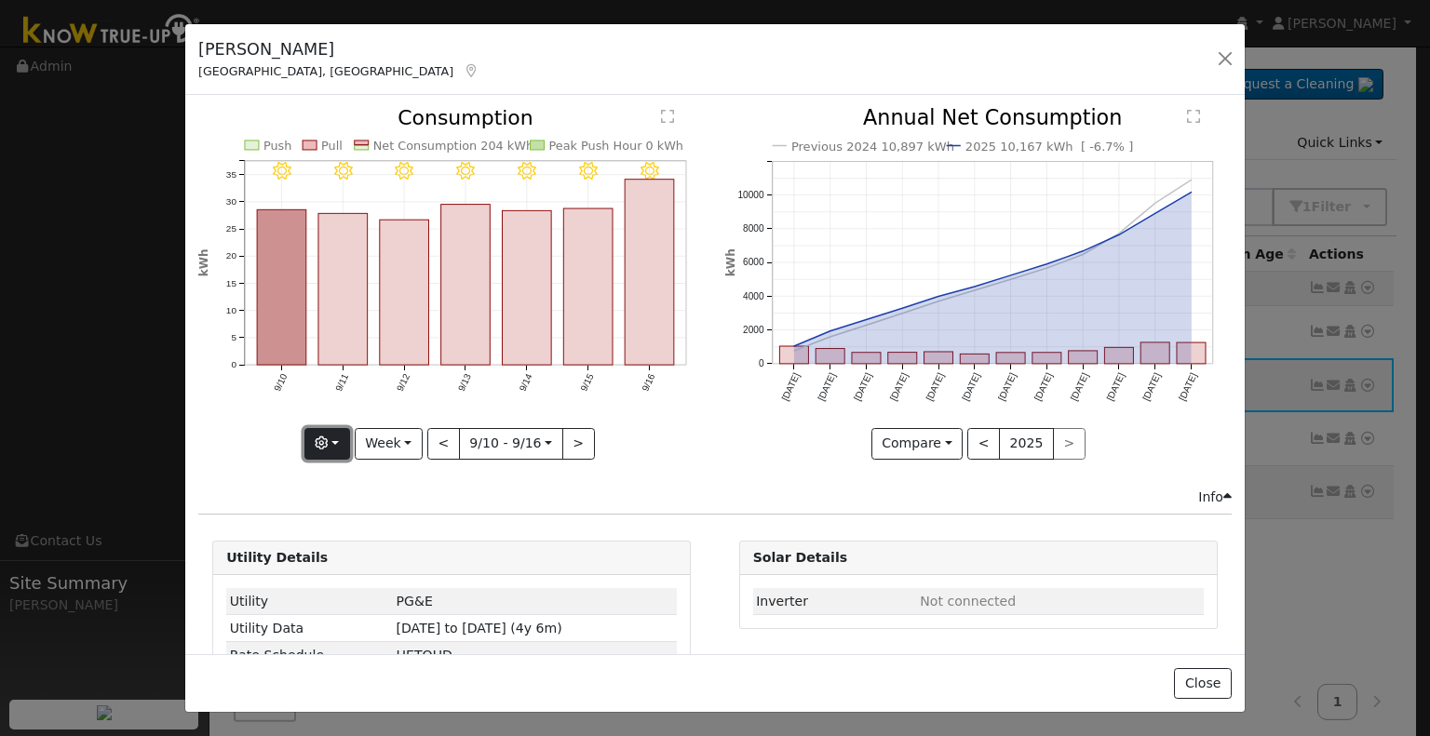
click at [313, 428] on button "button" at bounding box center [327, 444] width 46 height 32
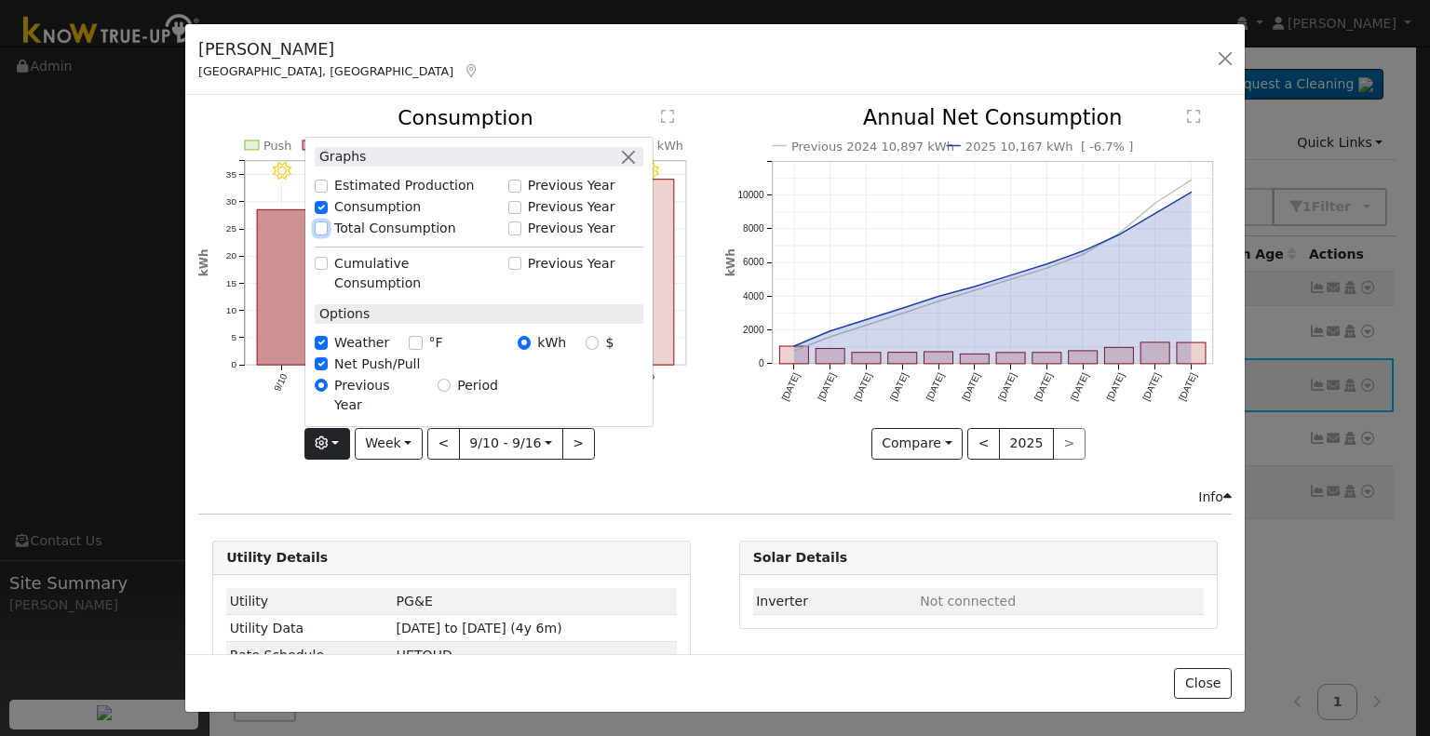
click at [324, 235] on input "Total Consumption" at bounding box center [321, 228] width 13 height 13
checkbox input "true"
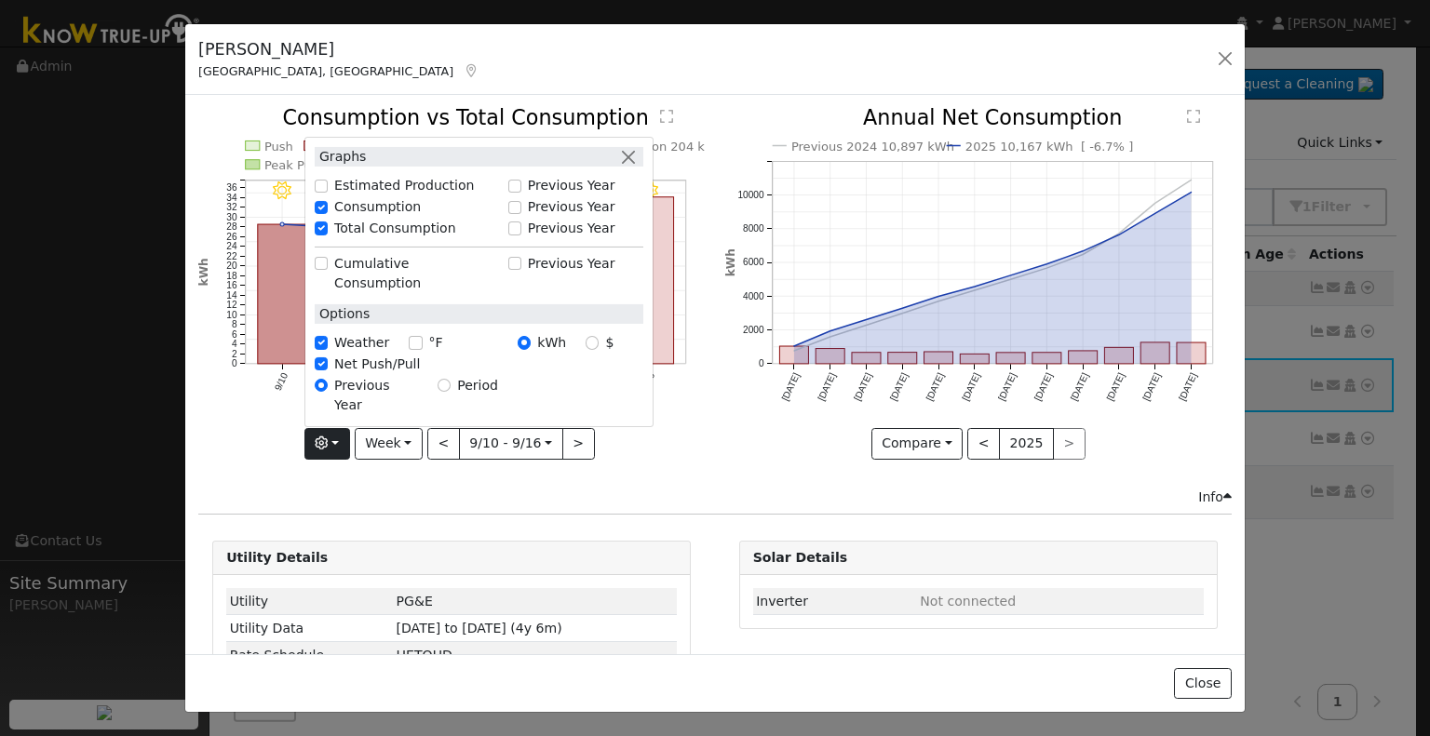
click at [733, 447] on div "Compare Compare Previous Current Year < 2025 >" at bounding box center [978, 444] width 506 height 32
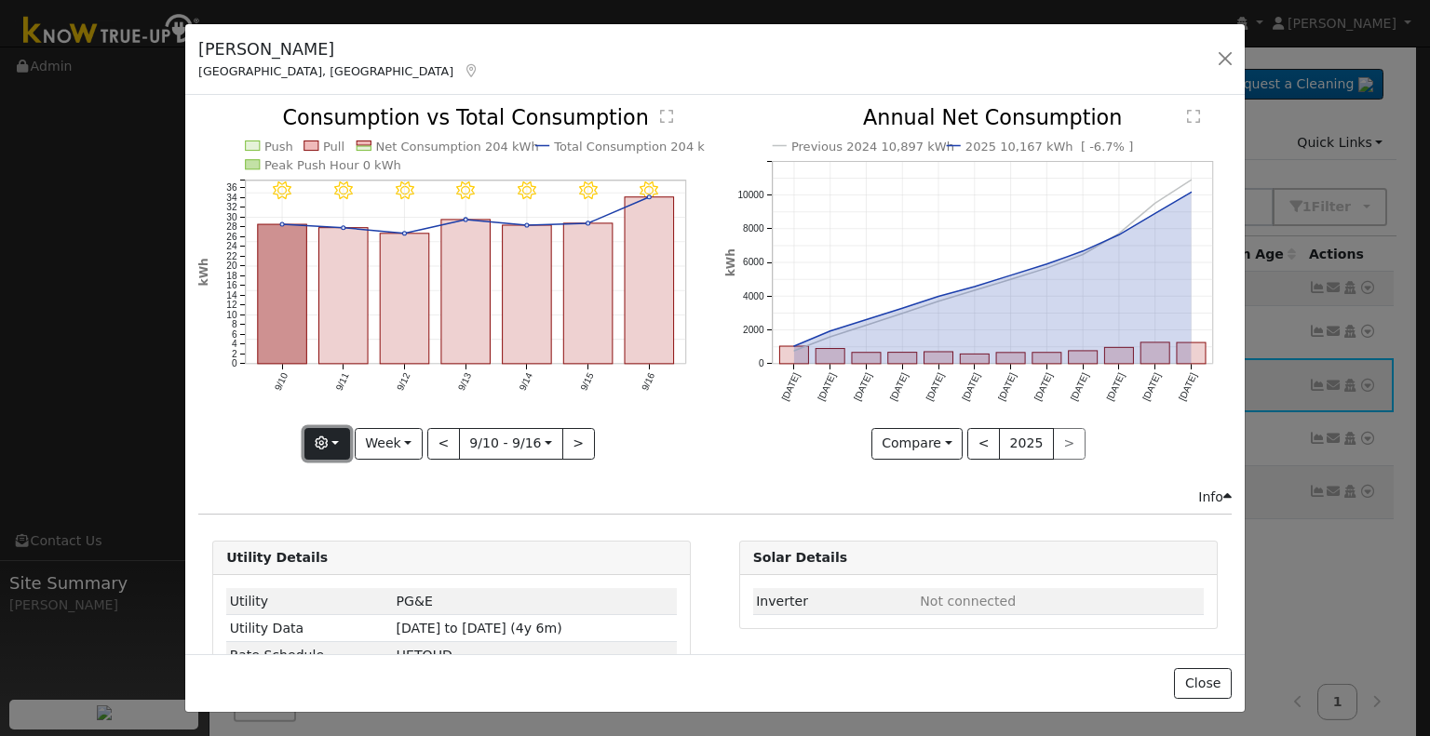
click at [342, 444] on button "button" at bounding box center [327, 444] width 46 height 32
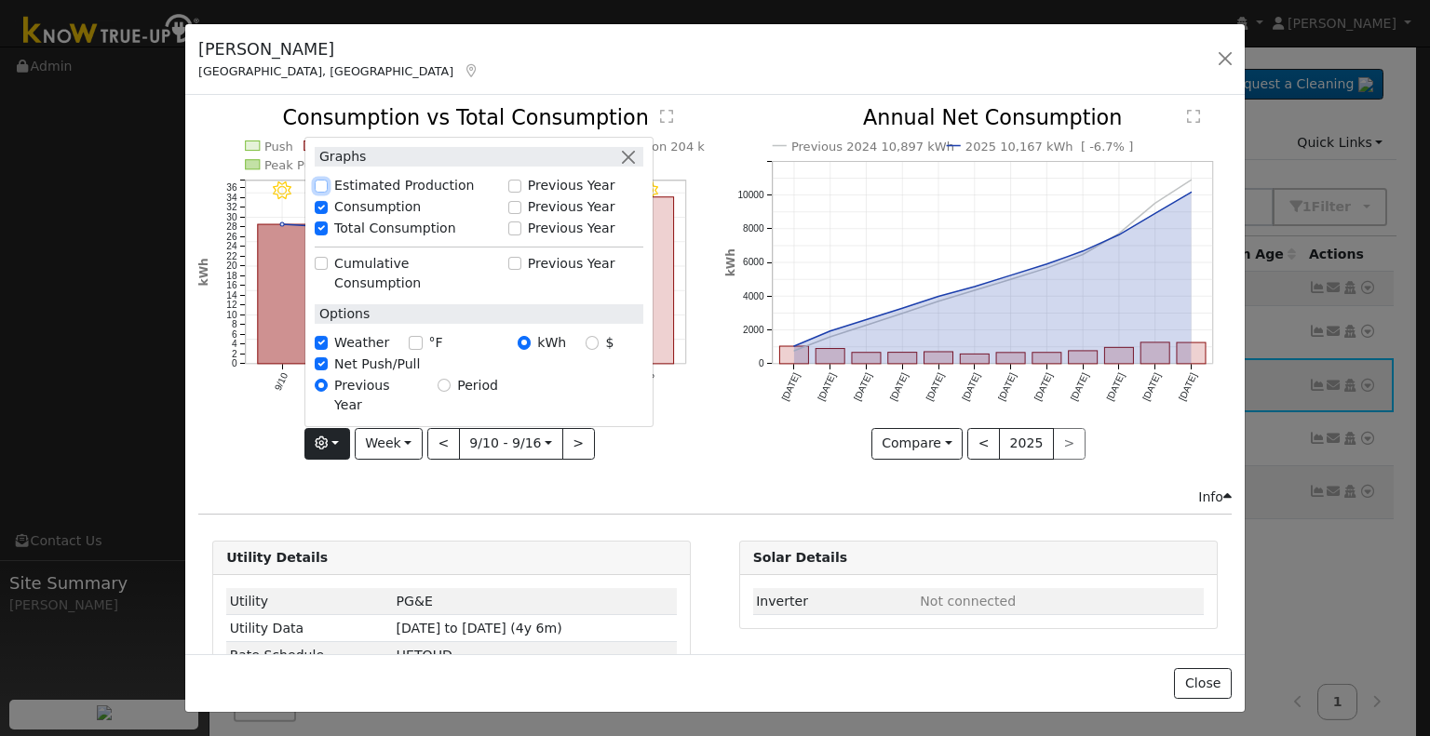
drag, startPoint x: 323, startPoint y: 215, endPoint x: 359, endPoint y: 268, distance: 64.3
click at [323, 193] on input "Estimated Production" at bounding box center [321, 186] width 13 height 13
checkbox input "true"
click at [717, 468] on div "Previous 2024 10,897 kWh 2025 10,167 kWh [ -6.7% ] [DATE] Oct '[DATE] Dec '[DAT…" at bounding box center [978, 297] width 526 height 379
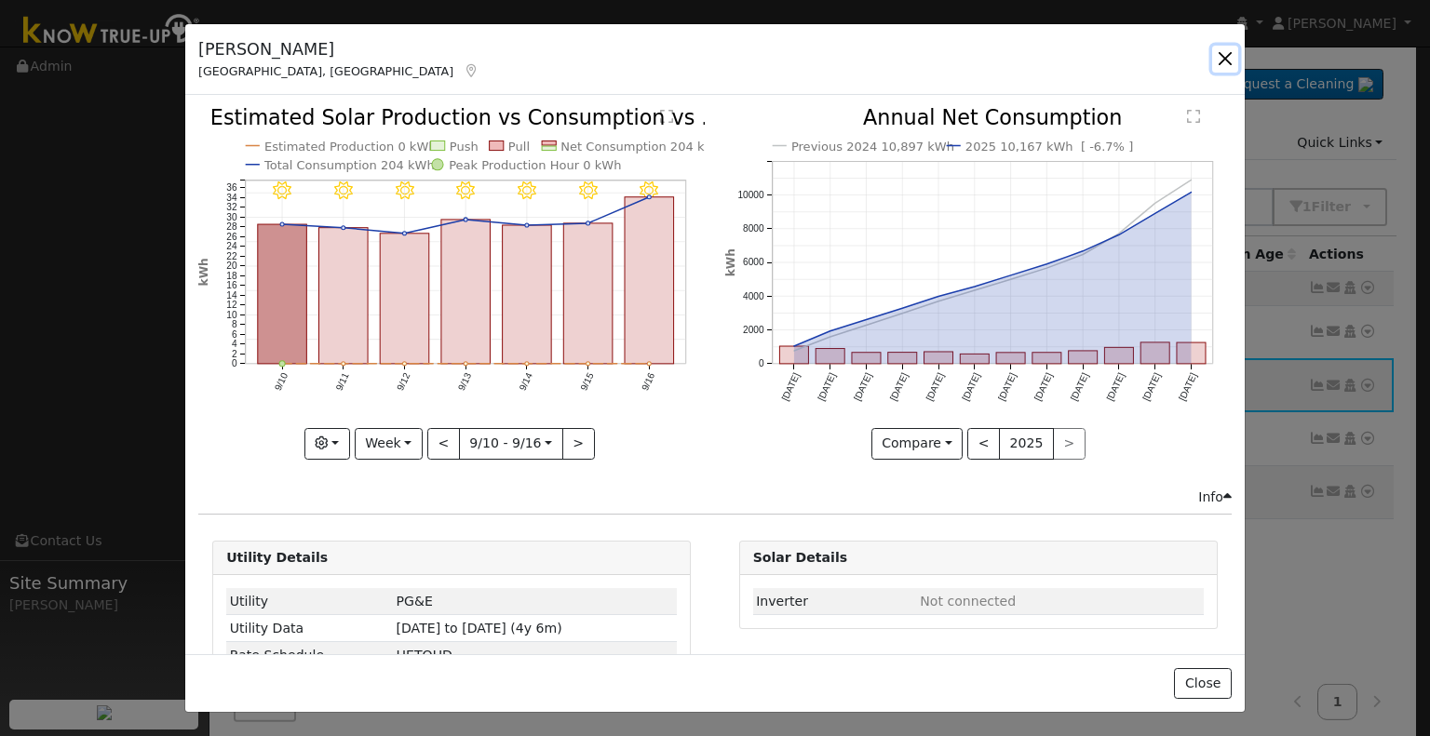
click at [1218, 55] on button "button" at bounding box center [1225, 59] width 26 height 26
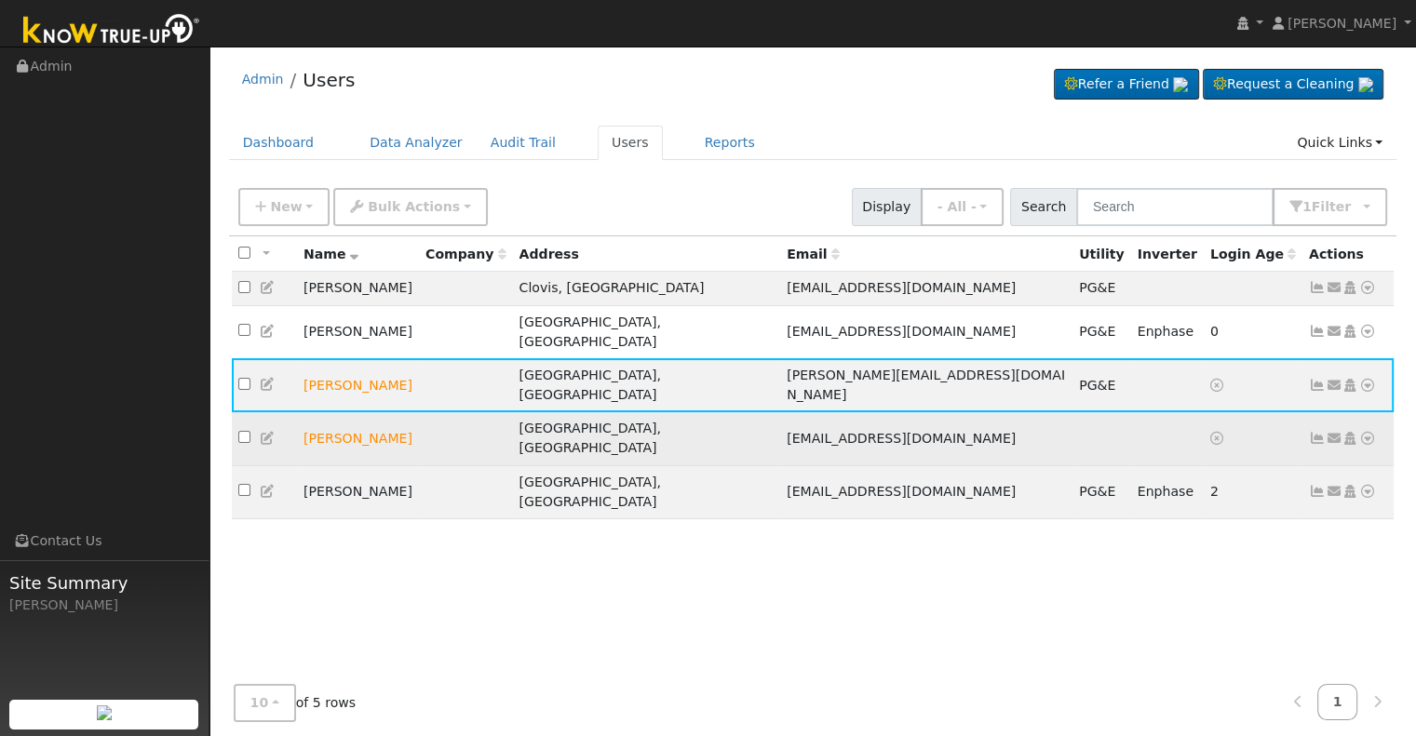
click at [1314, 432] on icon at bounding box center [1317, 438] width 17 height 13
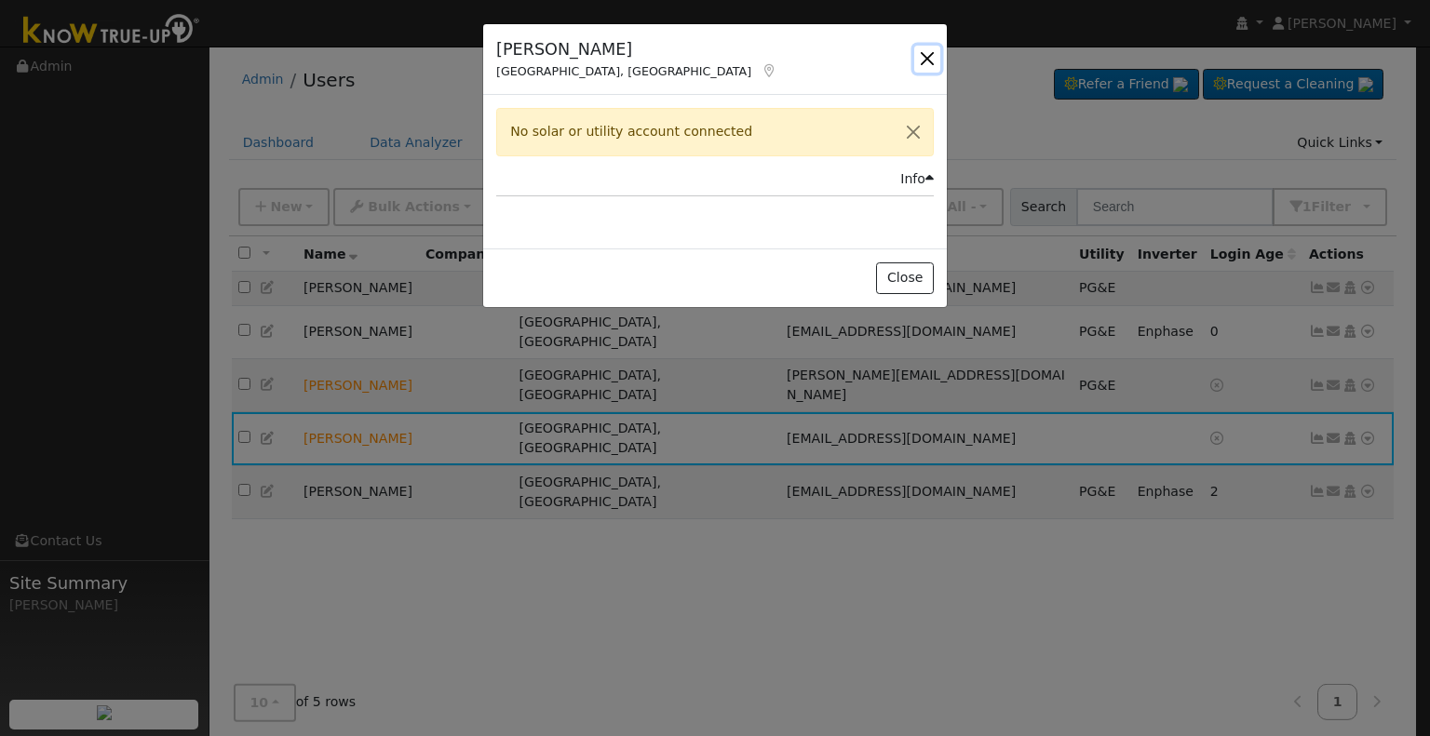
click at [925, 56] on button "button" at bounding box center [927, 59] width 26 height 26
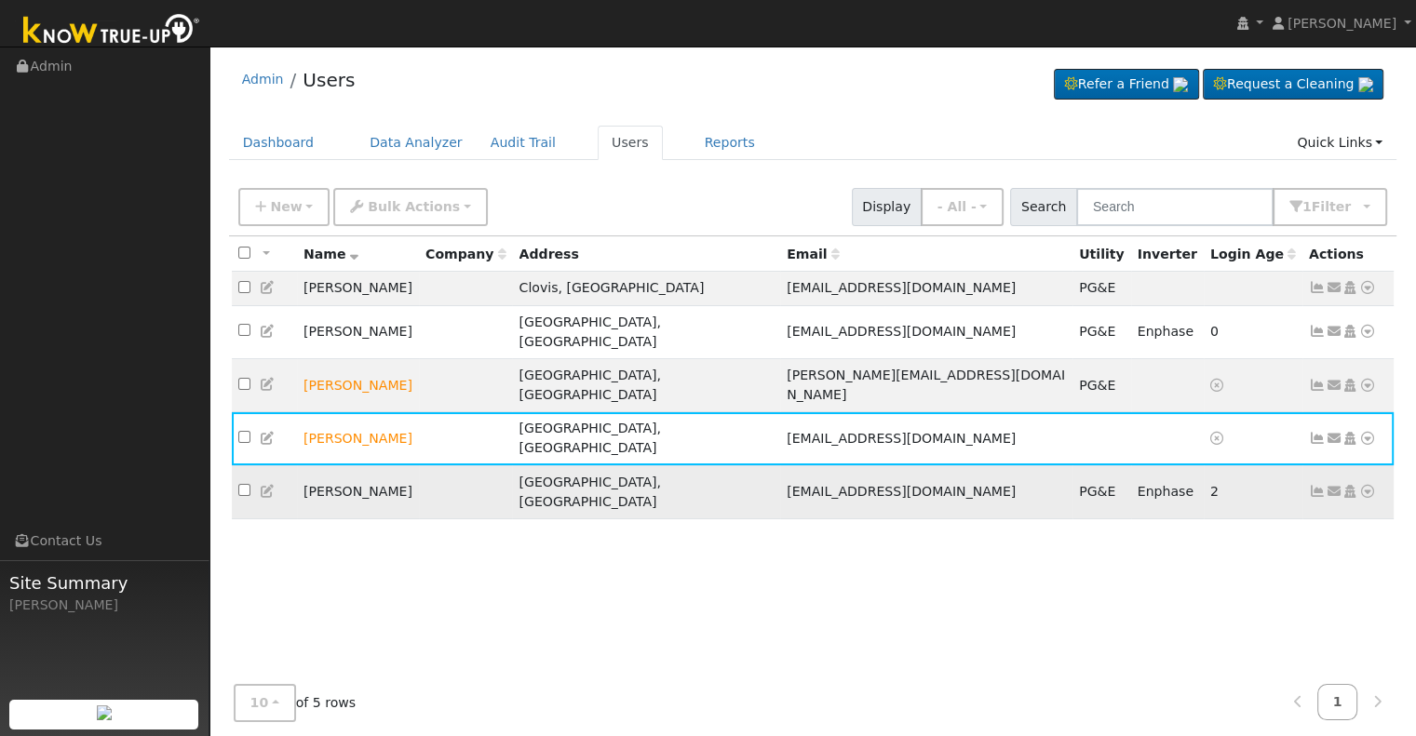
click at [1320, 485] on icon at bounding box center [1317, 491] width 17 height 13
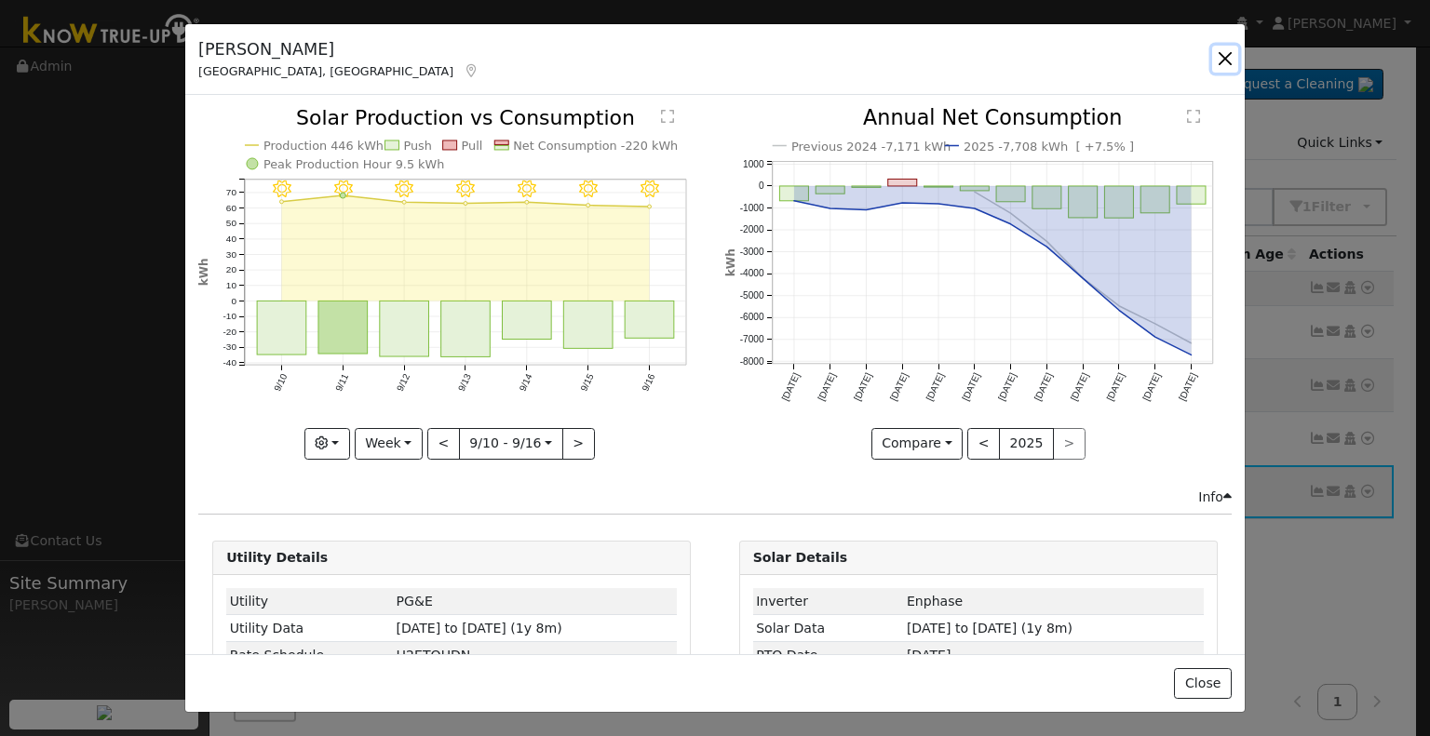
click at [1225, 58] on button "button" at bounding box center [1225, 59] width 26 height 26
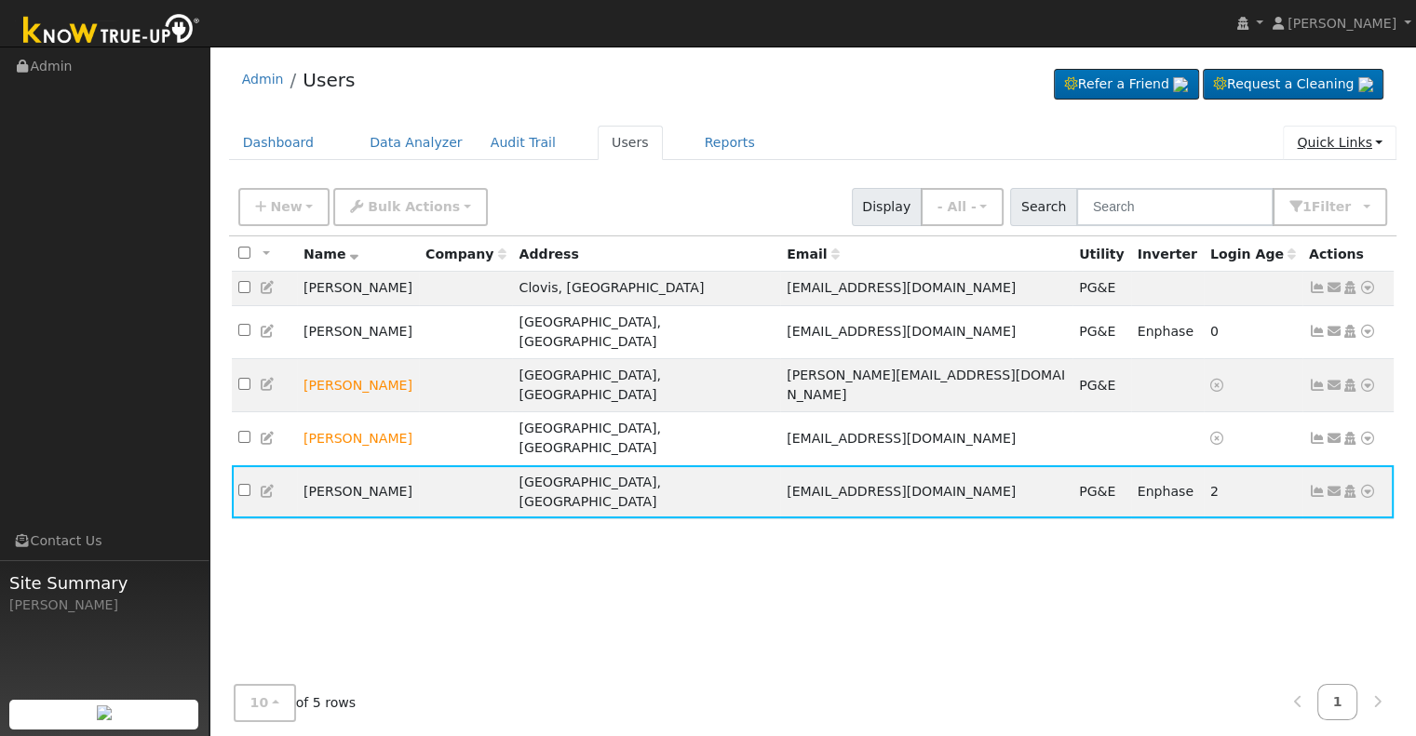
click at [1339, 137] on link "Quick Links" at bounding box center [1339, 143] width 114 height 34
click at [1202, 127] on ul "Dashboard Data Analyzer Audit Trail Users Reports Quick Links Quick Add Quick C…" at bounding box center [813, 143] width 1168 height 34
click at [1359, 211] on span "button" at bounding box center [1354, 206] width 9 height 15
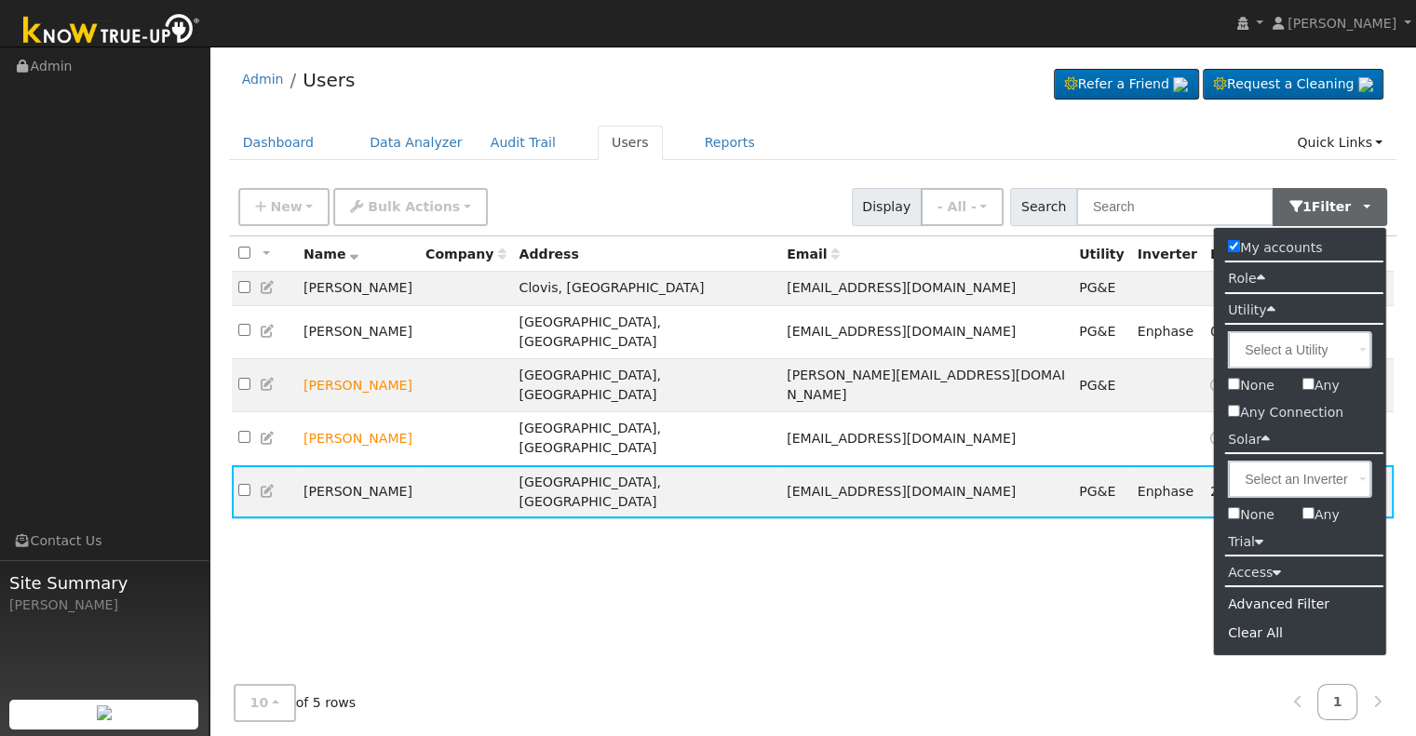
click at [1273, 280] on label "Role" at bounding box center [1246, 278] width 64 height 27
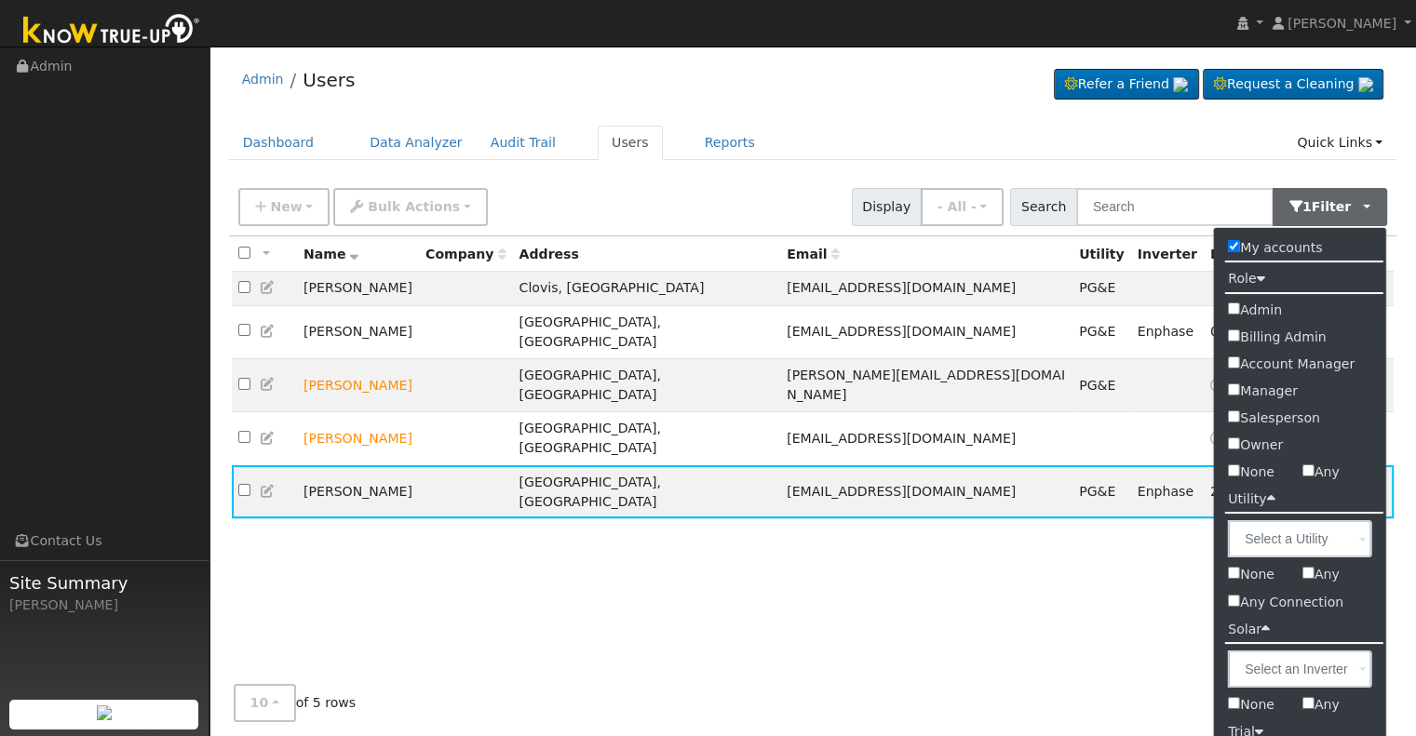
click at [1236, 243] on input "My accounts" at bounding box center [1234, 246] width 12 height 12
checkbox input "false"
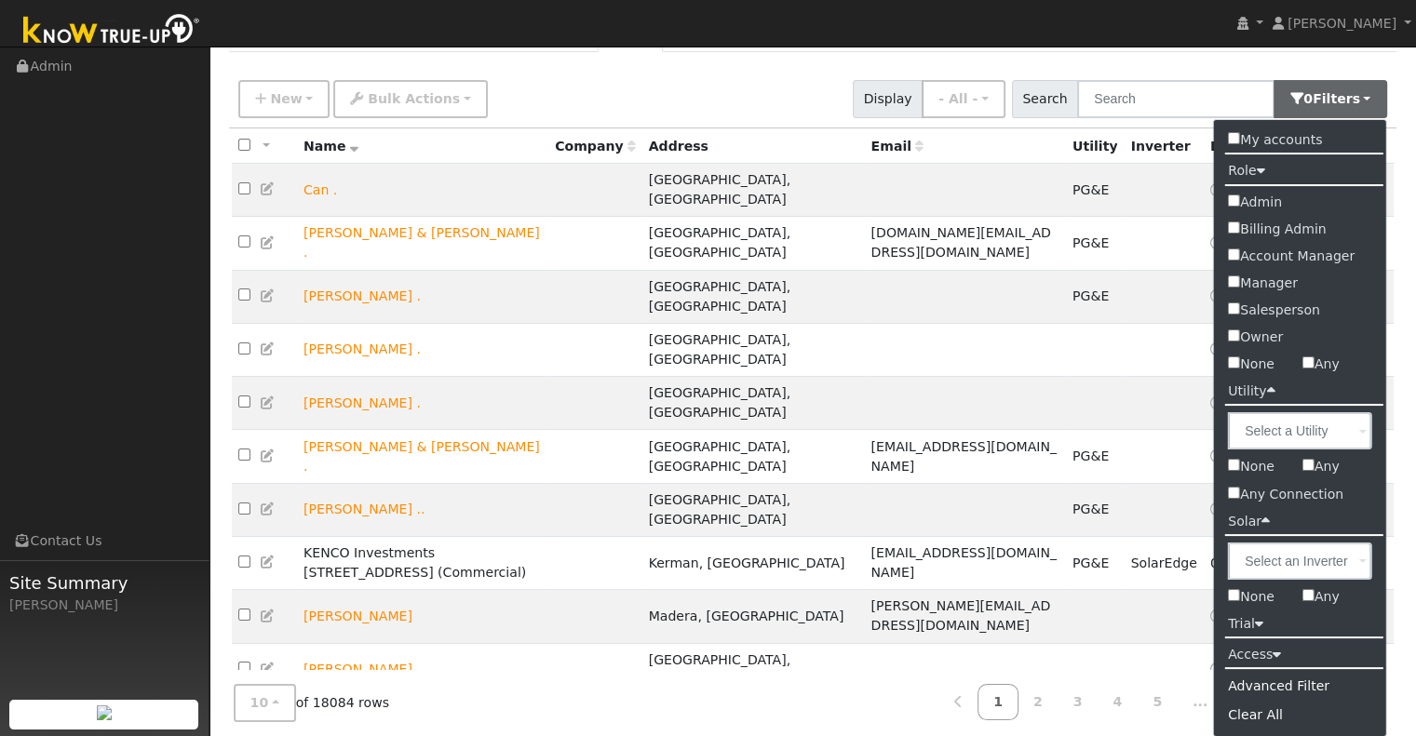
click at [801, 670] on div "10 10 25 50 100 of 18084 rows 1 2 3 4 5 ... 1808 1809" at bounding box center [813, 703] width 1168 height 66
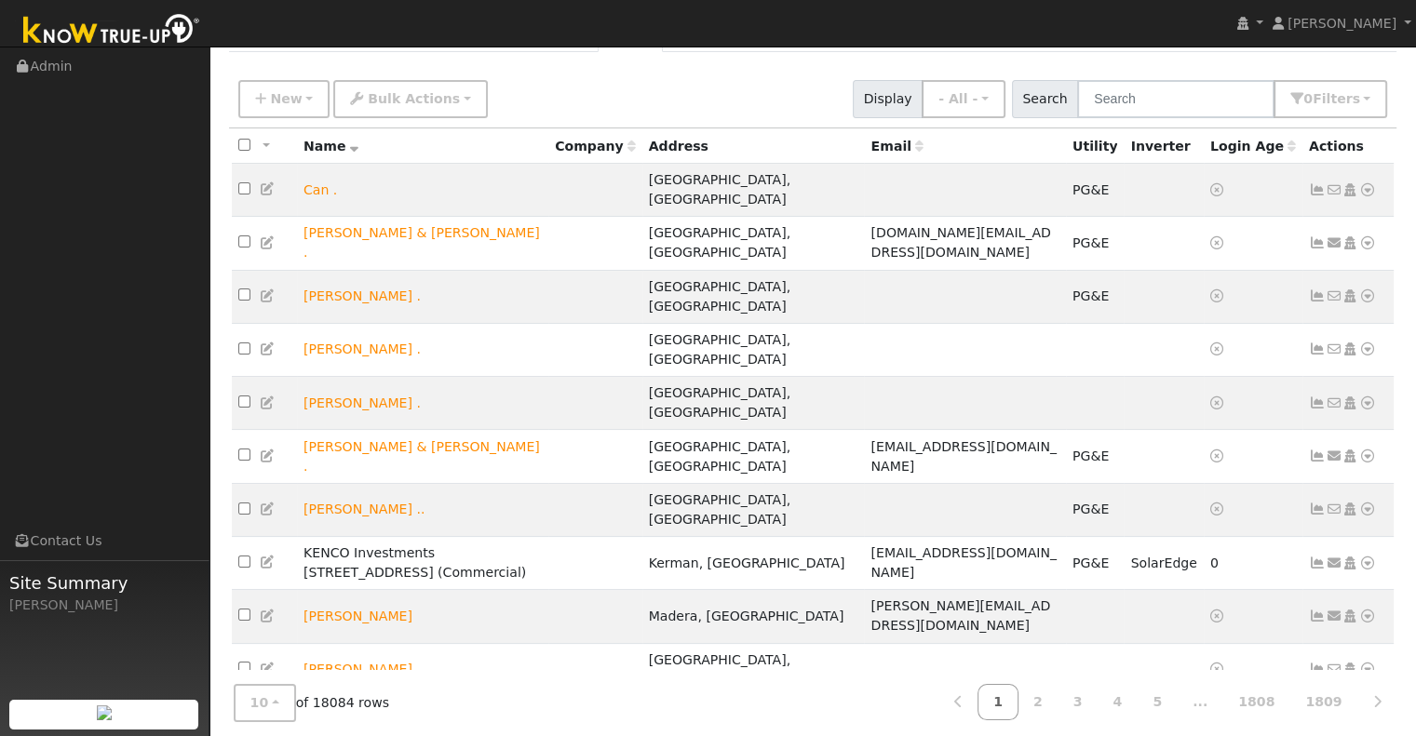
scroll to position [15, 0]
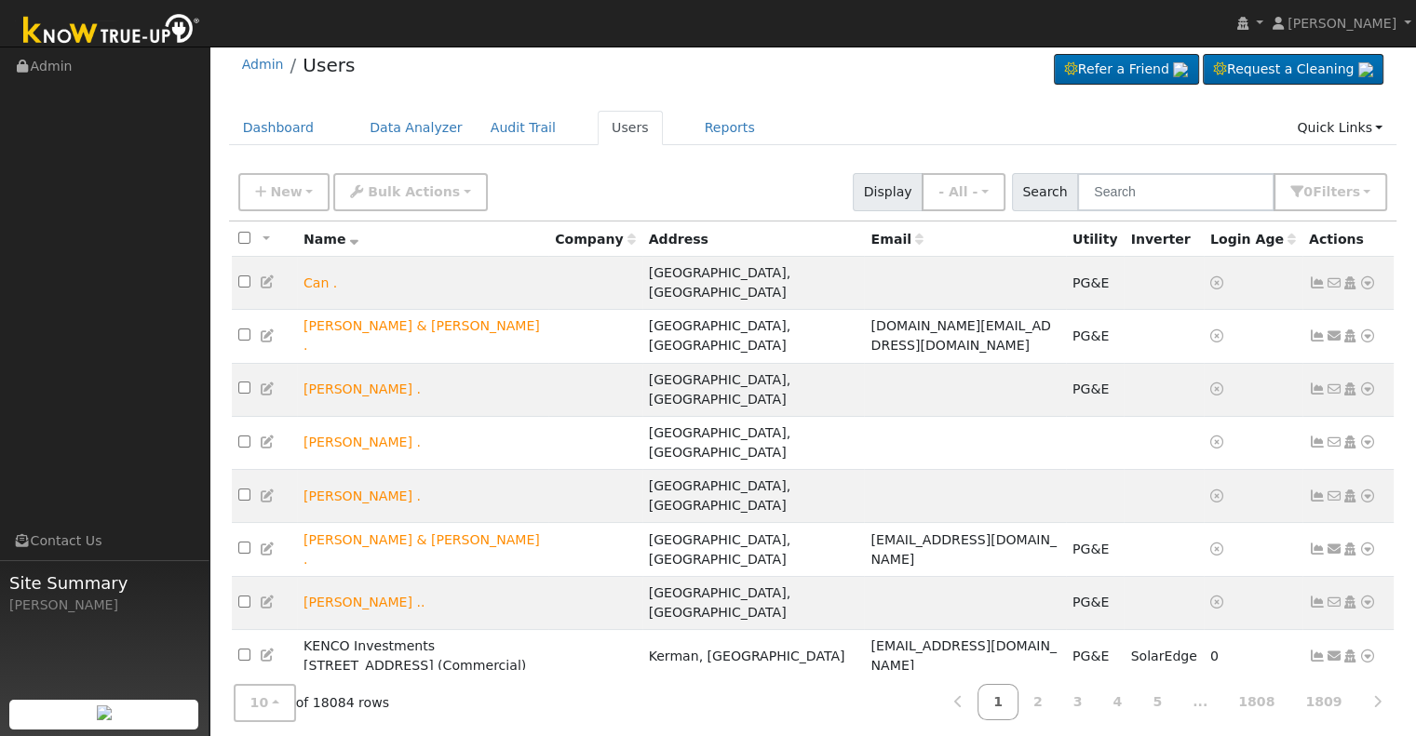
click at [880, 99] on div "Admin Users Refer a Friend Request a Cleaning" at bounding box center [813, 456] width 1188 height 831
click at [1172, 198] on input "text" at bounding box center [1175, 192] width 197 height 38
click at [914, 124] on ul "Dashboard Data Analyzer Audit Trail Users Reports Quick Links Quick Add Quick C…" at bounding box center [813, 128] width 1168 height 34
click at [1171, 193] on input "text" at bounding box center [1175, 192] width 197 height 38
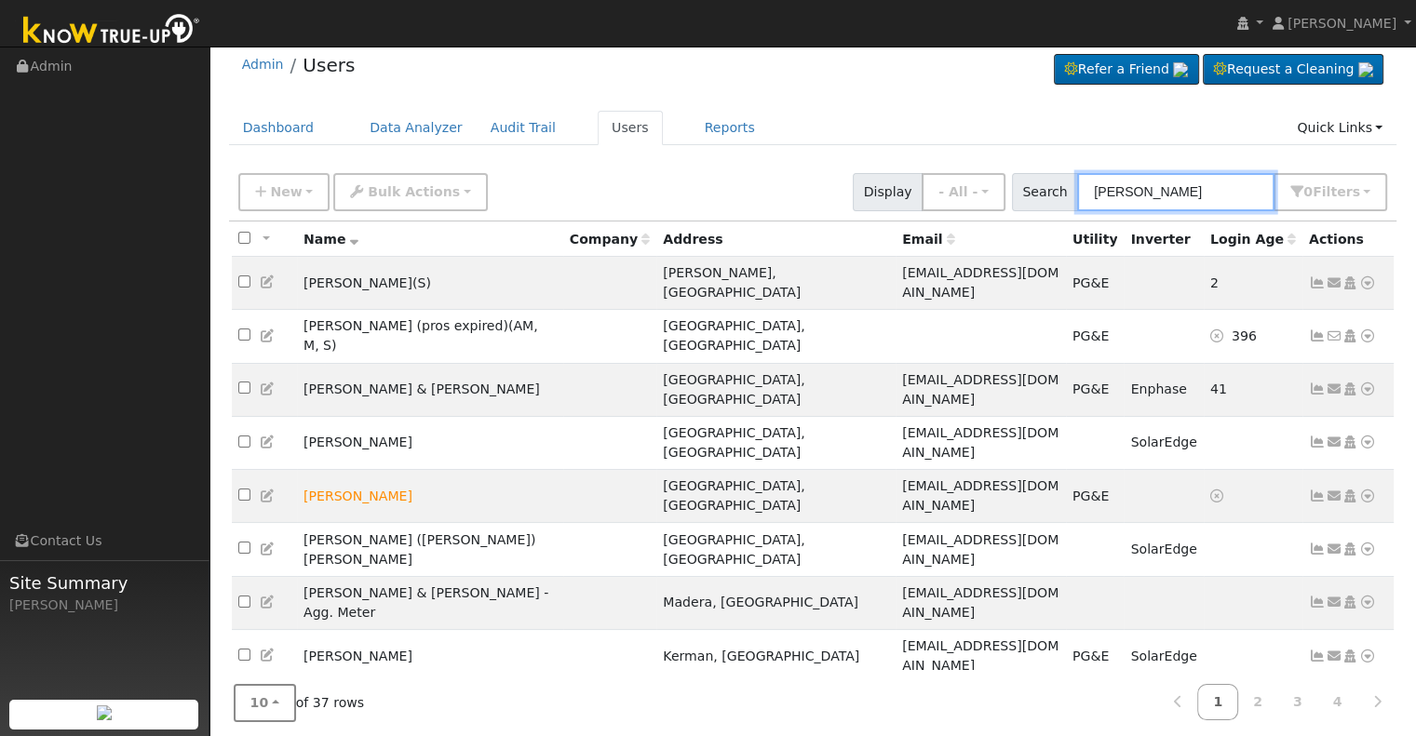
type input "[PERSON_NAME]"
click at [275, 692] on button "10" at bounding box center [265, 703] width 62 height 38
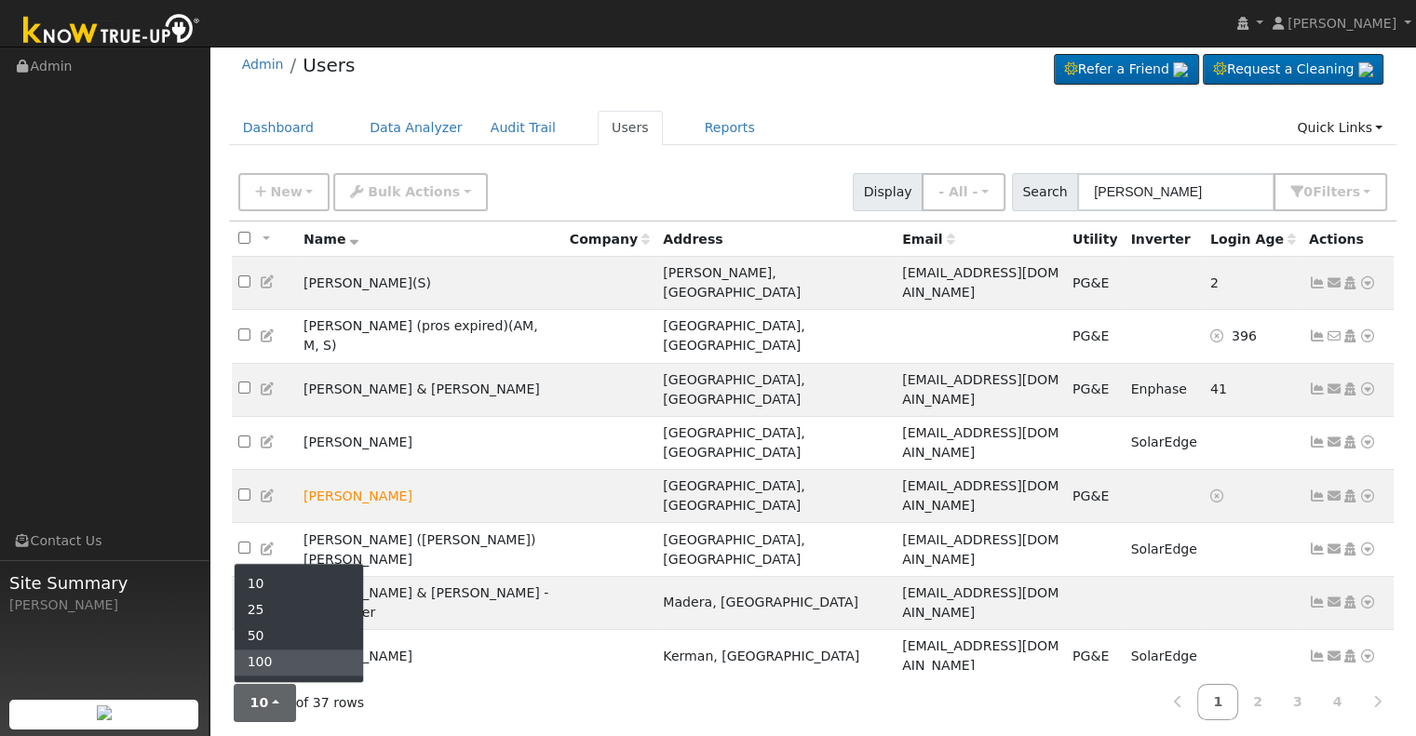
click at [276, 659] on link "100" at bounding box center [299, 663] width 129 height 26
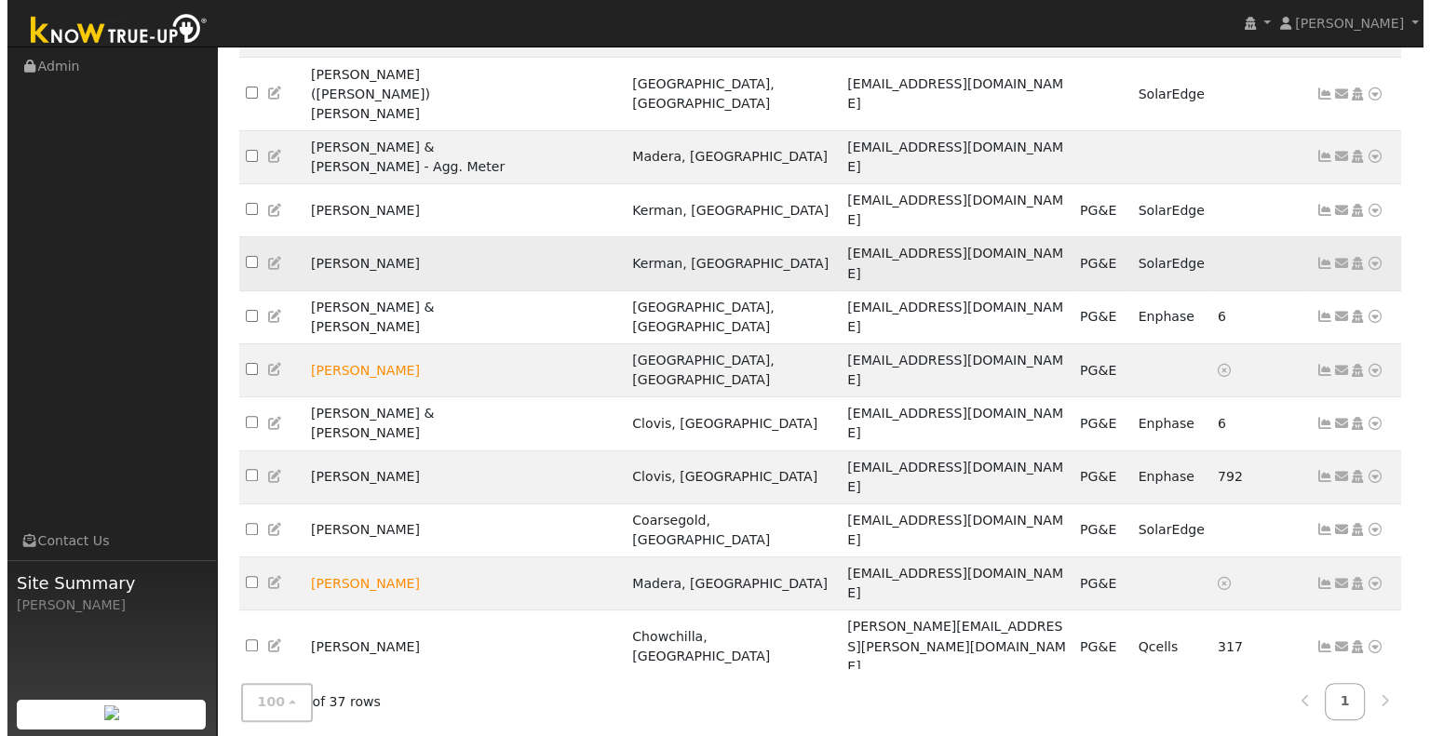
scroll to position [480, 0]
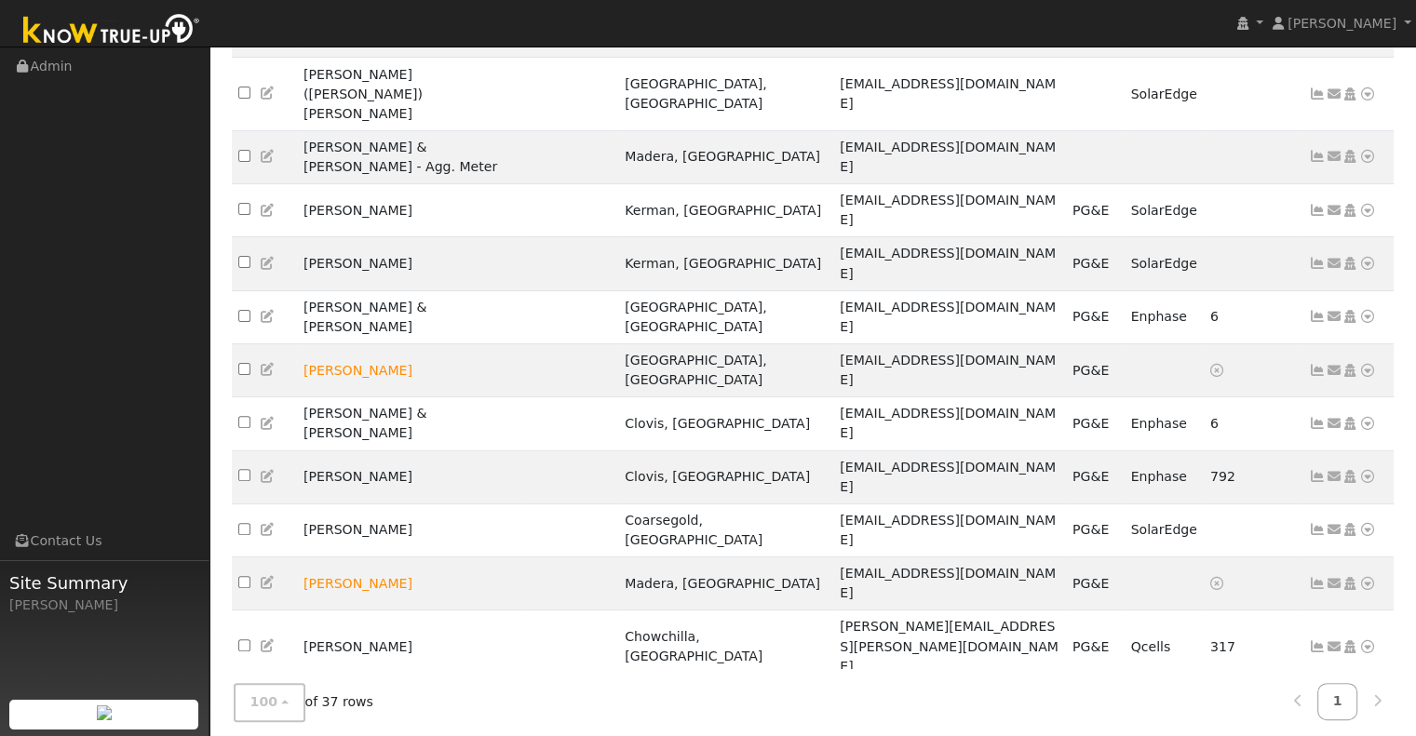
click at [1311, 703] on icon at bounding box center [1317, 709] width 17 height 13
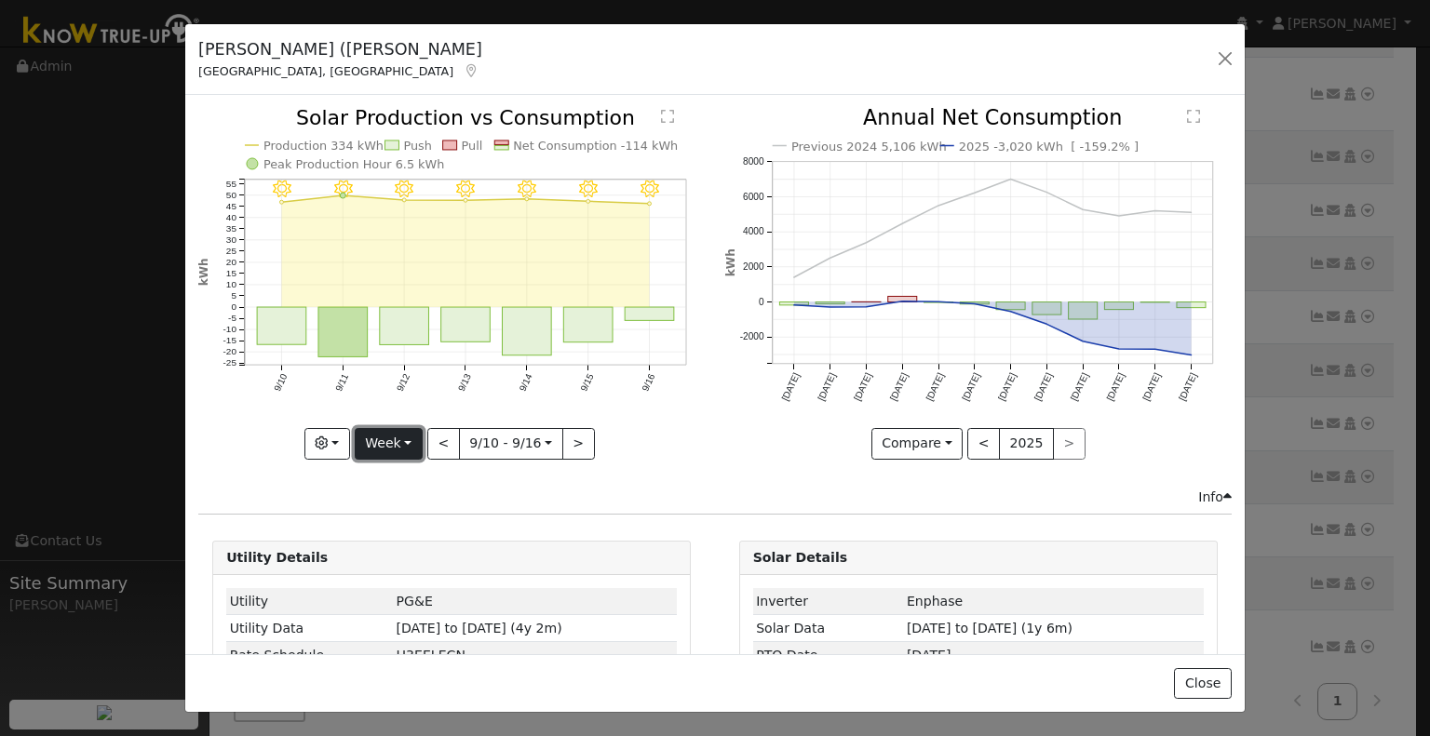
click at [393, 438] on button "Week" at bounding box center [389, 444] width 68 height 32
click at [442, 556] on link "Year" at bounding box center [420, 559] width 129 height 26
type input "[DATE]"
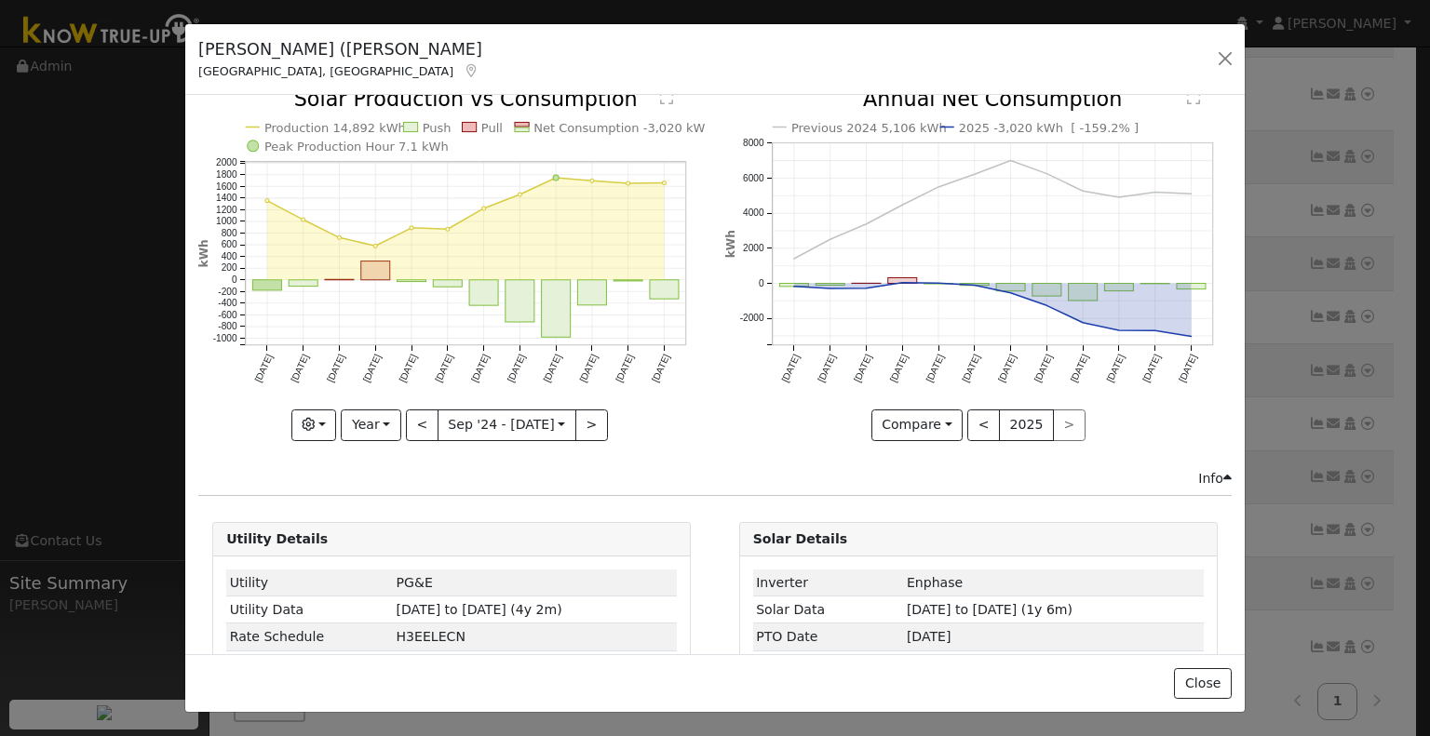
scroll to position [74, 0]
